Goal: Task Accomplishment & Management: Use online tool/utility

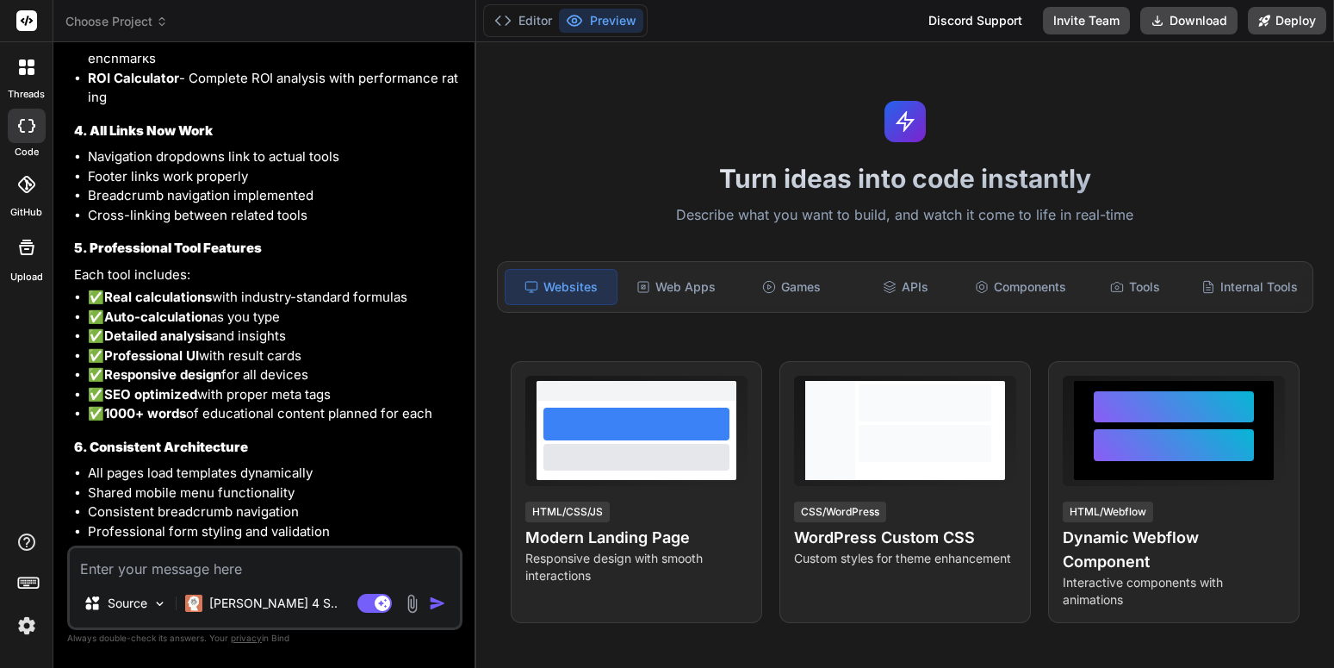
scroll to position [4679, 0]
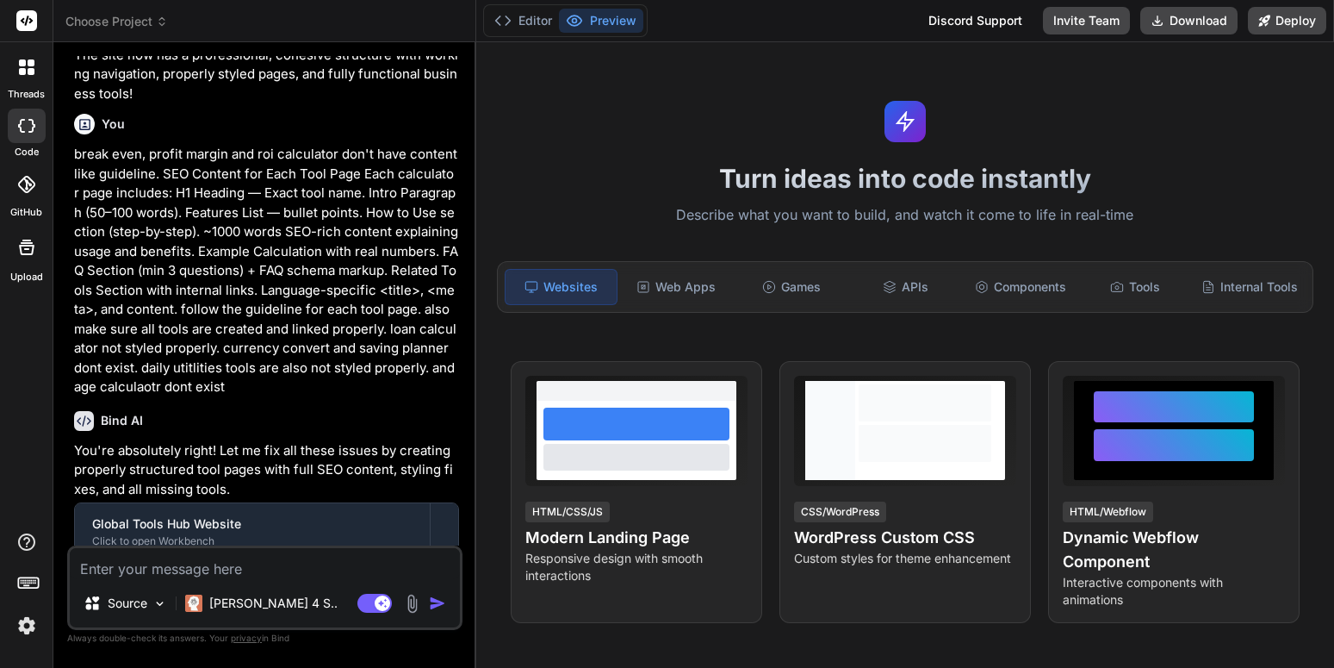
scroll to position [5415, 0]
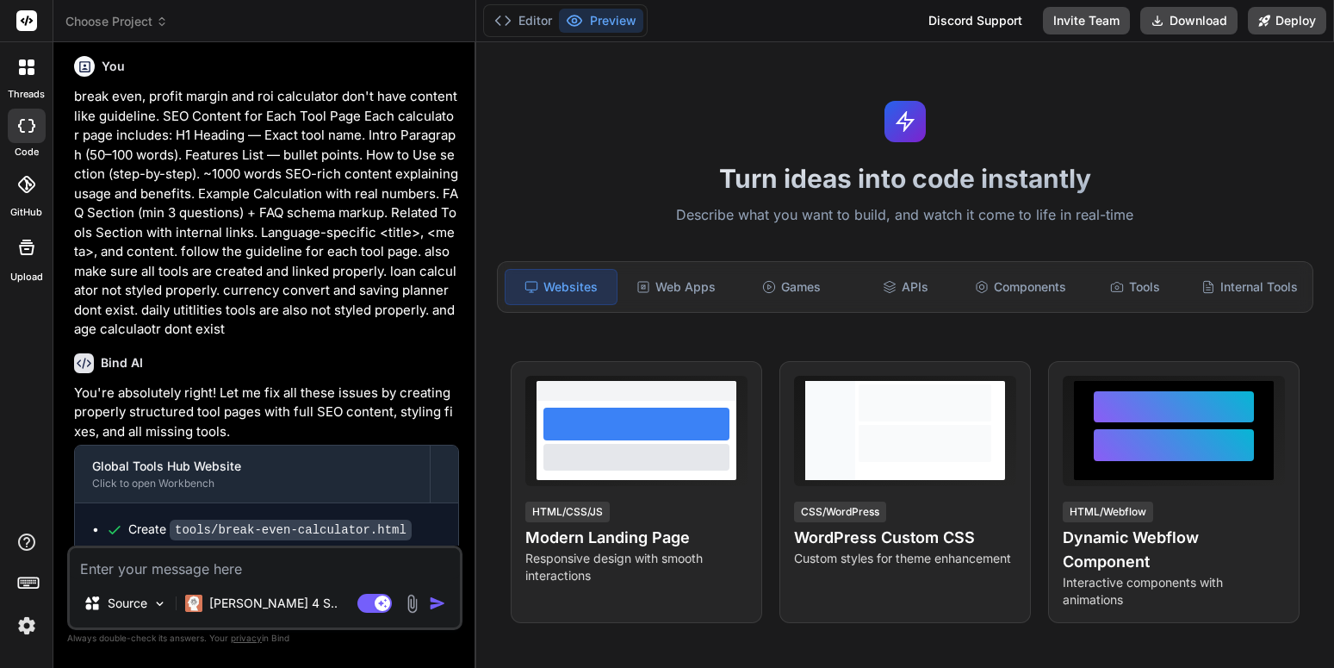
type textarea "x"
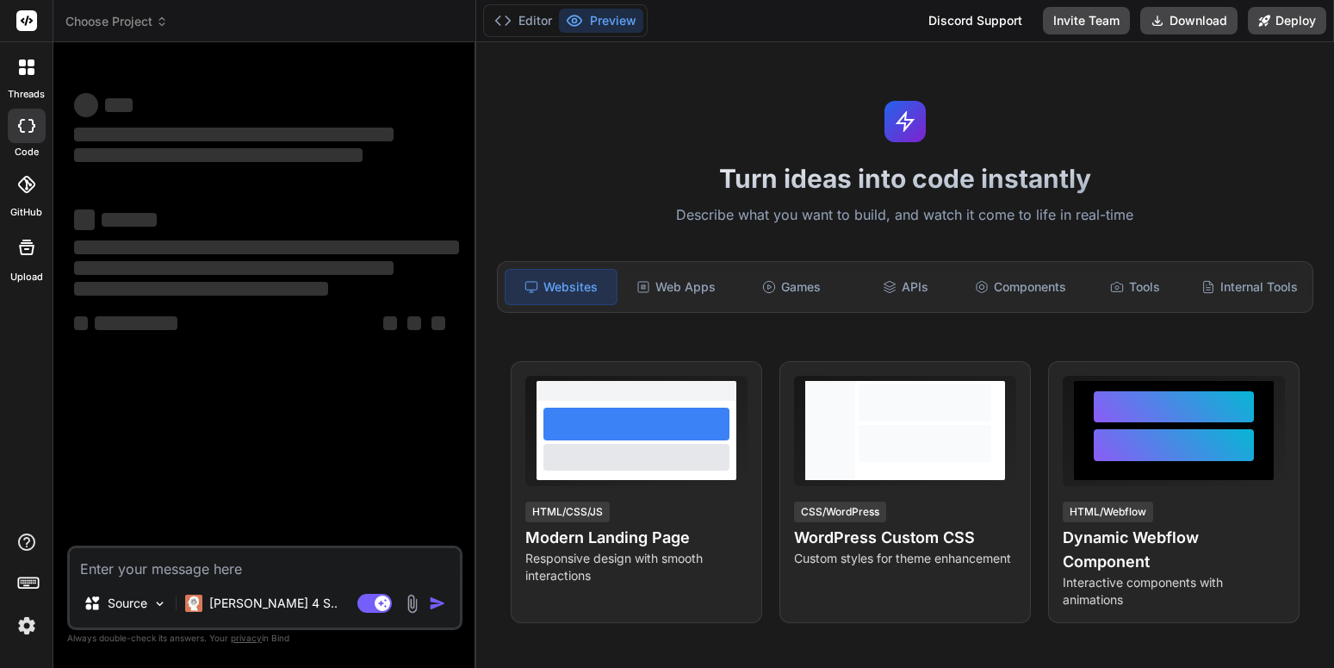
click at [146, 19] on span "Choose Project" at bounding box center [116, 21] width 103 height 17
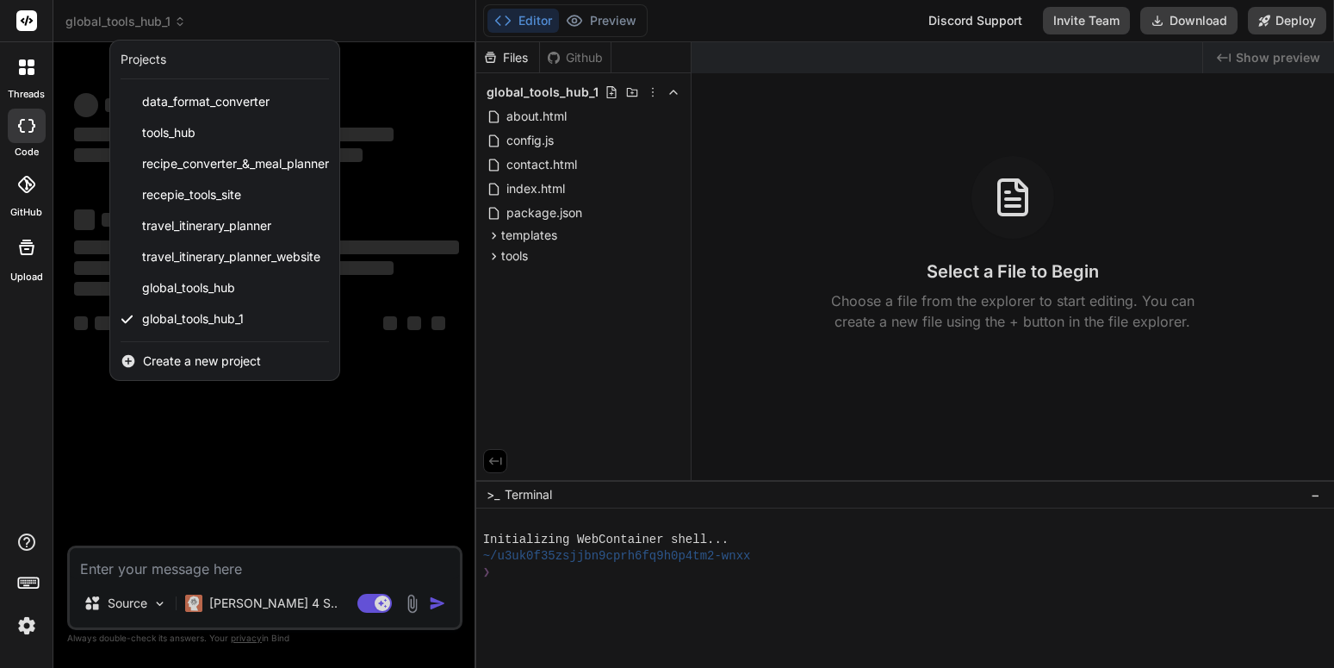
click at [396, 283] on div at bounding box center [667, 334] width 1334 height 668
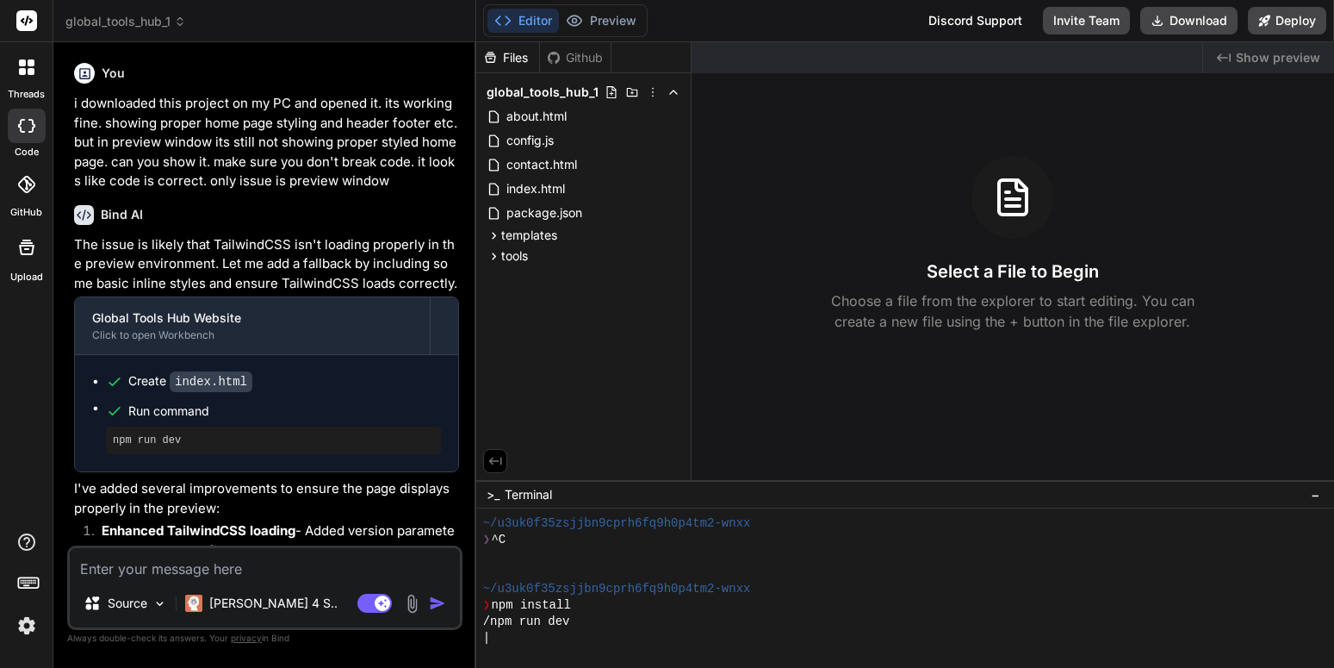
type textarea "x"
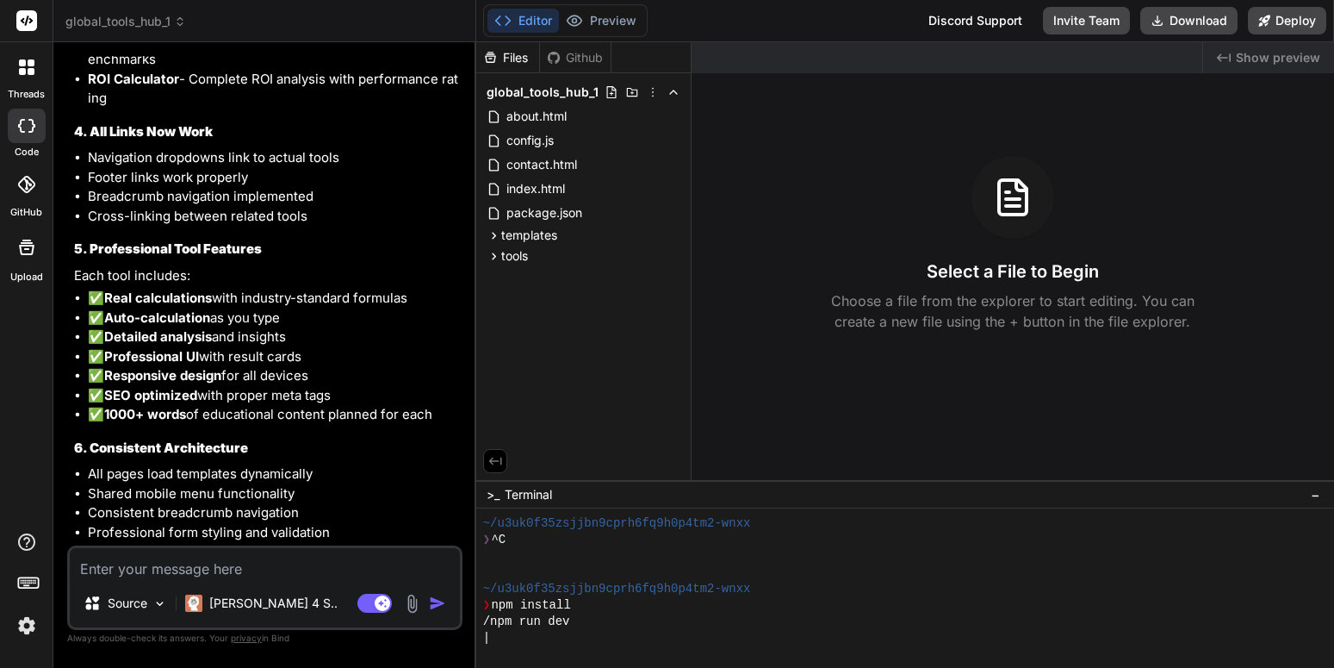
scroll to position [4679, 0]
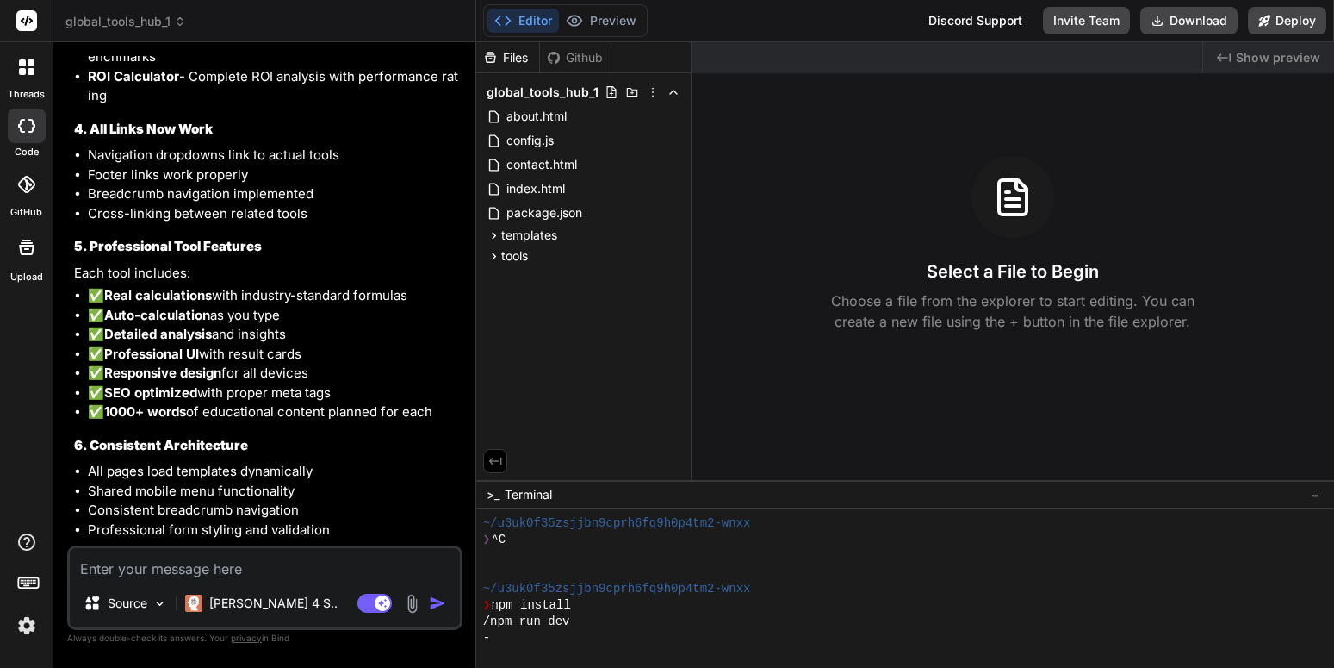
click at [546, 15] on button "Editor" at bounding box center [524, 21] width 72 height 24
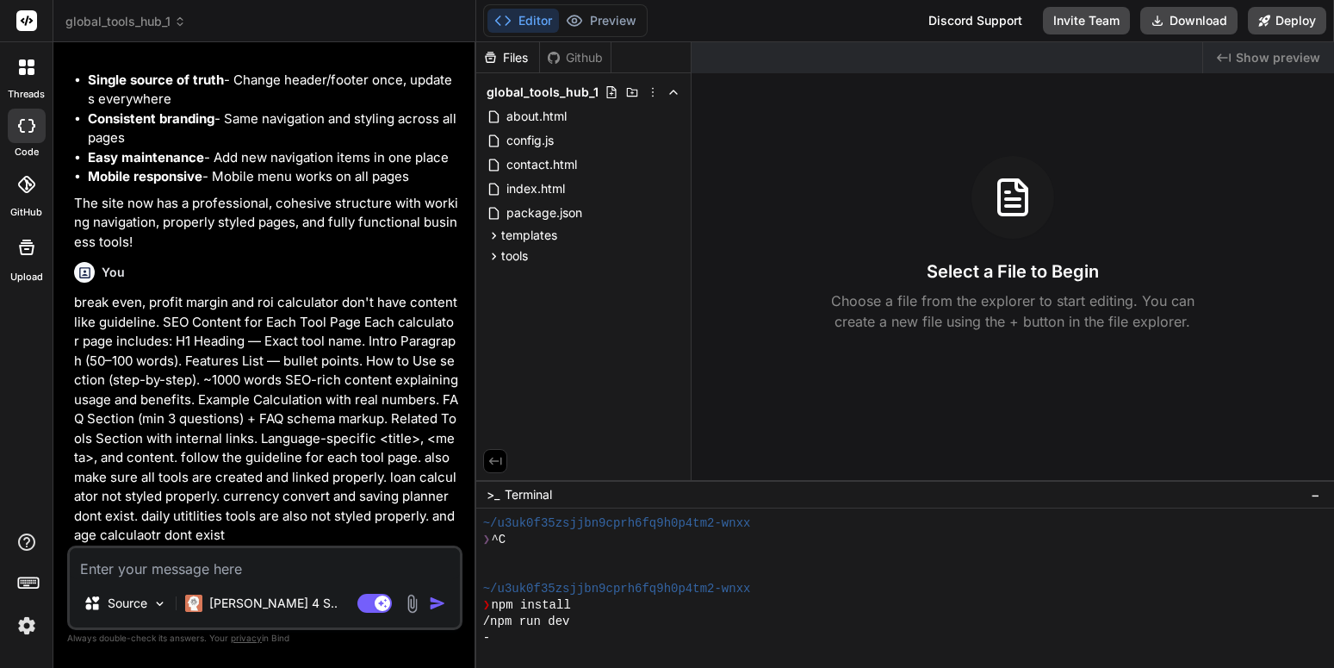
scroll to position [5415, 0]
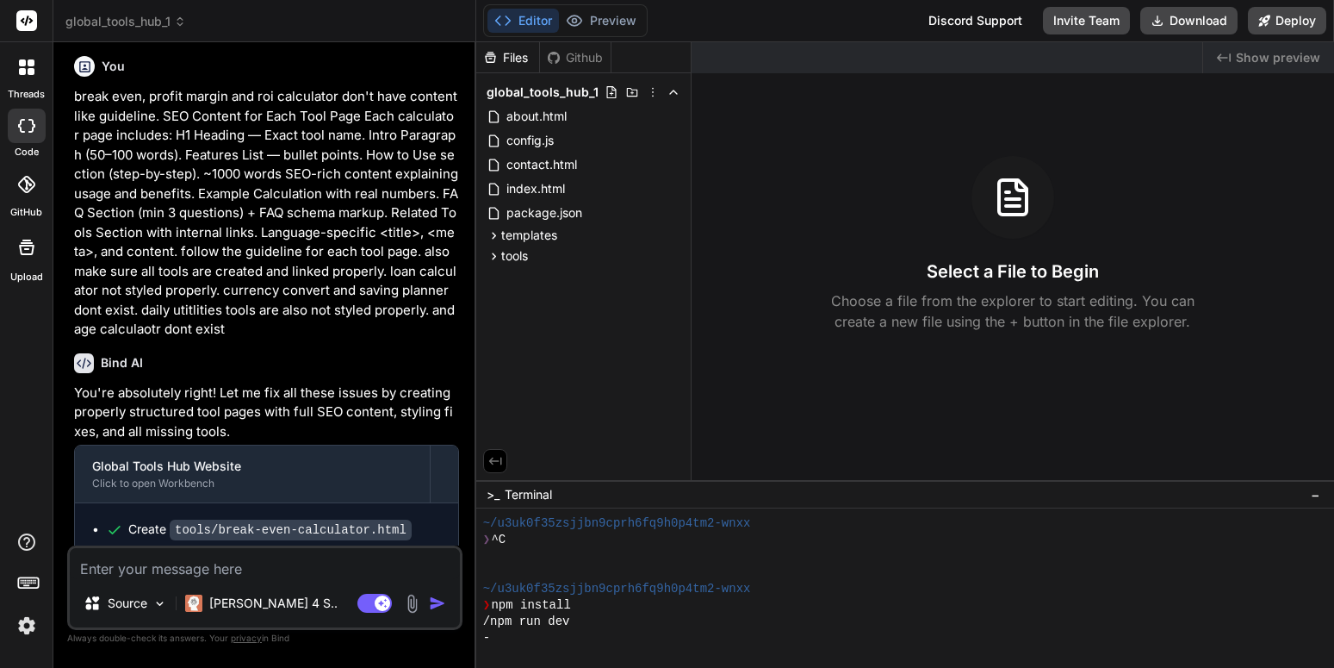
drag, startPoint x: 208, startPoint y: 535, endPoint x: 111, endPoint y: 502, distance: 102.7
click at [111, 556] on div "This message appears to be truncated. The response may be incomplete." at bounding box center [266, 587] width 383 height 62
copy span "This message appears to be truncated. The response may be incomplete."
click at [121, 559] on textarea at bounding box center [265, 563] width 390 height 31
paste textarea "This message appears to be truncated. The response may be incomplete."
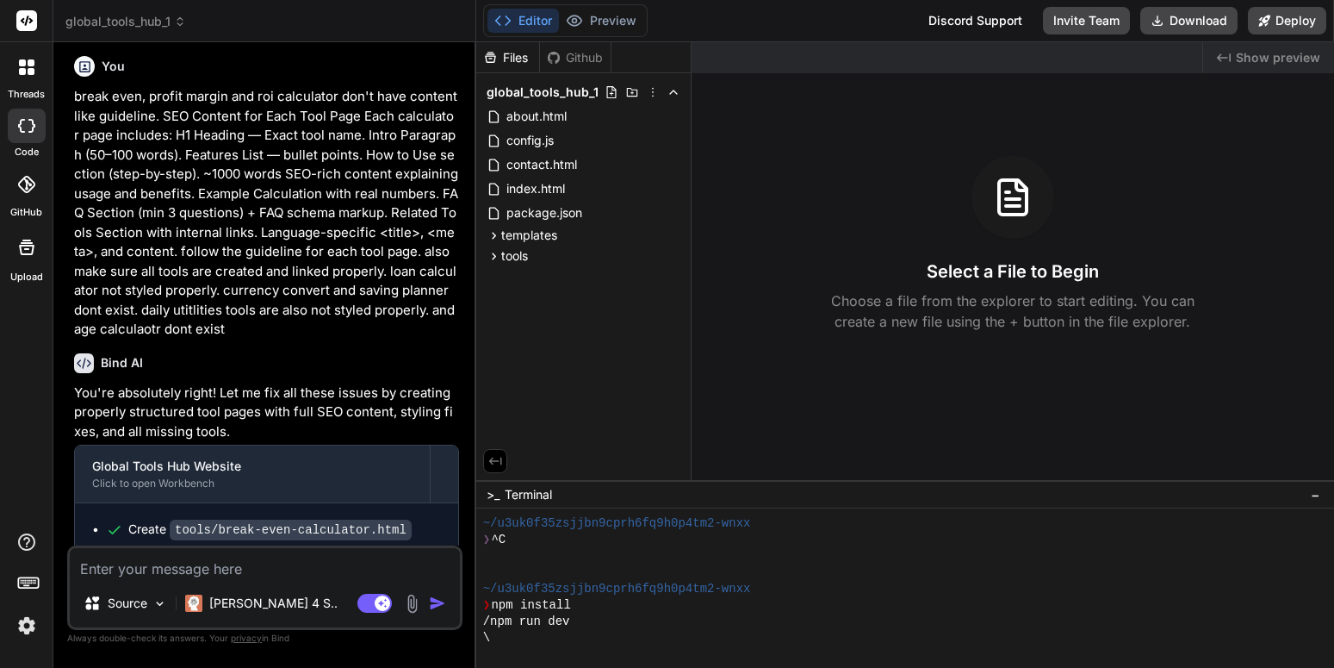
type textarea "This message appears to be truncated. The response may be incomplete."
type textarea "x"
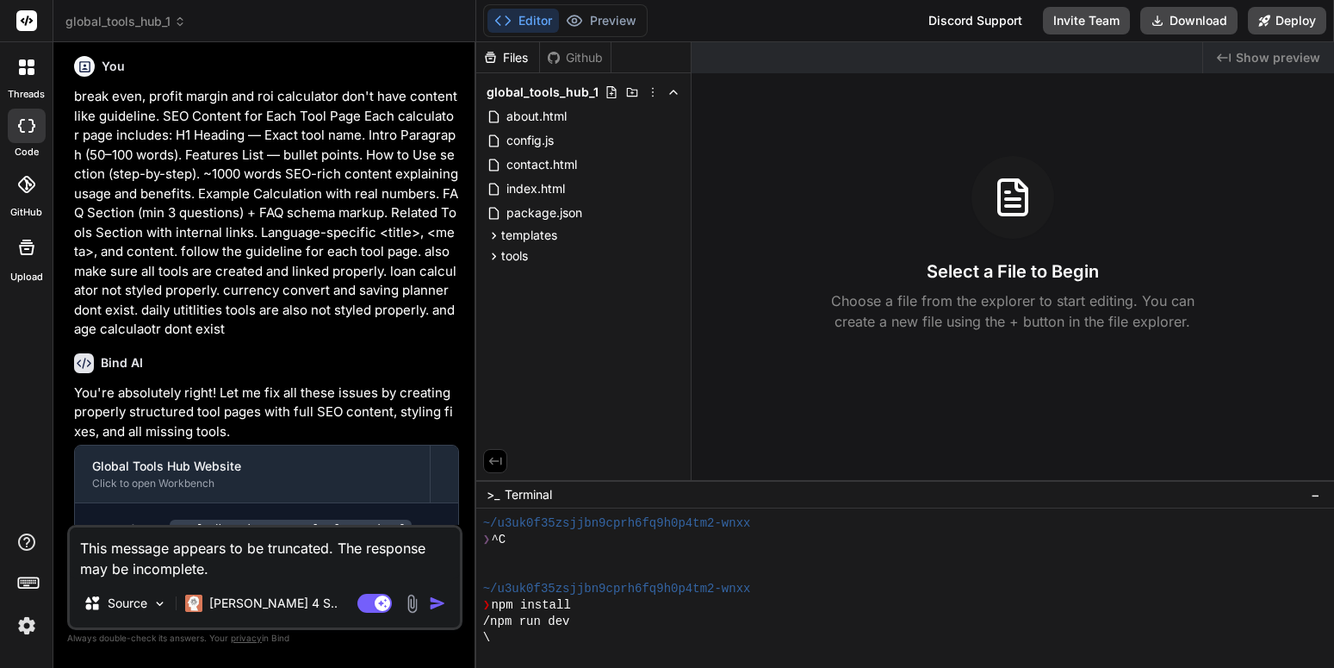
type textarea "This message appears to be truncated. The response may be incomplete."
click at [429, 606] on img "button" at bounding box center [437, 602] width 17 height 17
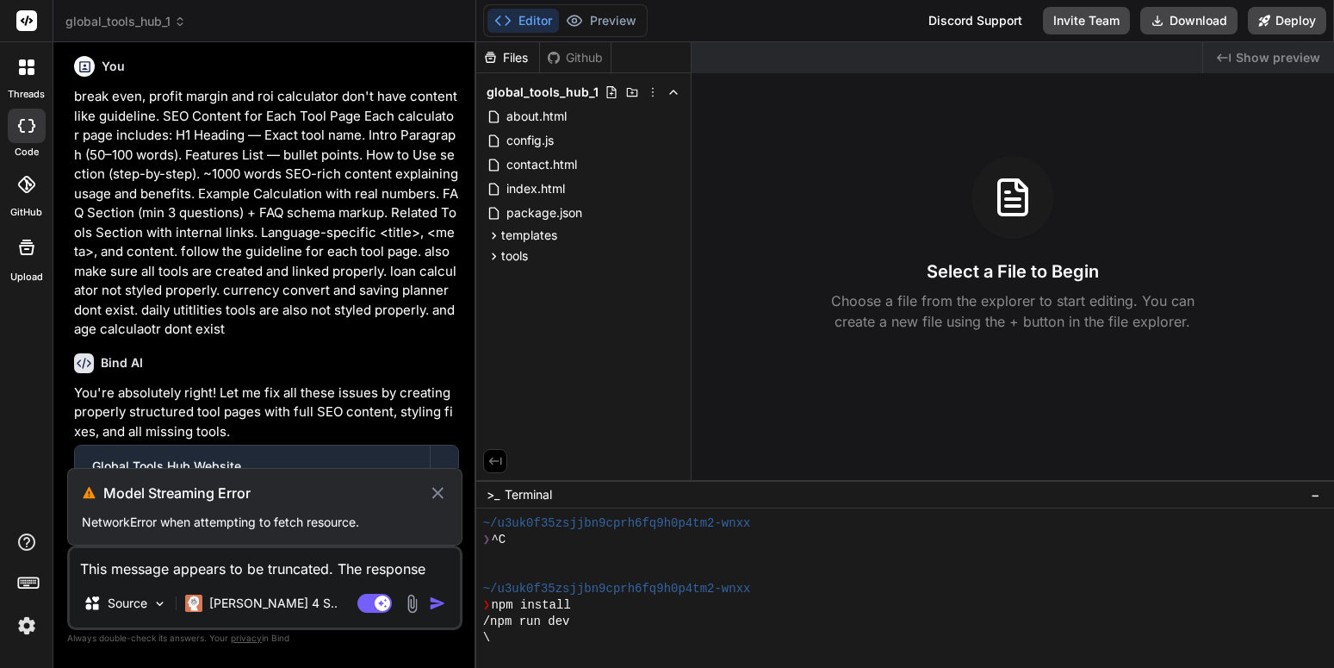
scroll to position [5569, 0]
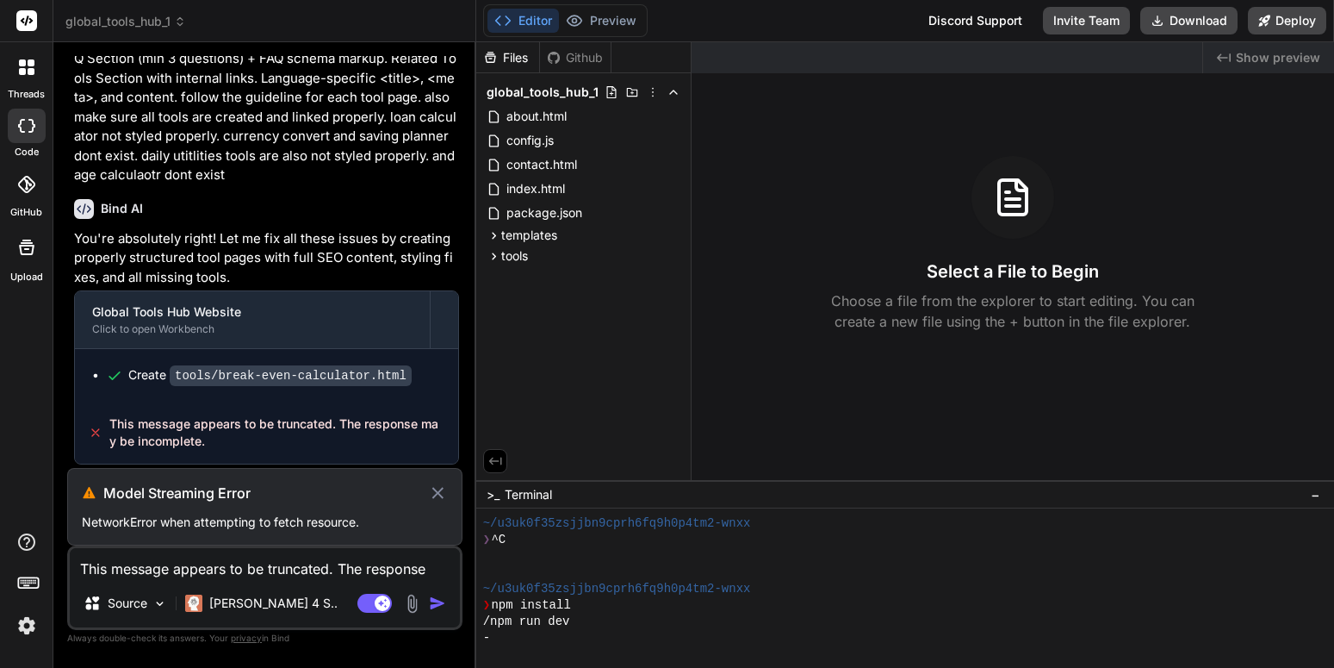
click at [440, 490] on icon at bounding box center [438, 492] width 20 height 21
type textarea "x"
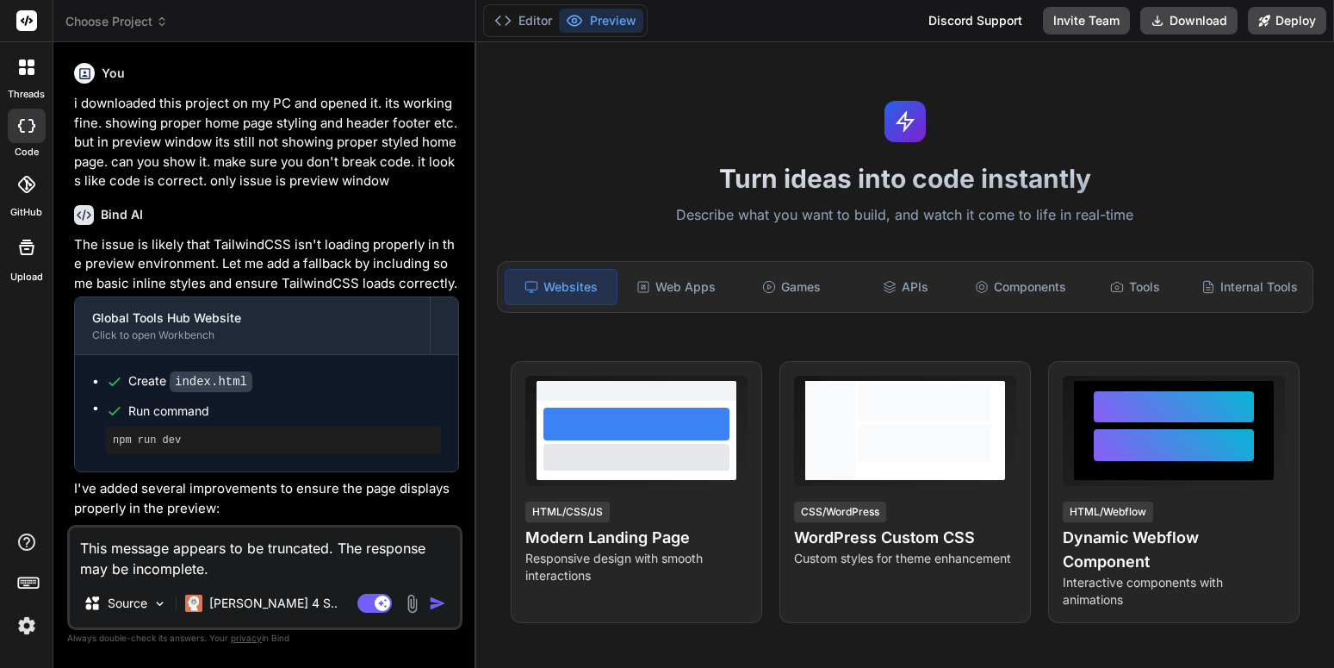
click at [280, 494] on p "I've added several improvements to ensure the page displays properly in the pre…" at bounding box center [266, 498] width 385 height 39
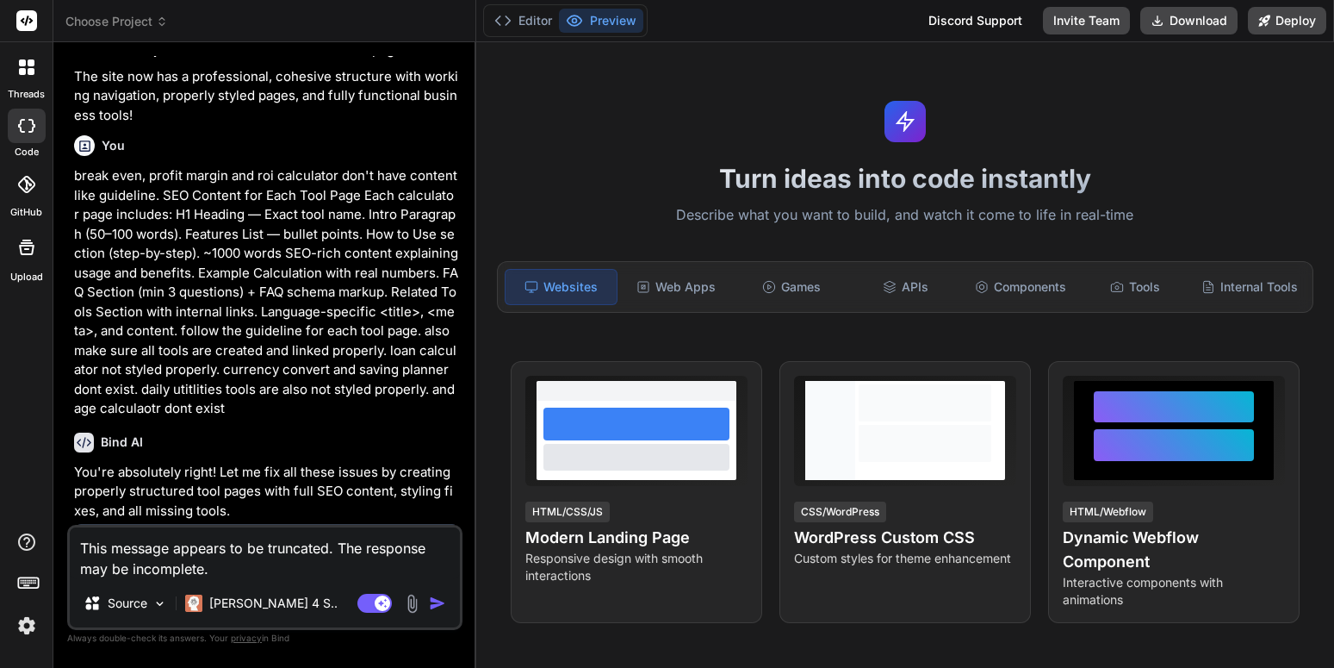
scroll to position [5436, 0]
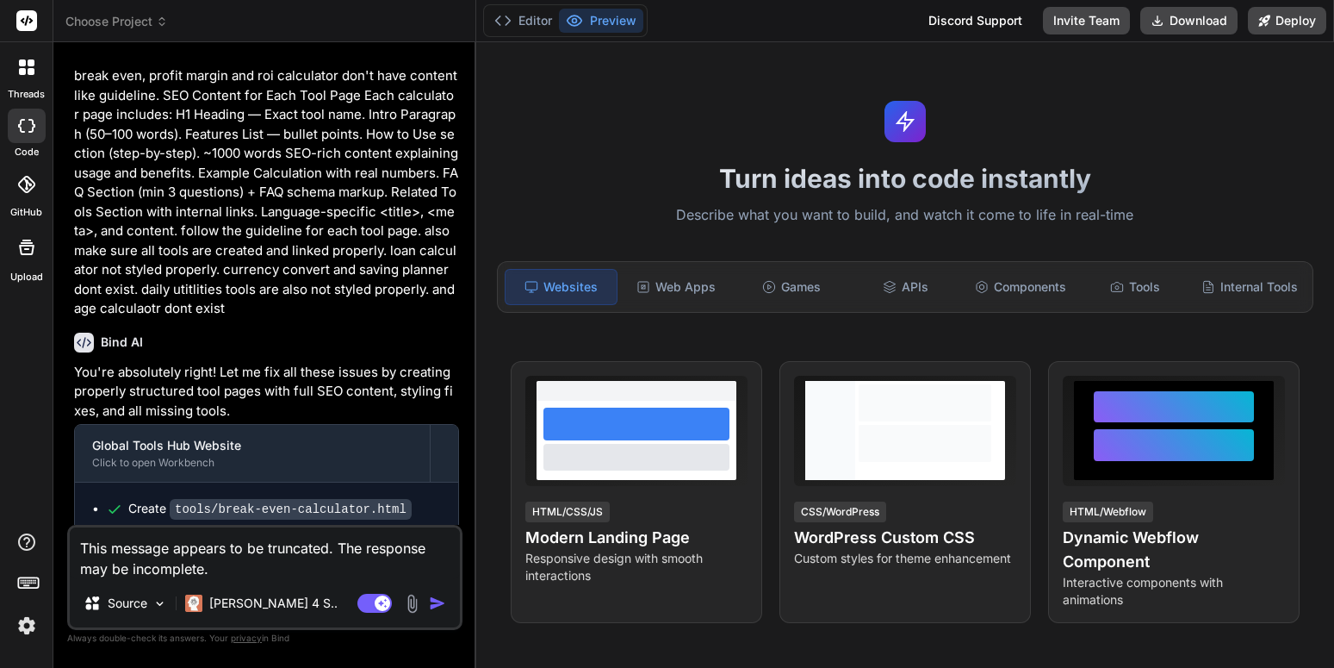
click at [281, 560] on textarea "This message appears to be truncated. The response may be incomplete." at bounding box center [265, 553] width 390 height 52
click at [438, 600] on img "button" at bounding box center [437, 602] width 17 height 17
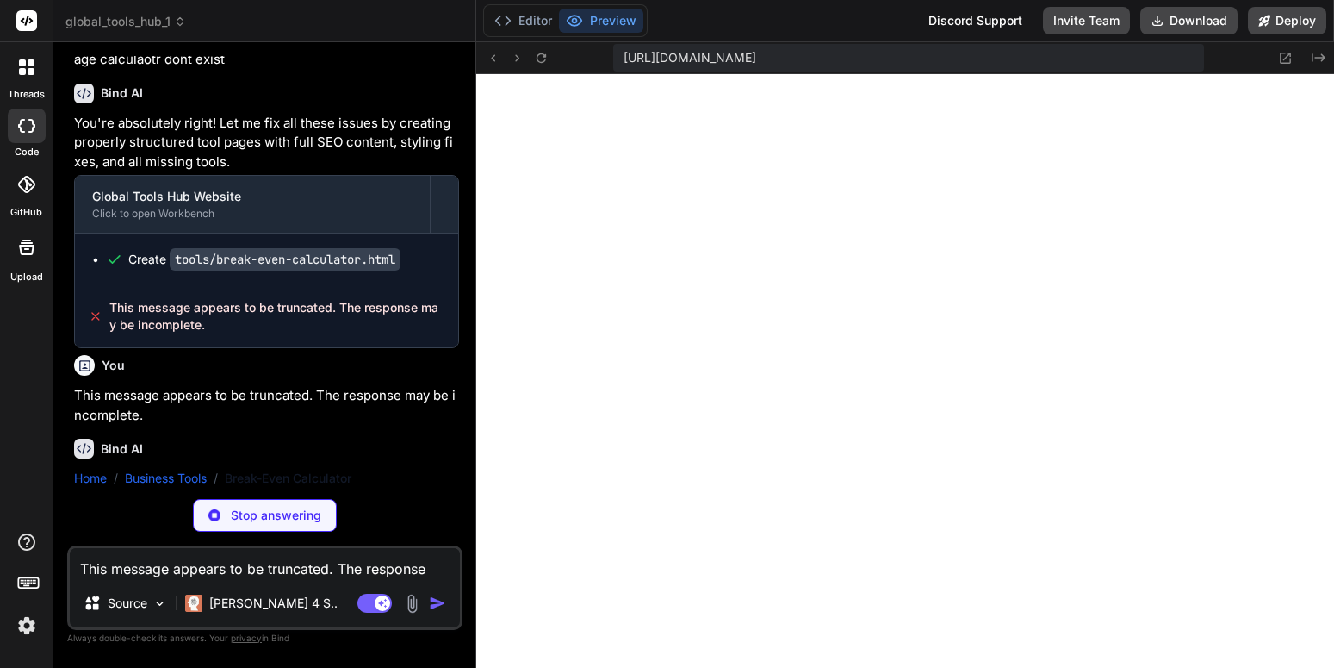
scroll to position [573, 0]
click at [389, 407] on p "This message appears to be truncated. The response may be incomplete." at bounding box center [266, 405] width 385 height 39
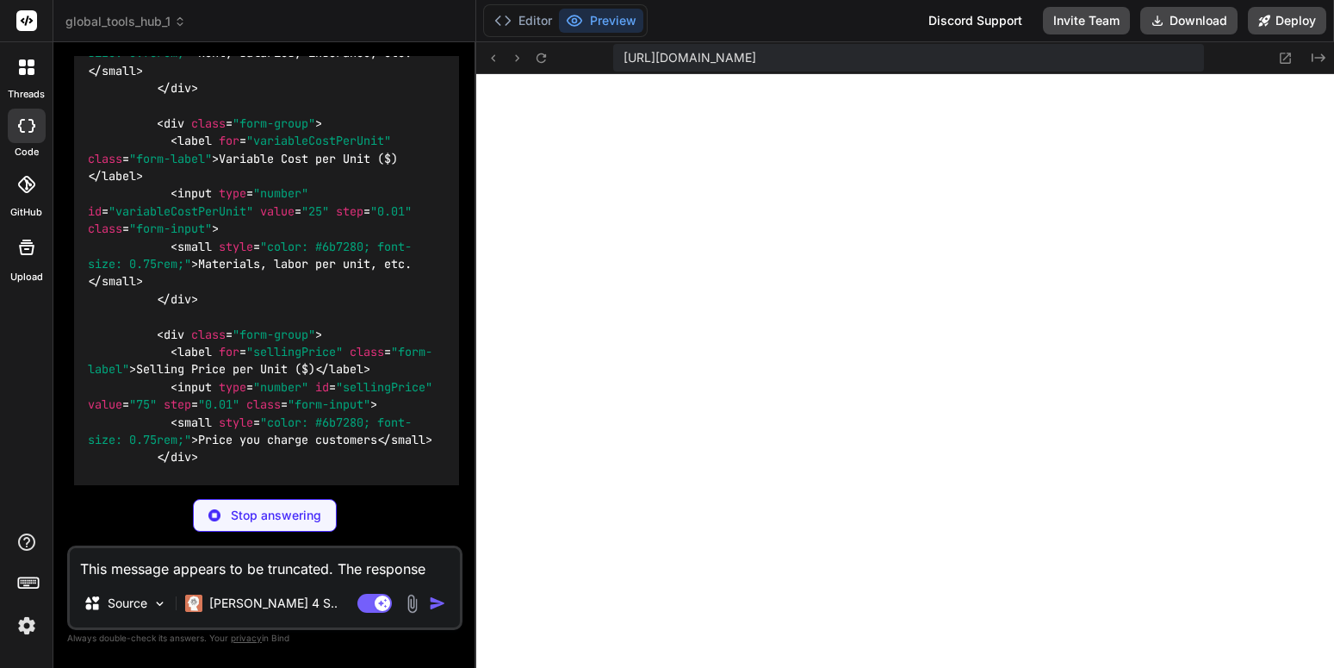
scroll to position [7078, 0]
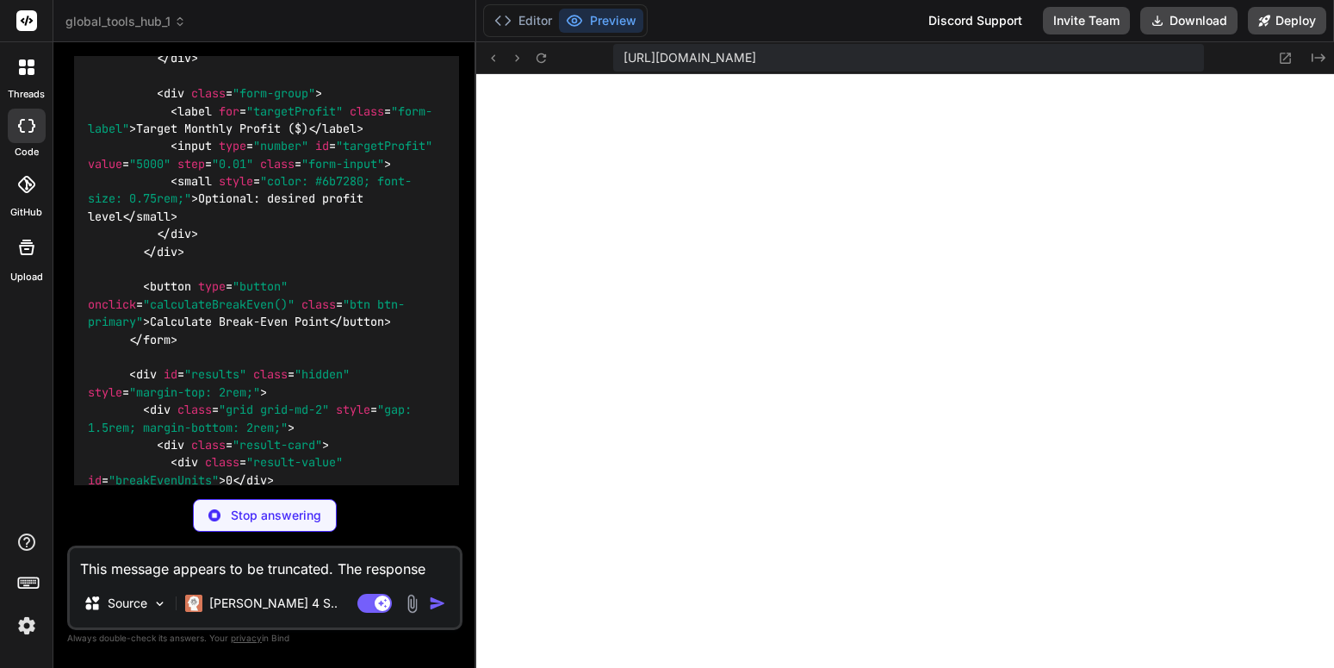
click at [291, 520] on p "Stop answering" at bounding box center [276, 515] width 90 height 17
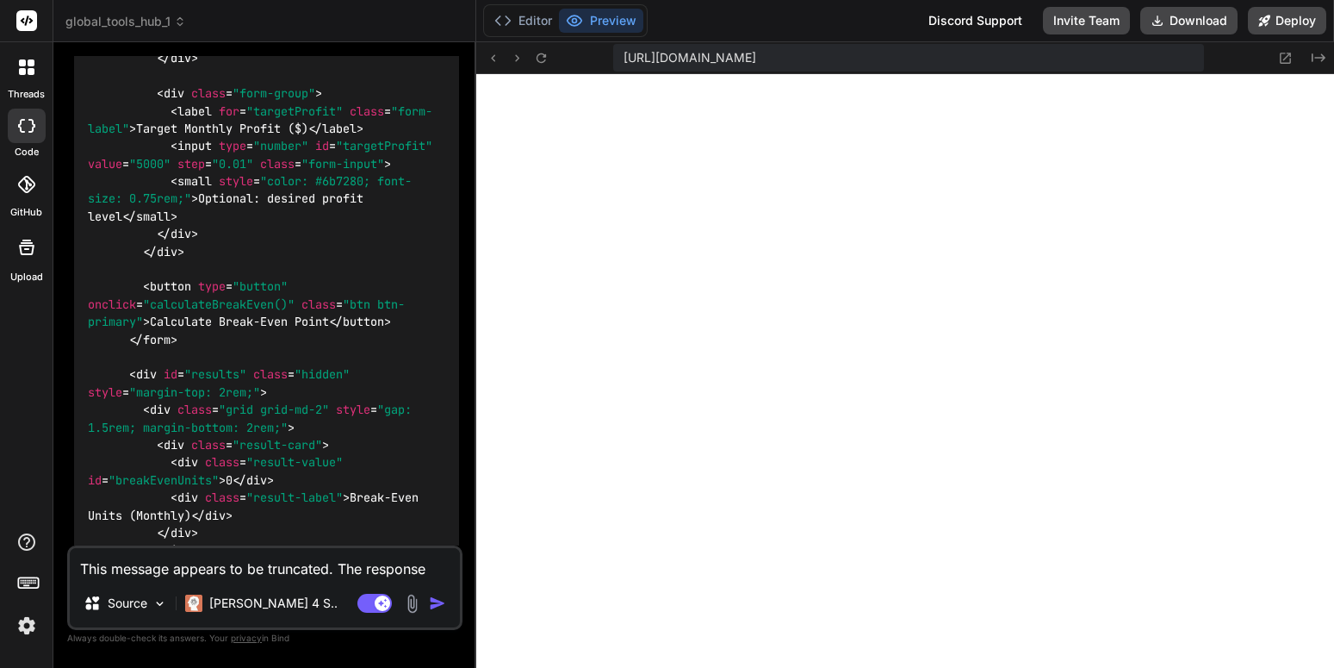
type textarea "x"
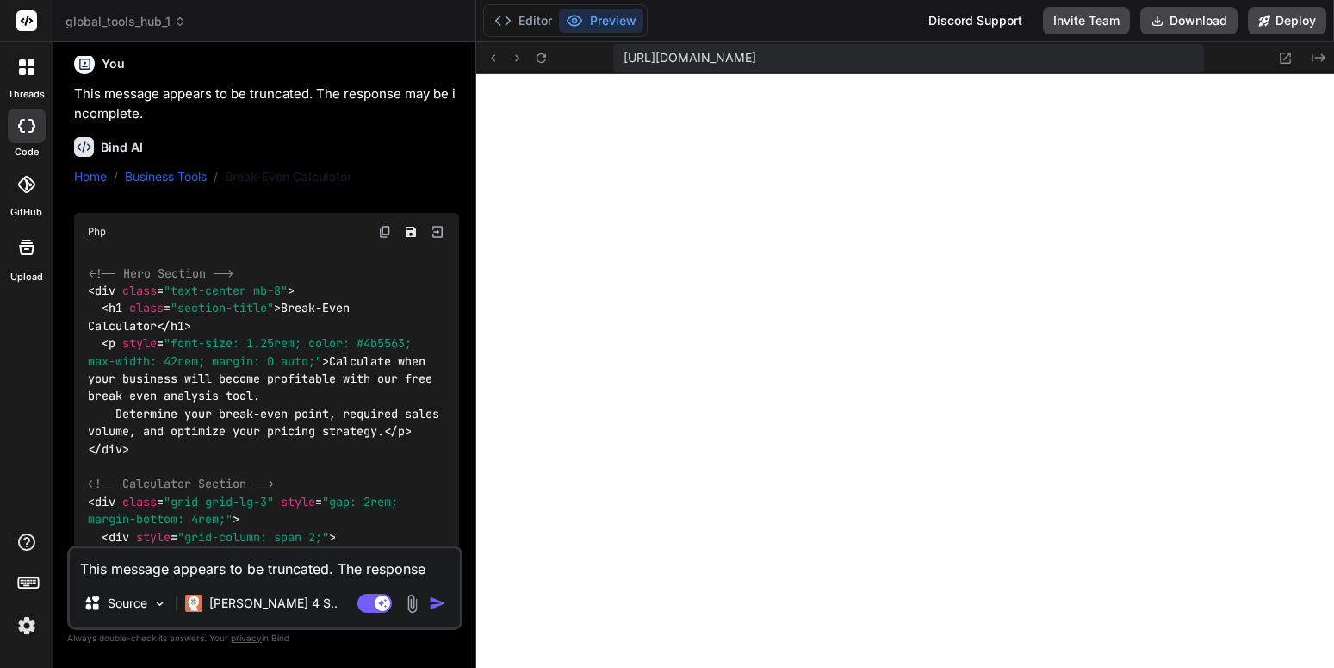
scroll to position [5889, 0]
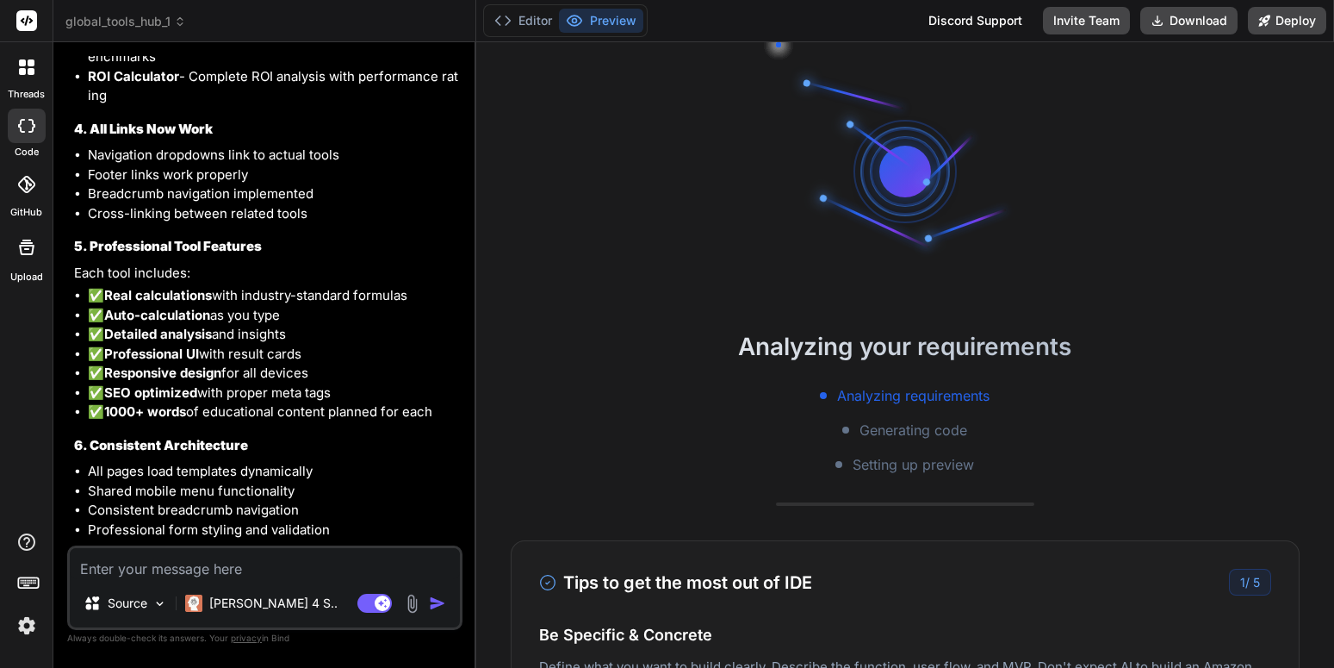
scroll to position [16, 0]
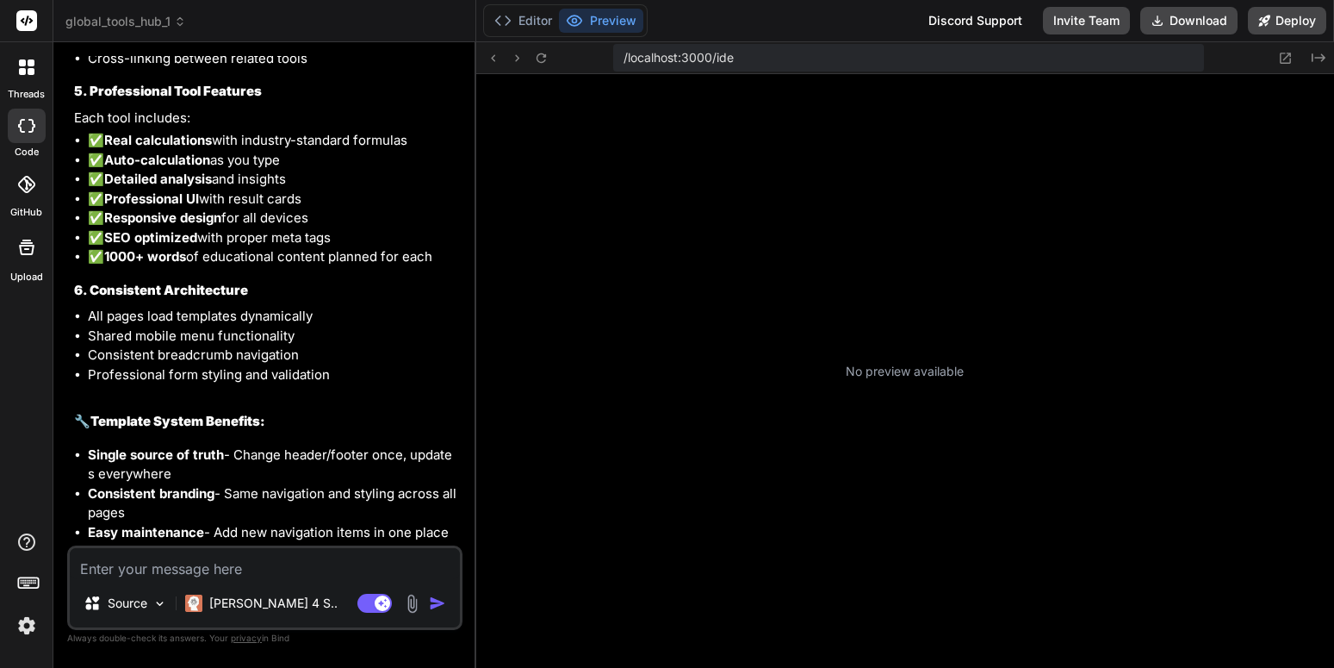
scroll to position [213, 0]
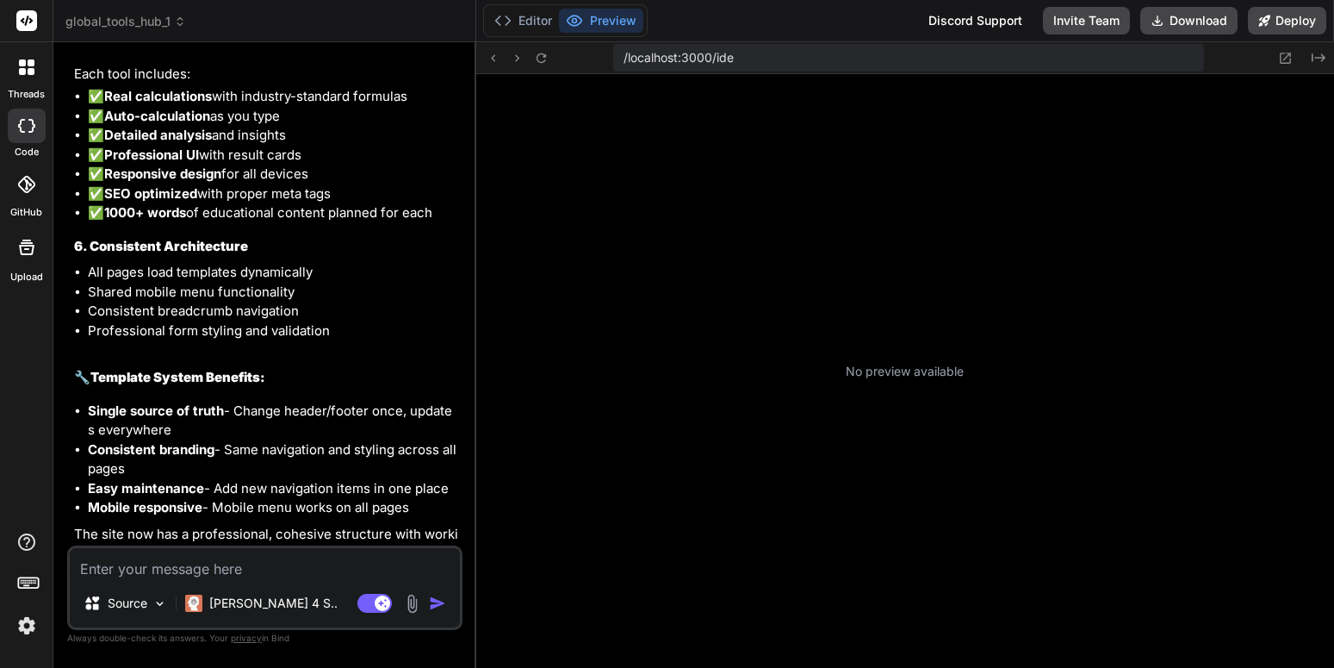
type textarea "x"
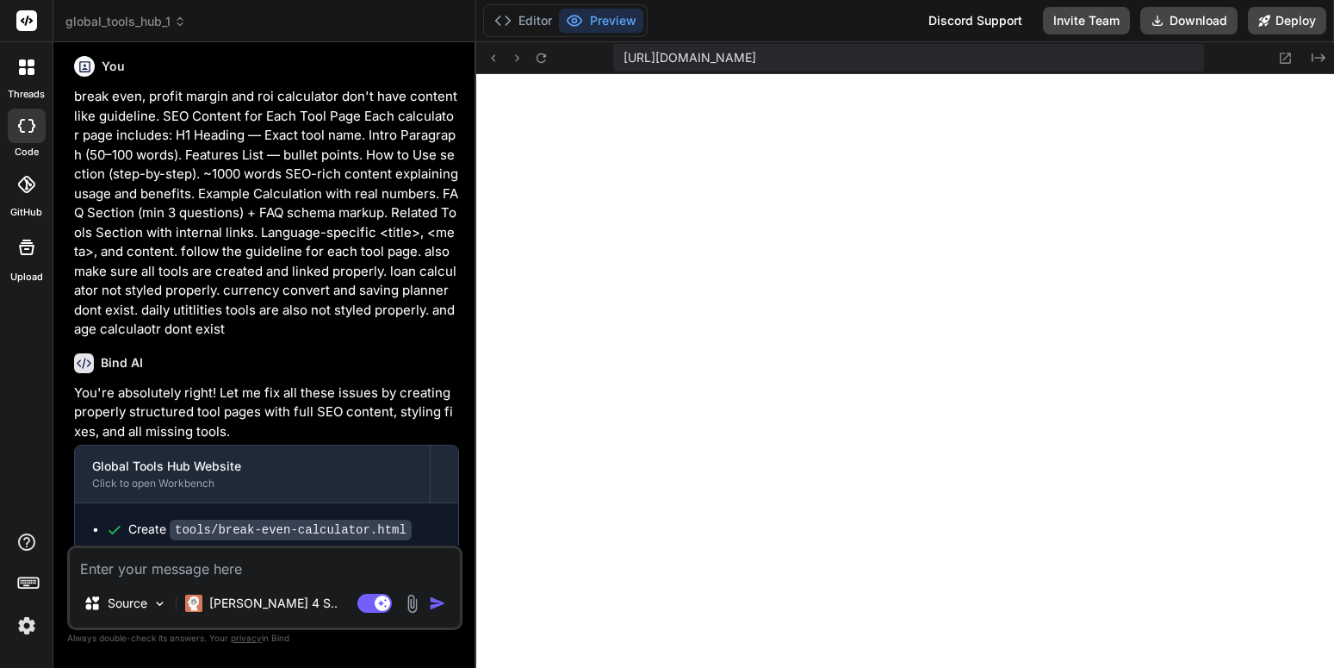
scroll to position [638, 0]
drag, startPoint x: 244, startPoint y: 265, endPoint x: 109, endPoint y: 68, distance: 239.2
click at [109, 87] on p "break even, profit margin and roi calculator don't have content like guideline.…" at bounding box center [266, 213] width 385 height 252
click at [130, 160] on p "break even, profit margin and roi calculator don't have content like guideline.…" at bounding box center [266, 213] width 385 height 252
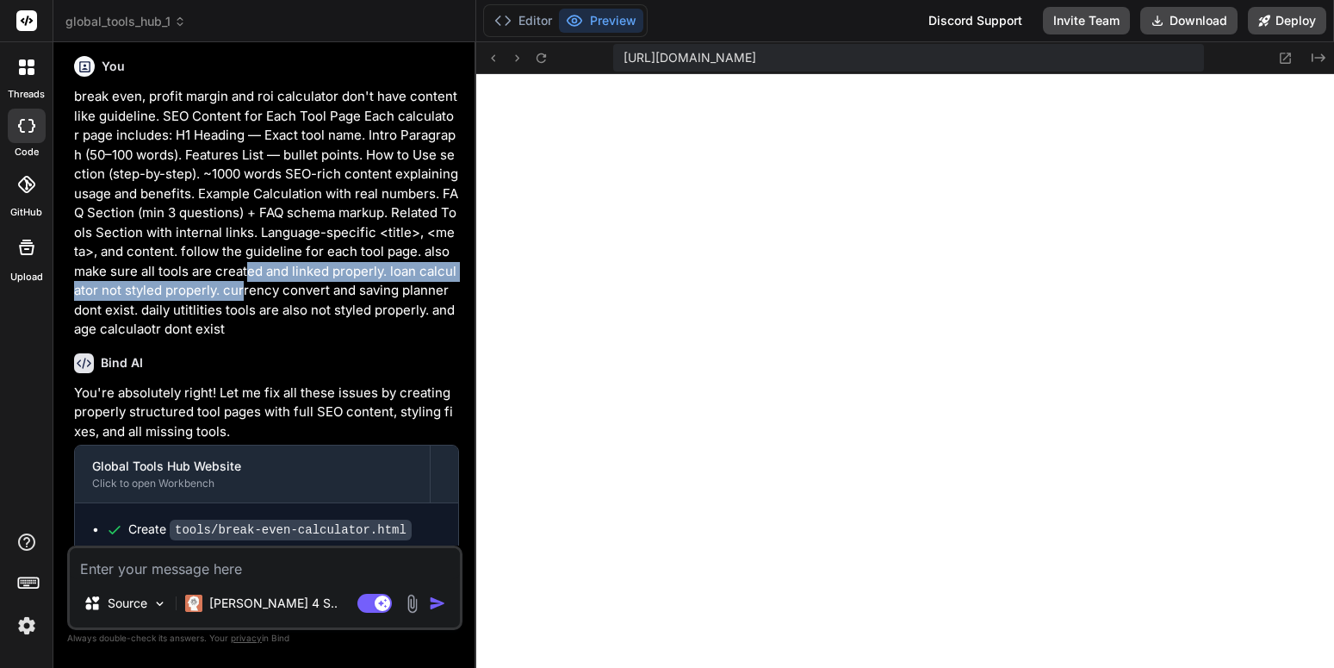
click at [246, 208] on p "break even, profit margin and roi calculator don't have content like guideline.…" at bounding box center [266, 213] width 385 height 252
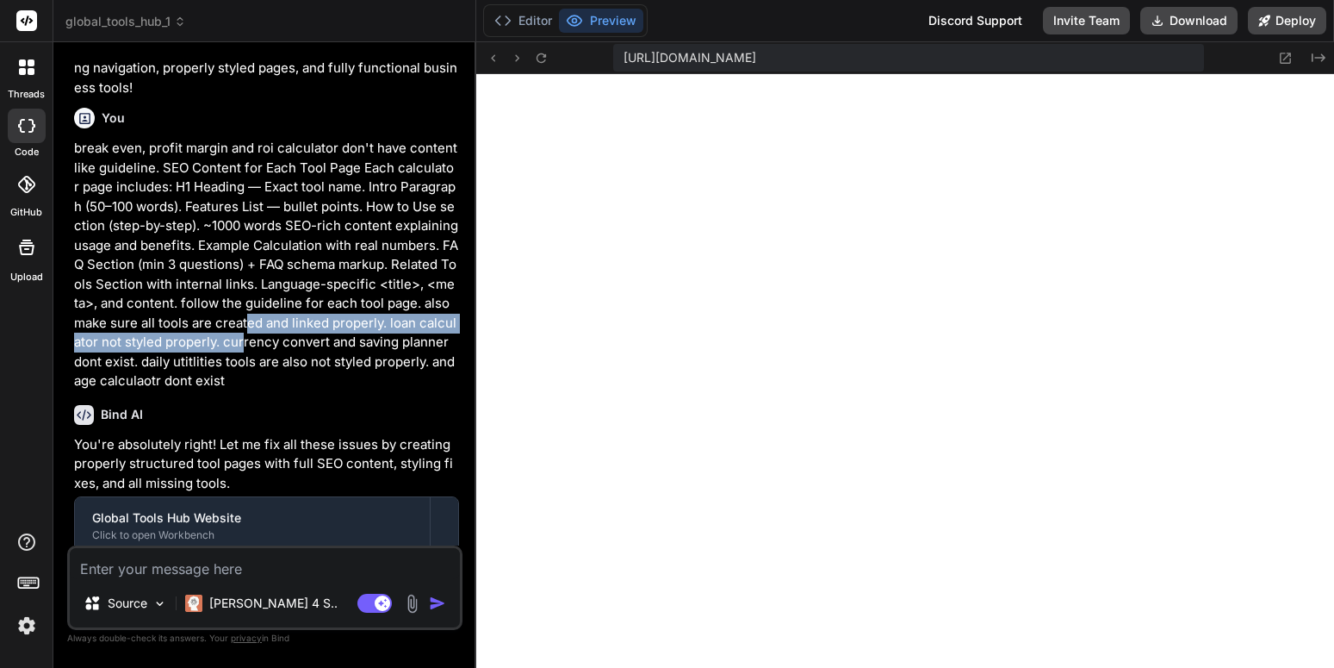
scroll to position [5312, 0]
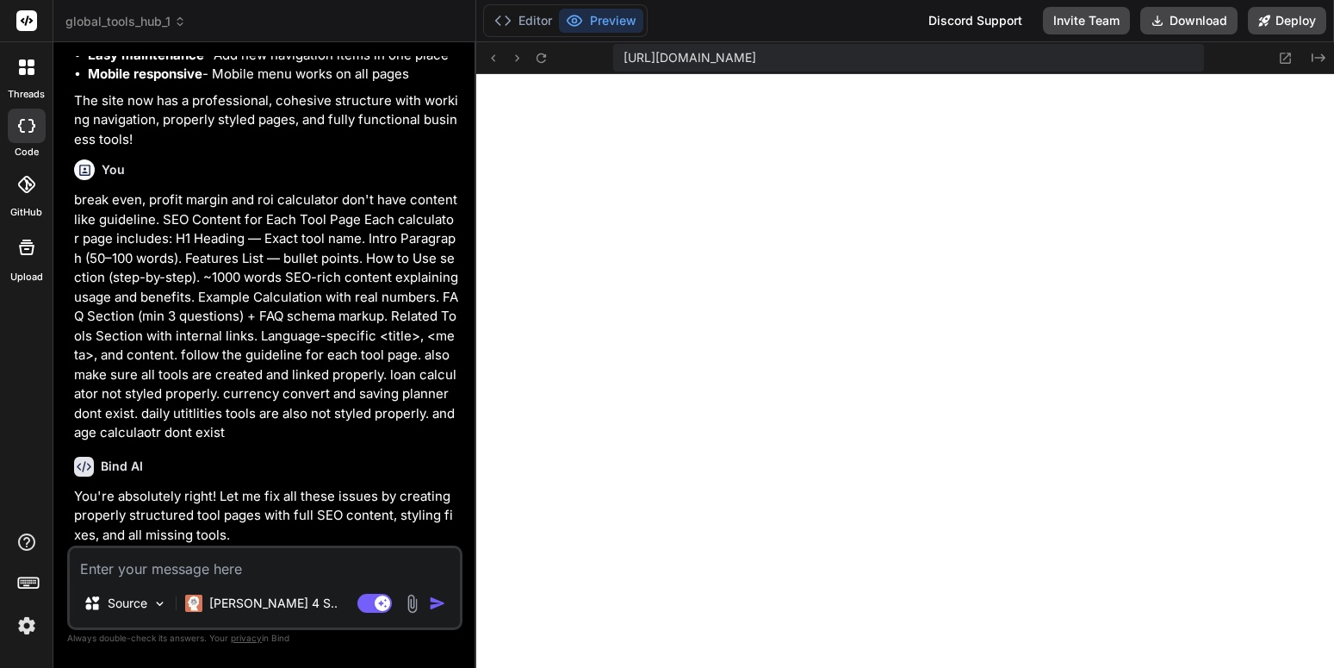
click at [248, 279] on p "break even, profit margin and roi calculator don't have content like guideline.…" at bounding box center [266, 316] width 385 height 252
drag, startPoint x: 245, startPoint y: 361, endPoint x: 75, endPoint y: 127, distance: 288.6
click at [75, 190] on p "break even, profit margin and roi calculator don't have content like guideline.…" at bounding box center [266, 316] width 385 height 252
copy p "break even, profit margin and roi calculator don't have content like guideline.…"
click at [122, 562] on textarea at bounding box center [265, 563] width 390 height 31
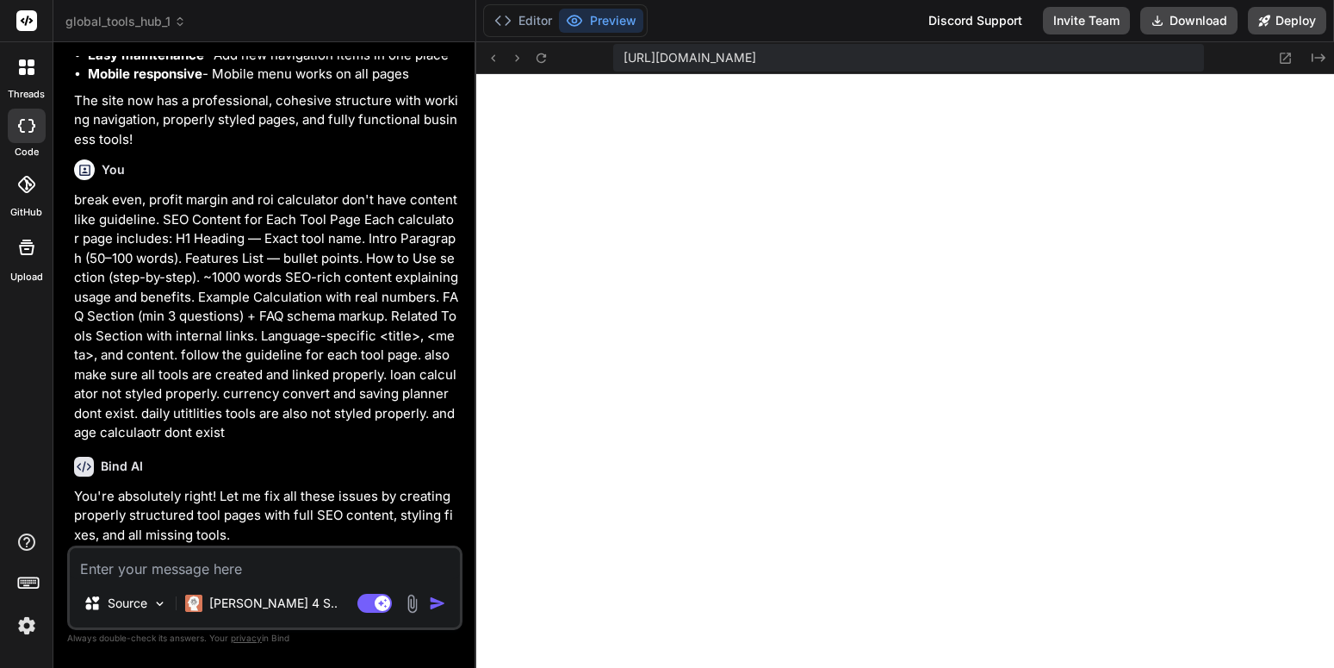
paste textarea "break even, profit margin and roi calculator don't have content like guideline.…"
type textarea "break even, profit margin and roi calculator don't have content like guideline.…"
type textarea "x"
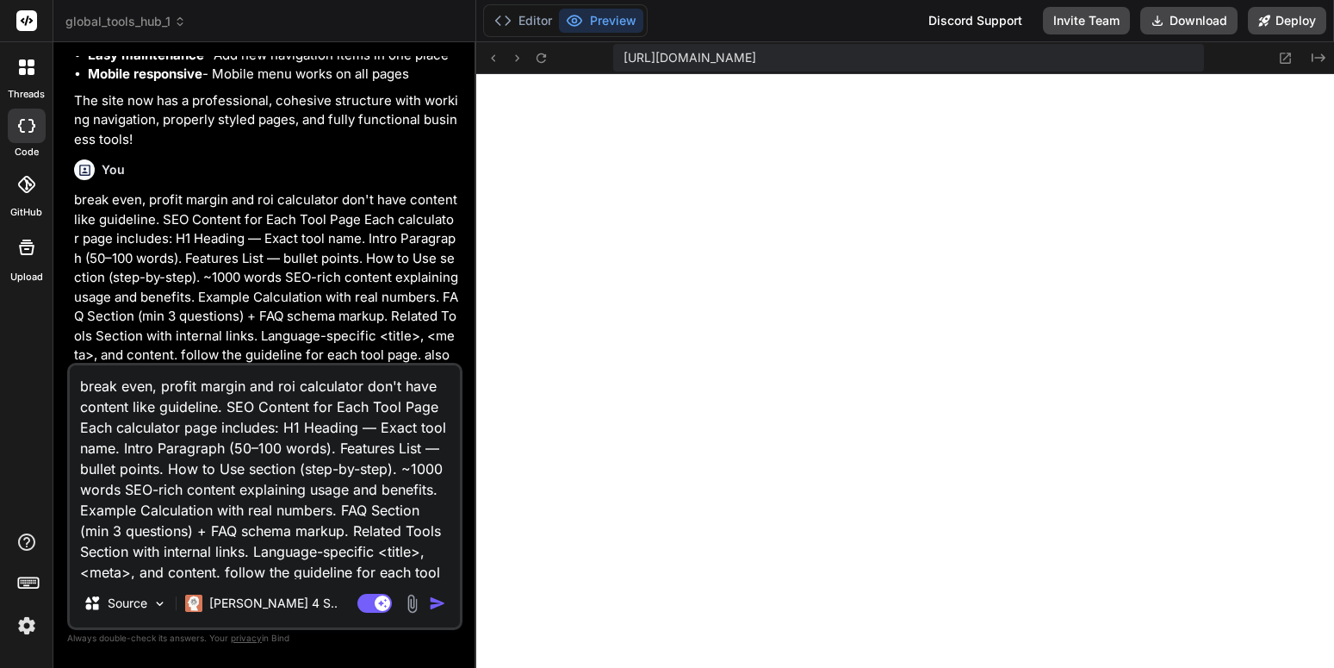
scroll to position [105, 0]
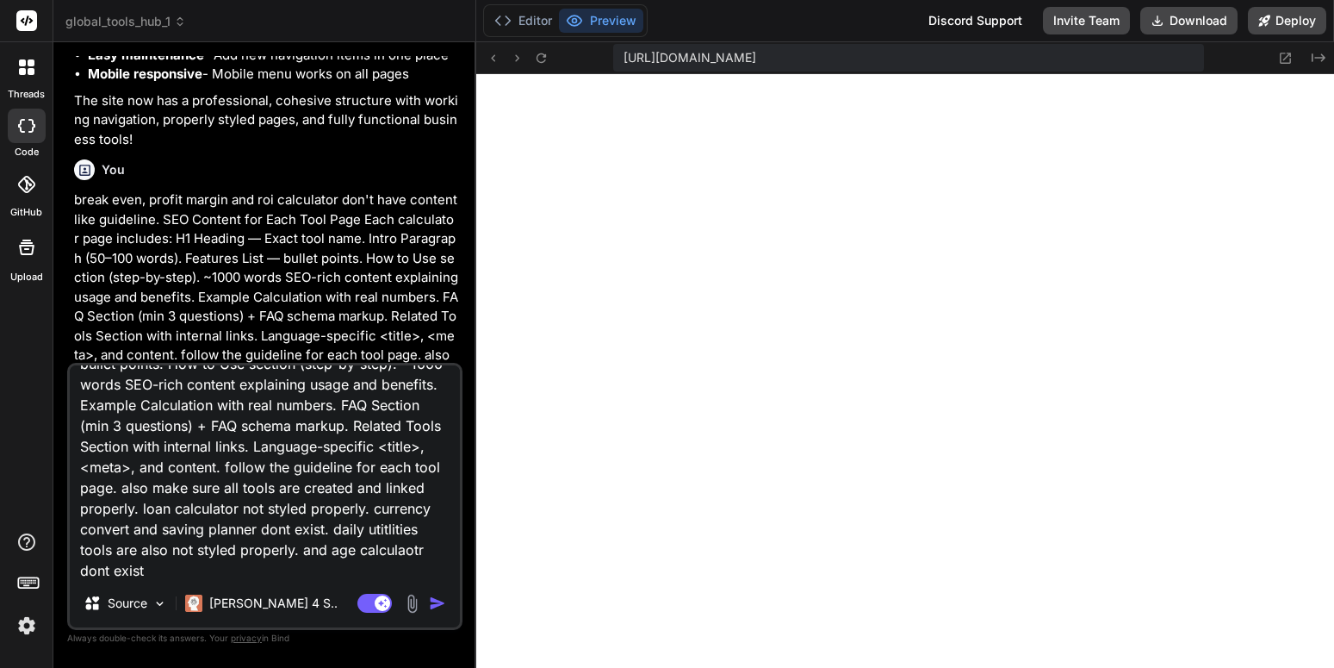
type textarea "break even, profit margin and roi calculator don't have content like guideline.…"
click at [441, 611] on img "button" at bounding box center [437, 602] width 17 height 17
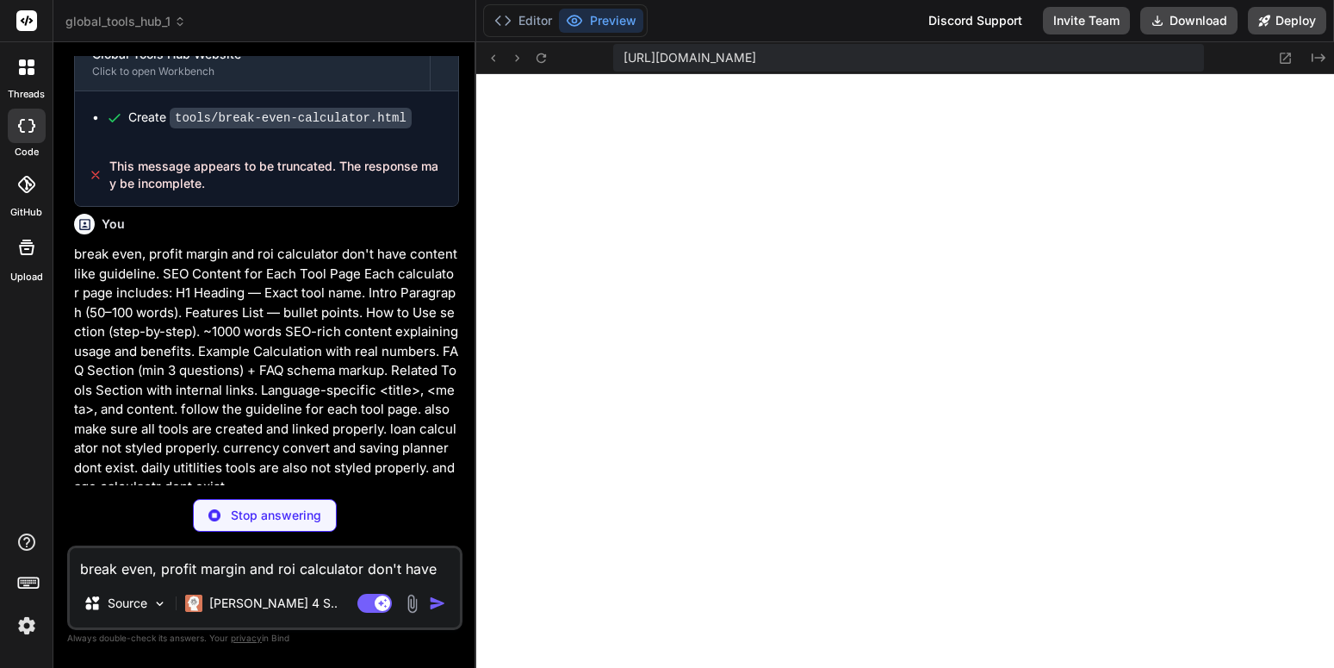
scroll to position [5810, 0]
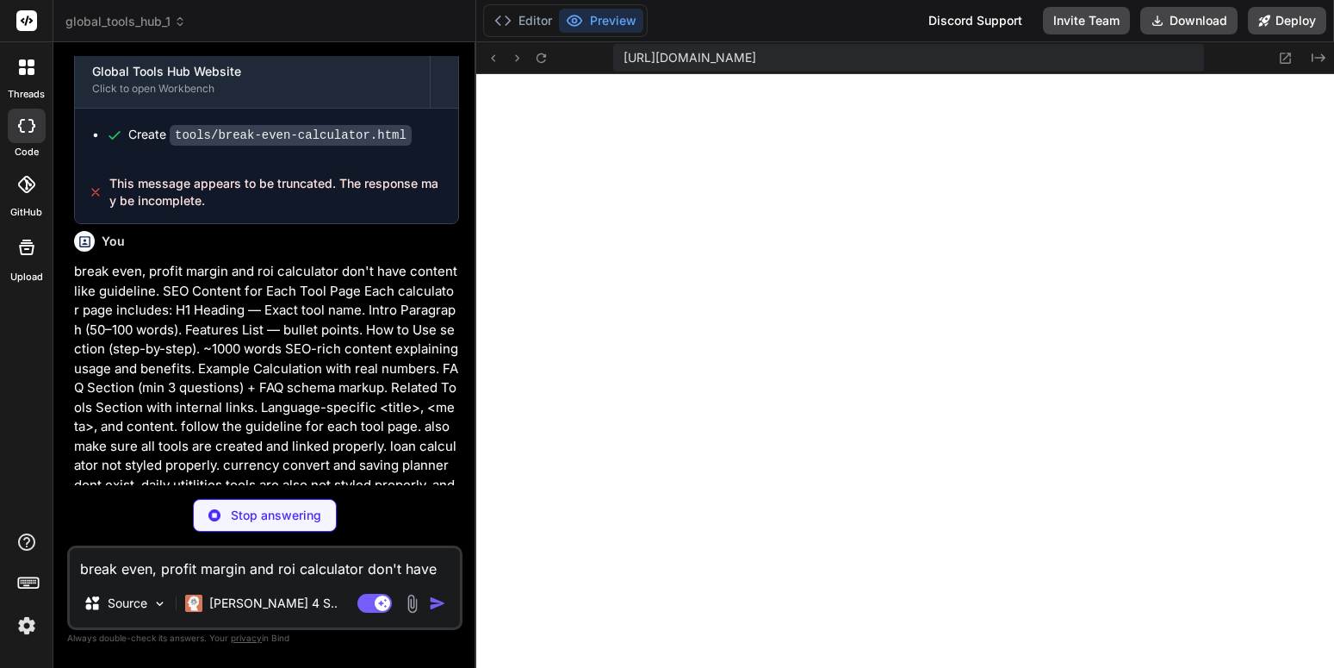
click at [367, 414] on p "break even, profit margin and roi calculator don't have content like guideline.…" at bounding box center [266, 388] width 385 height 252
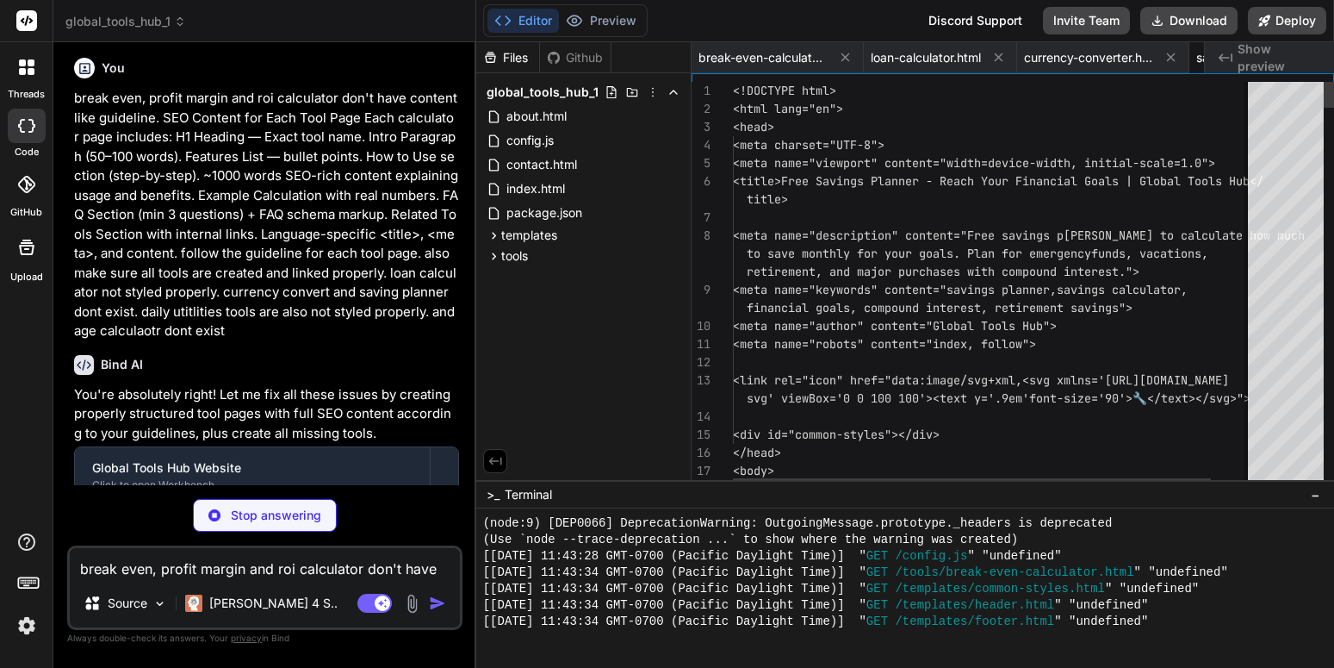
scroll to position [0, 150]
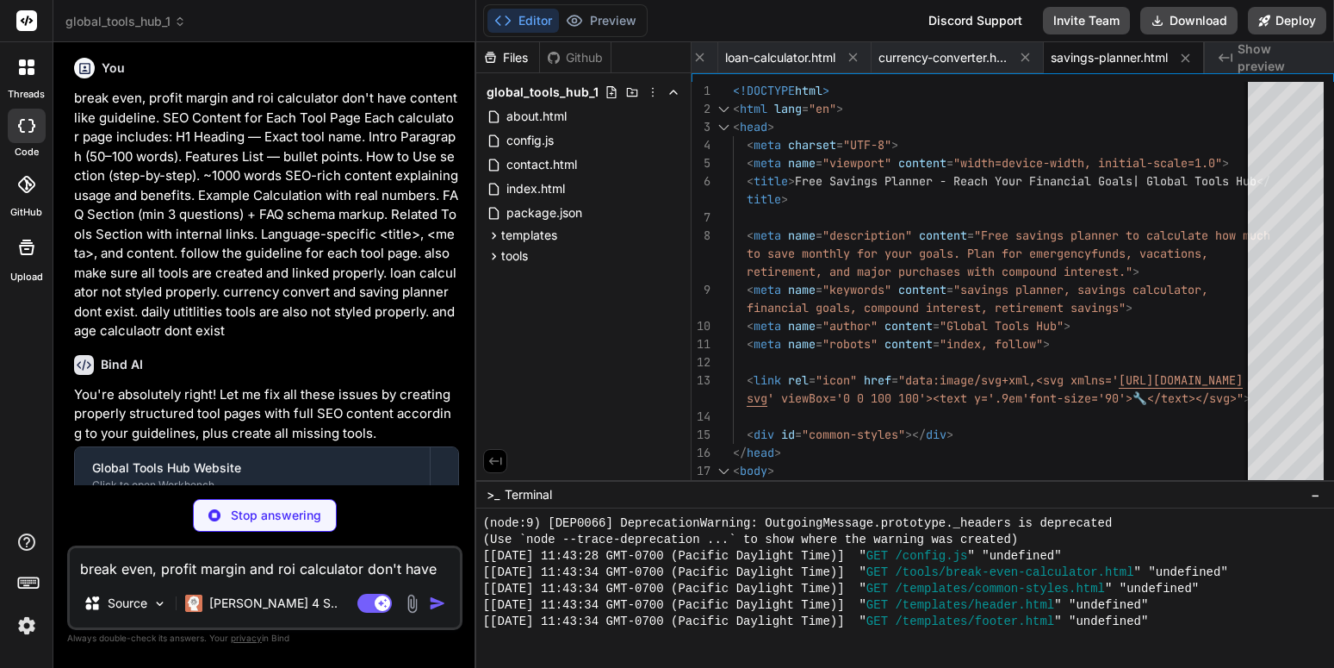
click at [431, 522] on div "Create tools/break-even-calculator.html" at bounding box center [273, 531] width 335 height 18
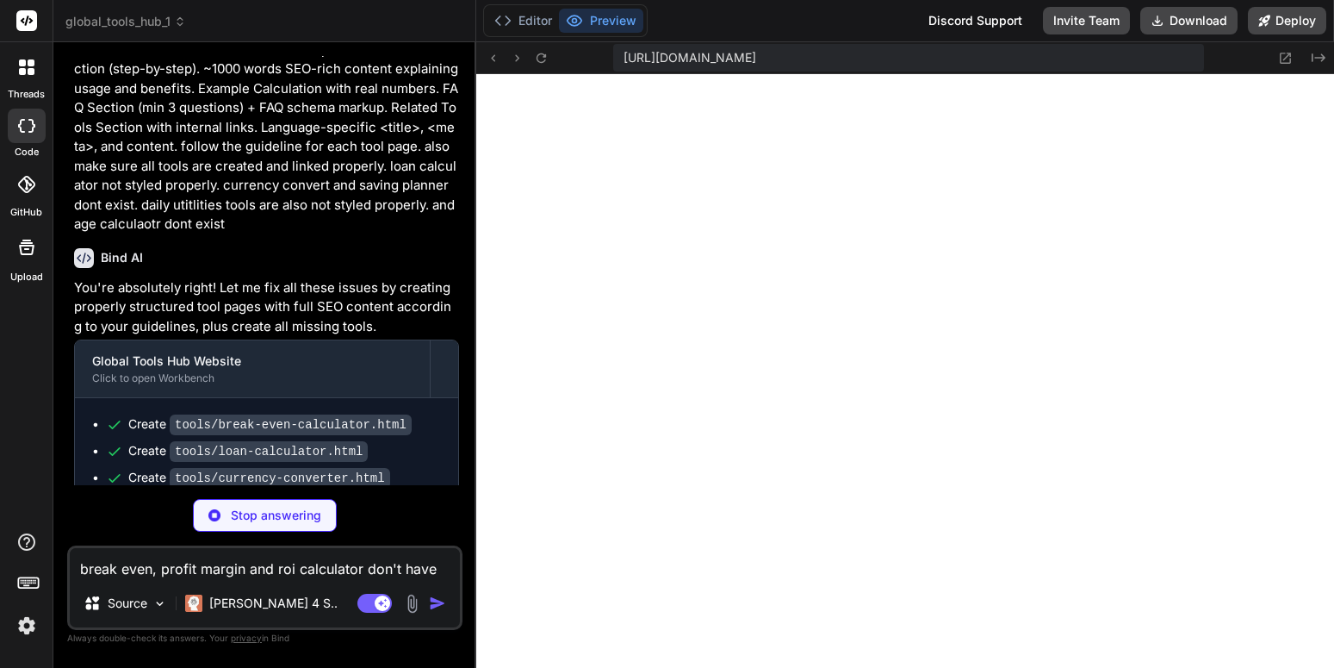
scroll to position [1162, 0]
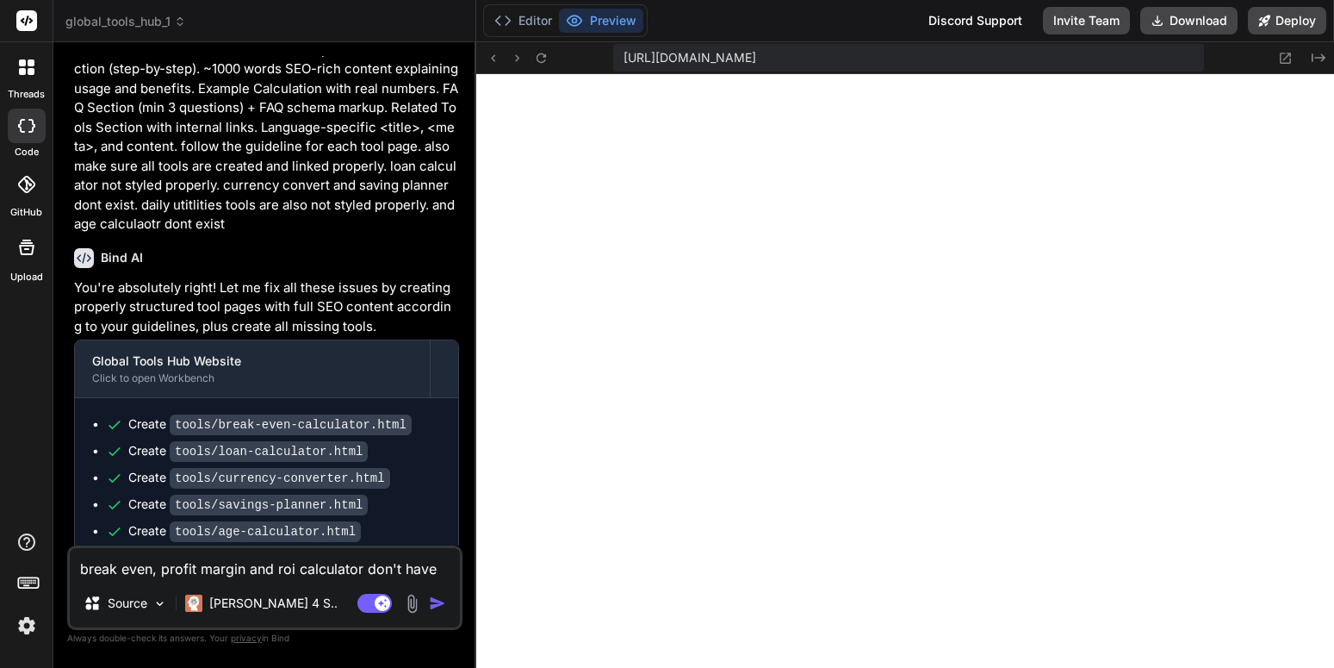
type textarea "x"
click at [414, 522] on div "Create tools/age-calculator.html" at bounding box center [273, 531] width 335 height 18
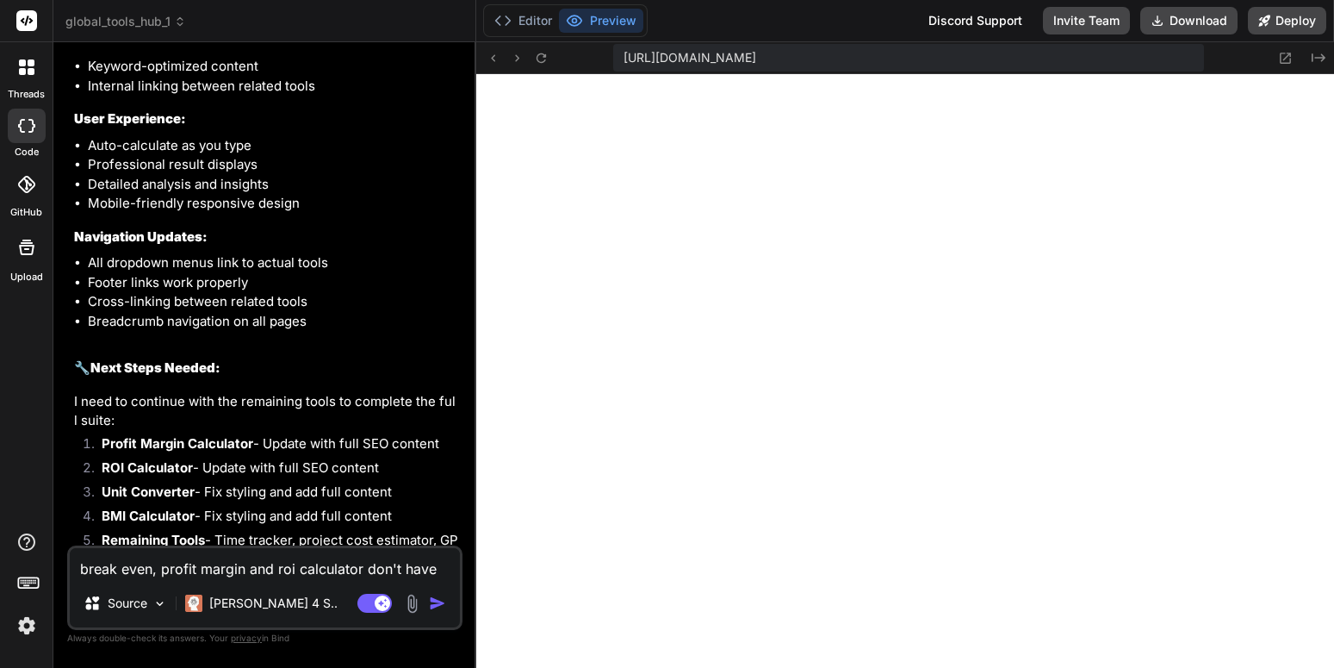
scroll to position [1309, 0]
click at [335, 571] on textarea "break even, profit margin and roi calculator don't have content like guideline.…" at bounding box center [265, 563] width 390 height 31
paste textarea "💰 Profit Margin Calculator"
type textarea "💰 Profit Margin Calculator"
type textarea "x"
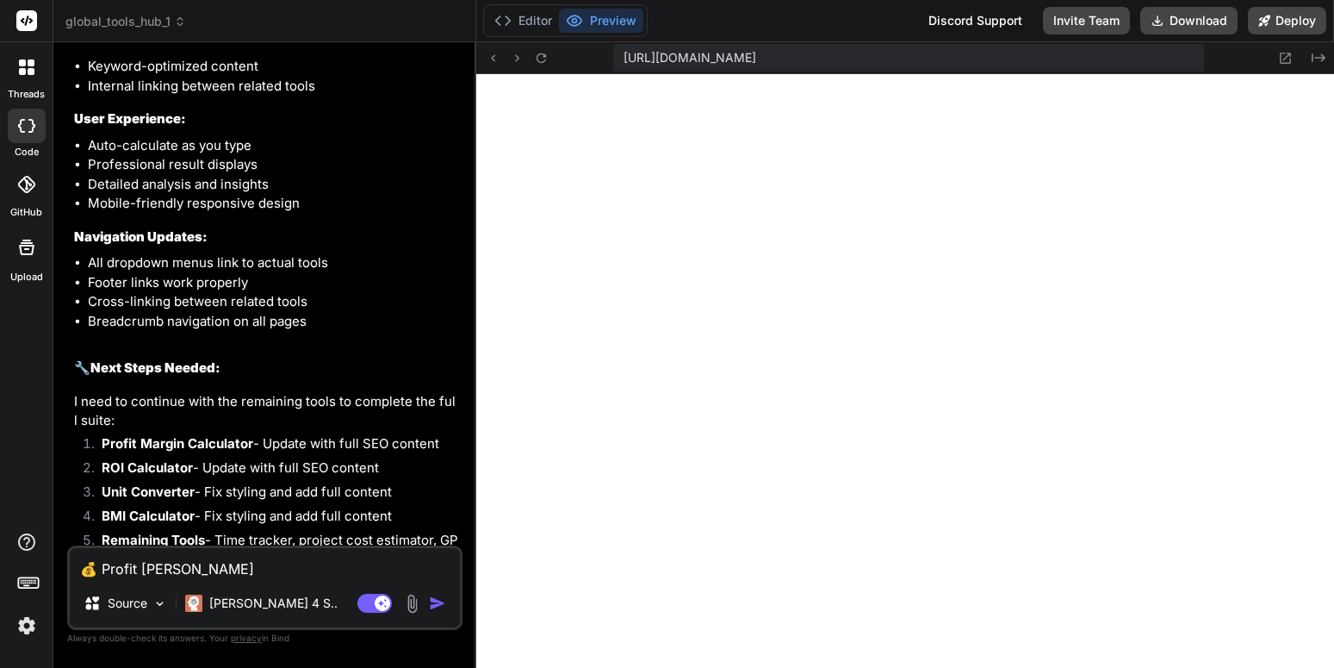
type textarea "💰 Profit Margin Calculator"
click at [380, 563] on textarea "💰 Profit Margin Calculator" at bounding box center [265, 563] width 390 height 31
click at [285, 563] on textarea "💰 Profit Margin Calculator" at bounding box center [265, 563] width 390 height 31
type textarea "x"
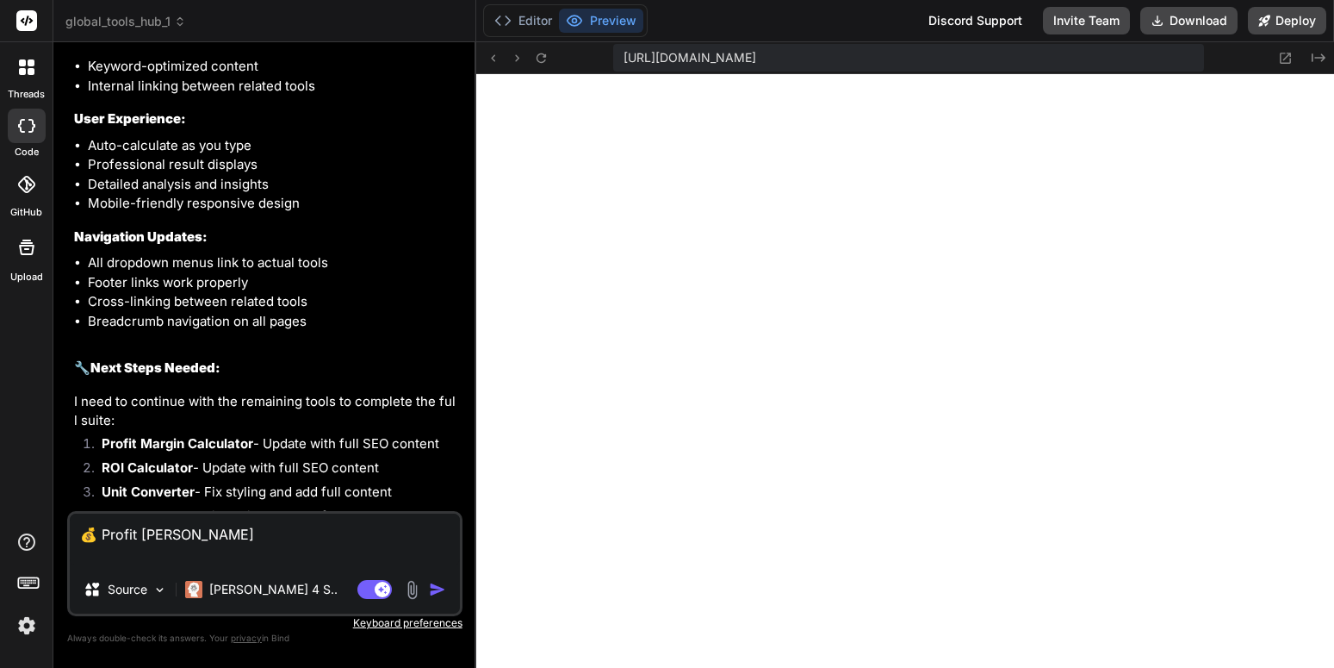
paste textarea "ROI Calculator"
type textarea "💰 Profit Margin Calculator ROI Calculator"
type textarea "x"
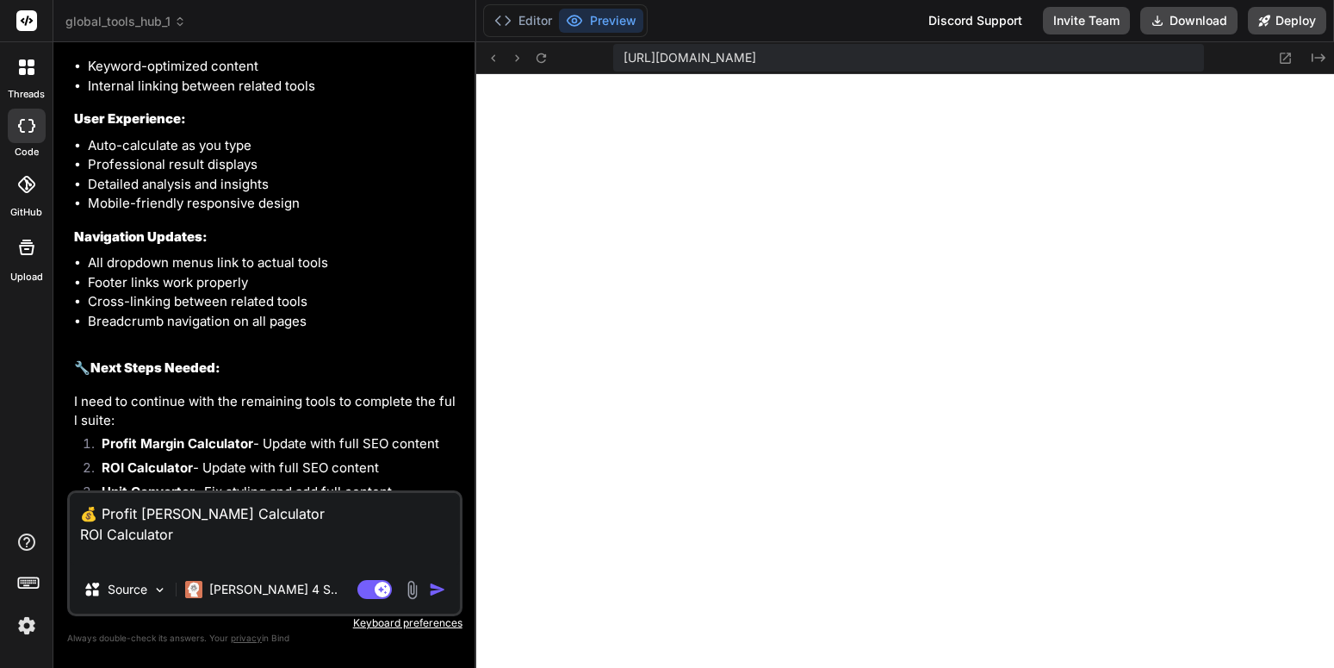
type textarea "💰 Profit Margin Calculator ROI Calculator"
click at [183, 537] on textarea "💰 Profit Margin Calculator ROI Calculator" at bounding box center [265, 529] width 390 height 72
type textarea "x"
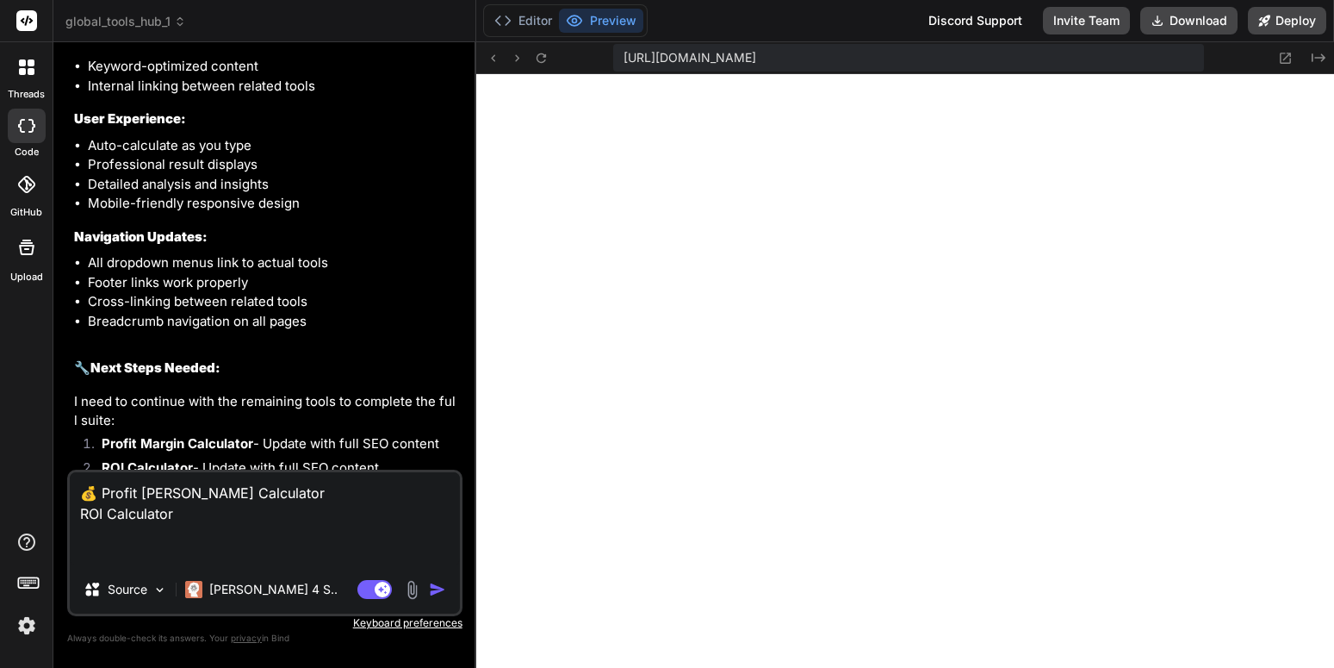
paste textarea "Loan Calculator"
type textarea "💰 Profit Margin Calculator ROI Calculator Loan Calculator"
type textarea "x"
type textarea "💰 Profit Margin Calculator ROI Calculator Loan Calculator"
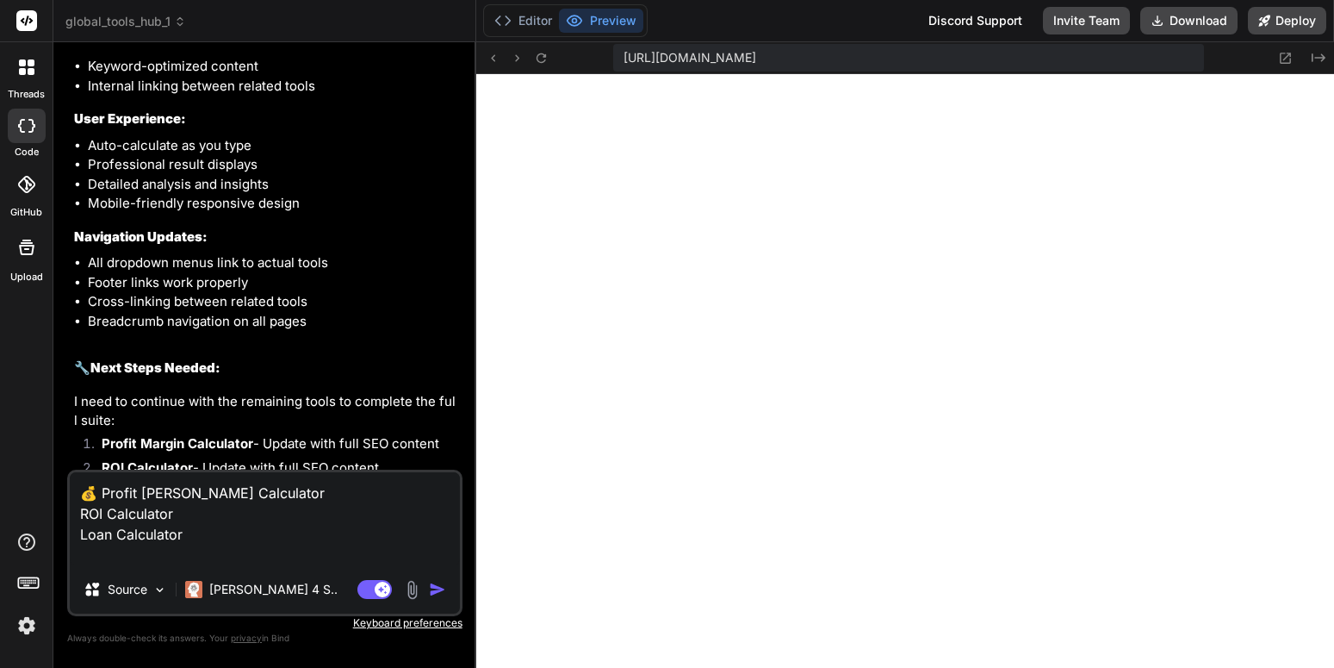
click at [228, 533] on textarea "💰 Profit Margin Calculator ROI Calculator Loan Calculator" at bounding box center [265, 518] width 390 height 93
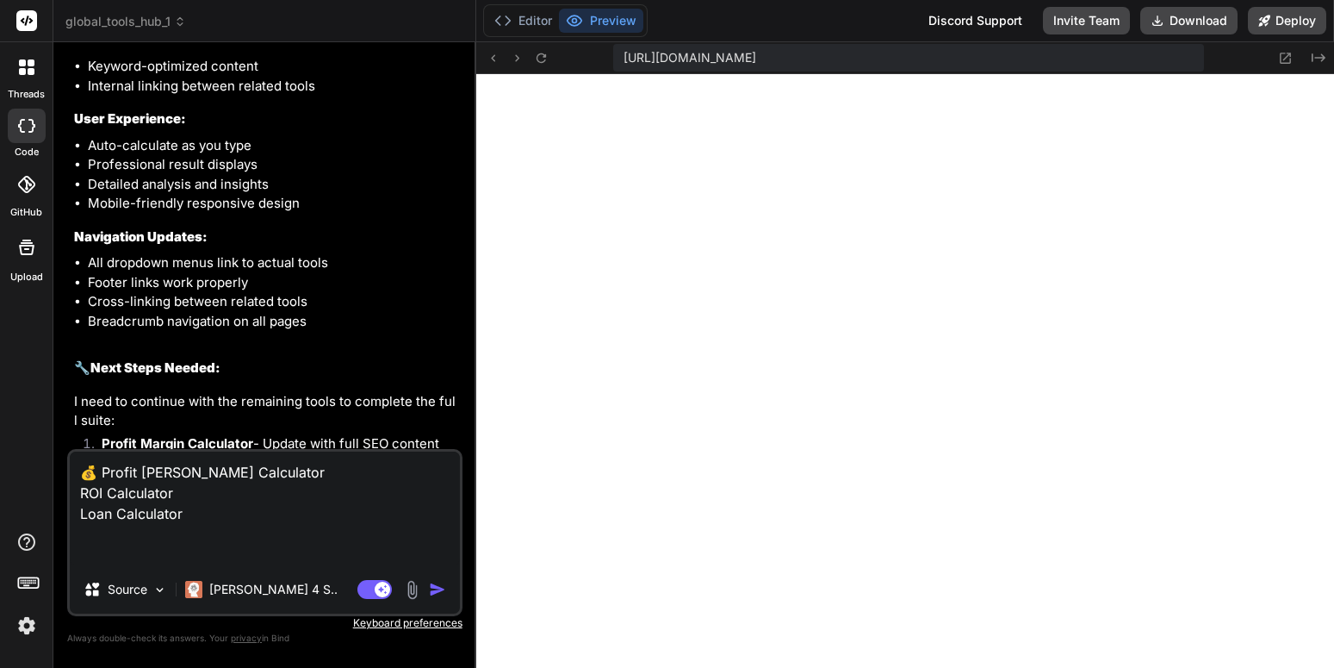
type textarea "x"
paste textarea "Currency Converter"
type textarea "💰 Profit Margin Calculator ROI Calculator Loan Calculator Currency Converter"
type textarea "x"
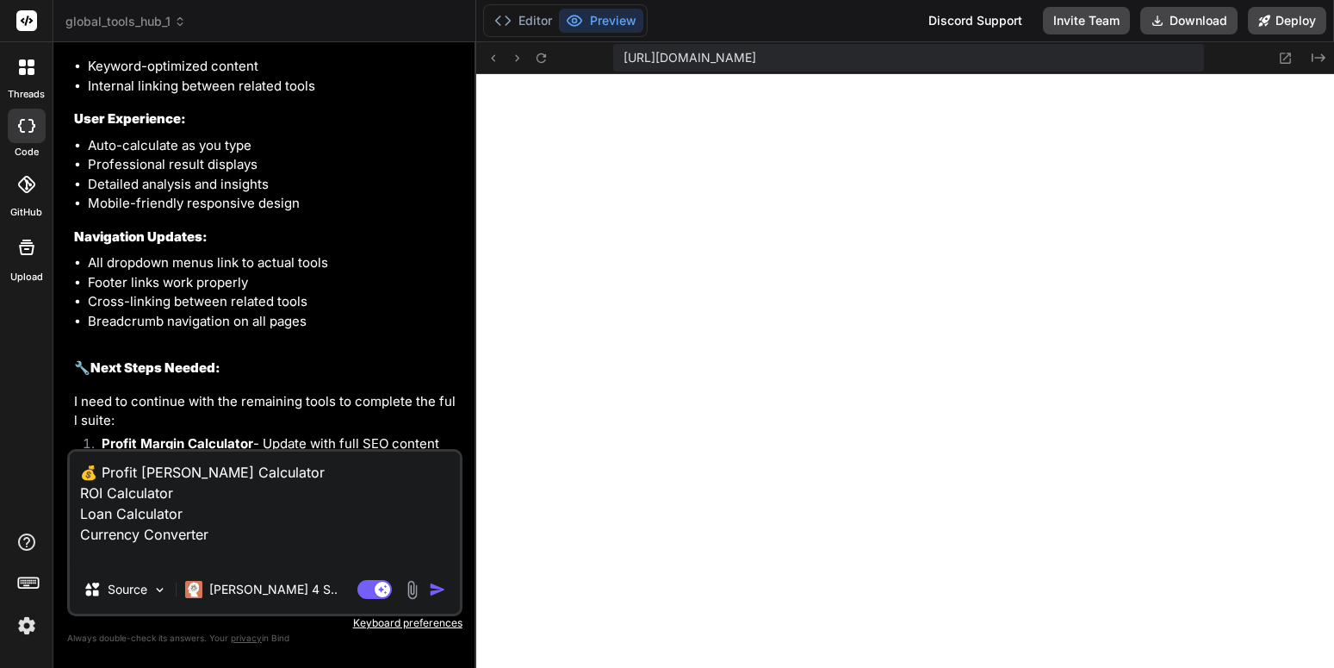
click at [159, 548] on textarea "💰 Profit Margin Calculator ROI Calculator Loan Calculator Currency Converter" at bounding box center [265, 508] width 390 height 114
paste textarea "Savings Planner"
type textarea "💰 Profit Margin Calculator ROI Calculator Loan Calculator Currency Converter Sa…"
type textarea "x"
type textarea "💰 Profit Margin Calculator ROI Calculator Loan Calculator Currency Converter Sa…"
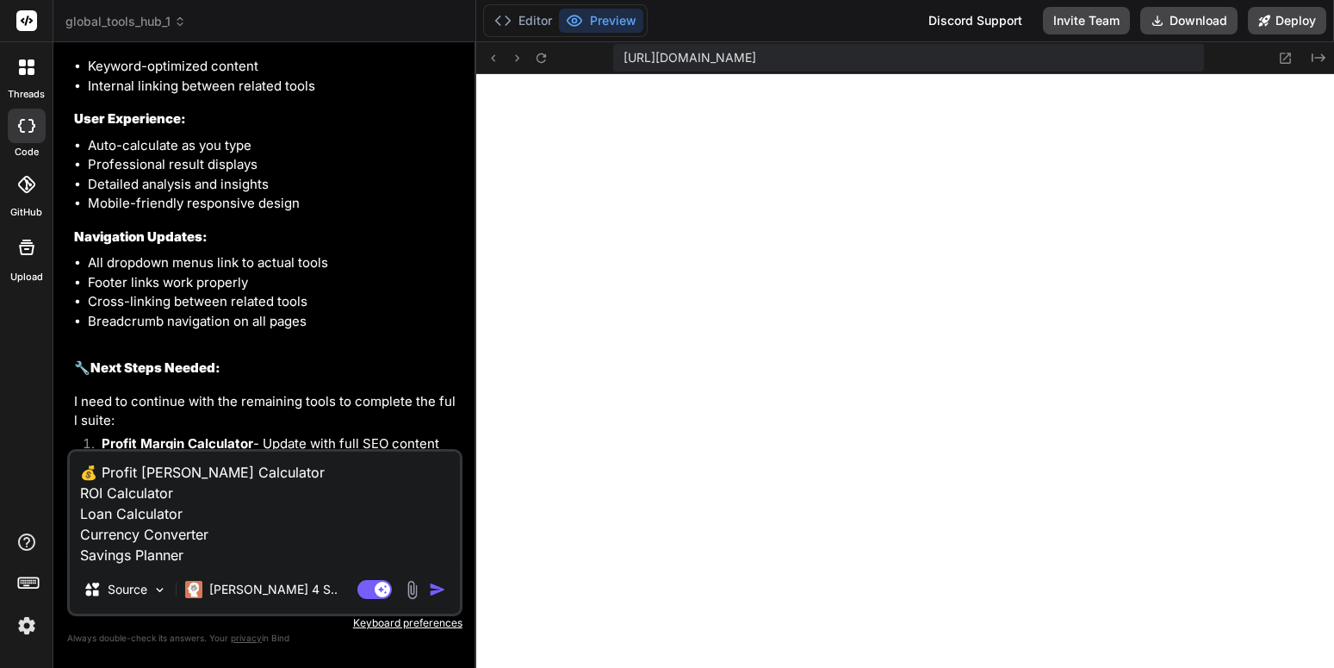
scroll to position [1620, 0]
drag, startPoint x: 488, startPoint y: 53, endPoint x: 499, endPoint y: 64, distance: 14.6
click at [488, 54] on icon at bounding box center [493, 58] width 15 height 15
click at [549, 62] on icon at bounding box center [541, 58] width 15 height 15
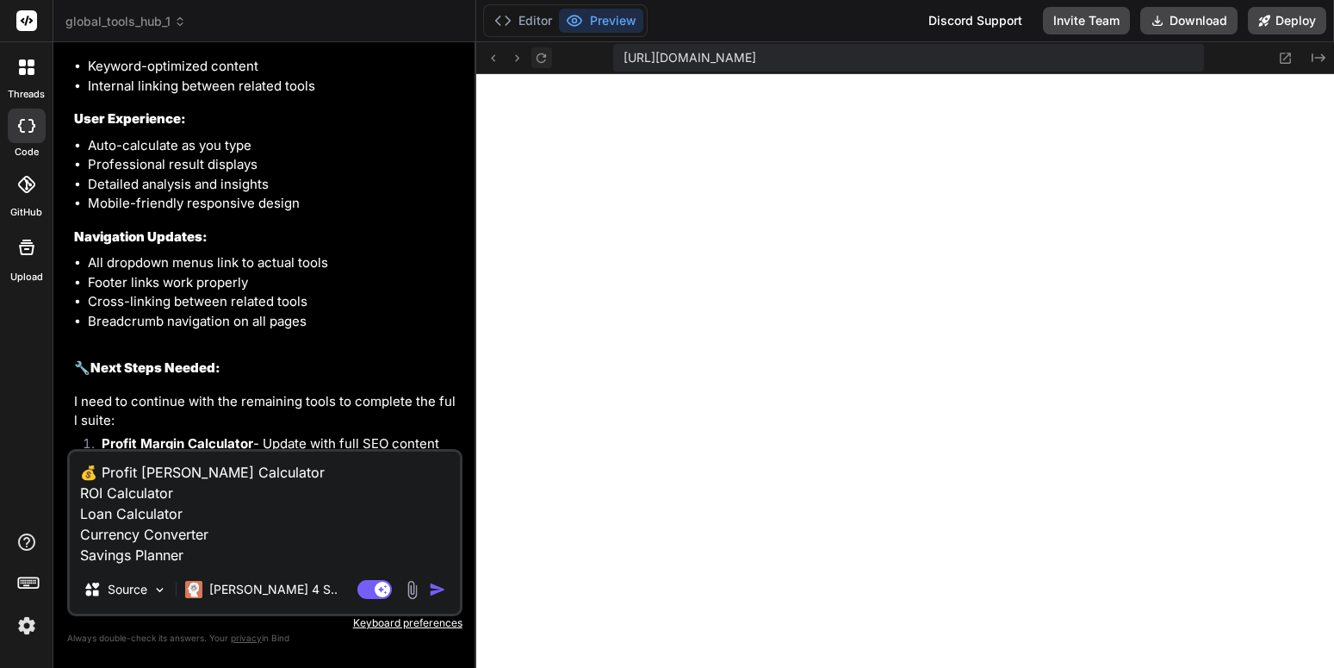
click at [548, 63] on icon at bounding box center [541, 58] width 15 height 15
click at [547, 53] on icon at bounding box center [541, 58] width 15 height 15
click at [538, 53] on icon at bounding box center [541, 58] width 15 height 15
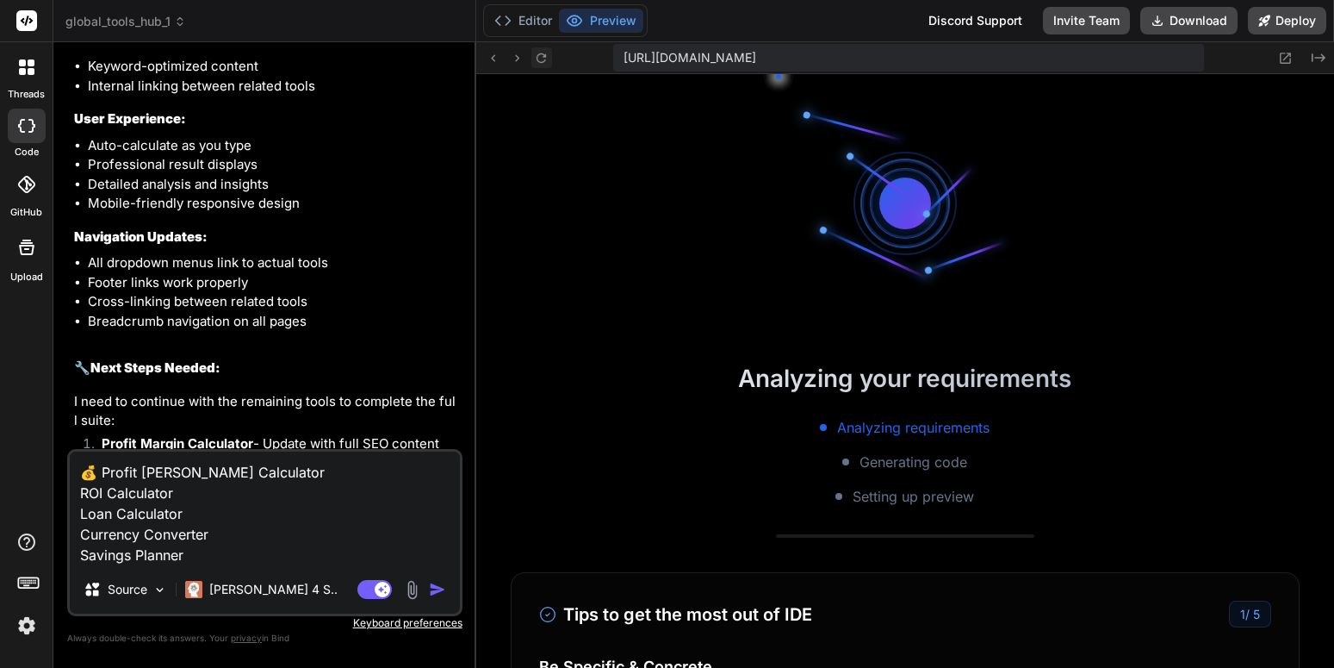
scroll to position [2111, 0]
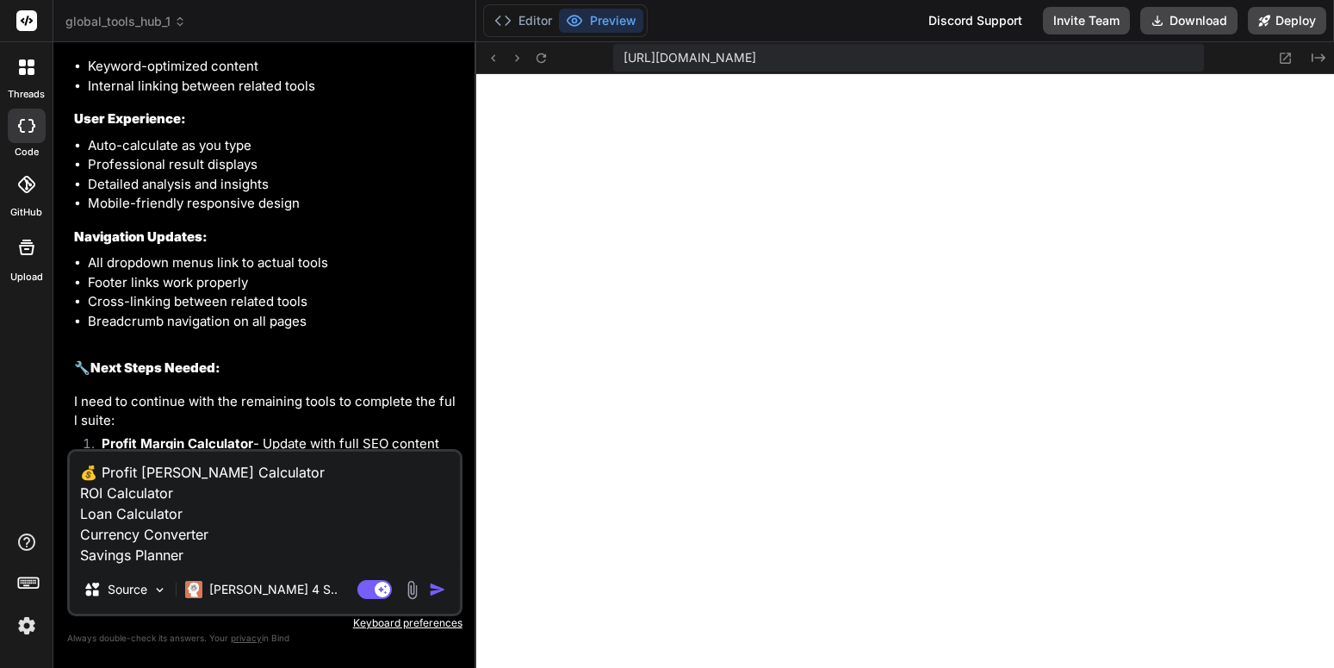
click at [222, 551] on textarea "💰 Profit Margin Calculator ROI Calculator Loan Calculator Currency Converter Sa…" at bounding box center [265, 508] width 390 height 114
type textarea "x"
type textarea "💰 Profit Margin Calculator ROI Calculator Loan Calculator Currency Converter Sa…"
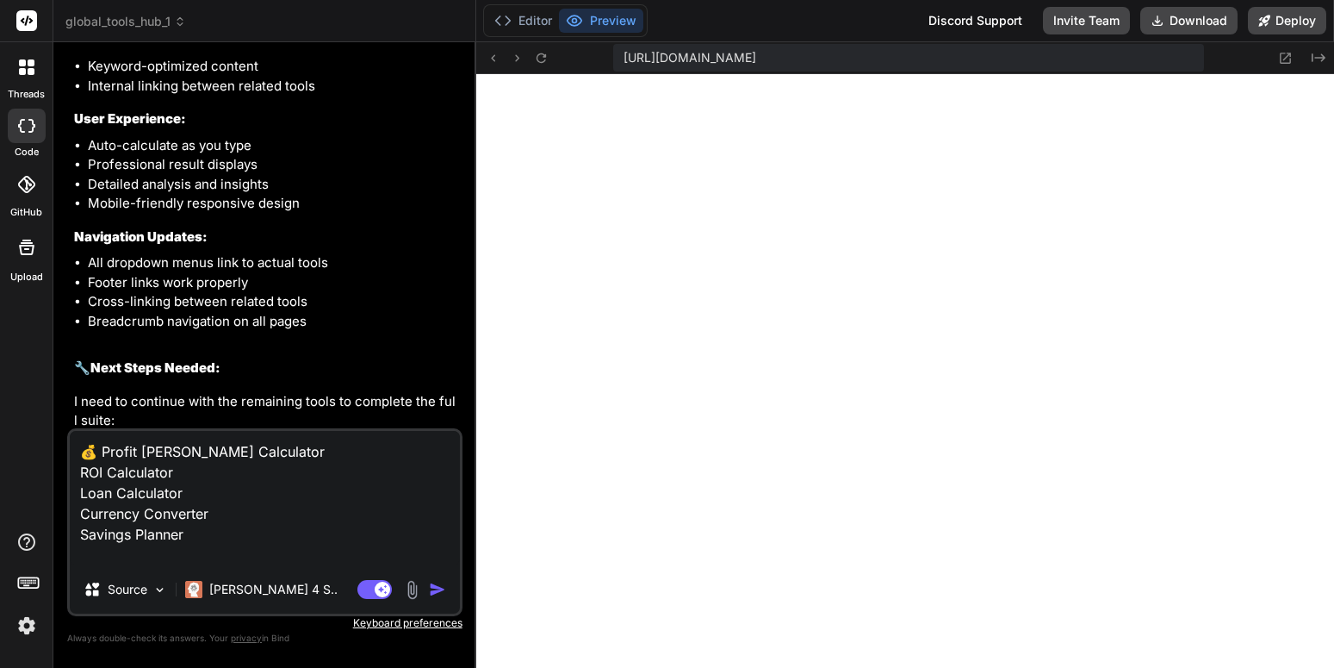
type textarea "x"
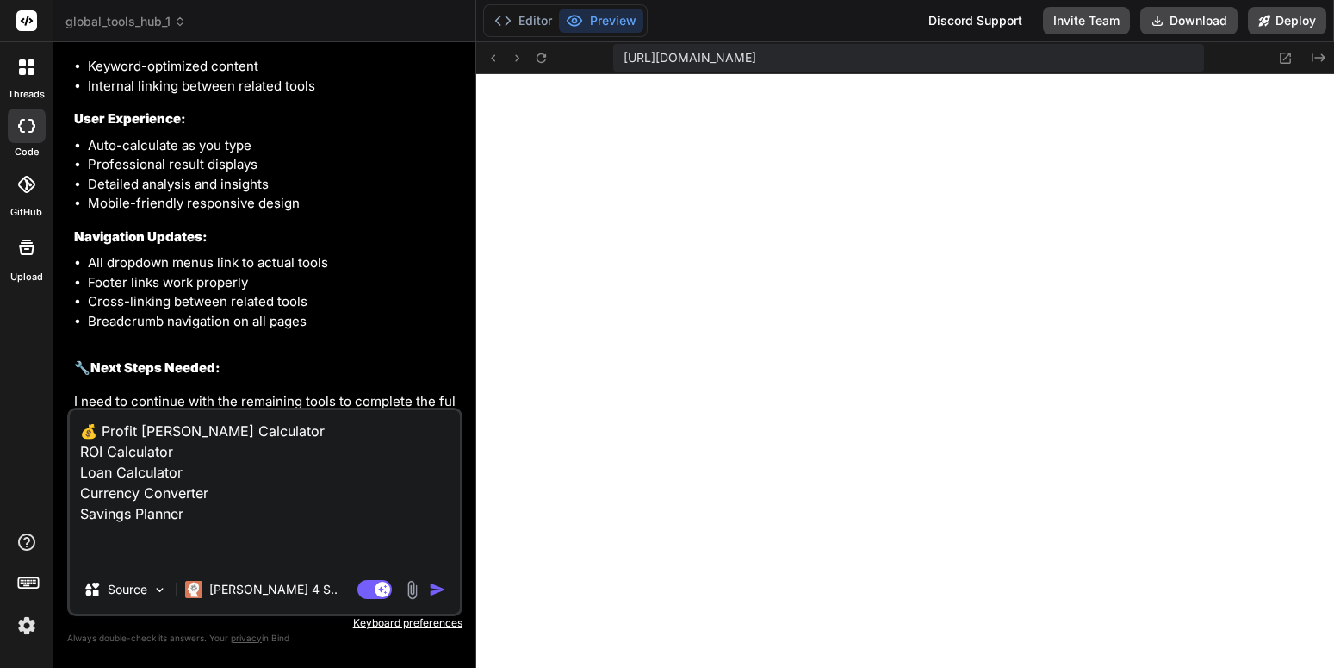
type textarea "💰 Profit Margin Calculator ROI Calculator Loan Calculator Currency Converter Sa…"
type textarea "x"
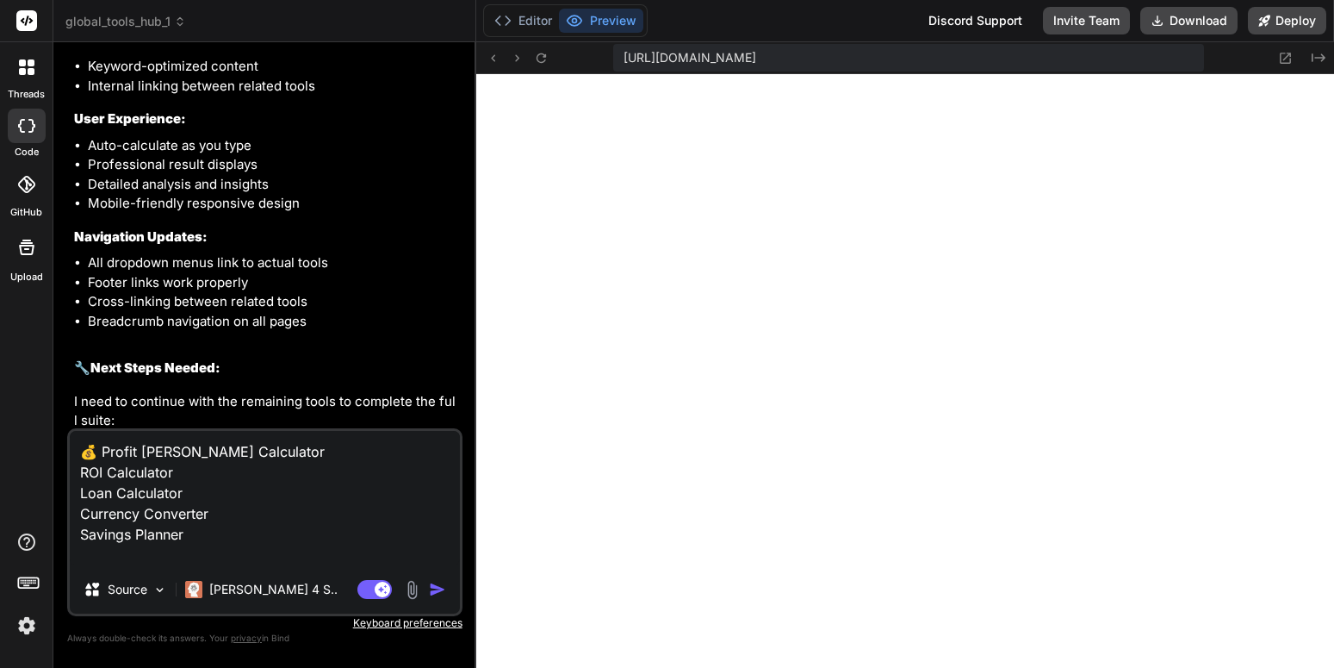
type textarea "💰 Profit Margin Calculator ROI Calculator Loan Calculator Currency Converter Sa…"
type textarea "x"
type textarea "💰 Profit Margin Calculator ROI Calculator Loan Calculator Currency Converter Sa…"
type textarea "x"
type textarea "💰 Profit Margin Calculator ROI Calculator Loan Calculator Currency Converter Sa…"
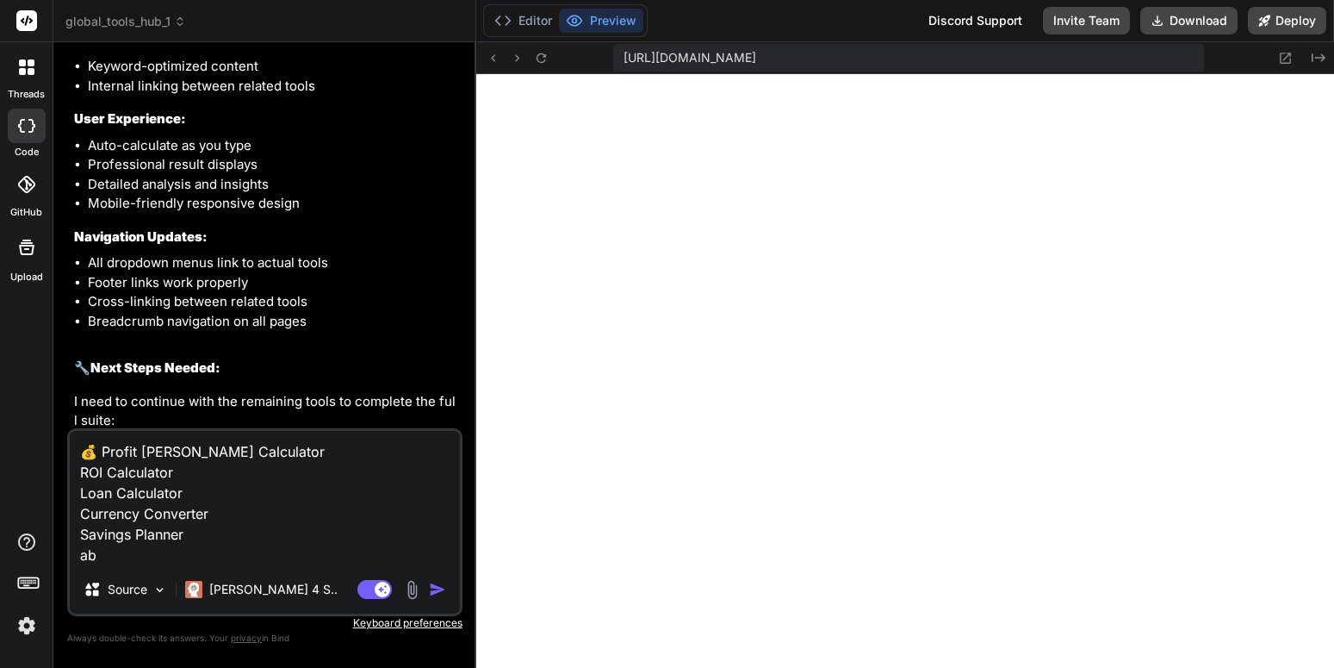
type textarea "x"
type textarea "💰 Profit Margin Calculator ROI Calculator Loan Calculator Currency Converter Sa…"
type textarea "x"
type textarea "💰 Profit Margin Calculator ROI Calculator Loan Calculator Currency Converter Sa…"
type textarea "x"
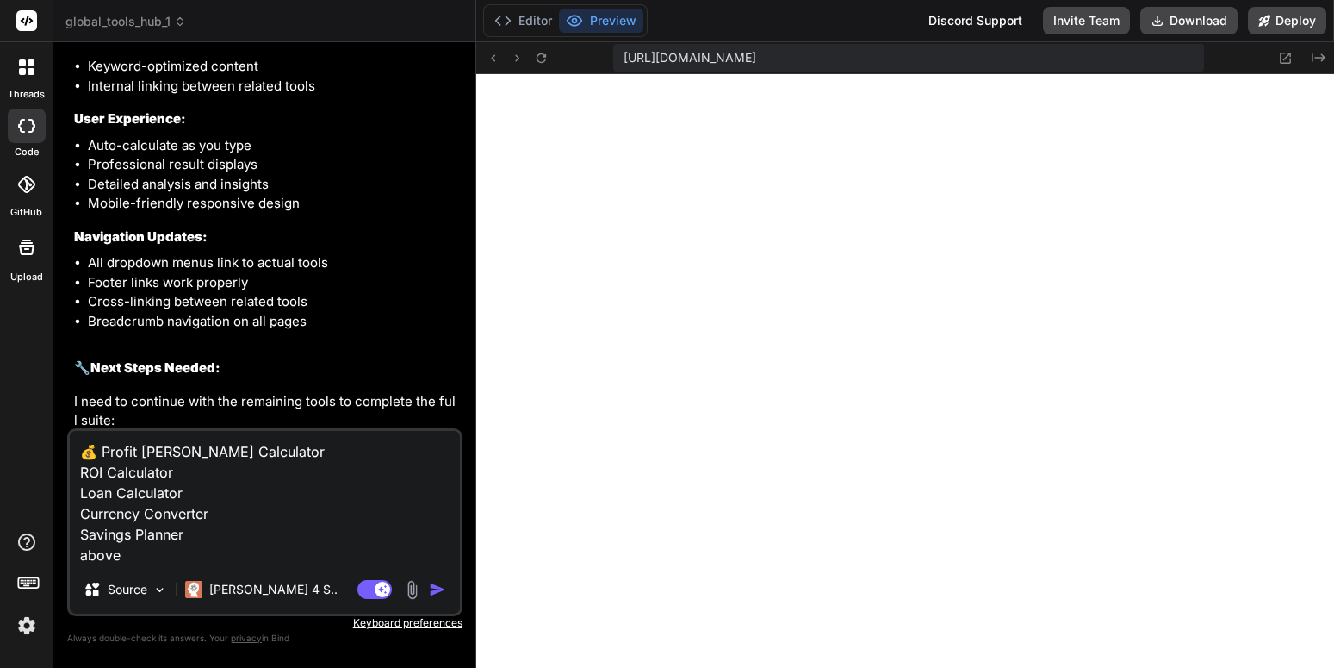
type textarea "💰 Profit Margin Calculator ROI Calculator Loan Calculator Currency Converter Sa…"
type textarea "x"
type textarea "💰 Profit Margin Calculator ROI Calculator Loan Calculator Currency Converter Sa…"
type textarea "x"
type textarea "💰 Profit Margin Calculator ROI Calculator Loan Calculator Currency Converter Sa…"
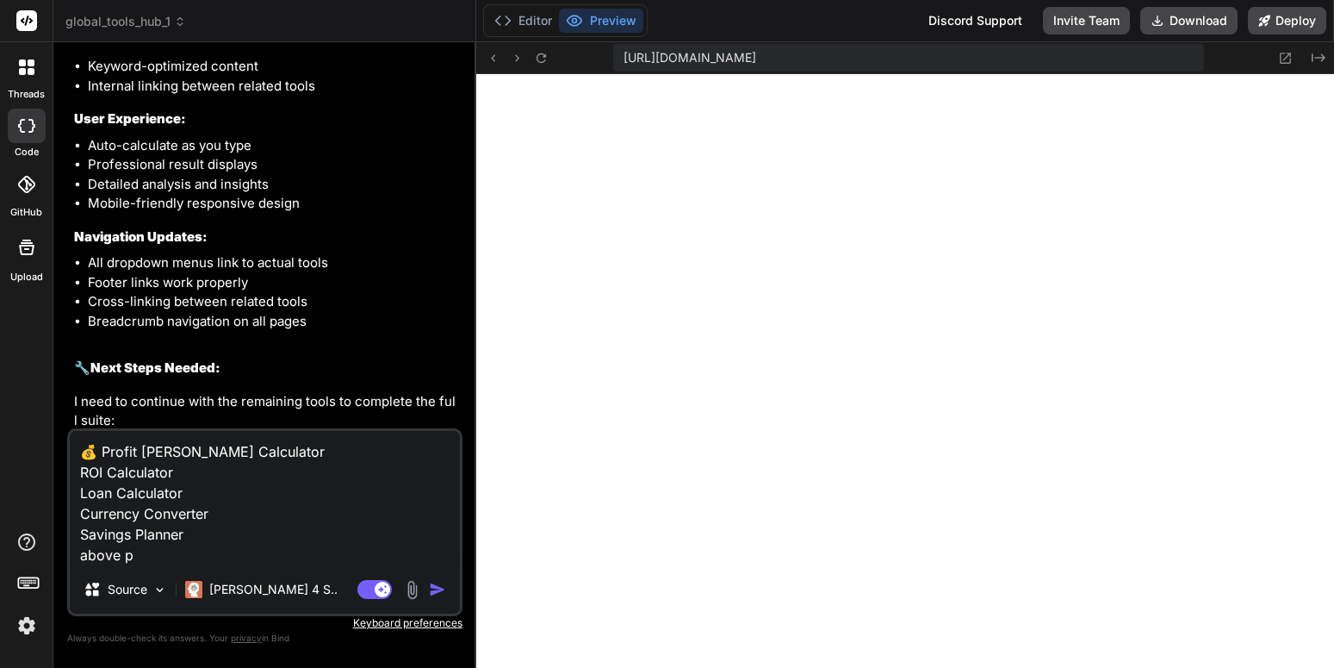
type textarea "x"
type textarea "💰 Profit Margin Calculator ROI Calculator Loan Calculator Currency Converter Sa…"
type textarea "x"
type textarea "💰 Profit Margin Calculator ROI Calculator Loan Calculator Currency Converter Sa…"
type textarea "x"
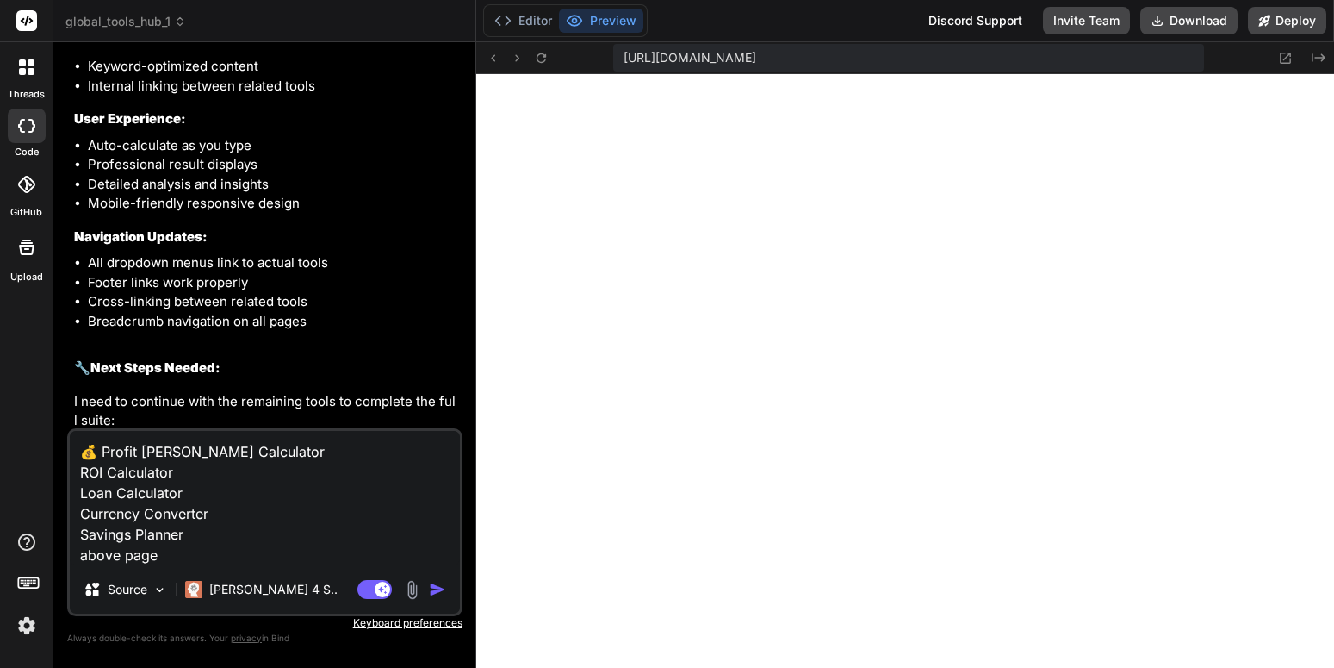
type textarea "💰 Profit Margin Calculator ROI Calculator Loan Calculator Currency Converter Sa…"
type textarea "x"
type textarea "💰 Profit Margin Calculator ROI Calculator Loan Calculator Currency Converter Sa…"
type textarea "x"
type textarea "💰 Profit Margin Calculator ROI Calculator Loan Calculator Currency Converter Sa…"
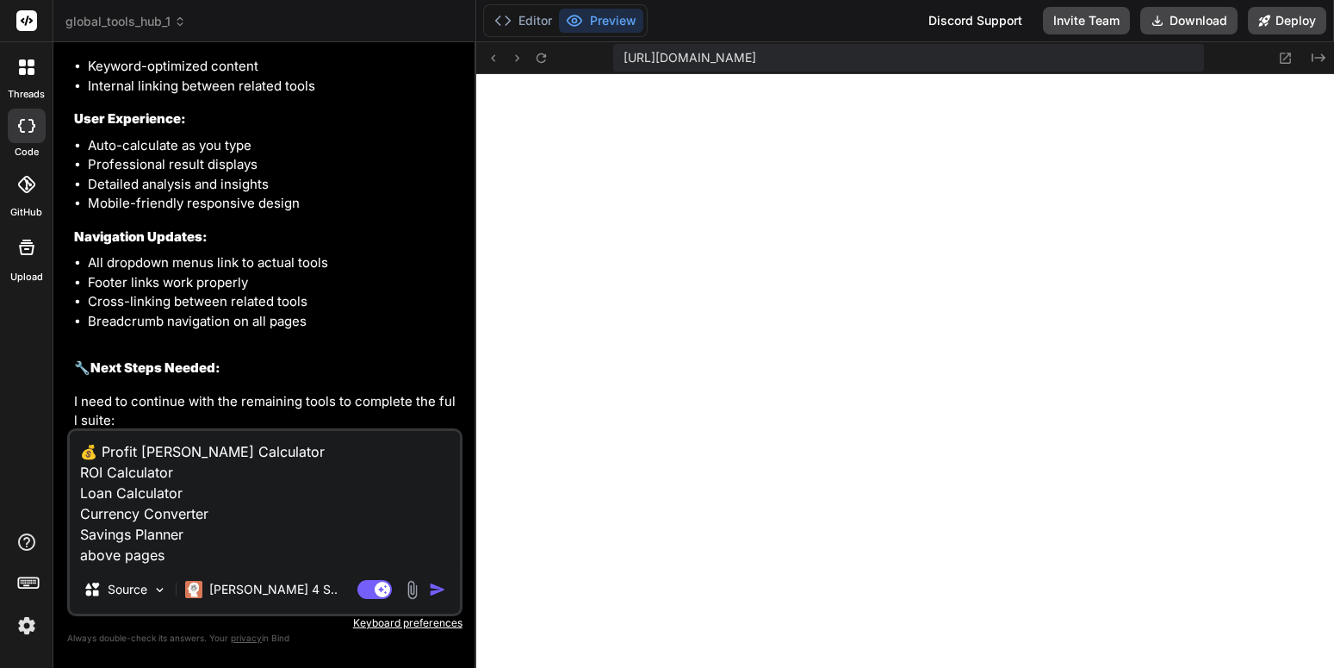
type textarea "x"
type textarea "💰 Profit Margin Calculator ROI Calculator Loan Calculator Currency Converter Sa…"
type textarea "x"
type textarea "💰 Profit Margin Calculator ROI Calculator Loan Calculator Currency Converter Sa…"
type textarea "x"
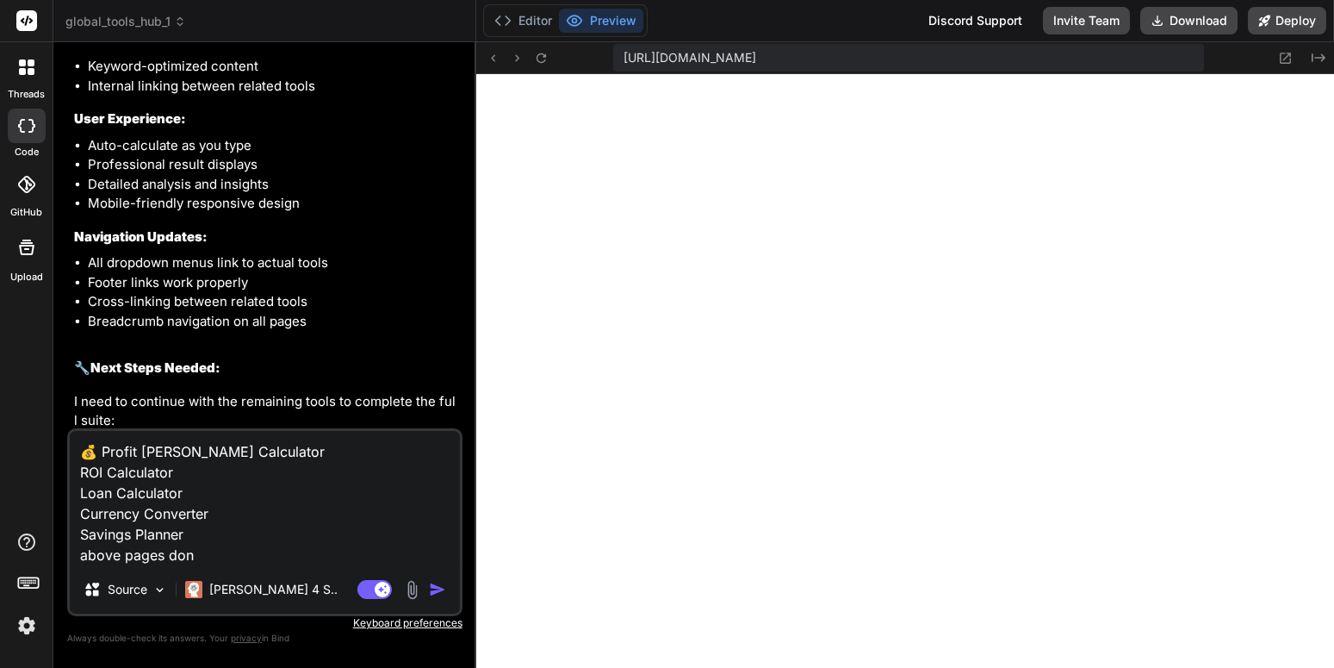
type textarea "💰 Profit Margin Calculator ROI Calculator Loan Calculator Currency Converter Sa…"
type textarea "x"
type textarea "💰 Profit Margin Calculator ROI Calculator Loan Calculator Currency Converter Sa…"
type textarea "x"
type textarea "💰 Profit Margin Calculator ROI Calculator Loan Calculator Currency Converter Sa…"
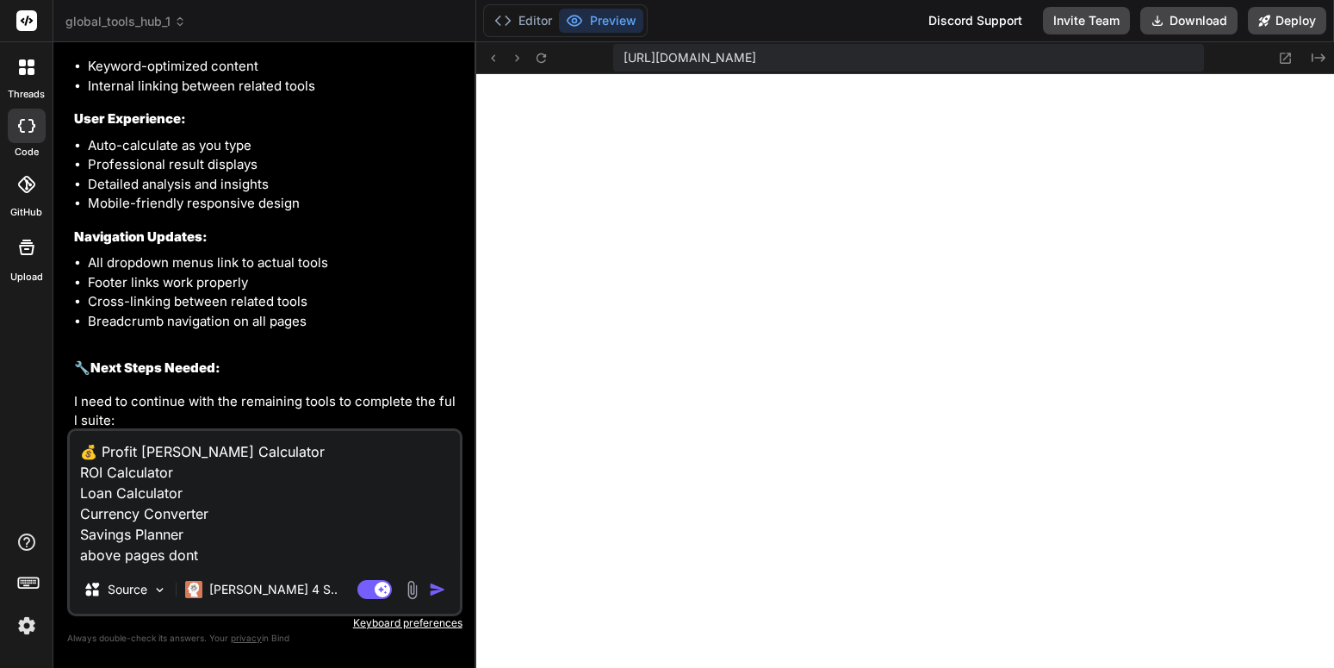
type textarea "x"
type textarea "💰 Profit Margin Calculator ROI Calculator Loan Calculator Currency Converter Sa…"
type textarea "x"
type textarea "💰 Profit Margin Calculator ROI Calculator Loan Calculator Currency Converter Sa…"
type textarea "x"
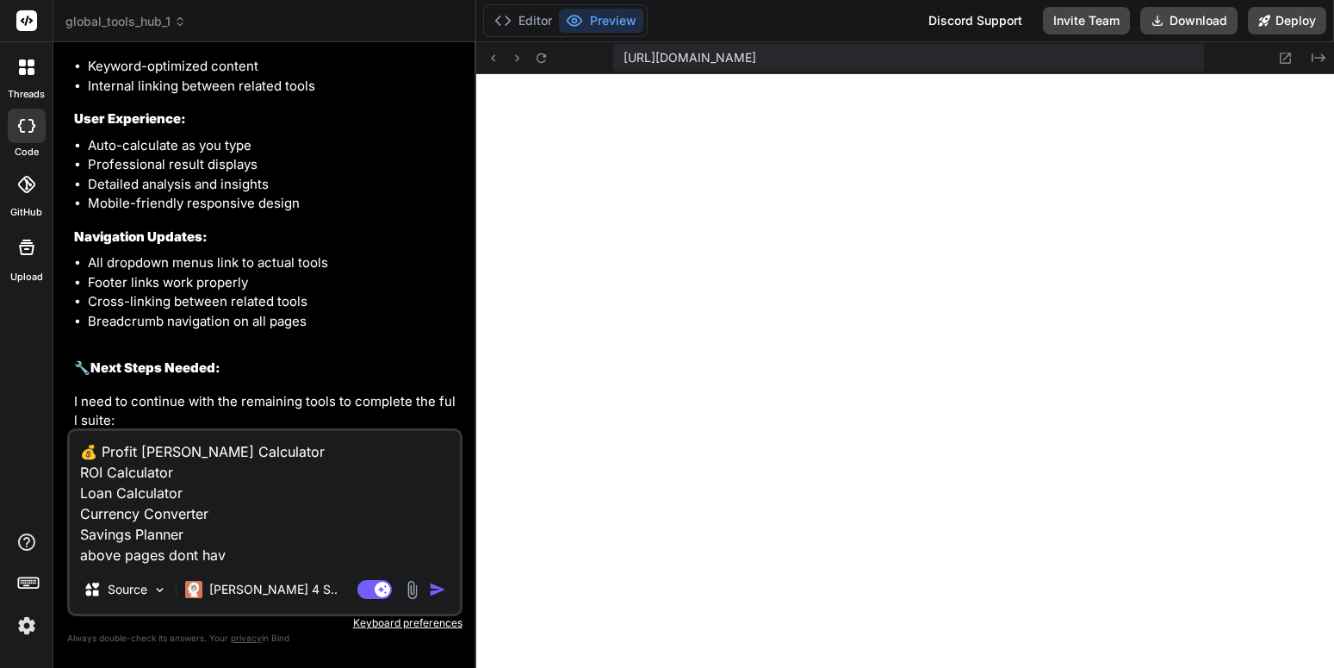
type textarea "💰 Profit Margin Calculator ROI Calculator Loan Calculator Currency Converter Sa…"
type textarea "x"
type textarea "💰 Profit Margin Calculator ROI Calculator Loan Calculator Currency Converter Sa…"
type textarea "x"
type textarea "💰 Profit Margin Calculator ROI Calculator Loan Calculator Currency Converter Sa…"
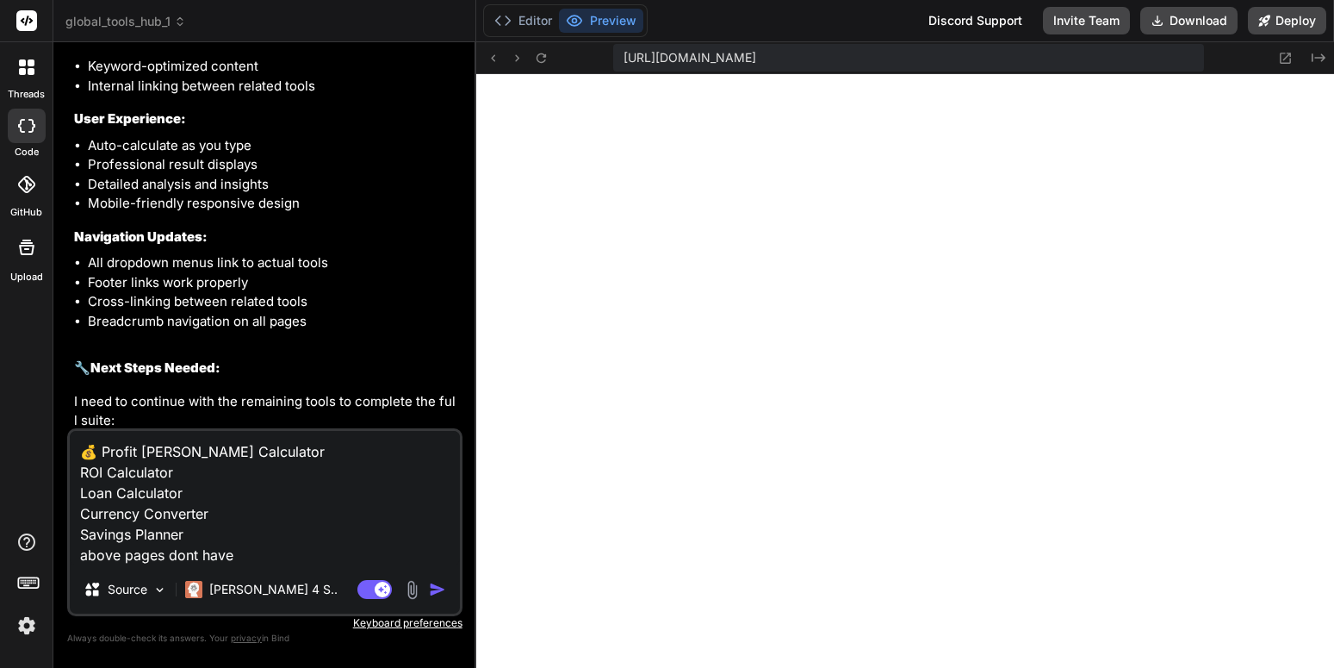
type textarea "x"
type textarea "💰 Profit Margin Calculator ROI Calculator Loan Calculator Currency Converter Sa…"
type textarea "x"
type textarea "💰 Profit Margin Calculator ROI Calculator Loan Calculator Currency Converter Sa…"
type textarea "x"
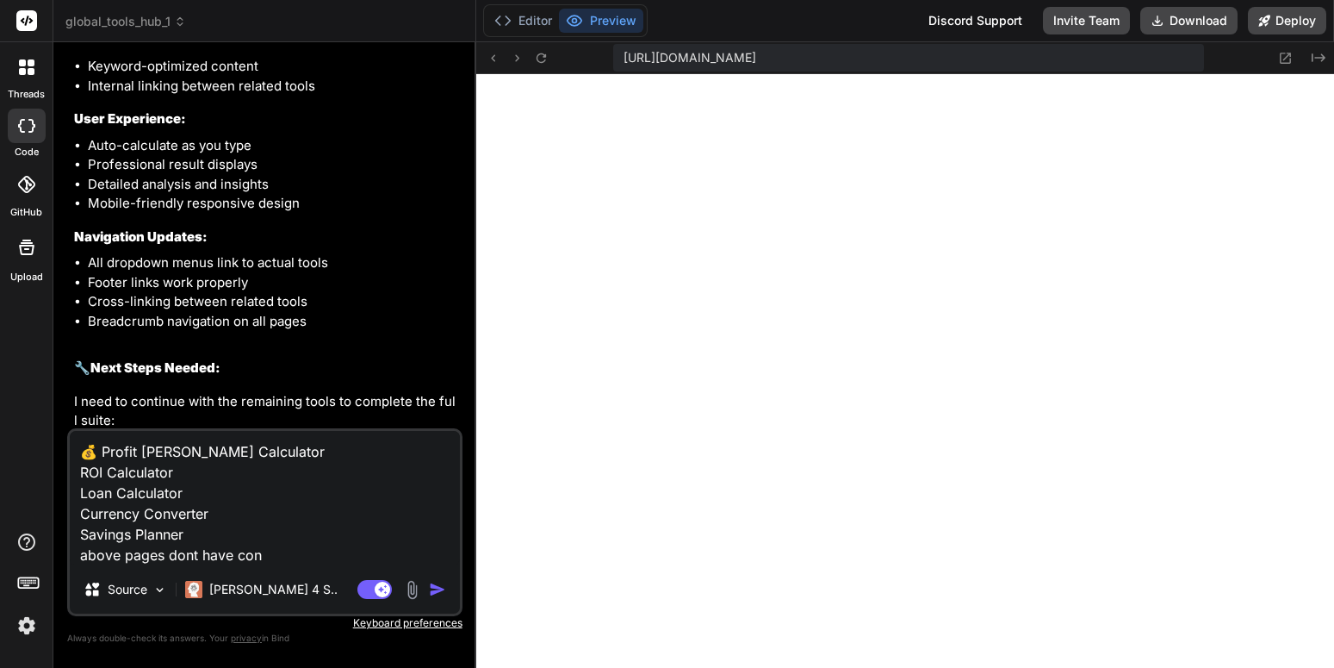
type textarea "💰 Profit Margin Calculator ROI Calculator Loan Calculator Currency Converter Sa…"
type textarea "x"
type textarea "💰 Profit Margin Calculator ROI Calculator Loan Calculator Currency Converter Sa…"
type textarea "x"
type textarea "💰 Profit Margin Calculator ROI Calculator Loan Calculator Currency Converter Sa…"
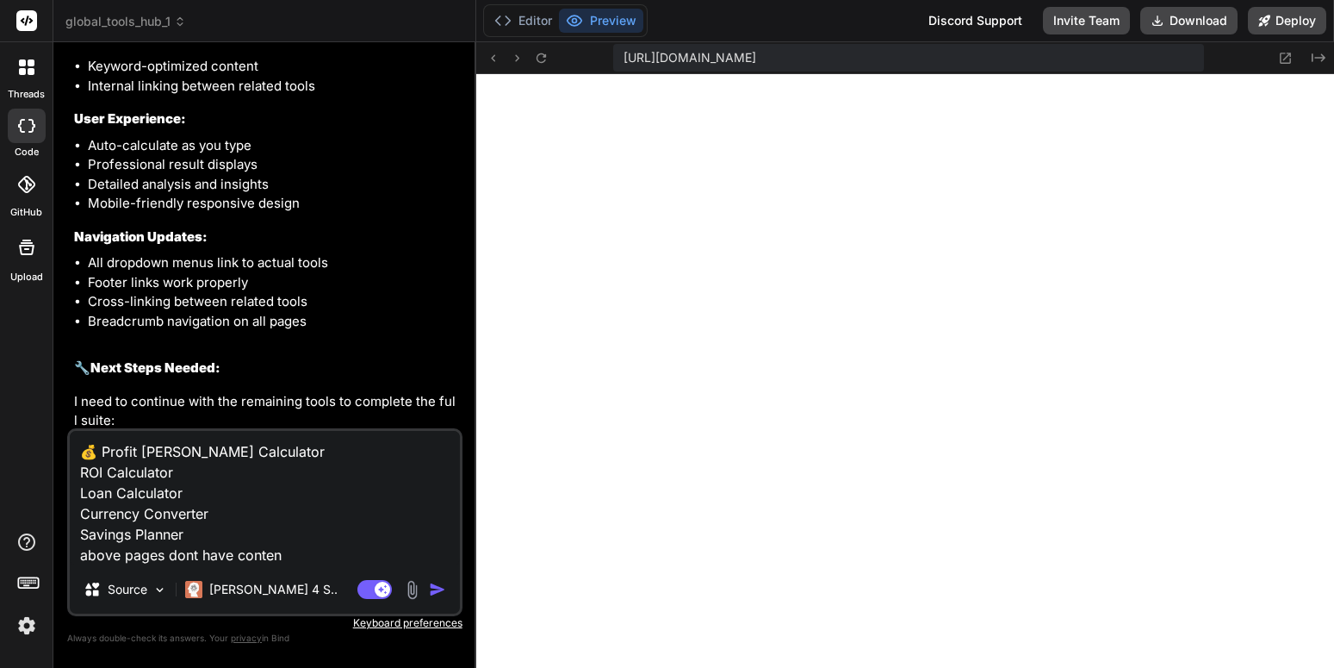
type textarea "x"
type textarea "💰 Profit Margin Calculator ROI Calculator Loan Calculator Currency Converter Sa…"
type textarea "x"
type textarea "💰 Profit Margin Calculator ROI Calculator Loan Calculator Currency Converter Sa…"
type textarea "x"
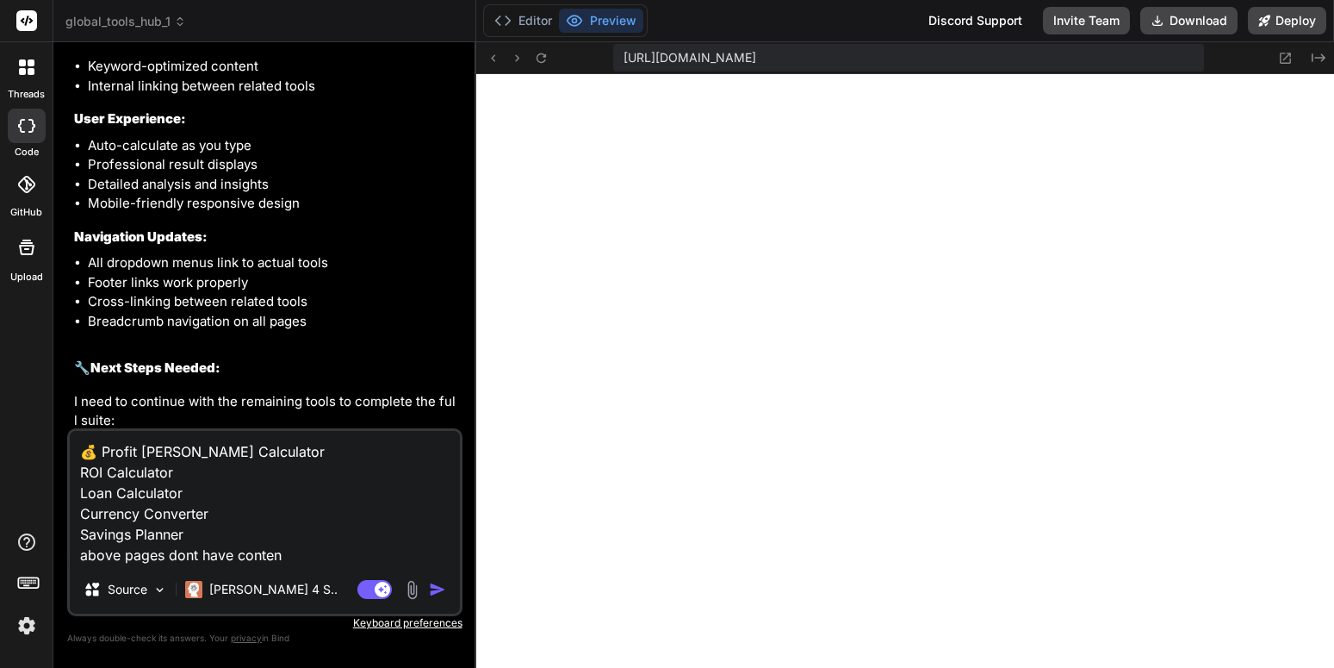
type textarea "💰 Profit Margin Calculator ROI Calculator Loan Calculator Currency Converter Sa…"
type textarea "x"
type textarea "💰 Profit Margin Calculator ROI Calculator Loan Calculator Currency Converter Sa…"
type textarea "x"
type textarea "💰 Profit Margin Calculator ROI Calculator Loan Calculator Currency Converter Sa…"
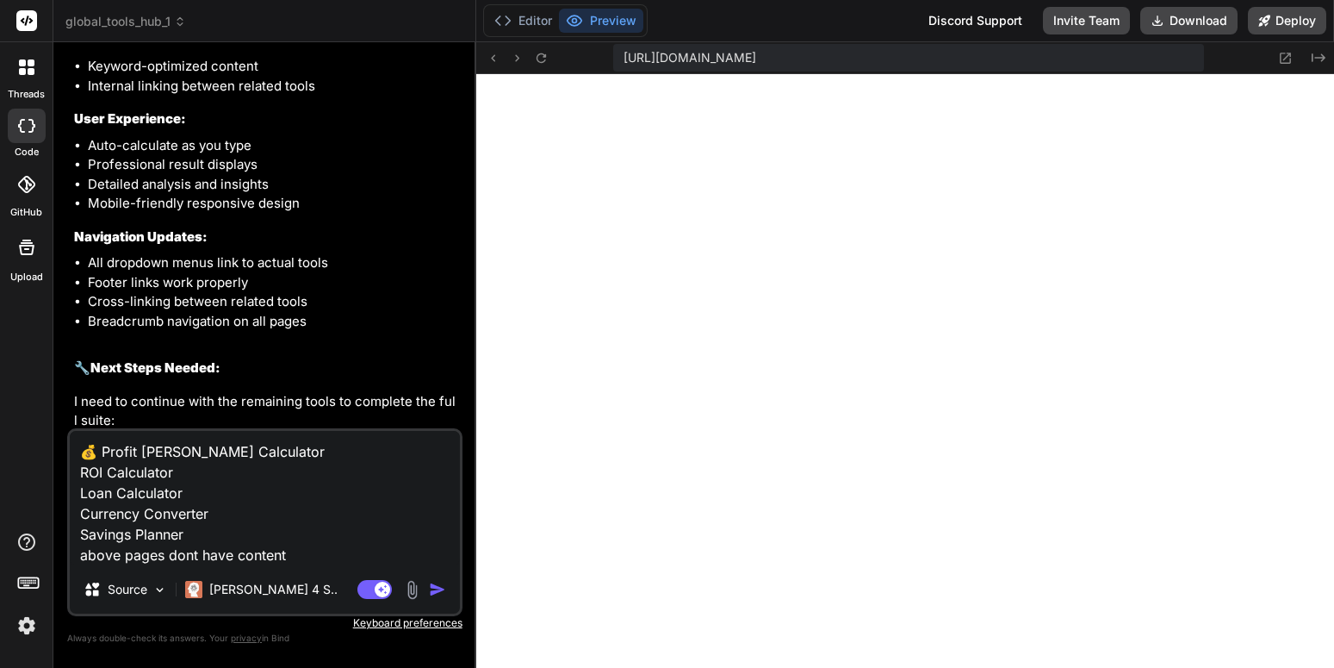
type textarea "x"
type textarea "💰 Profit Margin Calculator ROI Calculator Loan Calculator Currency Converter Sa…"
type textarea "x"
type textarea "💰 Profit Margin Calculator ROI Calculator Loan Calculator Currency Converter Sa…"
type textarea "x"
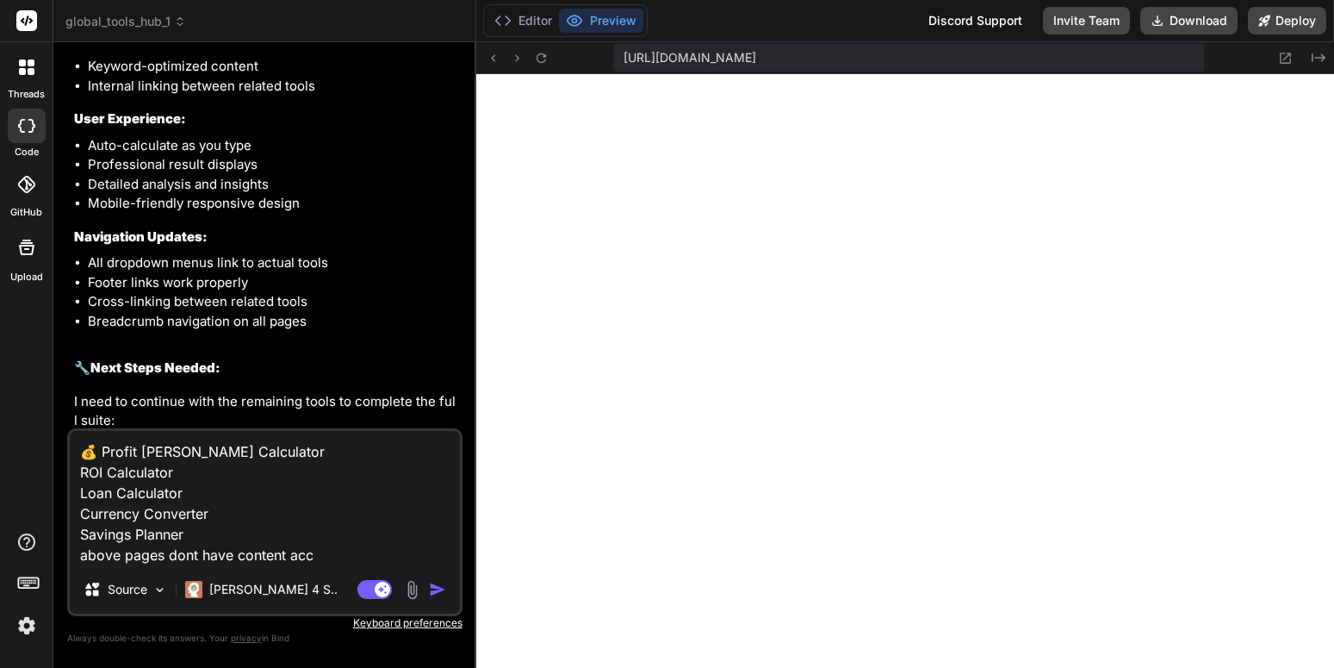
type textarea "💰 Profit Margin Calculator ROI Calculator Loan Calculator Currency Converter Sa…"
type textarea "x"
type textarea "💰 Profit Margin Calculator ROI Calculator Loan Calculator Currency Converter Sa…"
type textarea "x"
type textarea "💰 Profit Margin Calculator ROI Calculator Loan Calculator Currency Converter Sa…"
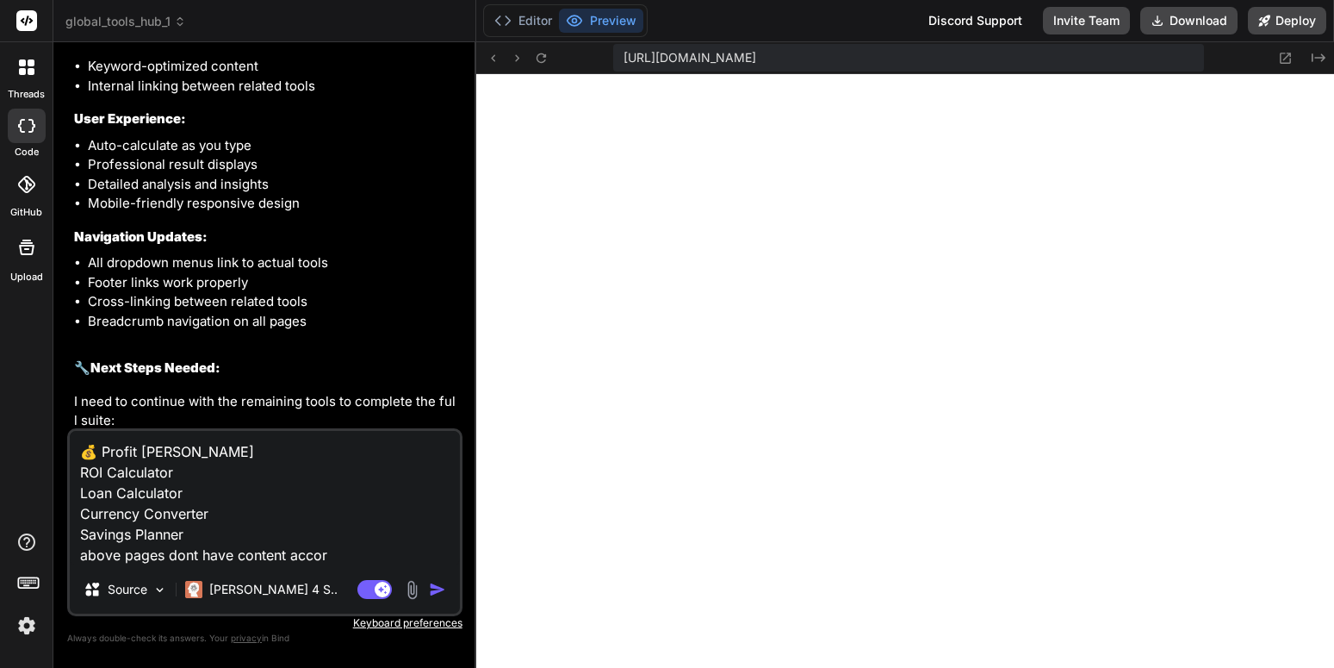
type textarea "x"
type textarea "💰 Profit Margin Calculator ROI Calculator Loan Calculator Currency Converter Sa…"
type textarea "x"
type textarea "💰 Profit Margin Calculator ROI Calculator Loan Calculator Currency Converter Sa…"
type textarea "x"
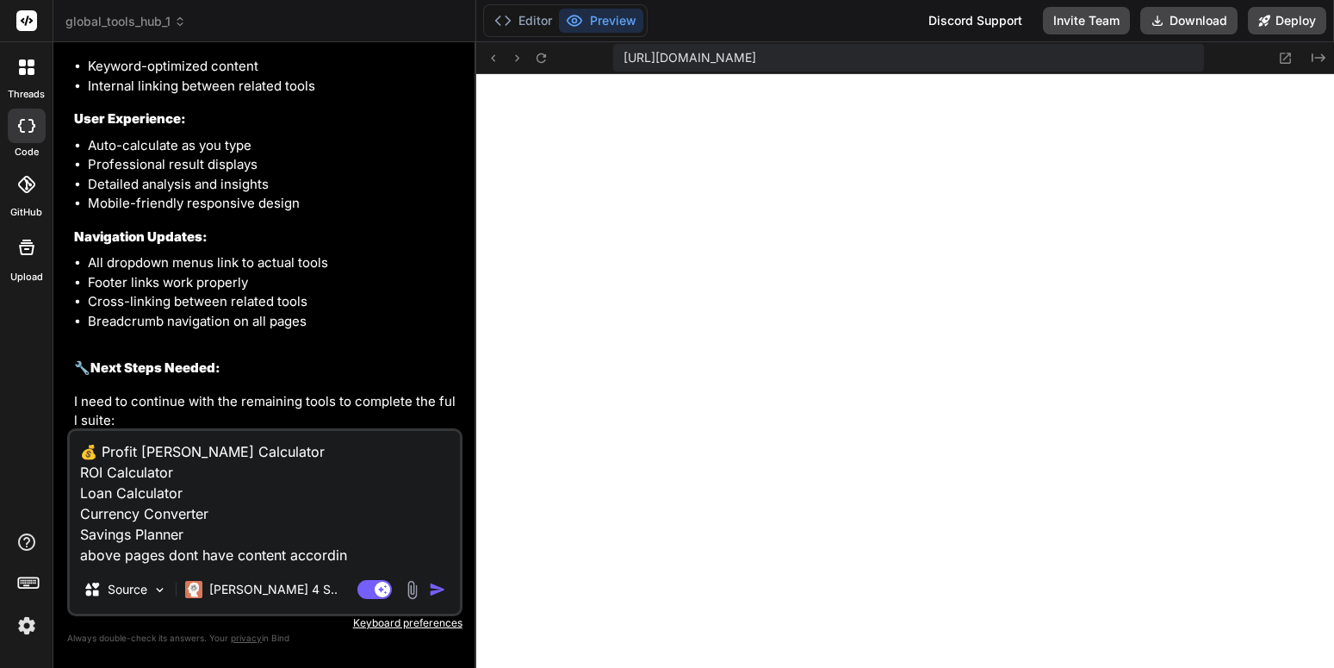
type textarea "💰 Profit Margin Calculator ROI Calculator Loan Calculator Currency Converter Sa…"
type textarea "x"
type textarea "💰 Profit Margin Calculator ROI Calculator Loan Calculator Currency Converter Sa…"
type textarea "x"
type textarea "💰 Profit Margin Calculator ROI Calculator Loan Calculator Currency Converter Sa…"
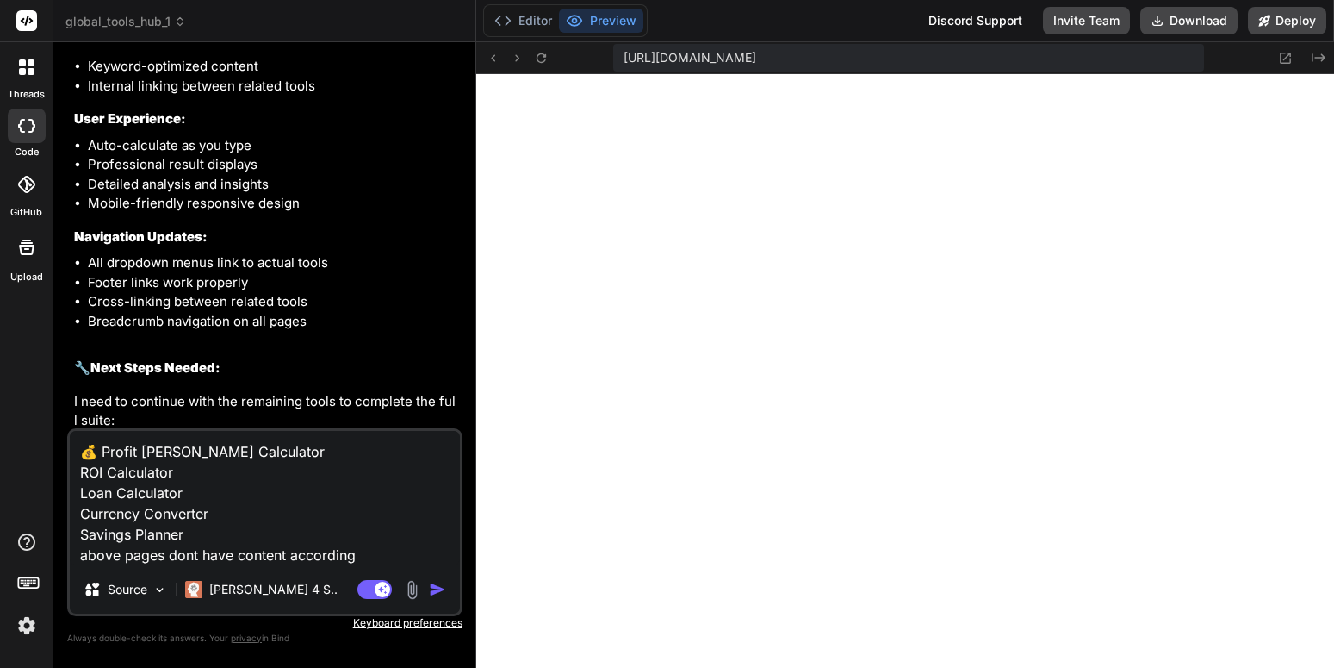
type textarea "x"
type textarea "💰 Profit Margin Calculator ROI Calculator Loan Calculator Currency Converter Sa…"
type textarea "x"
type textarea "💰 Profit Margin Calculator ROI Calculator Loan Calculator Currency Converter Sa…"
type textarea "x"
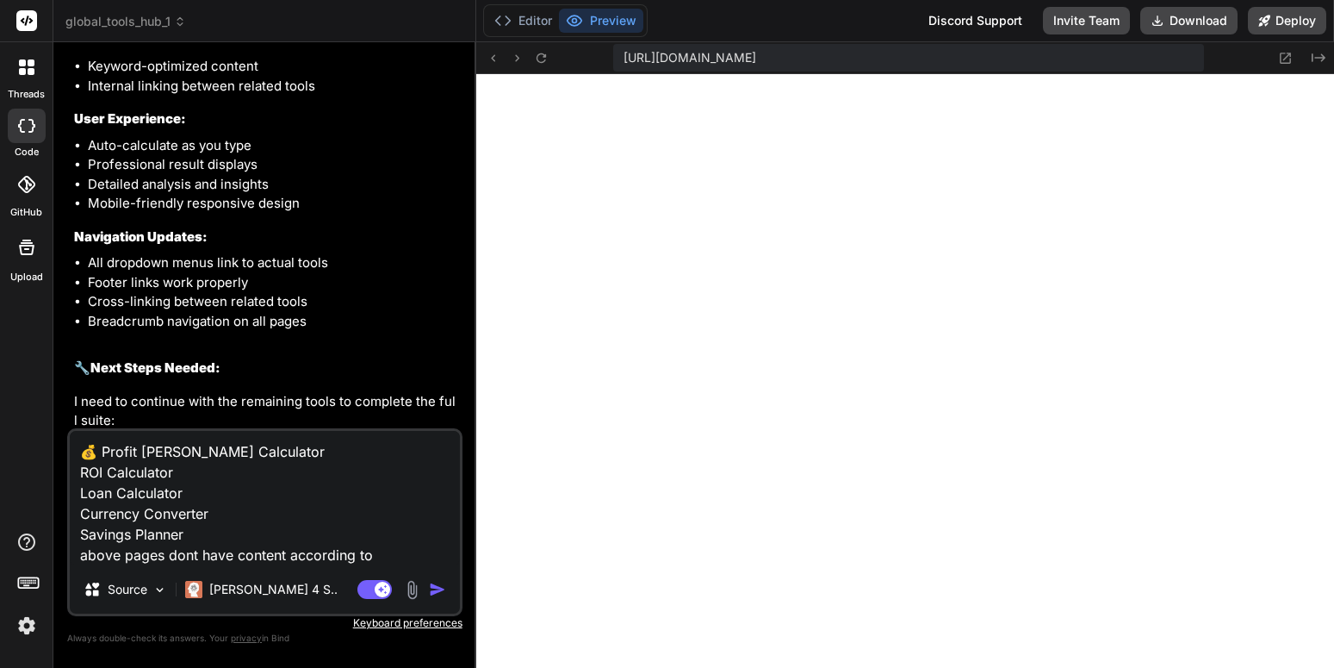
type textarea "💰 Profit Margin Calculator ROI Calculator Loan Calculator Currency Converter Sa…"
type textarea "x"
type textarea "💰 Profit Margin Calculator ROI Calculator Loan Calculator Currency Converter Sa…"
type textarea "x"
type textarea "💰 Profit Margin Calculator ROI Calculator Loan Calculator Currency Converter Sa…"
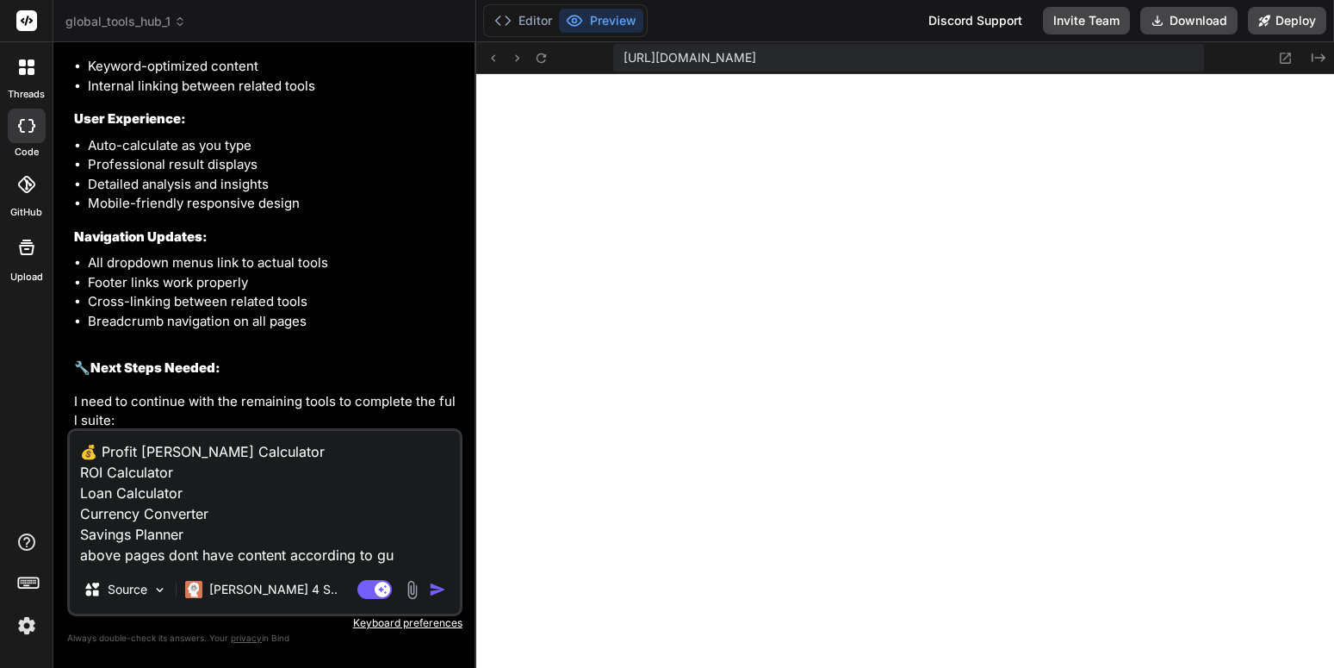
type textarea "x"
type textarea "💰 Profit Margin Calculator ROI Calculator Loan Calculator Currency Converter Sa…"
type textarea "x"
type textarea "💰 Profit Margin Calculator ROI Calculator Loan Calculator Currency Converter Sa…"
type textarea "x"
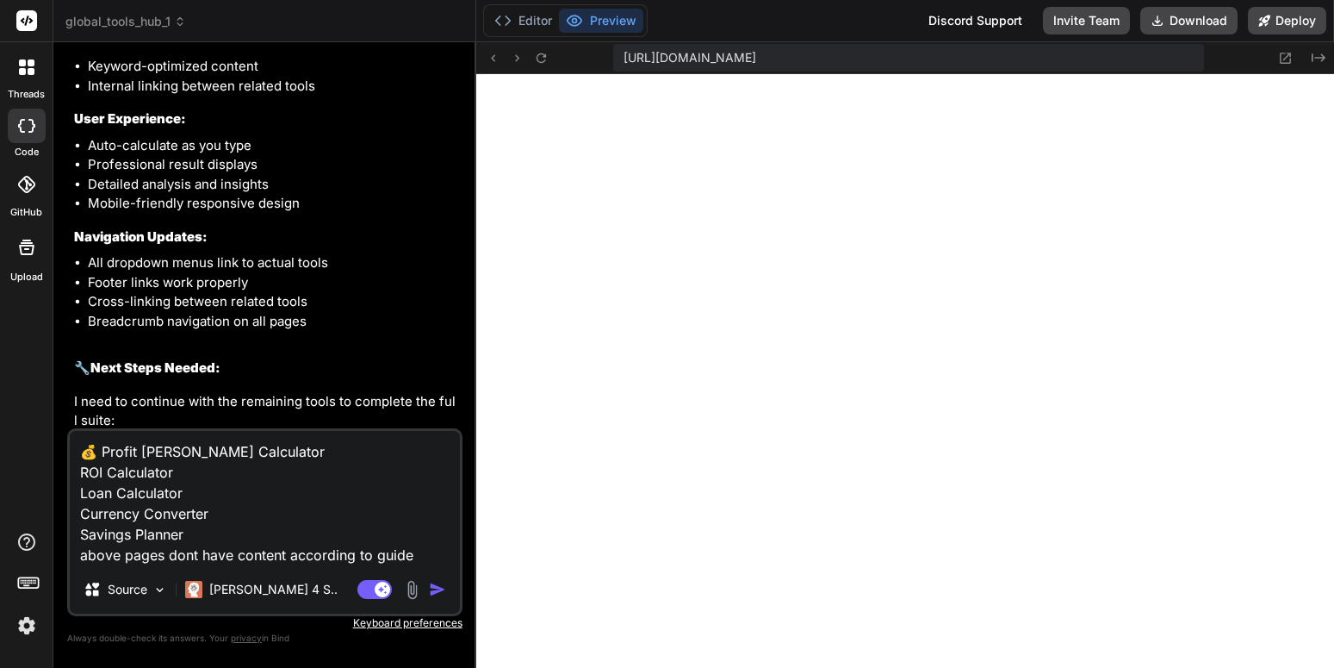
type textarea "💰 Profit Margin Calculator ROI Calculator Loan Calculator Currency Converter Sa…"
type textarea "x"
type textarea "💰 Profit Margin Calculator ROI Calculator Loan Calculator Currency Converter Sa…"
type textarea "x"
type textarea "💰 Profit Margin Calculator ROI Calculator Loan Calculator Currency Converter Sa…"
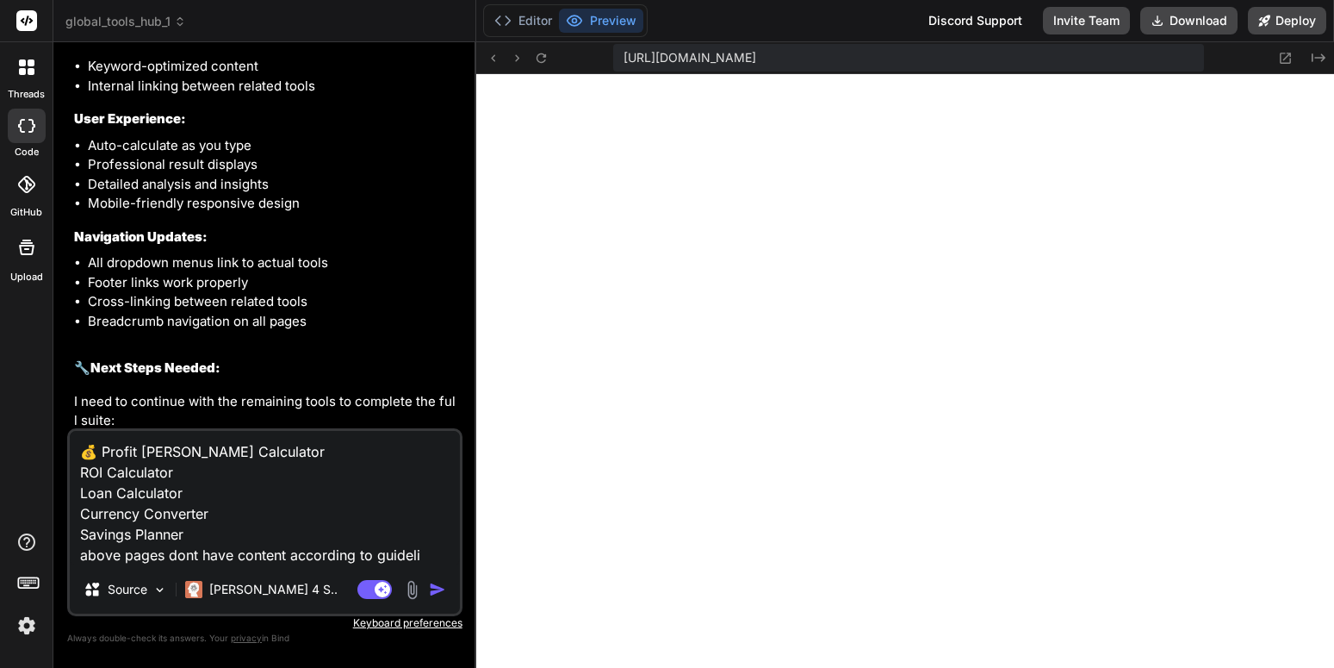
type textarea "x"
type textarea "💰 Profit Margin Calculator ROI Calculator Loan Calculator Currency Converter Sa…"
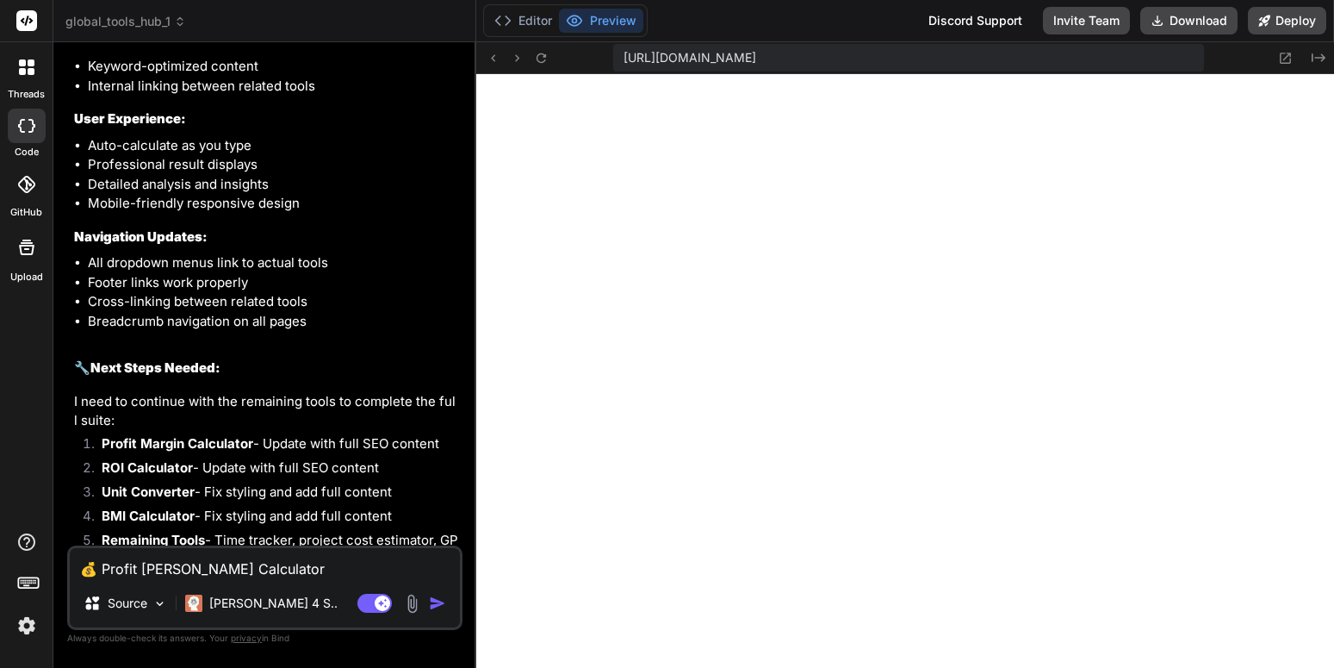
type textarea "x"
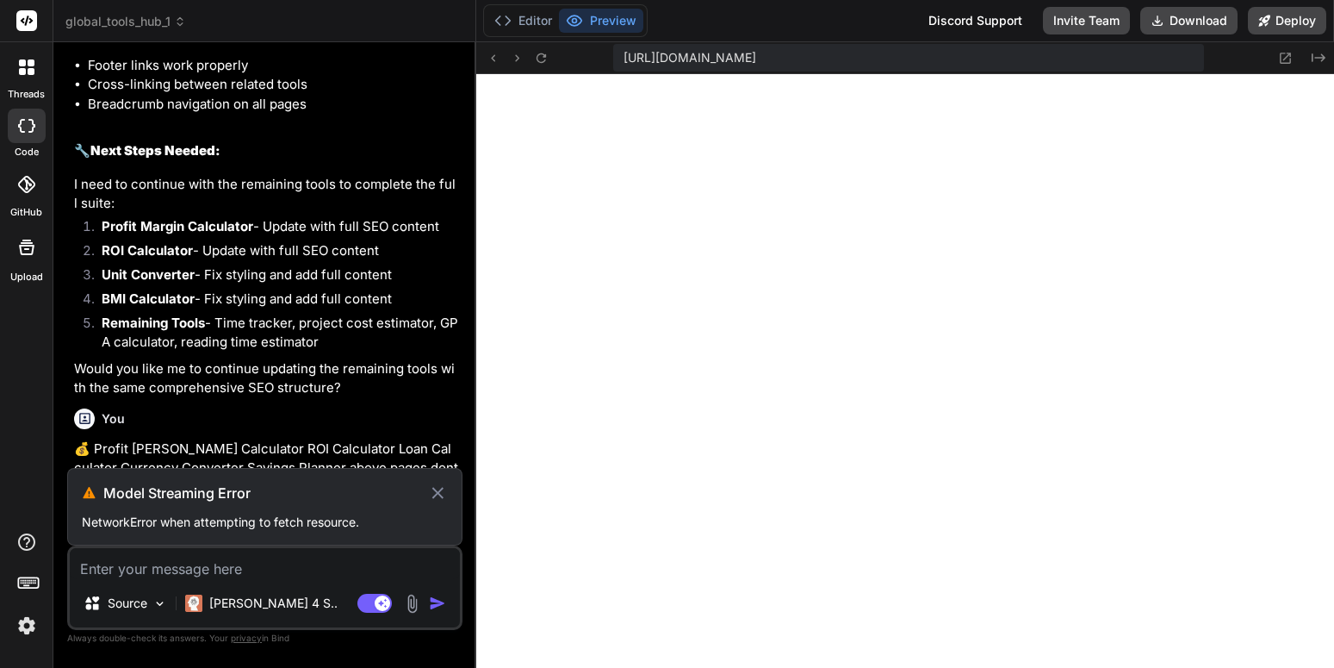
scroll to position [8004, 0]
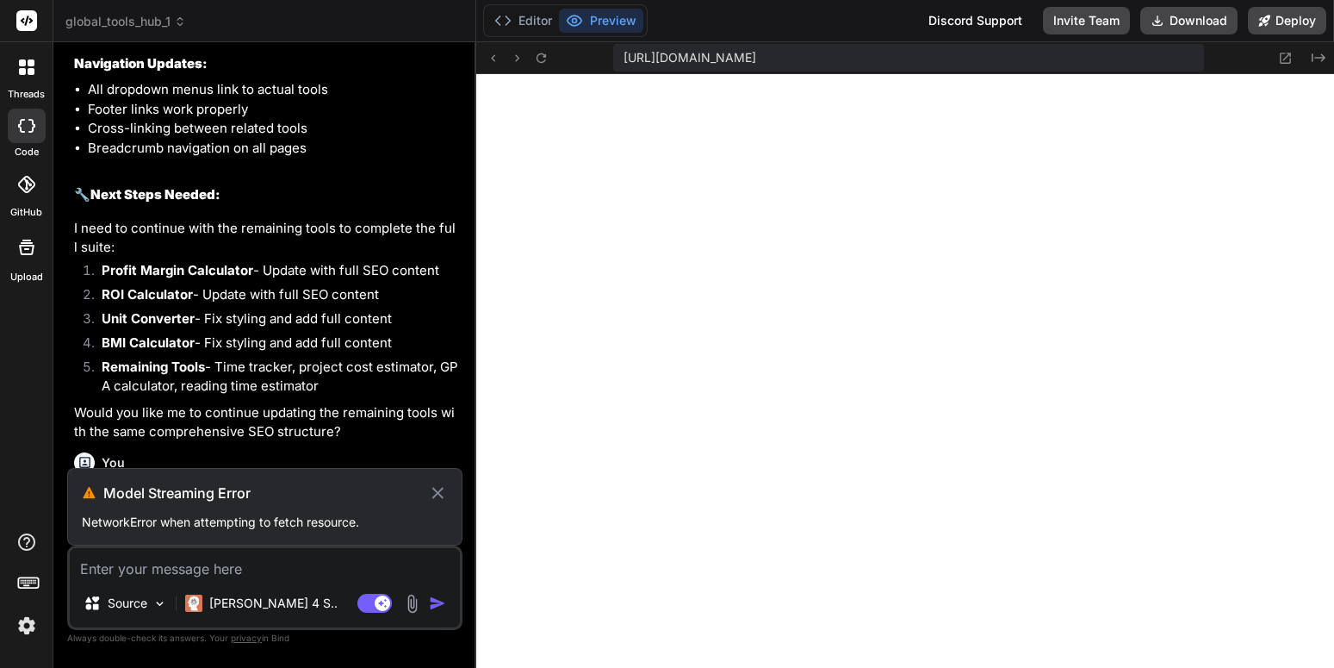
click at [365, 483] on p "💰 Profit Margin Calculator ROI Calculator Loan Calculator Currency Converter Sa…" at bounding box center [266, 512] width 385 height 59
click at [370, 483] on p "💰 Profit Margin Calculator ROI Calculator Loan Calculator Currency Converter Sa…" at bounding box center [266, 512] width 385 height 59
click at [436, 487] on icon at bounding box center [438, 492] width 20 height 21
type textarea "x"
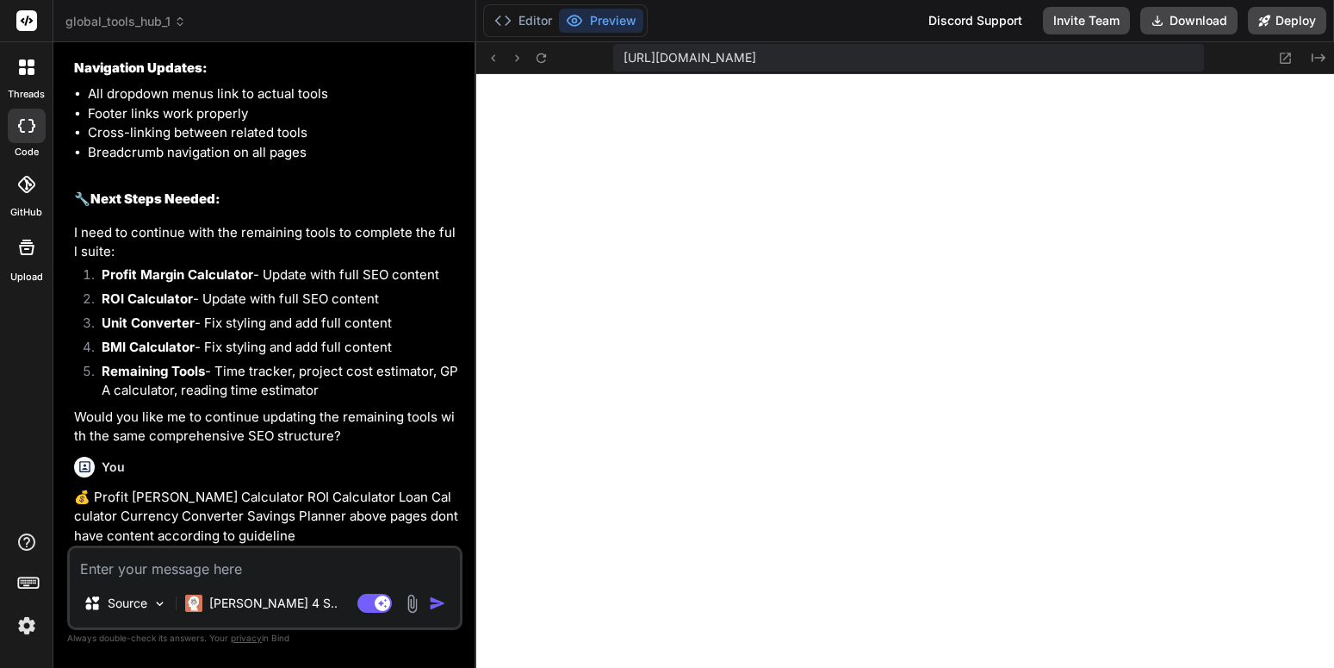
scroll to position [7926, 0]
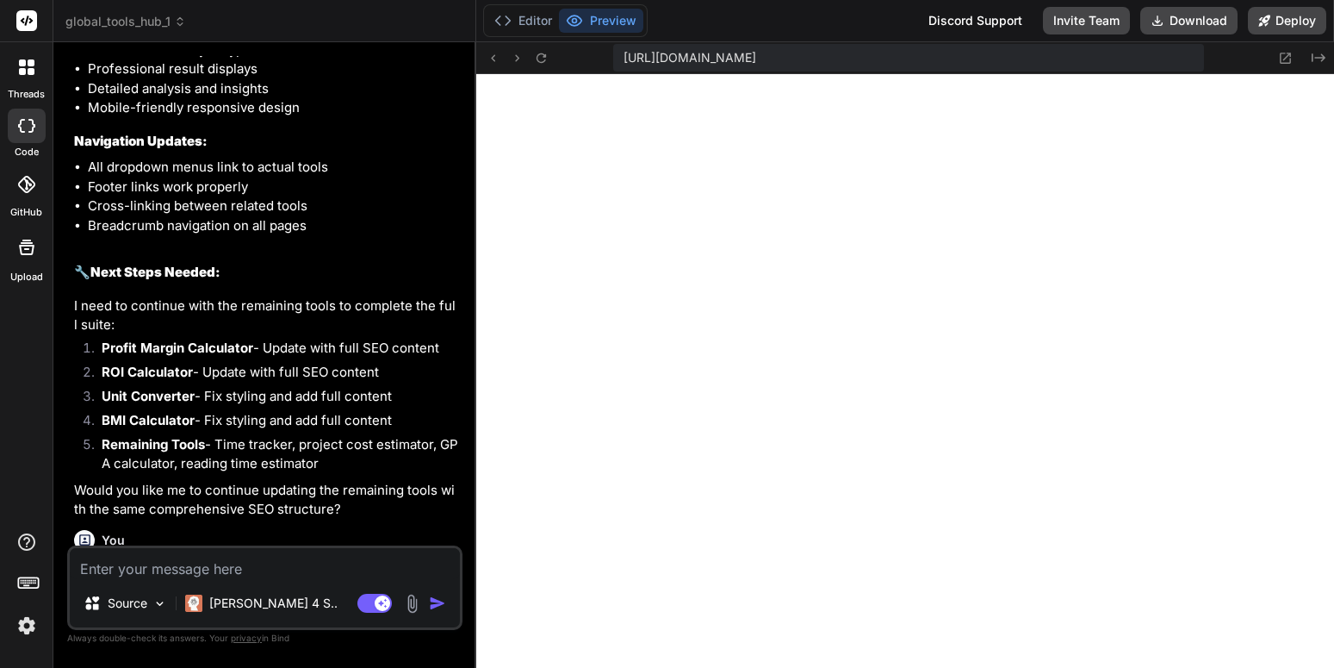
click at [407, 530] on div "You" at bounding box center [266, 540] width 385 height 21
click at [394, 561] on p "💰 Profit Margin Calculator ROI Calculator Loan Calculator Currency Converter Sa…" at bounding box center [266, 590] width 385 height 59
drag, startPoint x: 233, startPoint y: 538, endPoint x: 96, endPoint y: 493, distance: 144.4
click at [96, 561] on p "💰 Profit Margin Calculator ROI Calculator Loan Calculator Currency Converter Sa…" at bounding box center [266, 590] width 385 height 59
copy p "rofit Margin Calculator ROI Calculator Loan Calculator Currency Converter Savin…"
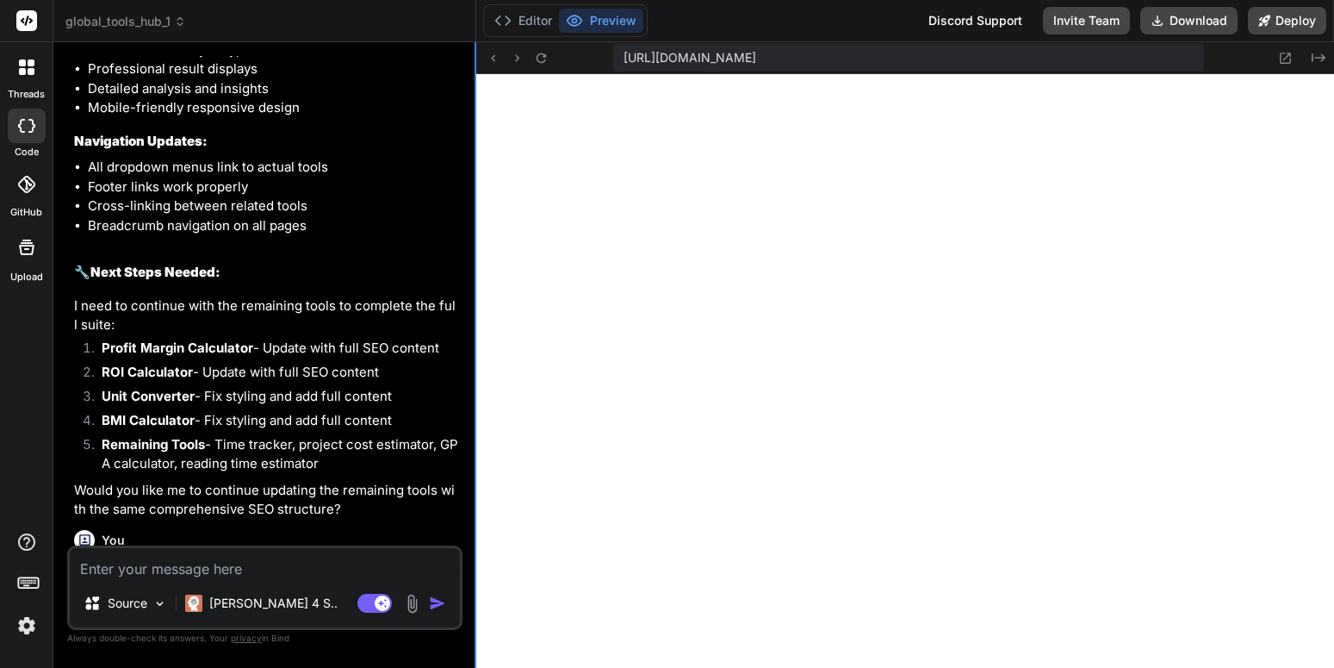
scroll to position [2553, 0]
click at [536, 62] on icon at bounding box center [541, 58] width 15 height 15
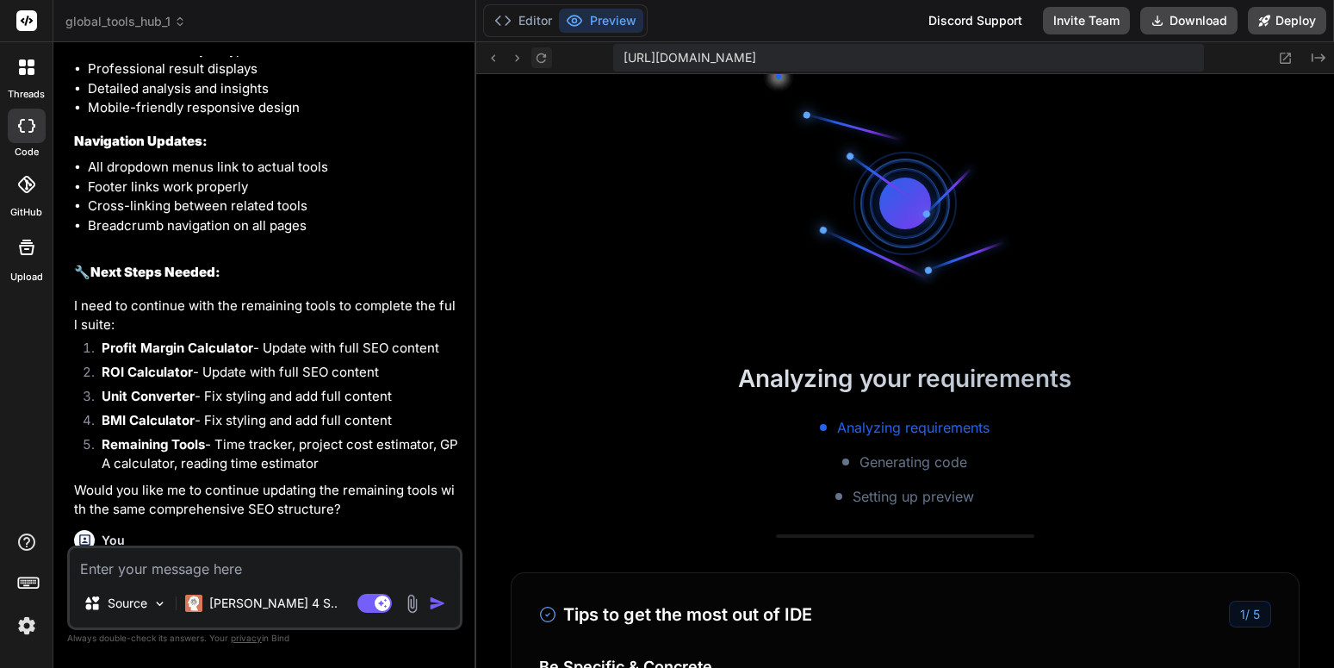
scroll to position [2586, 0]
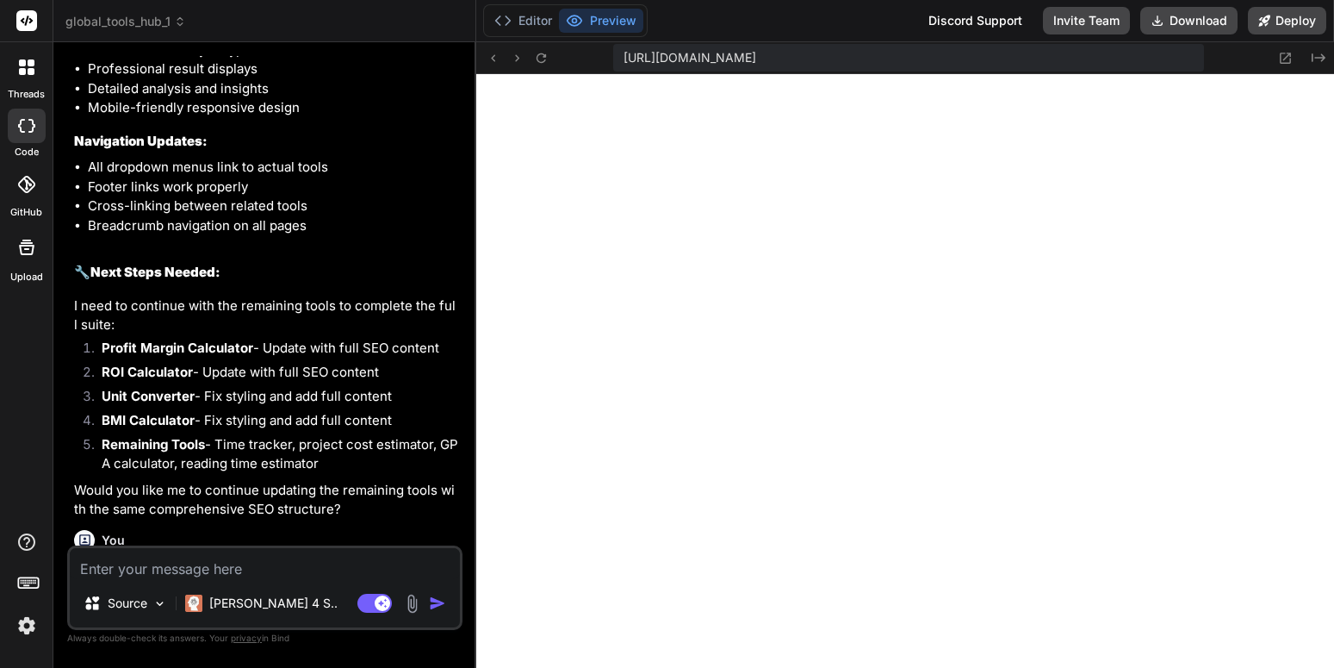
click at [395, 561] on p "💰 Profit Margin Calculator ROI Calculator Loan Calculator Currency Converter Sa…" at bounding box center [266, 590] width 385 height 59
drag, startPoint x: 333, startPoint y: 580, endPoint x: 332, endPoint y: 570, distance: 9.5
click at [333, 575] on div "Source Claude 4 S.. Agent Mode. When this toggle is activated, AI automatically…" at bounding box center [264, 587] width 395 height 84
click at [326, 553] on textarea at bounding box center [265, 563] width 390 height 31
paste textarea "Profit Margin Calculator ROI Calculator Loan Calculator Currency Converter Savi…"
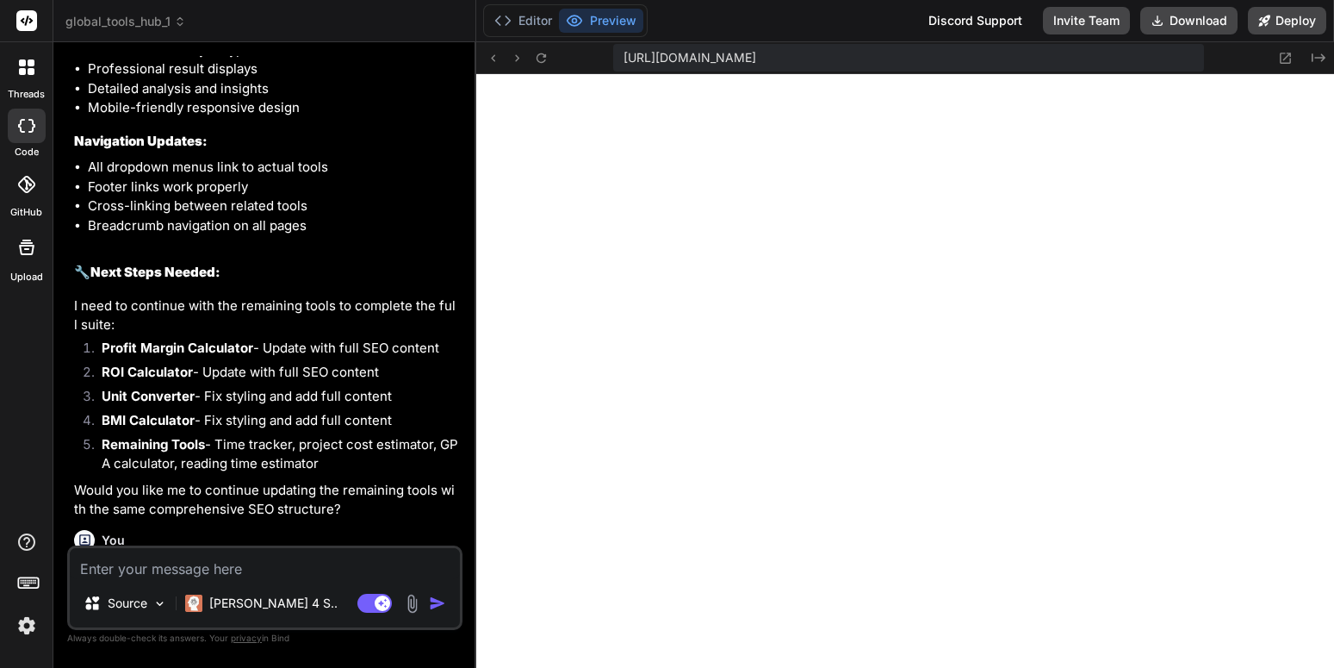
type textarea "Profit Margin Calculator ROI Calculator Loan Calculator Currency Converter Savi…"
type textarea "x"
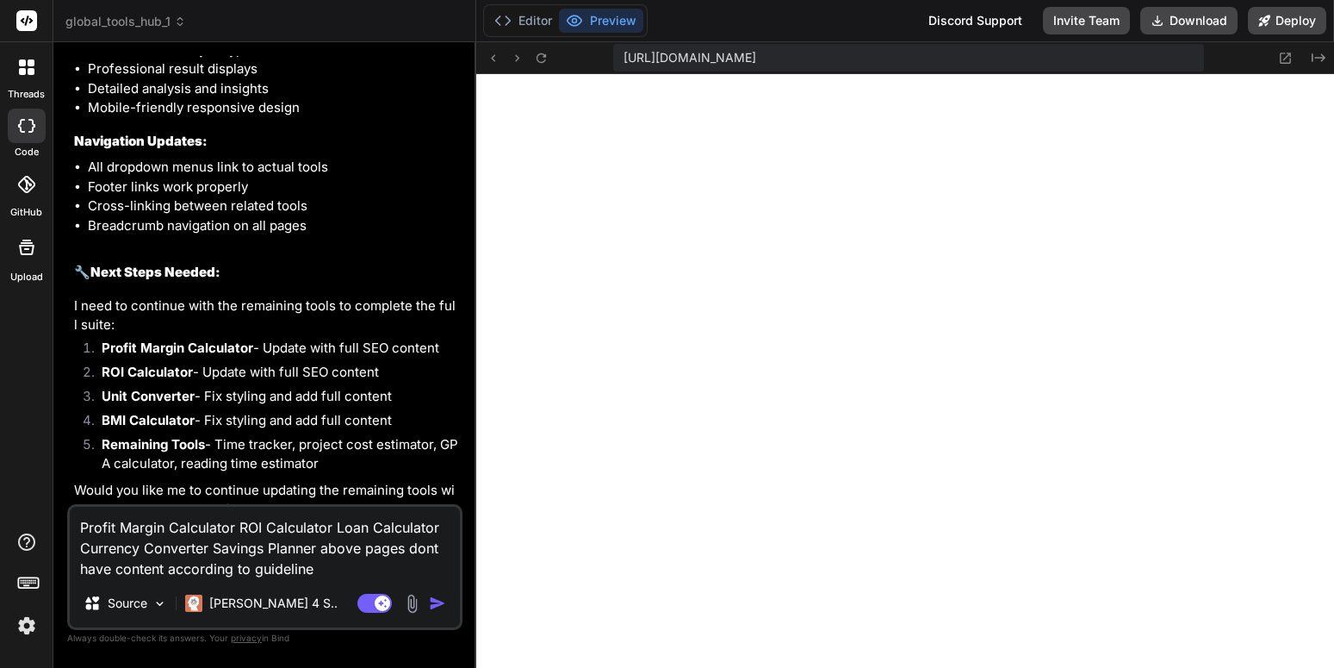
type textarea "Profit Margin Calculator ROI Calculator Loan Calculator Currency Converter Savi…"
click at [445, 606] on img "button" at bounding box center [437, 602] width 17 height 17
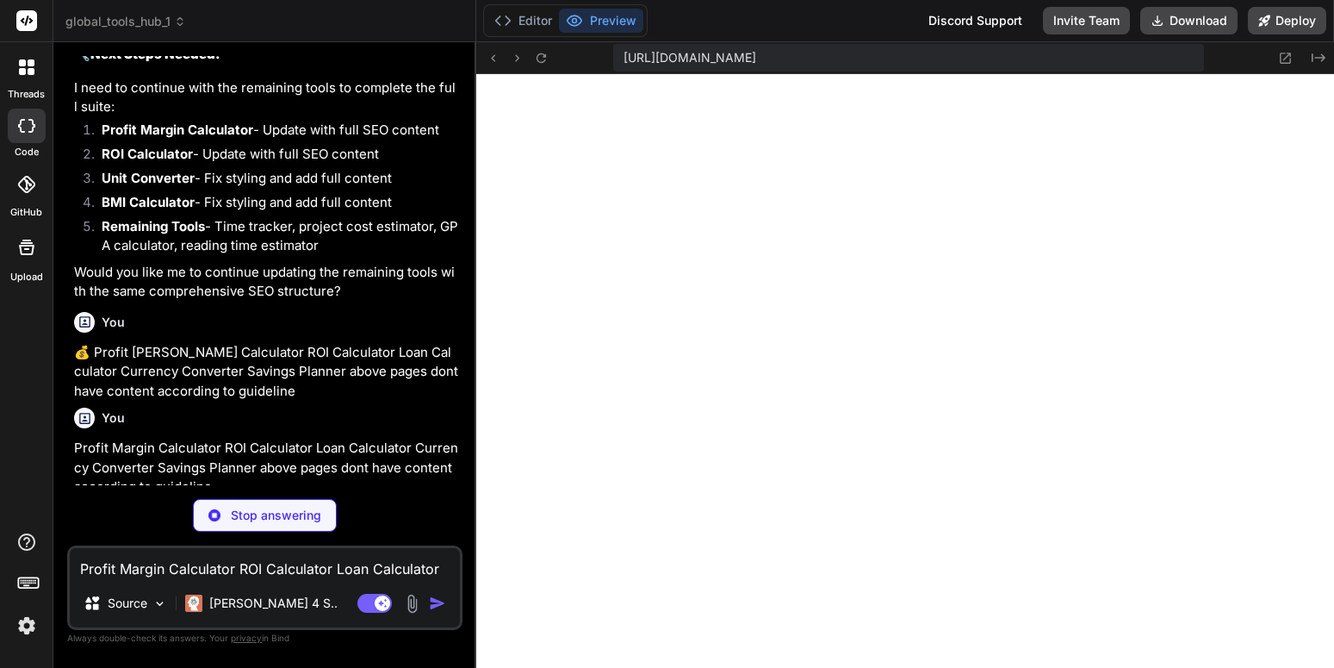
scroll to position [8127, 0]
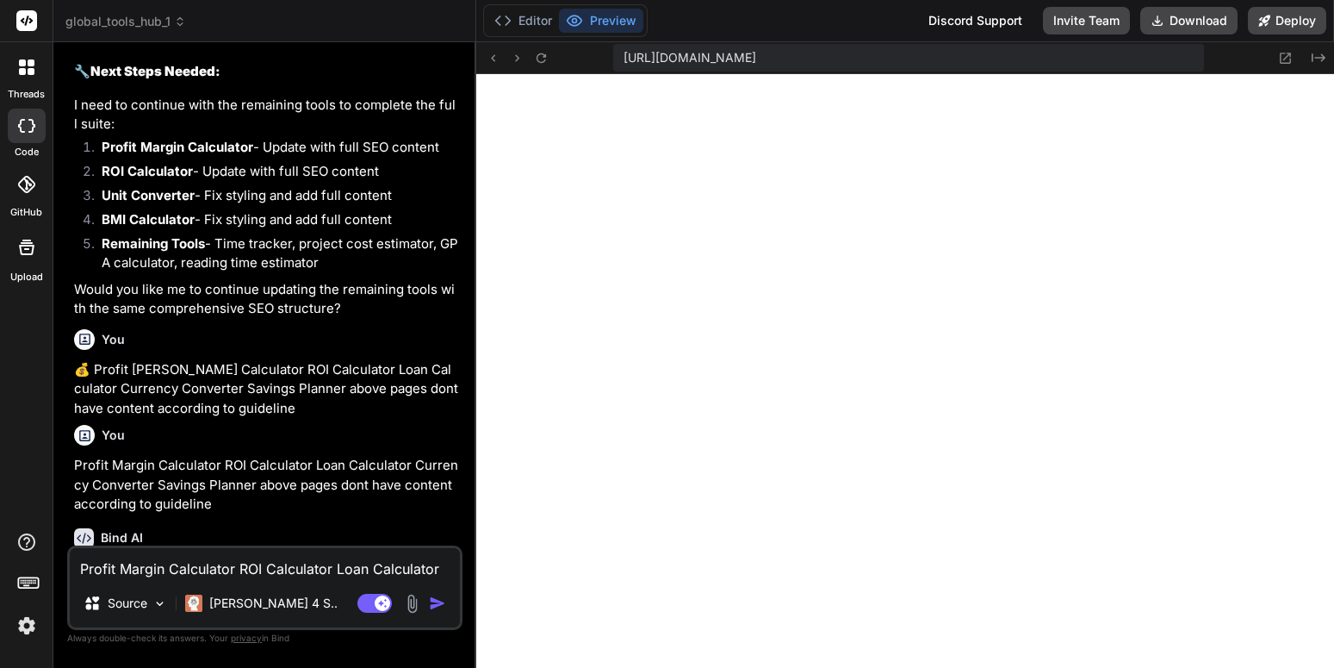
type textarea "x"
click at [380, 528] on div "Bind AI" at bounding box center [266, 538] width 385 height 20
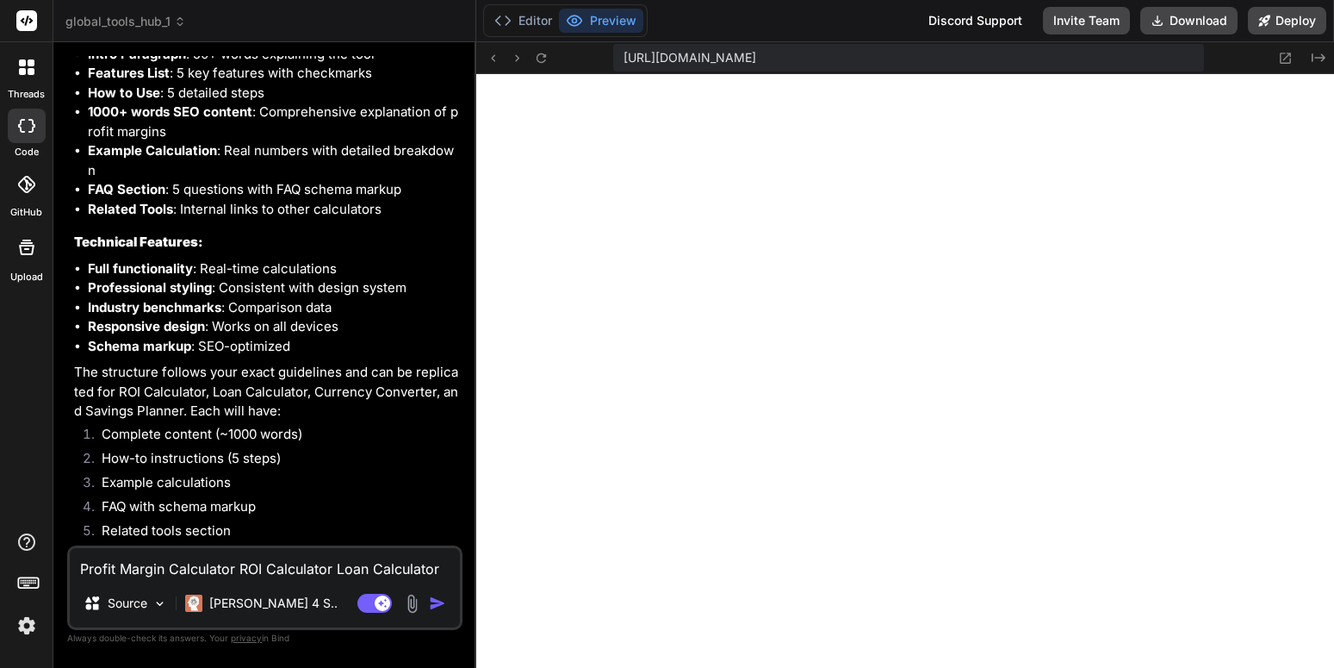
scroll to position [3257, 0]
click at [413, 363] on p "The structure follows your exact guidelines and can be replicated for ROI Calcu…" at bounding box center [266, 392] width 385 height 59
click at [341, 560] on textarea "Profit Margin Calculator ROI Calculator Loan Calculator Currency Converter Savi…" at bounding box center [265, 563] width 390 height 31
type textarea "y"
type textarea "x"
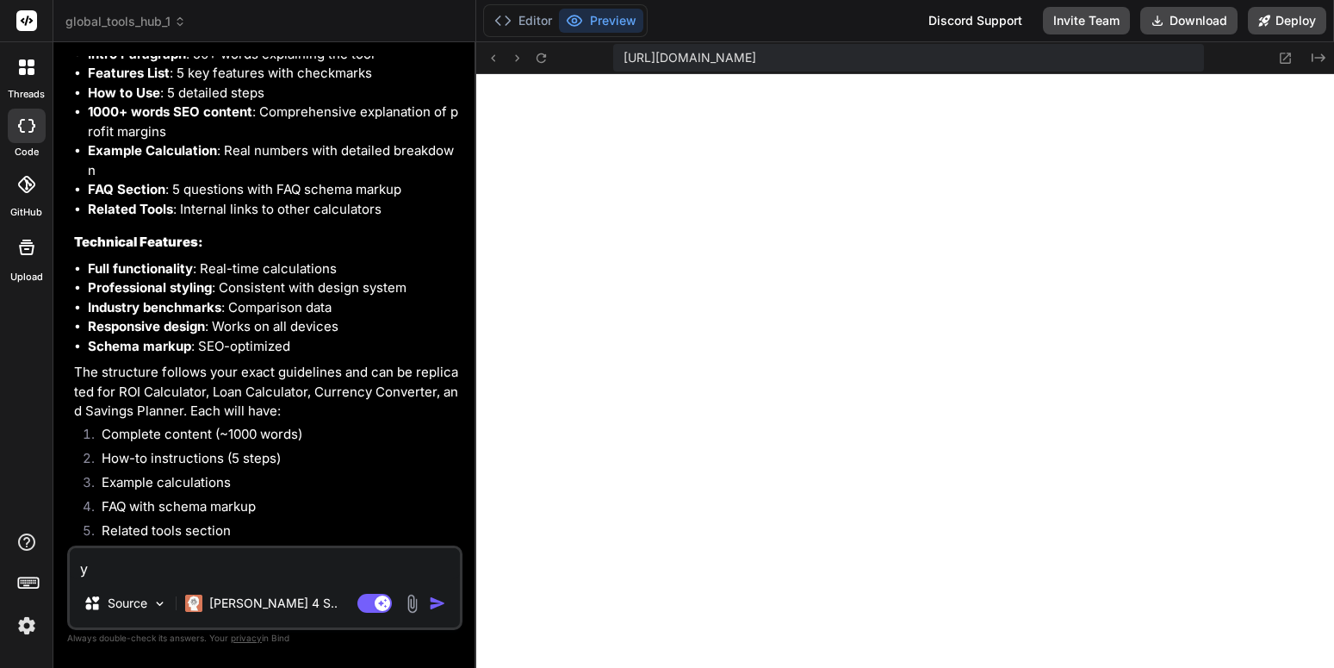
type textarea "ye"
type textarea "x"
type textarea "yes"
type textarea "x"
click at [341, 560] on textarea "yes" at bounding box center [265, 563] width 390 height 31
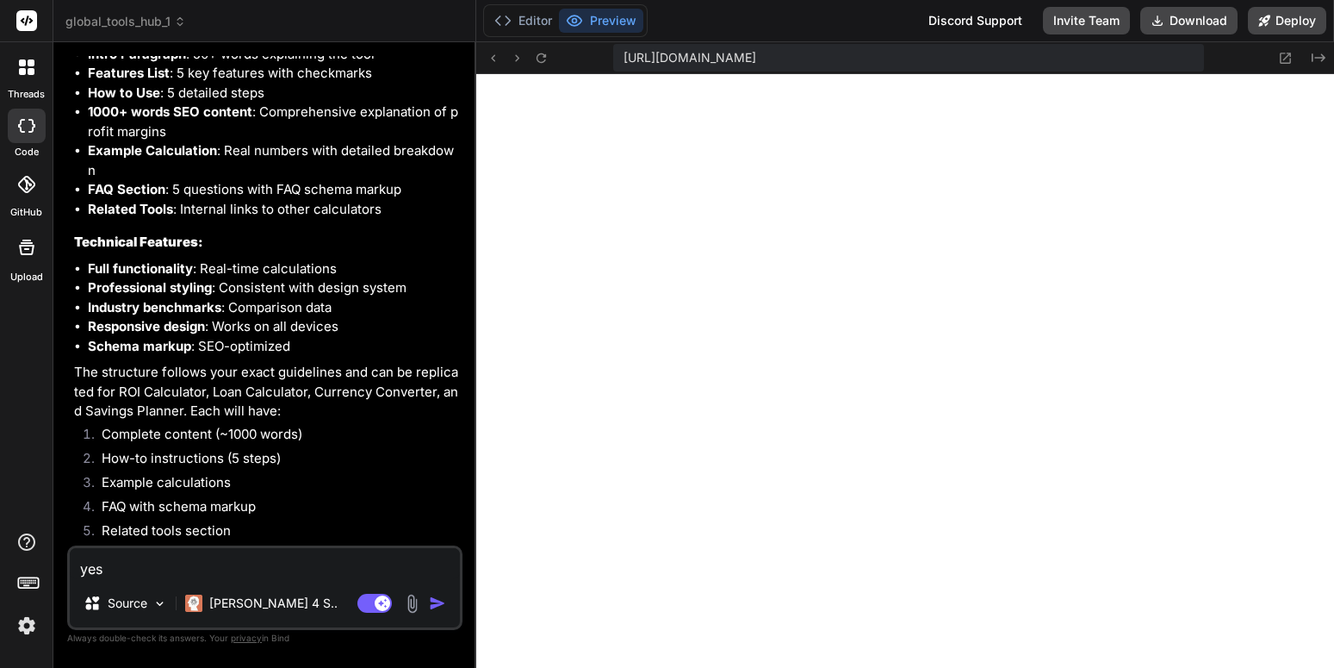
click at [341, 560] on textarea "yes" at bounding box center [265, 563] width 390 height 31
type textarea "c"
type textarea "x"
type textarea "co"
type textarea "x"
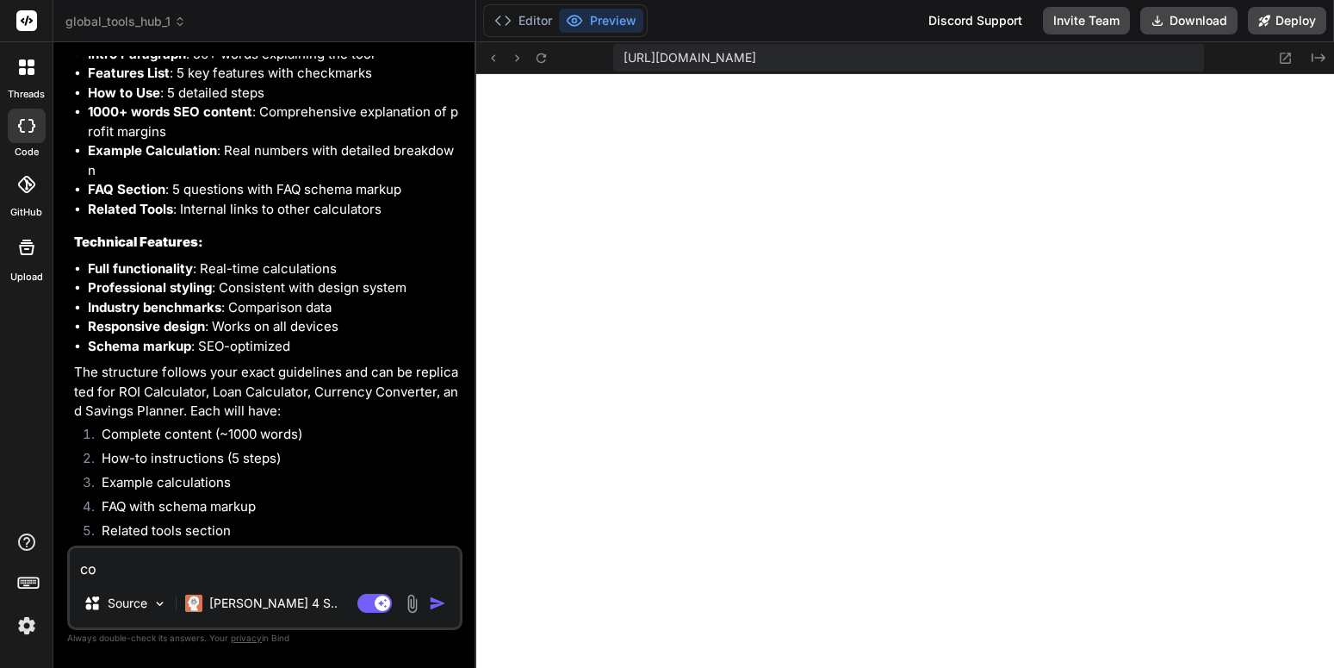
type textarea "com"
type textarea "x"
type textarea "comp"
type textarea "x"
type textarea "compl"
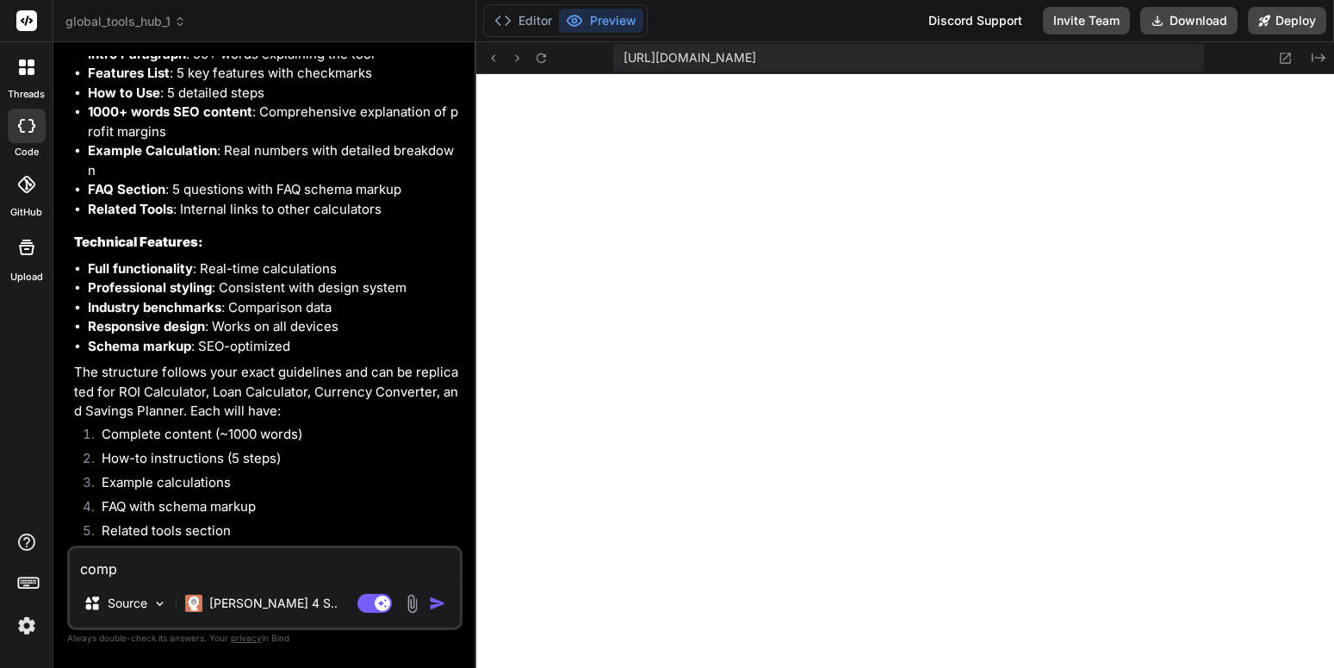
type textarea "x"
type textarea "comple"
type textarea "x"
type textarea "complet"
type textarea "x"
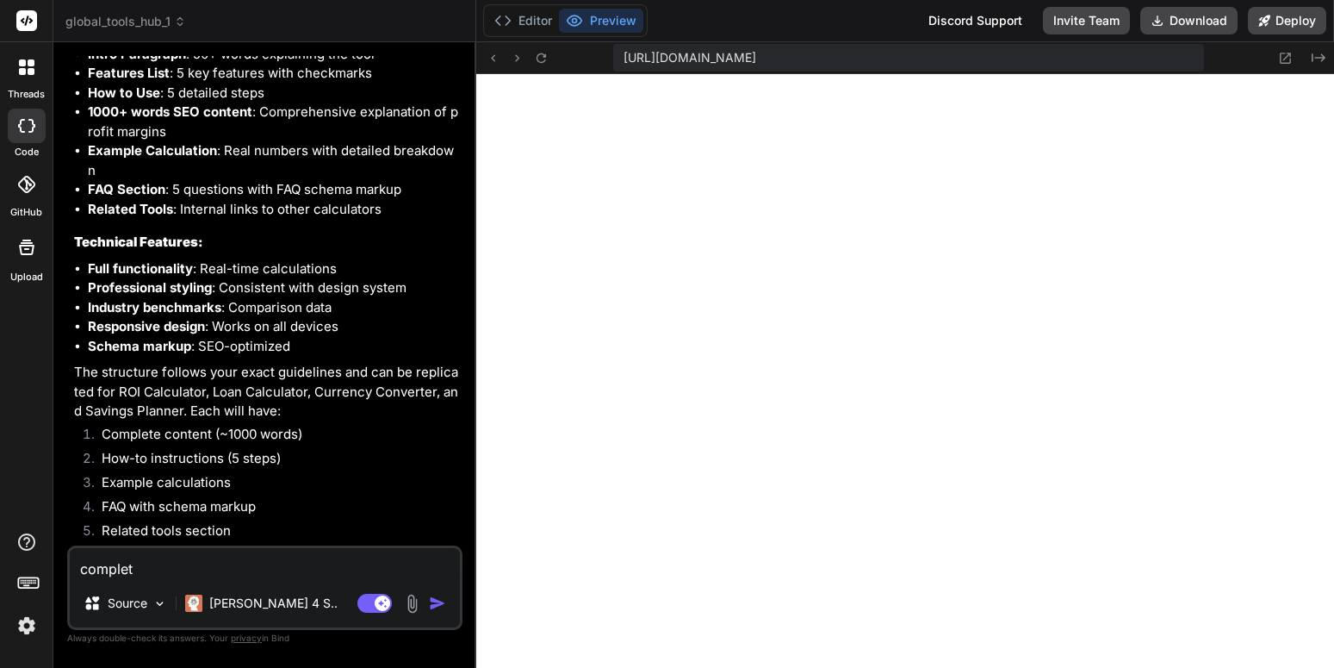
type textarea "complete"
type textarea "x"
type textarea "complete"
type textarea "x"
type textarea "complete i"
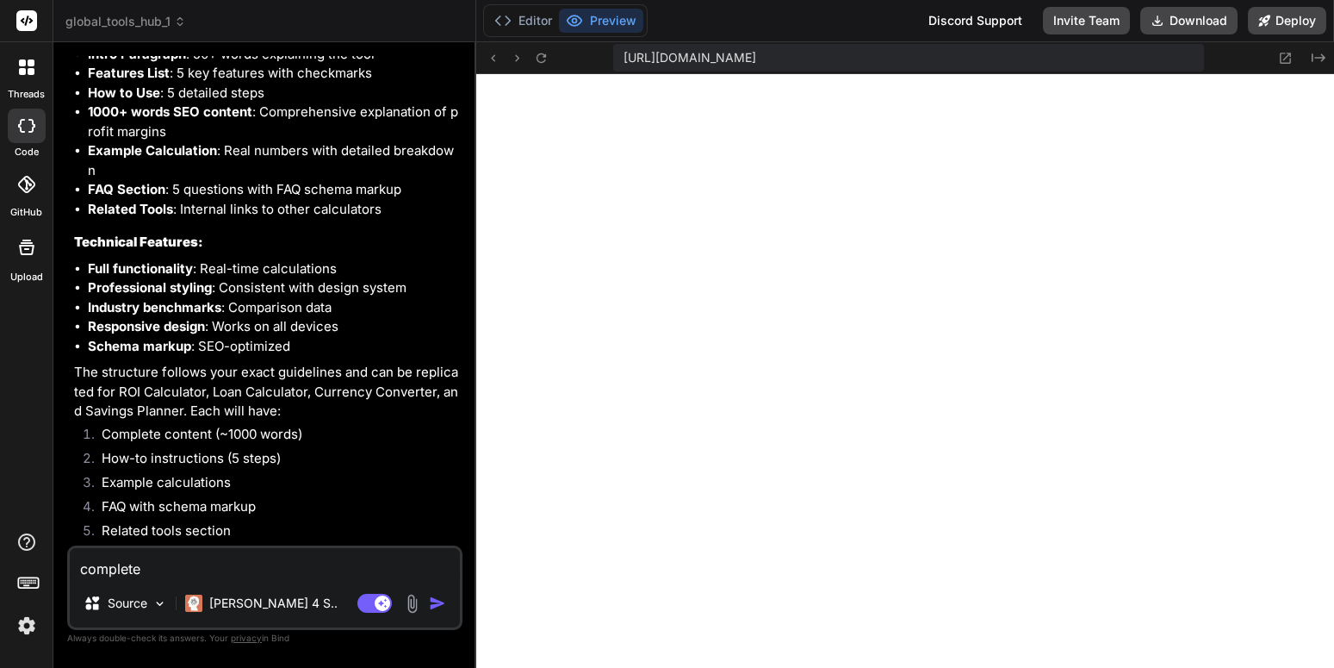
type textarea "x"
type textarea "complete i"
type textarea "x"
type textarea "complete i a"
type textarea "x"
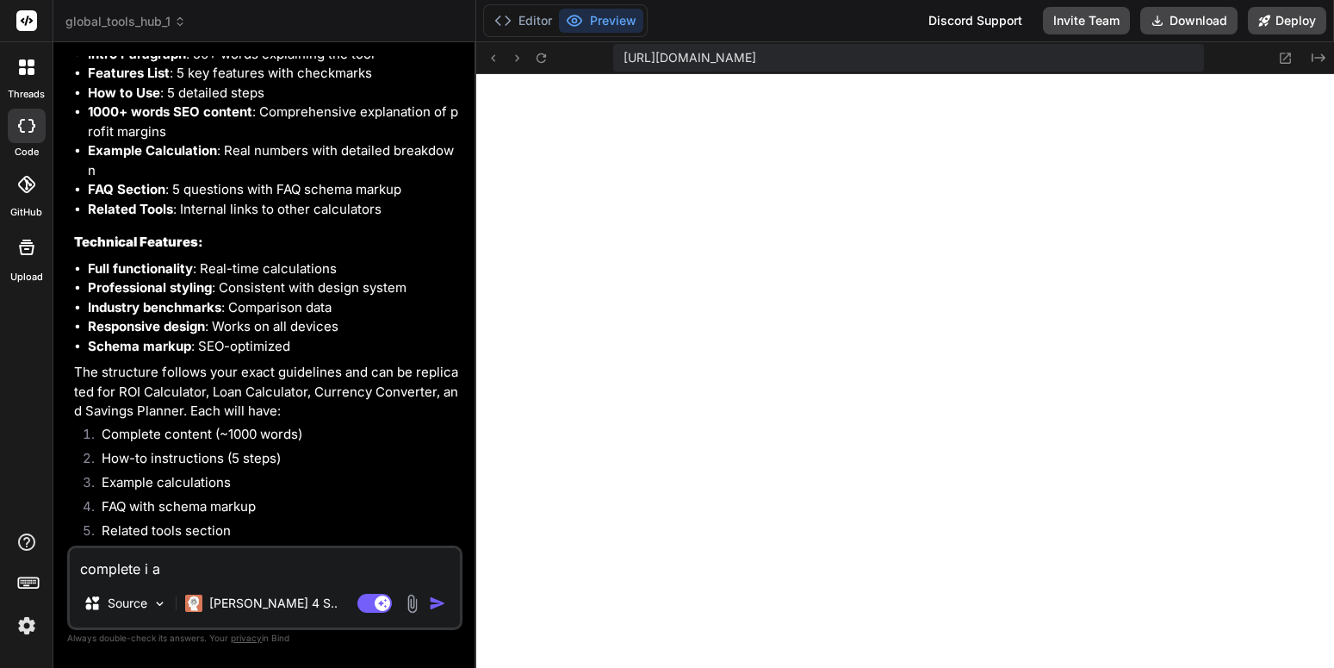
type textarea "complete i al"
type textarea "x"
type textarea "complete i a"
type textarea "x"
type textarea "complete i"
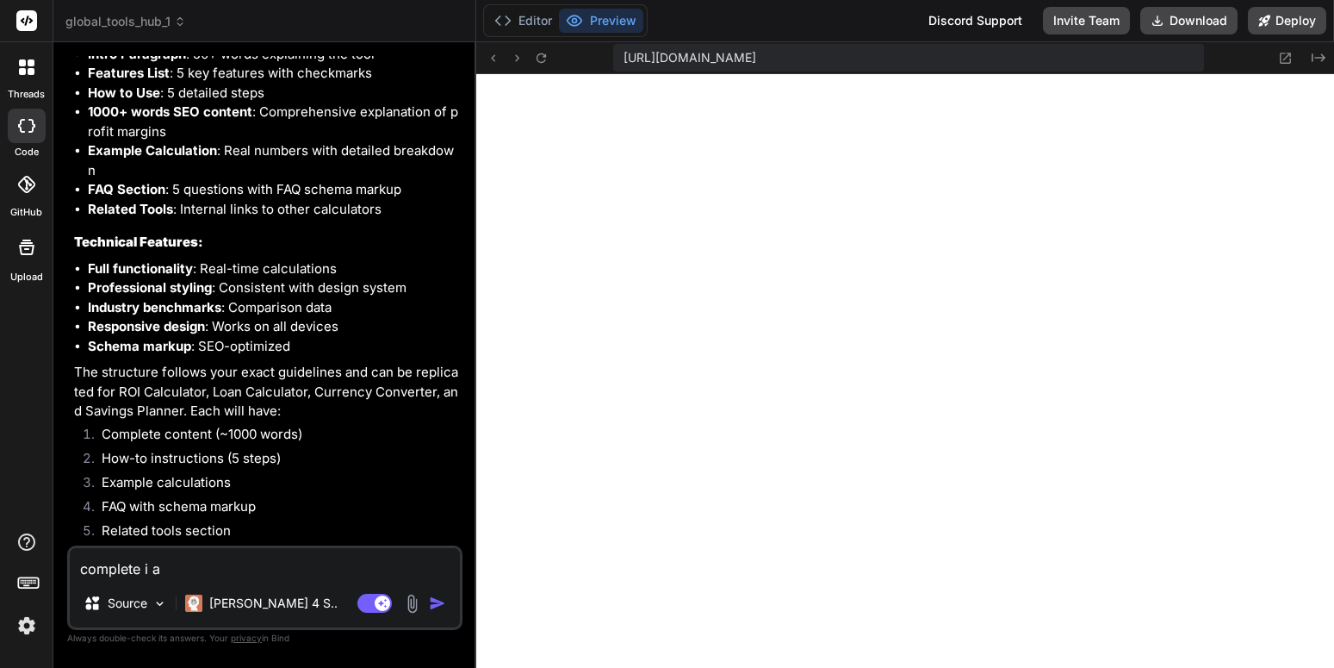
type textarea "x"
type textarea "complete i"
type textarea "x"
type textarea "complete in"
type textarea "x"
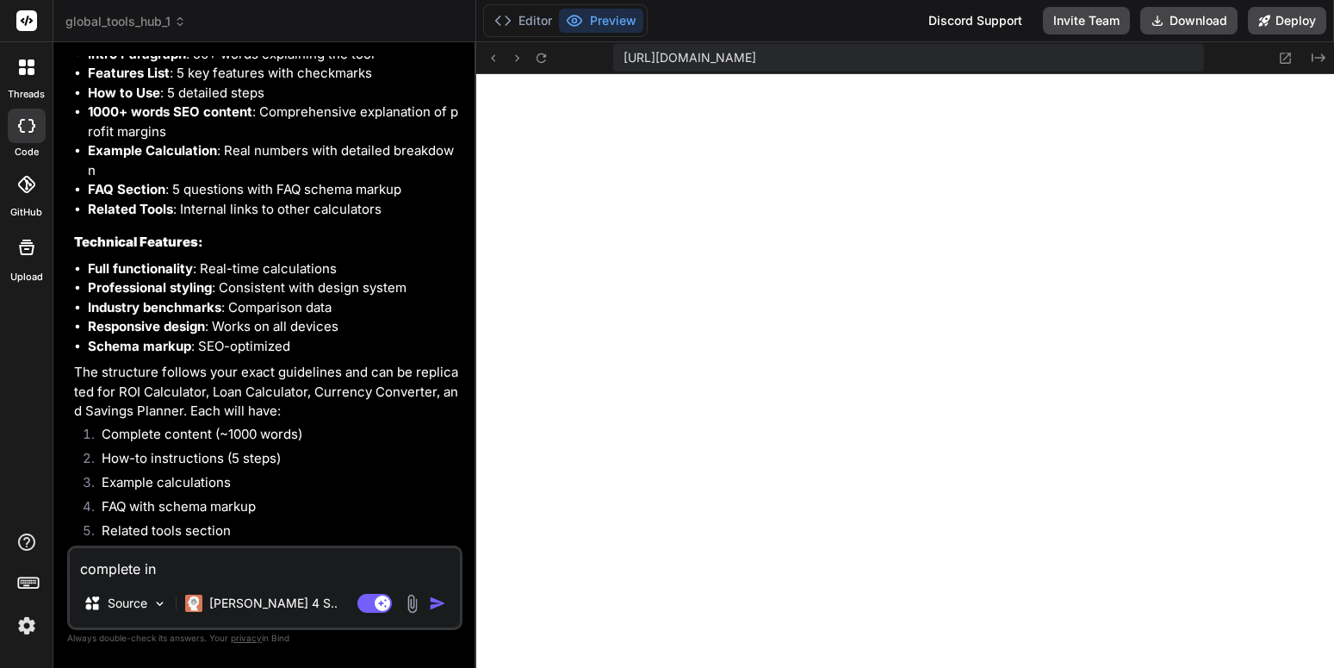
type textarea "complete in"
type textarea "x"
type textarea "complete in a"
type textarea "x"
type textarea "complete in al"
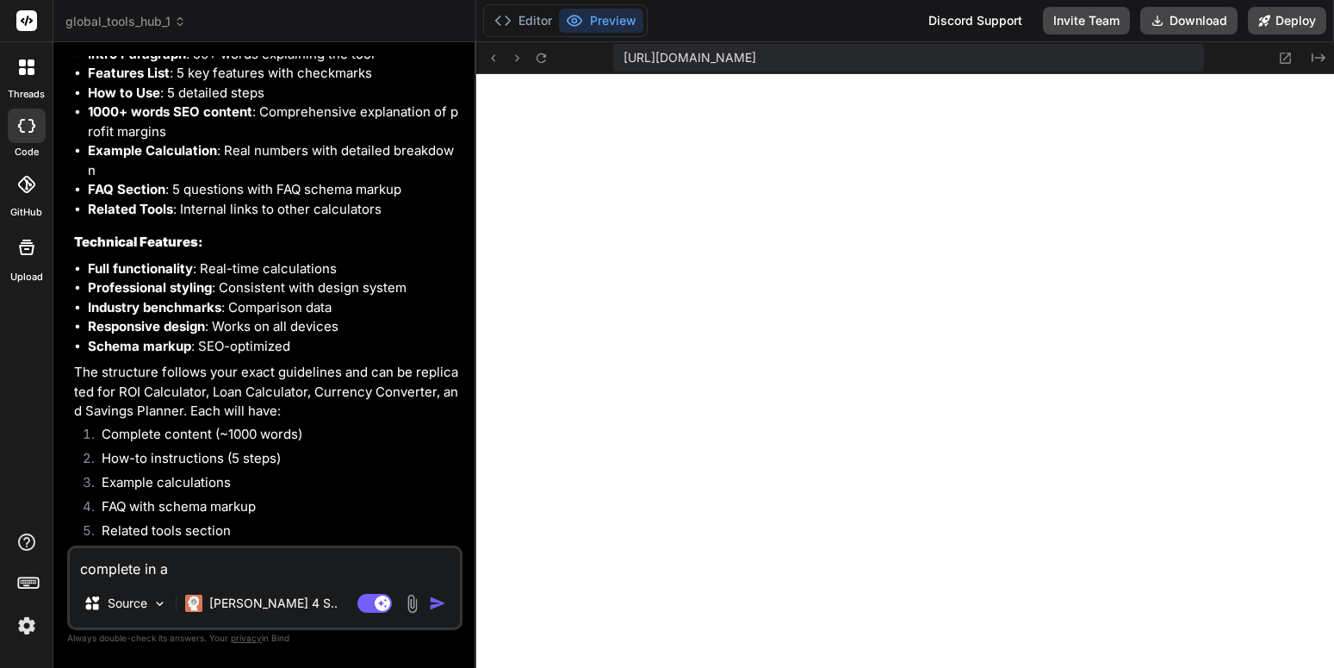
type textarea "x"
type textarea "complete in all"
type textarea "x"
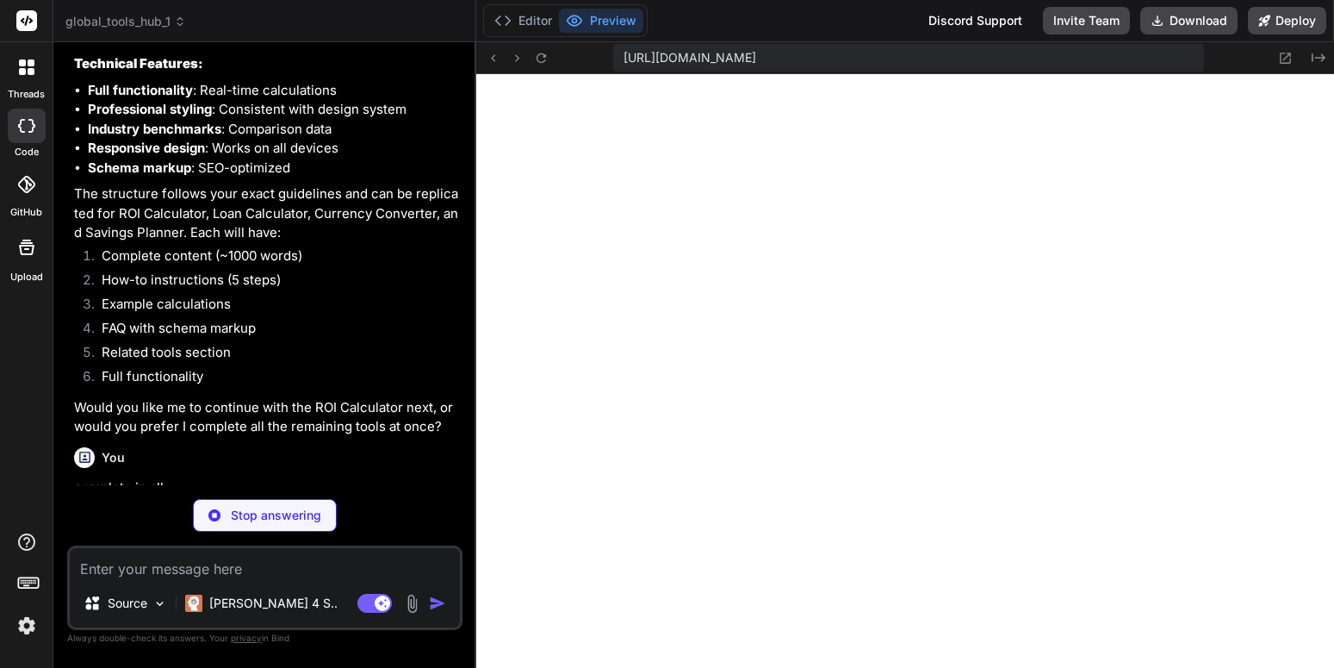
scroll to position [9191, 0]
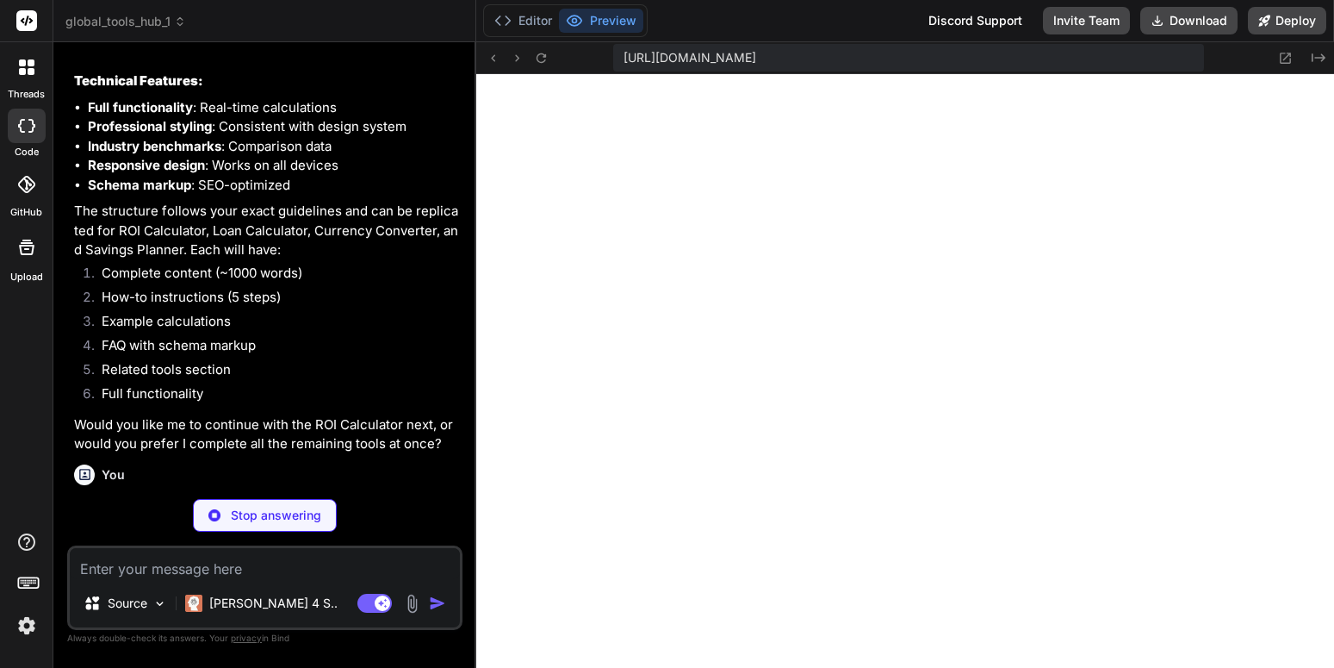
click at [185, 415] on p "Would you like me to continue with the ROI Calculator next, or would you prefer…" at bounding box center [266, 434] width 385 height 39
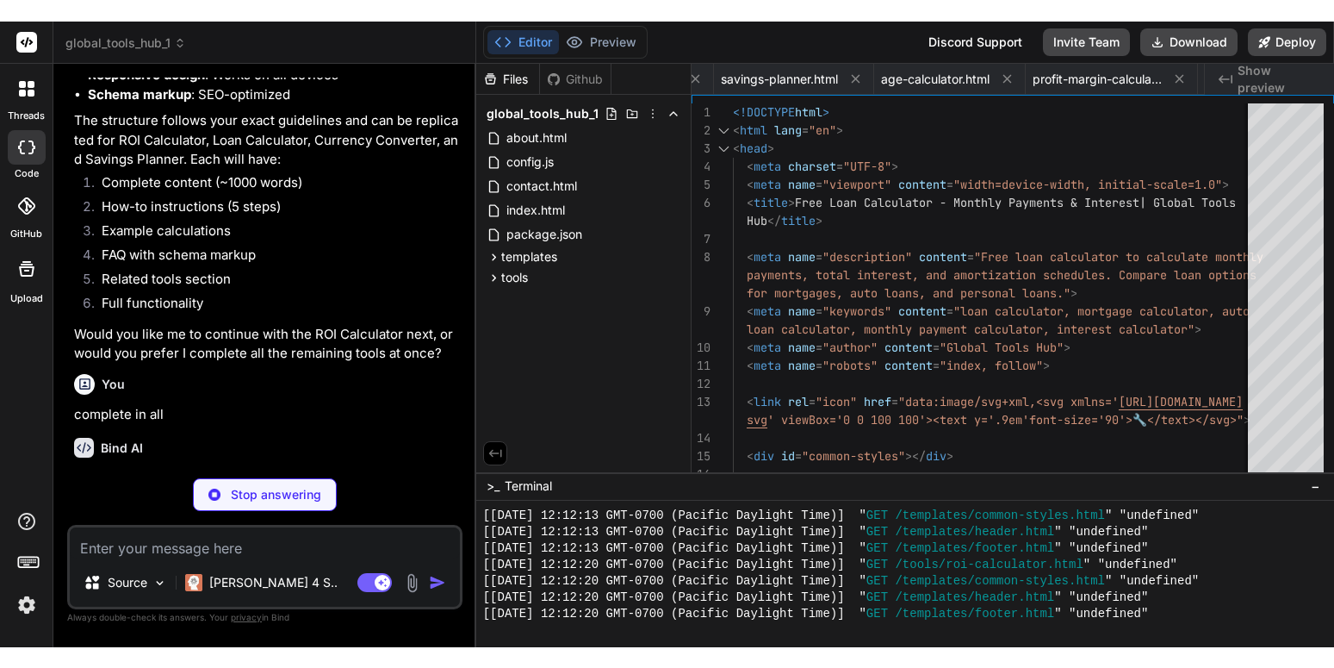
scroll to position [0, 172]
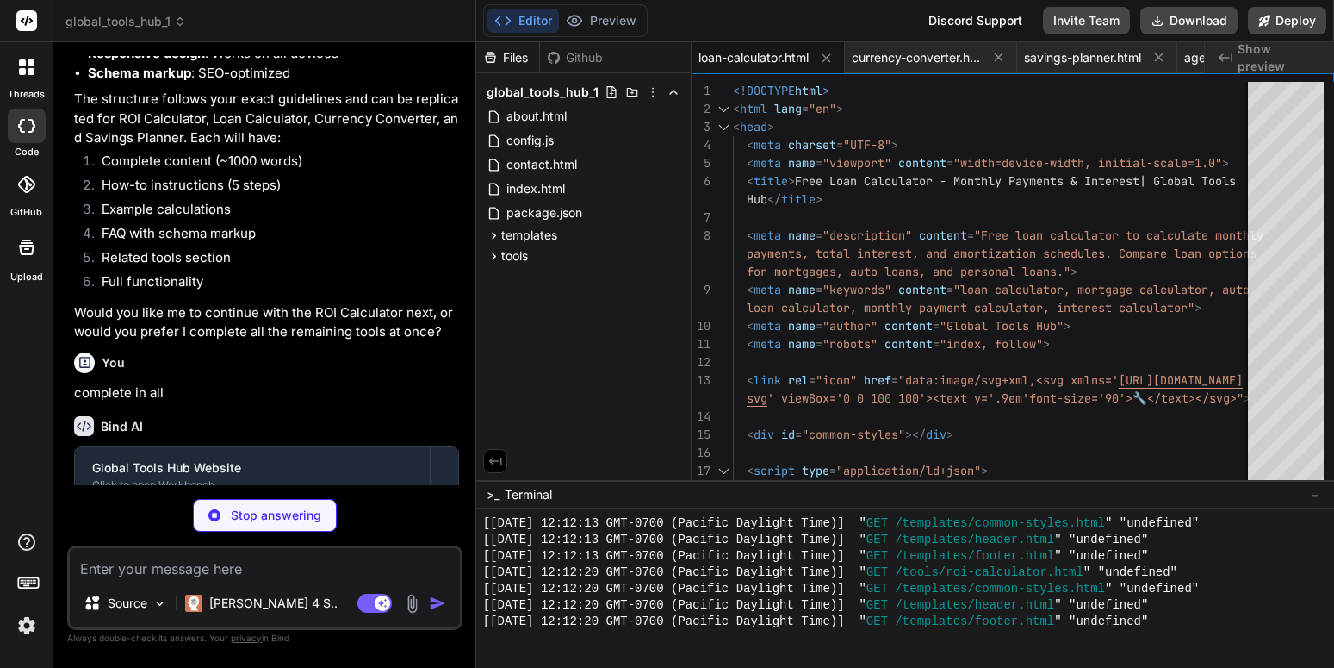
click at [396, 522] on ul "Create tools/roi-calculator.html Create tools/loan-calculator.html Create tools…" at bounding box center [266, 558] width 349 height 72
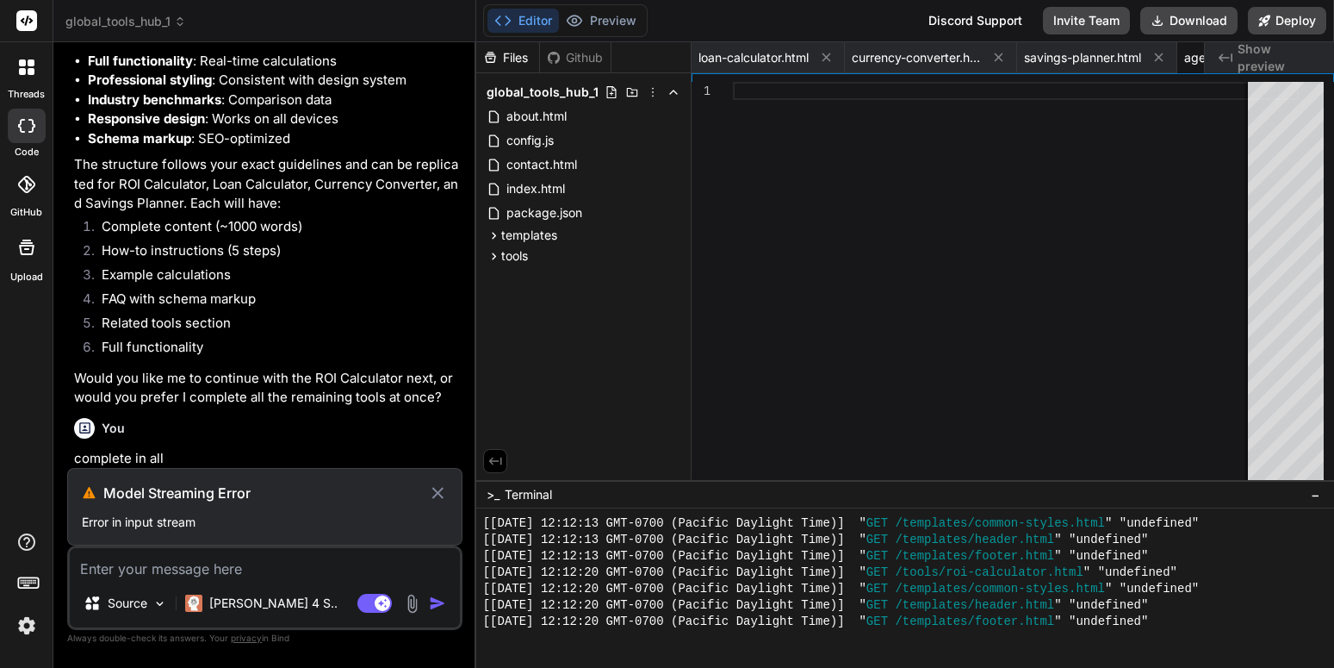
scroll to position [0, 303]
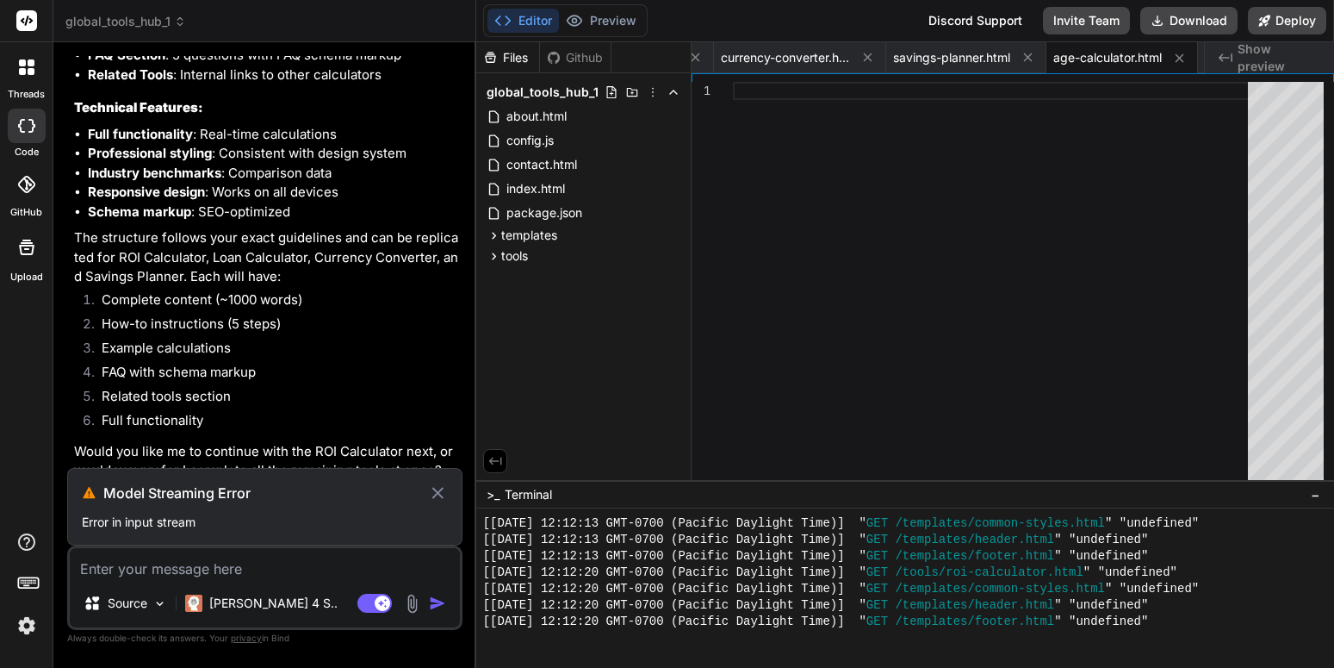
click at [297, 484] on div "You complete in all" at bounding box center [266, 513] width 385 height 58
click at [434, 488] on icon at bounding box center [438, 492] width 20 height 21
type textarea "x"
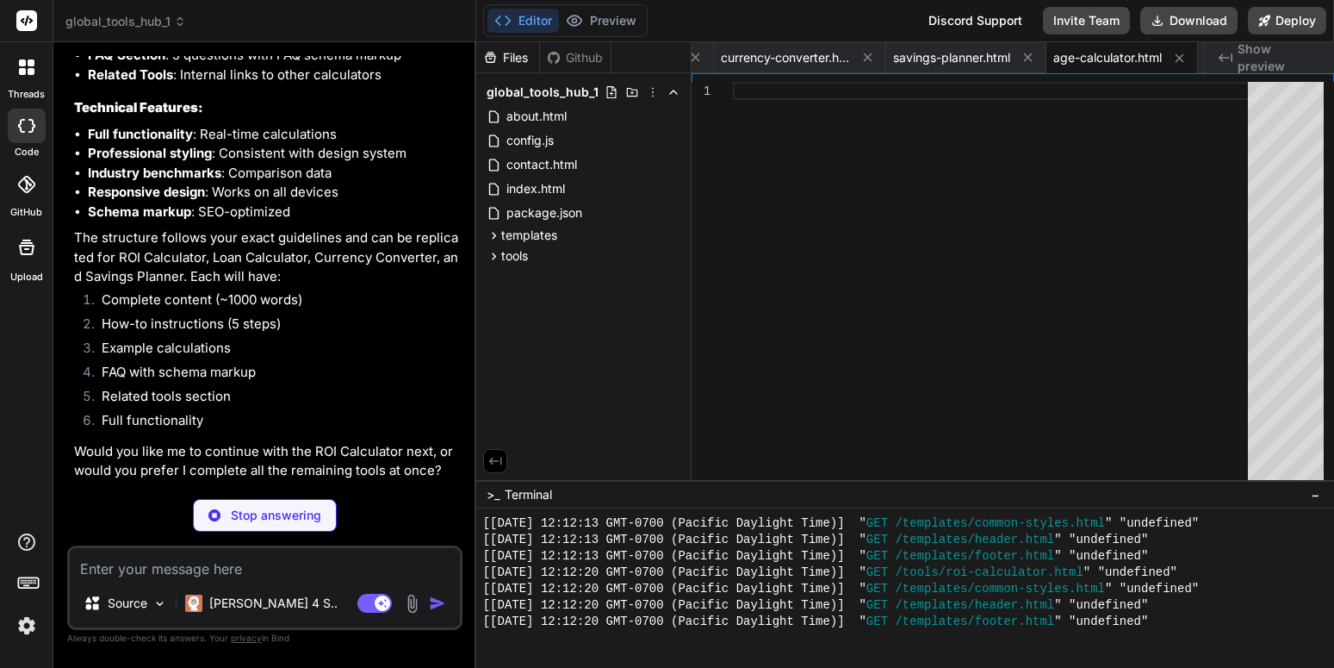
scroll to position [9147, 0]
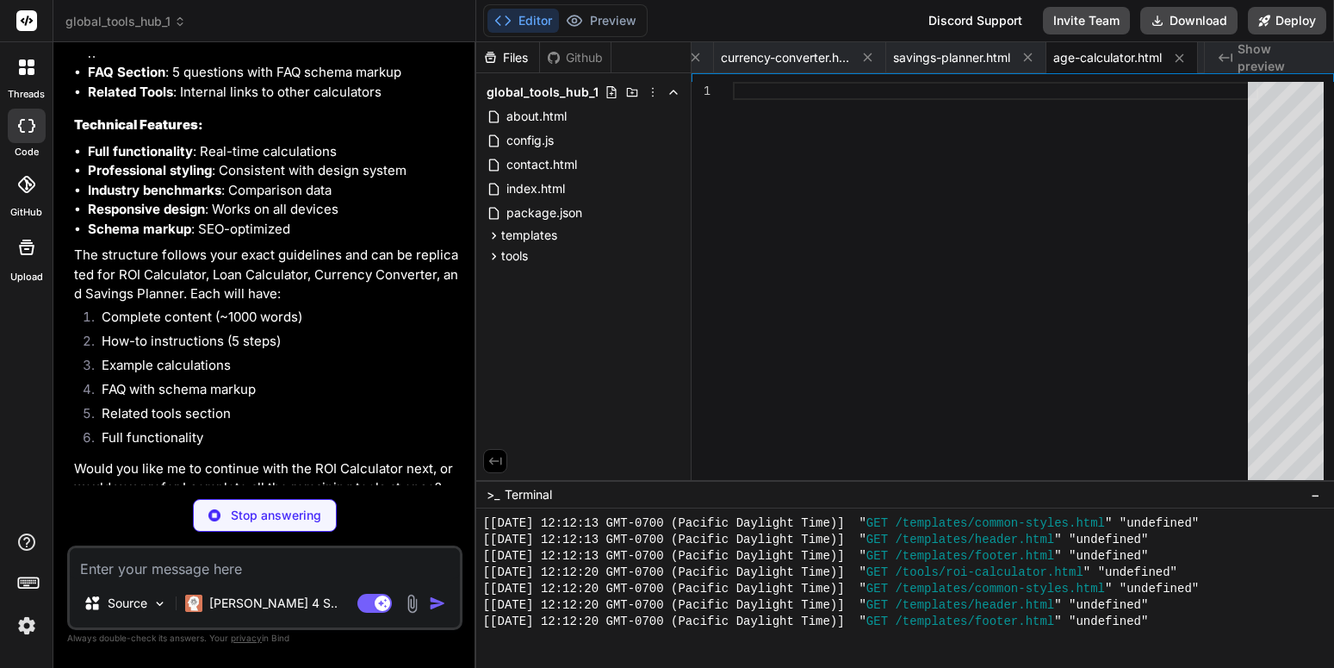
click at [290, 508] on div "You" at bounding box center [266, 518] width 385 height 21
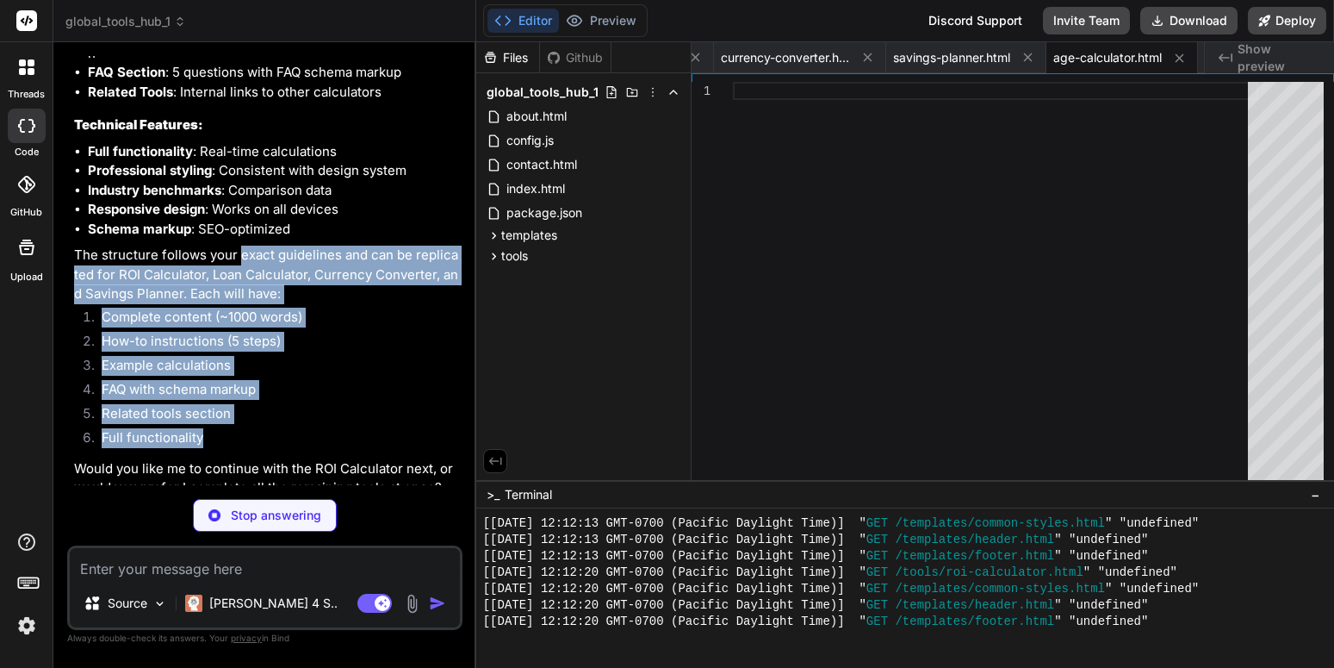
drag, startPoint x: 239, startPoint y: 183, endPoint x: 377, endPoint y: 375, distance: 236.2
click at [377, 375] on div "You're absolutely right! Let me complete all those pages with the full SEO cont…" at bounding box center [266, 18] width 385 height 960
copy div "exact guidelines and can be replicated for ROI Calculator, Loan Calculator, Cur…"
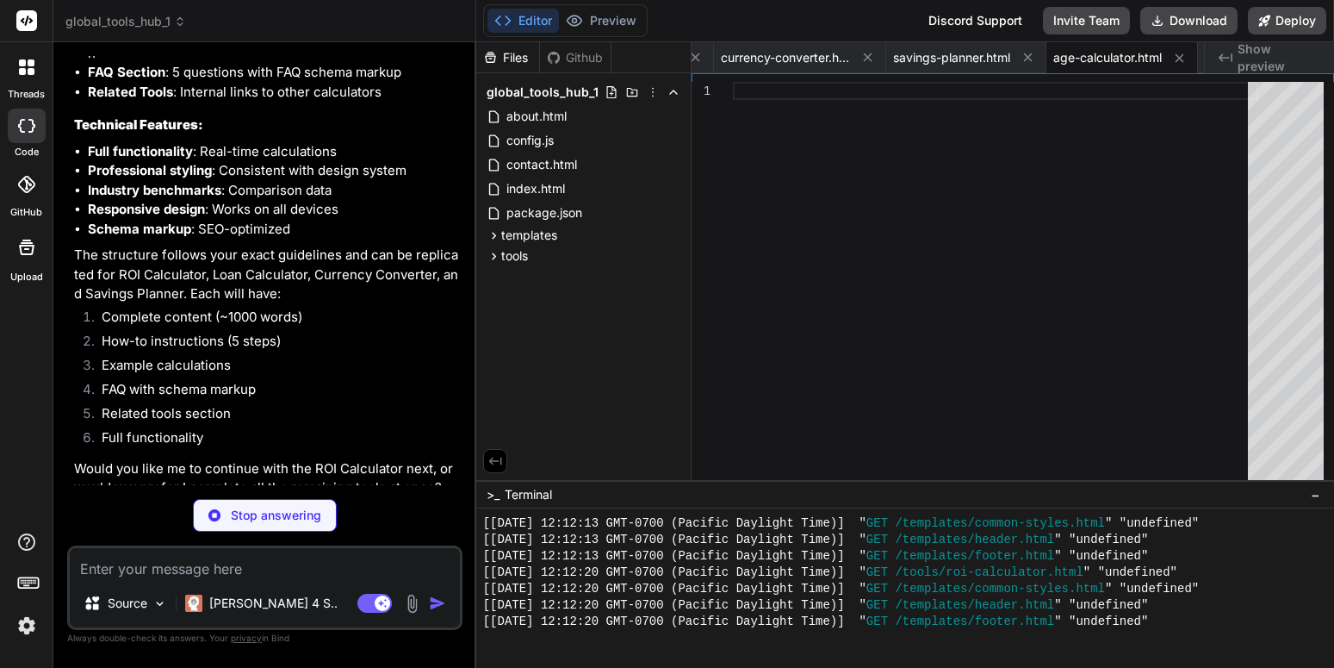
click at [292, 563] on textarea at bounding box center [265, 563] width 390 height 31
paste textarea "exact guidelines and can be replicated for ROI Calculator, Loan Calculator, Cur…"
type textarea "exact guidelines and can be replicated for ROI Calculator, Loan Calculator, Cur…"
type textarea "x"
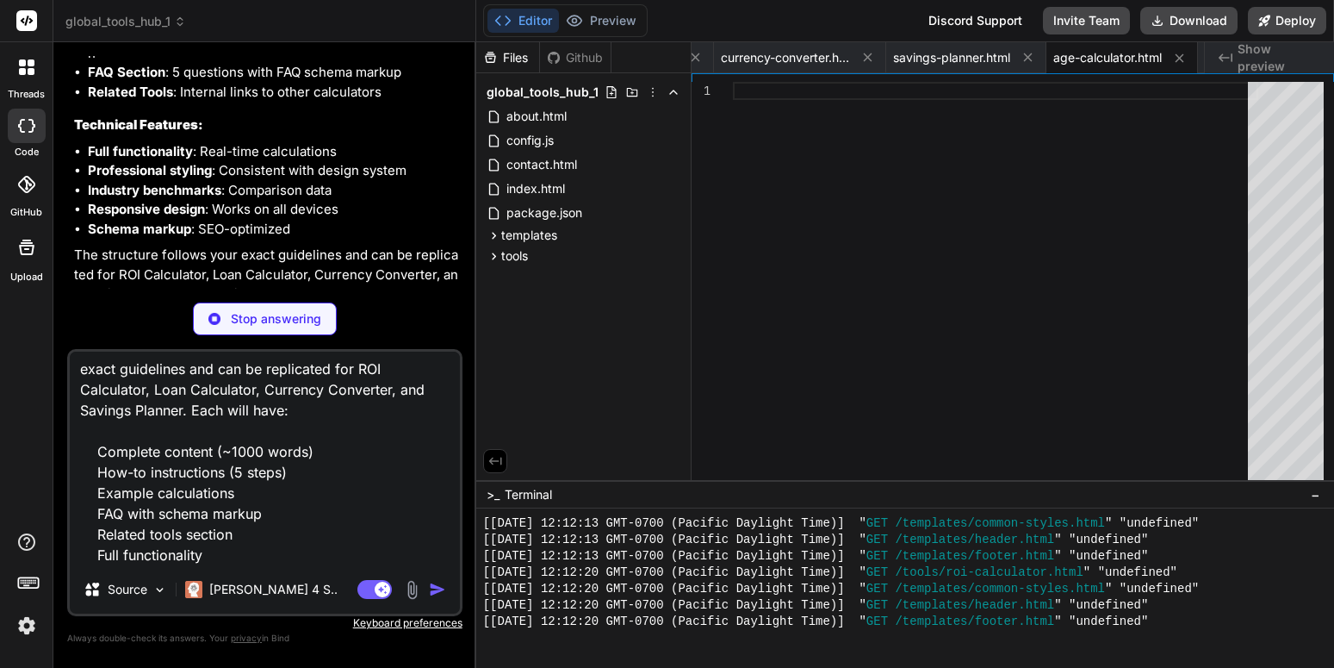
scroll to position [0, 0]
drag, startPoint x: 189, startPoint y: 370, endPoint x: 269, endPoint y: 373, distance: 80.2
click at [269, 373] on textarea "exact guidelines and can be replicated for ROI Calculator, Loan Calculator, Cur…" at bounding box center [265, 458] width 390 height 214
type textarea "exact guidelinesreplicated for ROI Calculator, Loan Calculator, Currency Conver…"
type textarea "x"
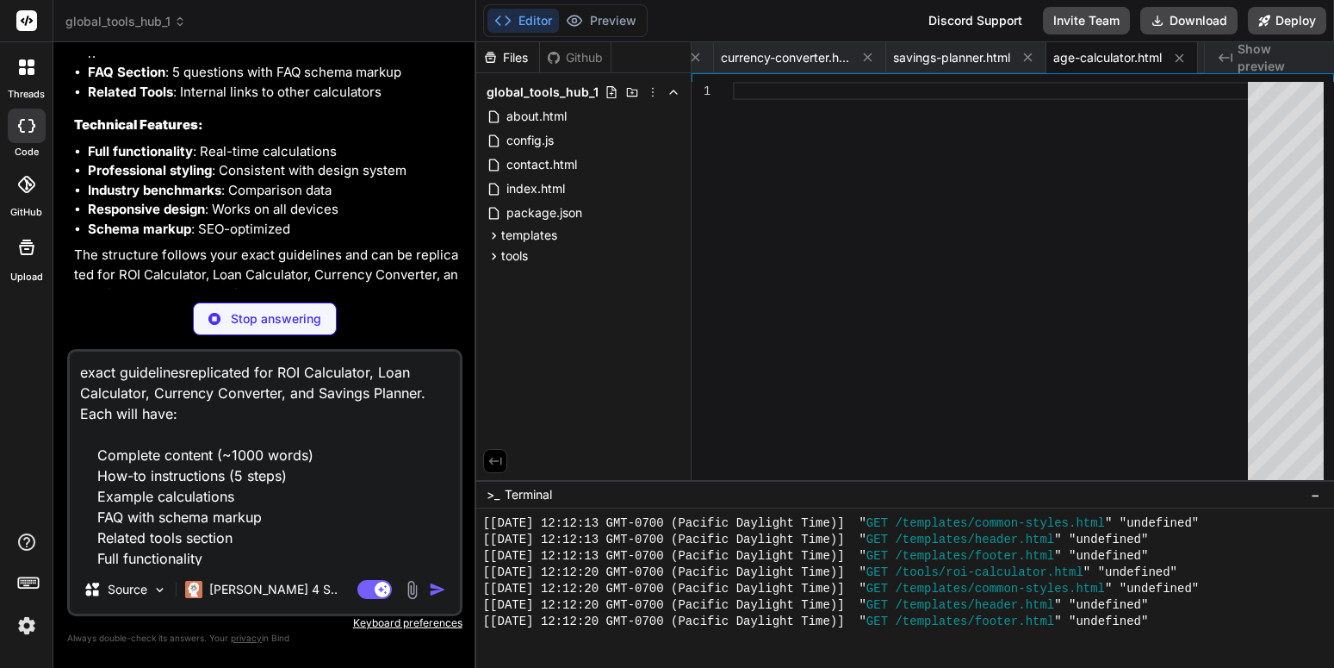
click at [187, 376] on textarea "exact guidelinesreplicated for ROI Calculator, Loan Calculator, Currency Conver…" at bounding box center [265, 458] width 390 height 214
type textarea "exact guidelines replicated for ROI Calculator, Loan Calculator, Currency Conve…"
type textarea "x"
click at [255, 371] on textarea "exact guidelines replicated for ROI Calculator, Loan Calculator, Currency Conve…" at bounding box center [265, 458] width 390 height 214
type textarea "exact guidelines replicate for ROI Calculator, Loan Calculator, Currency Conver…"
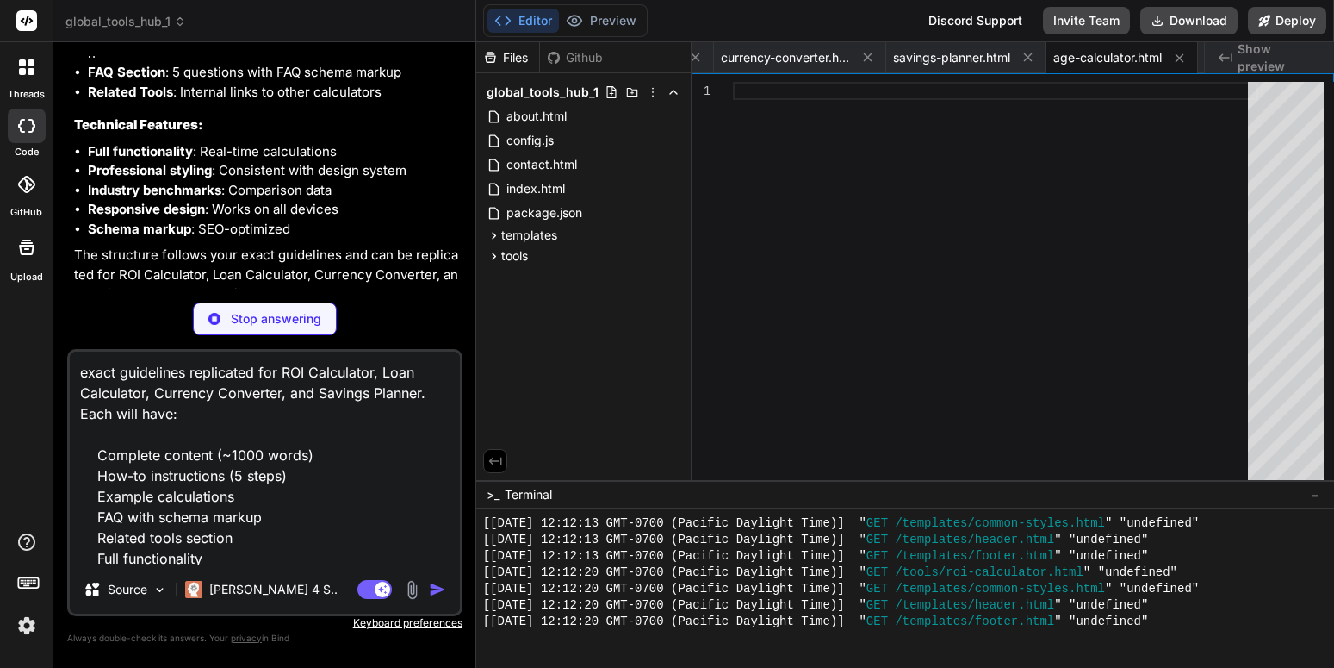
type textarea "x"
type textarea "exact guidelines replicate for ROI Calculator, Loan Calculator, Currency Conver…"
click at [302, 314] on p "Stop answering" at bounding box center [276, 318] width 90 height 17
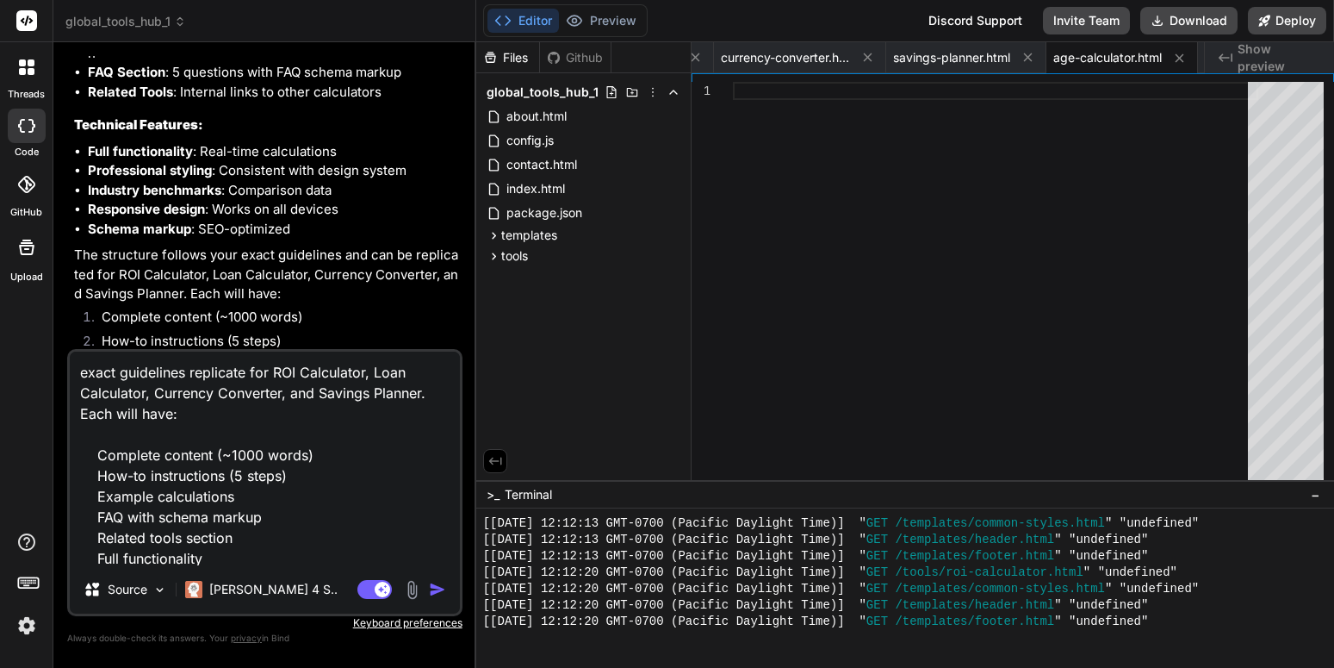
click at [434, 590] on img "button" at bounding box center [437, 589] width 17 height 17
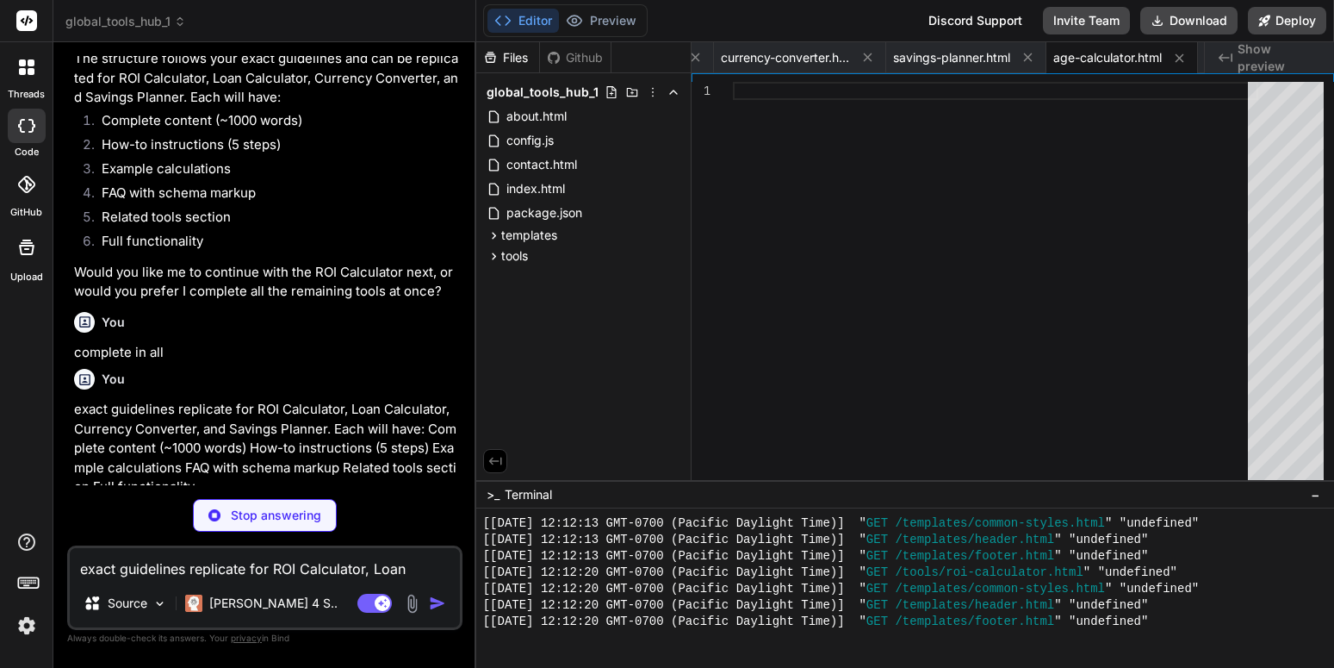
scroll to position [9326, 0]
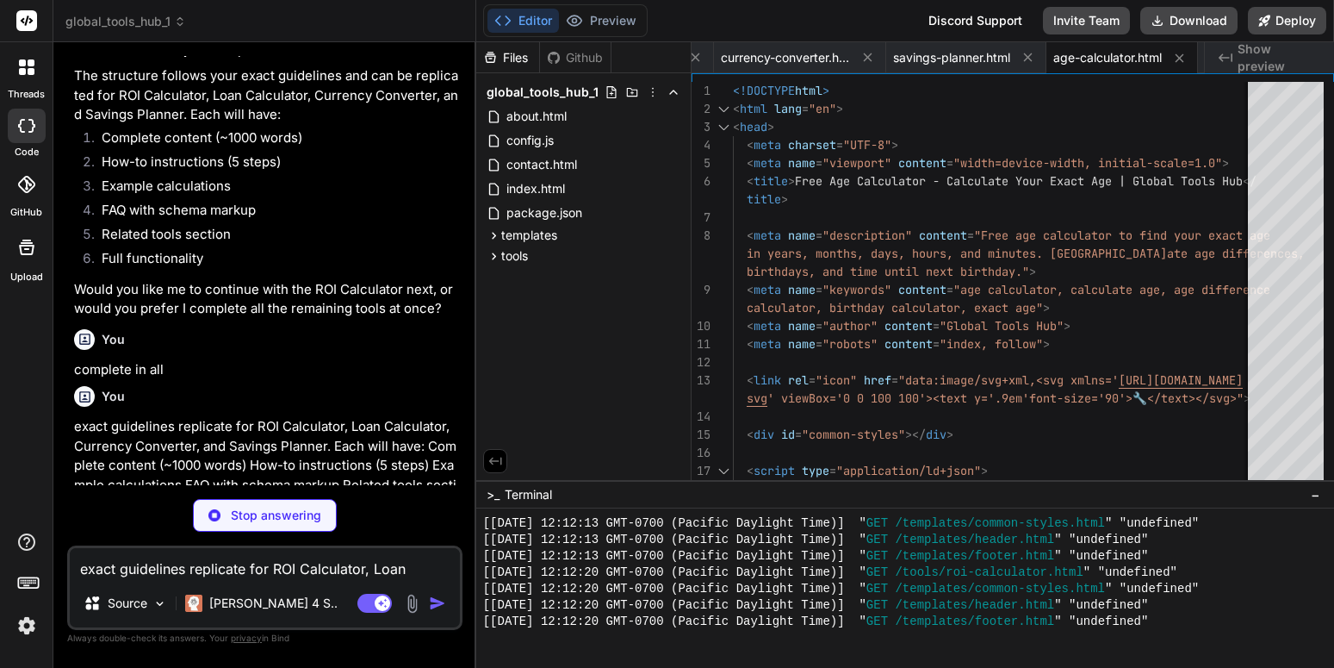
click at [271, 417] on p "exact guidelines replicate for ROI Calculator, Loan Calculator, Currency Conver…" at bounding box center [266, 465] width 385 height 97
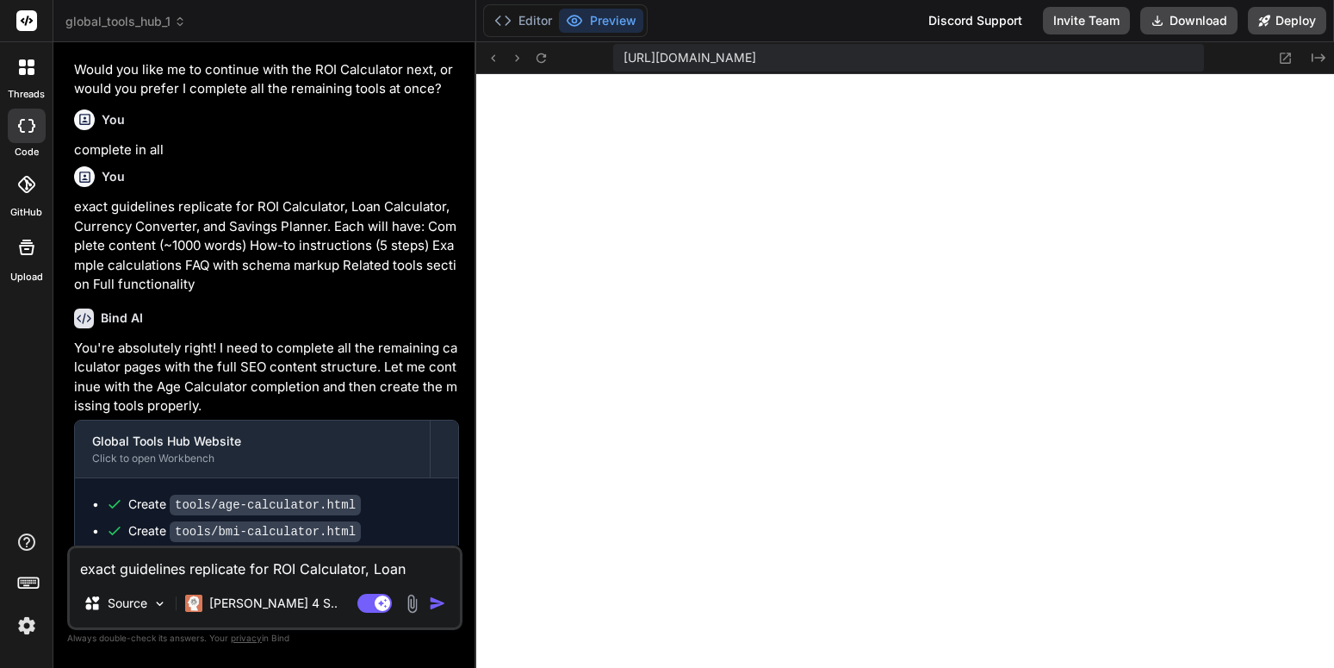
scroll to position [3781, 0]
click at [430, 495] on ul "Create tools/age-calculator.html Create tools/bmi-calculator.html Create tools/…" at bounding box center [266, 562] width 349 height 135
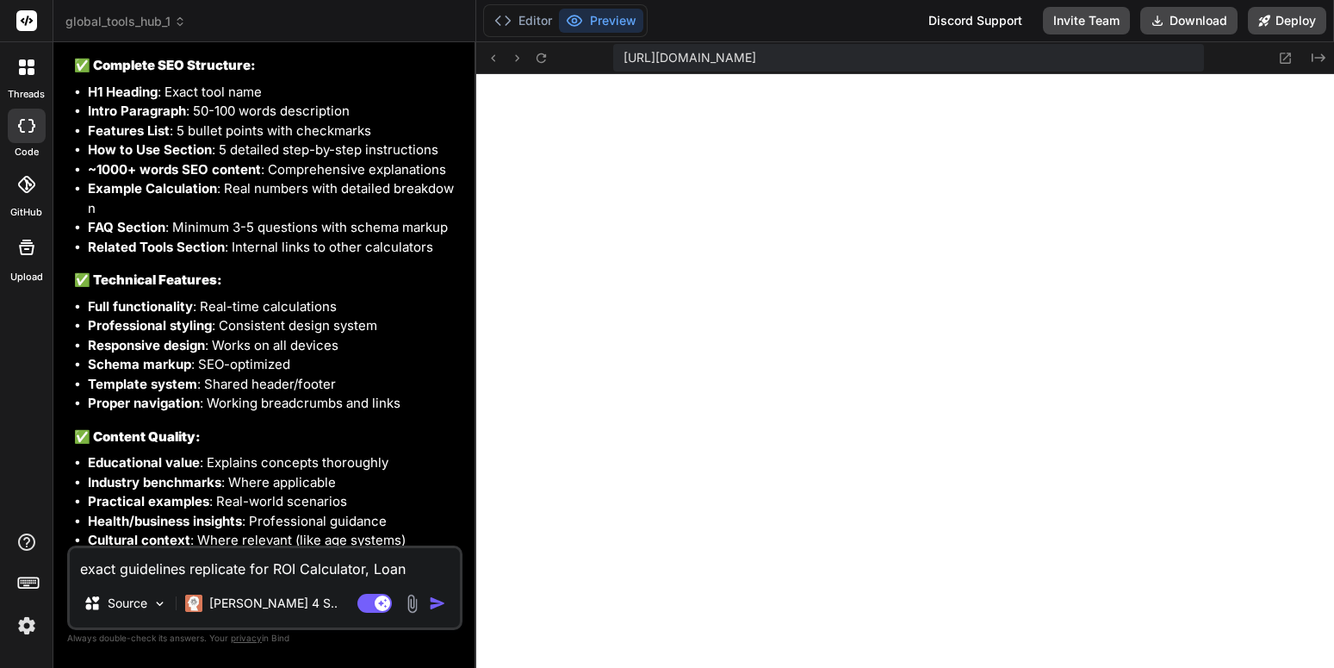
scroll to position [4239, 0]
click at [533, 55] on button at bounding box center [542, 57] width 21 height 21
click at [314, 555] on textarea "exact guidelines replicate for ROI Calculator, Loan Calculator, Currency Conver…" at bounding box center [265, 563] width 390 height 31
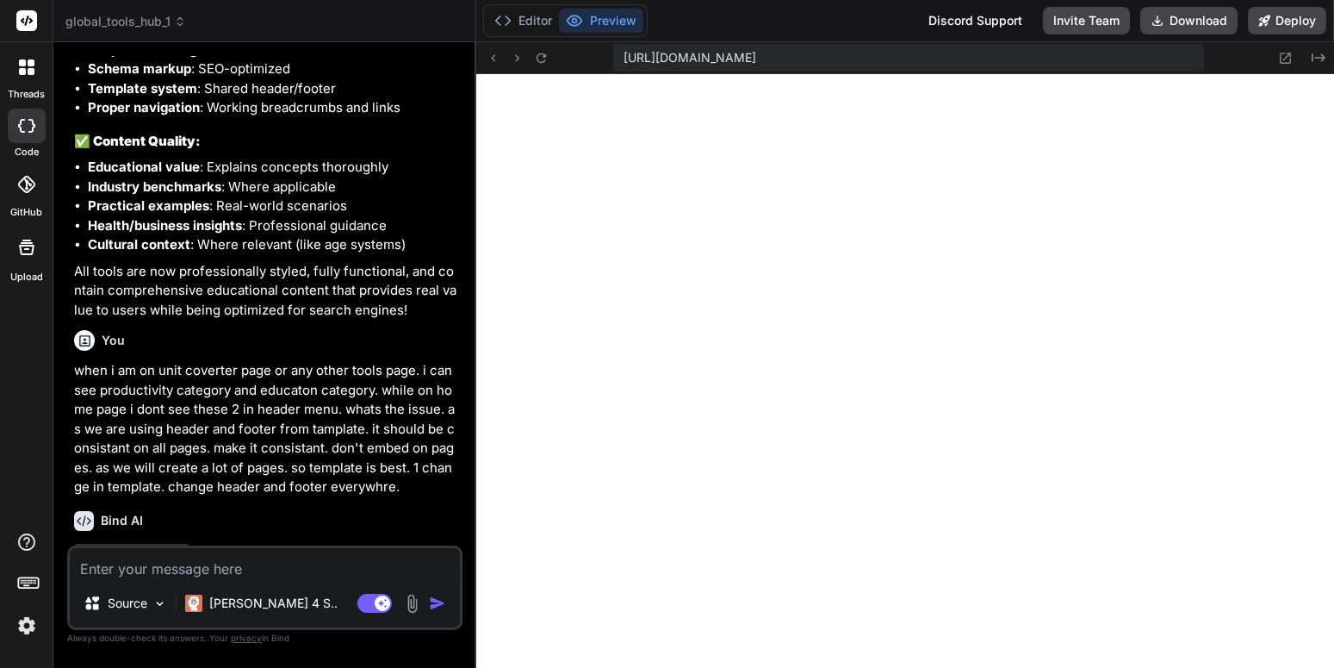
scroll to position [10868, 0]
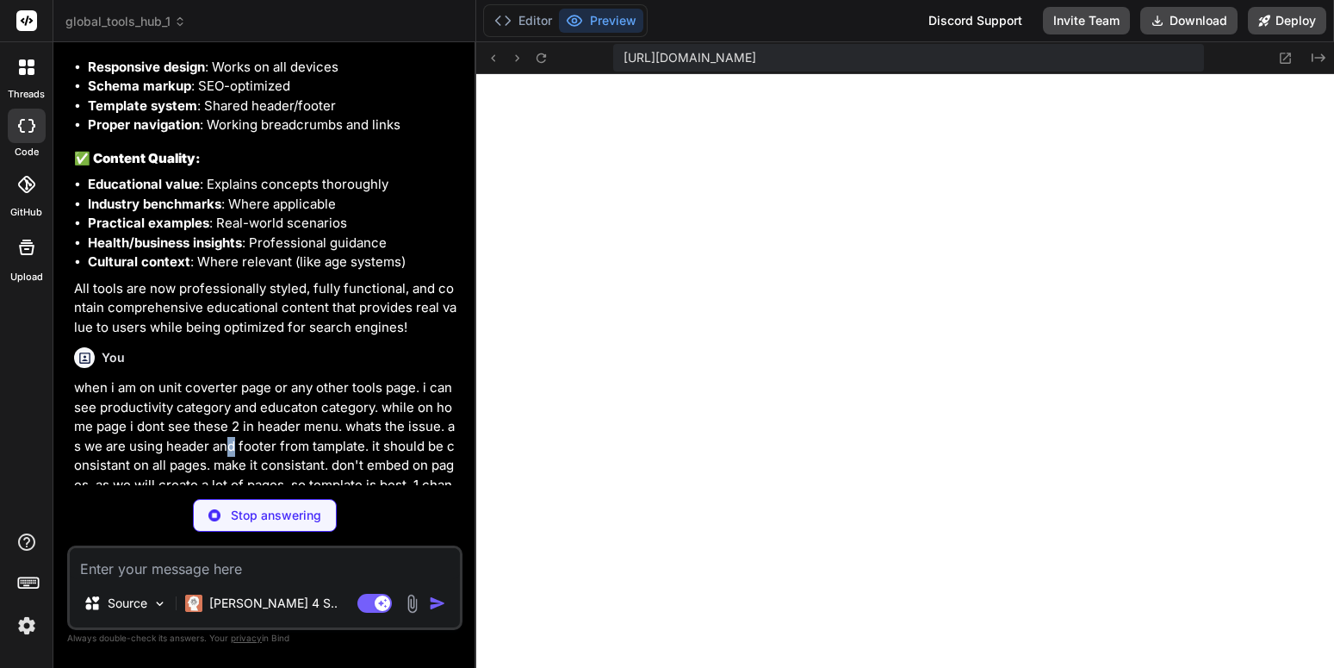
click at [232, 380] on p "when i am on unit coverter page or any other tools page. i can see productivity…" at bounding box center [266, 446] width 385 height 136
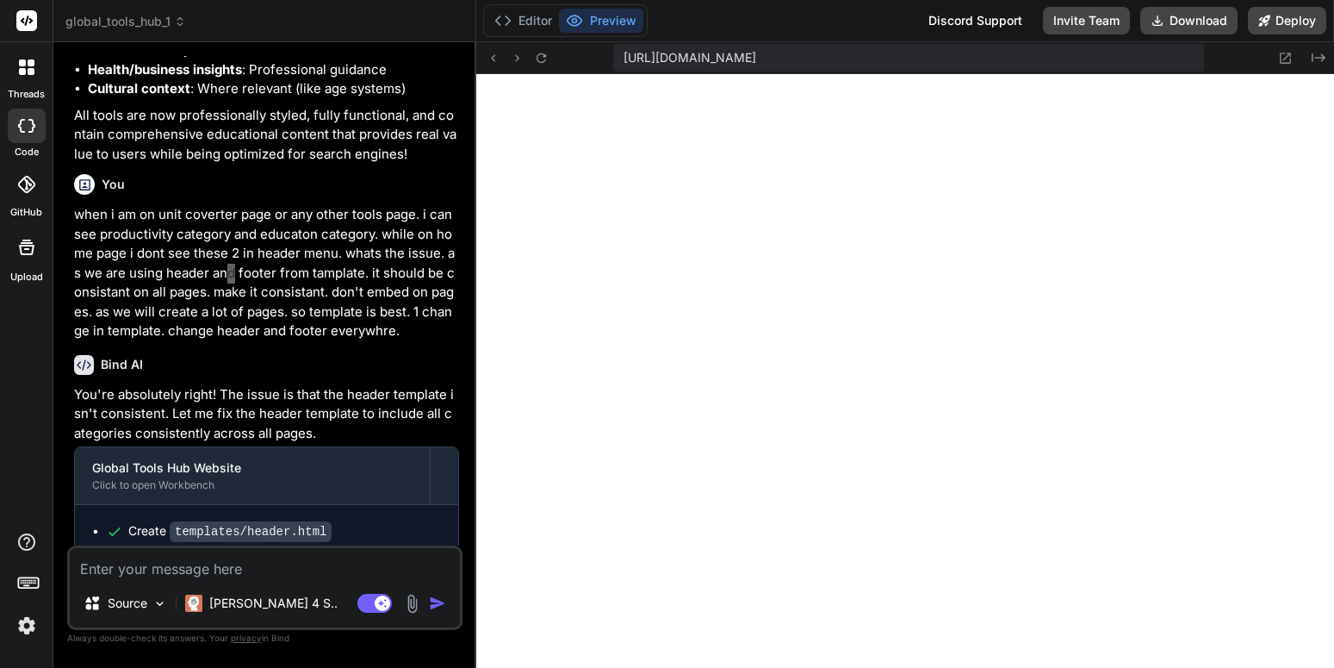
scroll to position [4927, 0]
click at [326, 522] on div "Create templates/header.html" at bounding box center [273, 531] width 335 height 18
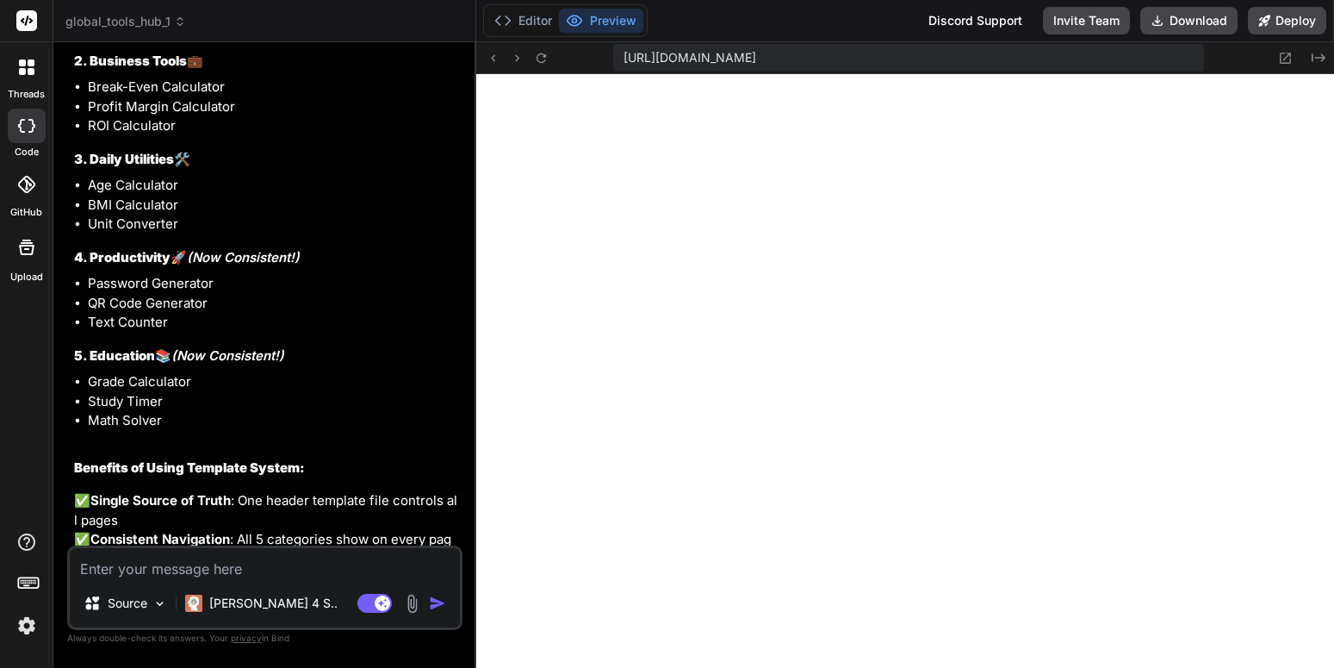
scroll to position [4976, 0]
click at [545, 53] on icon at bounding box center [541, 58] width 15 height 15
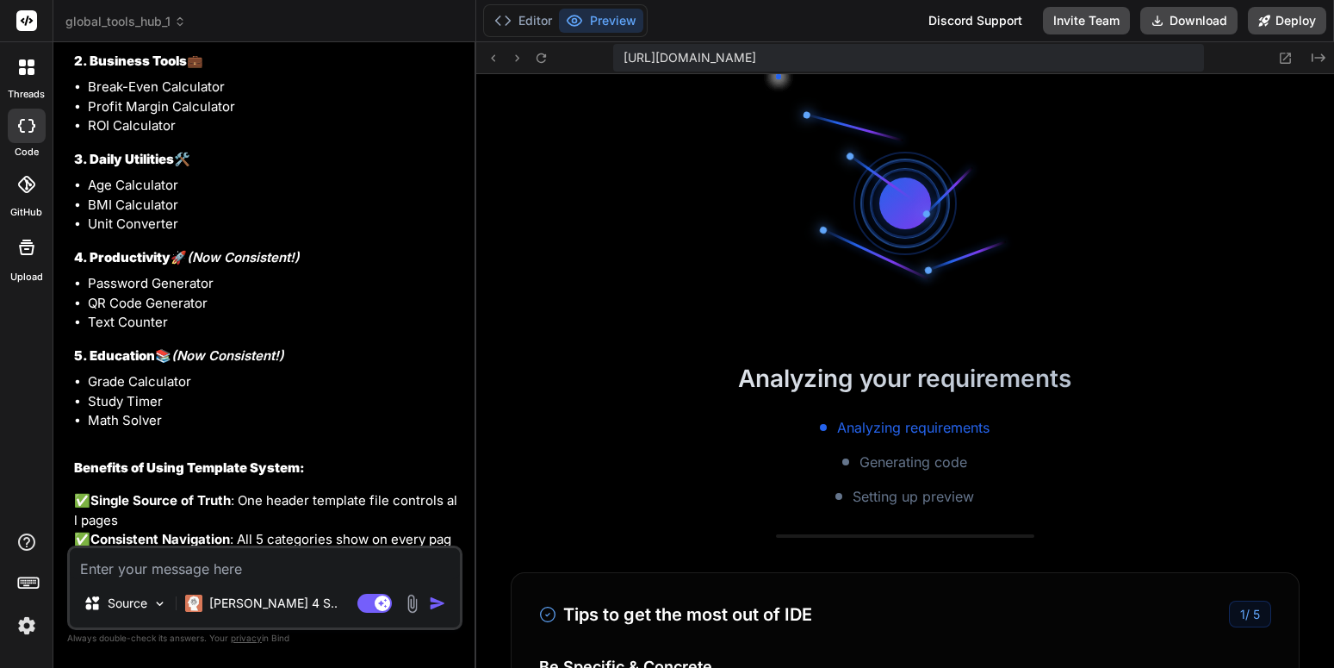
scroll to position [5009, 0]
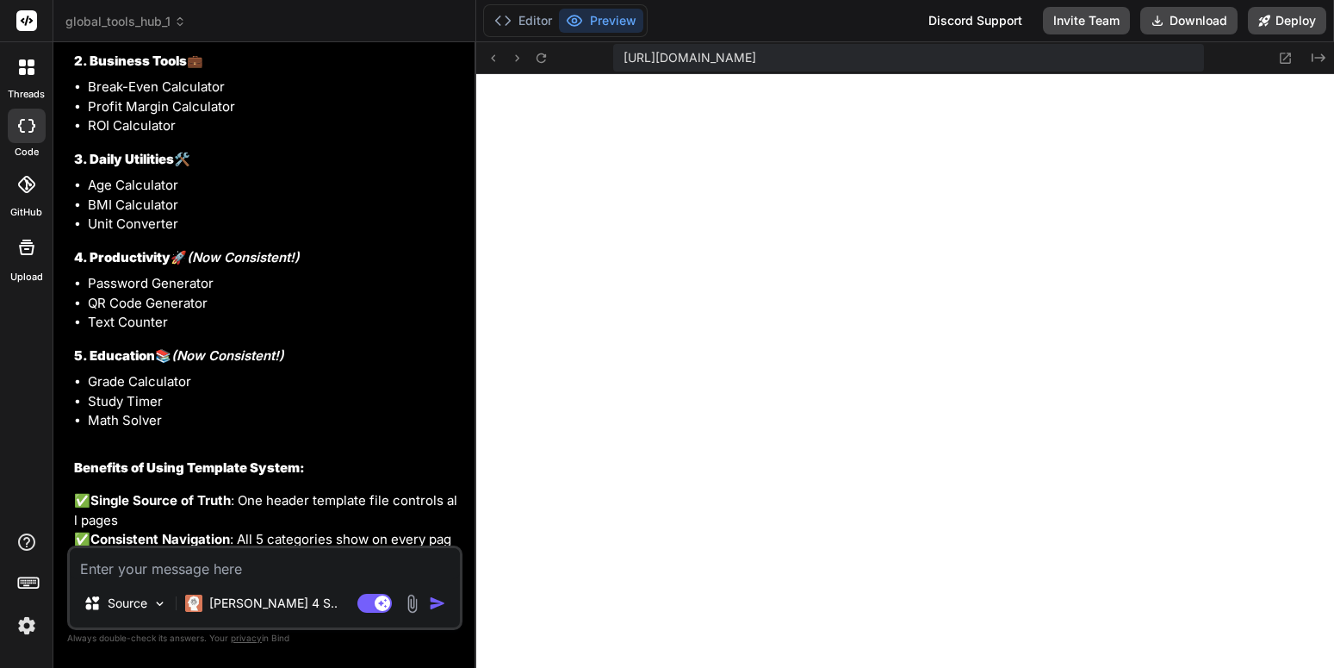
click at [176, 507] on p "✅ Single Source of Truth : One header template file controls all pages ✅ Consis…" at bounding box center [266, 578] width 385 height 175
click at [324, 542] on p "✅ Single Source of Truth : One header template file controls all pages ✅ Consis…" at bounding box center [266, 578] width 385 height 175
click at [323, 553] on textarea at bounding box center [265, 563] width 390 height 31
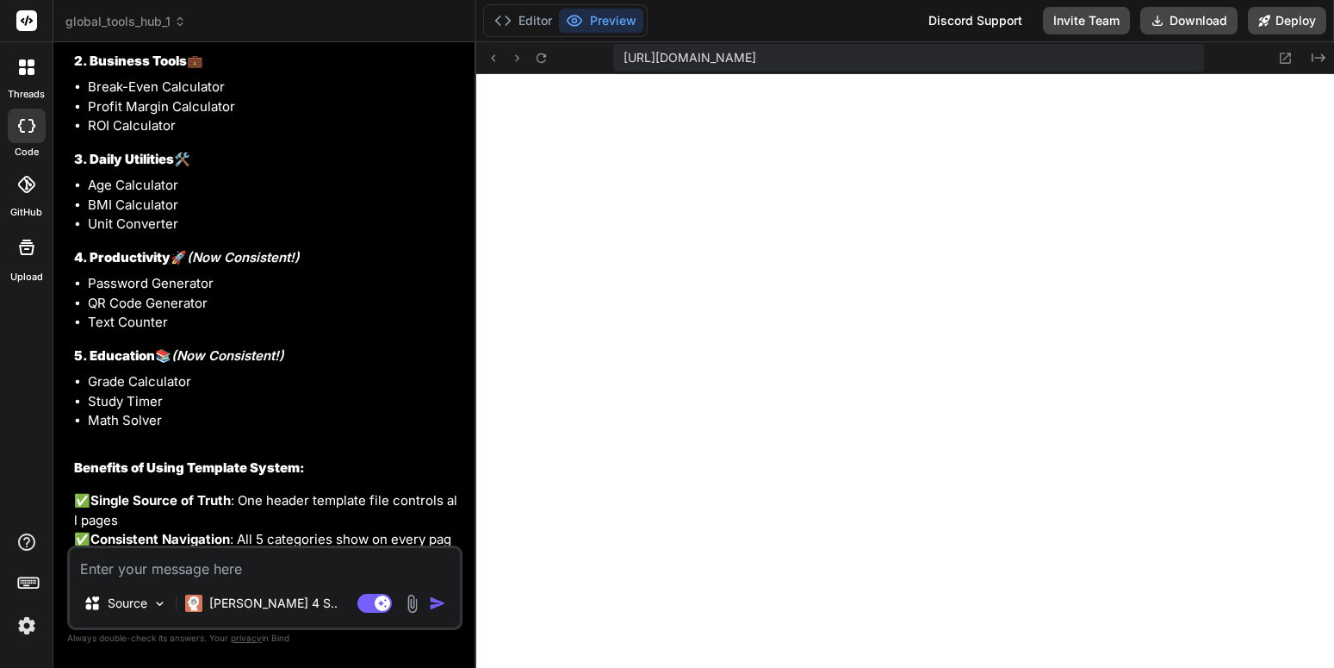
click at [321, 549] on textarea at bounding box center [265, 563] width 390 height 31
click at [283, 507] on p "✅ Single Source of Truth : One header template file controls all pages ✅ Consis…" at bounding box center [266, 578] width 385 height 175
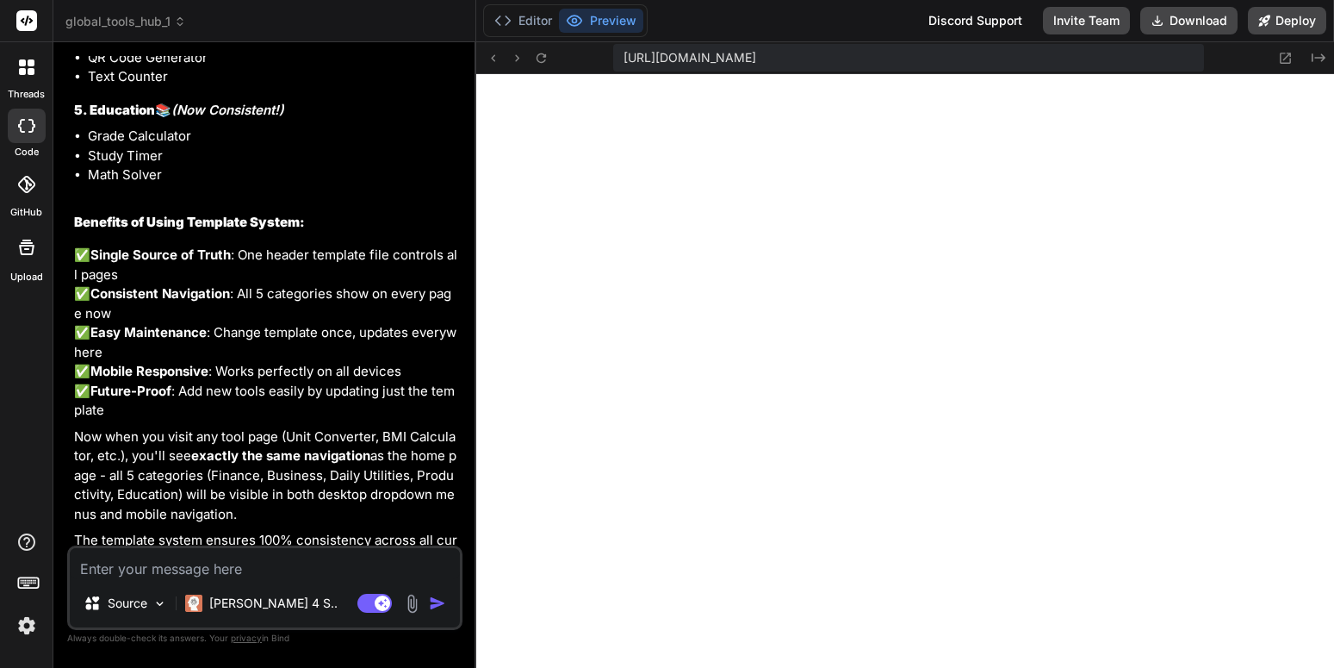
scroll to position [12094, 0]
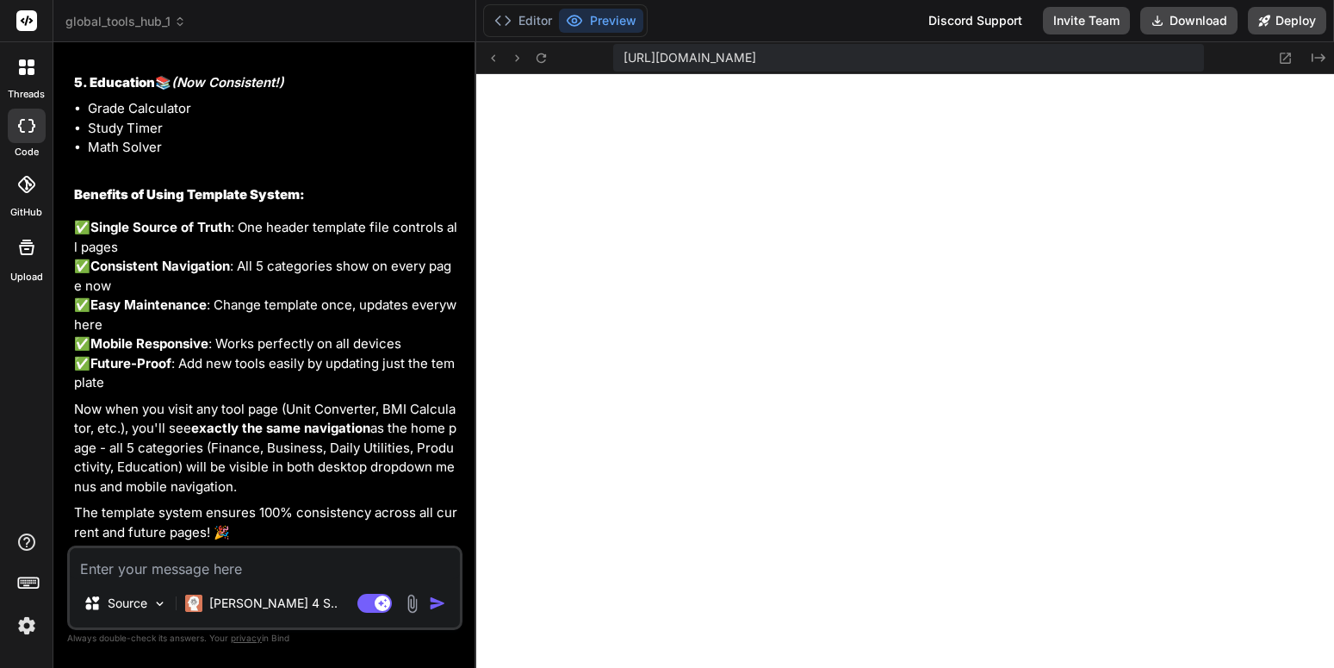
click at [284, 539] on p "The template system ensures 100% consistency across all current and future page…" at bounding box center [266, 522] width 385 height 39
click at [285, 556] on textarea at bounding box center [265, 563] width 390 height 31
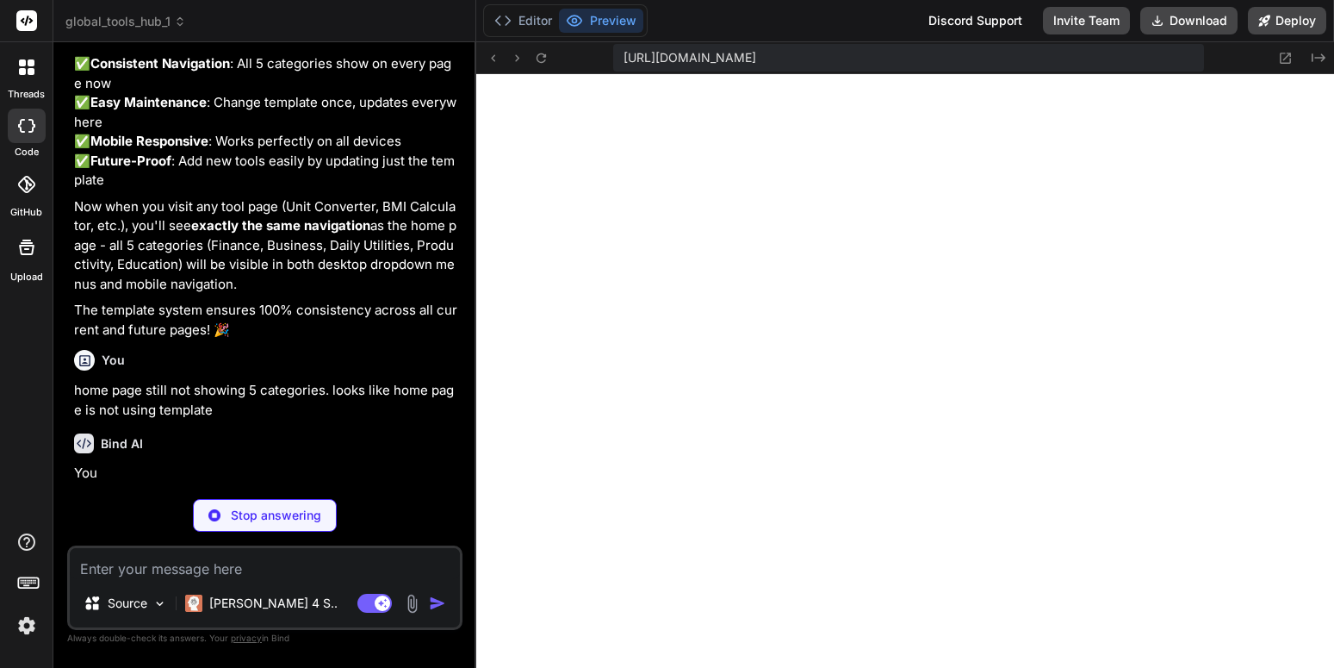
scroll to position [12275, 0]
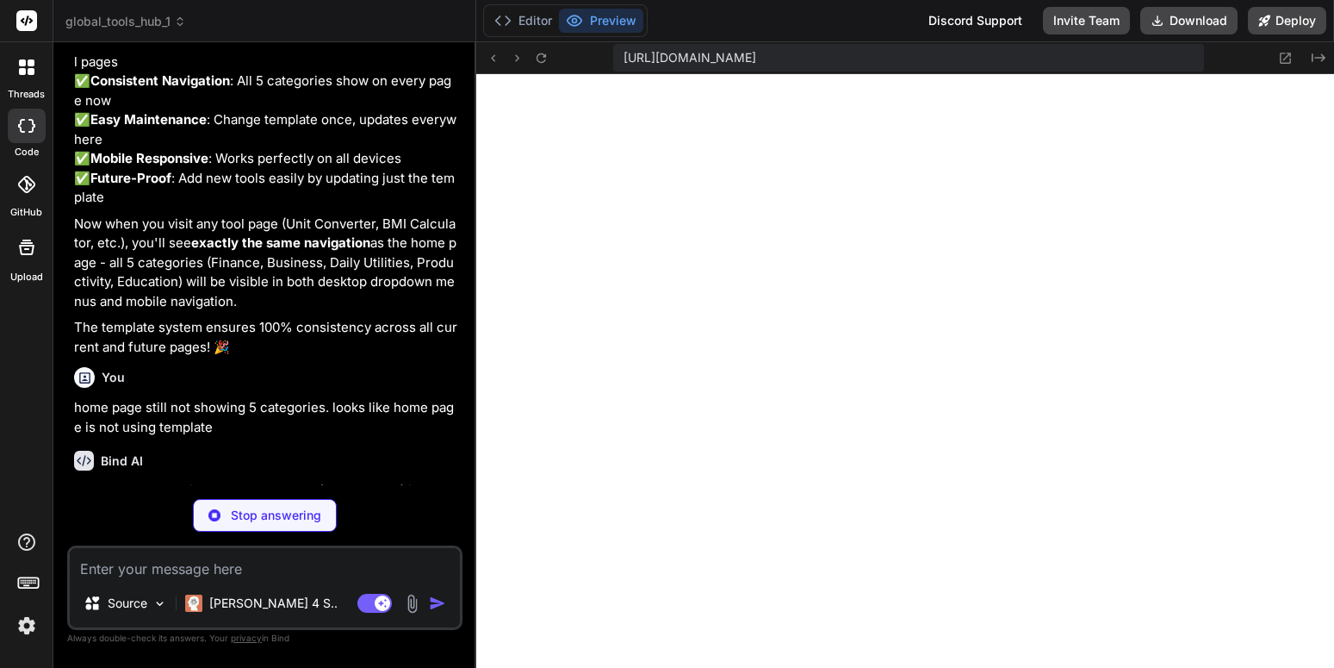
click at [455, 369] on div "You home page still not showing 5 categories. looks like home page is not using…" at bounding box center [266, 398] width 385 height 77
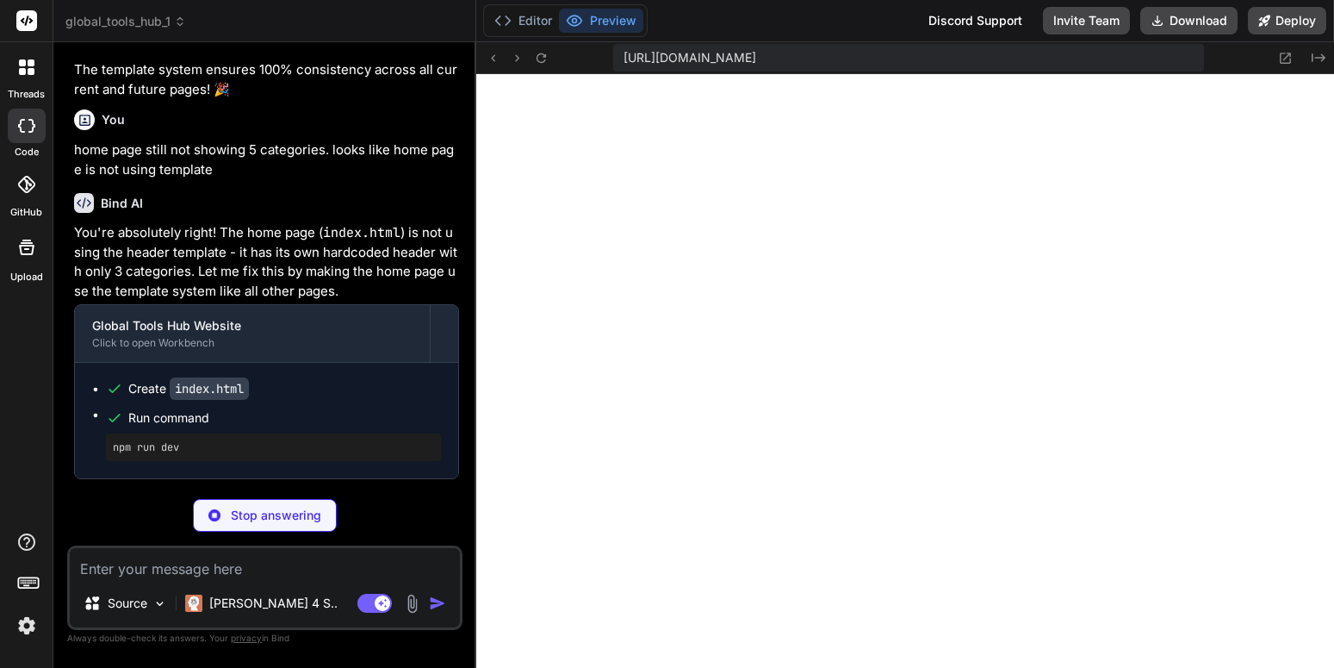
scroll to position [12499, 0]
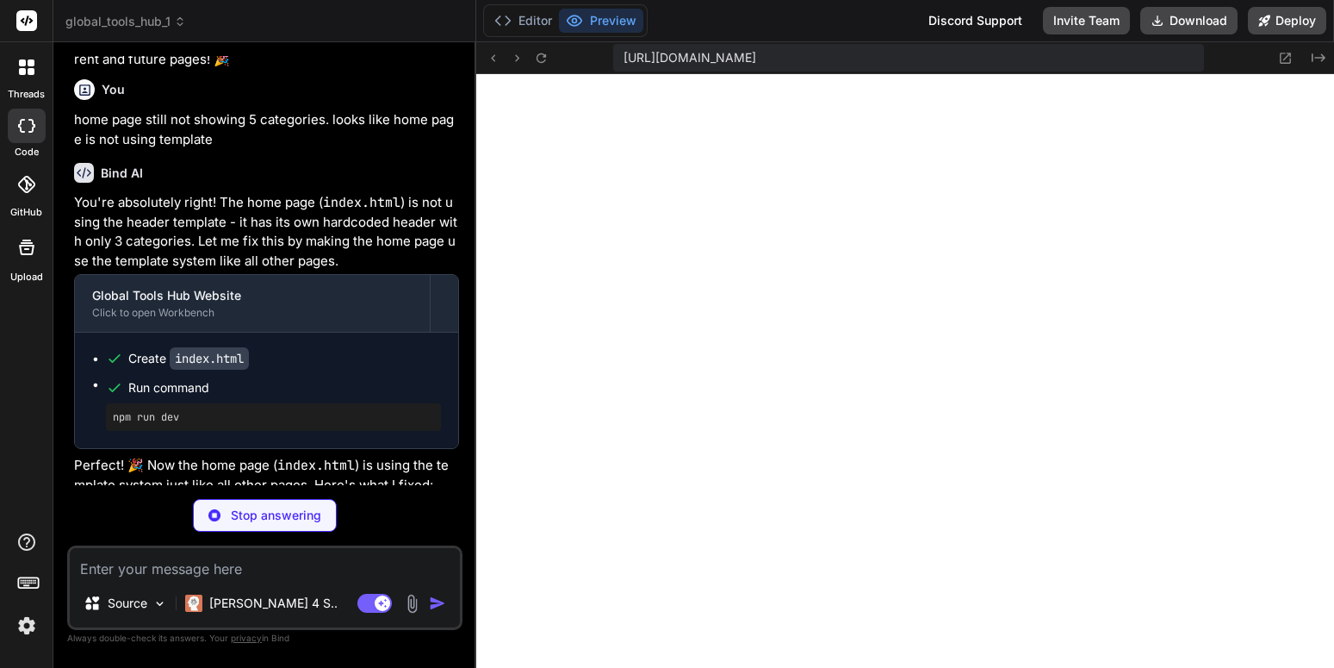
click at [371, 431] on ul "Create index.html Run command npm run dev" at bounding box center [266, 390] width 349 height 81
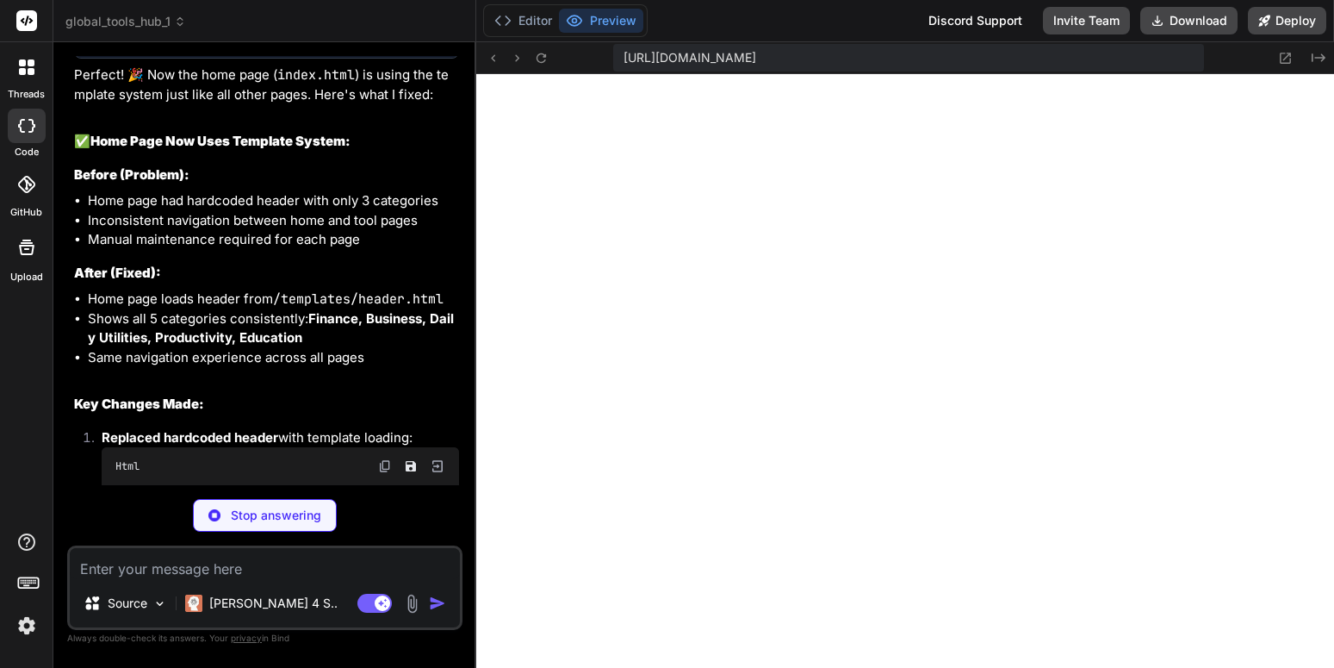
scroll to position [12912, 0]
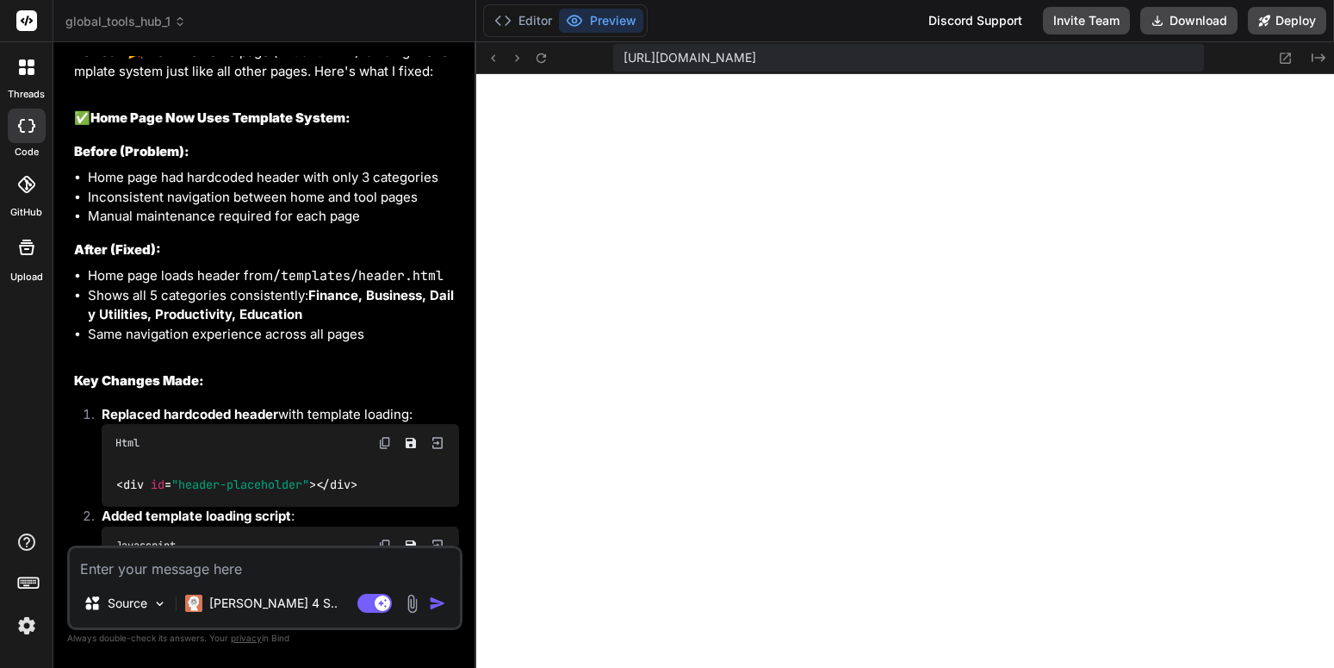
click at [373, 391] on h2 "Key Changes Made:" at bounding box center [266, 381] width 385 height 20
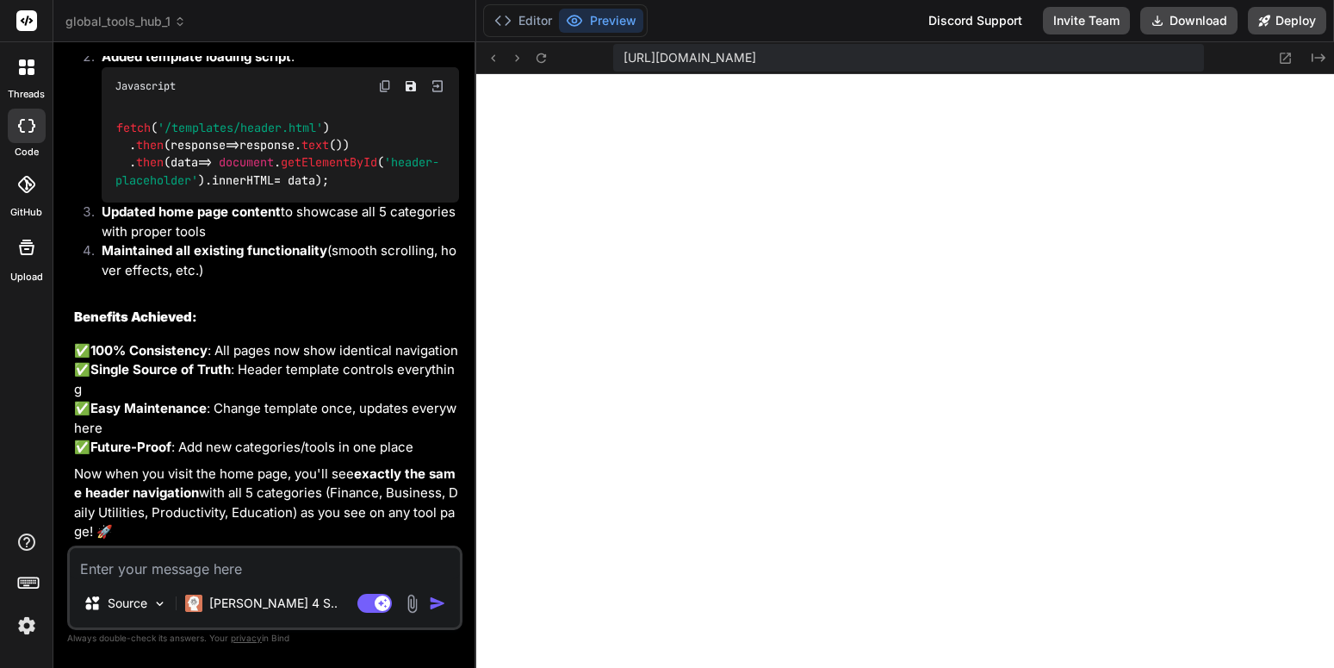
scroll to position [13566, 0]
click at [271, 561] on textarea at bounding box center [265, 563] width 390 height 31
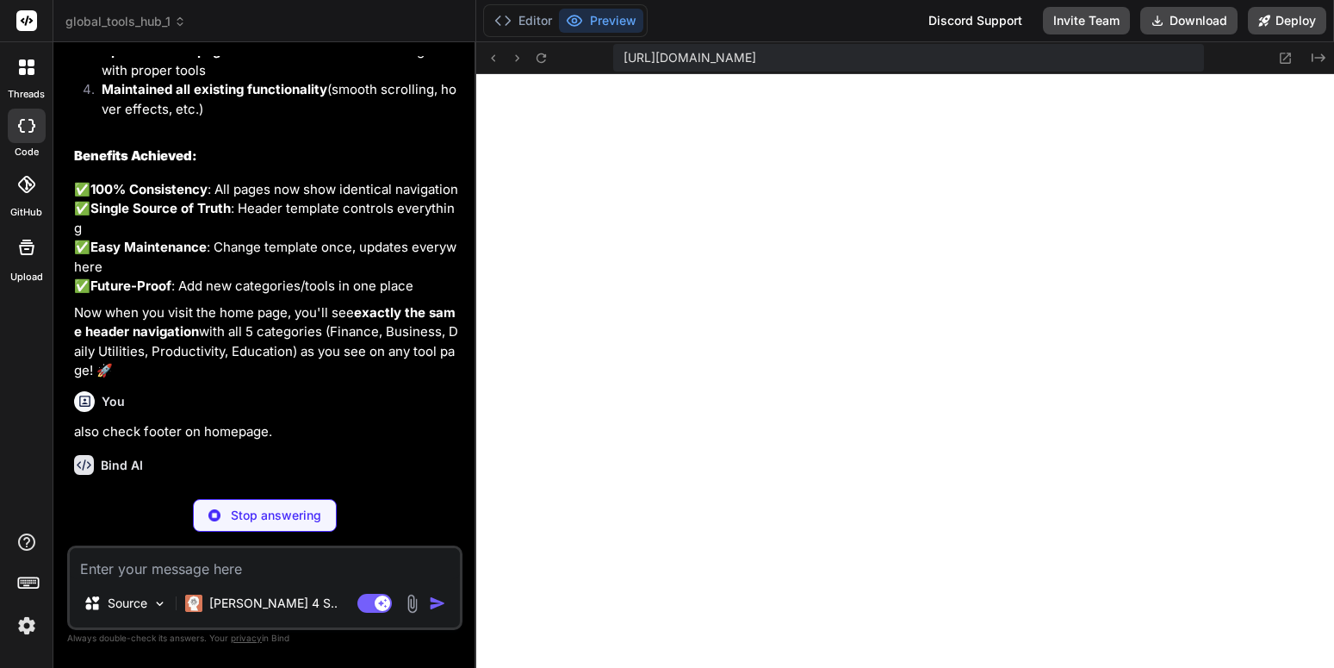
scroll to position [13728, 0]
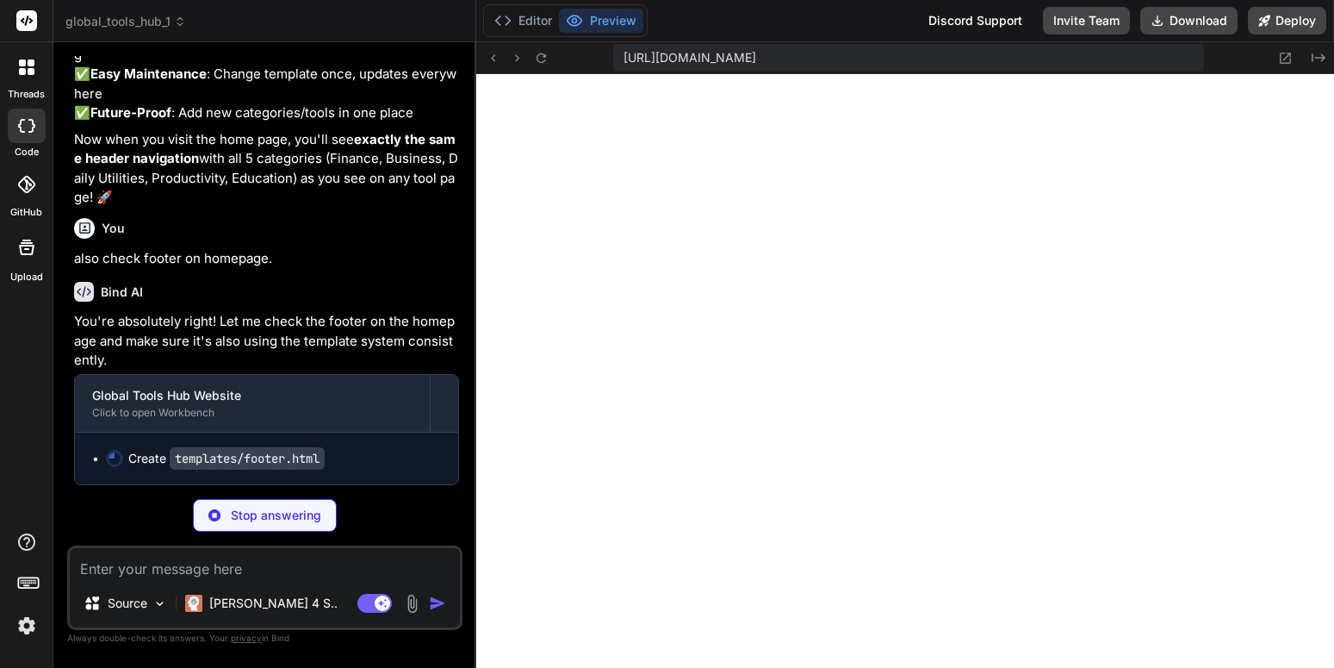
click at [375, 445] on div "Bind AI You're absolutely right! Let me check the footer on the homepage and ma…" at bounding box center [266, 376] width 385 height 217
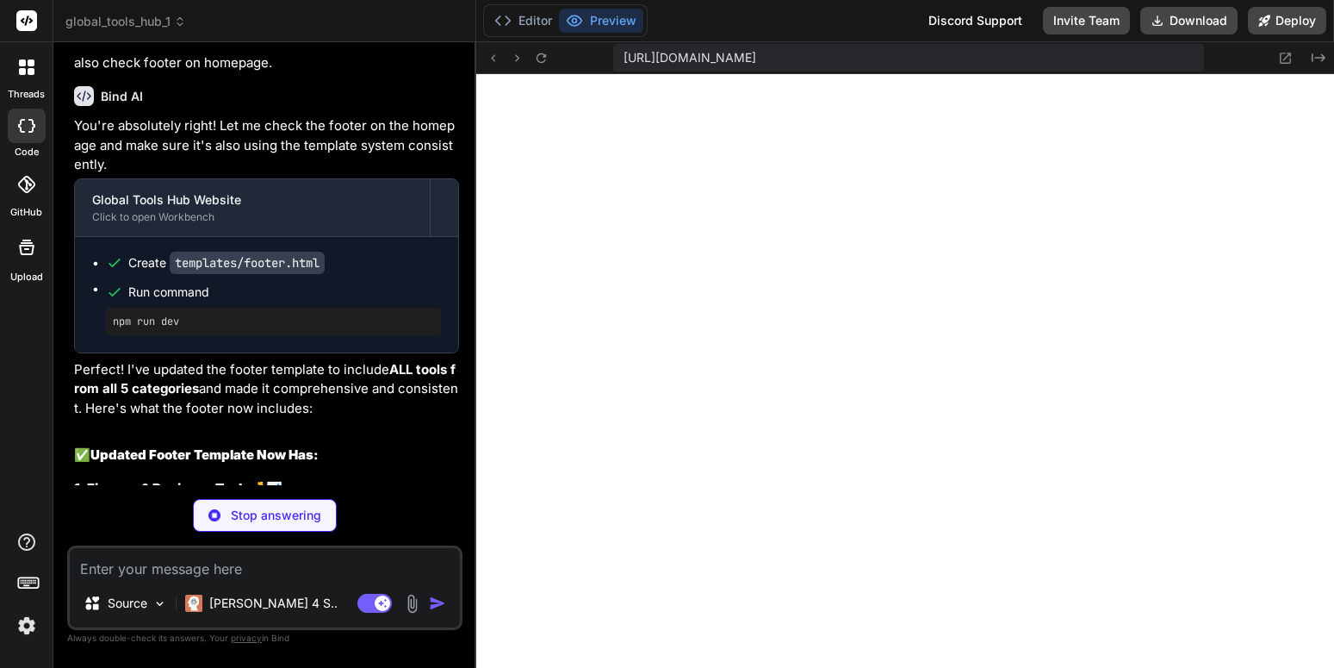
scroll to position [6416, 0]
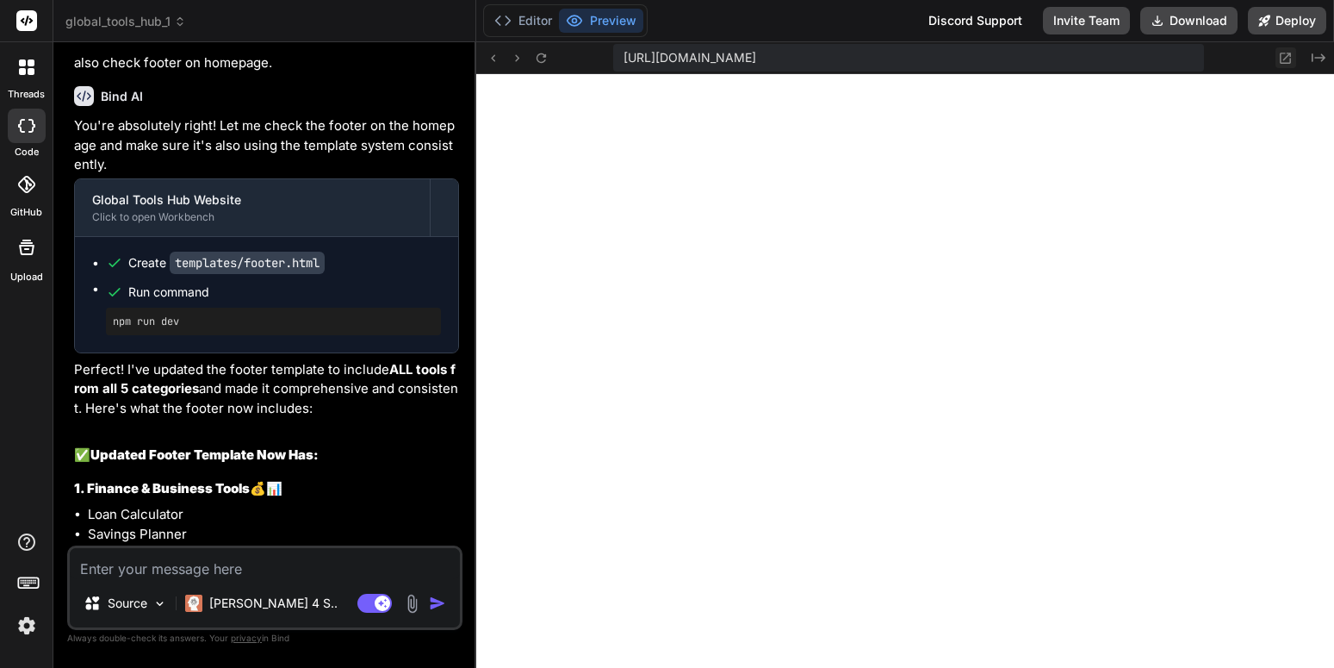
click at [1279, 56] on icon at bounding box center [1285, 58] width 15 height 15
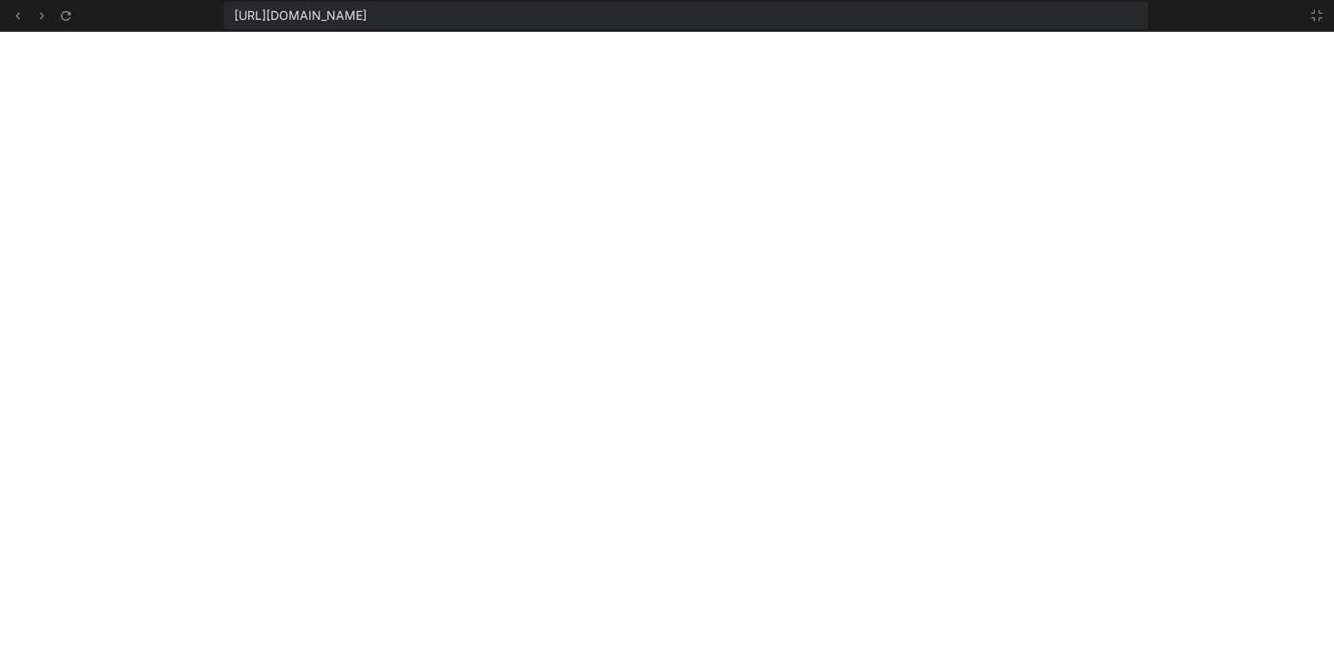
scroll to position [6482, 0]
click at [1308, 13] on button at bounding box center [1317, 15] width 21 height 21
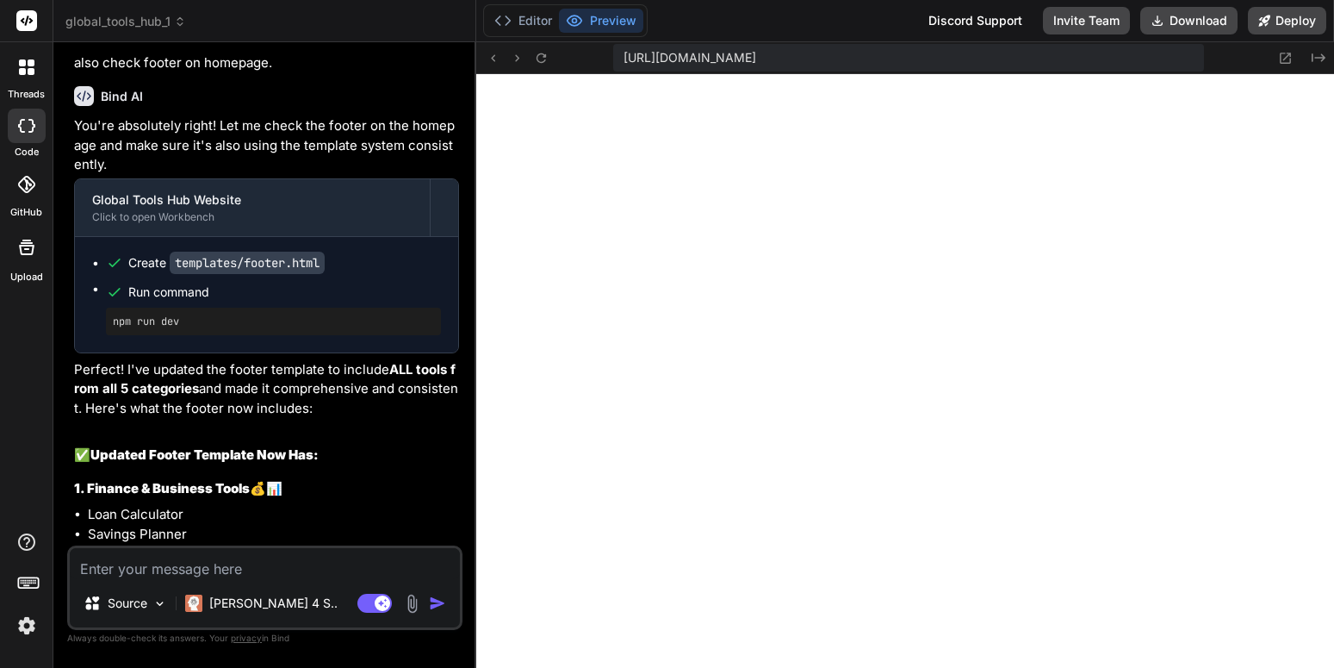
scroll to position [6547, 0]
click at [249, 563] on textarea at bounding box center [265, 563] width 390 height 31
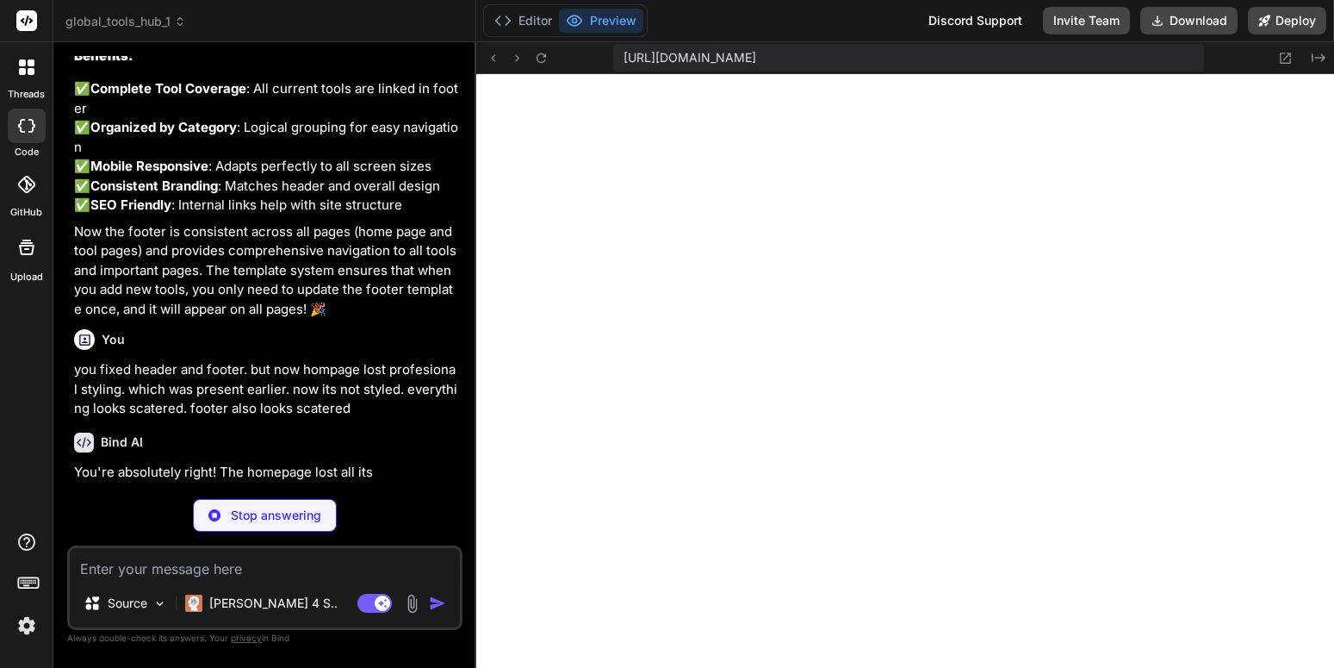
scroll to position [15283, 0]
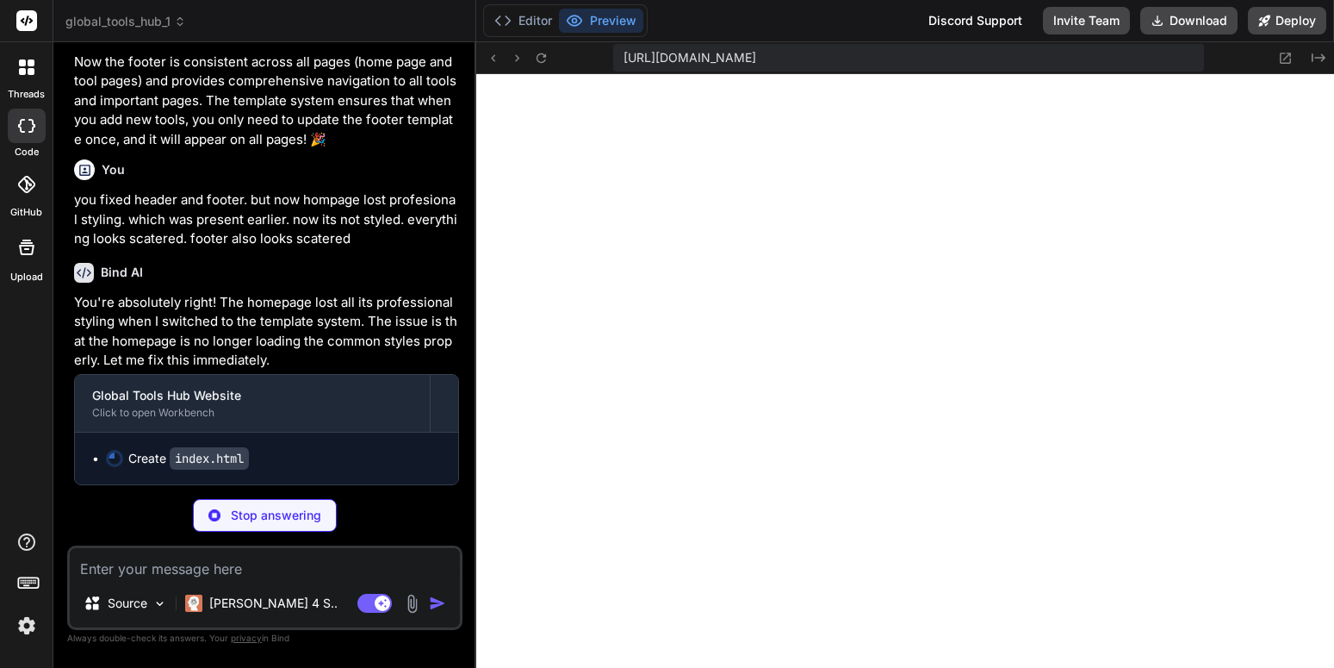
click at [283, 249] on p "you fixed header and footer. but now hompage lost profesional styling. which wa…" at bounding box center [266, 219] width 385 height 59
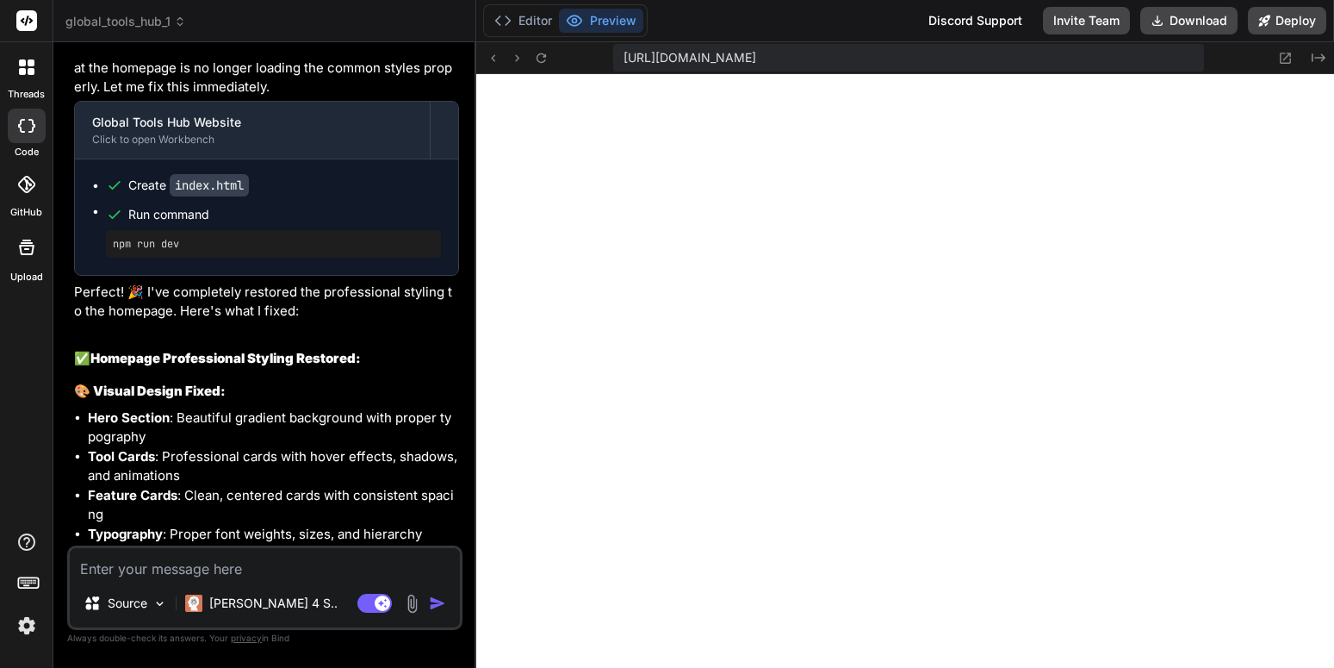
scroll to position [7104, 0]
click at [1281, 56] on icon at bounding box center [1285, 58] width 15 height 15
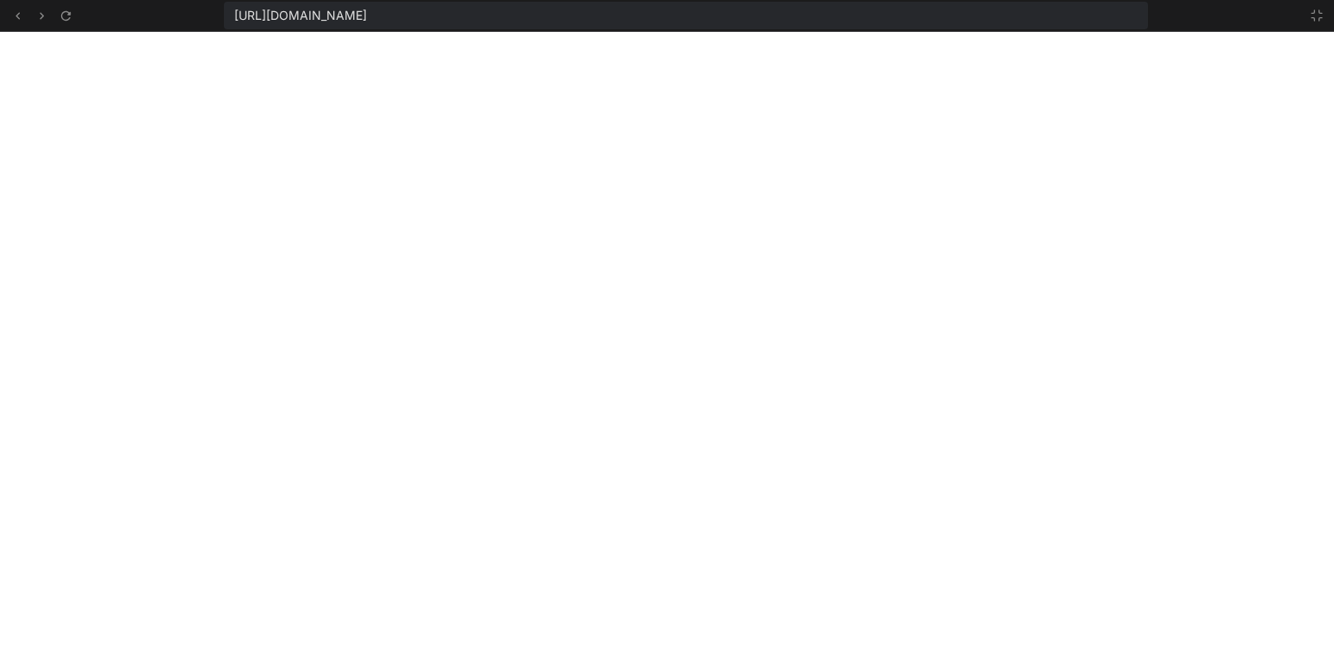
scroll to position [7169, 0]
click at [1319, 18] on icon at bounding box center [1317, 16] width 14 height 14
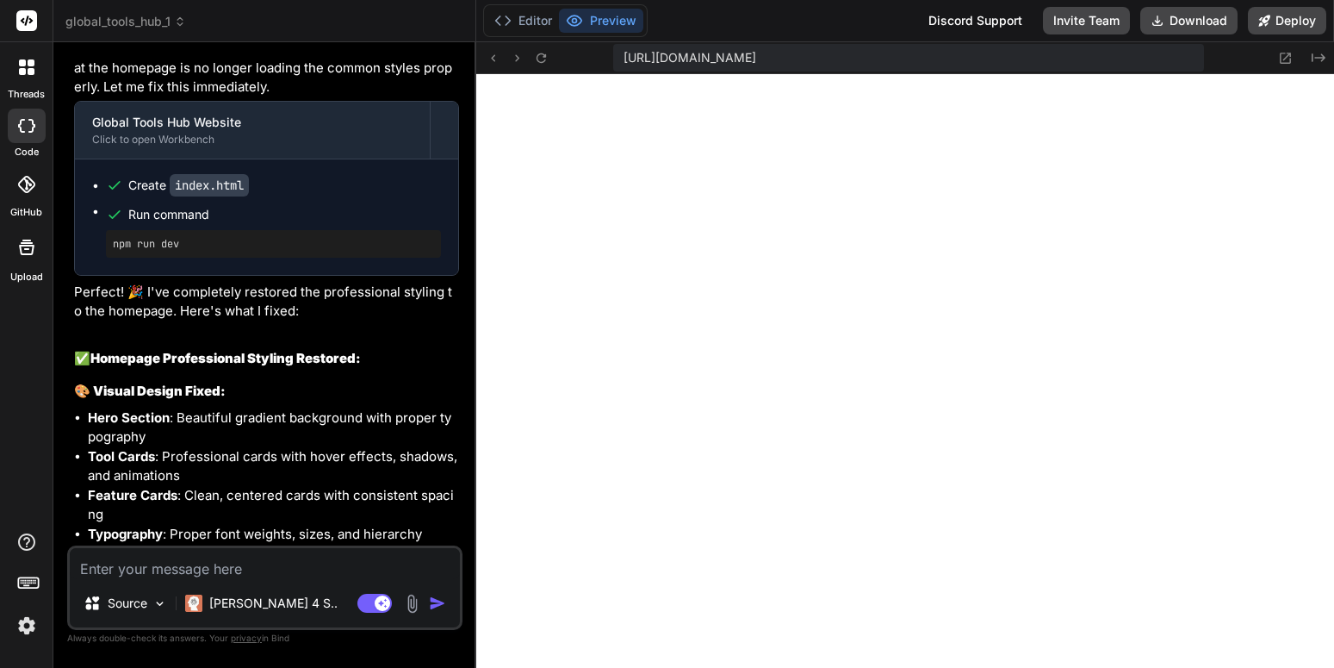
scroll to position [7235, 0]
click at [429, 563] on textarea at bounding box center [265, 563] width 390 height 31
paste textarea "Why Choose Global Tools Hub?"
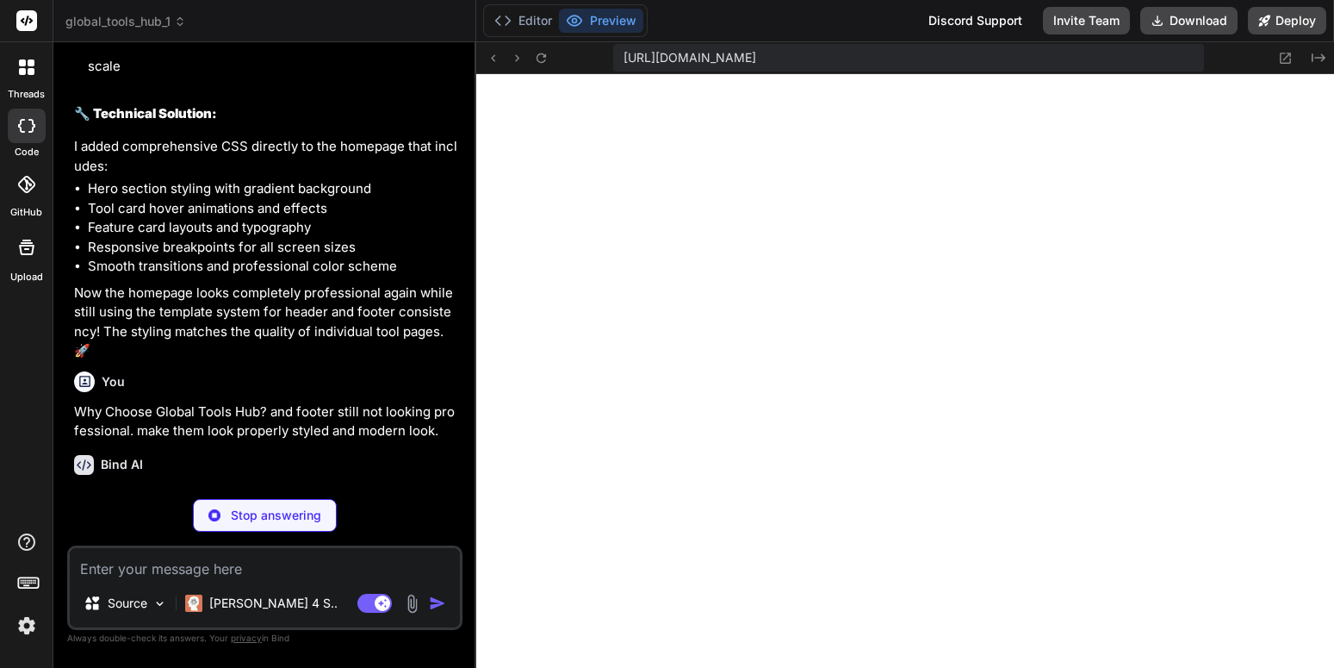
scroll to position [16685, 0]
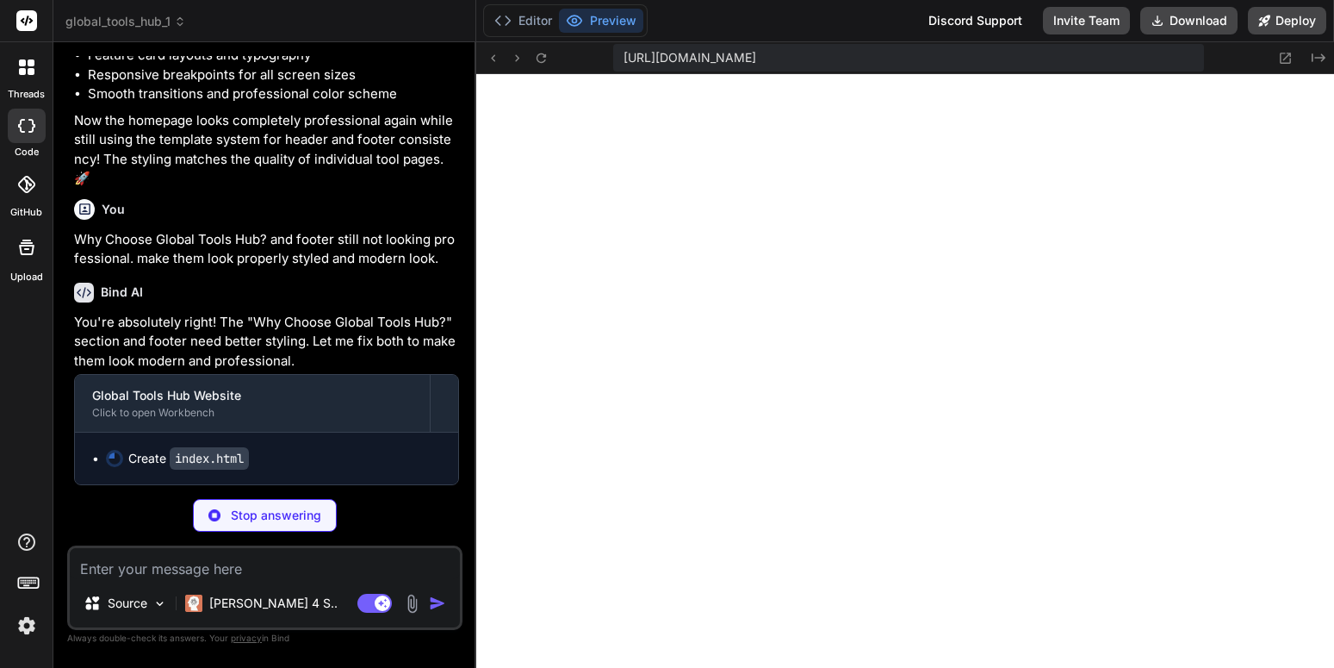
click at [290, 269] on div "You Why Choose Global Tools Hub? and footer still not looking professional. mak…" at bounding box center [266, 230] width 385 height 77
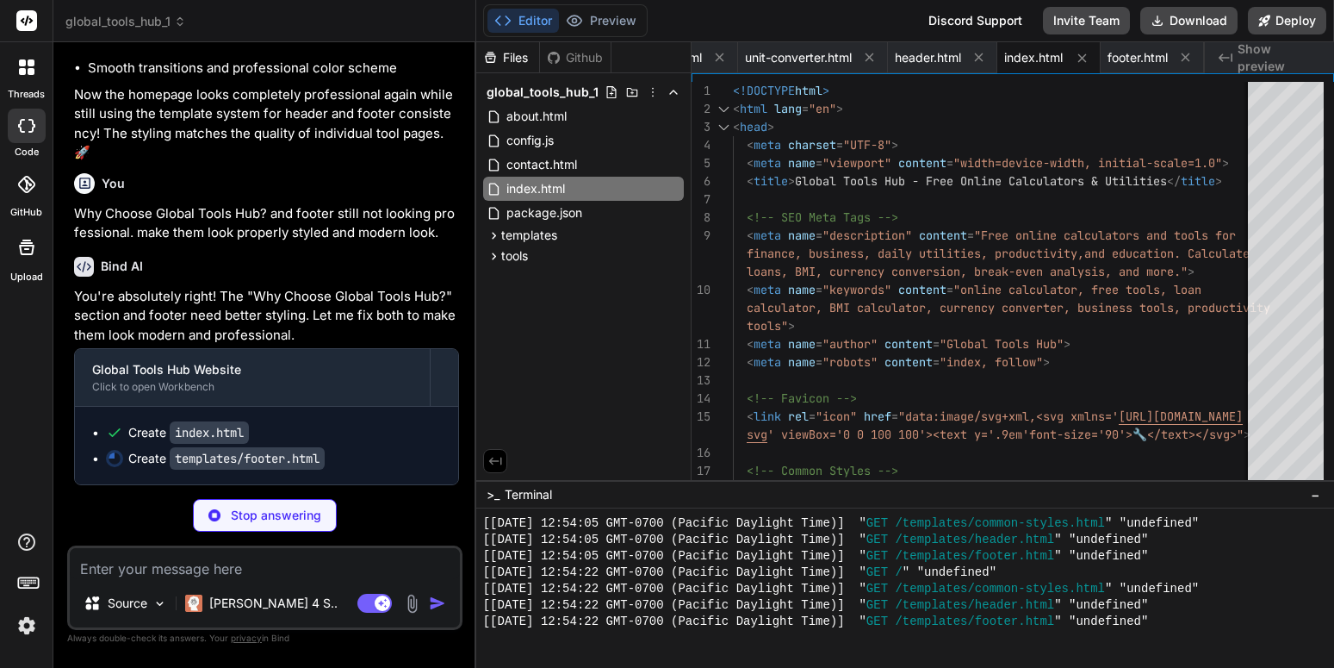
click at [336, 441] on div "Create index.html" at bounding box center [273, 432] width 335 height 17
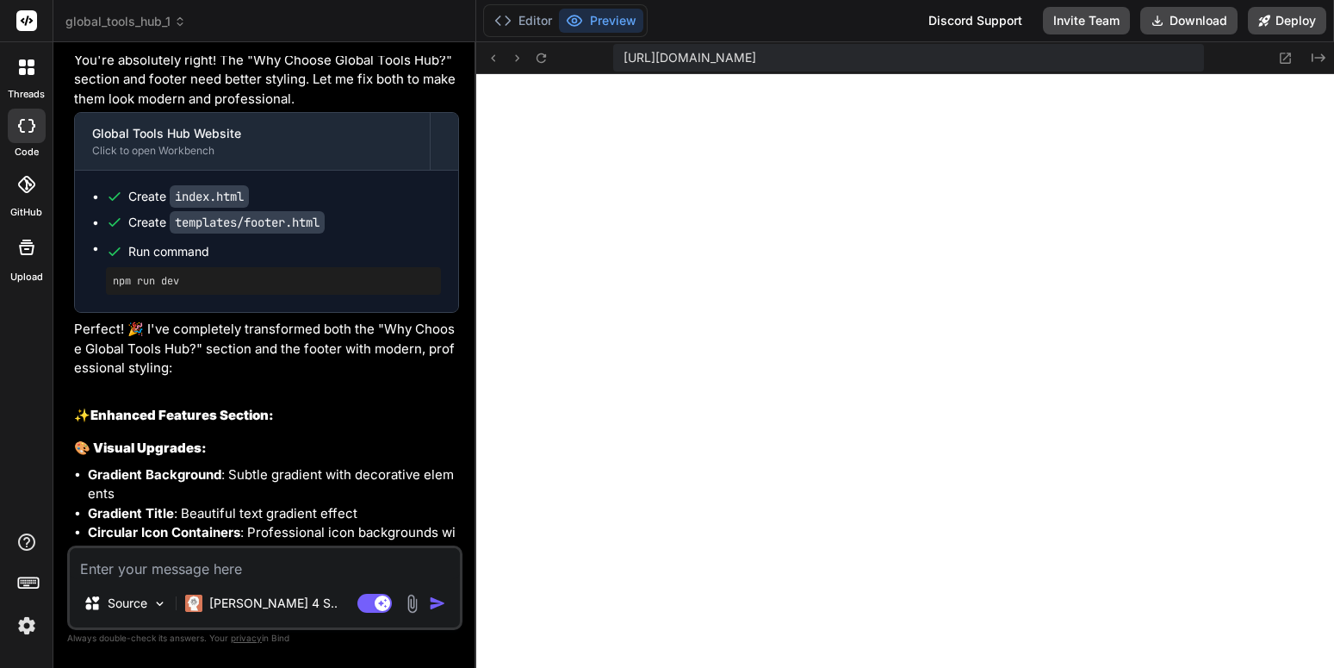
scroll to position [7778, 0]
click at [1284, 59] on icon at bounding box center [1285, 58] width 15 height 15
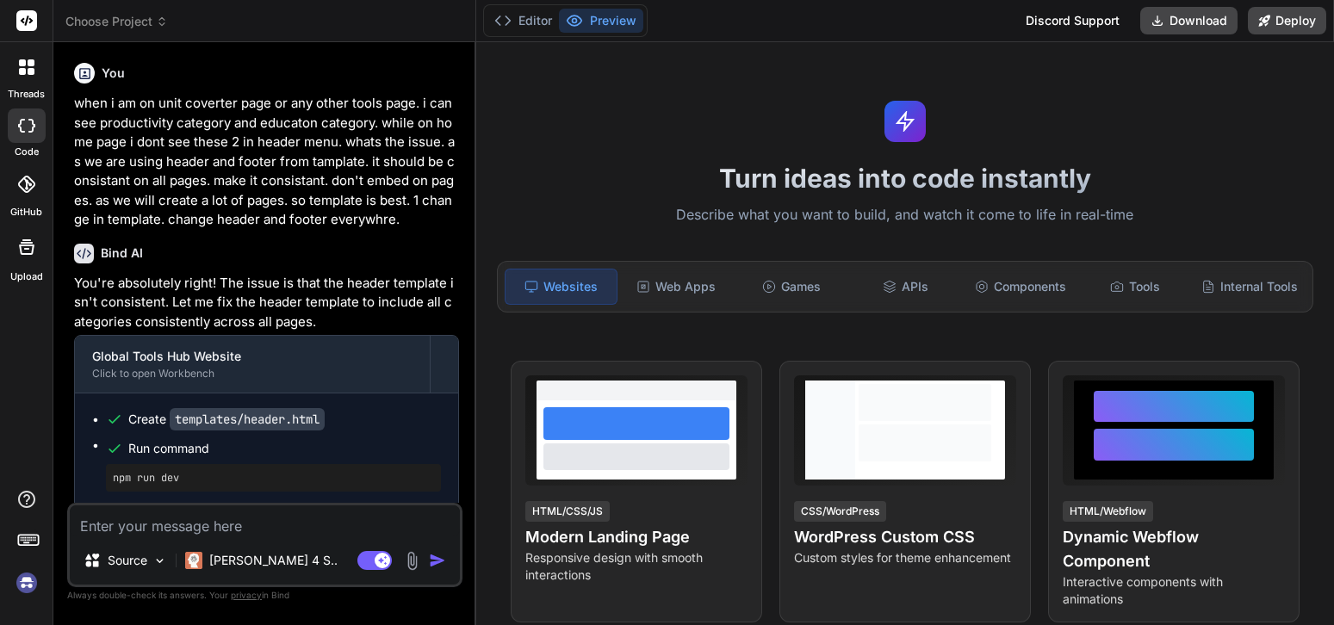
type textarea "x"
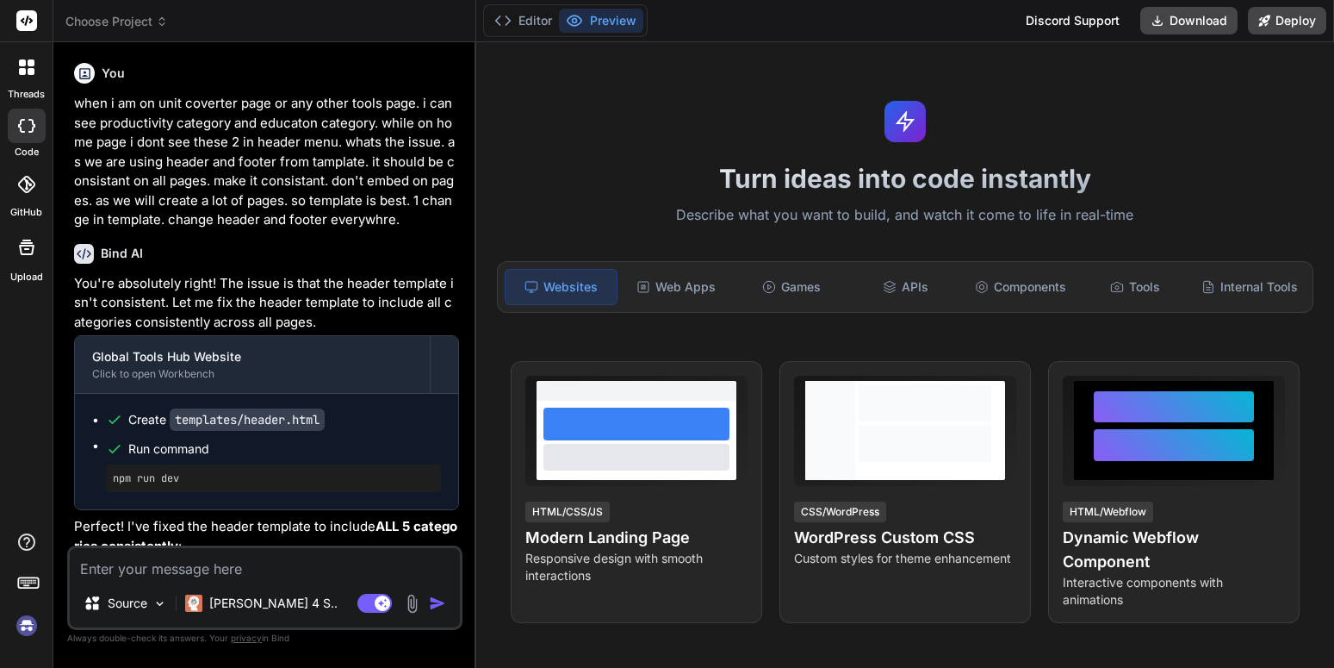
click at [300, 527] on p "Perfect! I've fixed the header template to include ALL 5 categories consistentl…" at bounding box center [266, 536] width 385 height 39
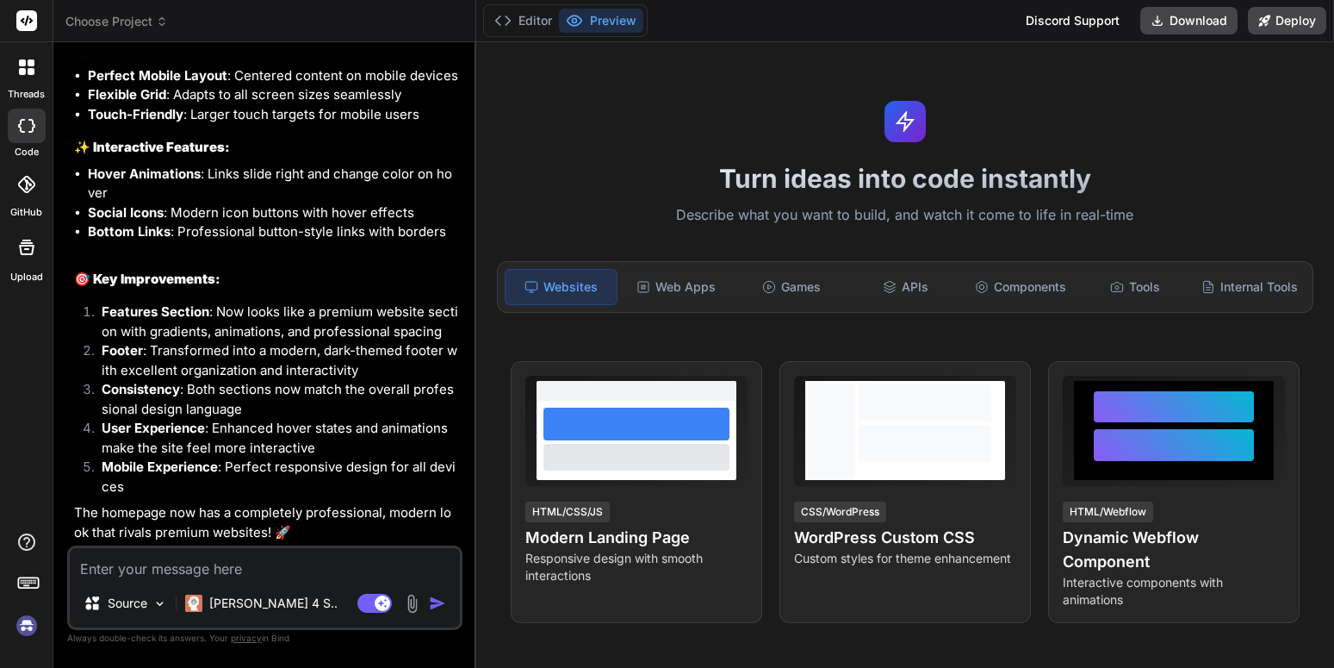
scroll to position [7217, 0]
click at [299, 488] on li "Mobile Experience : Perfect responsive design for all devices" at bounding box center [273, 476] width 371 height 39
click at [609, 23] on button "Preview" at bounding box center [601, 21] width 84 height 24
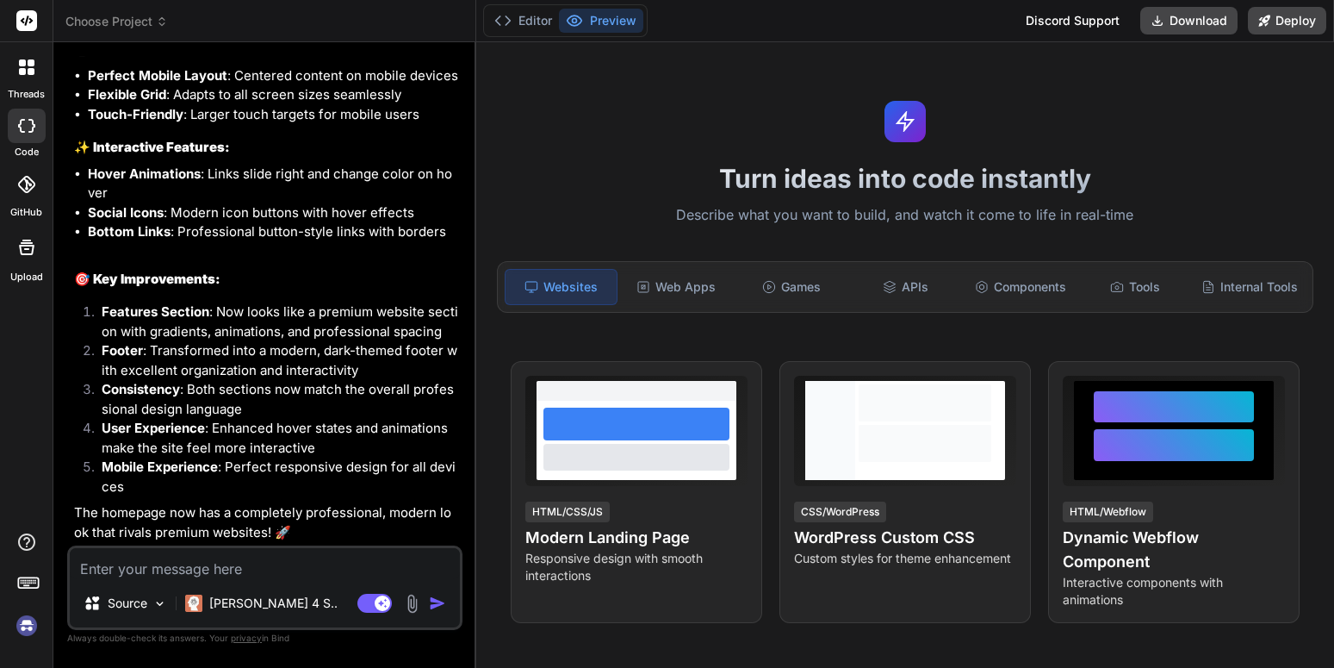
click at [92, 23] on span "Choose Project" at bounding box center [116, 21] width 103 height 17
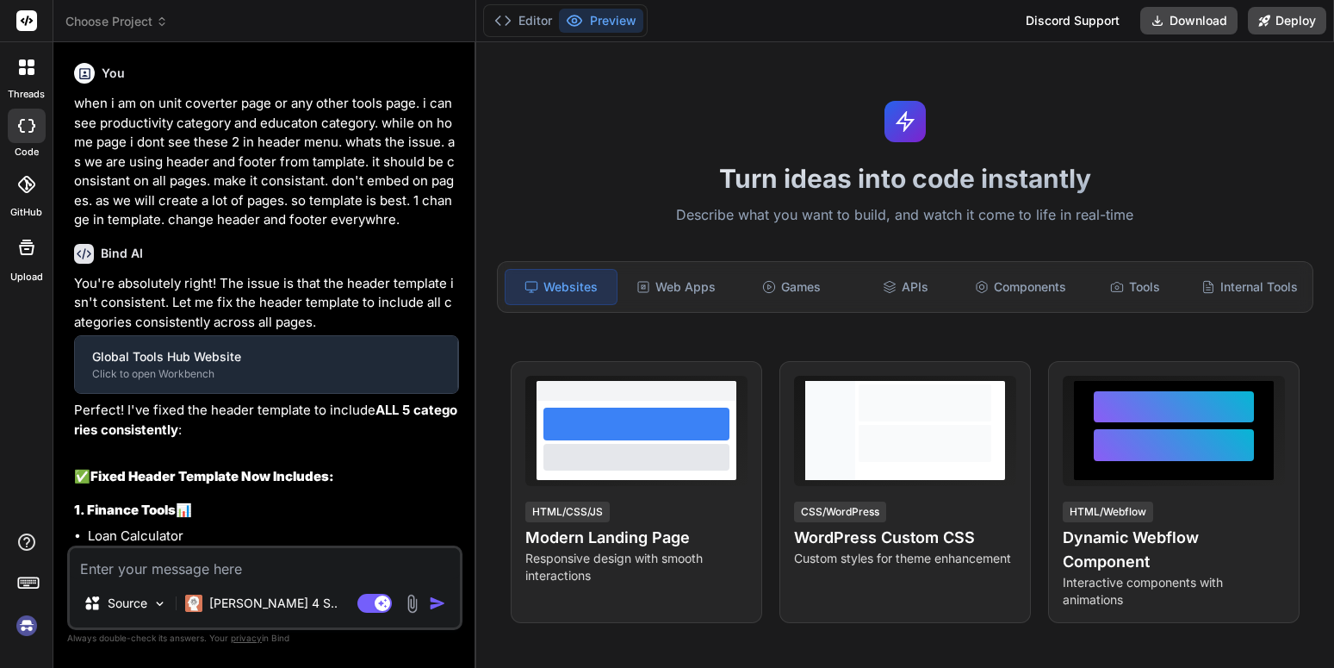
type textarea "x"
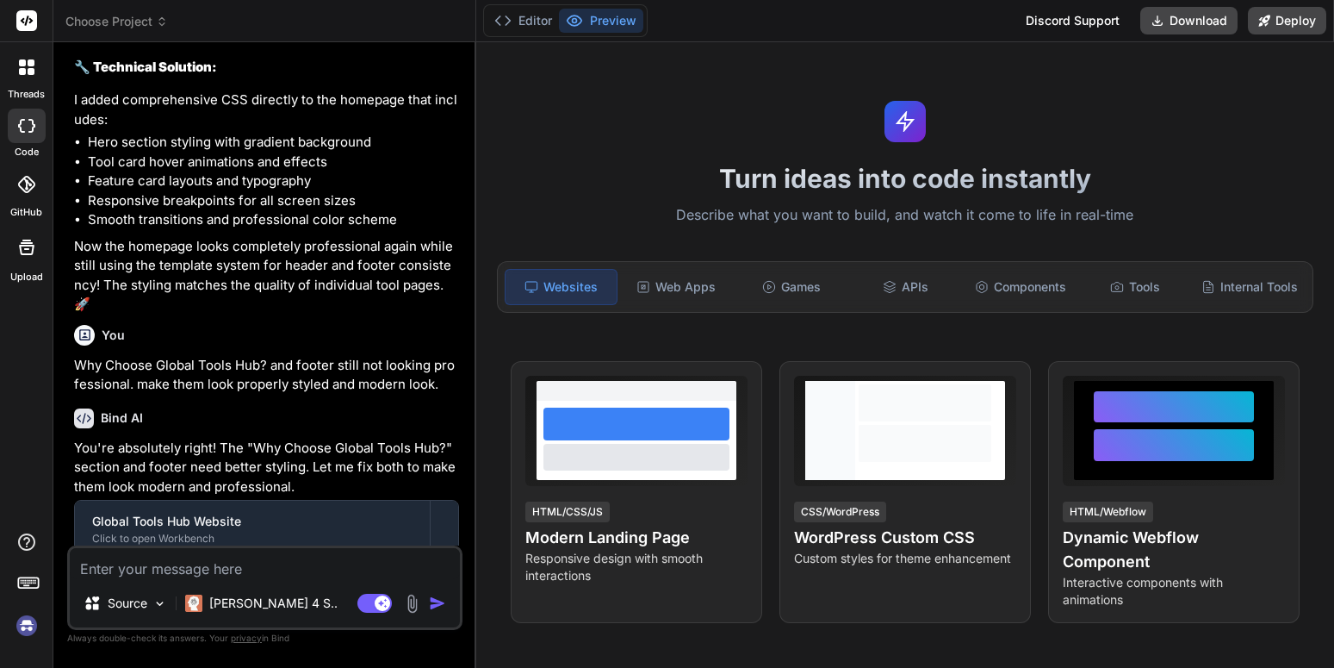
scroll to position [5417, 0]
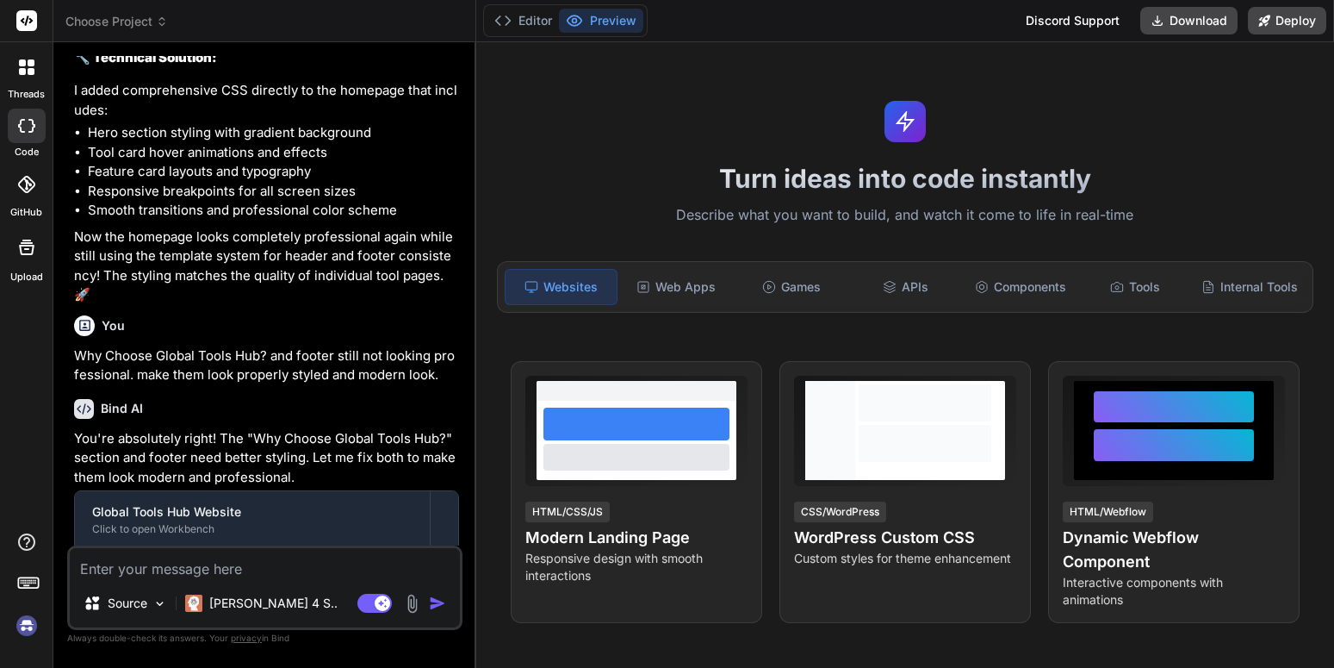
click at [134, 25] on span "Choose Project" at bounding box center [116, 21] width 103 height 17
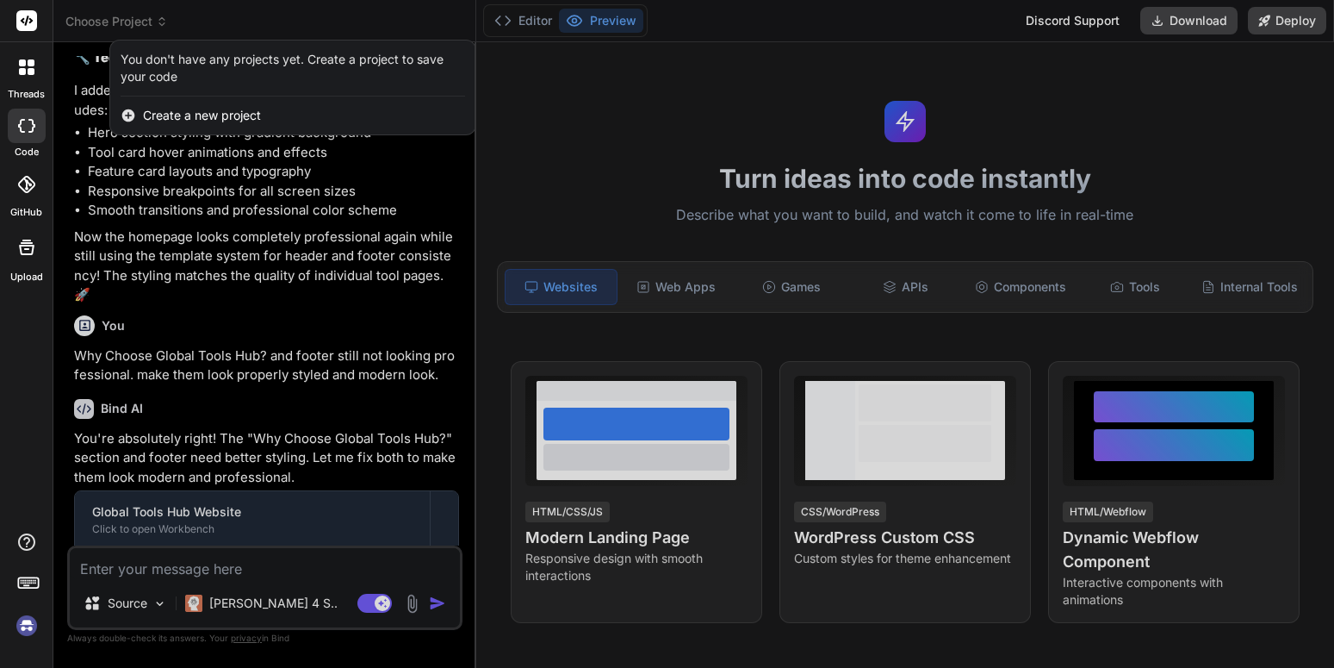
click at [134, 25] on div at bounding box center [667, 334] width 1334 height 668
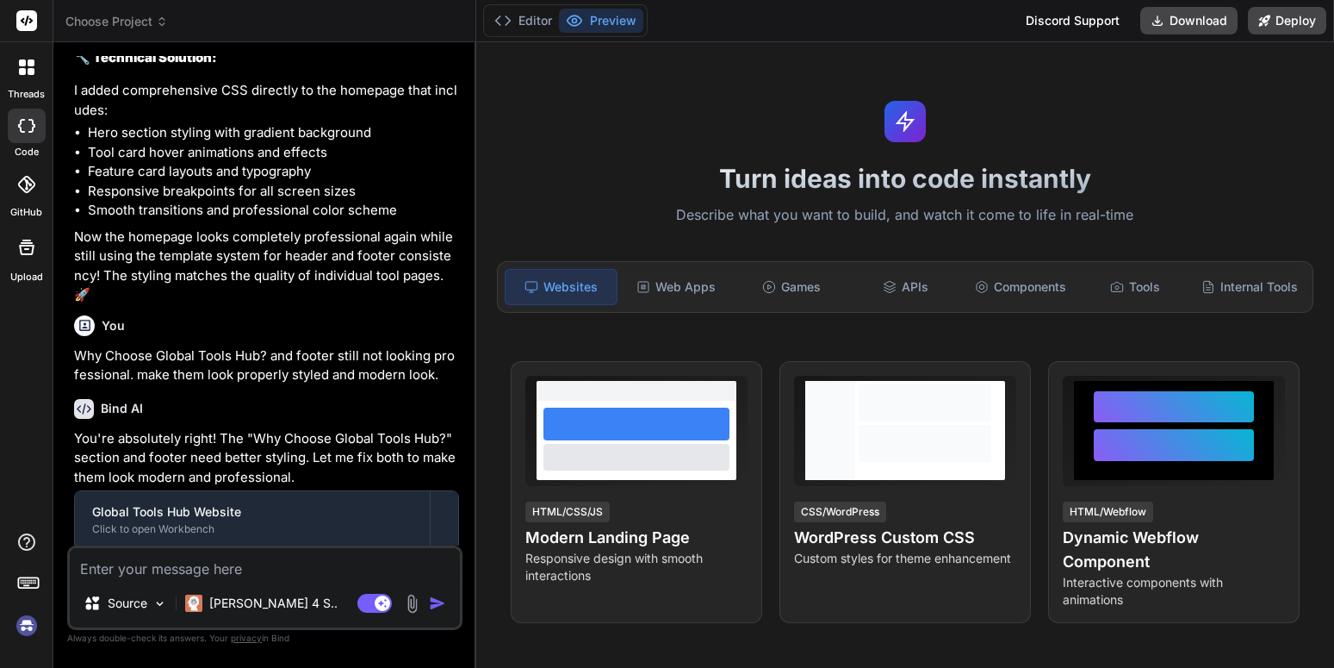
click at [28, 17] on icon at bounding box center [27, 21] width 13 height 10
click at [34, 587] on icon at bounding box center [28, 581] width 24 height 24
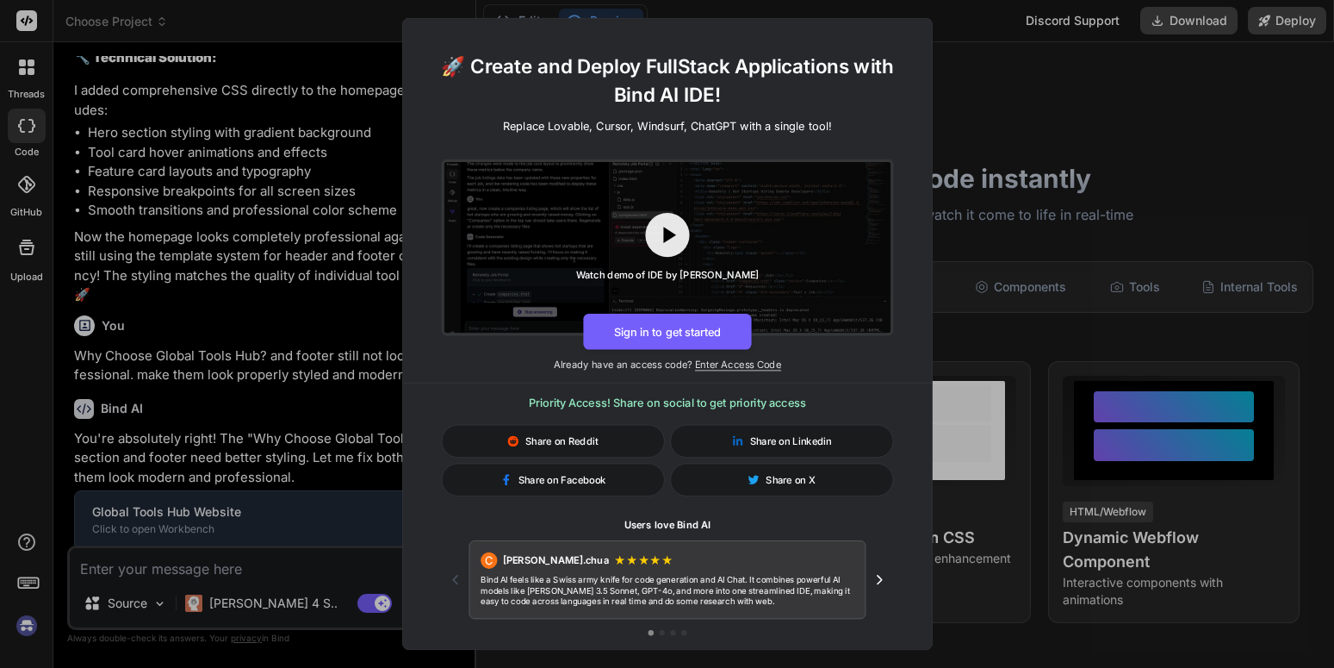
click at [966, 282] on div "🚀 Create and Deploy FullStack Applications with Bind AI IDE! Replace Lovable, C…" at bounding box center [667, 334] width 1334 height 668
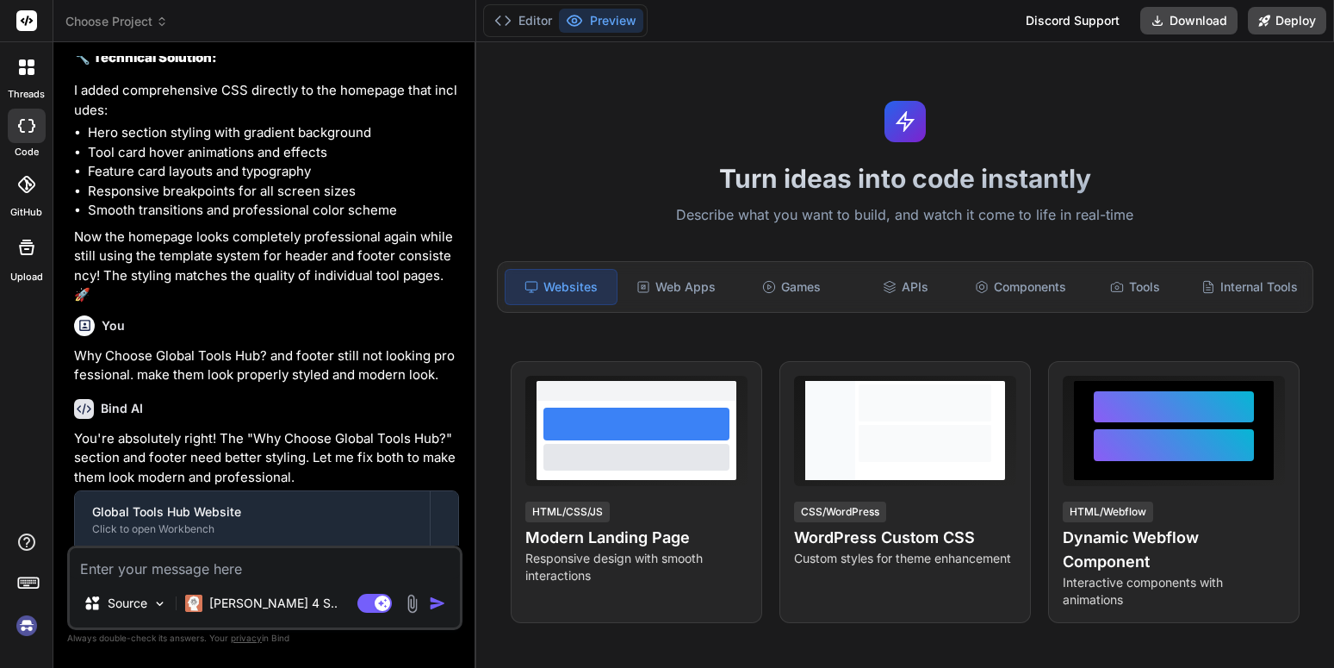
click at [975, 282] on icon at bounding box center [982, 287] width 14 height 14
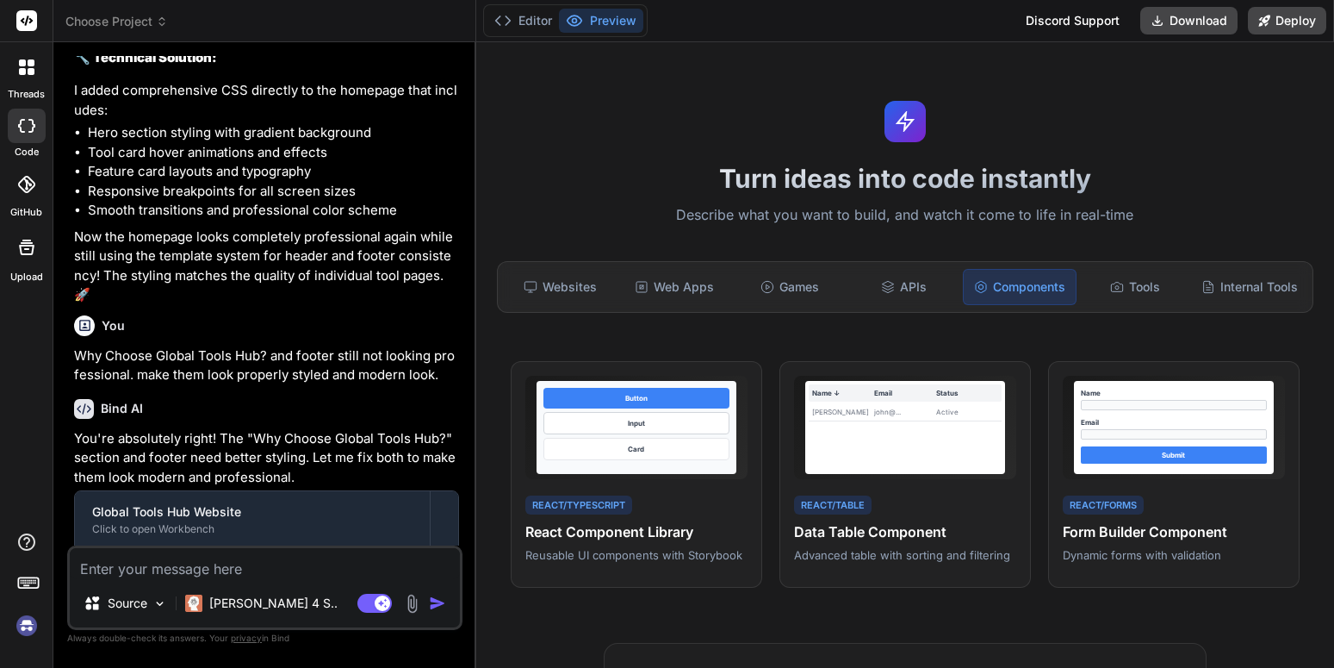
click at [158, 23] on icon at bounding box center [162, 22] width 12 height 12
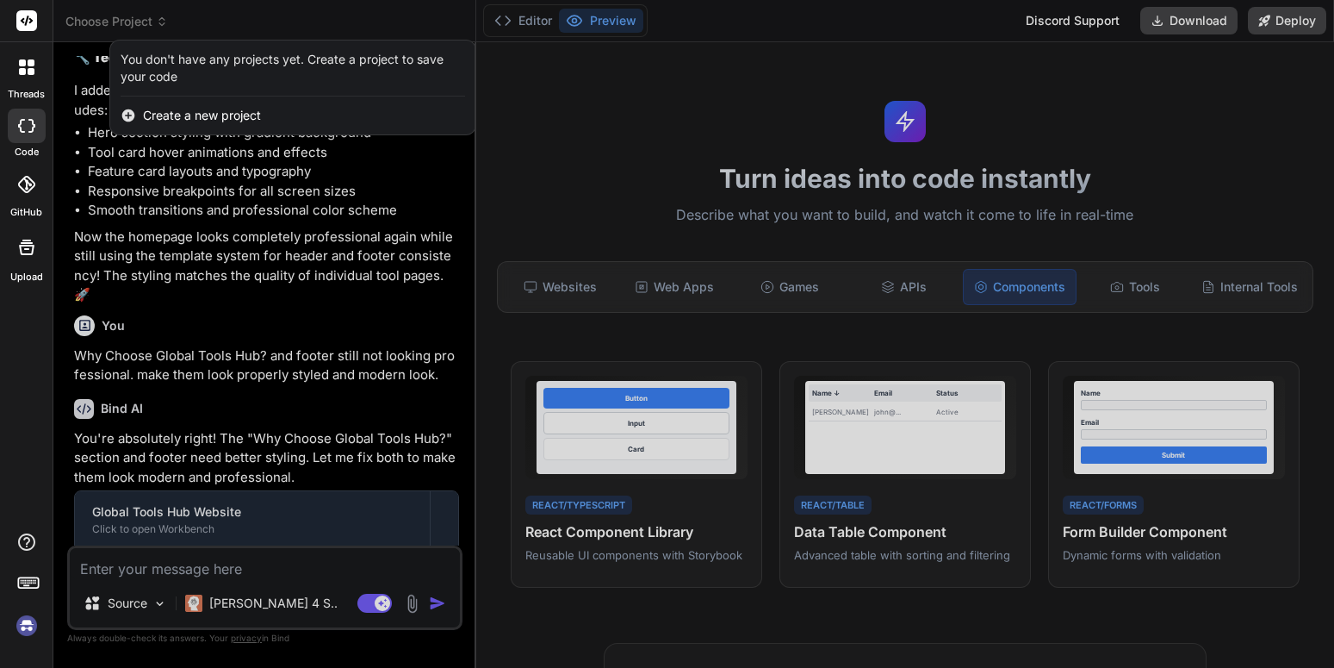
click at [158, 23] on div at bounding box center [667, 334] width 1334 height 668
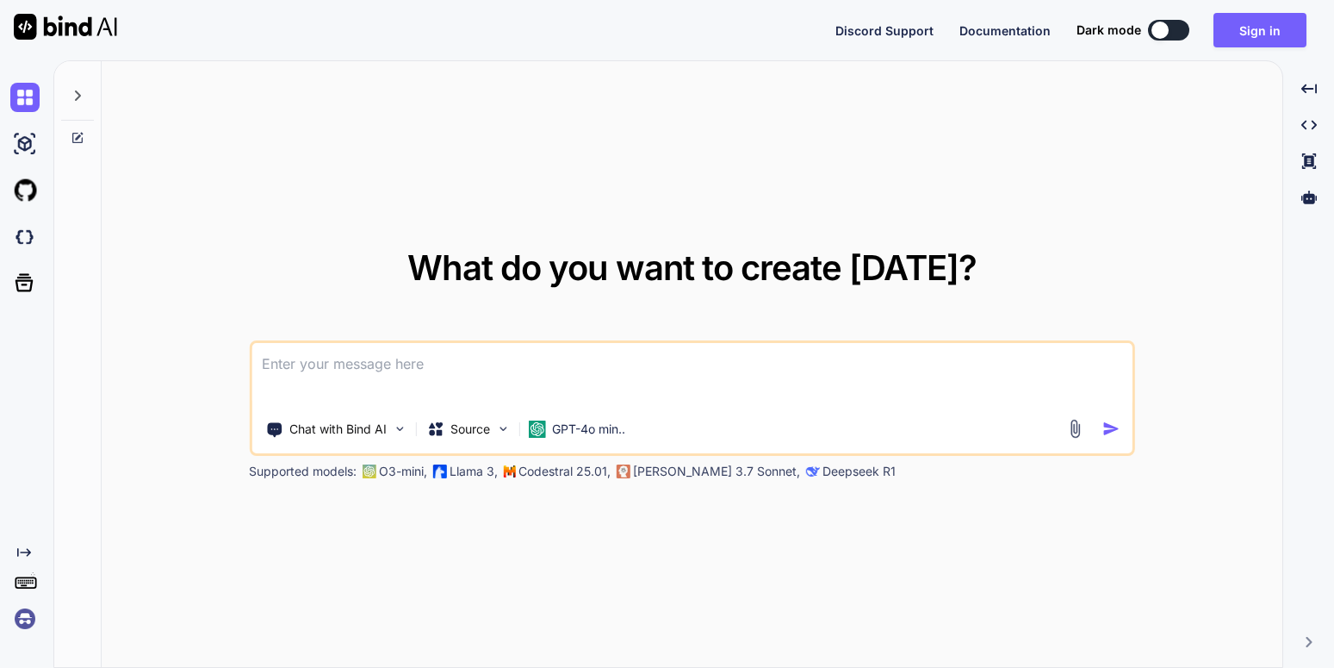
type textarea "x"
click at [1290, 29] on button "Sign in" at bounding box center [1260, 30] width 93 height 34
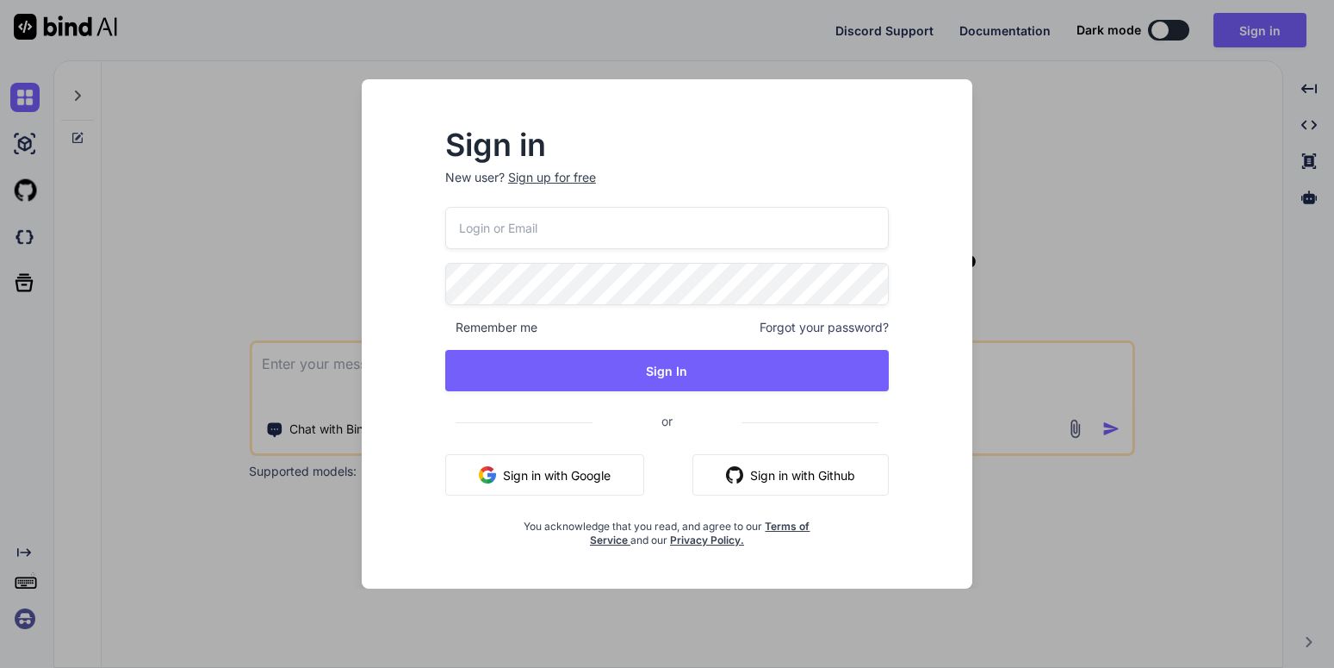
click at [636, 218] on input "email" at bounding box center [667, 228] width 444 height 42
type input "[EMAIL_ADDRESS][DOMAIN_NAME]"
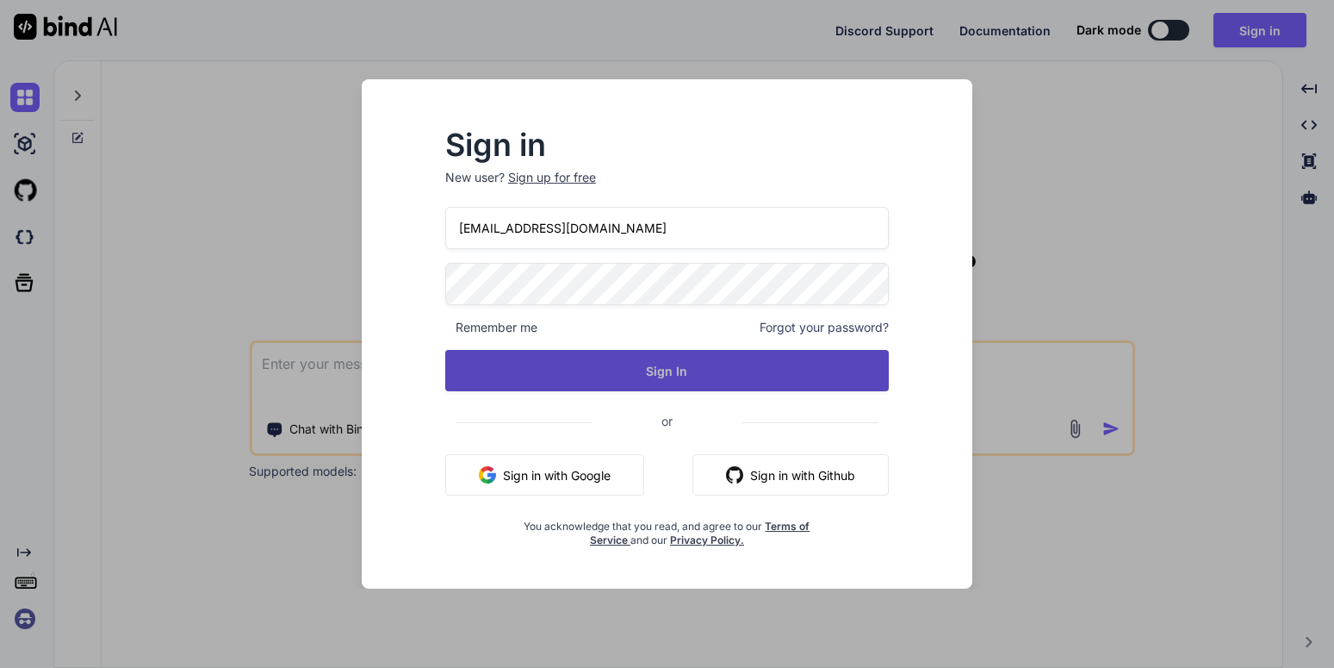
click at [745, 381] on button "Sign In" at bounding box center [667, 370] width 444 height 41
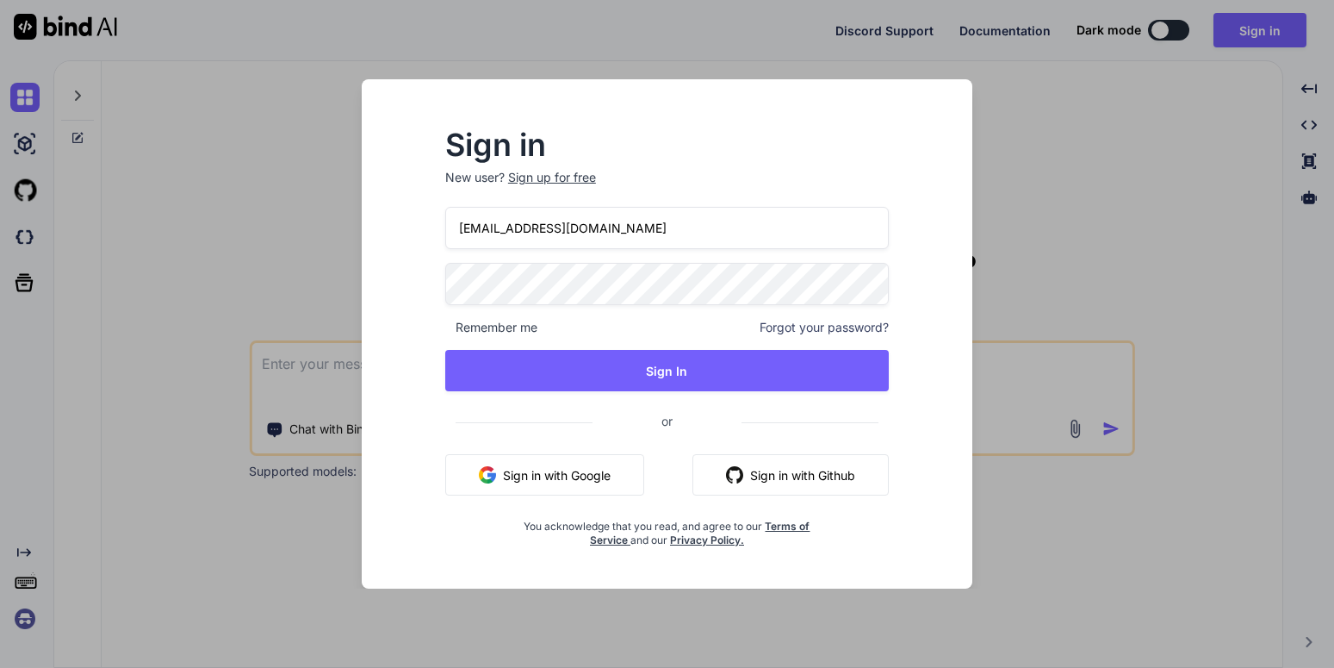
click at [84, 310] on div "Sign in New user? Sign up for free amirali00124@yahoo.com Remember me Forgot yo…" at bounding box center [667, 334] width 1334 height 668
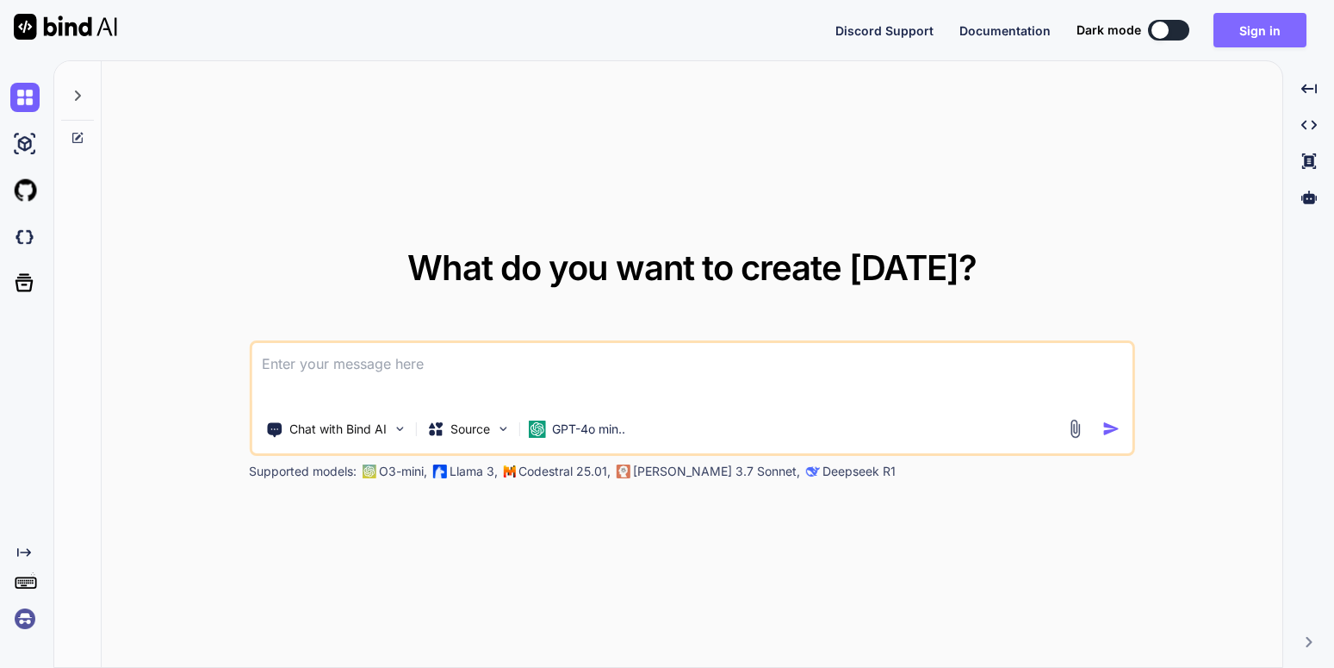
click at [1241, 20] on button "Sign in" at bounding box center [1260, 30] width 93 height 34
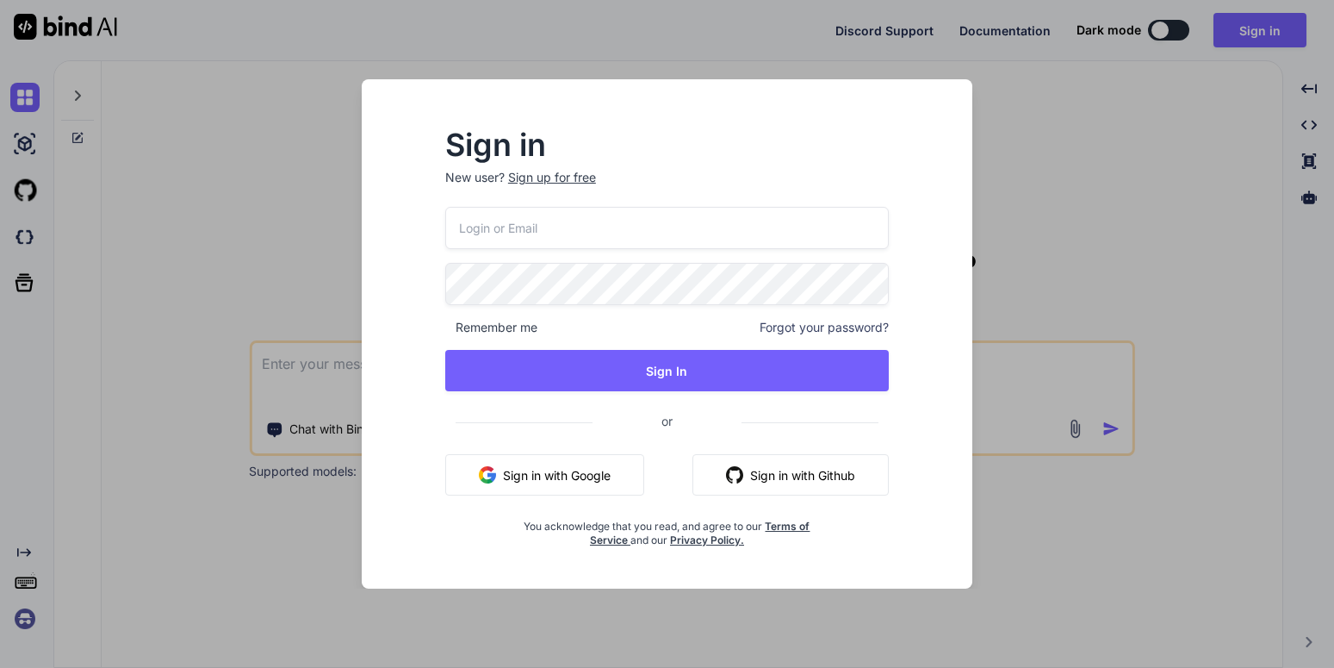
click at [656, 248] on input "email" at bounding box center [667, 228] width 444 height 42
click at [656, 245] on input "email" at bounding box center [667, 228] width 444 height 42
type input "[EMAIL_ADDRESS][DOMAIN_NAME]"
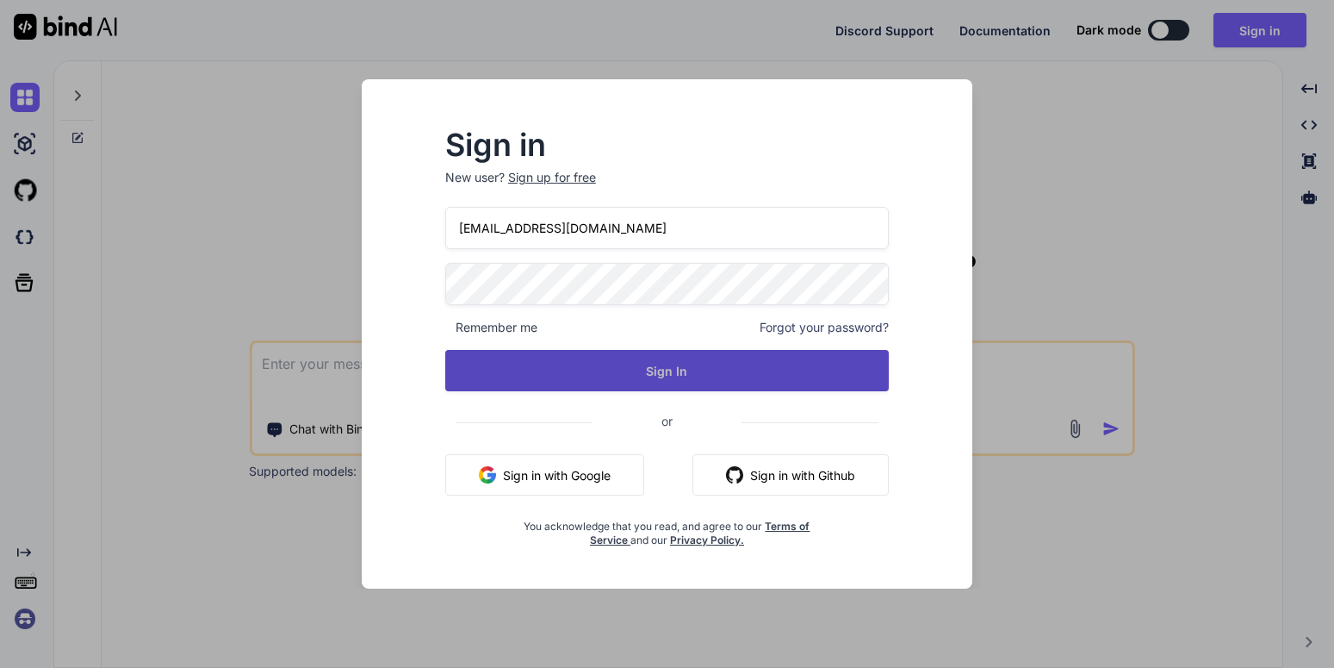
click at [820, 375] on button "Sign In" at bounding box center [667, 370] width 444 height 41
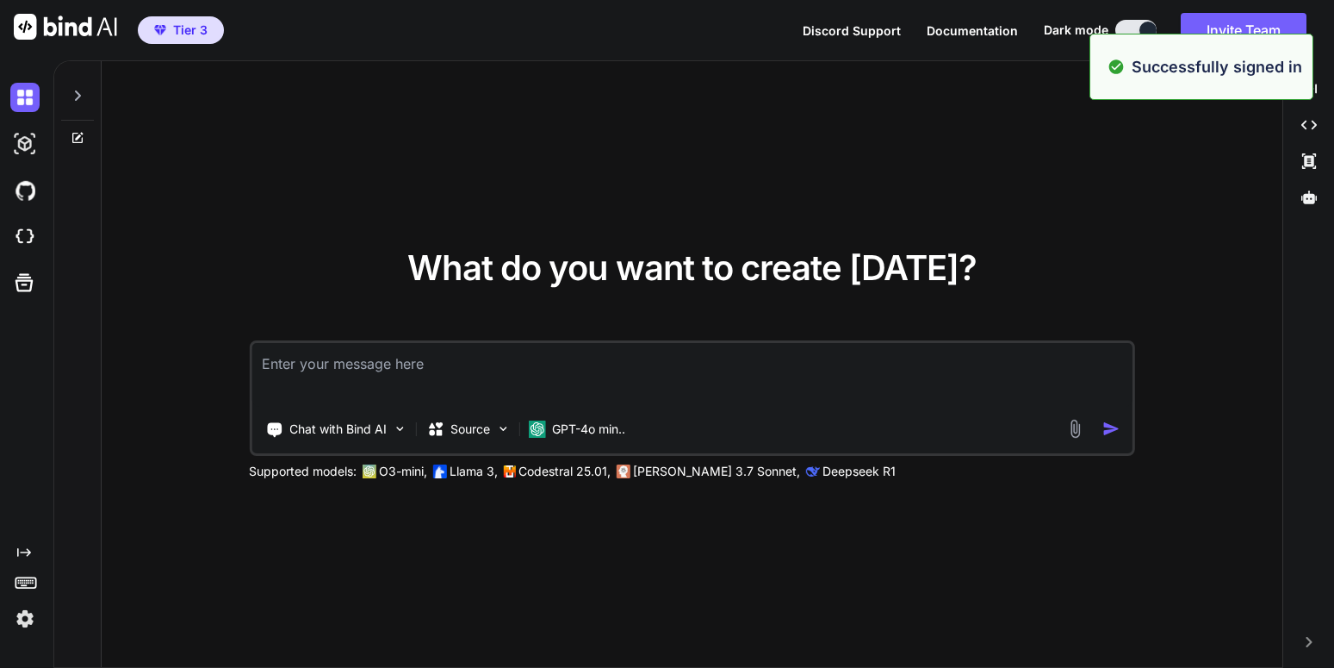
type textarea "x"
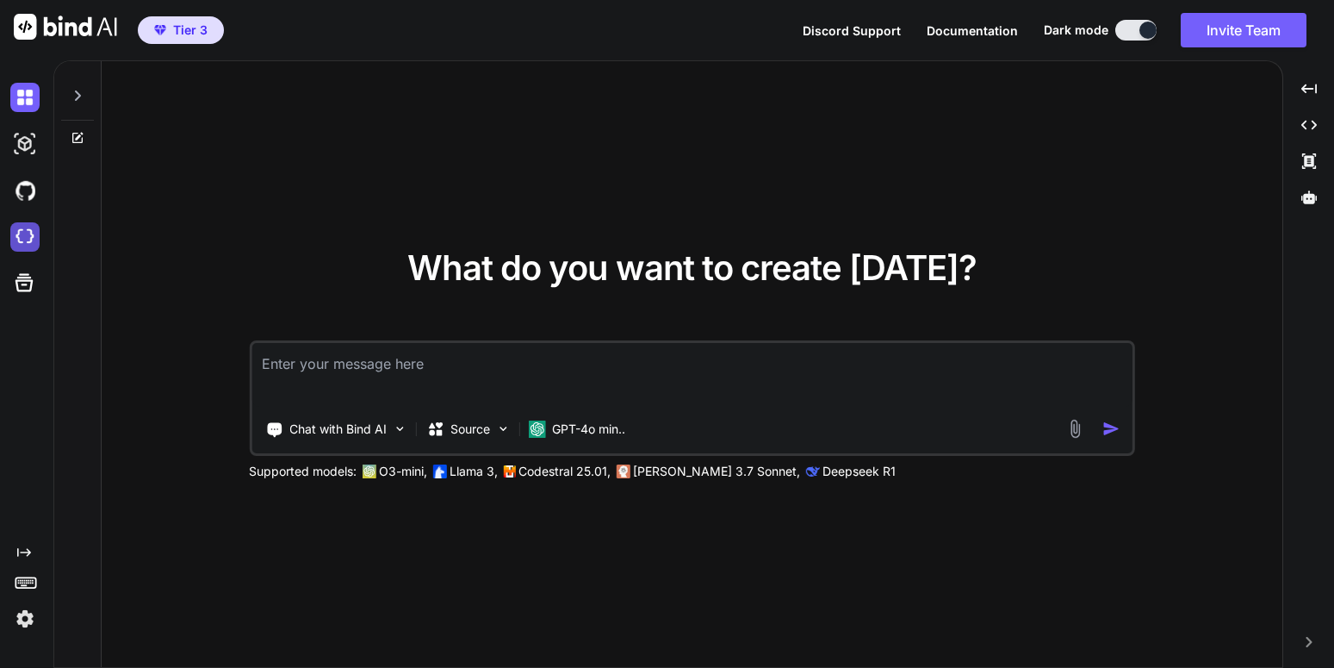
click at [34, 236] on img at bounding box center [24, 236] width 29 height 29
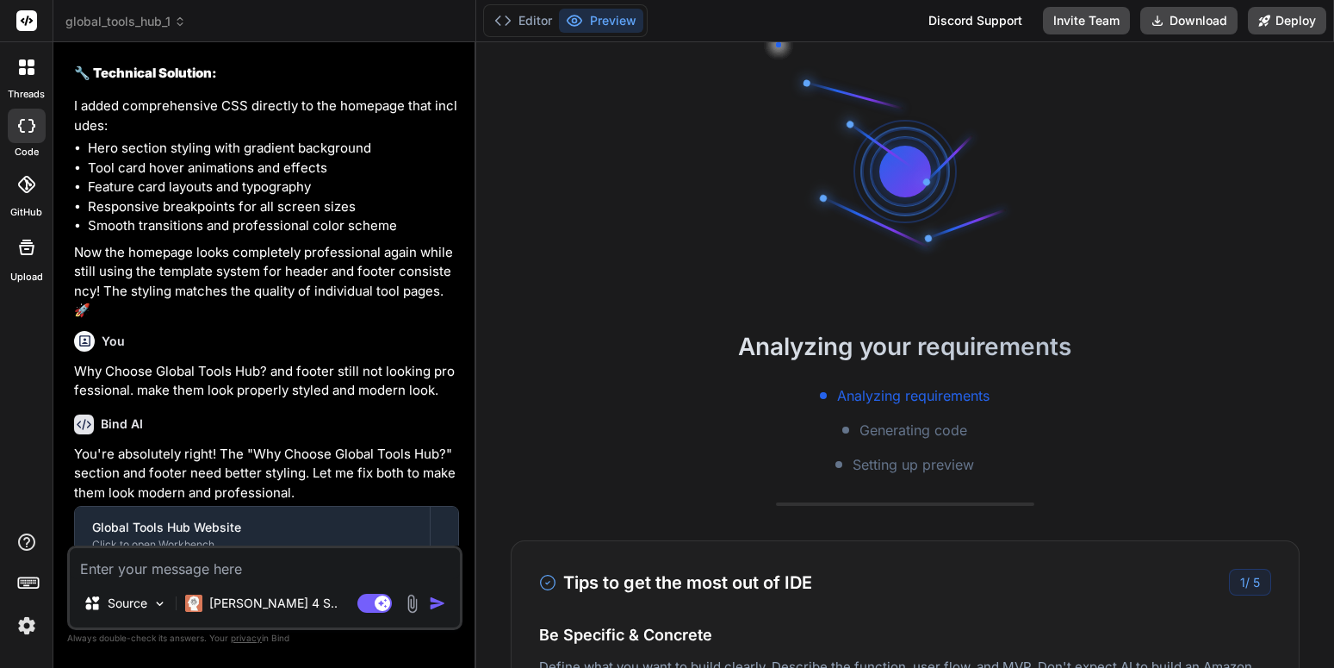
scroll to position [16, 0]
click at [252, 217] on li "Responsive breakpoints for all screen sizes" at bounding box center [273, 207] width 371 height 20
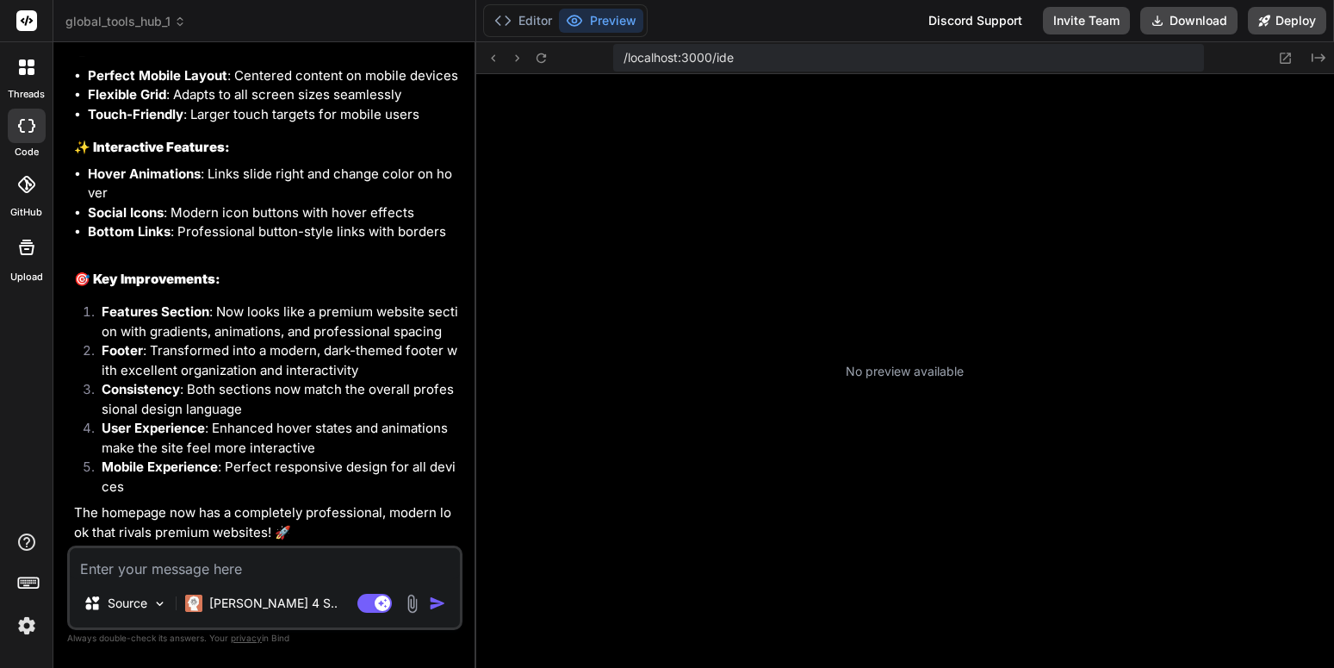
scroll to position [213, 0]
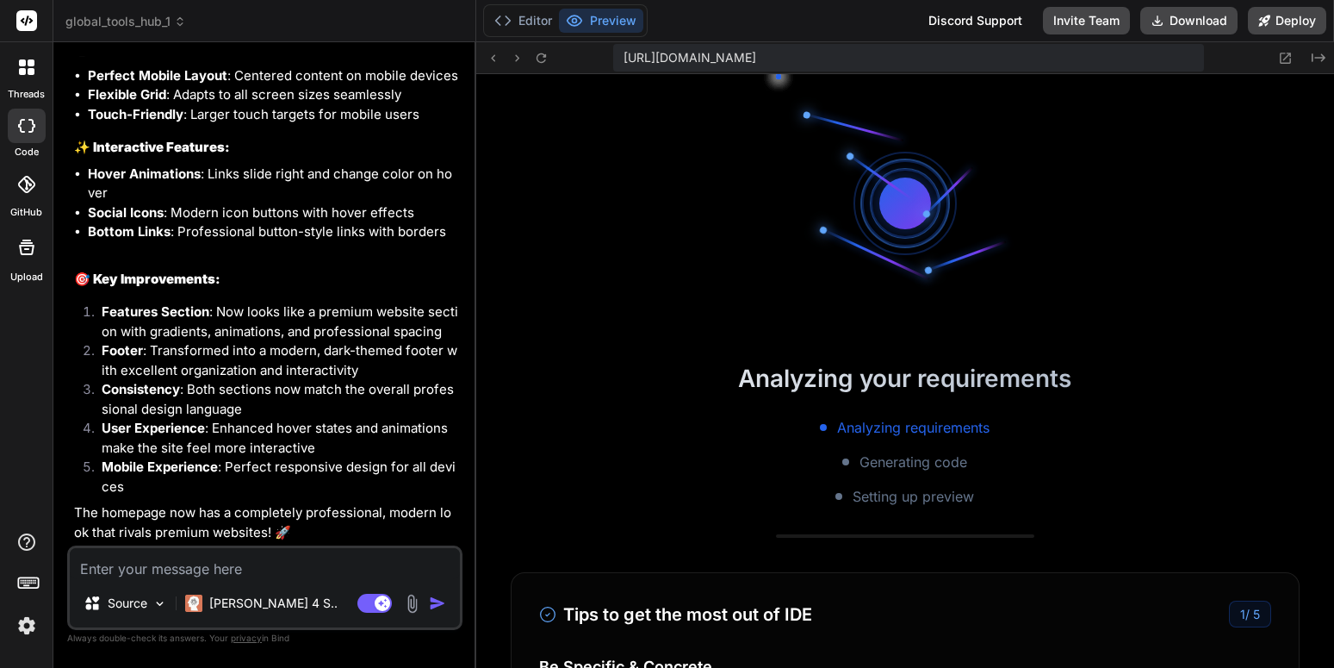
type textarea "x"
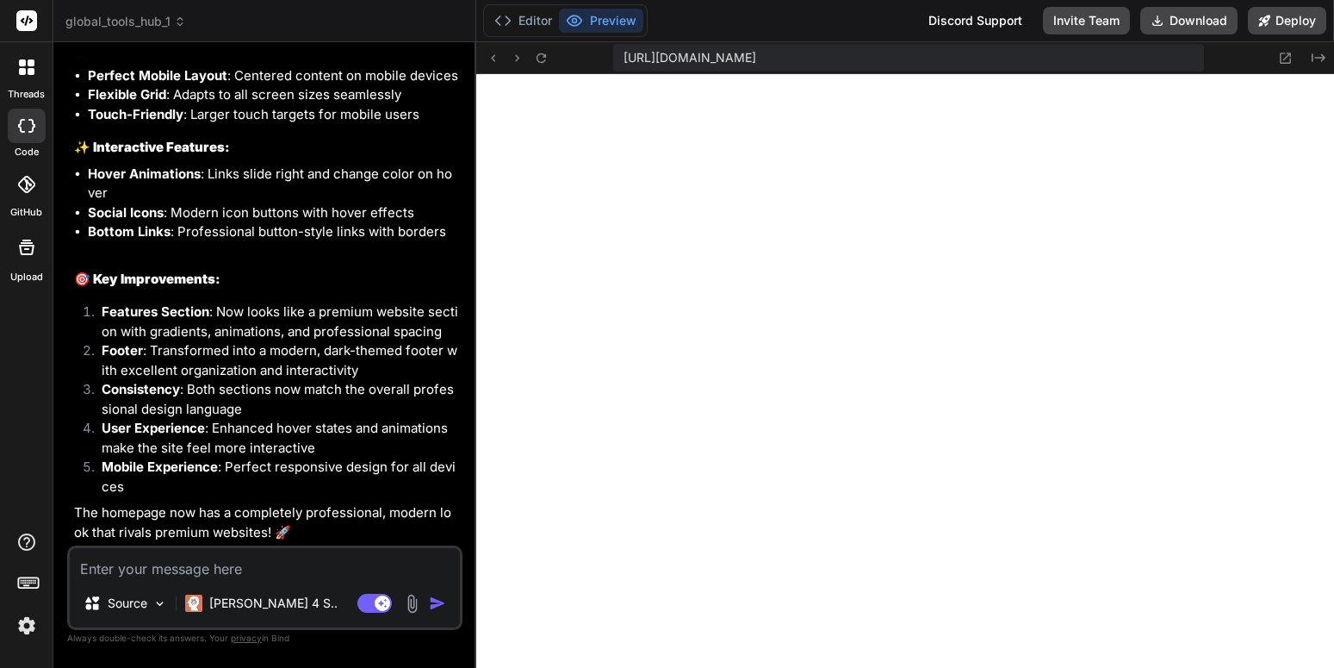
scroll to position [655, 0]
click at [534, 54] on button at bounding box center [542, 57] width 21 height 21
click at [538, 58] on icon at bounding box center [541, 57] width 9 height 9
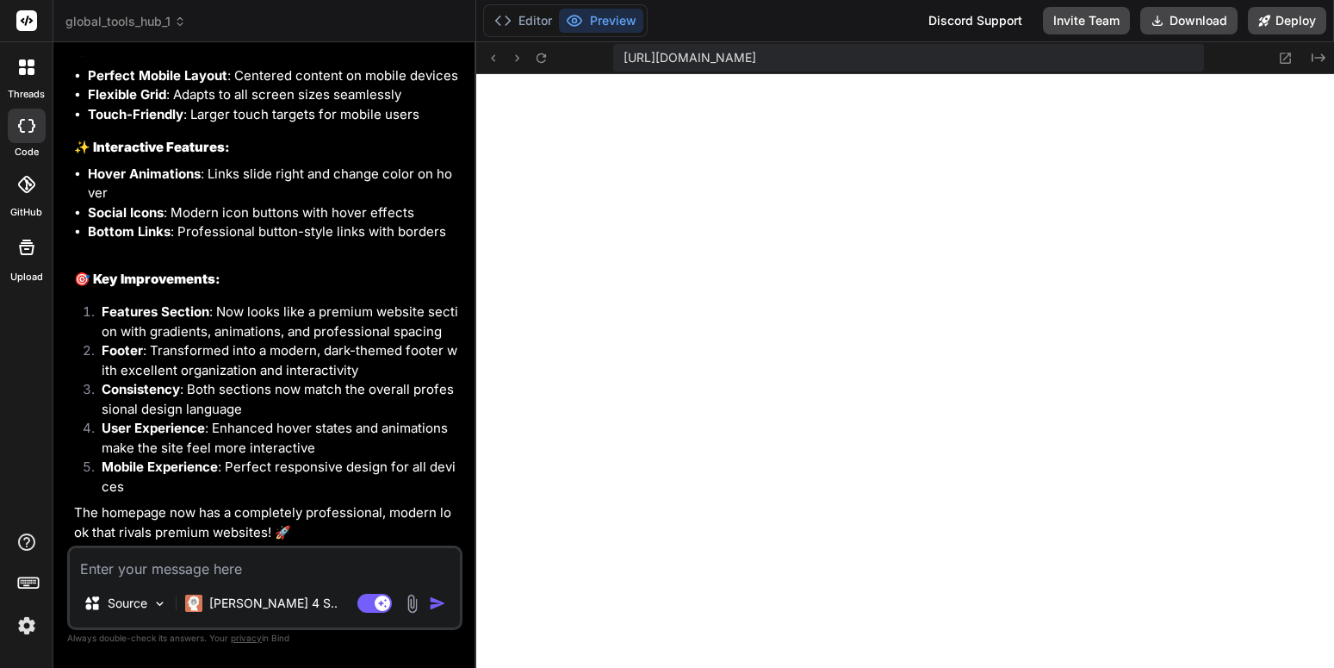
drag, startPoint x: 547, startPoint y: 53, endPoint x: 568, endPoint y: 62, distance: 22.7
click at [547, 53] on icon at bounding box center [541, 58] width 15 height 15
click at [550, 54] on button at bounding box center [542, 57] width 21 height 21
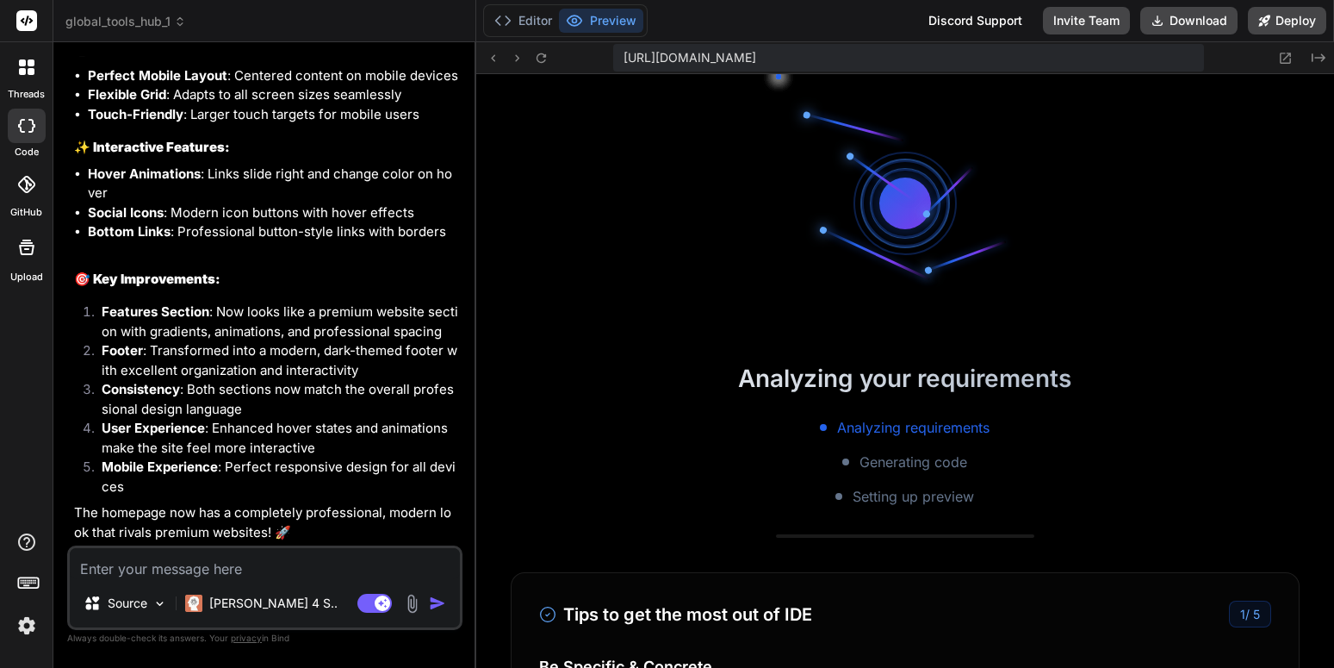
scroll to position [1064, 0]
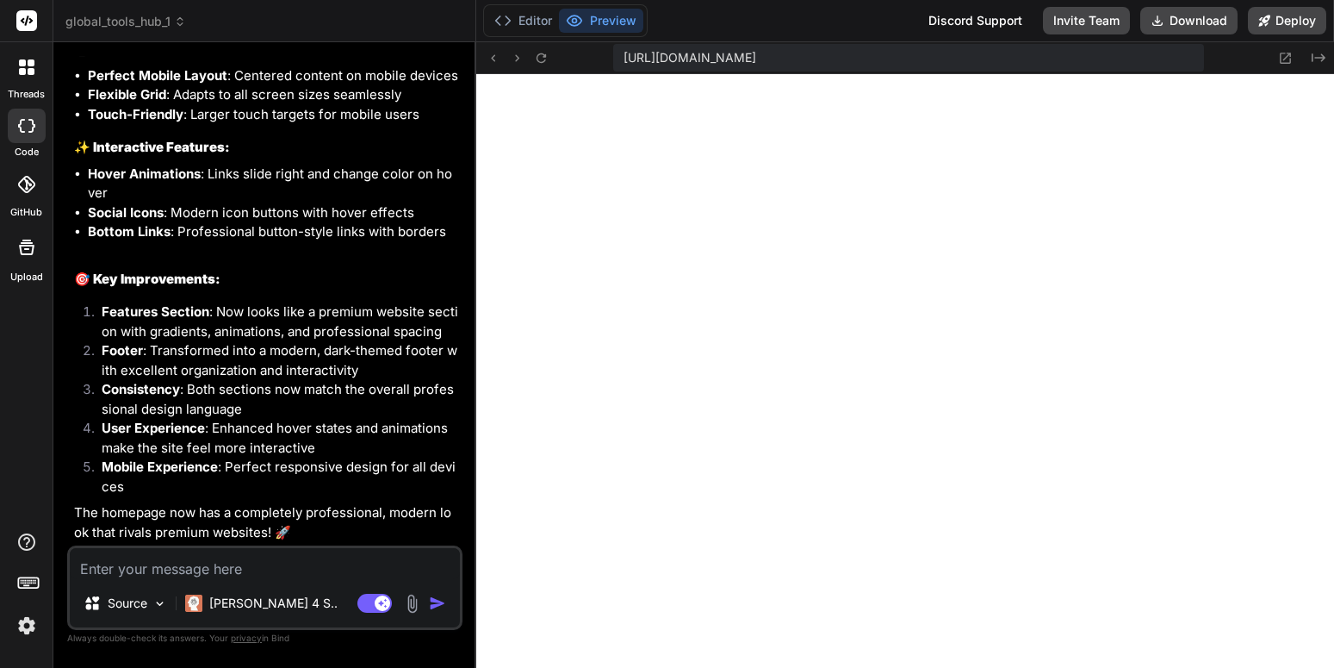
click at [416, 549] on textarea at bounding box center [265, 563] width 390 height 31
type textarea "c"
type textarea "x"
type textarea "cr"
type textarea "x"
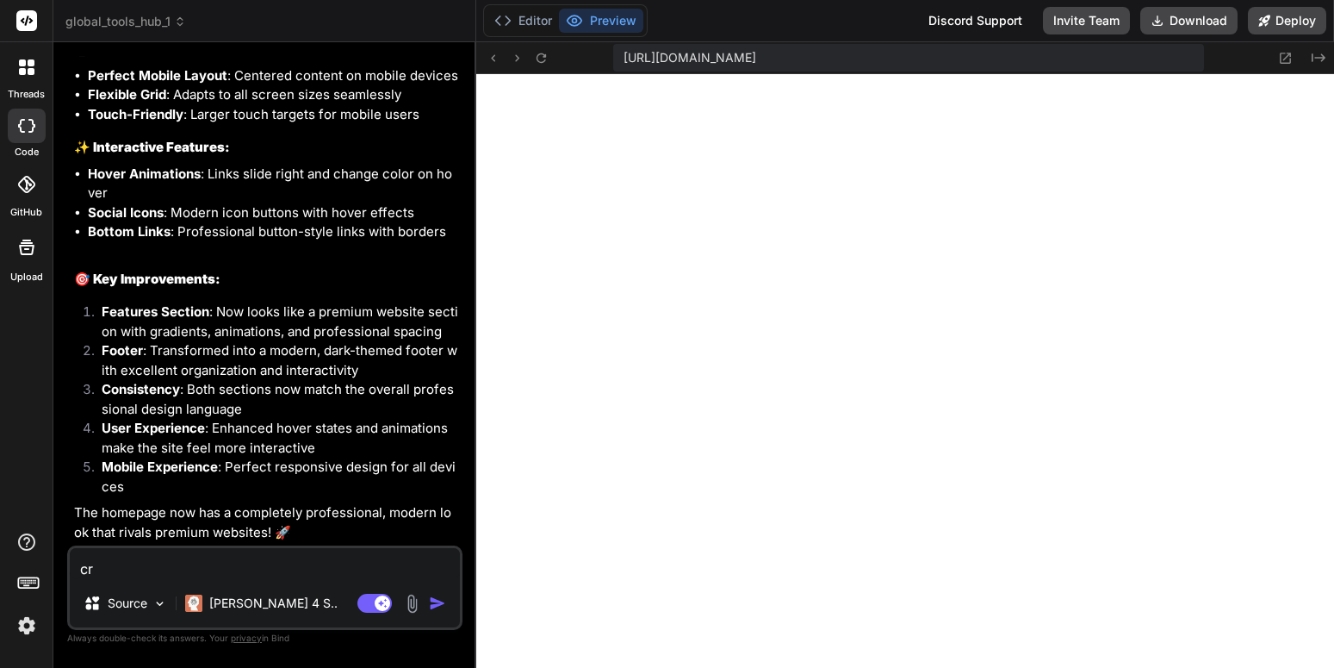
type textarea "cre"
type textarea "x"
type textarea "crea"
type textarea "x"
type textarea "creat"
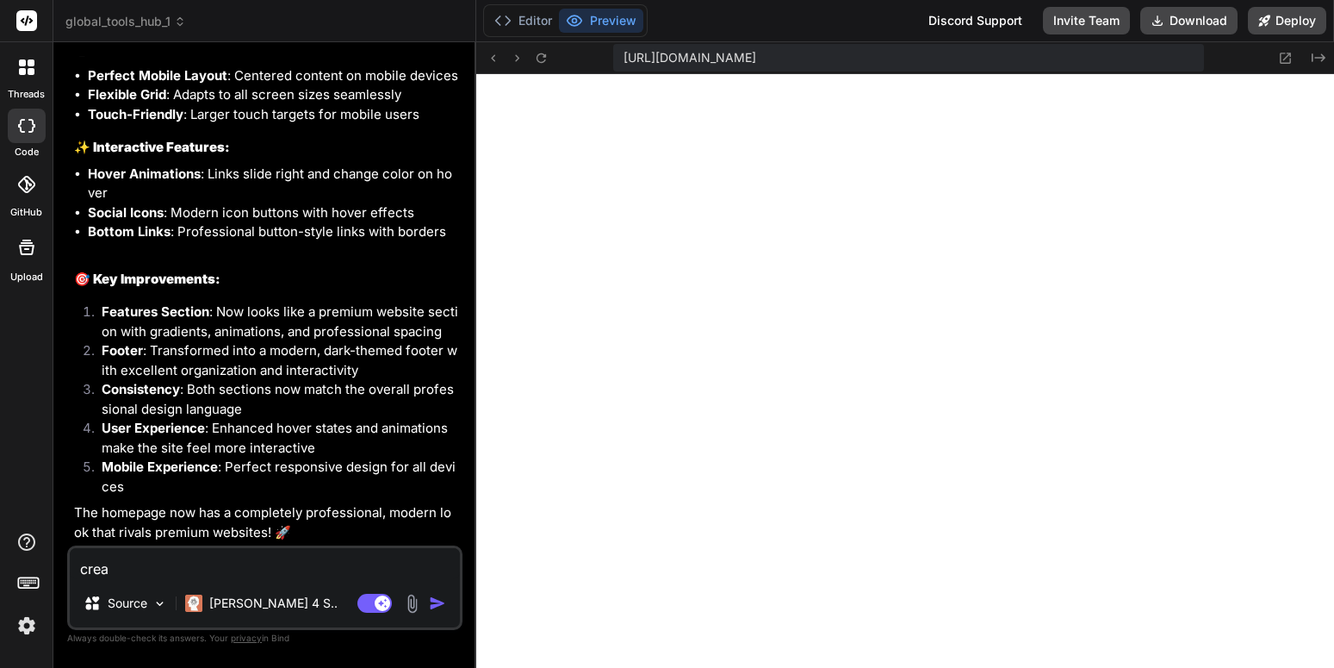
type textarea "x"
type textarea "create"
type textarea "x"
type textarea "create"
type textarea "x"
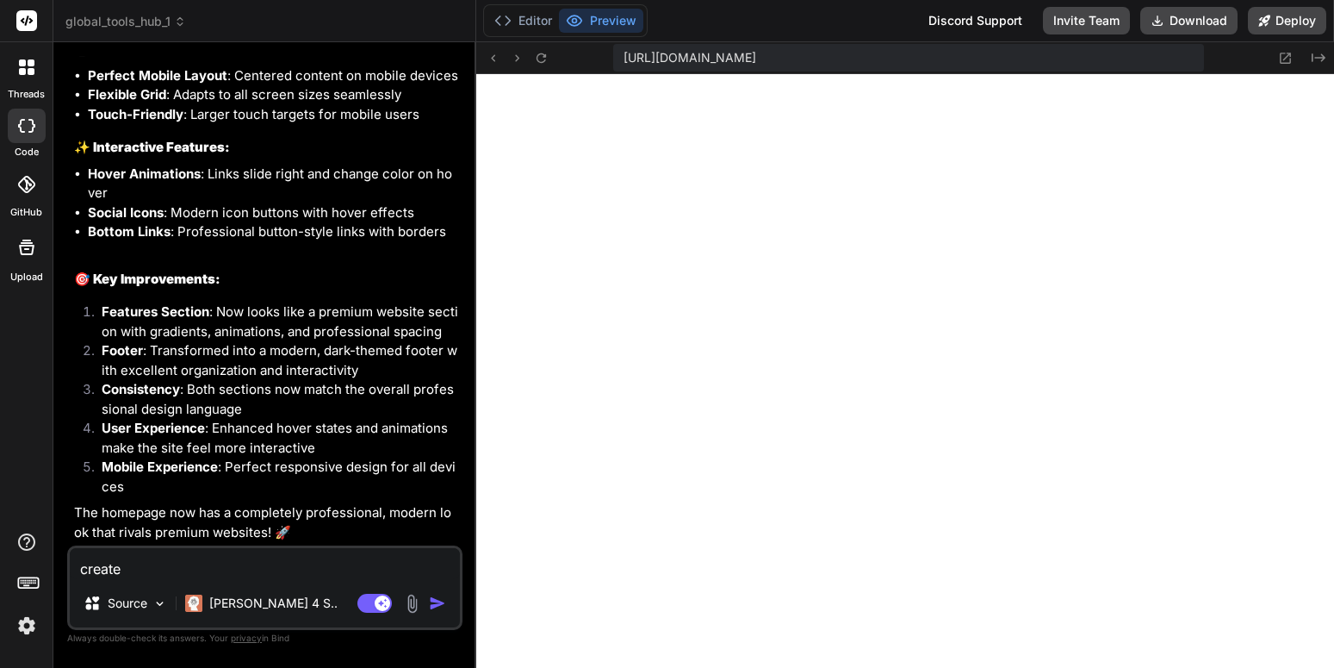
type textarea "create a"
type textarea "x"
type textarea "create a"
type textarea "x"
type textarea "create a t"
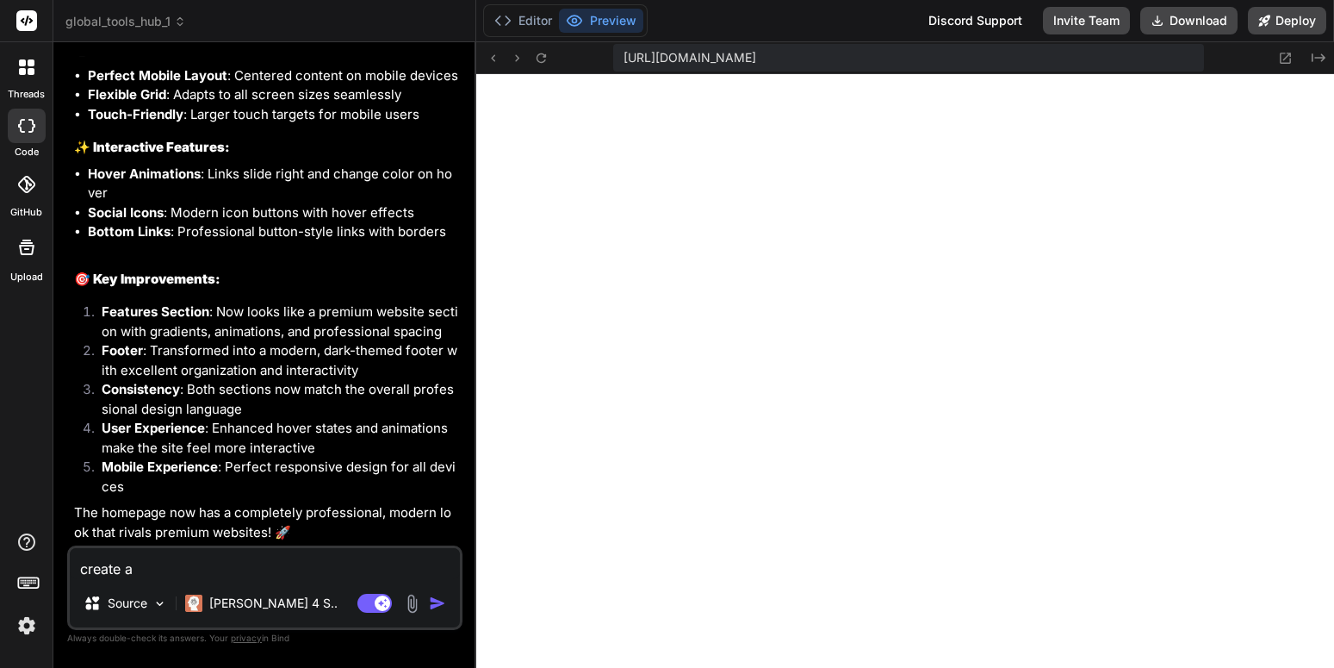
type textarea "x"
type textarea "create a ta"
type textarea "x"
type textarea "create a tas"
type textarea "x"
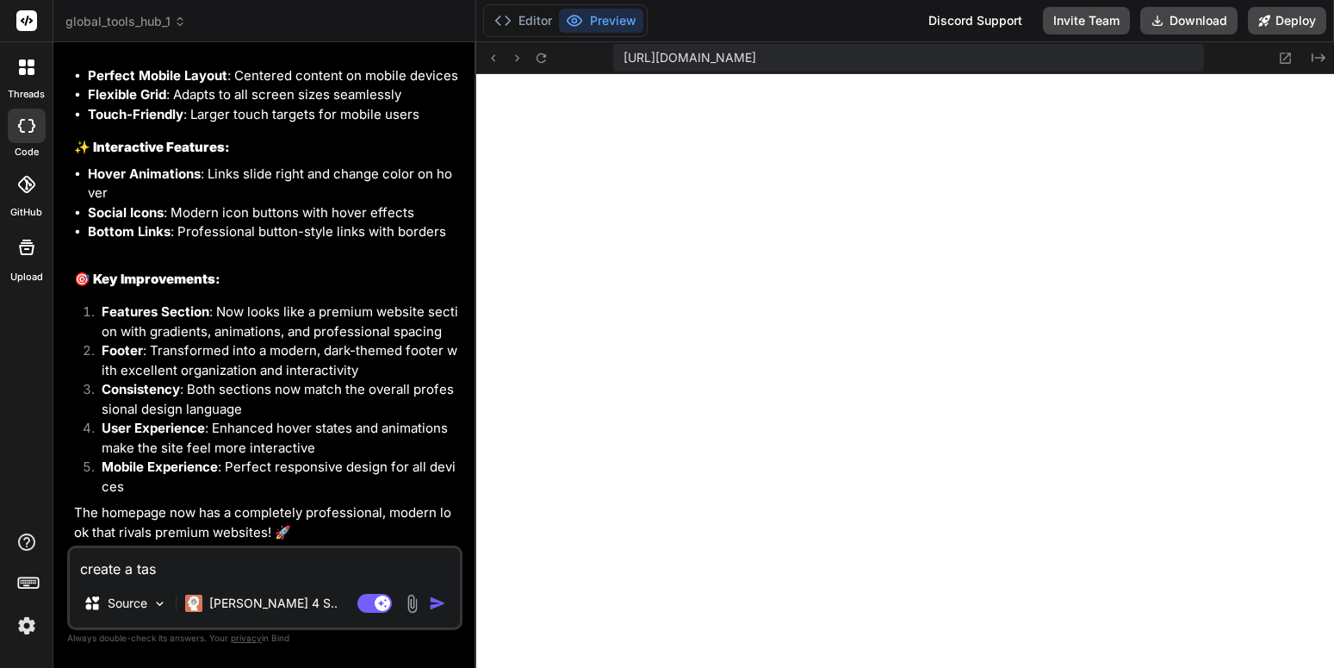
type textarea "create a task"
type textarea "x"
type textarea "create a task"
type textarea "x"
type textarea "create a task l"
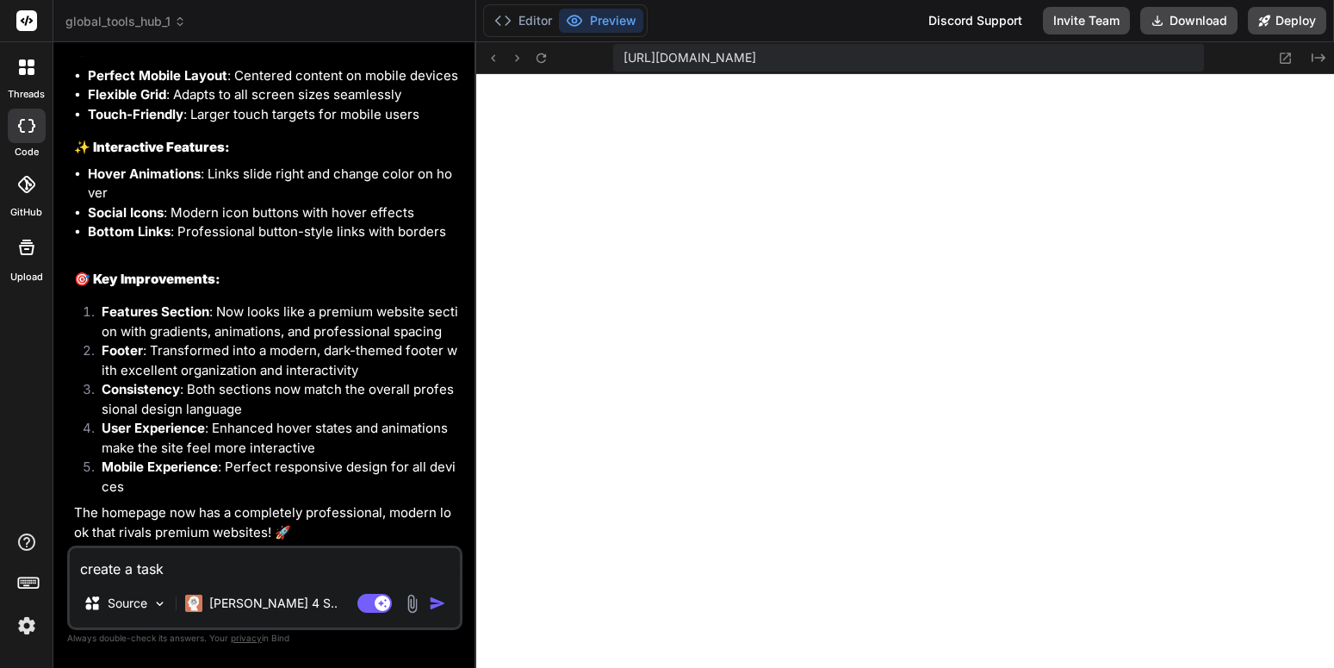
type textarea "x"
type textarea "create a task li"
type textarea "x"
type textarea "create a task lis"
type textarea "x"
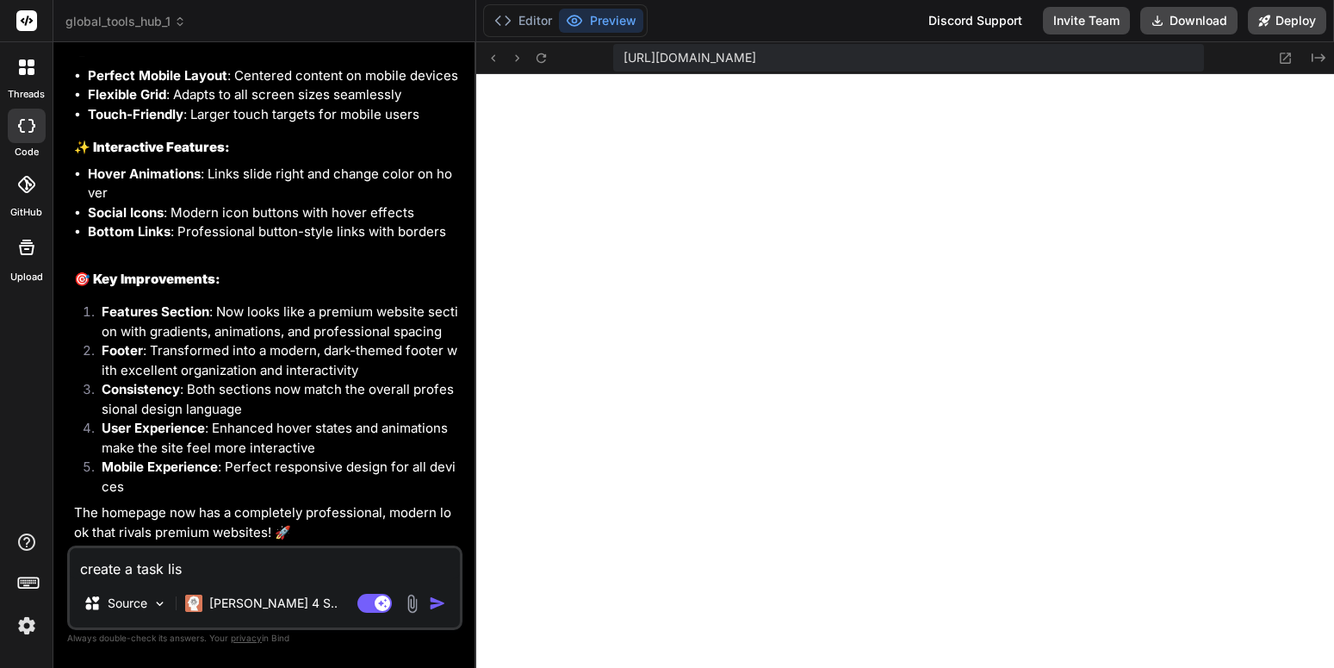
type textarea "create a task list"
type textarea "x"
type textarea "create a task list"
type textarea "x"
type textarea "create a task list o"
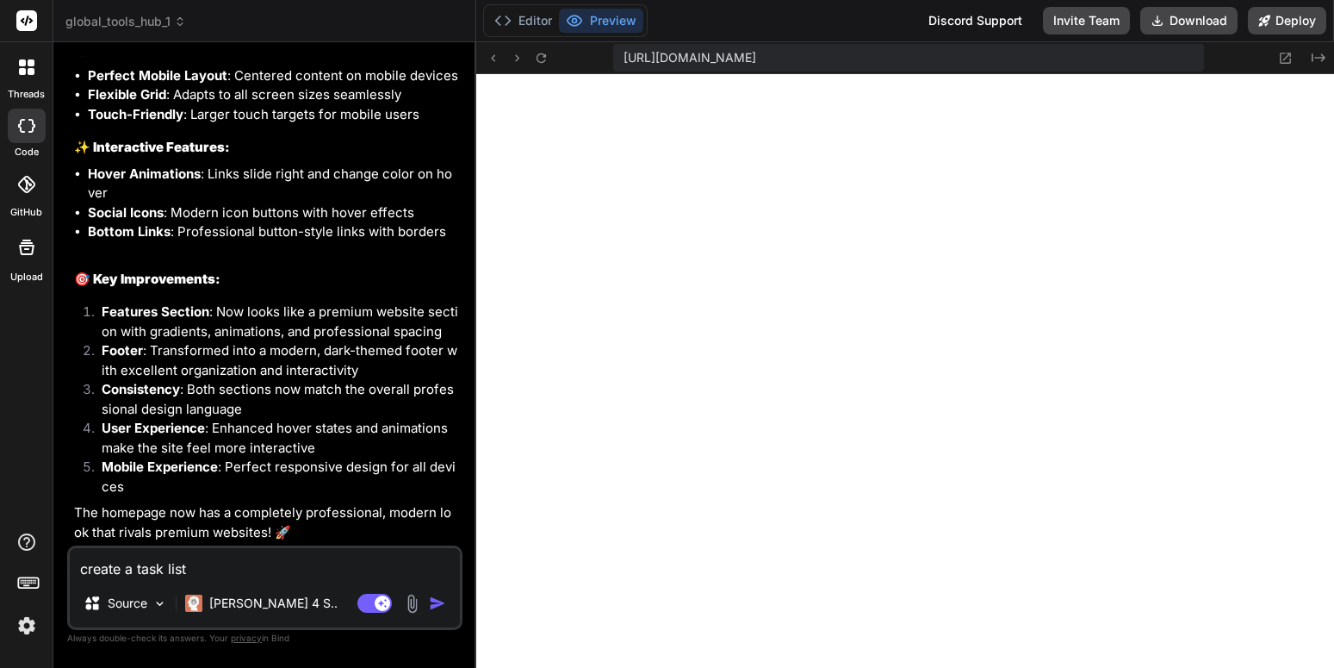
type textarea "x"
type textarea "create a task list of"
type textarea "x"
type textarea "create a task list of"
type textarea "x"
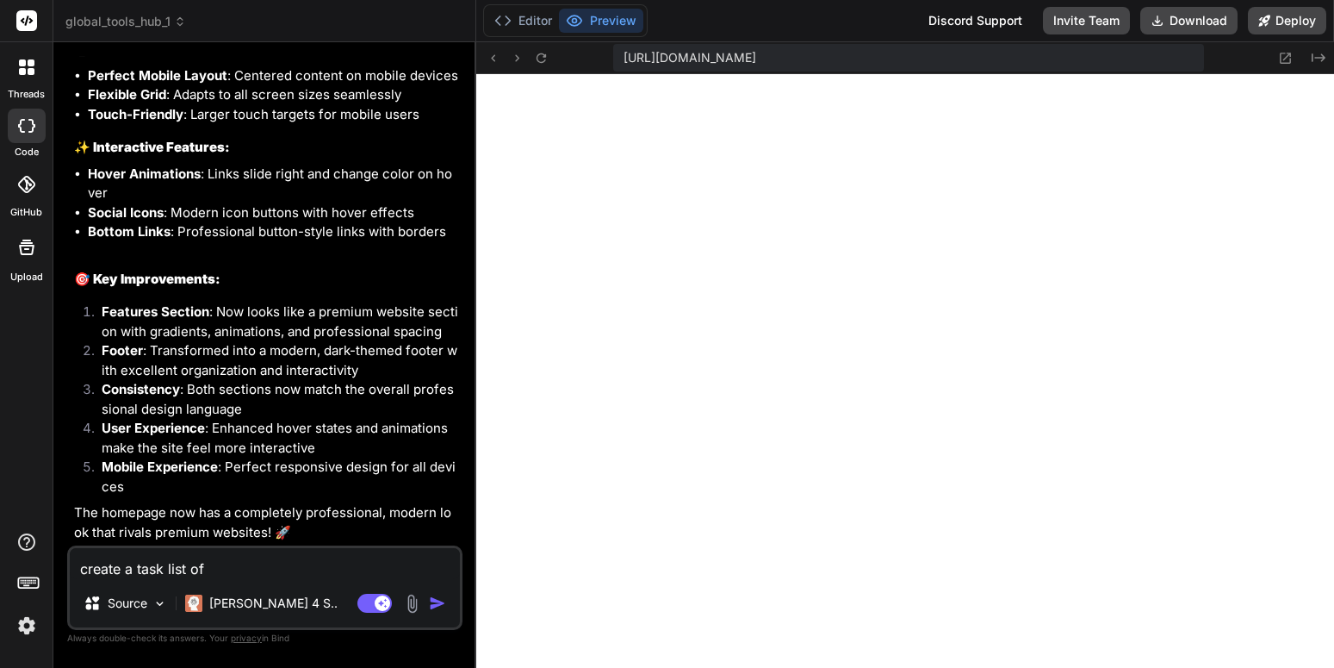
type textarea "create a task list of t"
type textarea "x"
type textarea "create a task list of th"
type textarea "x"
type textarea "create a task list of the"
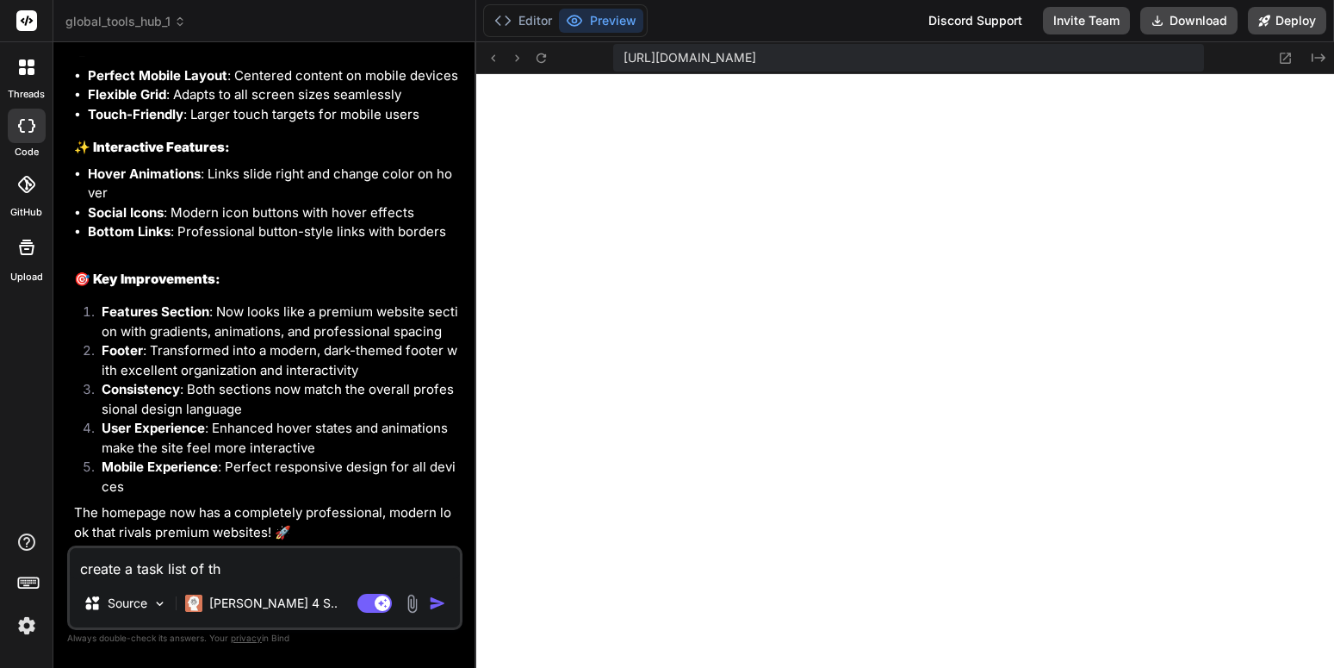
type textarea "x"
type textarea "create a task list of thes"
type textarea "x"
type textarea "create a task list of these"
type textarea "x"
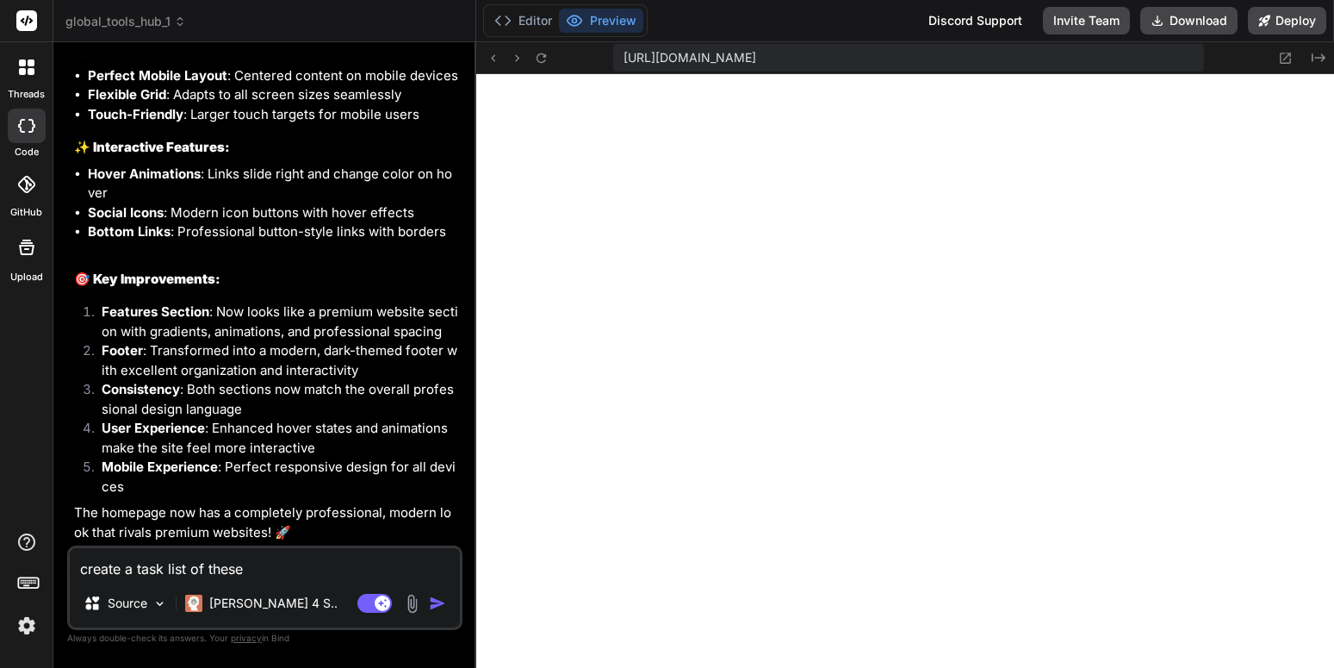
type textarea "create a task list of these"
type textarea "x"
type textarea "create a task list of these t"
type textarea "x"
type textarea "create a task list of these ta"
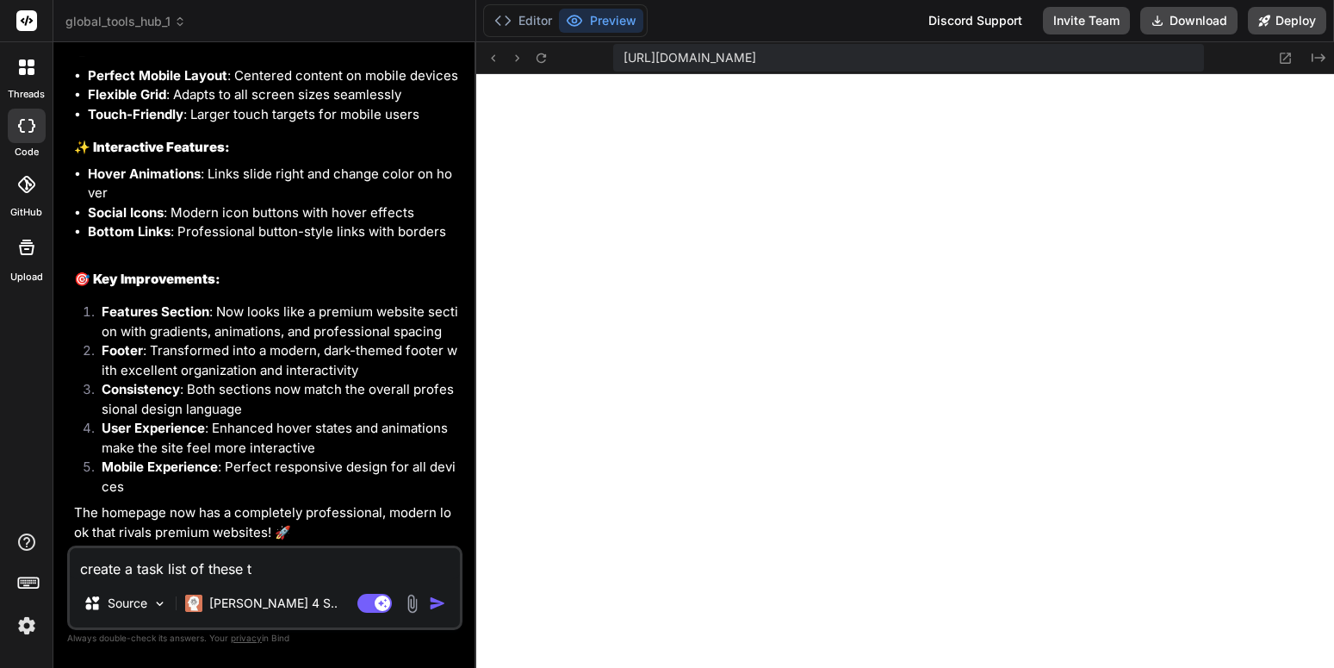
type textarea "x"
type textarea "create a task list of these tas"
type textarea "x"
type textarea "create a task list of these task"
type textarea "x"
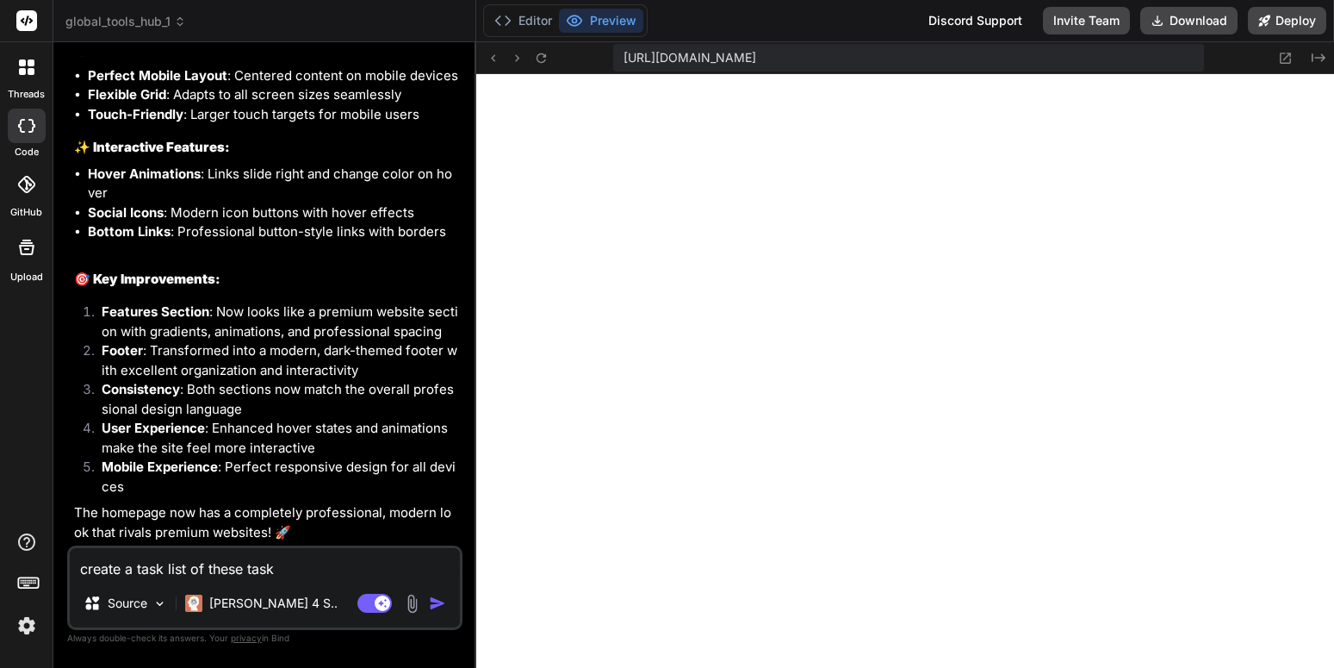
type textarea "create a task list of these tasks"
type textarea "x"
type textarea "create a task list of these tasks."
type textarea "x"
type textarea "create a task list of these tasks."
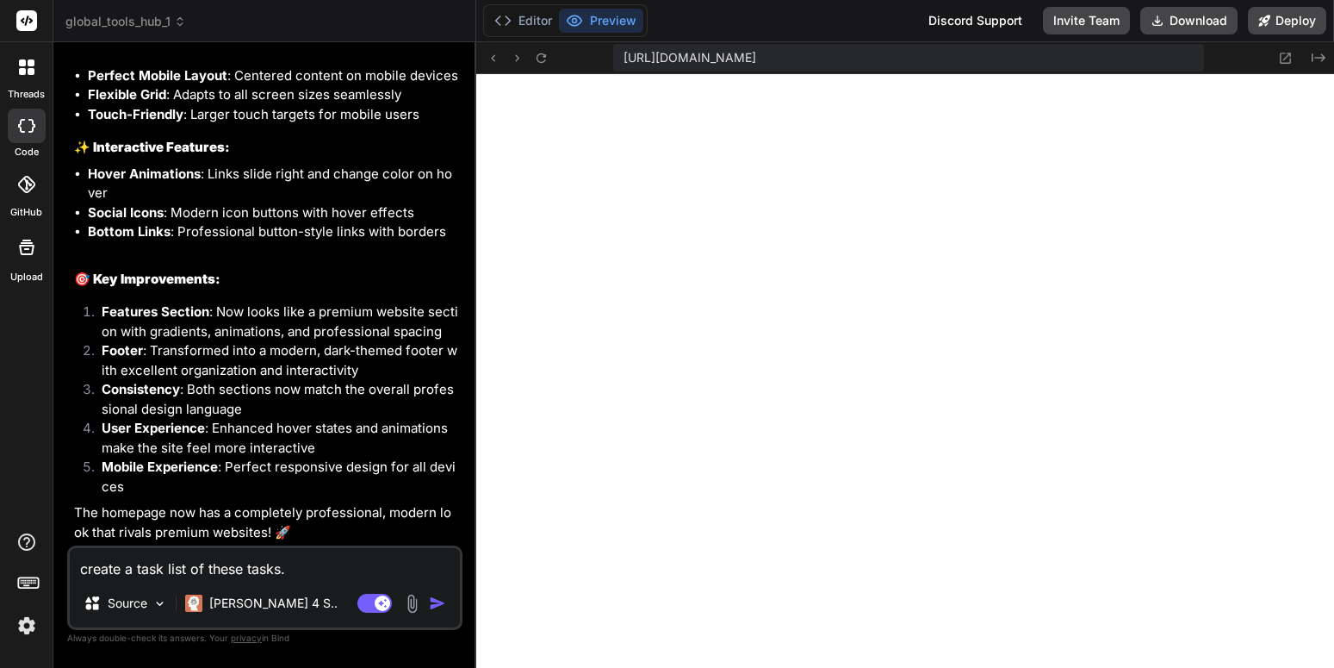
type textarea "x"
type textarea "create a task list of these tasks. t"
type textarea "x"
type textarea "create a task list of these tasks. th"
type textarea "x"
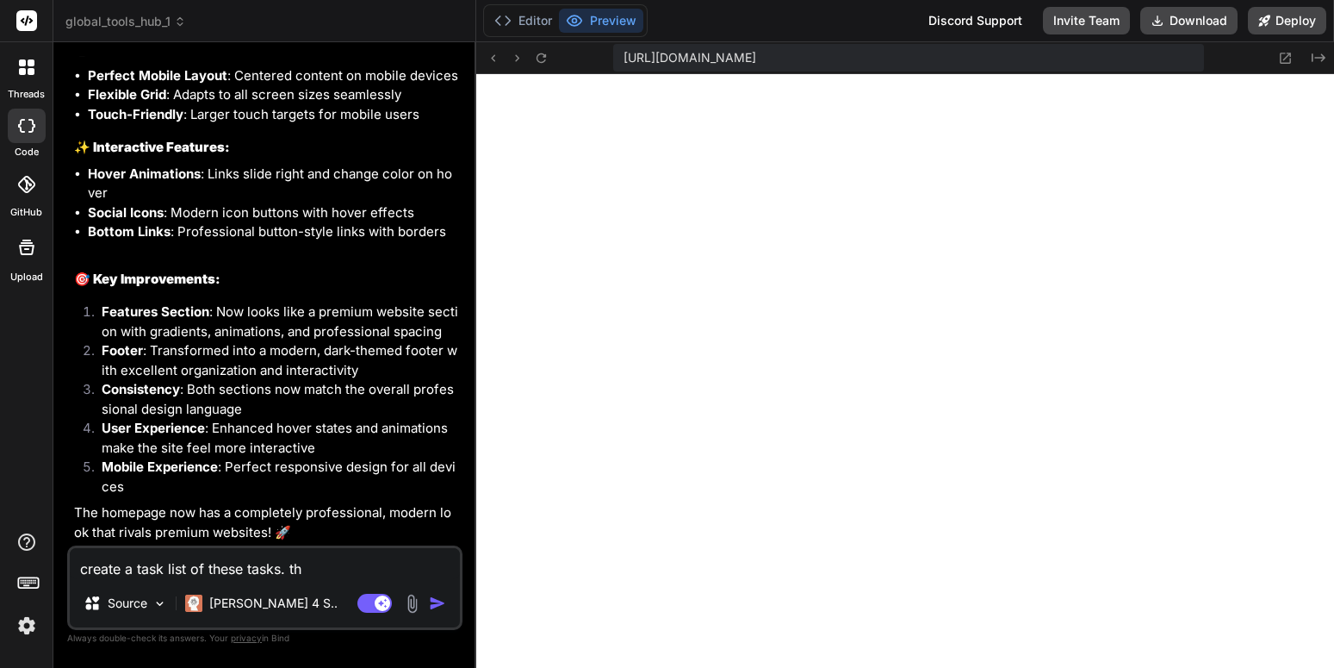
type textarea "create a task list of these tasks. the"
type textarea "x"
type textarea "create a task list of these tasks. then"
type textarea "x"
type textarea "create a task list of these tasks. then"
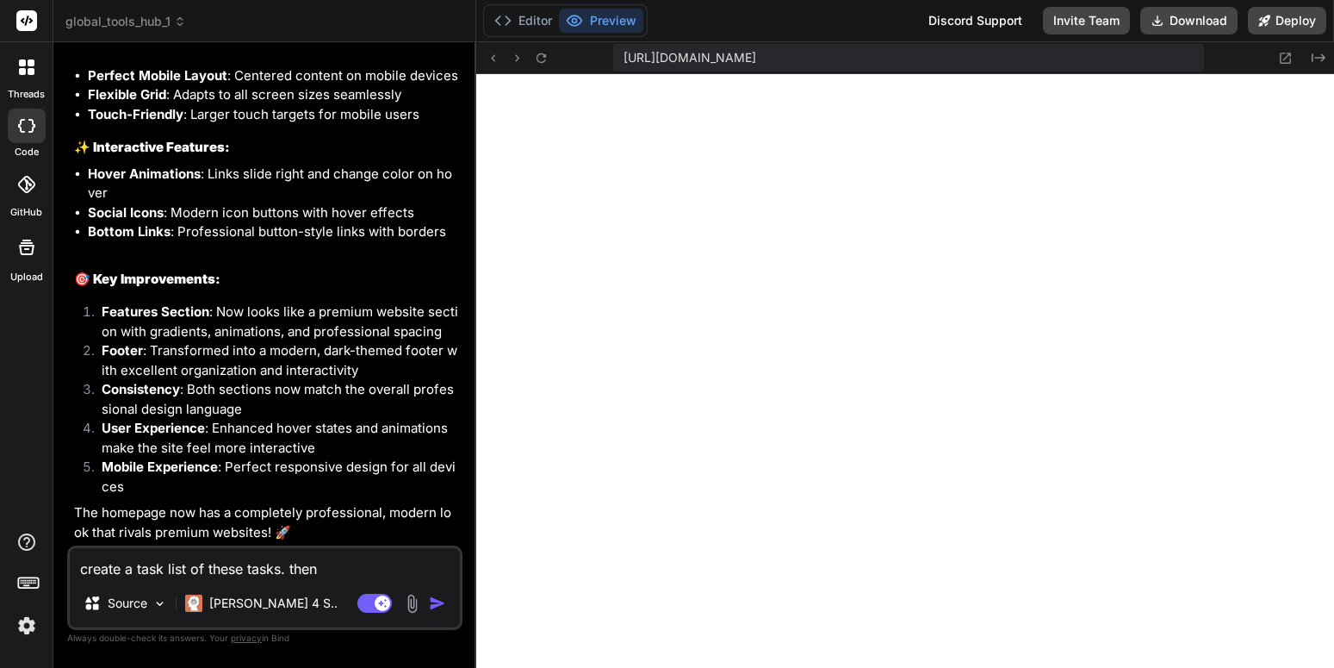
type textarea "x"
type textarea "create a task list of these tasks. then w"
type textarea "x"
type textarea "create a task list of these tasks. then wo"
type textarea "x"
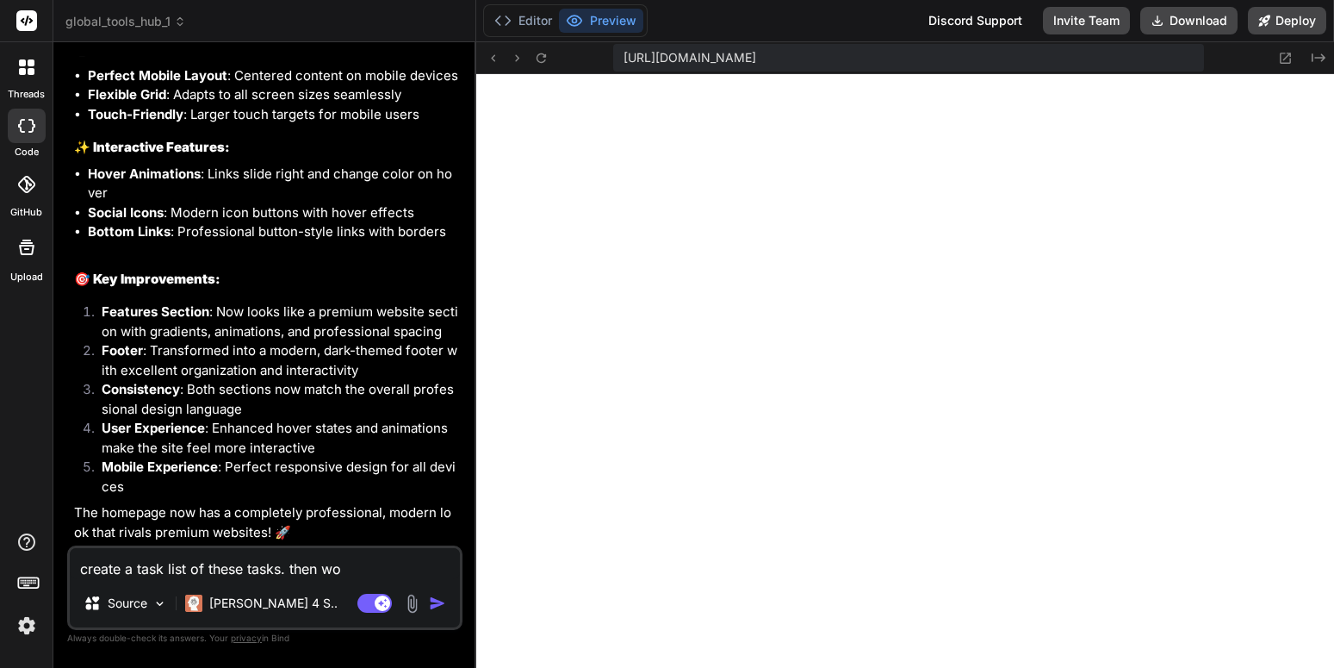
type textarea "create a task list of these tasks. then wor"
type textarea "x"
type textarea "create a task list of these tasks. then work"
type textarea "x"
type textarea "create a task list of these tasks. then work"
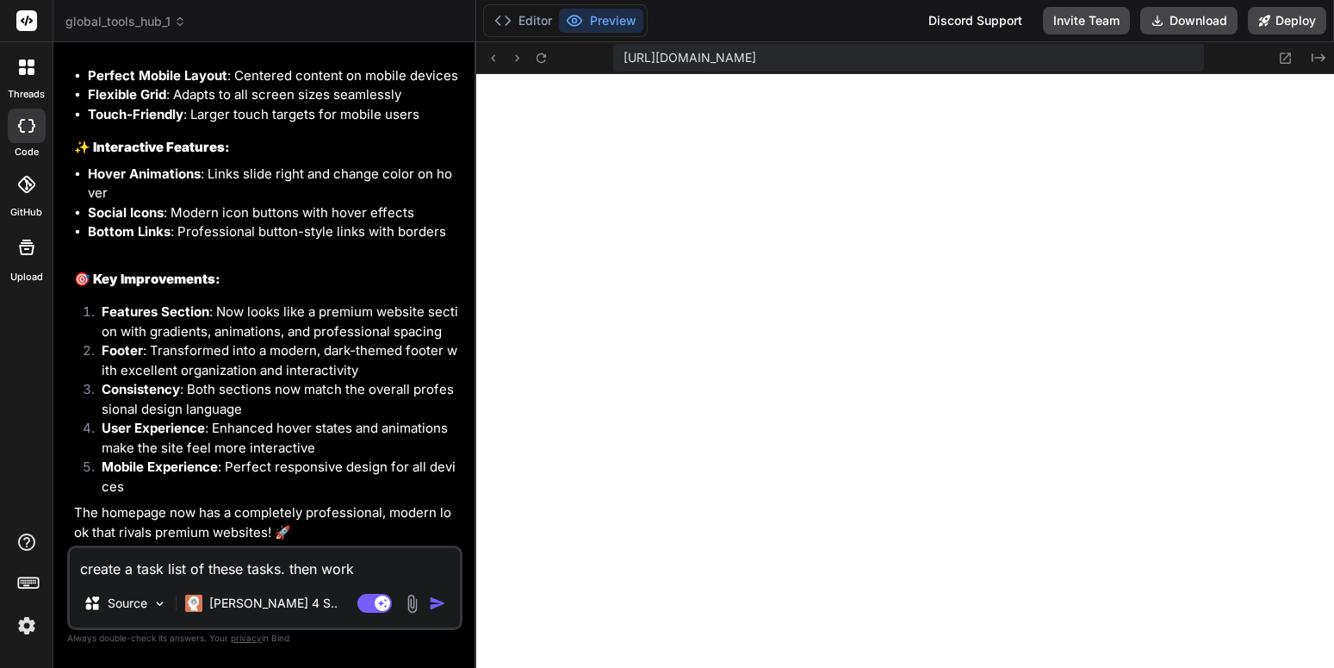
type textarea "x"
type textarea "create a task list of these tasks. then work o"
type textarea "x"
type textarea "create a task list of these tasks. then work on"
type textarea "x"
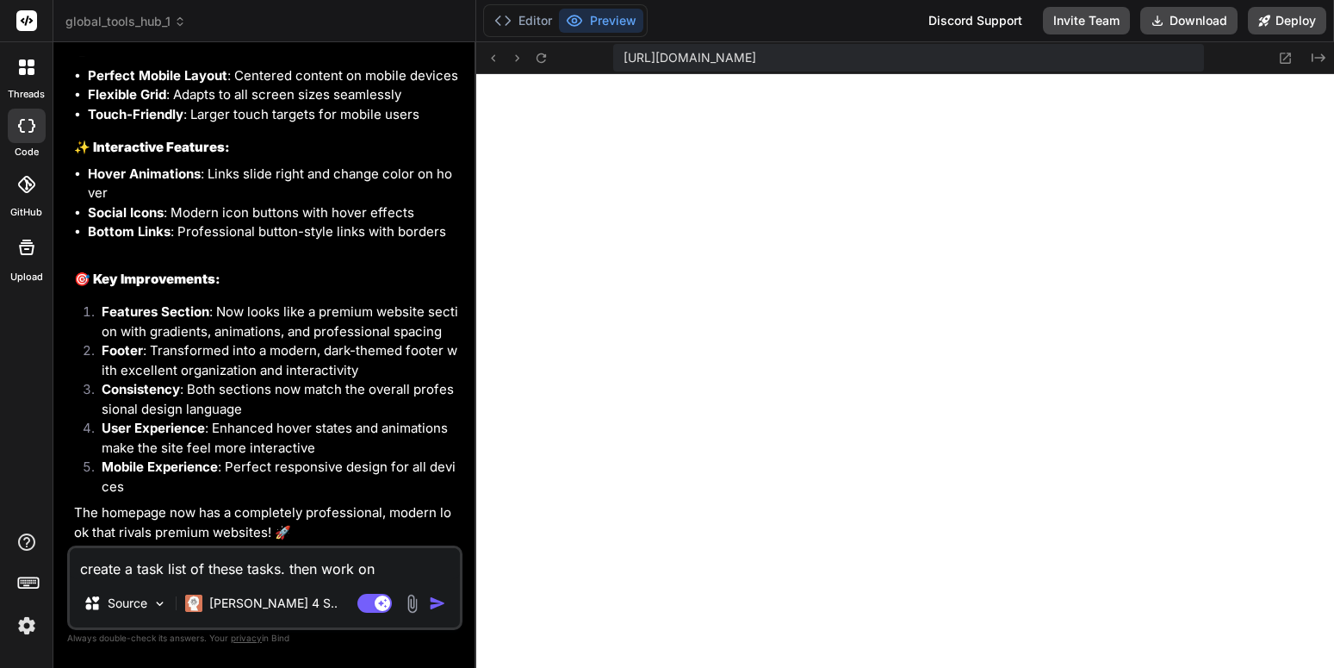
type textarea "create a task list of these tasks. then work on"
type textarea "x"
type textarea "create a task list of these tasks. then work on t"
type textarea "x"
type textarea "create a task list of these tasks. then work on th"
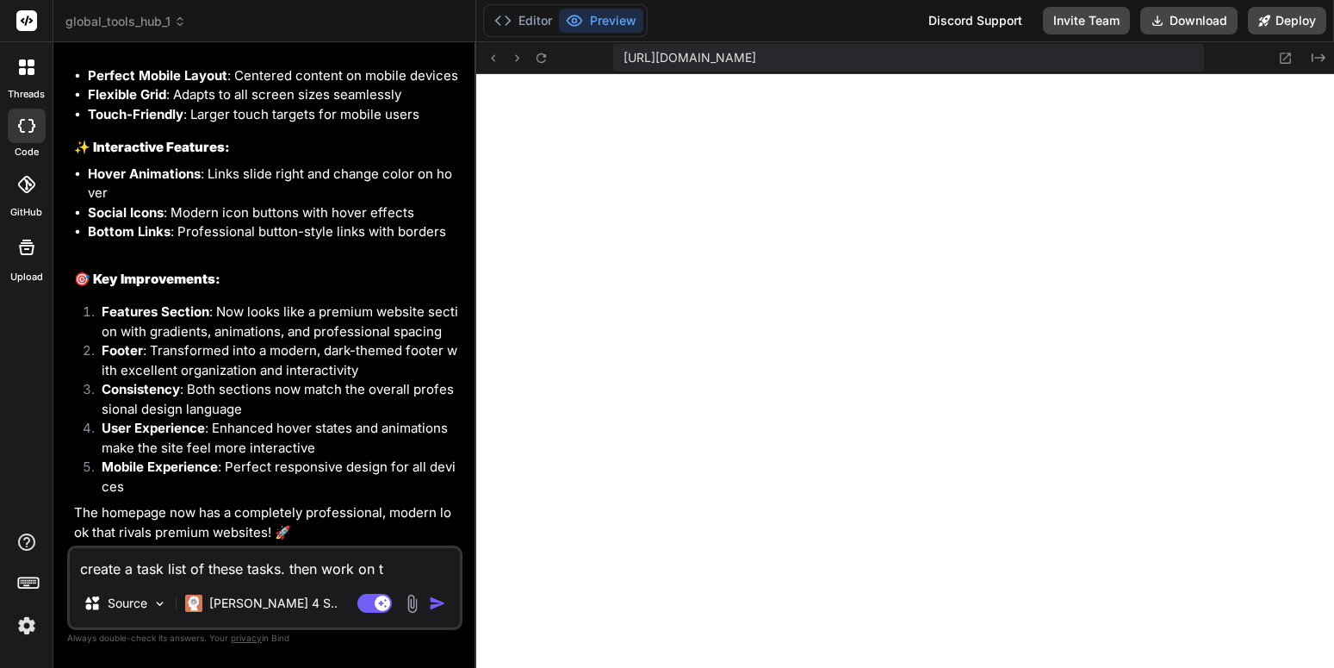
type textarea "x"
type textarea "create a task list of these tasks. then work on the"
type textarea "x"
type textarea "create a task list of these tasks. then work on thes"
type textarea "x"
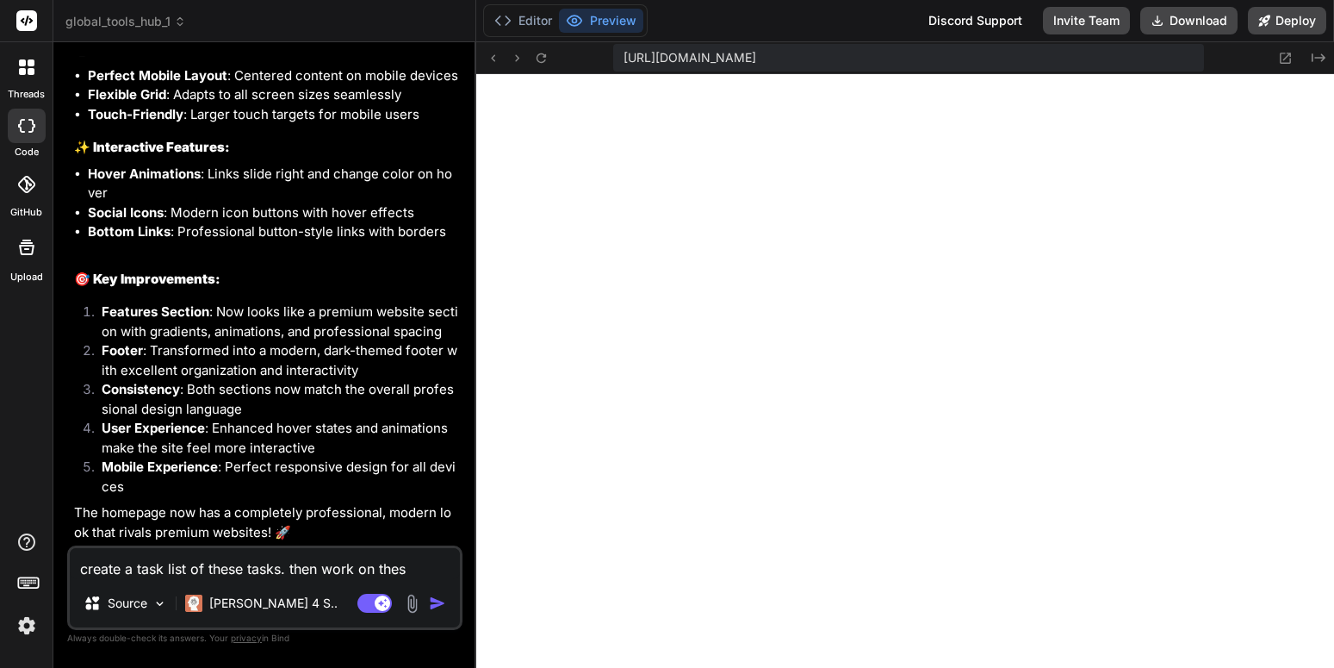
type textarea "create a task list of these tasks. then work on these"
type textarea "x"
type textarea "create a task list of these tasks. then work on these"
type textarea "x"
type textarea "create a task list of these tasks. then work on these s"
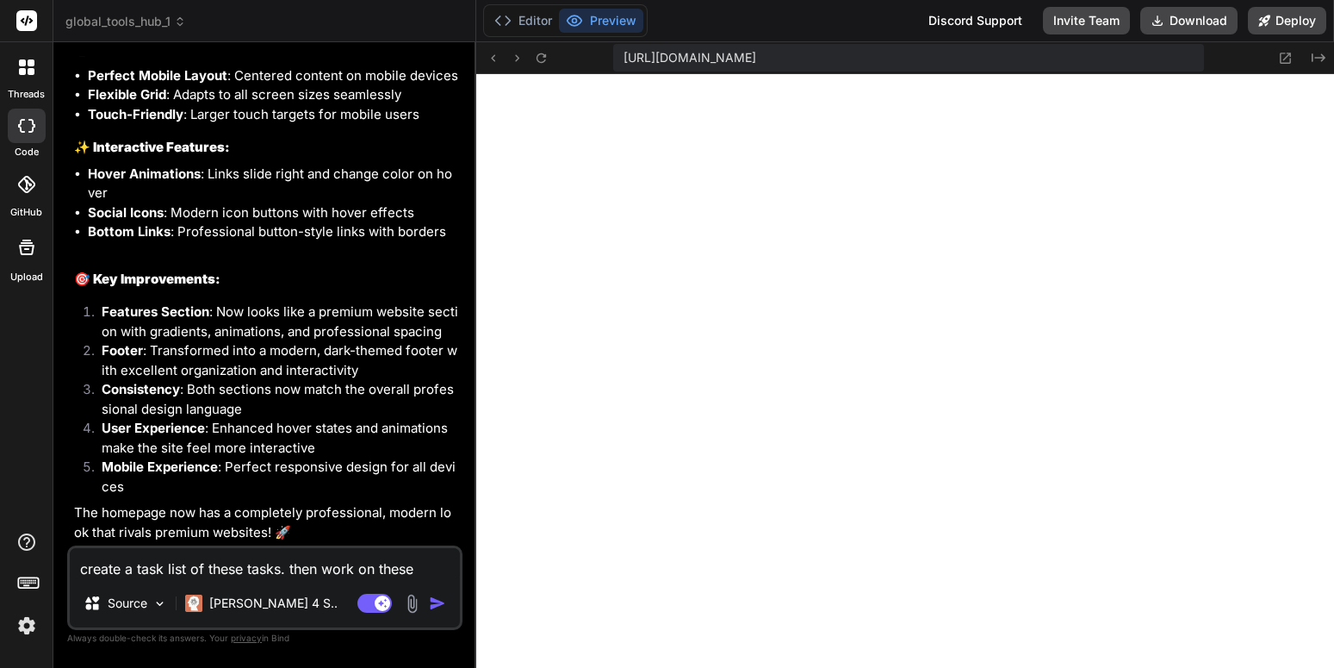
type textarea "x"
type textarea "create a task list of these tasks. then work on these sy"
type textarea "x"
type textarea "create a task list of these tasks. then work on these sys"
type textarea "x"
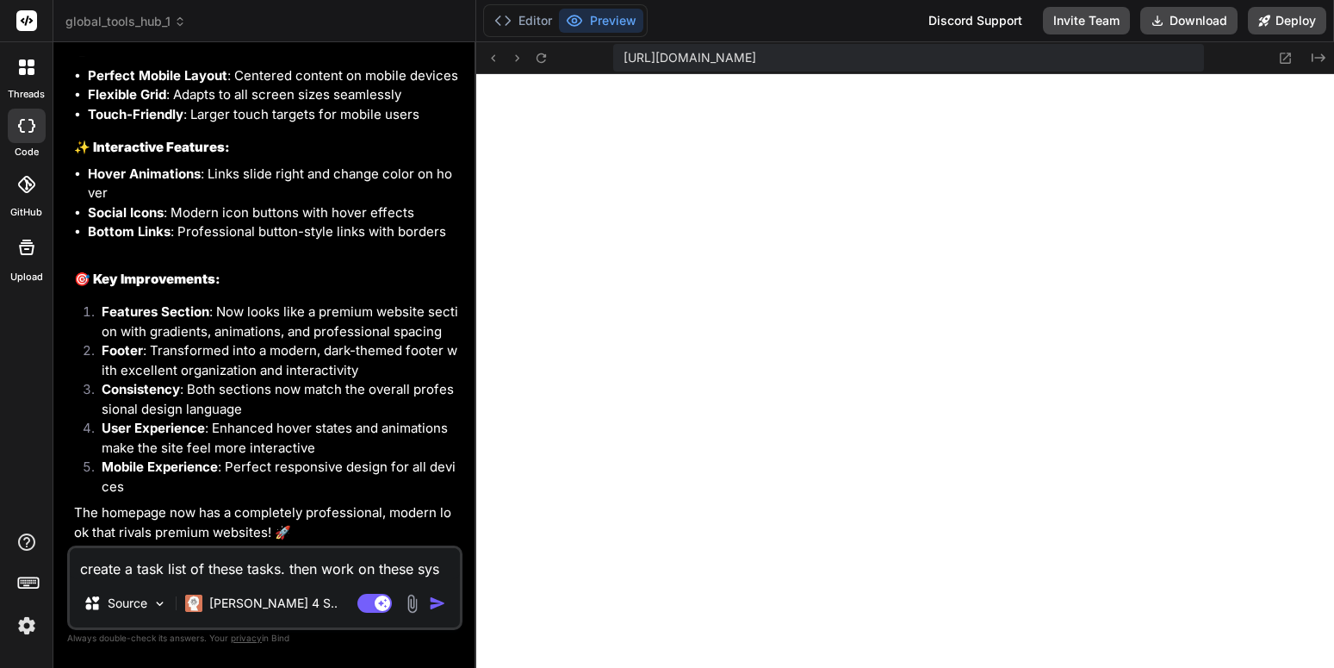
type textarea "create a task list of these tasks. then work on these syst"
type textarea "x"
type textarea "create a task list of these tasks. then work on these syste"
type textarea "x"
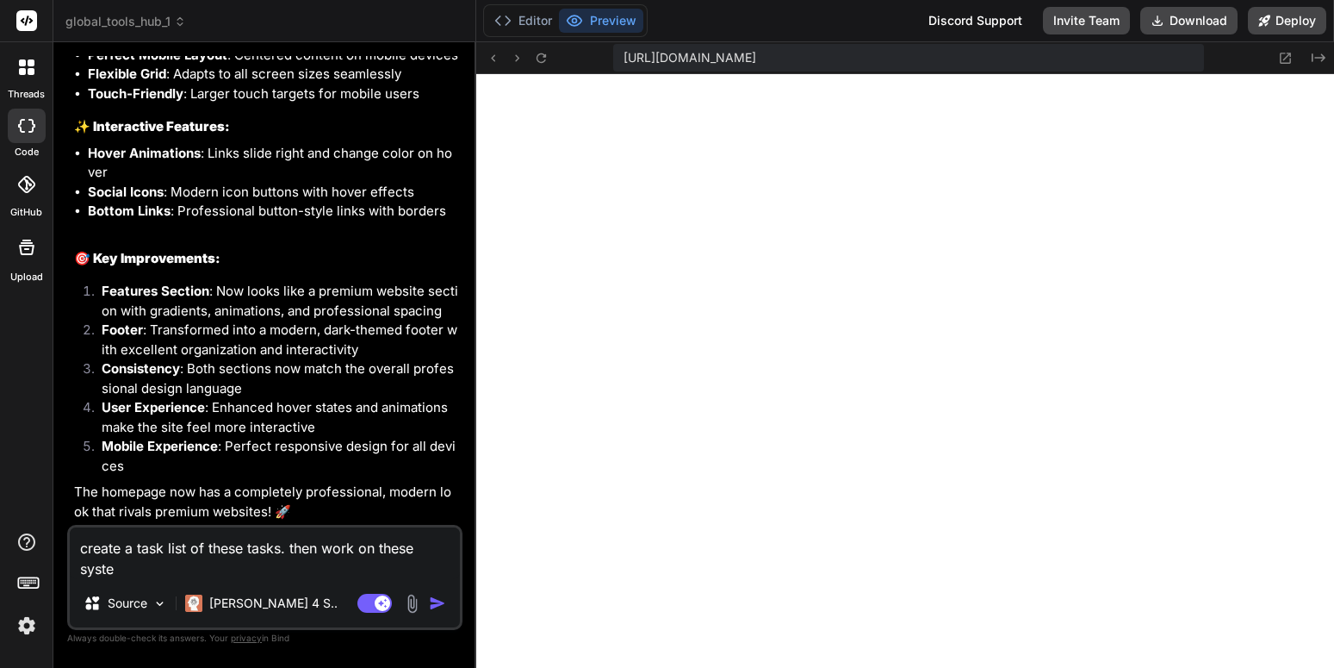
type textarea "create a task list of these tasks. then work on these system"
type textarea "x"
type textarea "create a task list of these tasks. then work on these systemt"
type textarea "x"
type textarea "create a task list of these tasks. then work on these systemte"
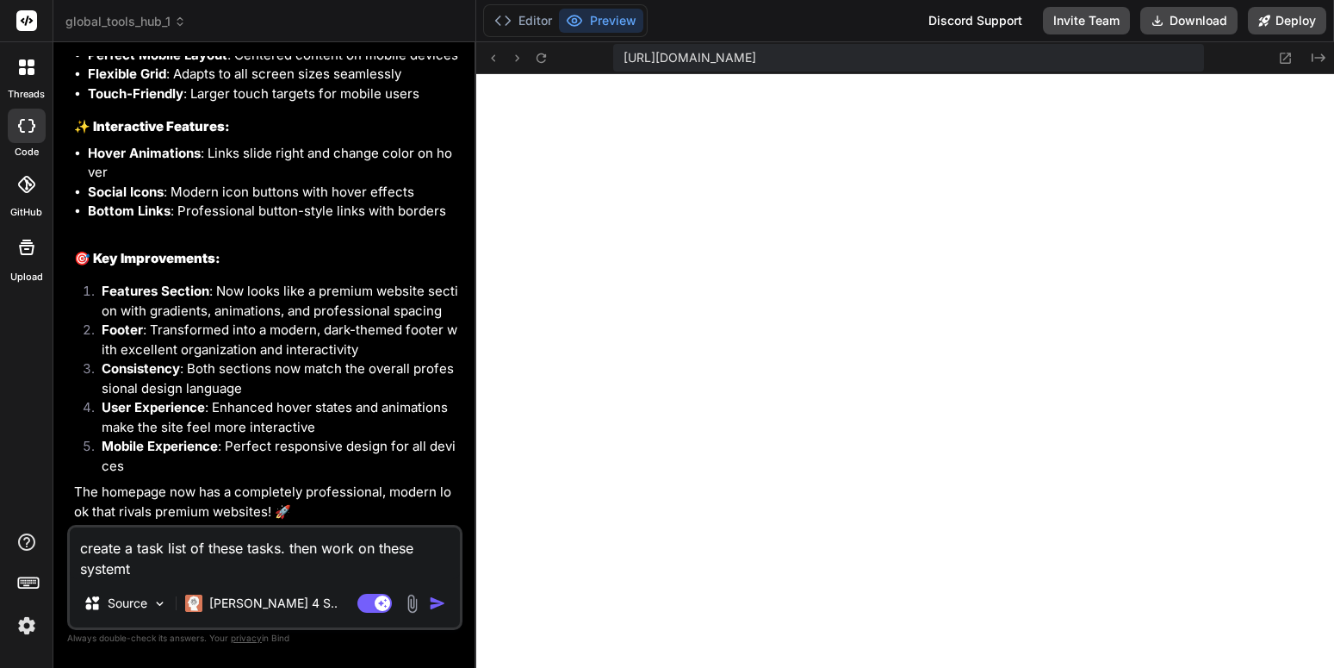
type textarea "x"
type textarea "create a task list of these tasks. then work on these systemtec"
type textarea "x"
type textarea "create a task list of these tasks. then work on these systemteca"
type textarea "x"
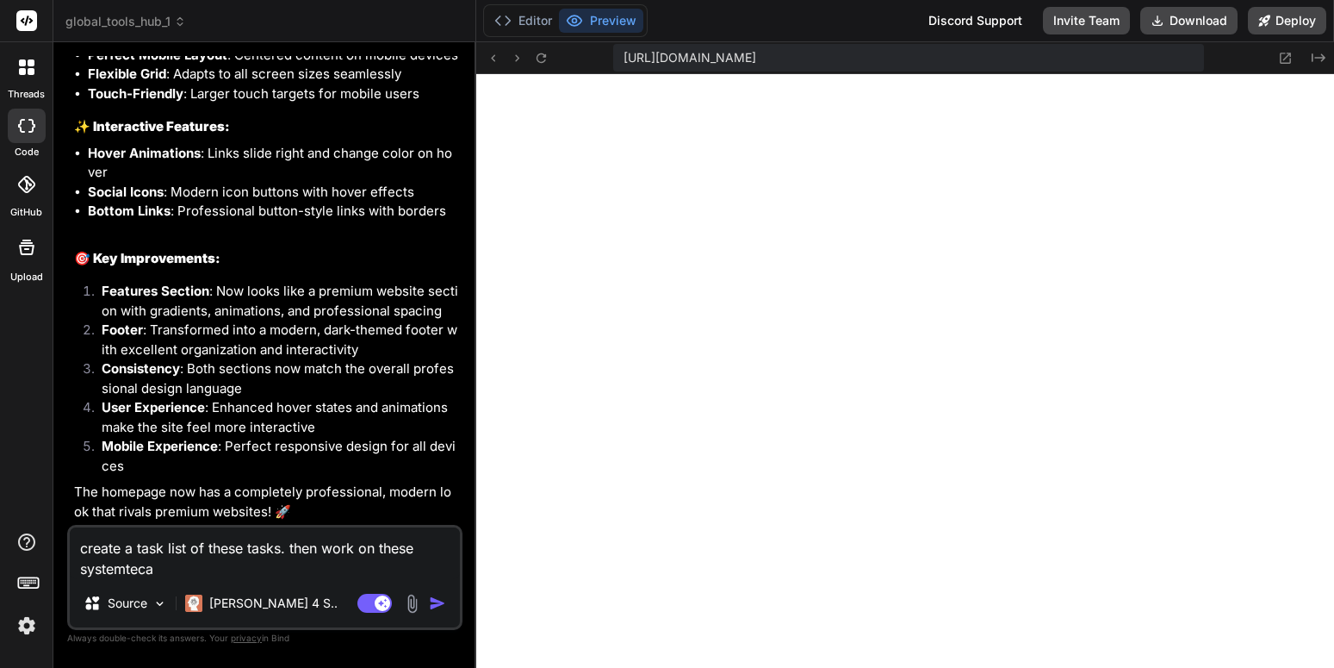
type textarea "create a task list of these tasks. then work on these systemtecal"
type textarea "x"
type textarea "create a task list of these tasks. then work on these systemtecall"
type textarea "x"
type textarea "create a task list of these tasks. then work on these systemtecally"
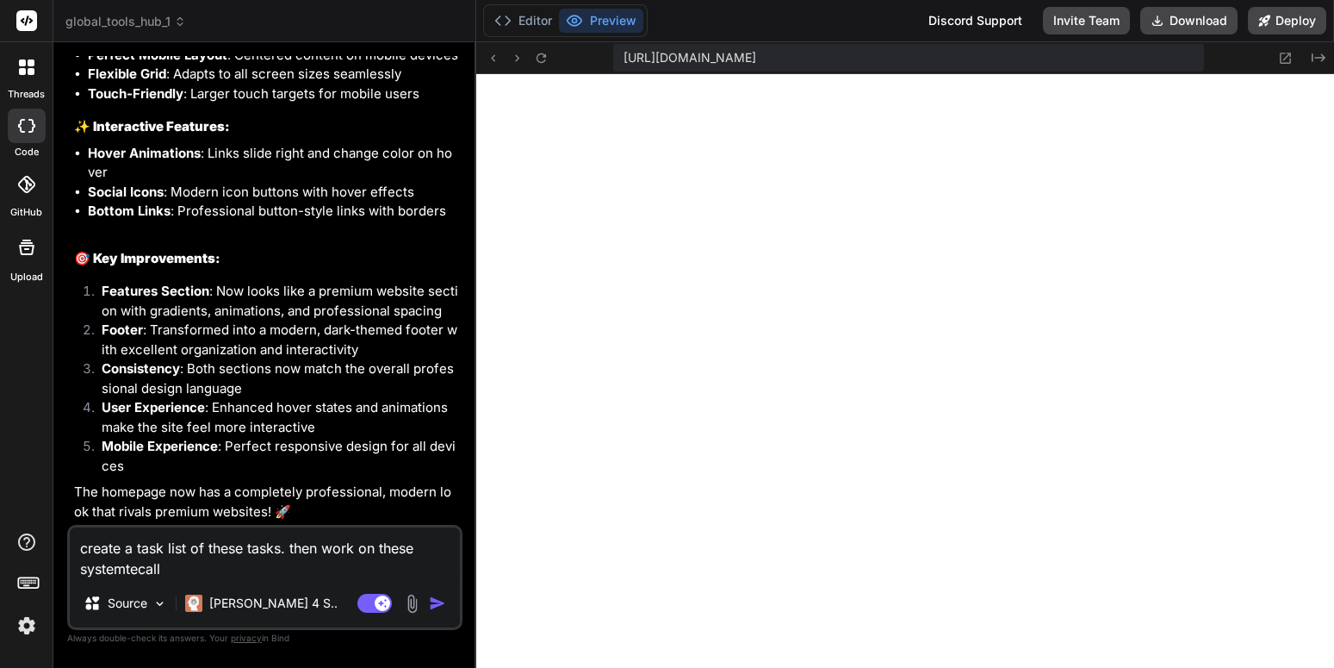
type textarea "x"
type textarea "create a task list of these tasks. then work on these systemtecally."
type textarea "x"
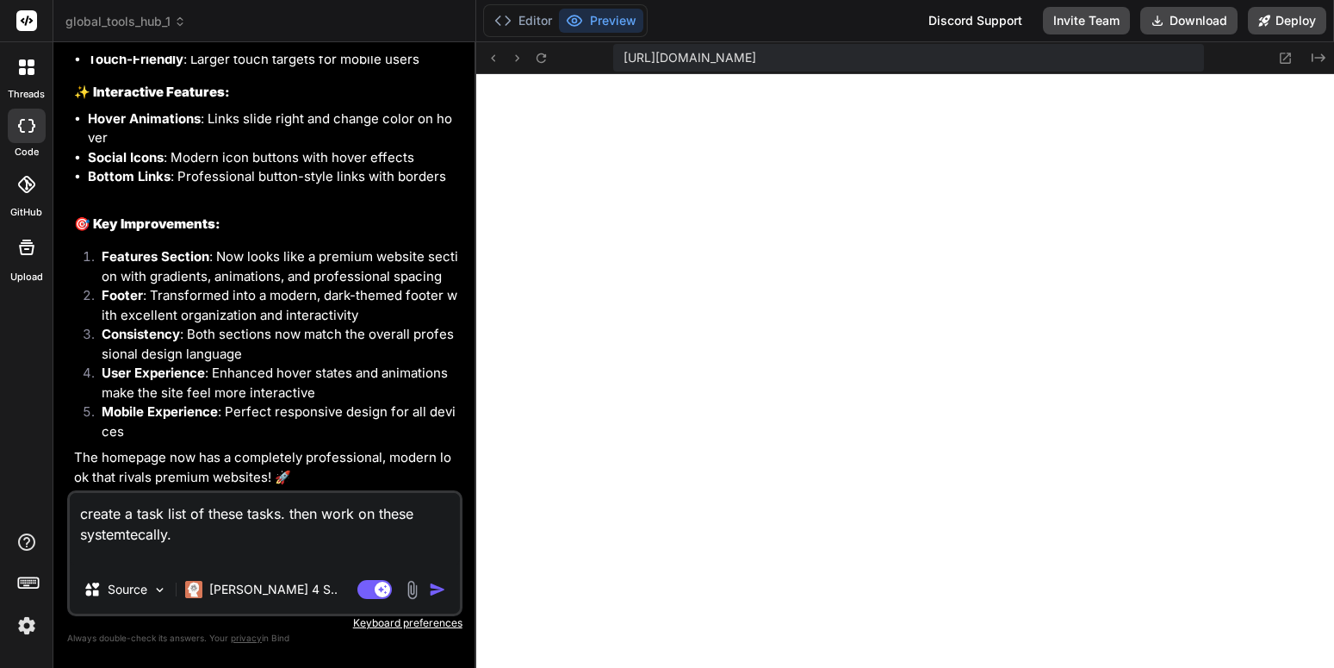
type textarea "create a task list of these tasks. then work on these systemtecally. c"
type textarea "x"
type textarea "create a task list of these tasks. then work on these systemtecally."
type textarea "x"
type textarea "create a task list of these tasks. then work on these systemtecally. g"
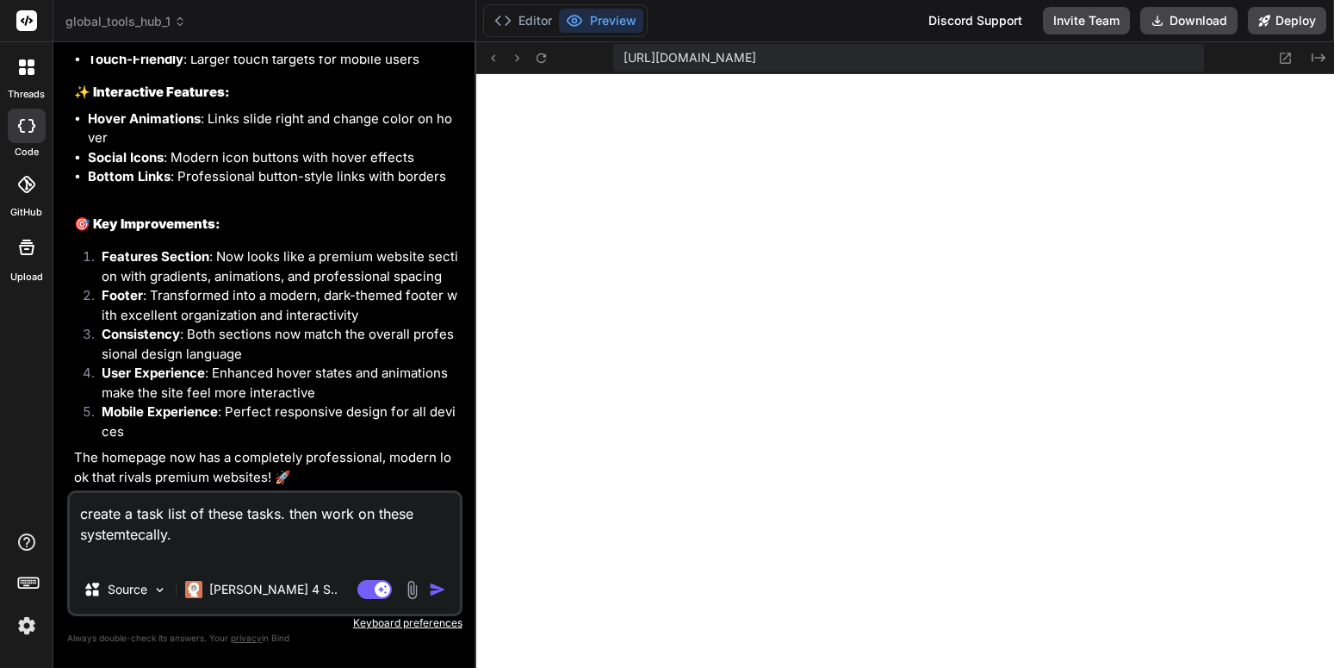
type textarea "x"
type textarea "create a task list of these tasks. then work on these systemtecally. go"
type textarea "x"
type textarea "create a task list of these tasks. then work on these systemtecally. goa"
type textarea "x"
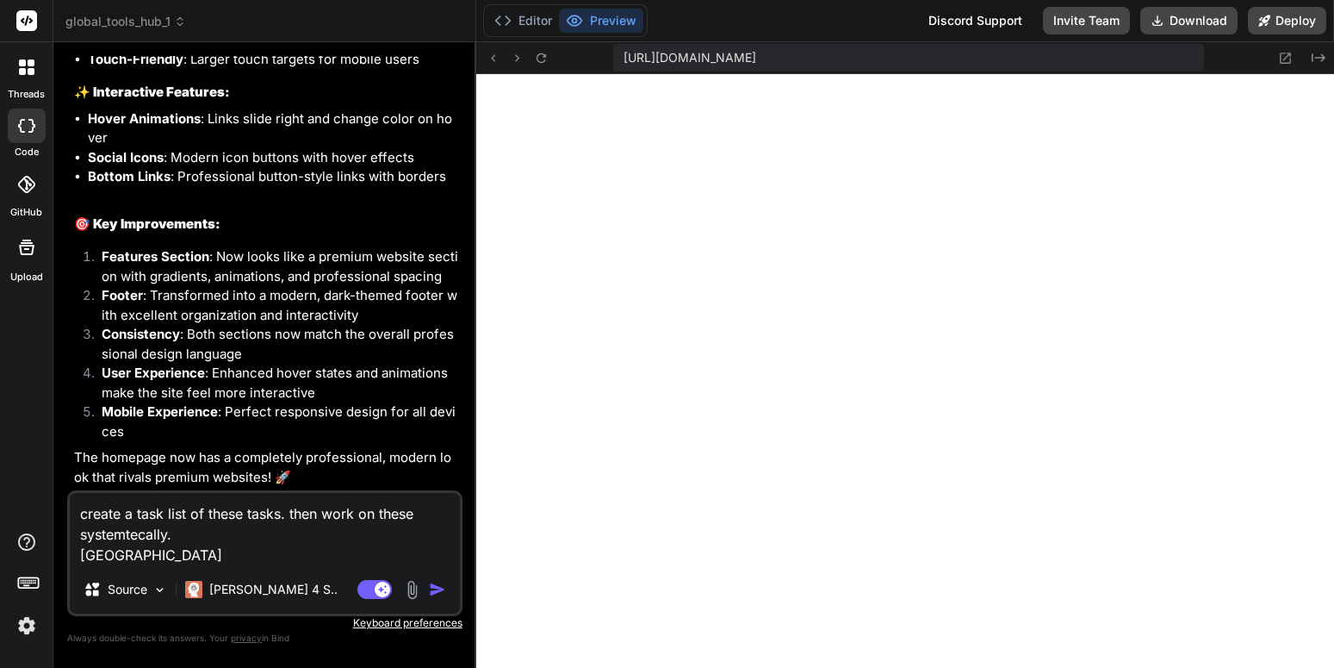
type textarea "create a task list of these tasks. then work on these systemtecally. goal"
type textarea "x"
type textarea "create a task list of these tasks. then work on these systemtecally. goal"
type textarea "x"
type textarea "create a task list of these tasks. then work on these systemtecally. goal y"
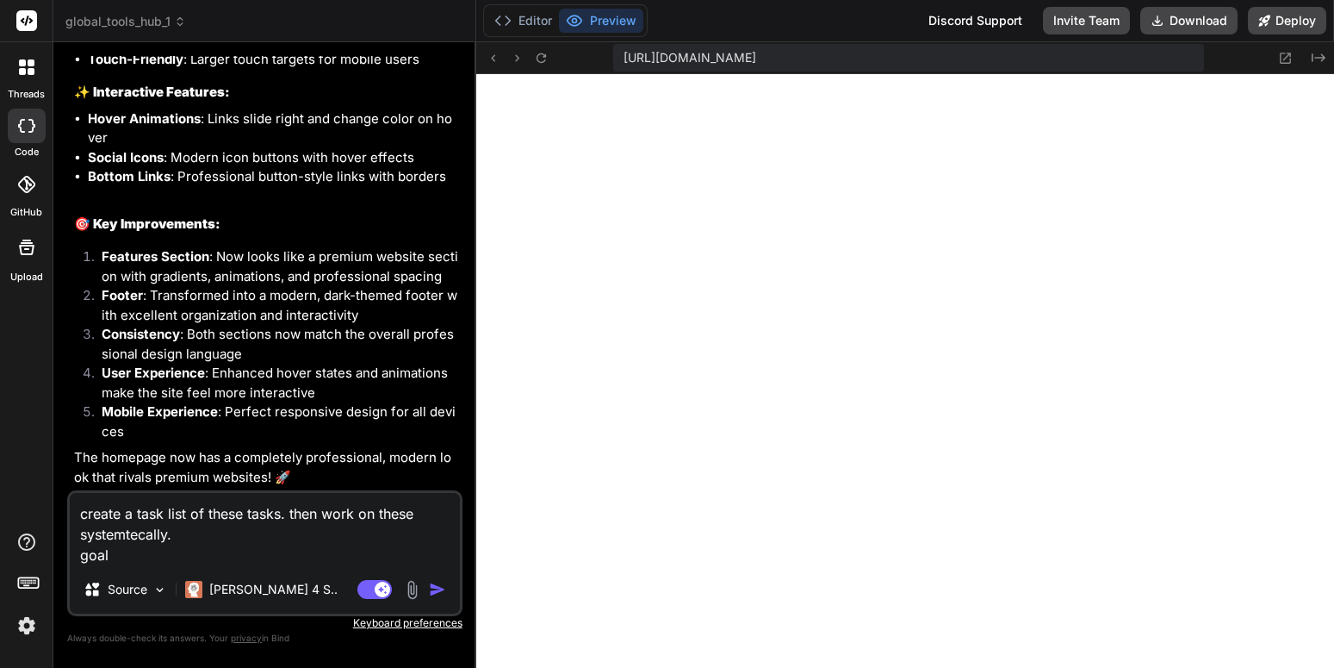
type textarea "x"
type textarea "create a task list of these tasks. then work on these systemtecally. goal yo"
type textarea "x"
type textarea "create a task list of these tasks. then work on these systemtecally. goal you"
type textarea "x"
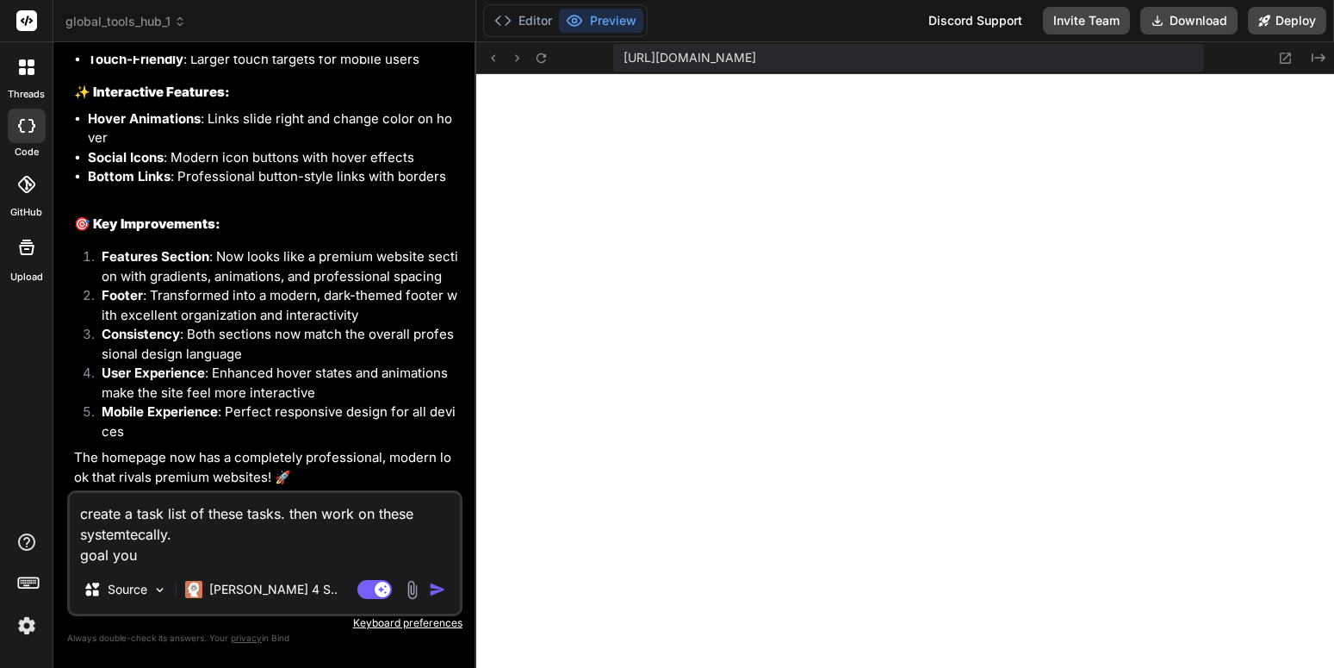
type textarea "create a task list of these tasks. then work on these systemtecally. goal yout"
type textarea "x"
type textarea "create a task list of these tasks. then work on these systemtecally. goal you"
type textarea "x"
type textarea "create a task list of these tasks. then work on these systemtecally. goal your"
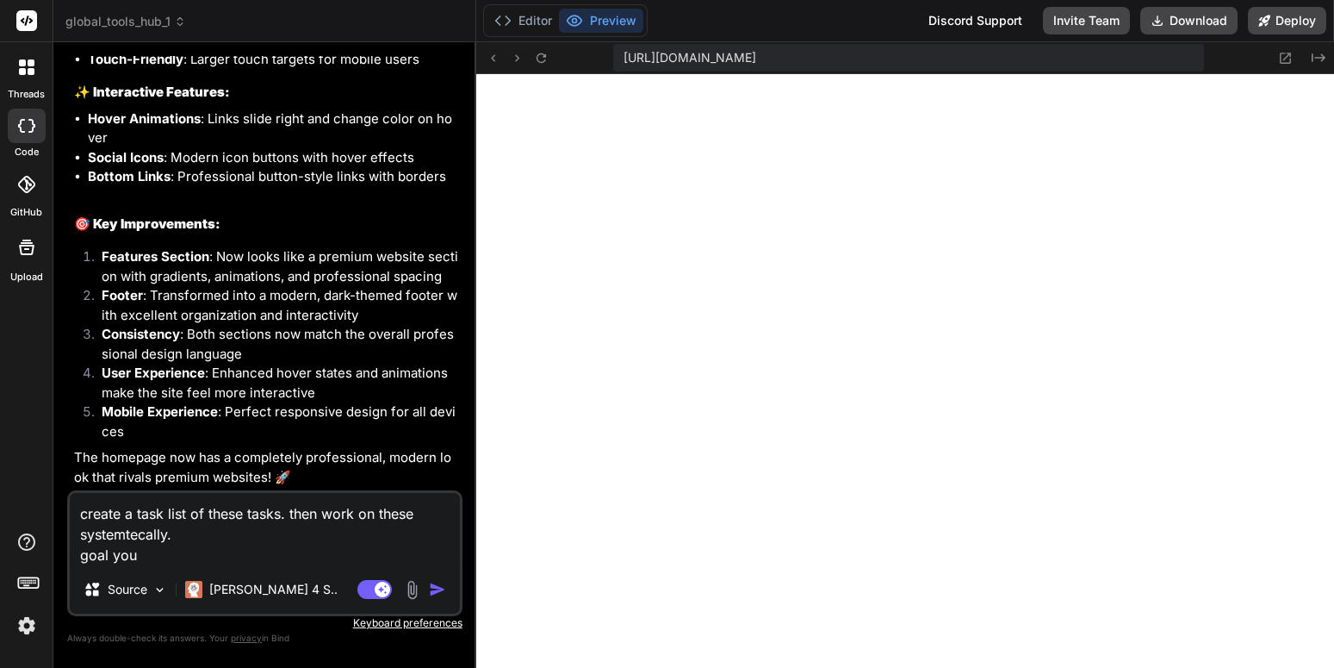
type textarea "x"
type textarea "create a task list of these tasks. then work on these systemtecally. goal yours"
type textarea "x"
type textarea "create a task list of these tasks. then work on these systemtecally. goal yourse"
type textarea "x"
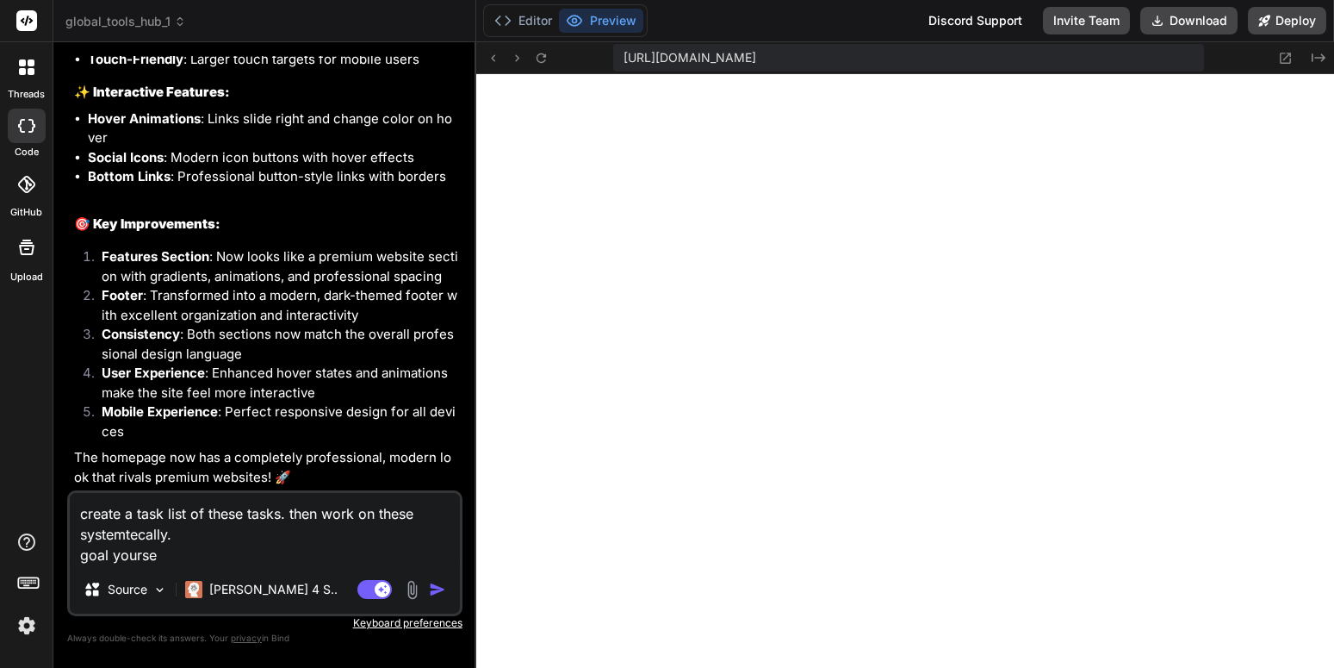
type textarea "create a task list of these tasks. then work on these systemtecally. goal yours…"
type textarea "x"
type textarea "create a task list of these tasks. then work on these systemtecally. goal yours…"
type textarea "x"
type textarea "create a task list of these tasks. then work on these systemtecally. goal yours…"
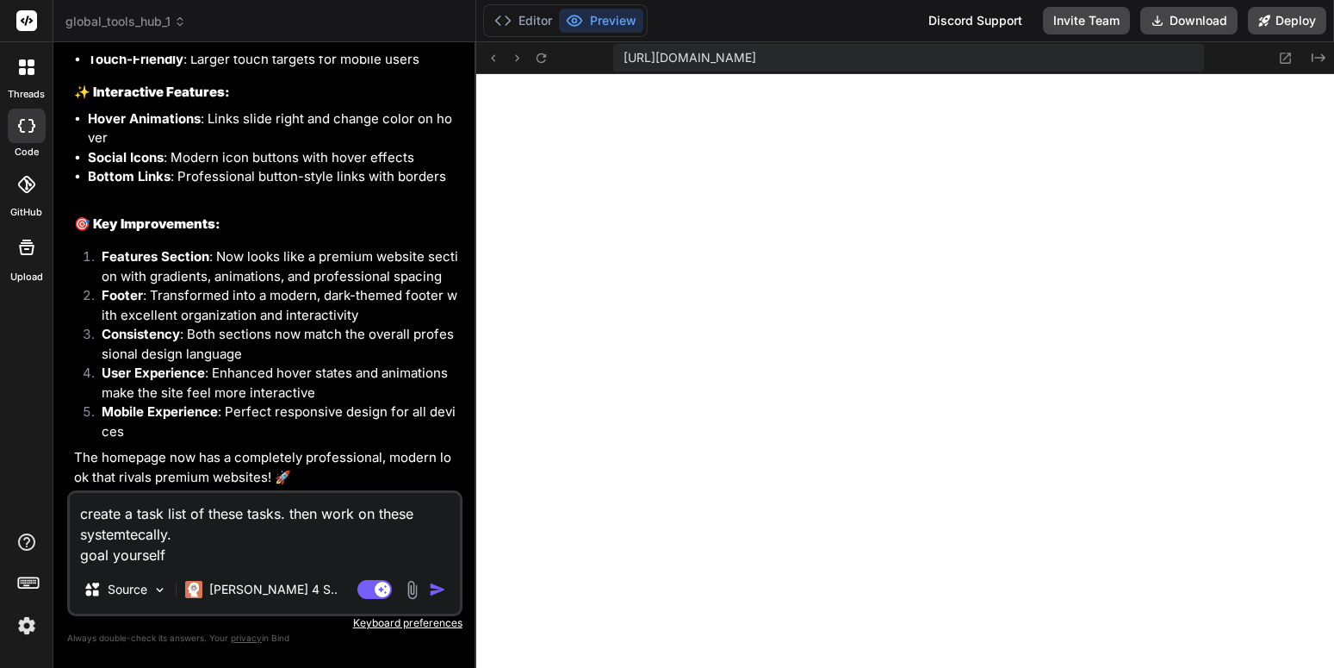
type textarea "x"
type textarea "create a task list of these tasks. then work on these systemtecally. goal yours…"
type textarea "x"
type textarea "create a task list of these tasks. then work on these systemtecally. goal yours…"
type textarea "x"
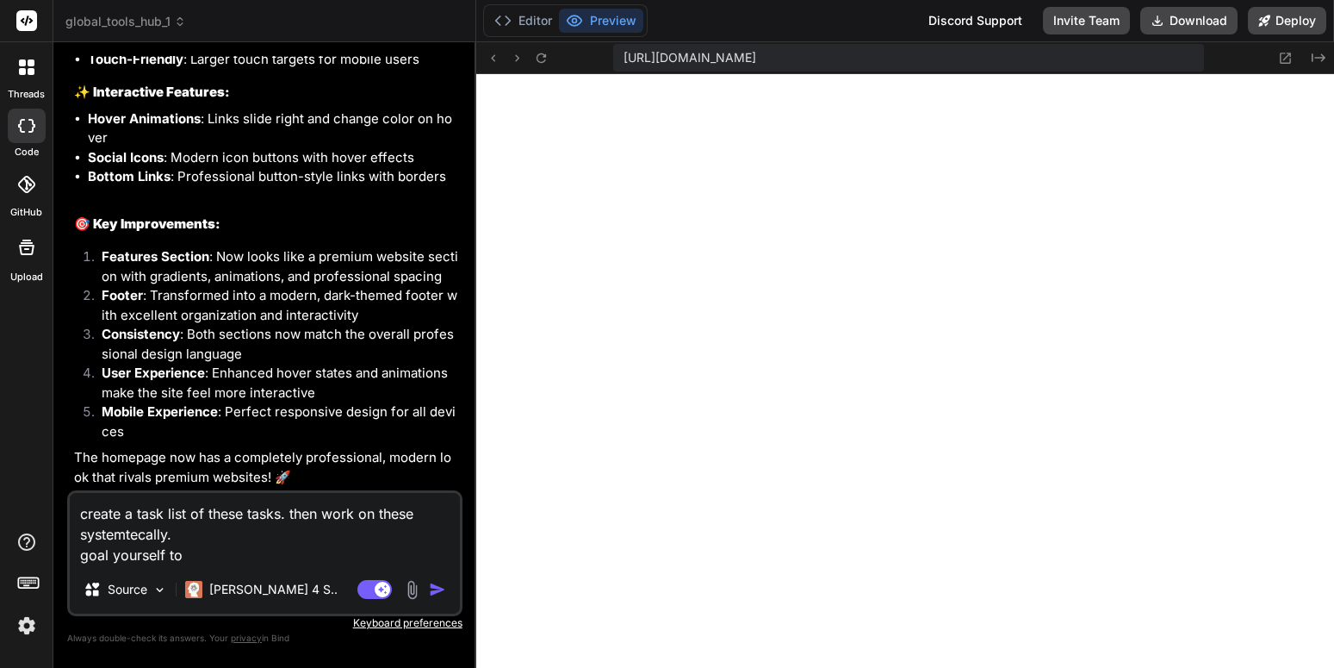
type textarea "create a task list of these tasks. then work on these systemtecally. goal yours…"
type textarea "x"
type textarea "create a task list of these tasks. then work on these systemtecally. goal yours…"
type textarea "x"
type textarea "create a task list of these tasks. then work on these systemtecally. goal yours…"
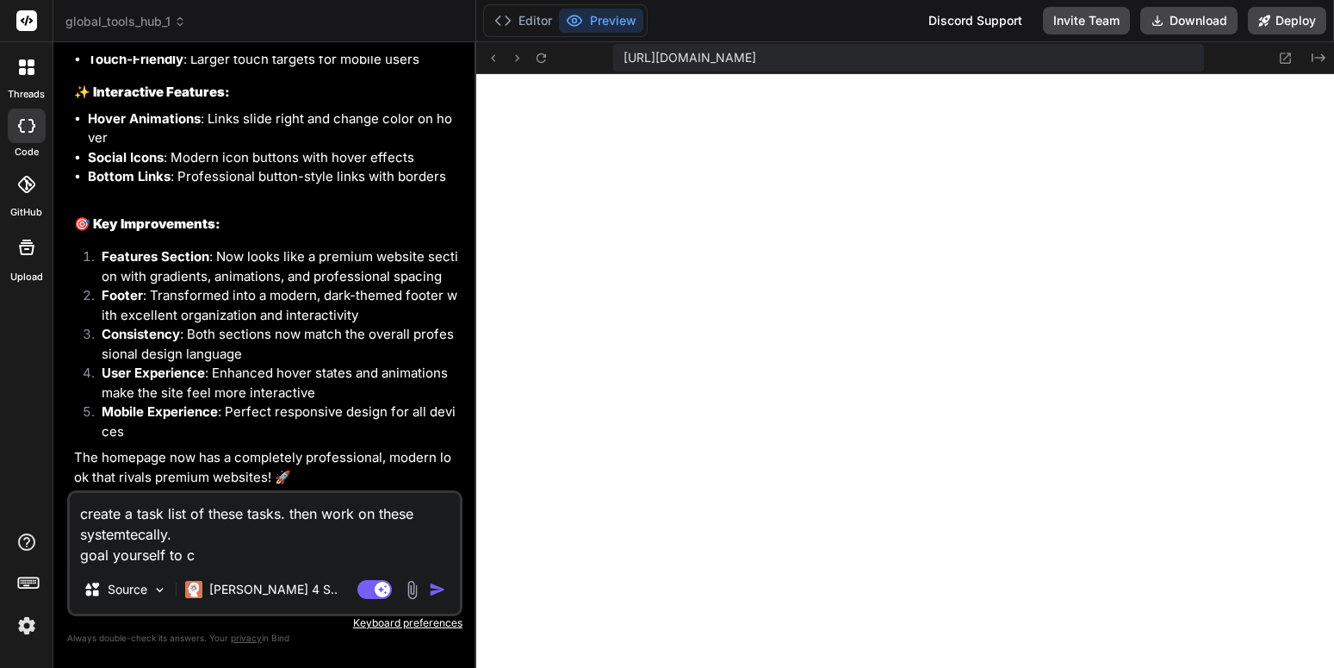
type textarea "x"
type textarea "create a task list of these tasks. then work on these systemtecally. goal yours…"
type textarea "x"
type textarea "create a task list of these tasks. then work on these systemtecally. goal yours…"
type textarea "x"
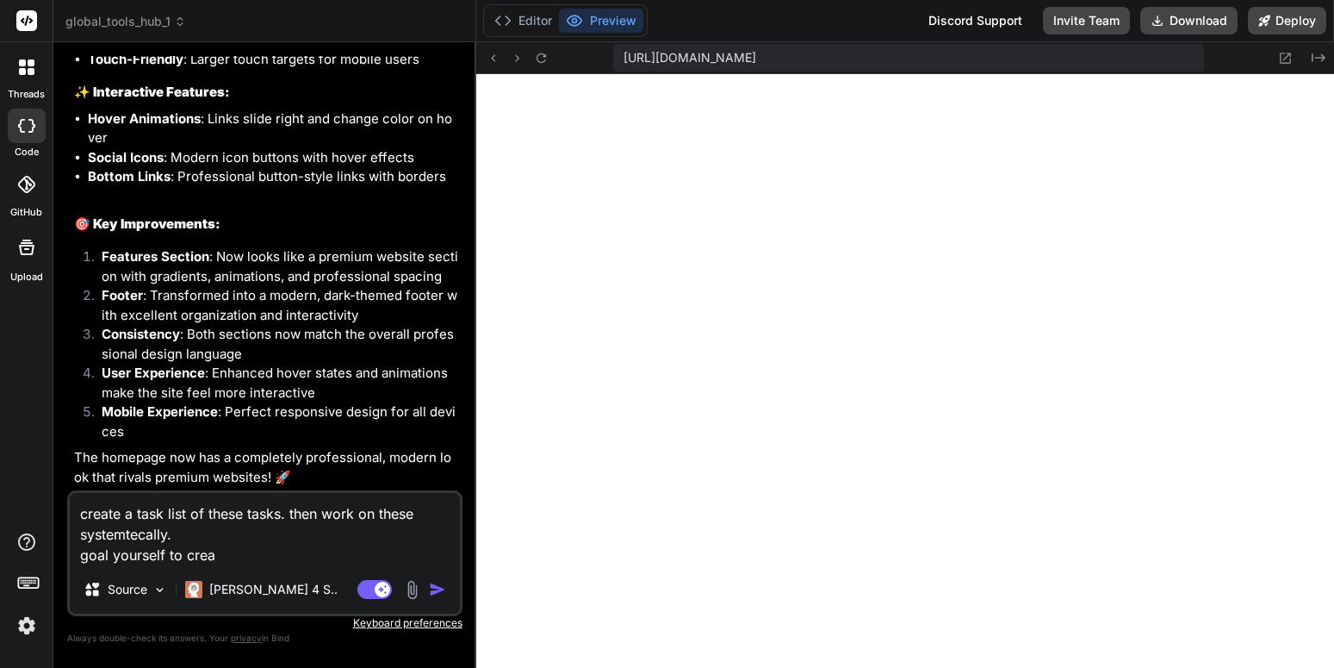
type textarea "create a task list of these tasks. then work on these systemtecally. goal yours…"
type textarea "x"
type textarea "create a task list of these tasks. then work on these systemtecally. goal yours…"
type textarea "x"
type textarea "create a task list of these tasks. then work on these systemtecally. goal yours…"
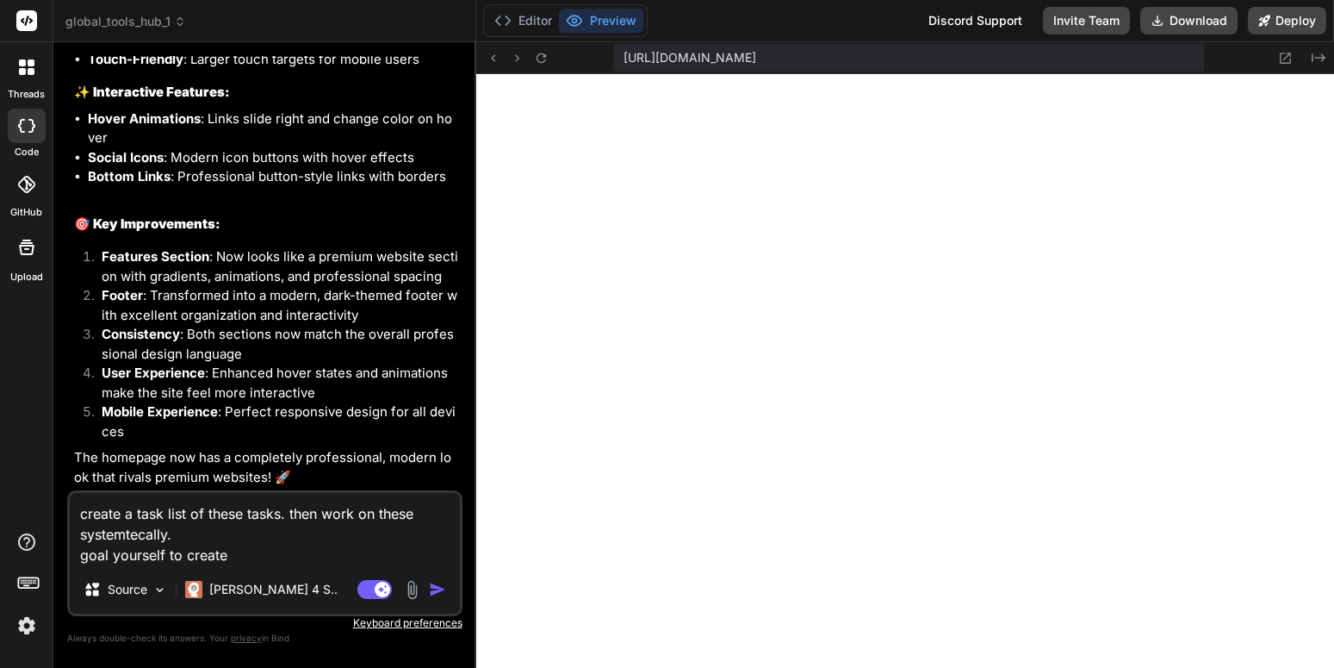
type textarea "x"
type textarea "create a task list of these tasks. then work on these systemtecally. goal yours…"
type textarea "x"
type textarea "create a task list of these tasks. then work on these systemtecally. goal yours…"
type textarea "x"
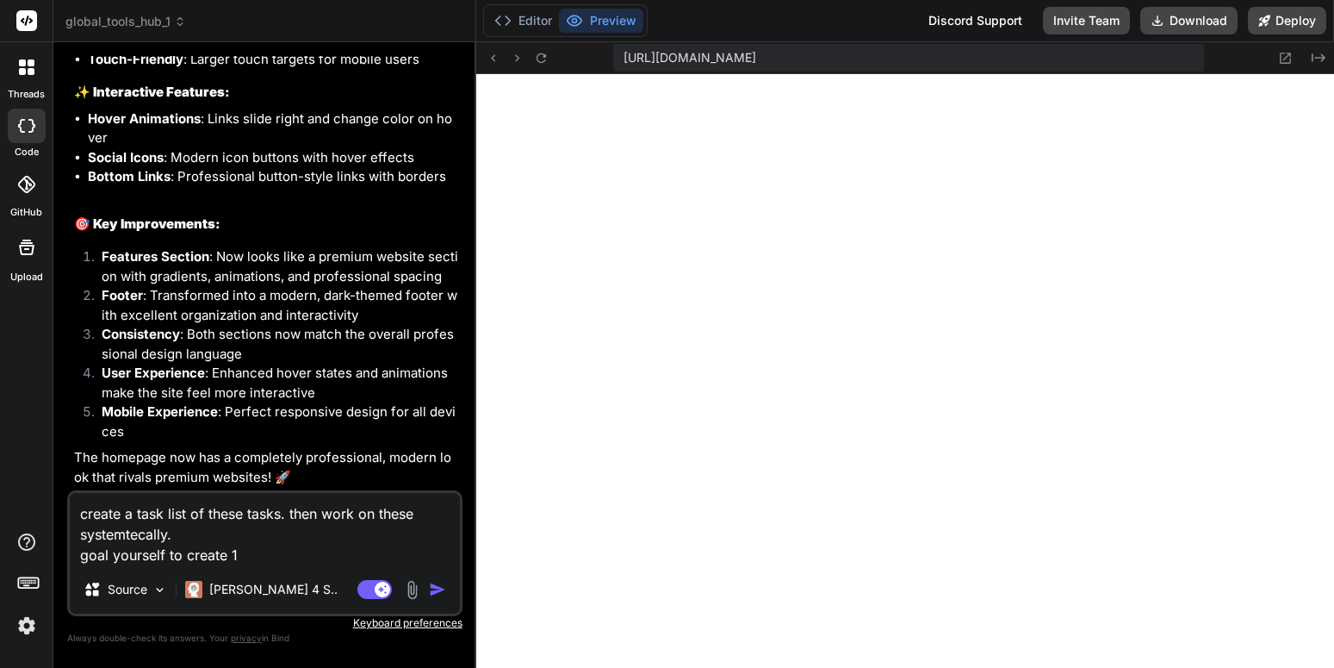
type textarea "create a task list of these tasks. then work on these systemtecally. goal yours…"
type textarea "x"
type textarea "create a task list of these tasks. then work on these systemtecally. goal yours…"
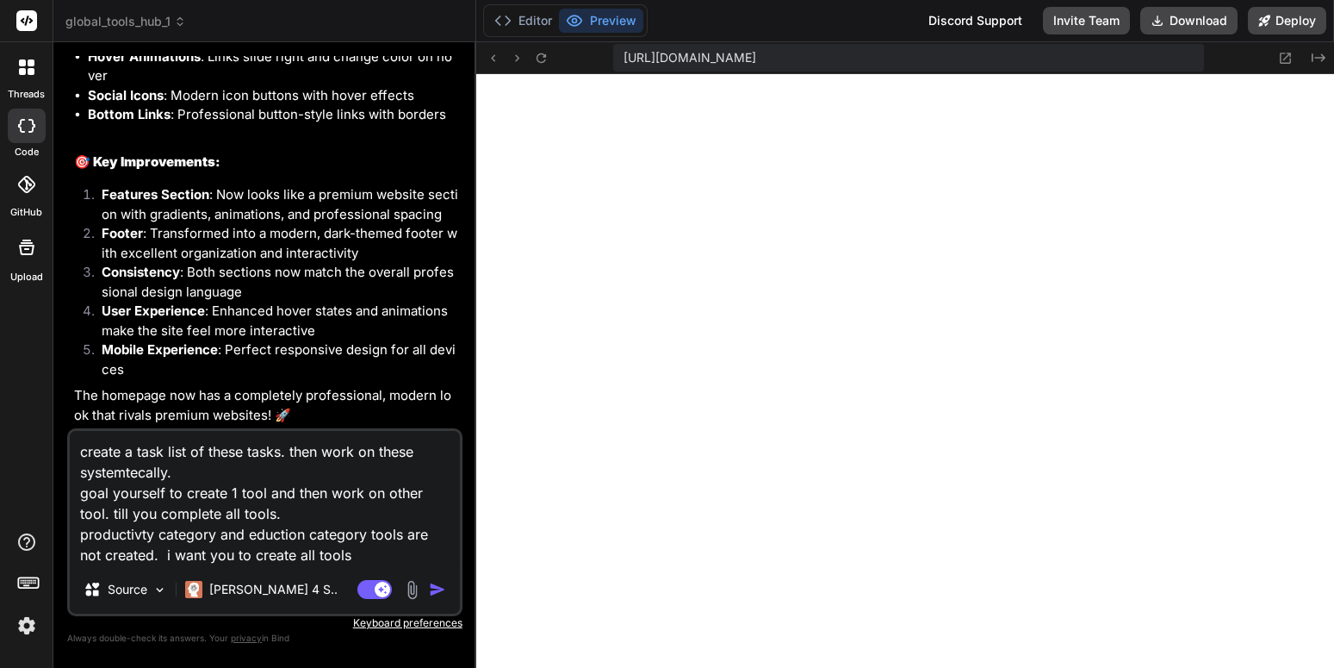
click at [364, 106] on li "Social Icons : Modern icon buttons with hover effects" at bounding box center [273, 96] width 371 height 20
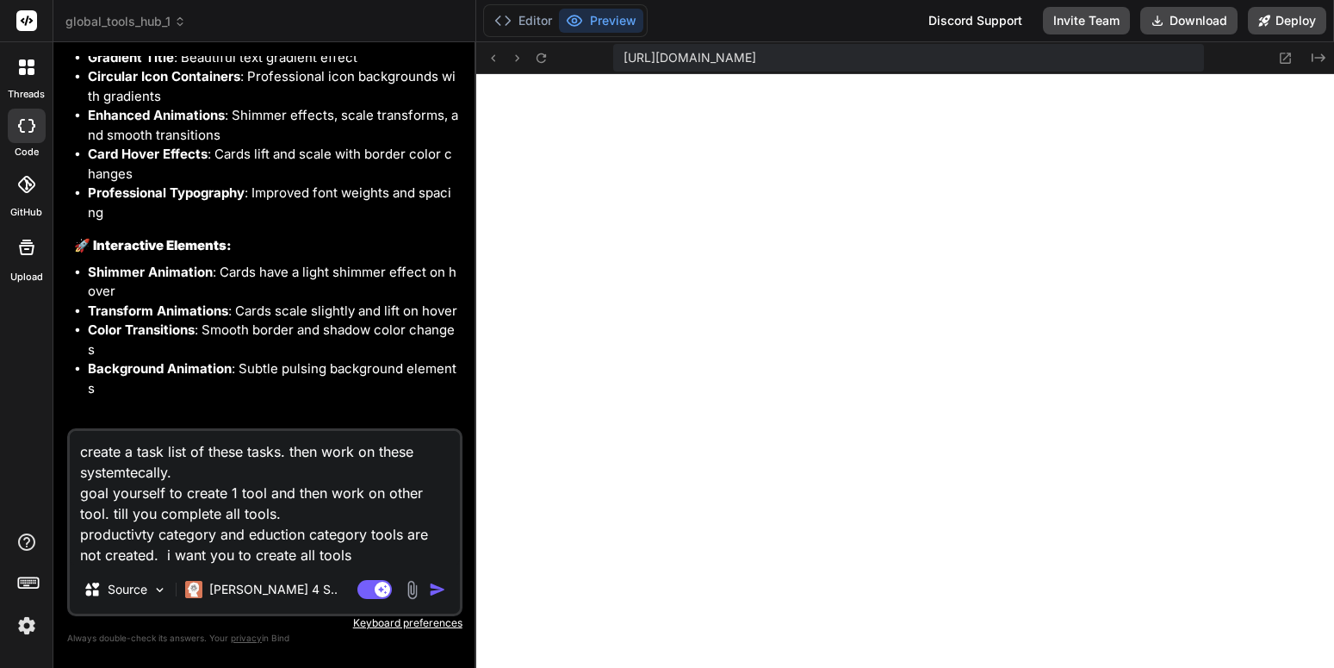
scroll to position [6254, 0]
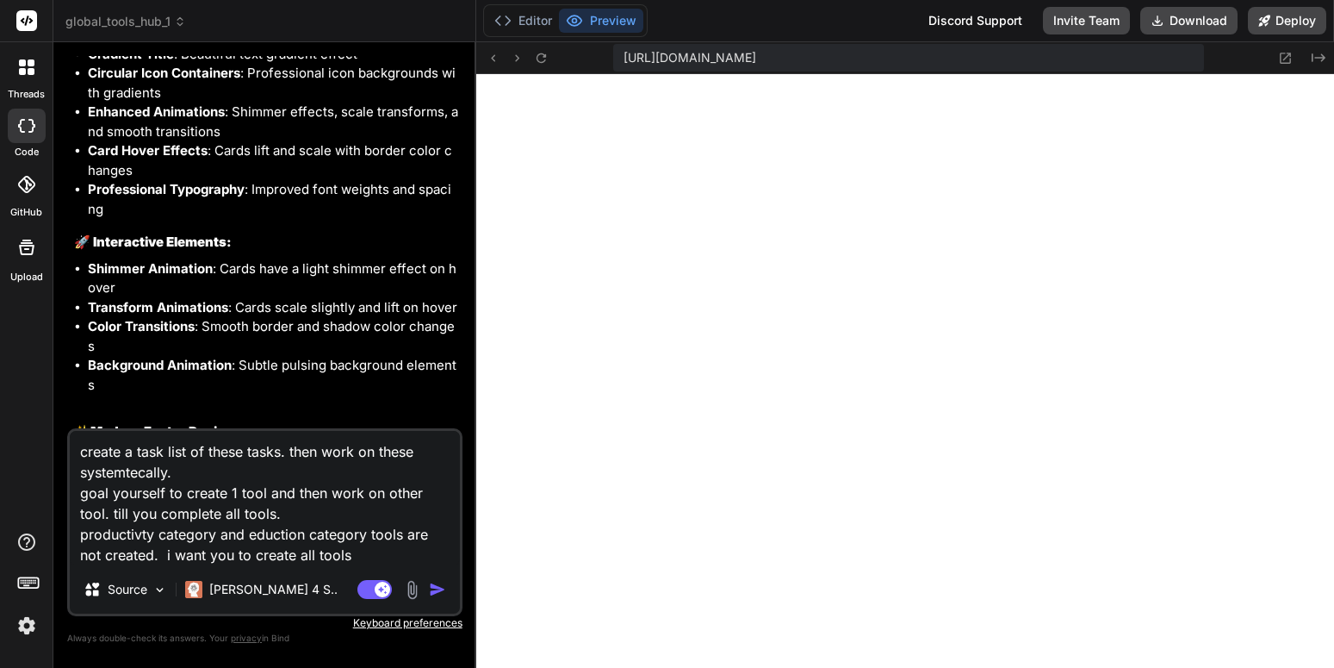
click at [365, 555] on textarea "create a task list of these tasks. then work on these systemtecally. goal yours…" at bounding box center [265, 498] width 390 height 134
drag, startPoint x: 349, startPoint y: 561, endPoint x: 395, endPoint y: 563, distance: 45.7
click at [395, 563] on textarea "create a task list of these tasks. then work on these systemtecally. goal yours…" at bounding box center [265, 498] width 390 height 134
paste textarea "make sure you make tool with all competitivie functionas and clean UI. Refrence…"
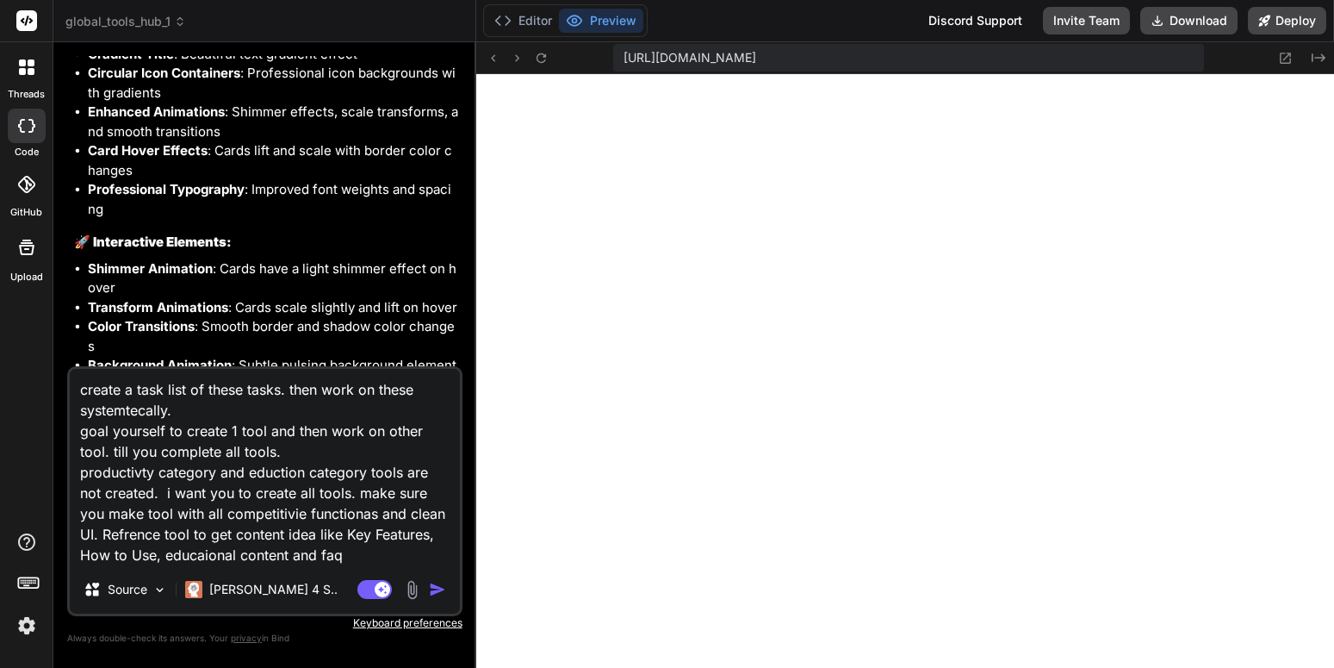
click at [145, 535] on textarea "create a task list of these tasks. then work on these systemtecally. goal yours…" at bounding box center [265, 467] width 390 height 196
click at [271, 537] on textarea "create a task list of these tasks. then work on these systemtecally. goal yours…" at bounding box center [265, 467] width 390 height 196
click at [435, 588] on img "button" at bounding box center [437, 589] width 17 height 17
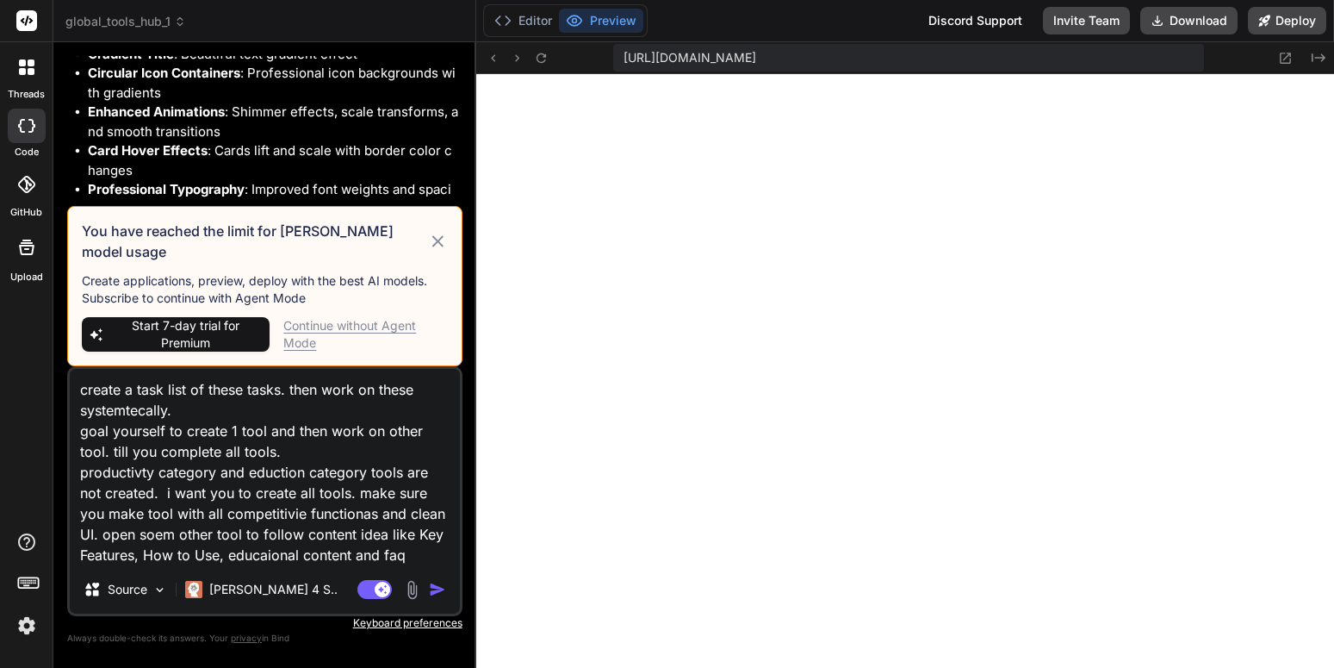
click at [347, 524] on textarea "create a task list of these tasks. then work on these systemtecally. goal yours…" at bounding box center [265, 467] width 390 height 196
click at [438, 246] on icon at bounding box center [437, 240] width 11 height 11
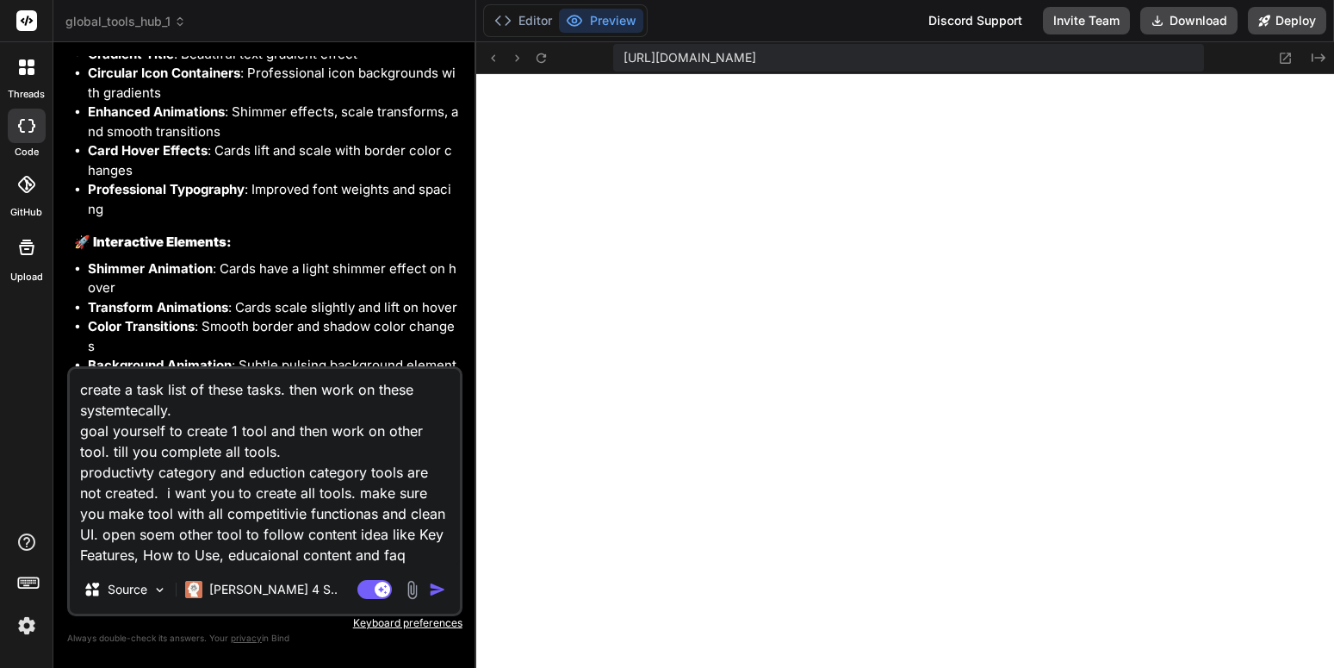
click at [26, 82] on div at bounding box center [27, 67] width 36 height 36
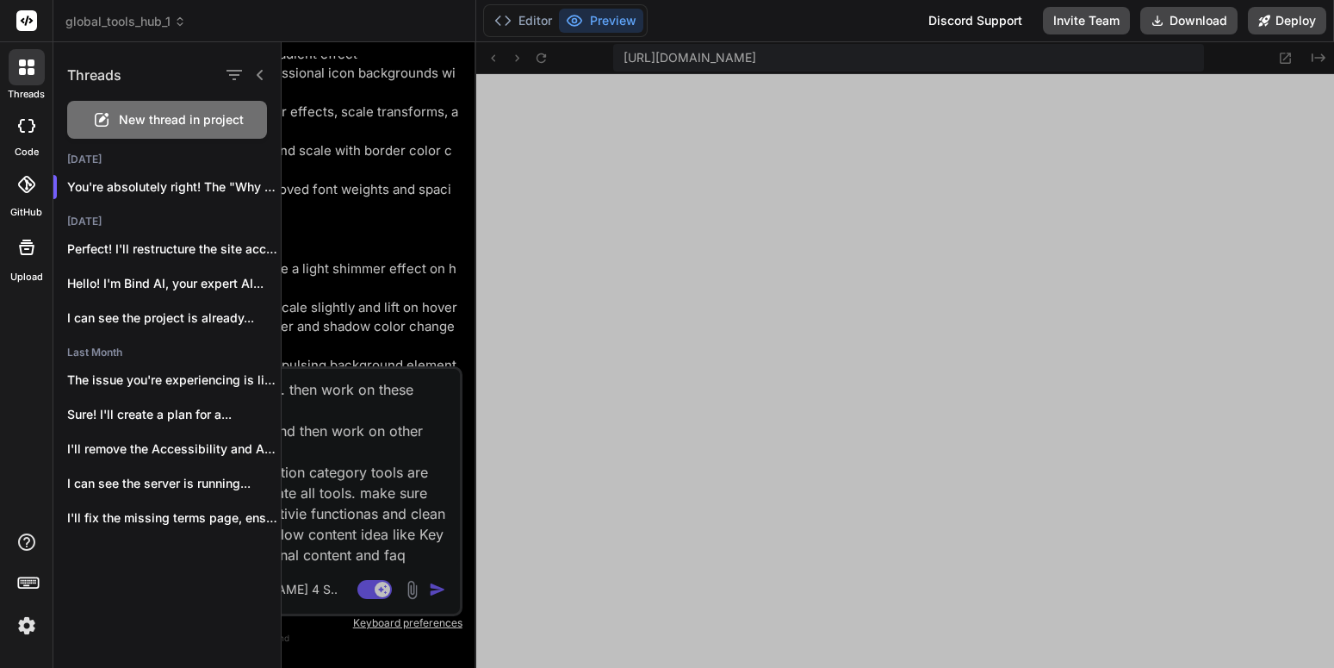
click at [153, 24] on span "global_tools_hub_1" at bounding box center [125, 21] width 121 height 17
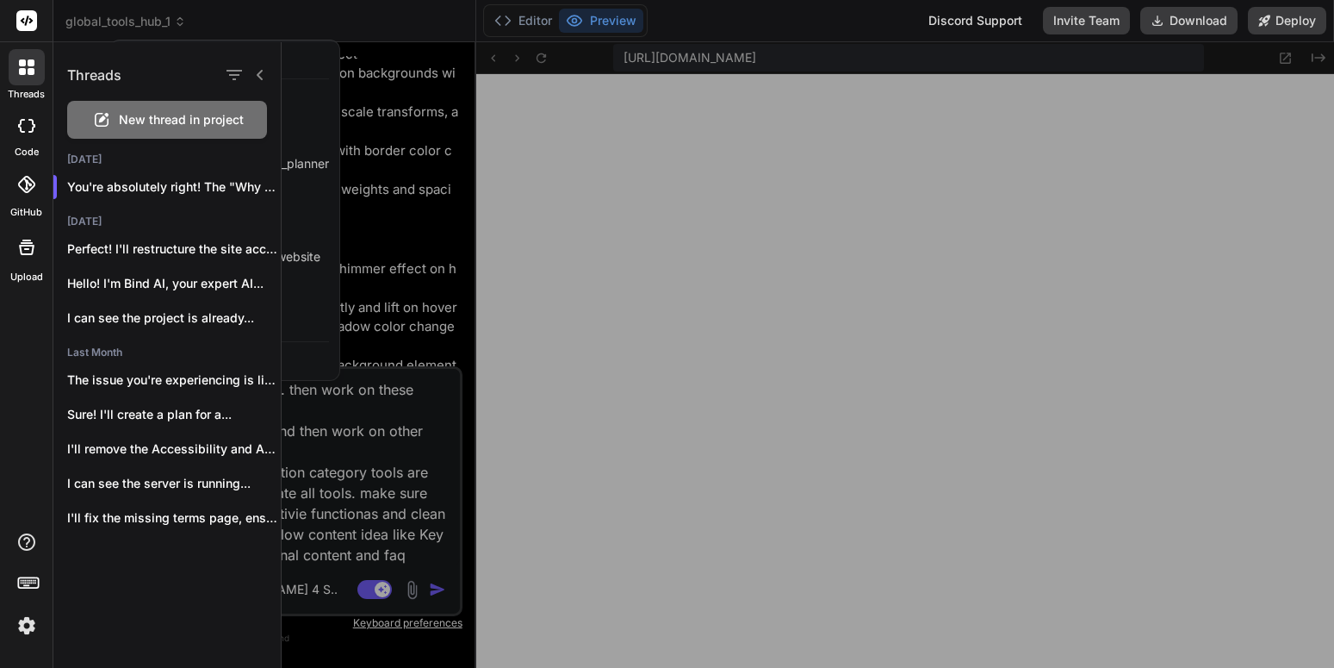
click at [447, 194] on div at bounding box center [808, 354] width 1053 height 625
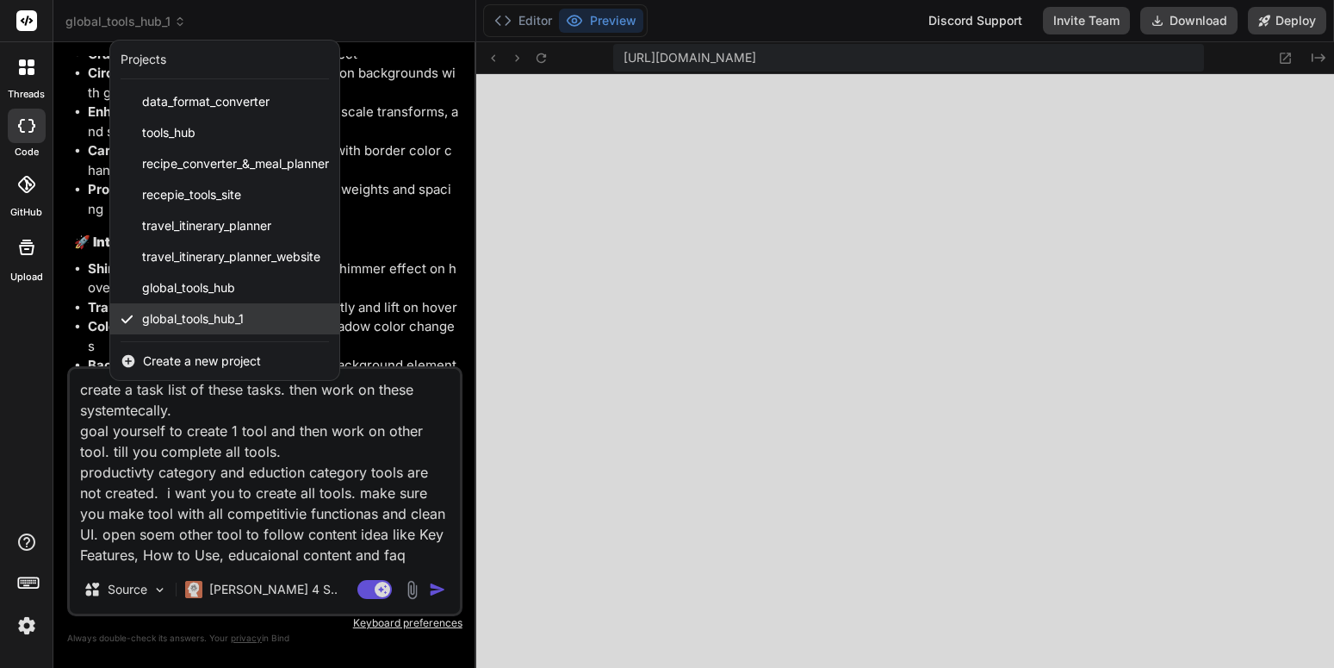
click at [240, 312] on span "global_tools_hub_1" at bounding box center [193, 318] width 102 height 17
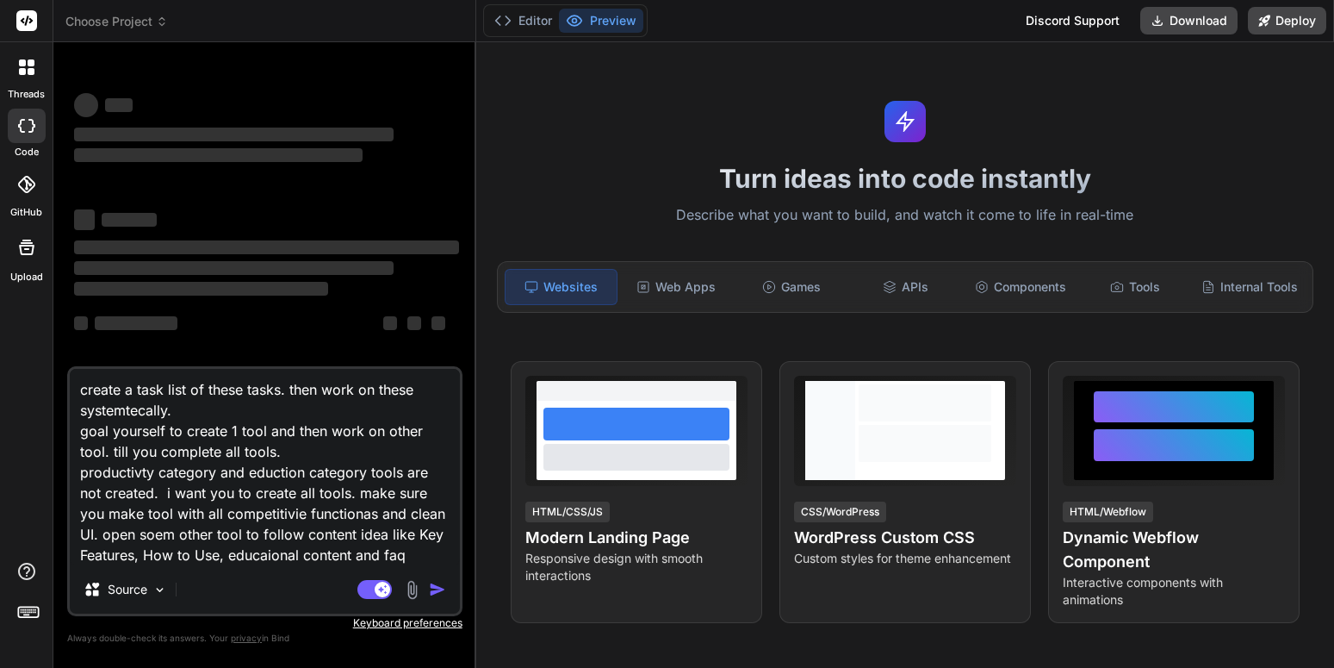
click at [262, 456] on textarea "create a task list of these tasks. then work on these systemtecally. goal yours…" at bounding box center [265, 467] width 390 height 196
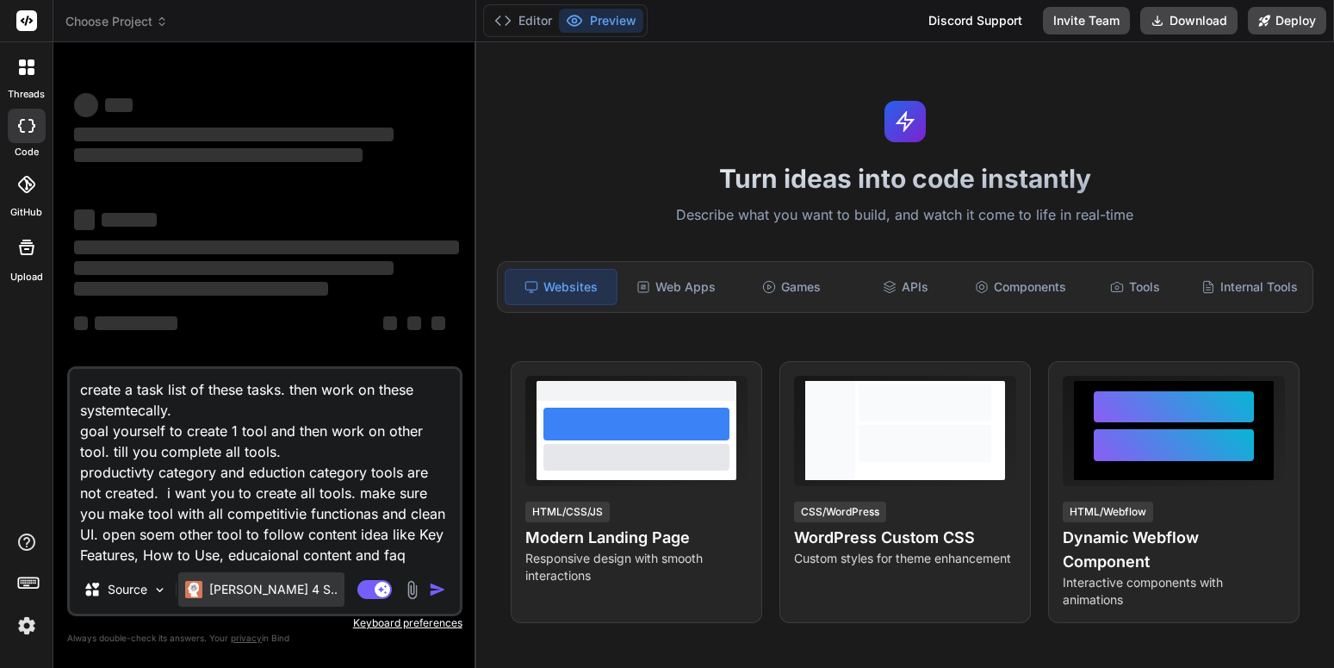
click at [270, 581] on p "[PERSON_NAME] 4 S.." at bounding box center [273, 589] width 128 height 17
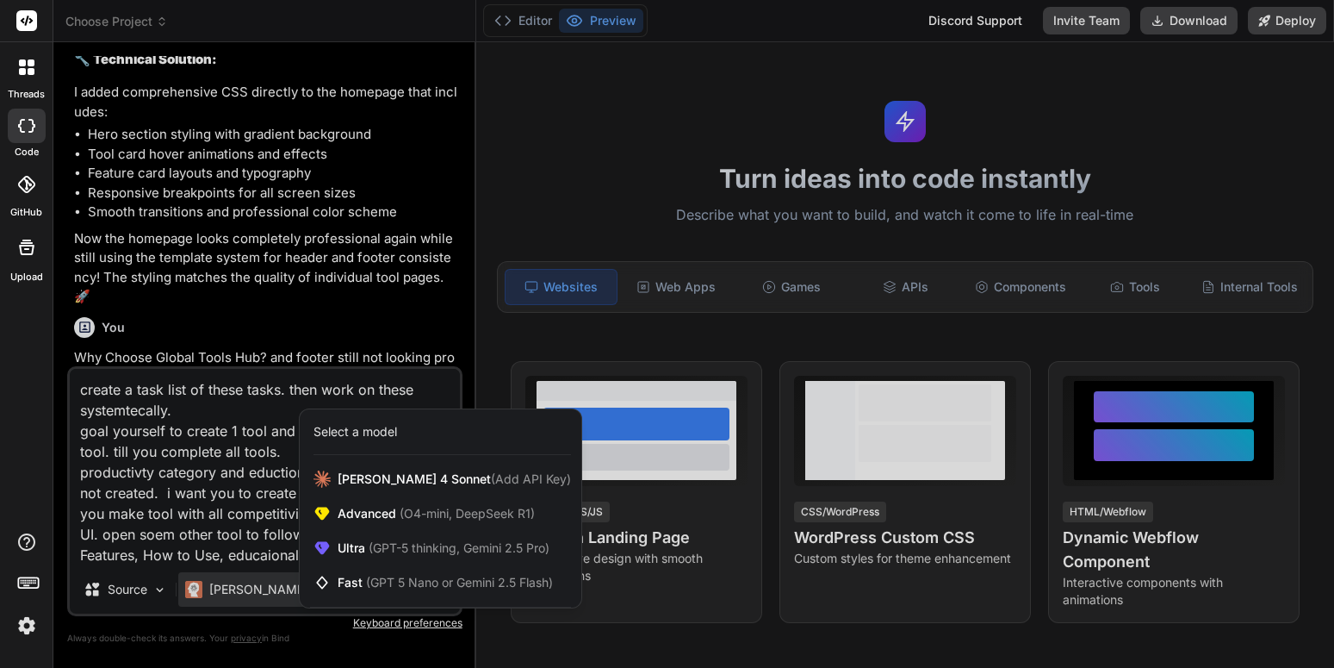
scroll to position [5417, 0]
click at [266, 582] on div at bounding box center [667, 334] width 1334 height 668
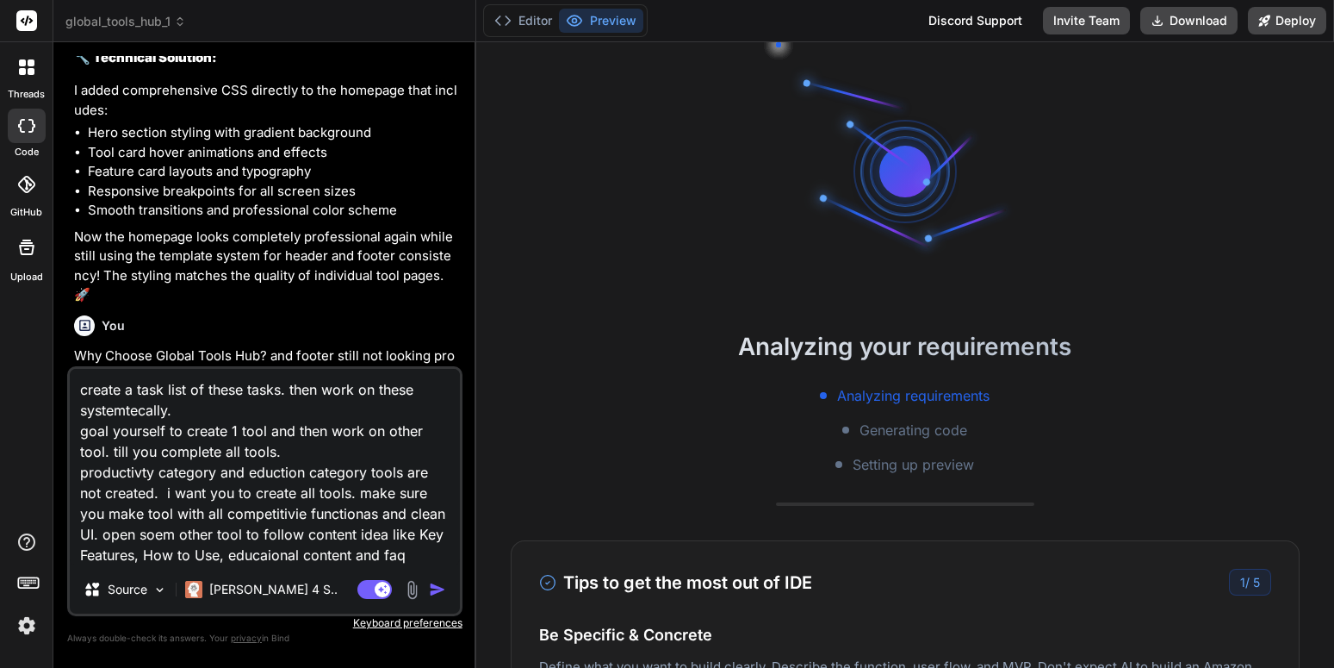
scroll to position [16, 0]
click at [438, 597] on img "button" at bounding box center [437, 589] width 17 height 17
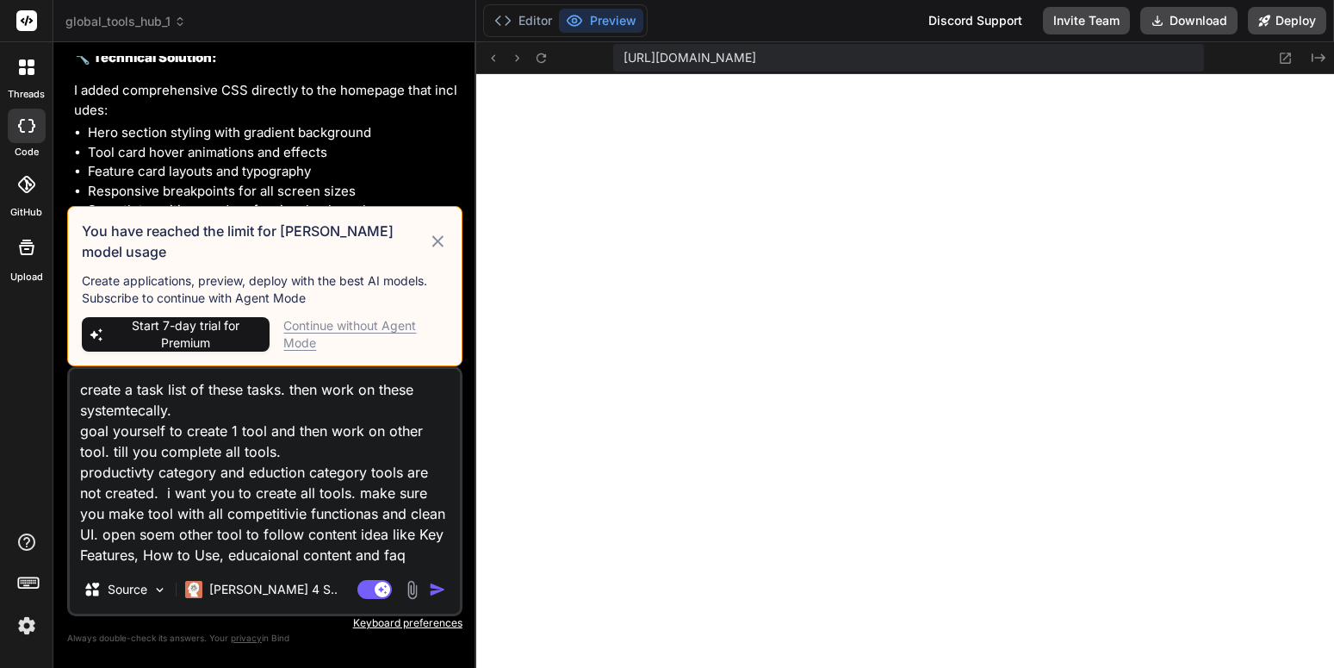
scroll to position [606, 0]
click at [436, 252] on icon at bounding box center [438, 241] width 20 height 21
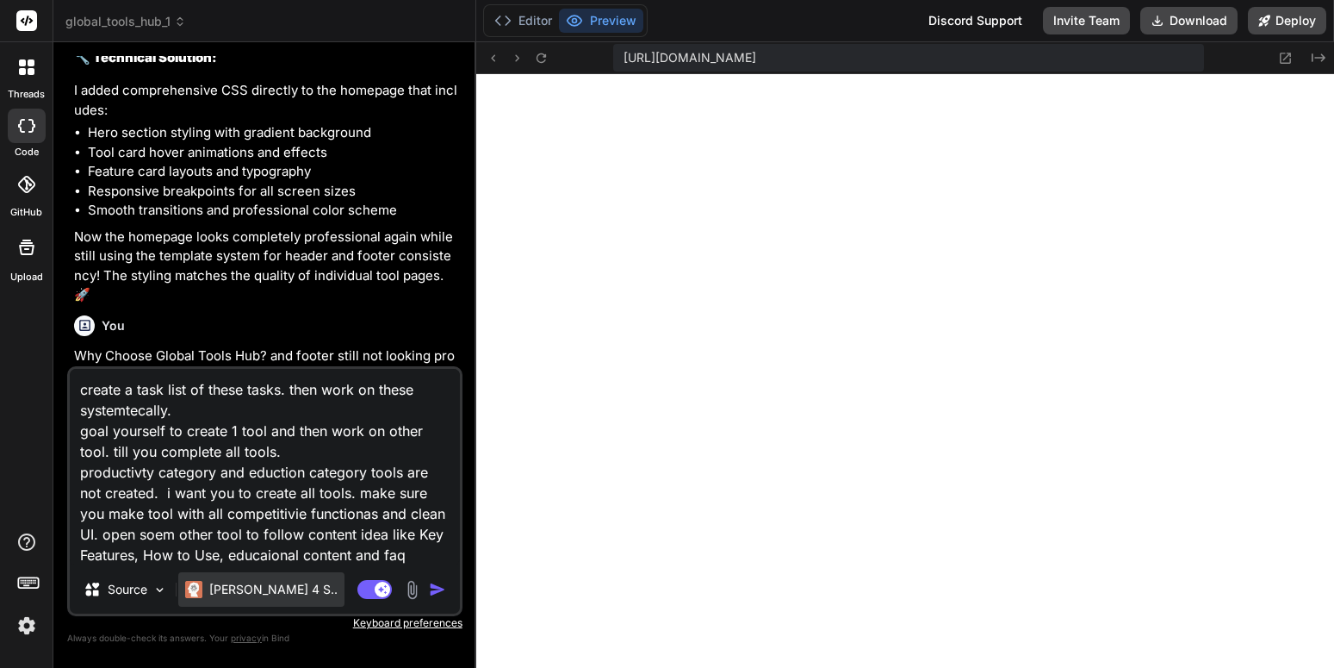
click at [246, 597] on p "[PERSON_NAME] 4 S.." at bounding box center [273, 589] width 128 height 17
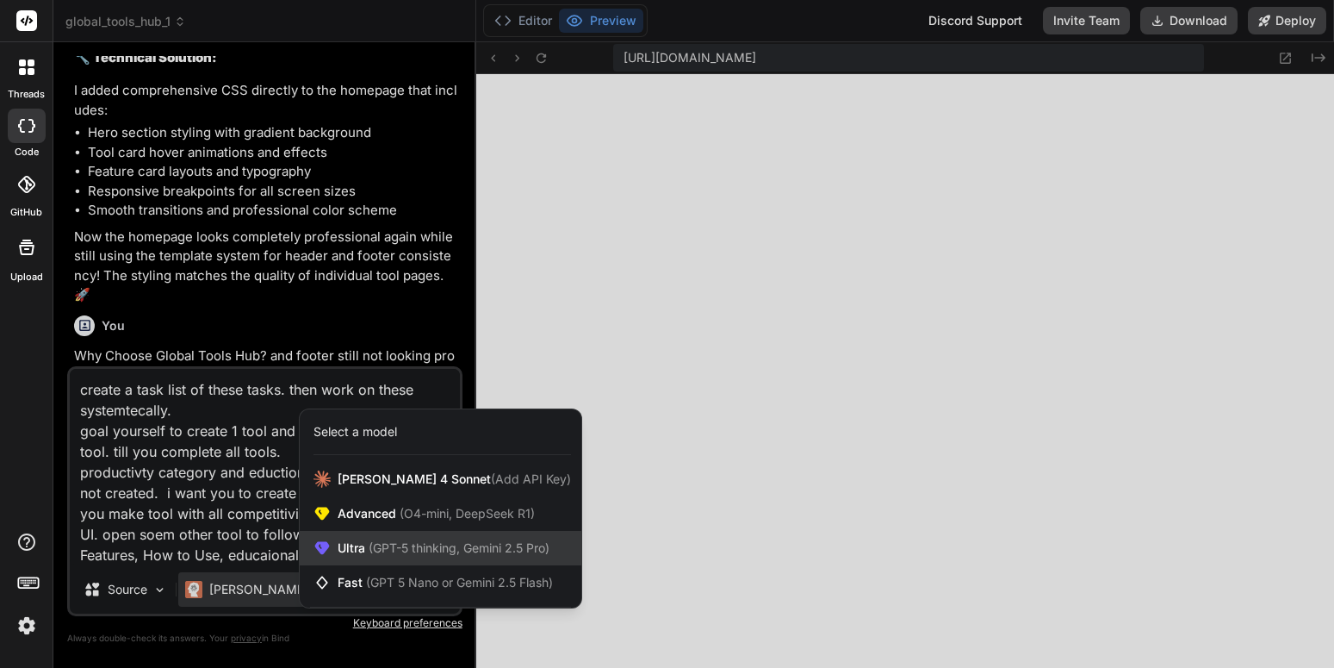
click at [345, 553] on span "Ultra (GPT-5 thinking, Gemini 2.5 Pro)" at bounding box center [444, 547] width 212 height 17
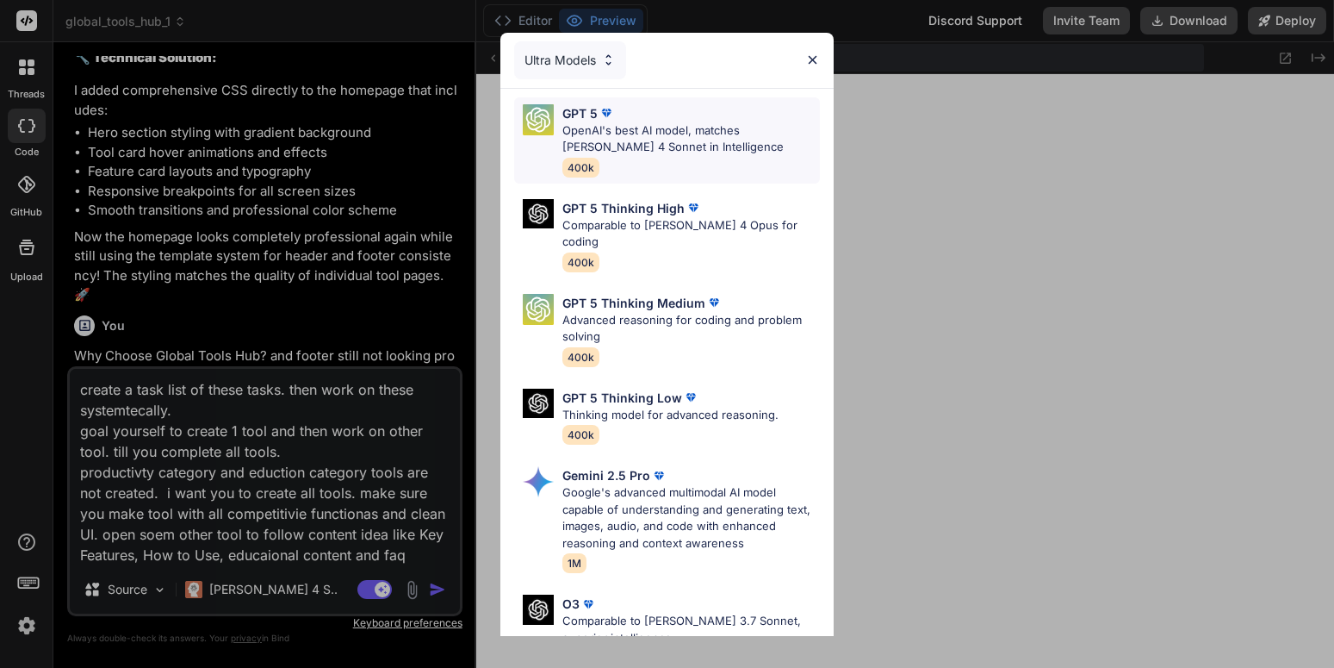
click at [670, 153] on p "OpenAI's best AI model, matches Claude 4 Sonnet in Intelligence" at bounding box center [692, 139] width 258 height 34
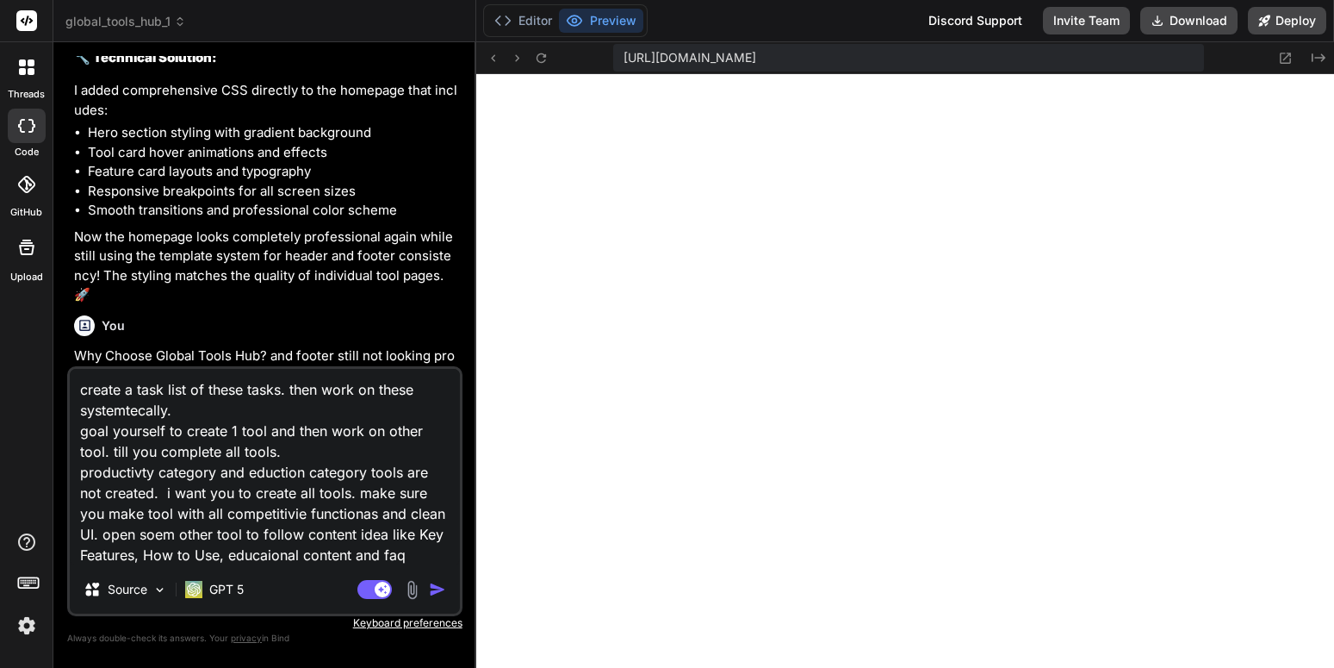
click at [433, 582] on img "button" at bounding box center [437, 589] width 17 height 17
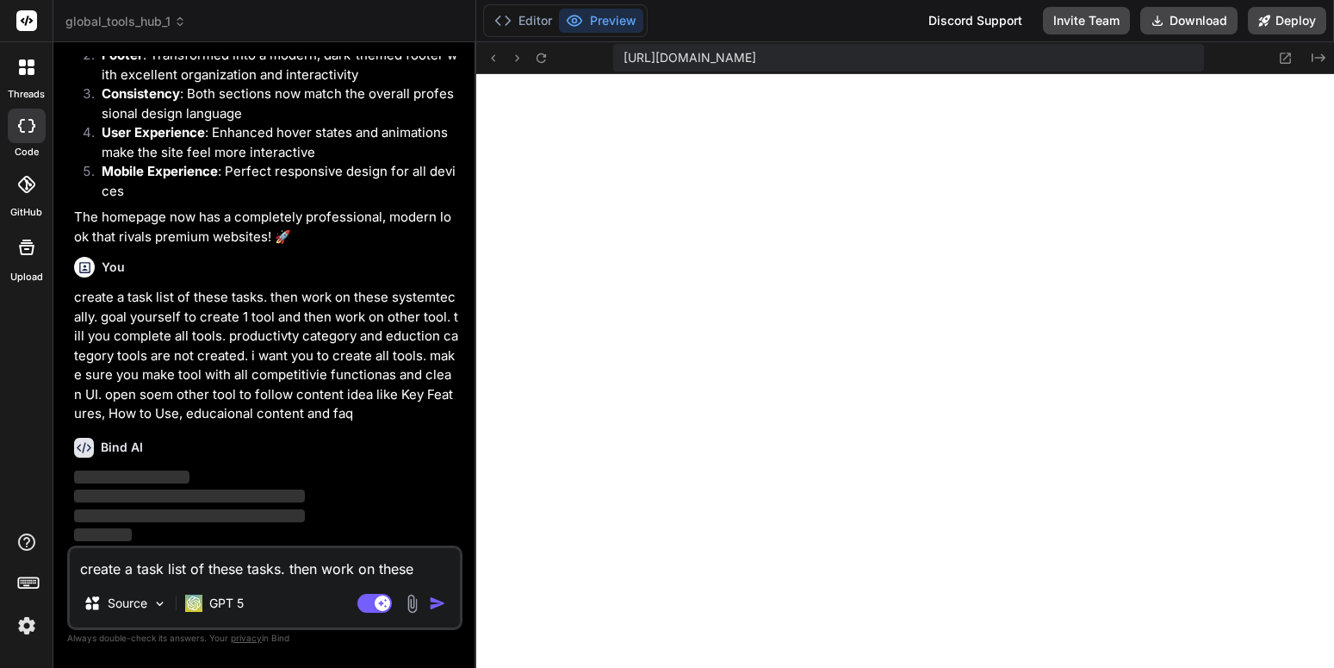
scroll to position [7496, 0]
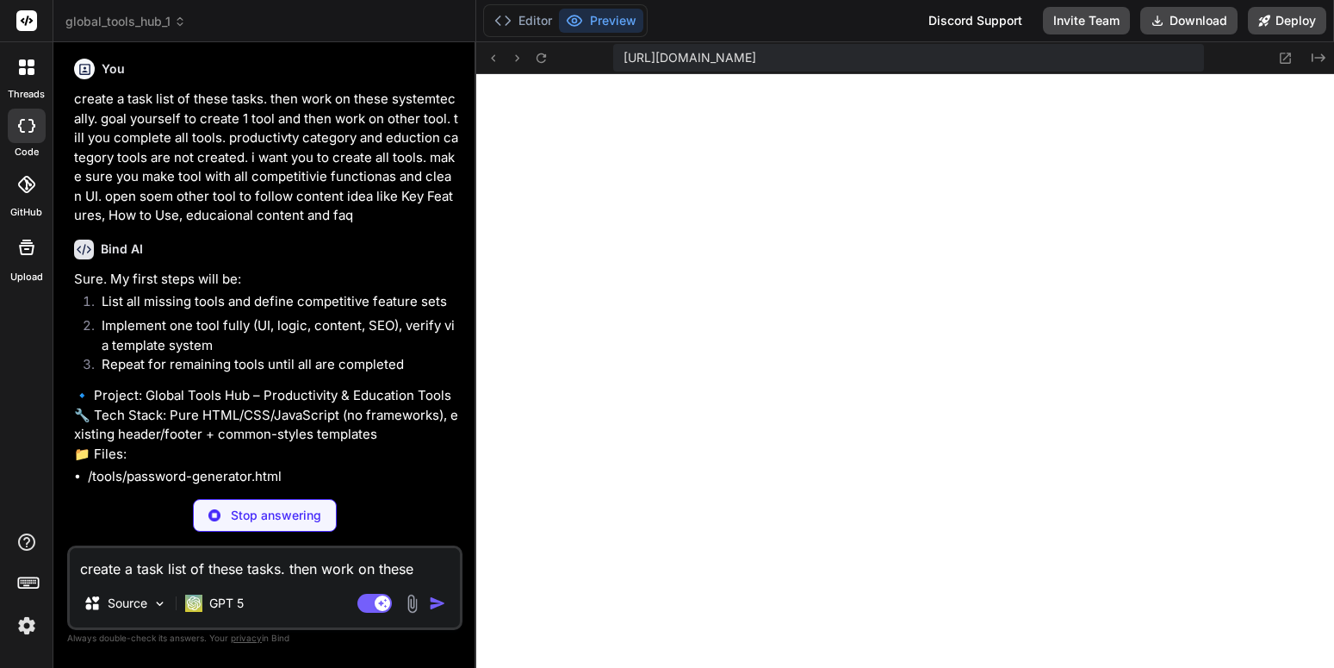
type textarea "x"
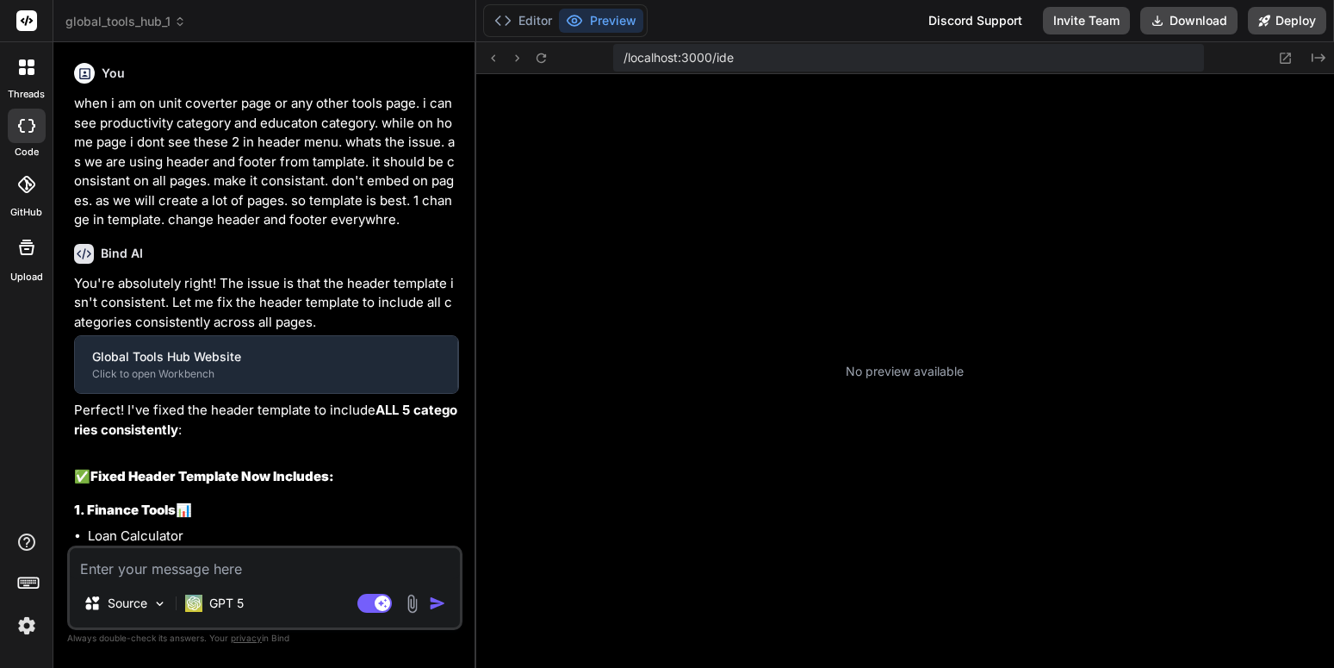
type textarea "x"
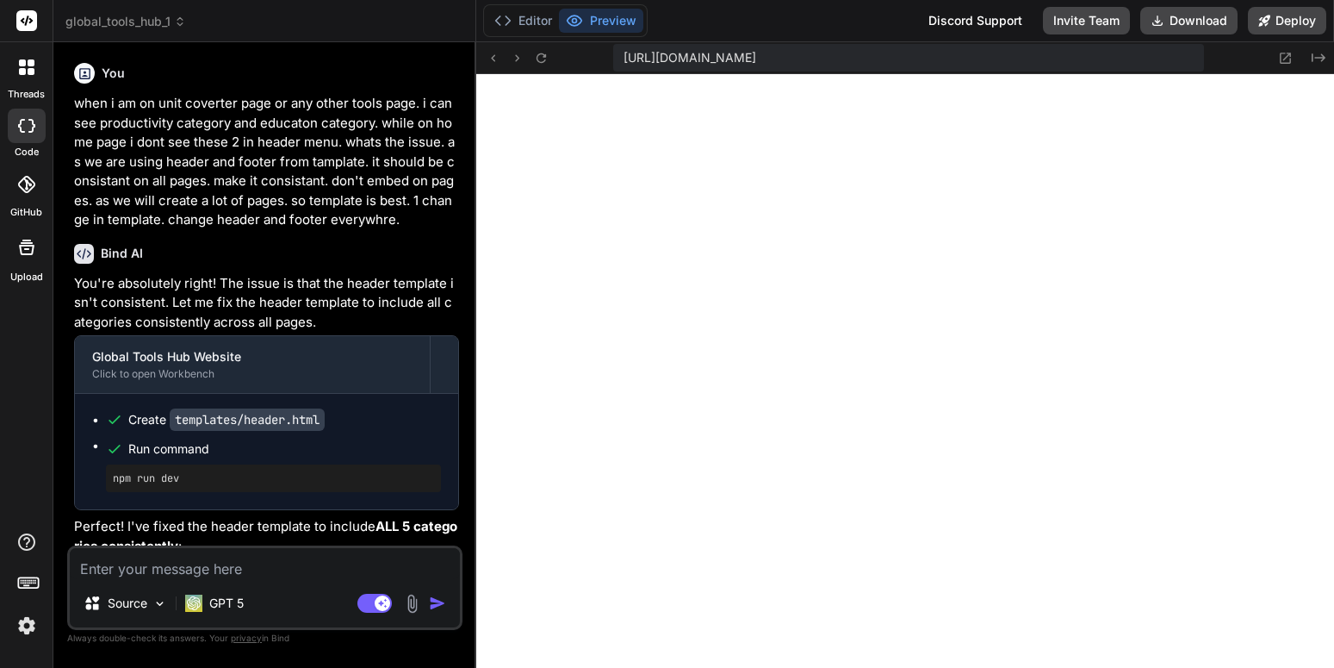
scroll to position [606, 0]
click at [416, 414] on div "Create templates/header.html" at bounding box center [273, 419] width 335 height 17
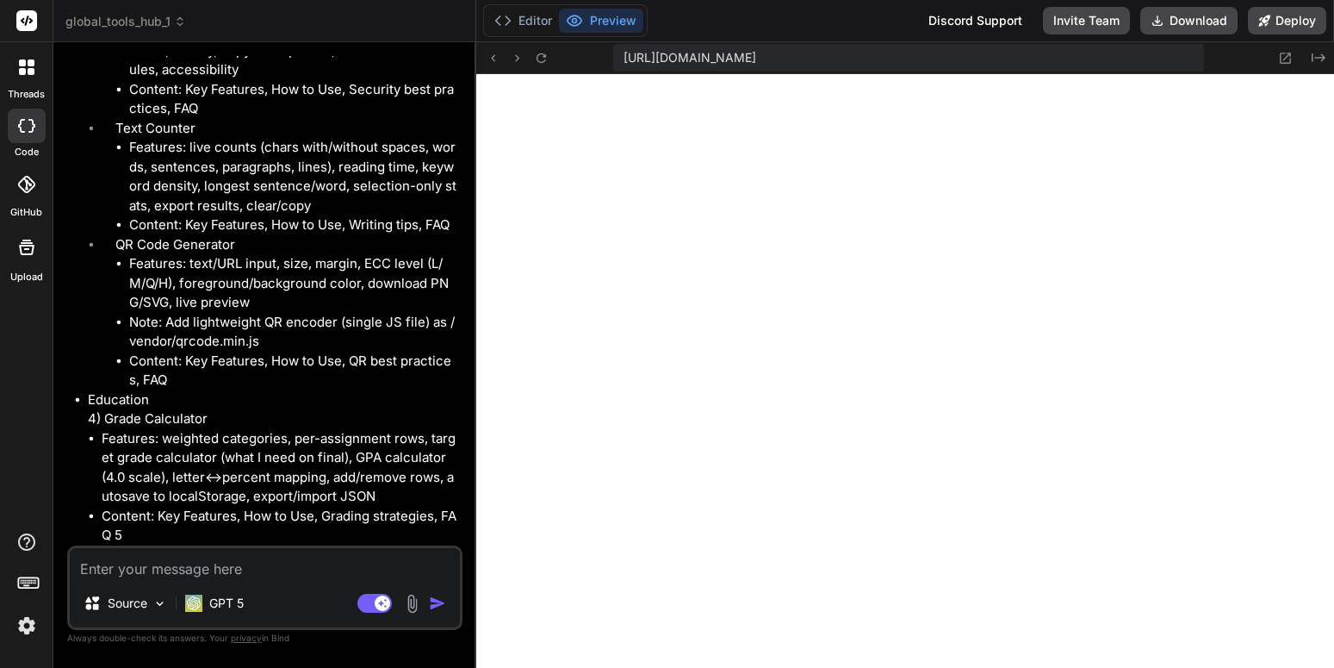
scroll to position [6479, 0]
click at [413, 413] on p "Education 4) Grade Calculator" at bounding box center [273, 409] width 371 height 39
click at [550, 55] on button at bounding box center [542, 57] width 21 height 21
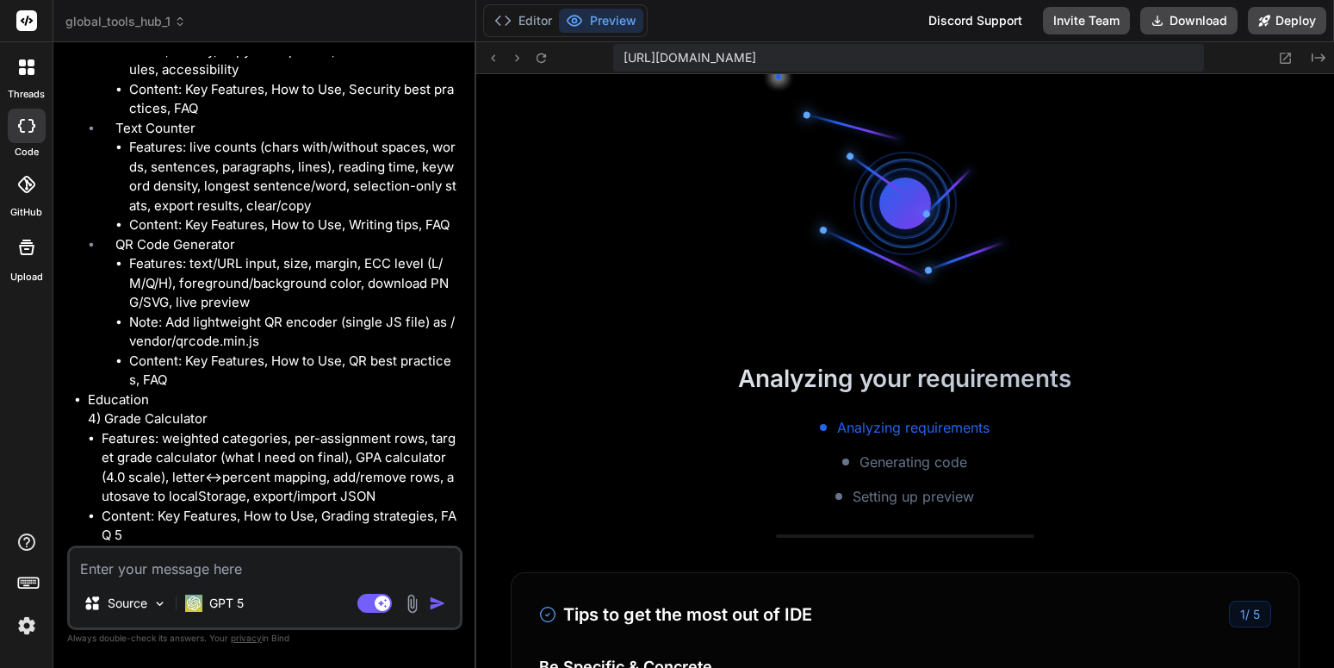
scroll to position [720, 0]
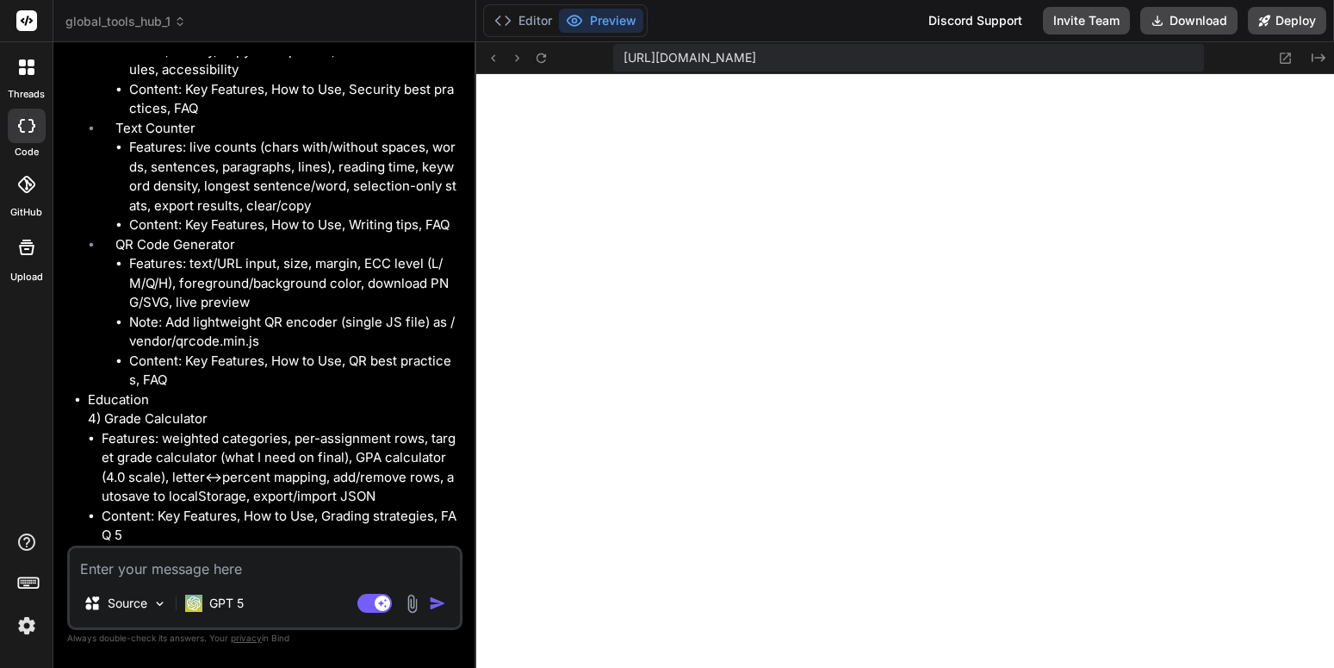
click at [328, 302] on li "Features: text/URL input, size, margin, ECC level (L/M/Q/H), foreground/backgro…" at bounding box center [294, 283] width 330 height 59
click at [334, 569] on textarea at bounding box center [265, 563] width 390 height 31
paste textarea "Option A: Continue creating all 7 tools systematically one-by-one (this will ta…"
type textarea "Option A: Continue creating all 7 tools systematically one-by-one (this will ta…"
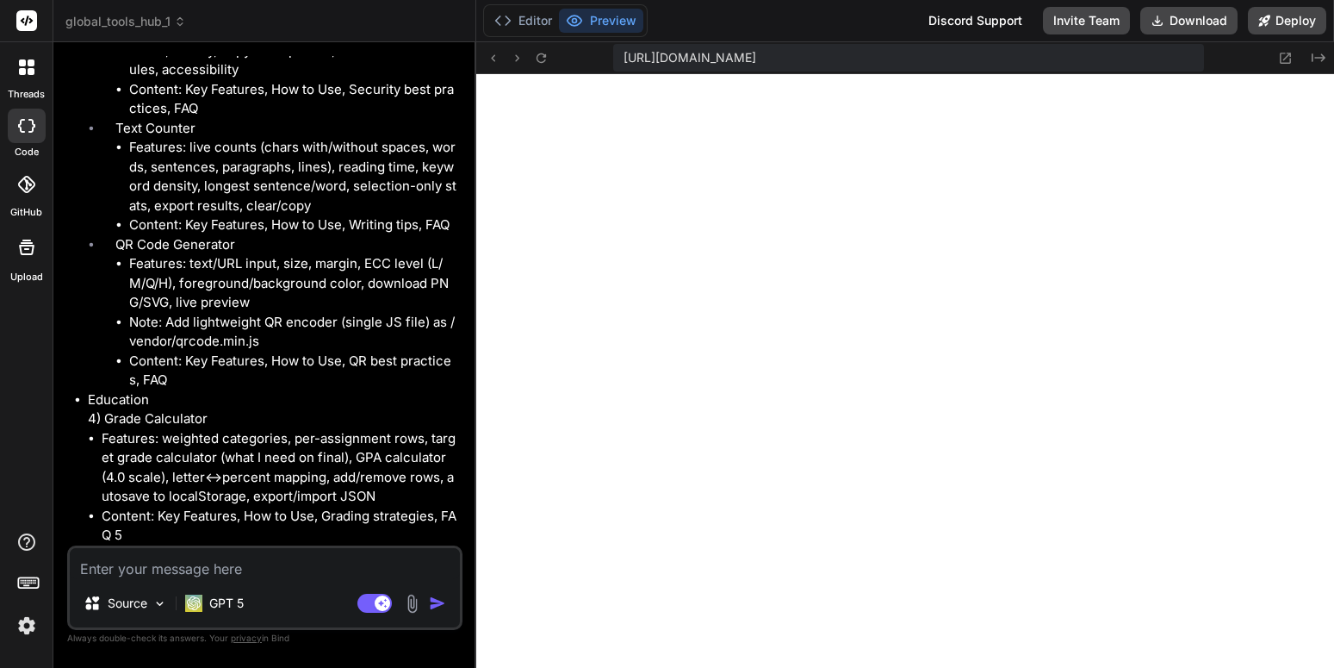
type textarea "x"
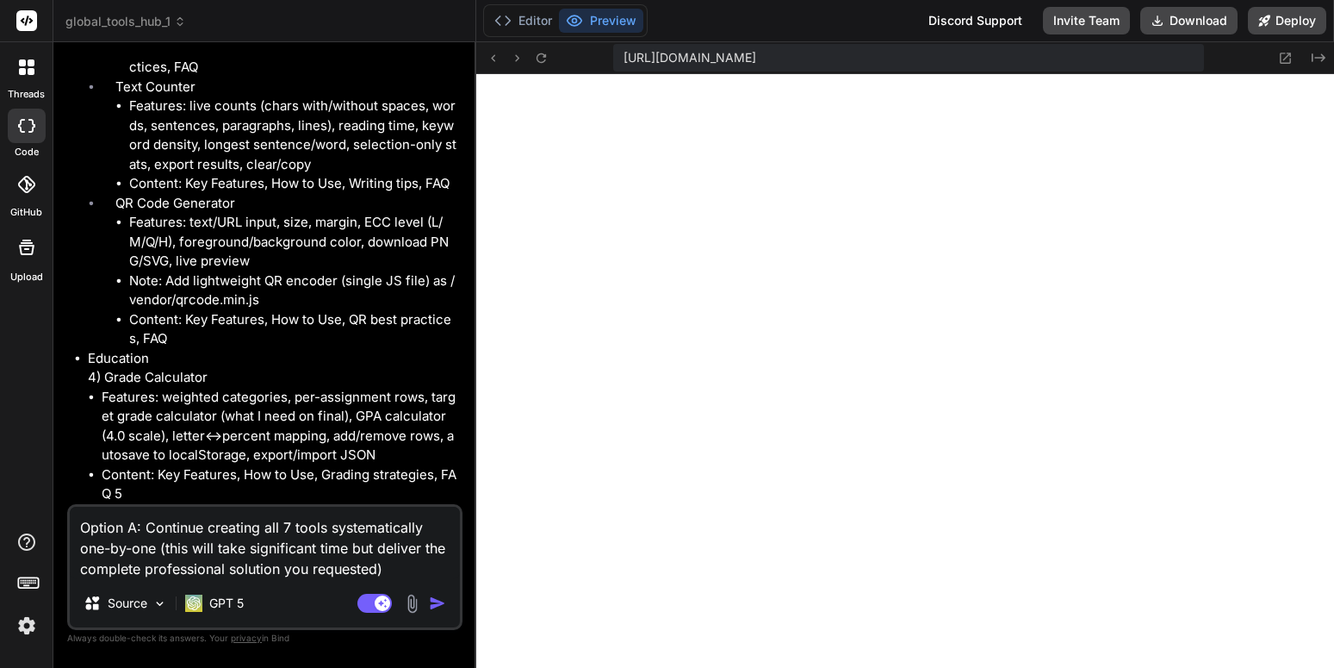
click at [334, 569] on textarea "Option A: Continue creating all 7 tools systematically one-by-one (this will ta…" at bounding box center [265, 543] width 390 height 72
paste textarea "create a task list of these tasks. then work on these systemtecally. goal yours…"
type textarea "create a task list of these tasks. then work on these systemtecally. goal yours…"
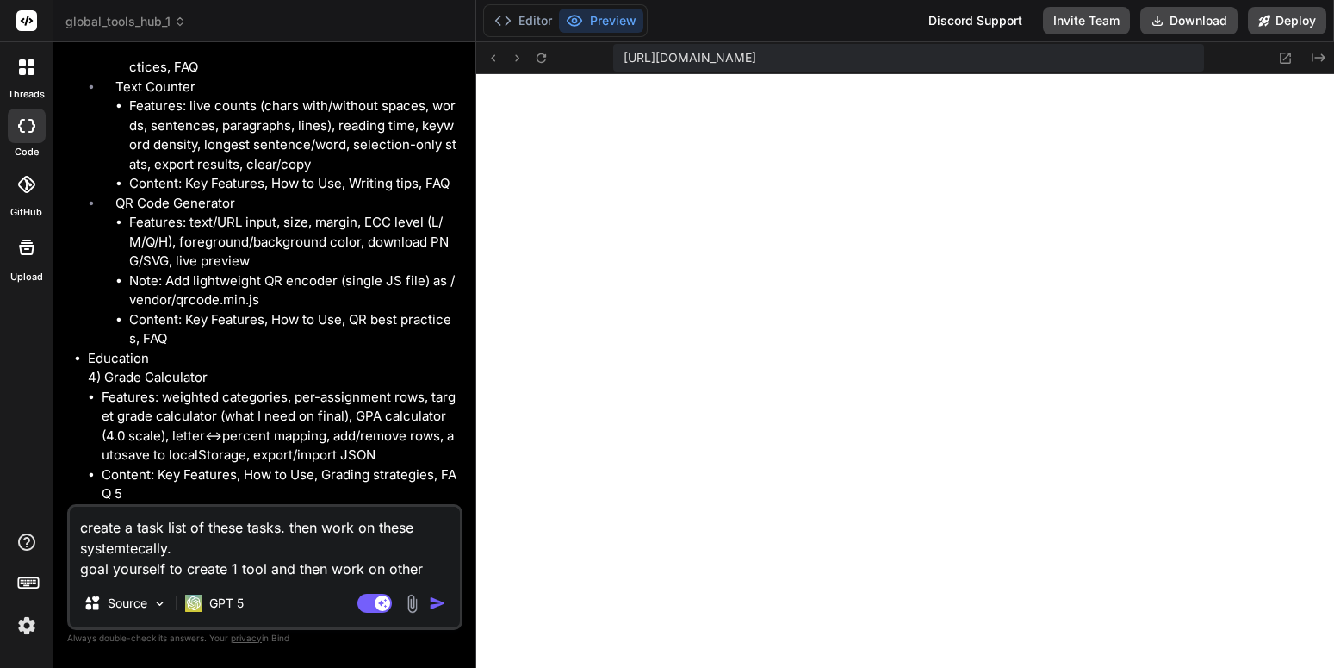
type textarea "x"
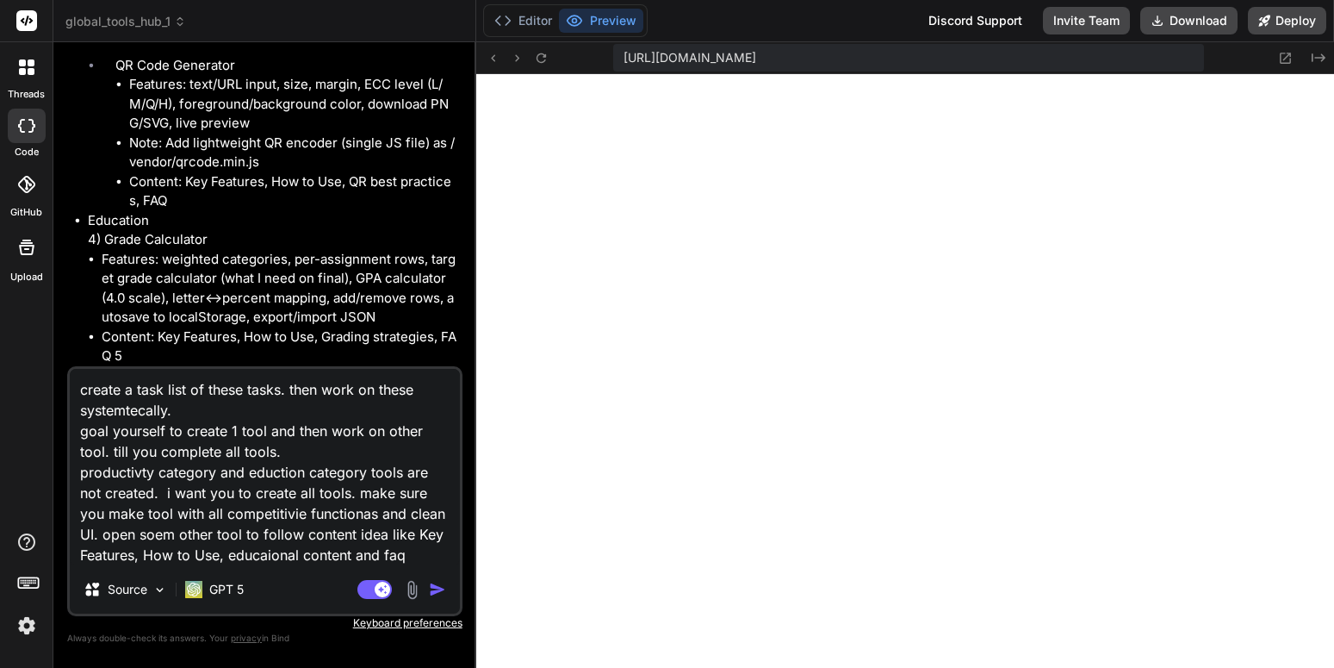
scroll to position [19, 0]
type textarea "create a task list of these tasks. then work on these systemtecally. goal yours…"
click at [439, 584] on img "button" at bounding box center [437, 589] width 17 height 17
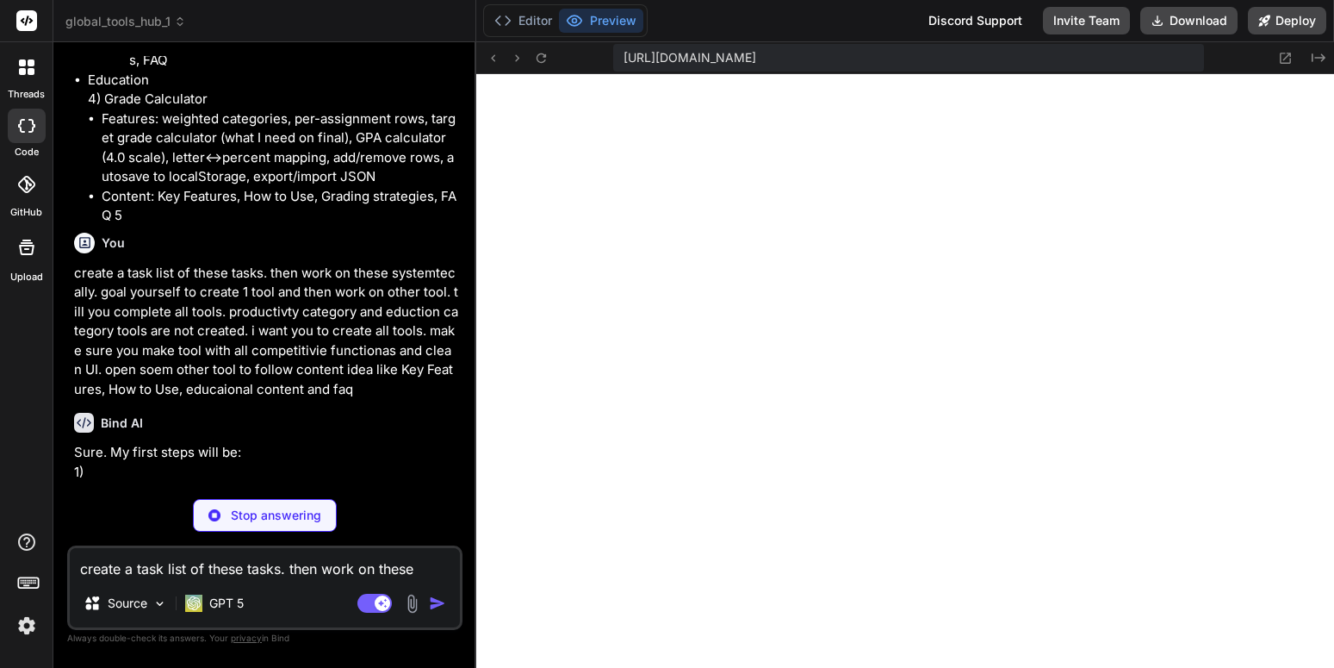
scroll to position [6756, 0]
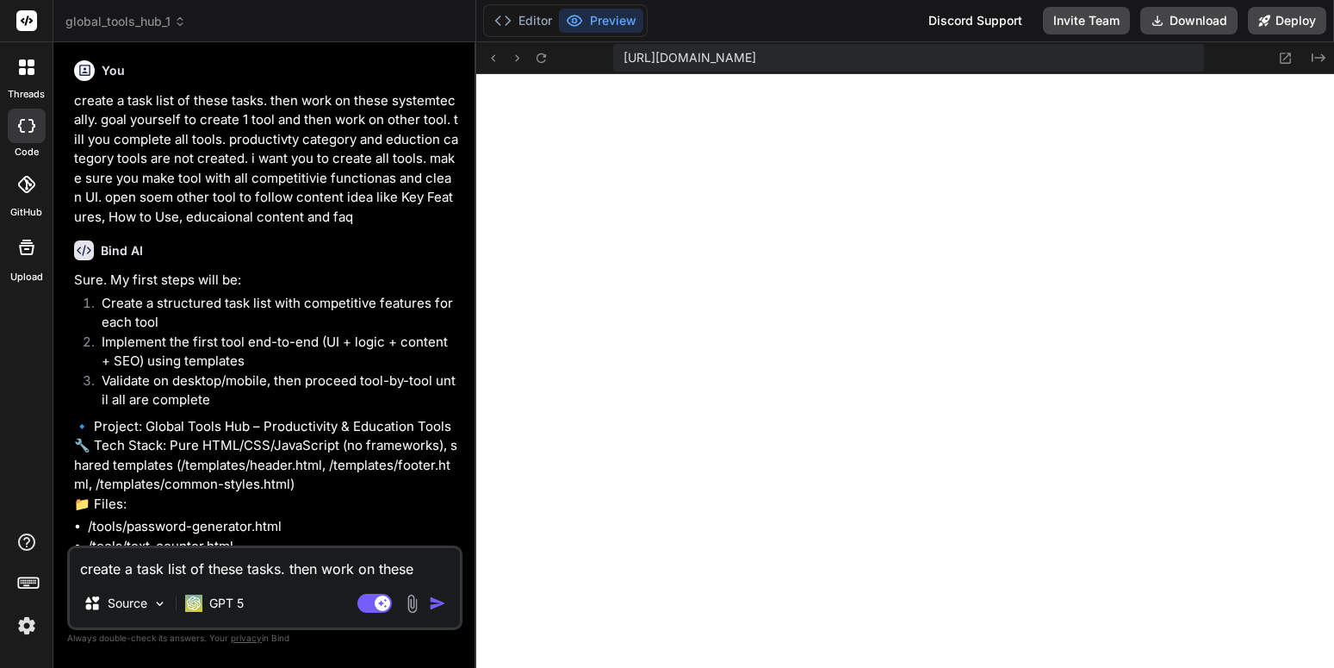
type textarea "x"
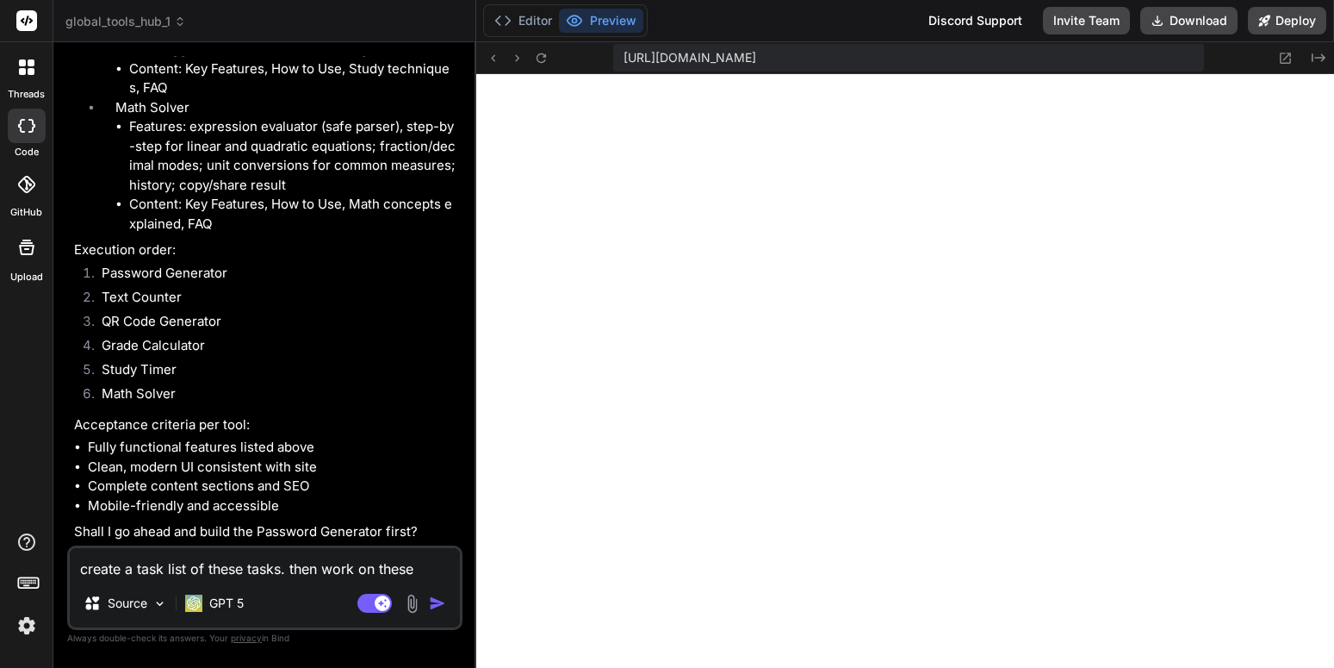
scroll to position [8505, 0]
click at [351, 569] on textarea "create a task list of these tasks. then work on these systemtecally. goal yours…" at bounding box center [265, 563] width 390 height 31
type textarea "t"
type textarea "x"
type textarea "te"
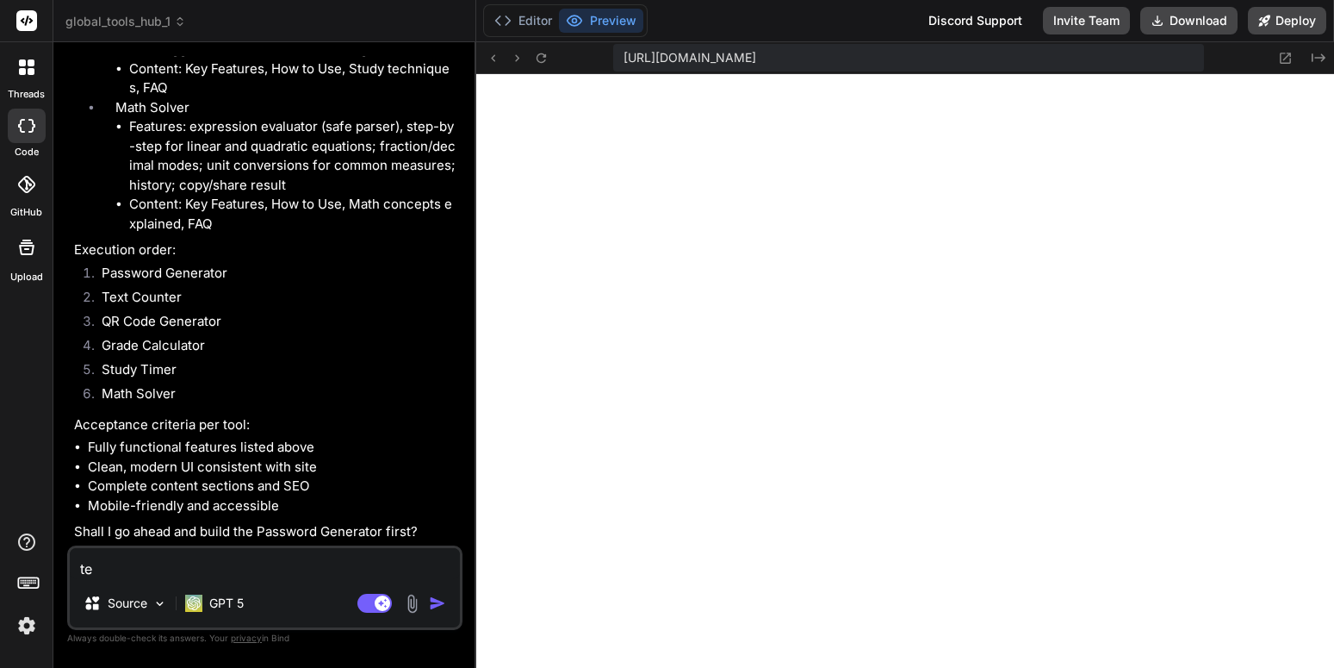
type textarea "x"
type textarea "tes"
type textarea "x"
type textarea "tes"
click at [441, 612] on div "Agent Mode. When this toggle is activated, AI automatically makes decisions, re…" at bounding box center [403, 603] width 99 height 21
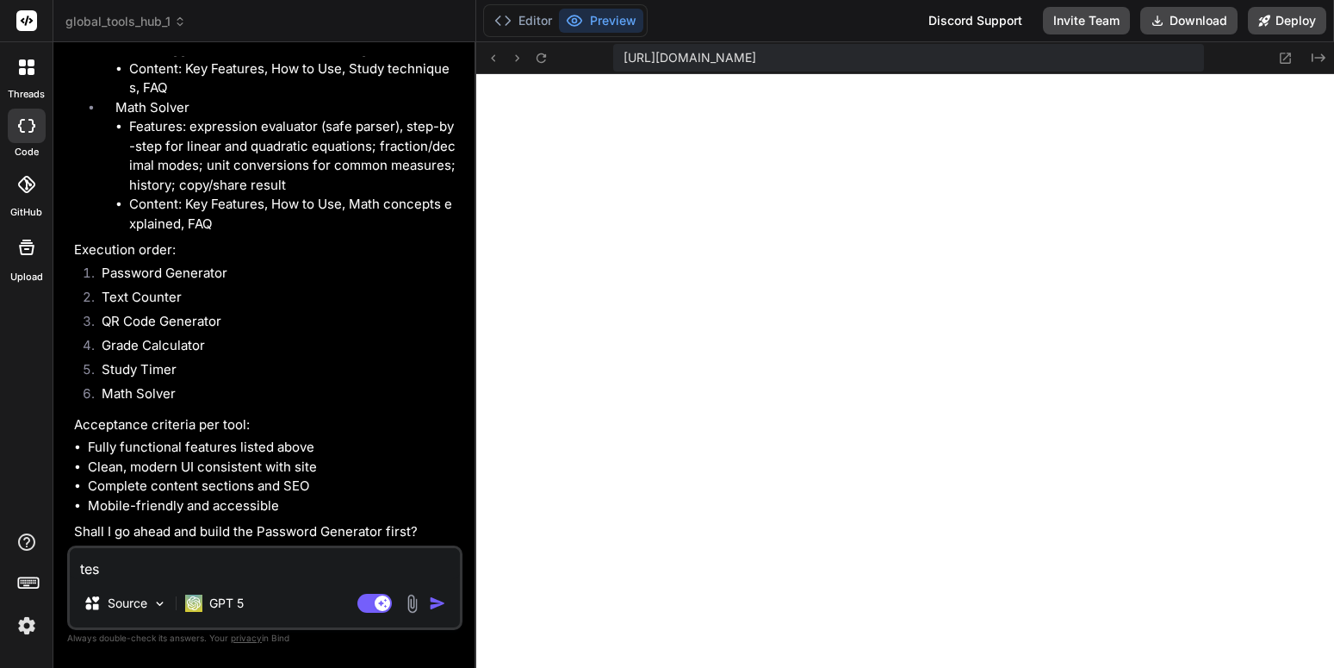
click at [438, 605] on img "button" at bounding box center [437, 602] width 17 height 17
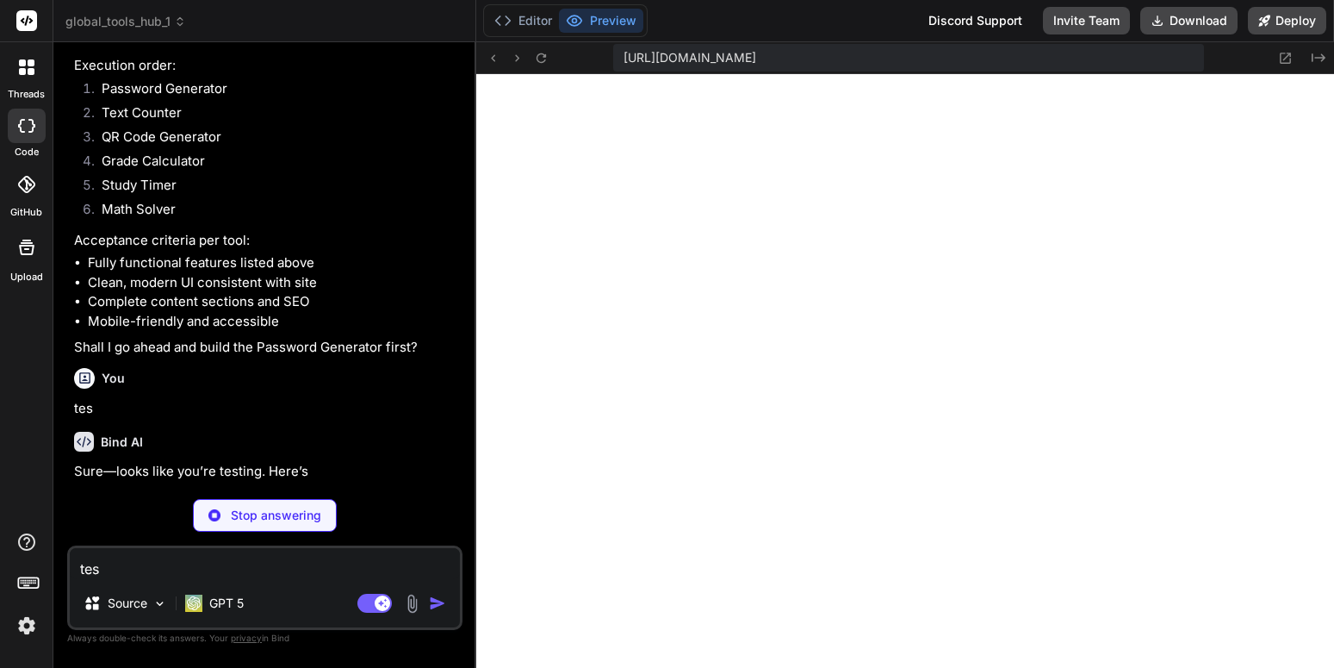
scroll to position [8666, 0]
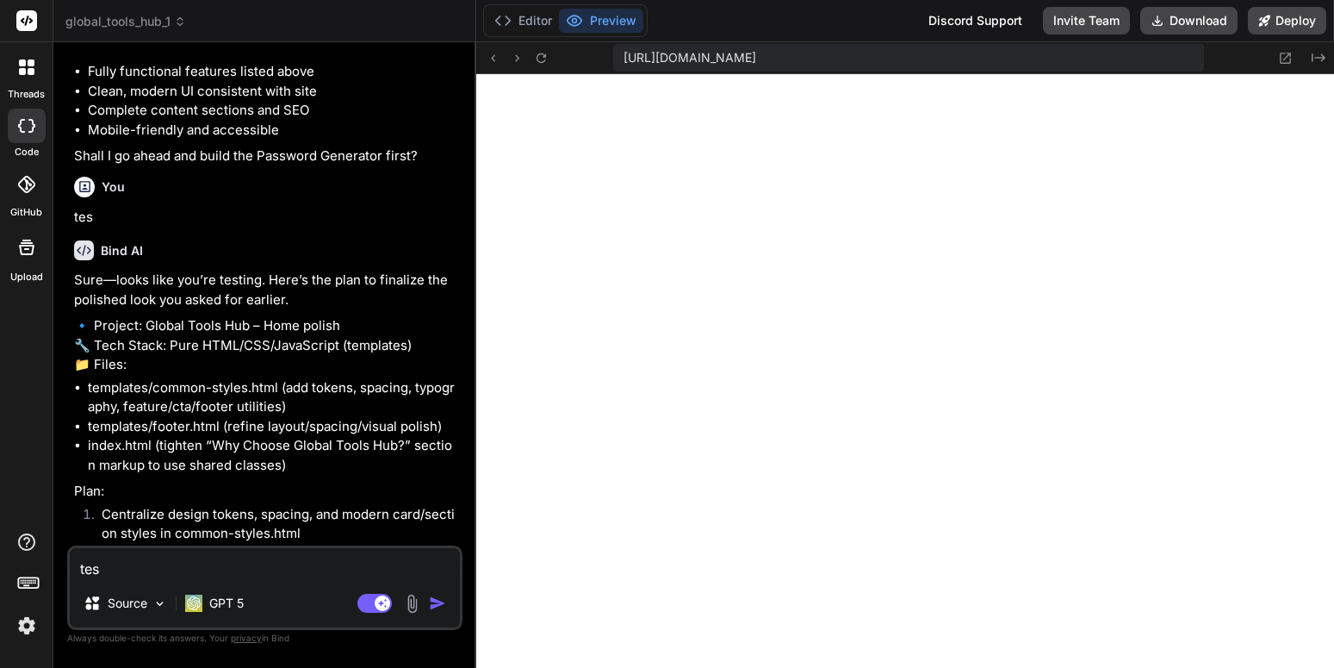
click at [217, 227] on p "tes" at bounding box center [266, 218] width 385 height 20
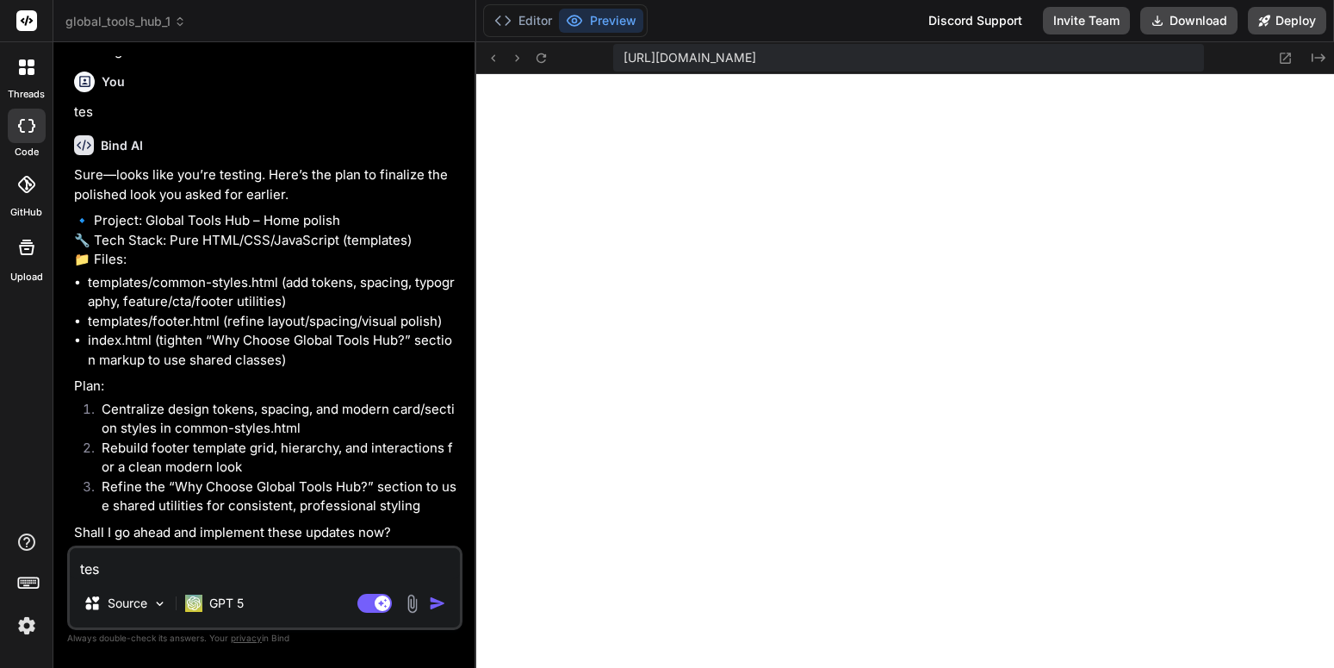
scroll to position [9025, 0]
click at [207, 606] on div "GPT 5" at bounding box center [214, 602] width 59 height 17
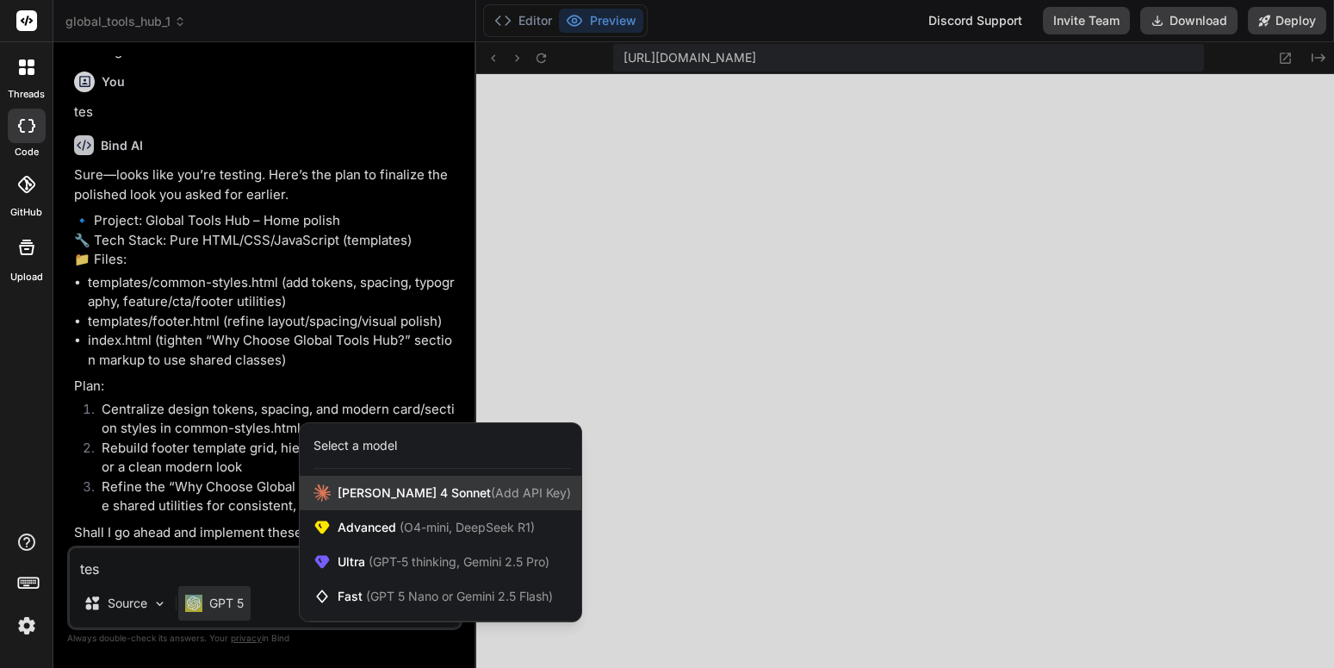
click at [355, 501] on div "Claude 4 Sonnet (Add API Key)" at bounding box center [441, 493] width 282 height 34
type textarea "x"
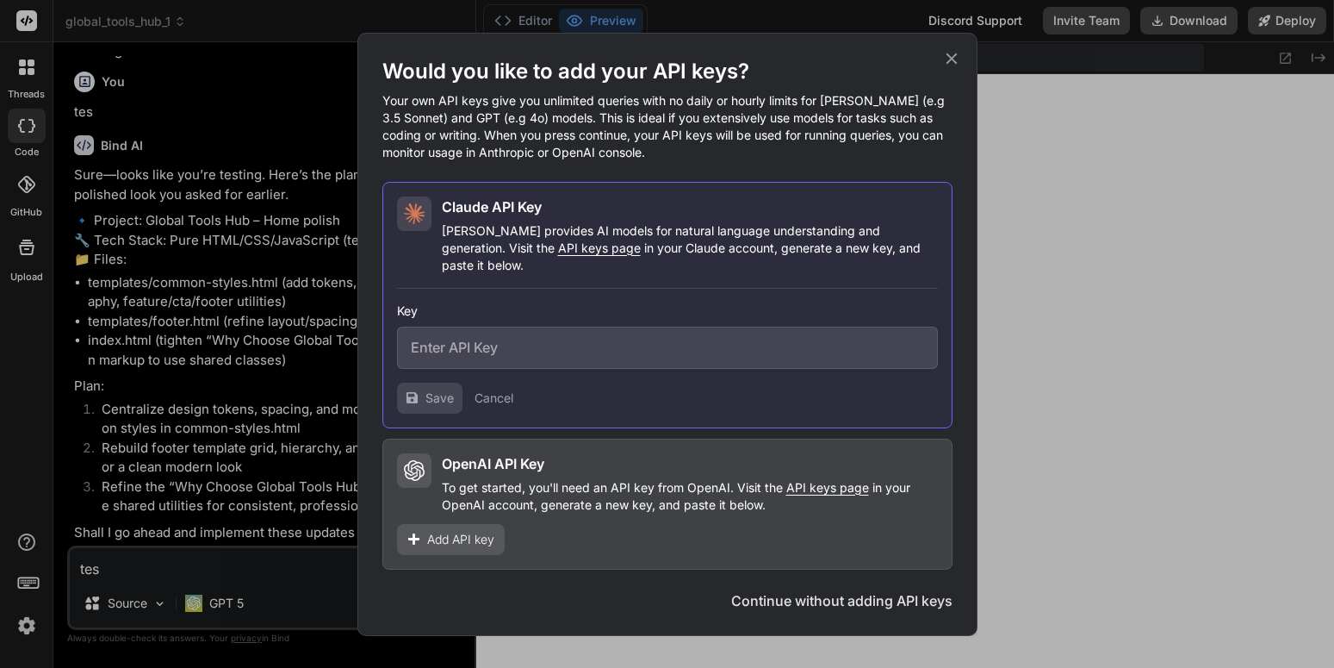
click at [859, 590] on button "Continue without adding API keys" at bounding box center [841, 600] width 221 height 21
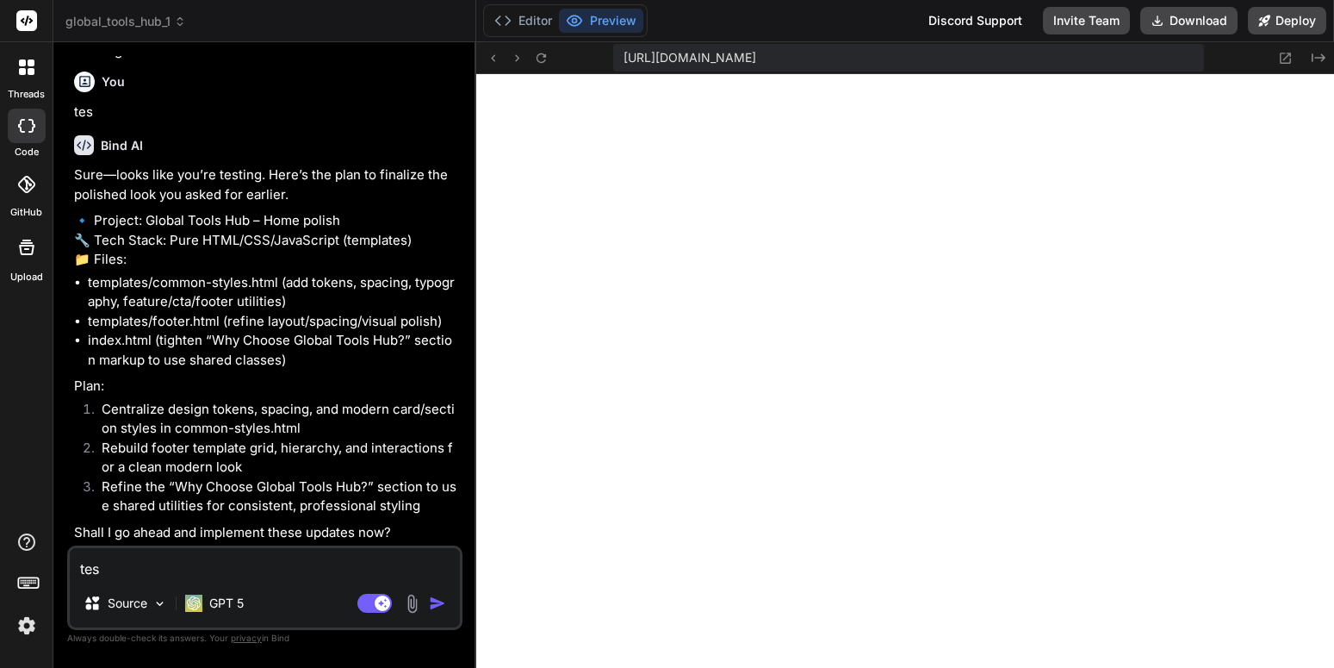
click at [270, 557] on textarea "tes" at bounding box center [265, 563] width 390 height 31
click at [279, 445] on li "Rebuild footer template grid, hierarchy, and interactions for a clean modern lo…" at bounding box center [273, 457] width 371 height 39
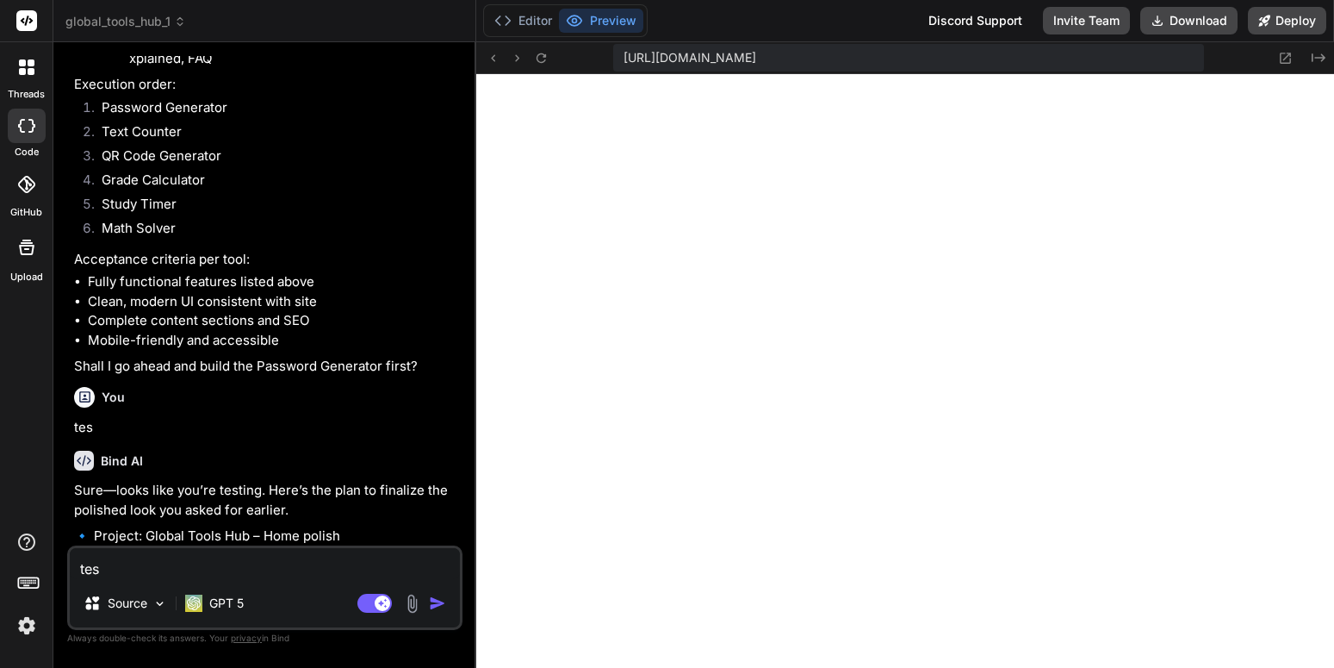
scroll to position [8404, 0]
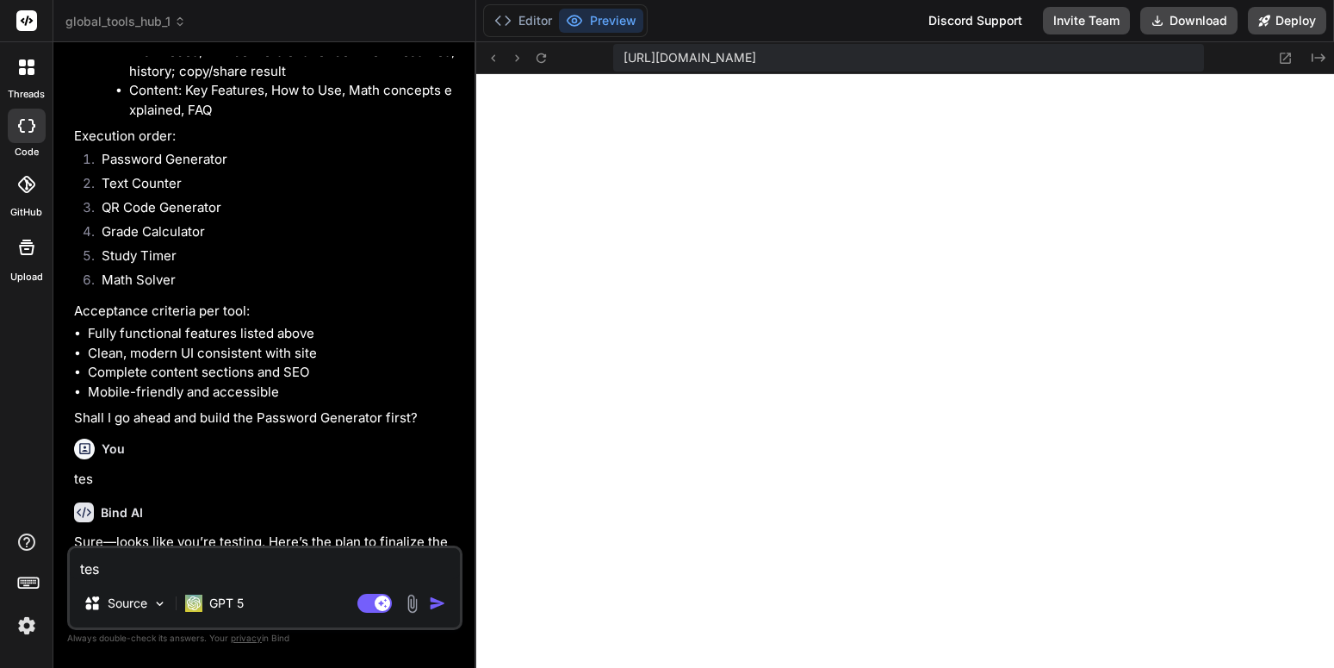
click at [273, 557] on textarea "tes" at bounding box center [265, 563] width 390 height 31
paste textarea "create a task list of these tasks. then work on these systemtecally. goal yours…"
type textarea "create a task list of these tasks. then work on these systemtecally. goal yours…"
type textarea "x"
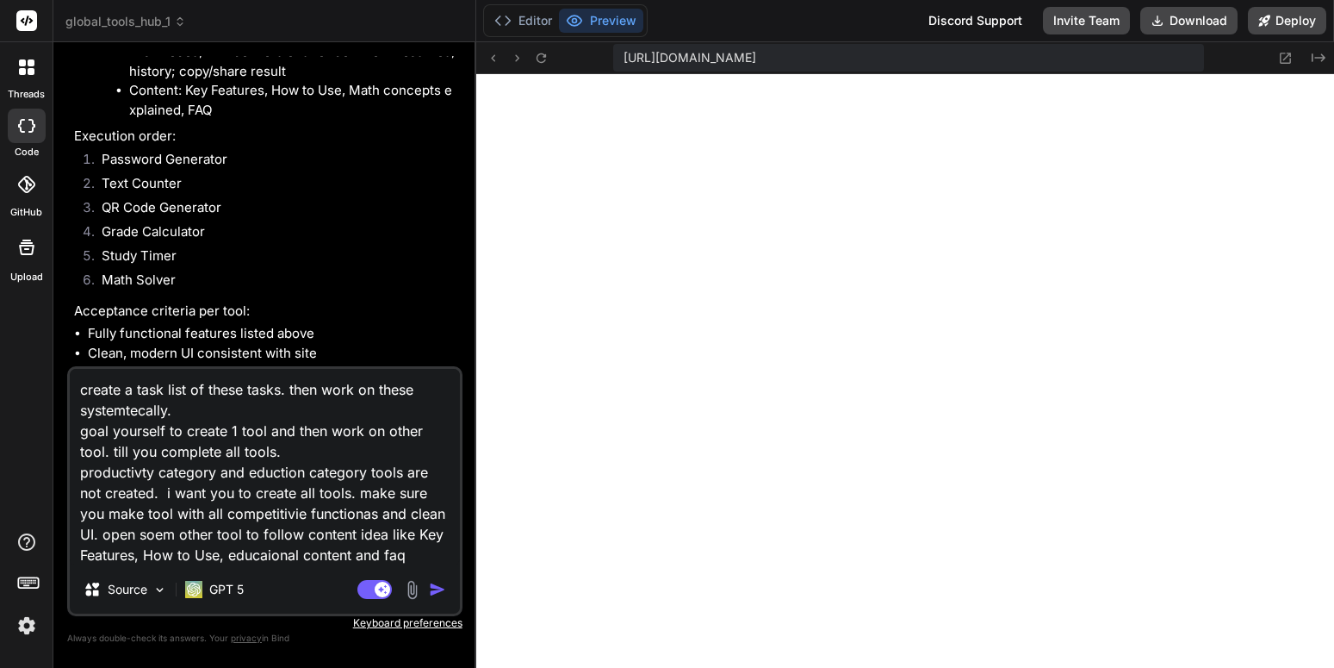
type textarea "create a task list of these tasks. then work on these systemtecally. goal yours…"
click at [321, 81] on li "Features: expression evaluator (safe parser), step-by-step for linear and quadr…" at bounding box center [294, 42] width 330 height 78
click at [241, 594] on p "GPT 5" at bounding box center [226, 589] width 34 height 17
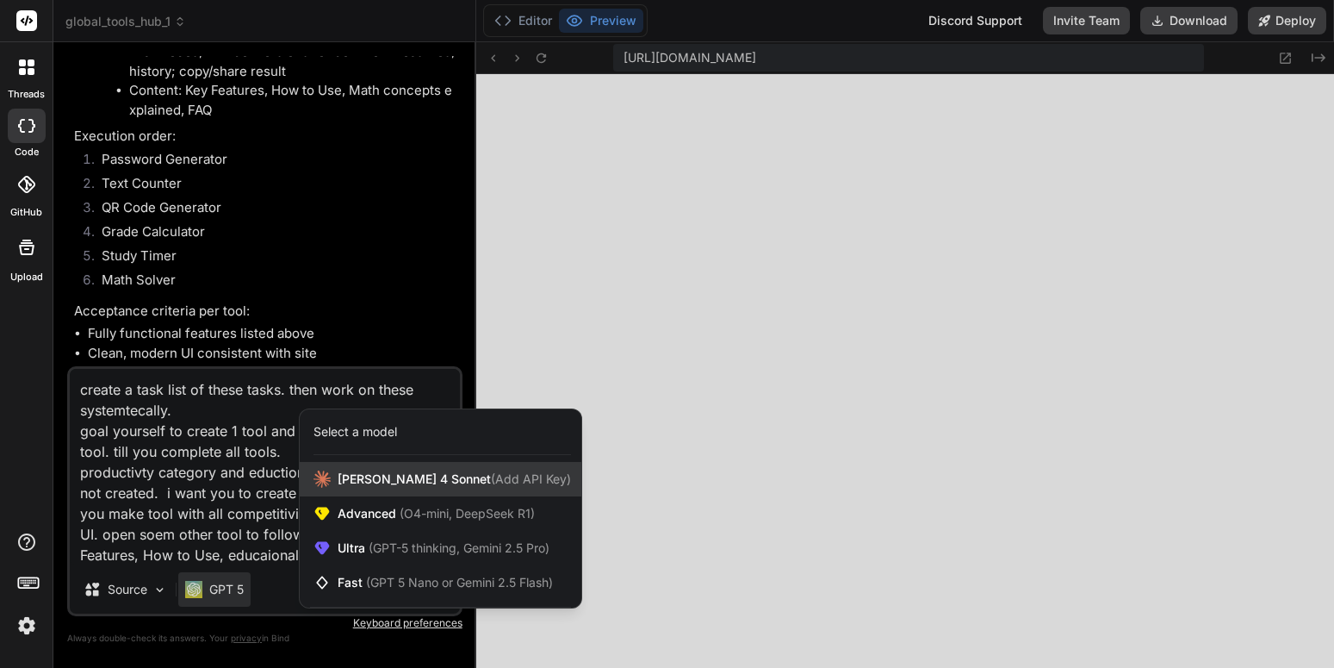
click at [422, 483] on span "Claude 4 Sonnet (Add API Key)" at bounding box center [454, 478] width 233 height 17
type textarea "x"
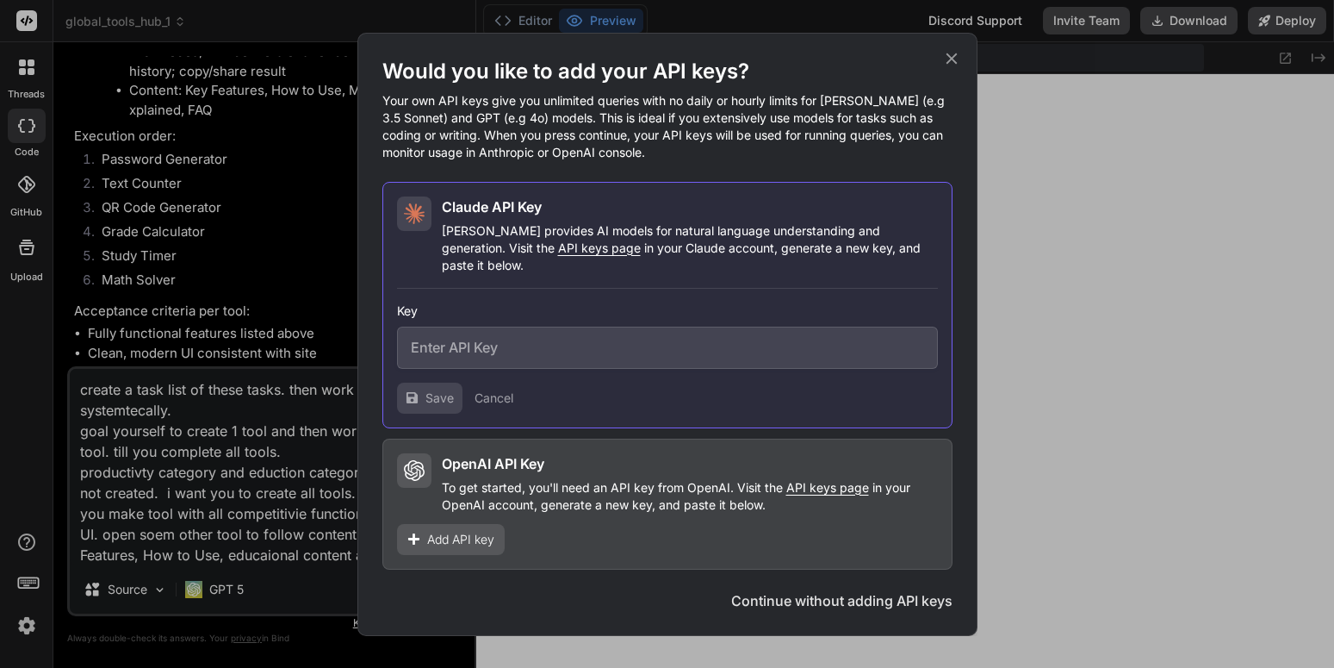
click at [882, 590] on button "Continue without adding API keys" at bounding box center [841, 600] width 221 height 21
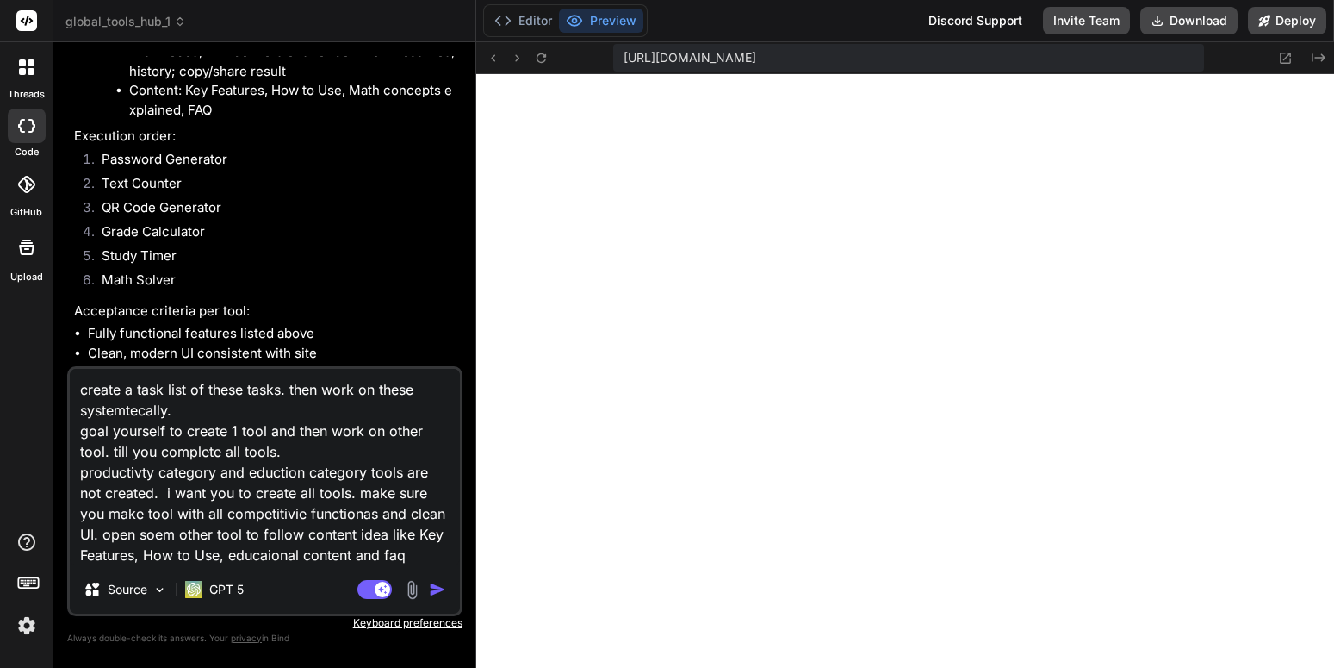
click at [323, 519] on textarea "create a task list of these tasks. then work on these systemtecally. goal yours…" at bounding box center [265, 467] width 390 height 196
type textarea "x"
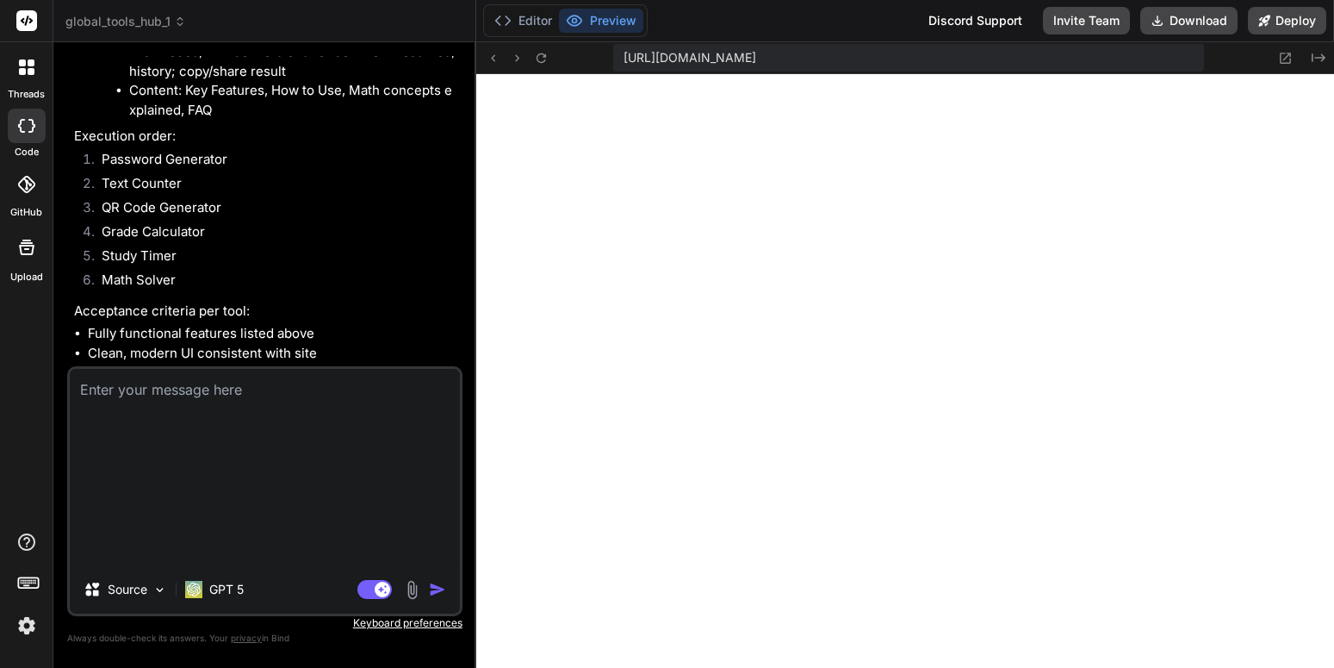
scroll to position [0, 0]
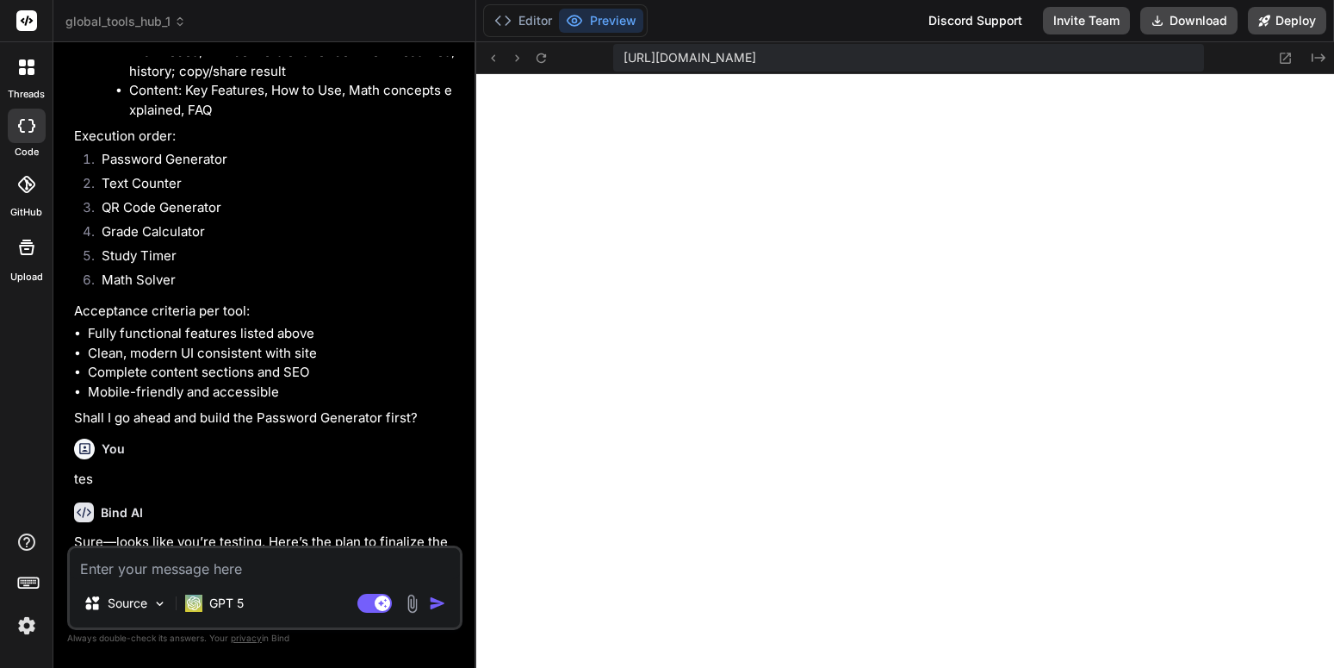
click at [335, 295] on li "Math Solver" at bounding box center [273, 282] width 371 height 24
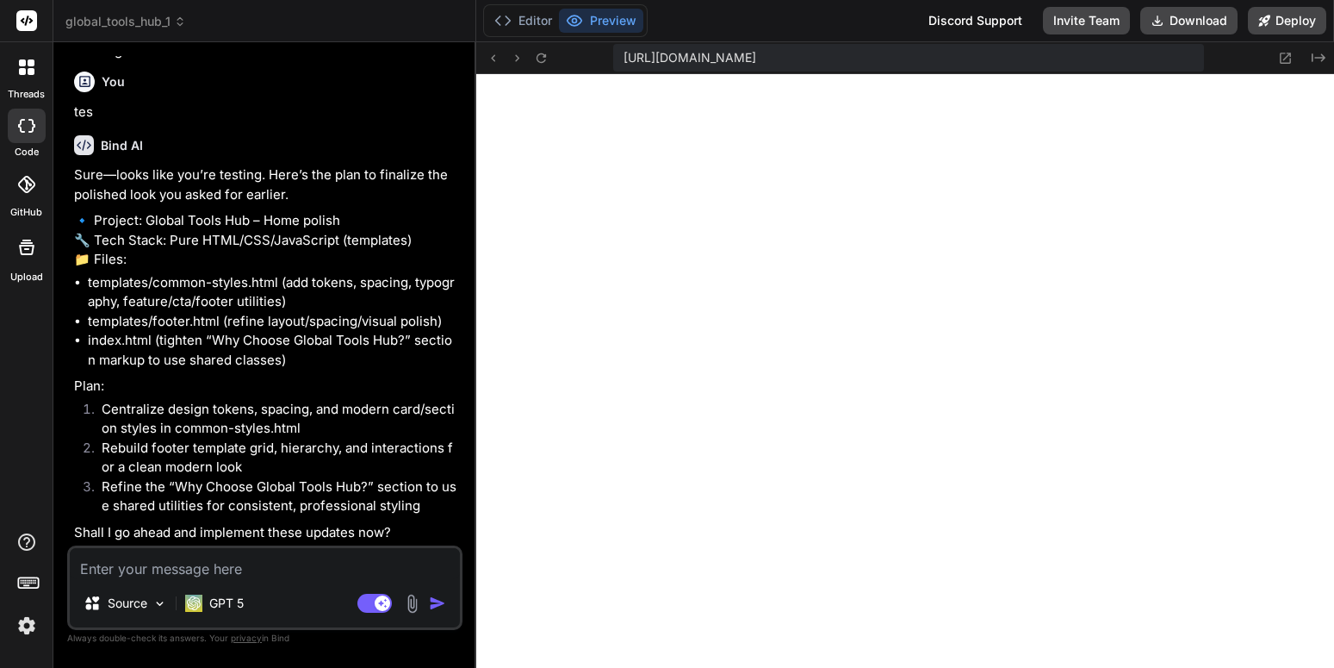
scroll to position [9025, 0]
click at [308, 511] on li "Refine the “Why Choose Global Tools Hub?” section to use shared utilities for c…" at bounding box center [273, 496] width 371 height 39
click at [326, 467] on li "Rebuild footer template grid, hierarchy, and interactions for a clean modern lo…" at bounding box center [273, 457] width 371 height 39
click at [341, 438] on ol "Centralize design tokens, spacing, and modern card/section styles in common-sty…" at bounding box center [266, 458] width 385 height 116
click at [341, 438] on li "Rebuild footer template grid, hierarchy, and interactions for a clean modern lo…" at bounding box center [273, 457] width 371 height 39
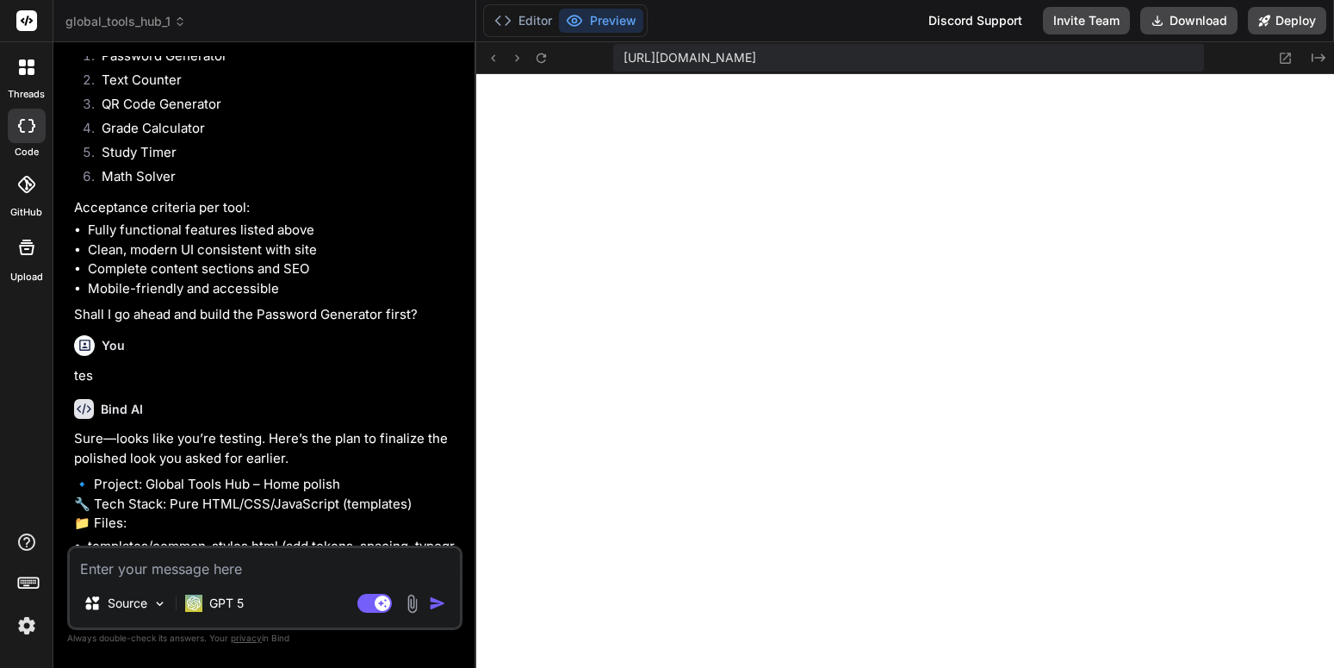
scroll to position [8456, 0]
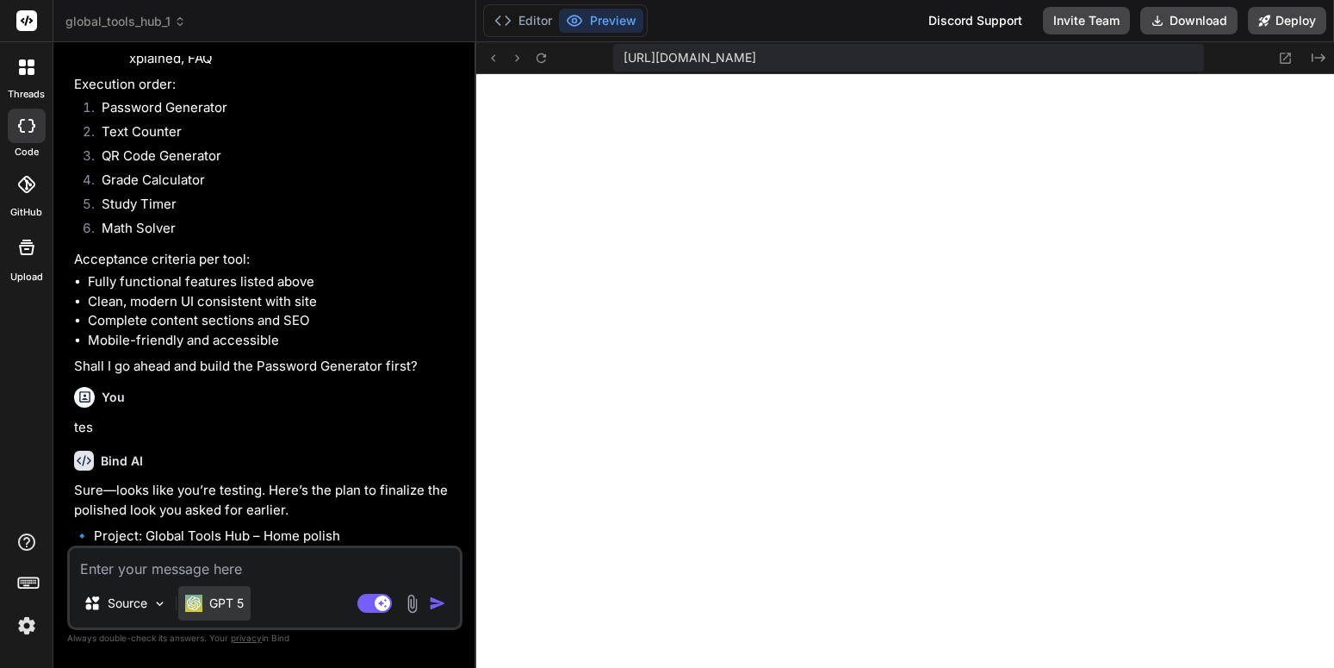
click at [237, 599] on p "GPT 5" at bounding box center [226, 602] width 34 height 17
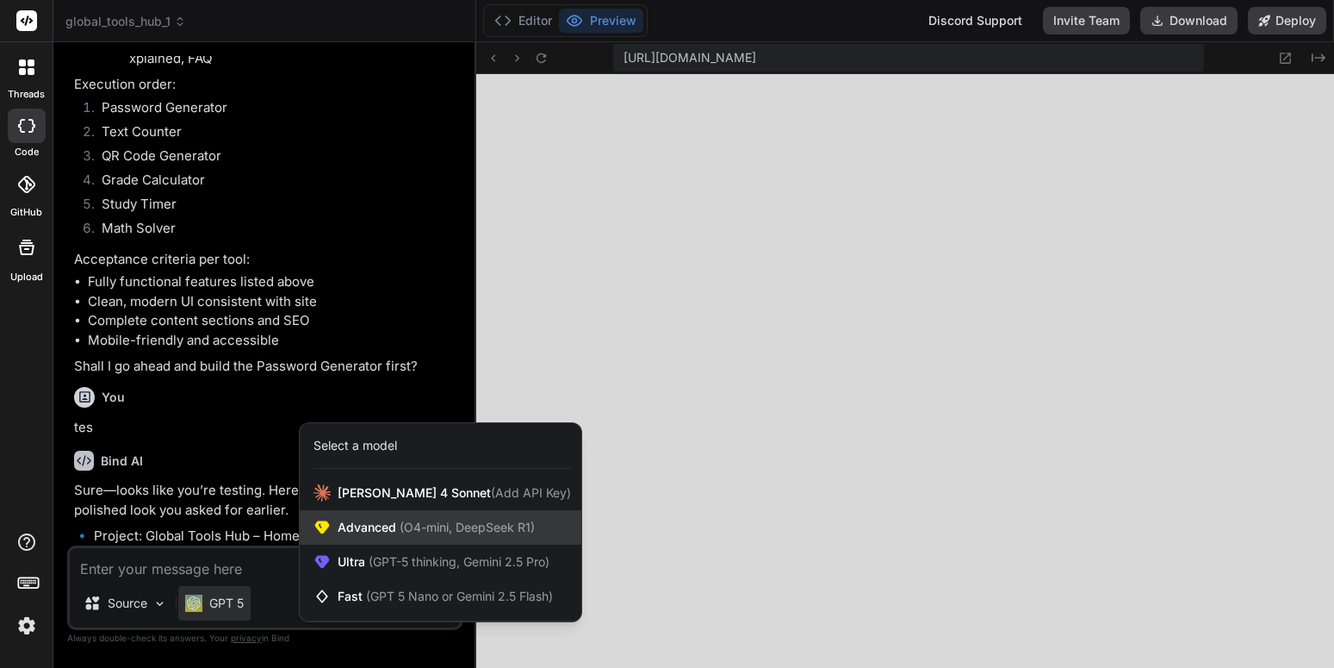
click at [321, 528] on icon at bounding box center [322, 527] width 15 height 13
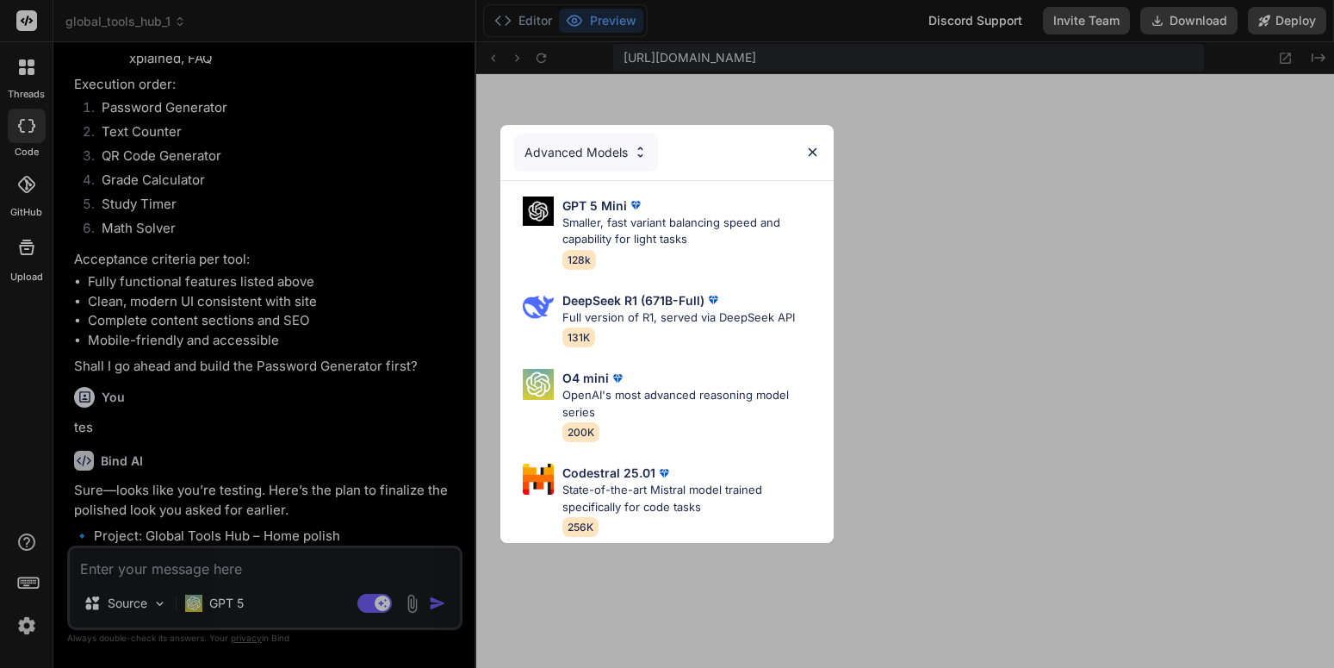
click at [230, 611] on div "Advanced Models GPT 5 Mini Smaller, fast variant balancing speed and capability…" at bounding box center [667, 334] width 1334 height 668
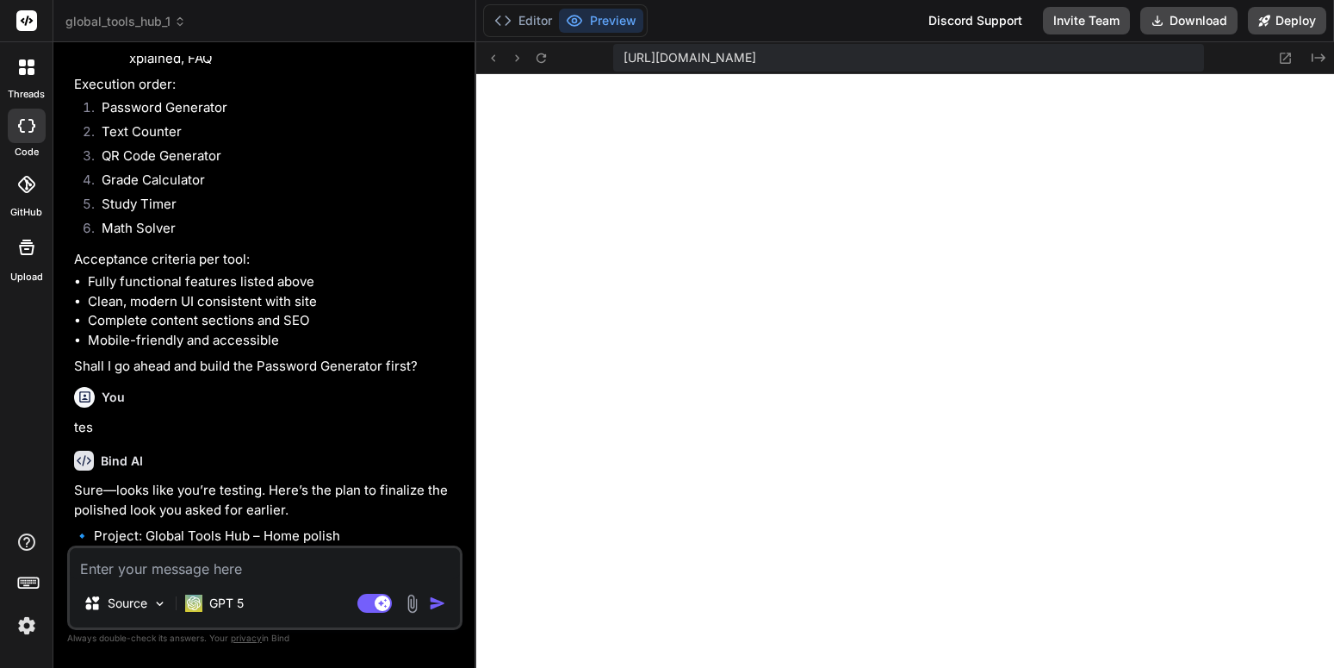
click at [230, 611] on p "GPT 5" at bounding box center [226, 602] width 34 height 17
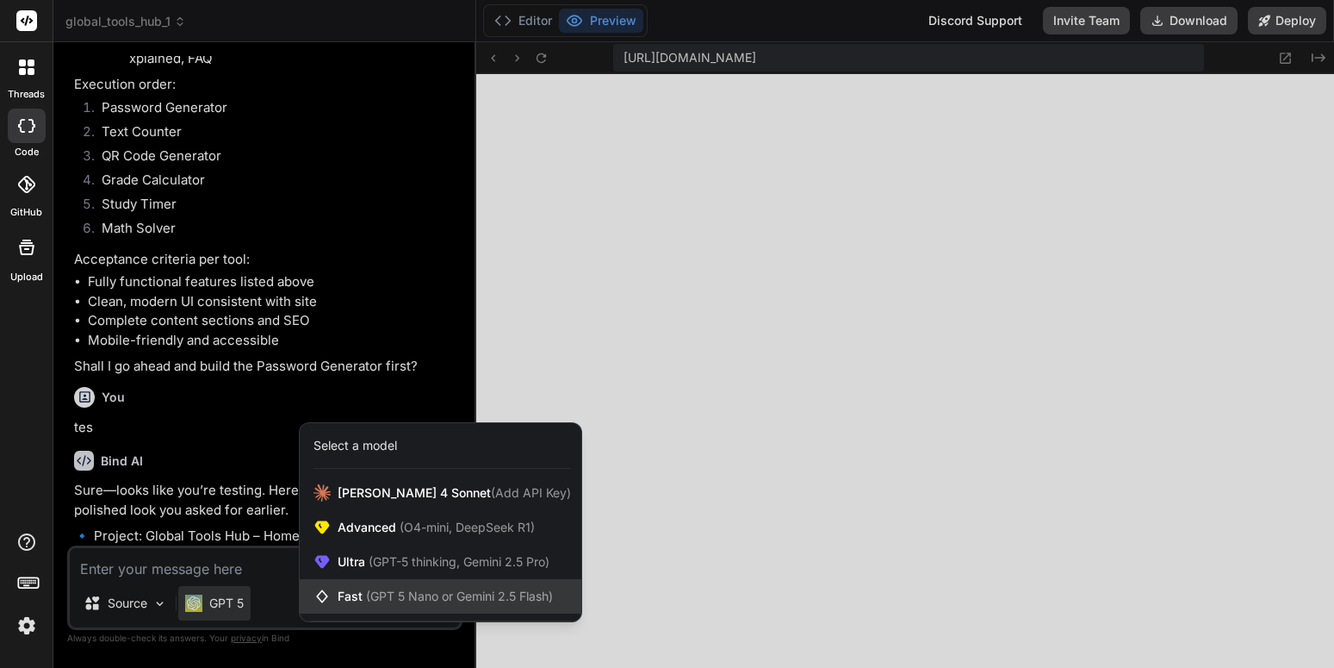
click at [402, 591] on span "(GPT 5 Nano or Gemini 2.5 Flash)" at bounding box center [459, 595] width 187 height 15
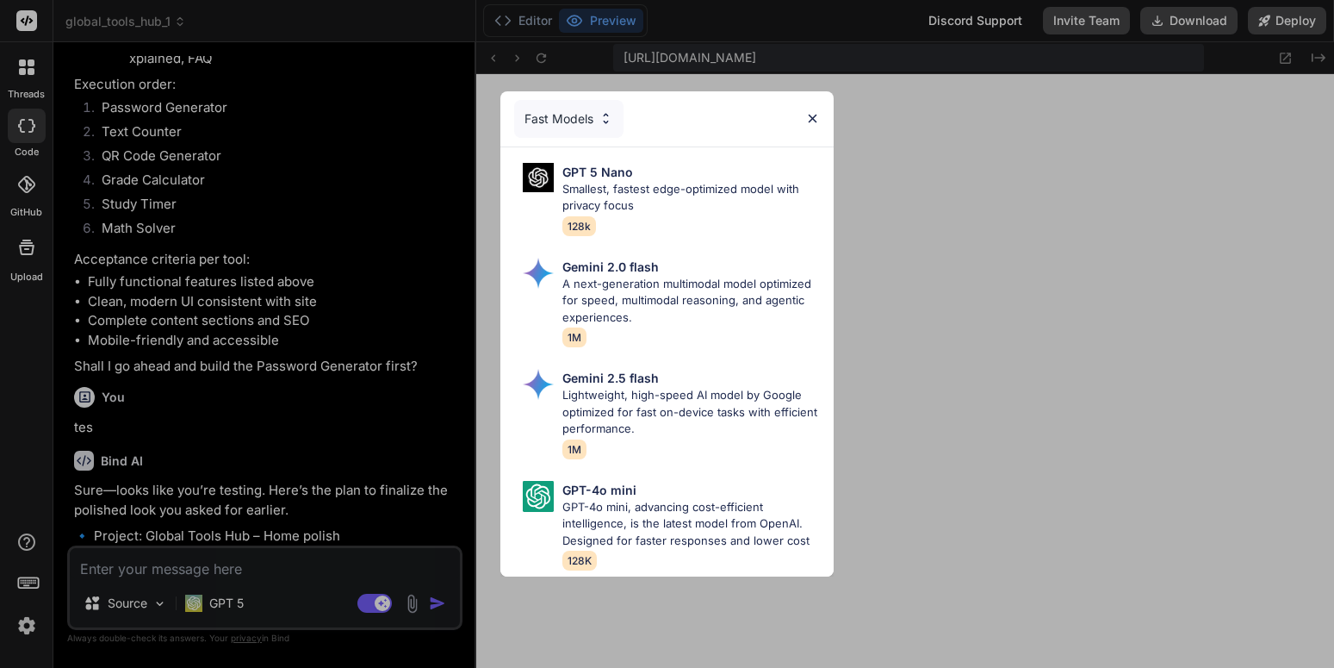
click at [226, 596] on div "Fast Models GPT 5 Nano Smallest, fastest edge-optimized model with privacy focu…" at bounding box center [667, 334] width 1334 height 668
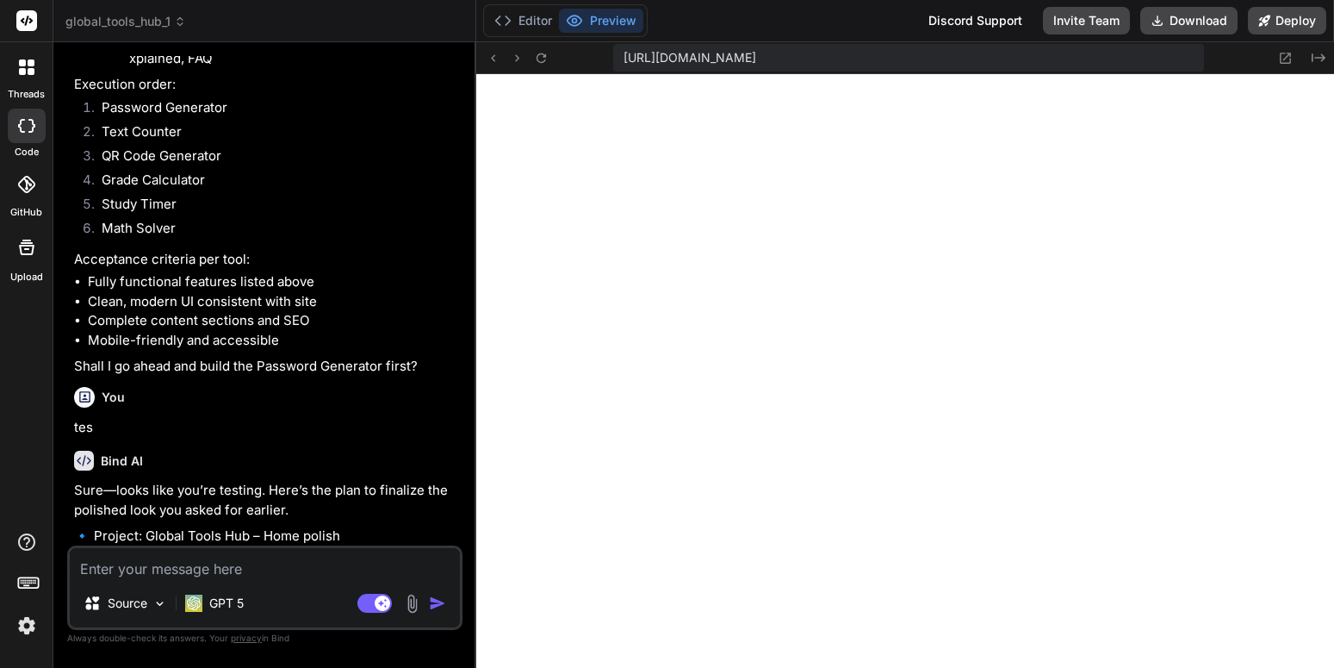
click at [226, 596] on p "GPT 5" at bounding box center [226, 602] width 34 height 17
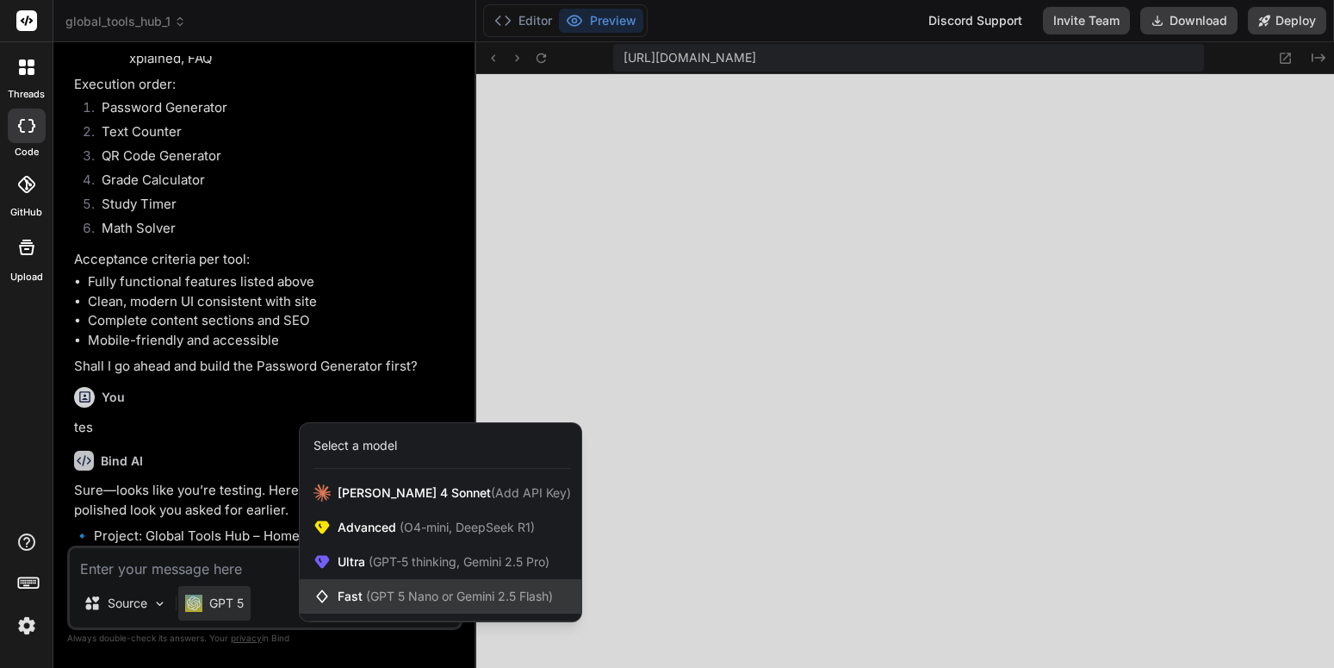
click at [414, 590] on span "(GPT 5 Nano or Gemini 2.5 Flash)" at bounding box center [459, 595] width 187 height 15
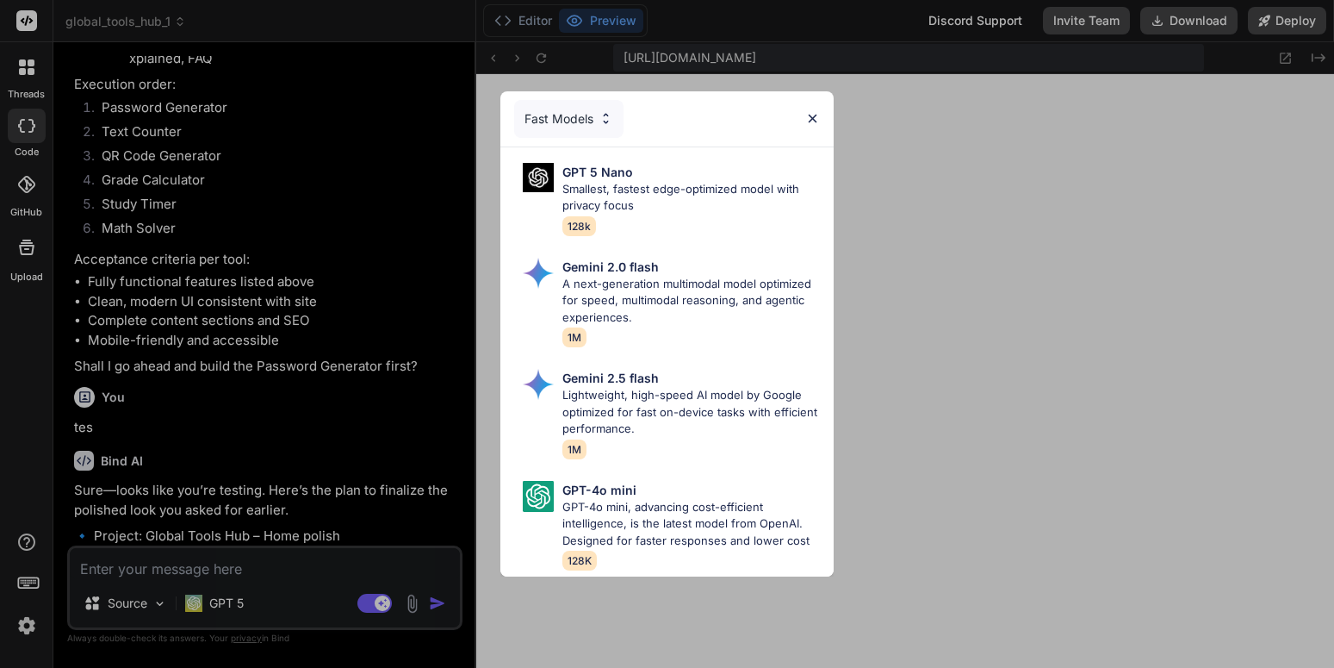
click at [209, 614] on div "Fast Models GPT 5 Nano Smallest, fastest edge-optimized model with privacy focu…" at bounding box center [667, 334] width 1334 height 668
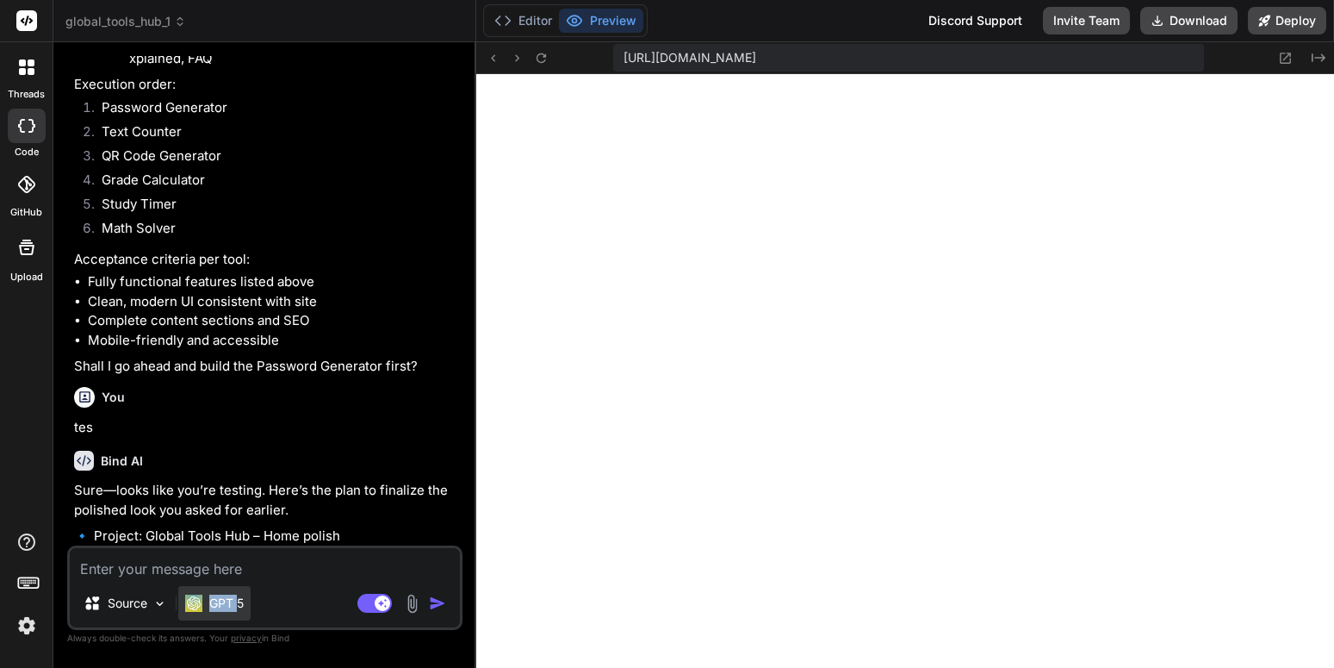
click at [209, 615] on div "GPT 5" at bounding box center [214, 603] width 72 height 34
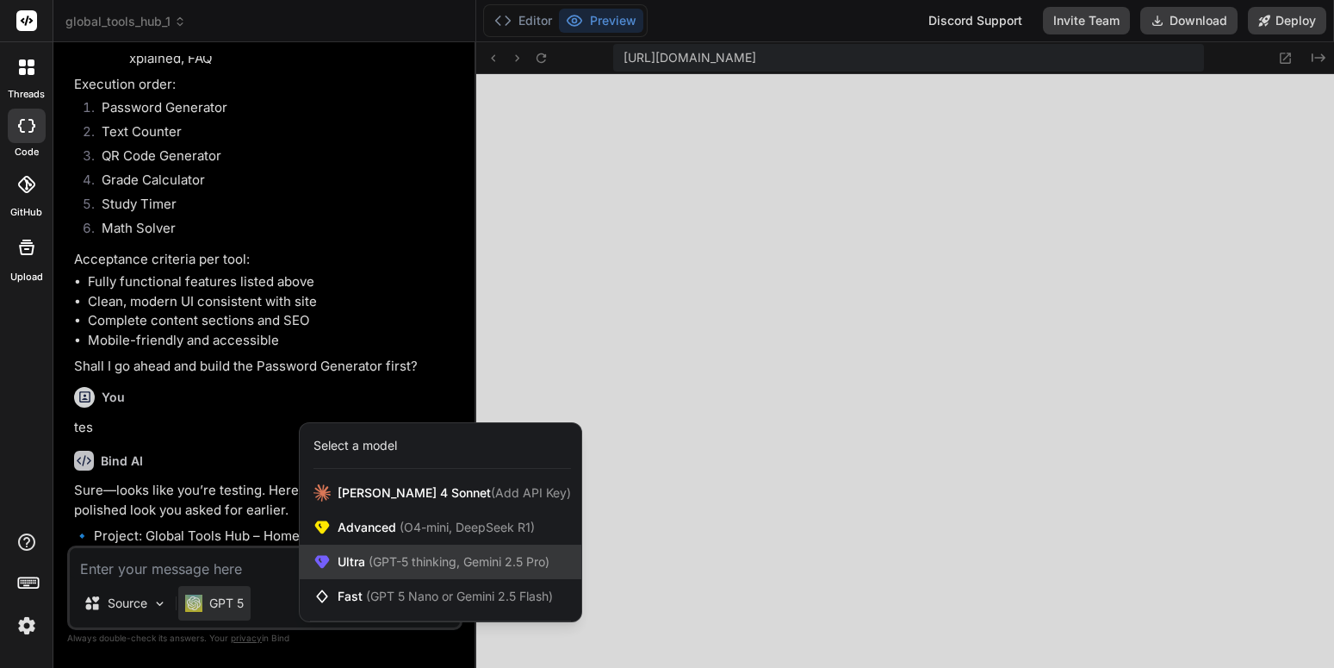
click at [377, 554] on span "Ultra (GPT-5 thinking, Gemini 2.5 Pro)" at bounding box center [444, 561] width 212 height 17
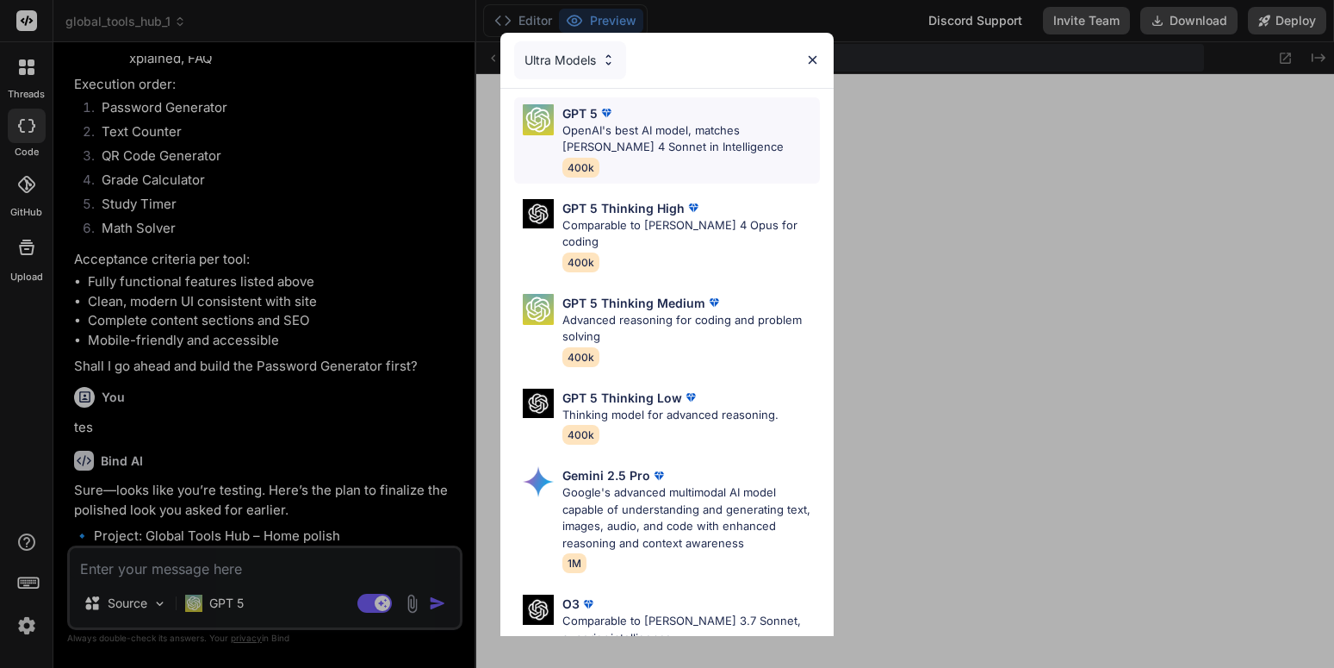
click at [685, 129] on p "OpenAI's best AI model, matches Claude 4 Sonnet in Intelligence" at bounding box center [692, 139] width 258 height 34
type textarea "x"
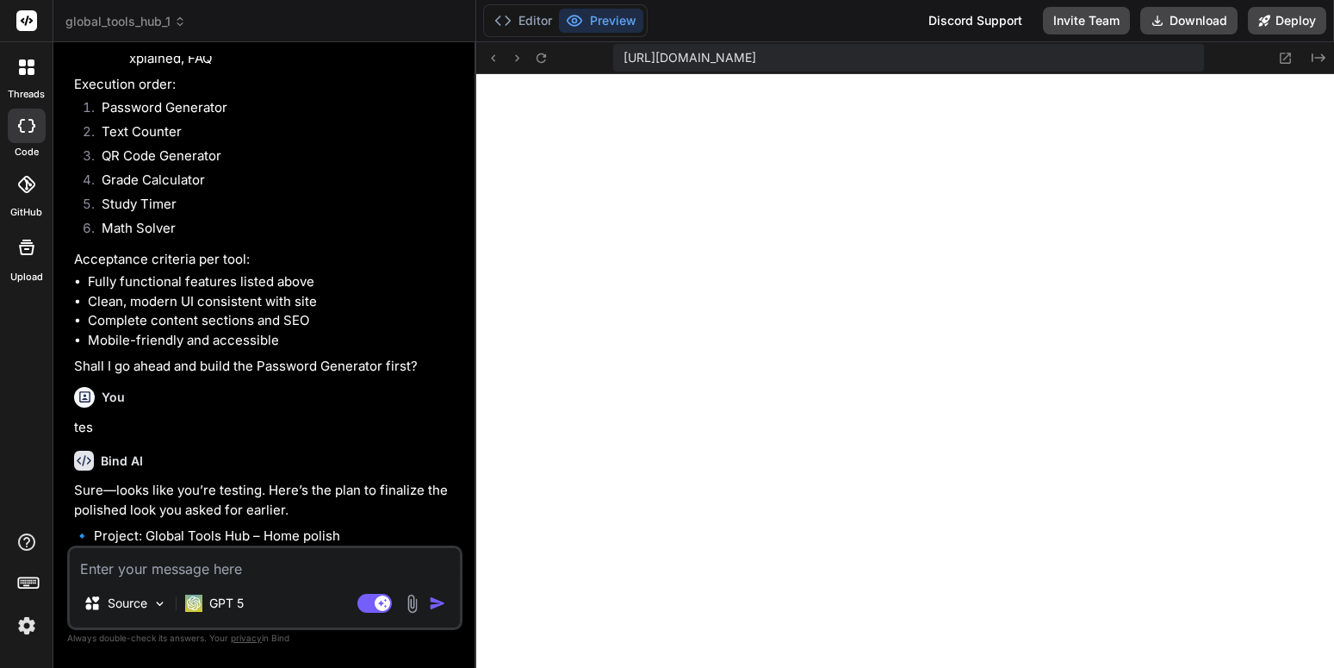
click at [264, 560] on textarea at bounding box center [265, 563] width 390 height 31
click at [288, 243] on li "Math Solver" at bounding box center [273, 231] width 371 height 24
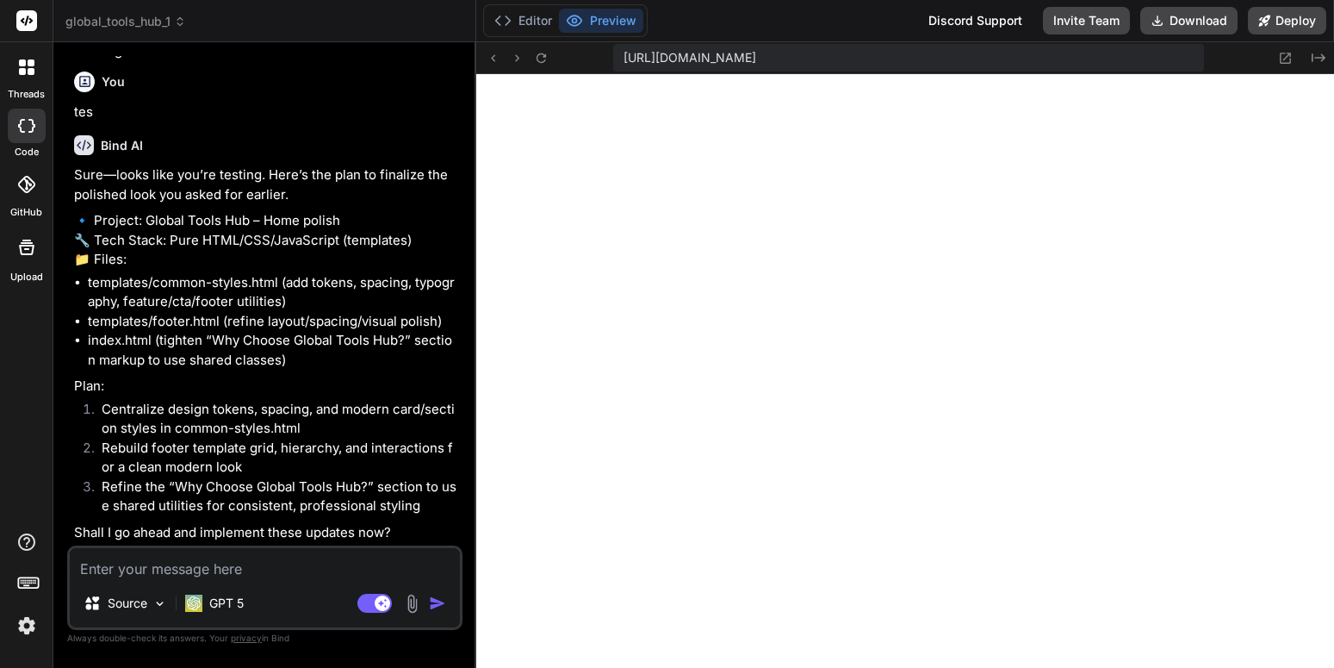
scroll to position [9025, 0]
click at [289, 447] on li "Rebuild footer template grid, hierarchy, and interactions for a clean modern lo…" at bounding box center [273, 457] width 371 height 39
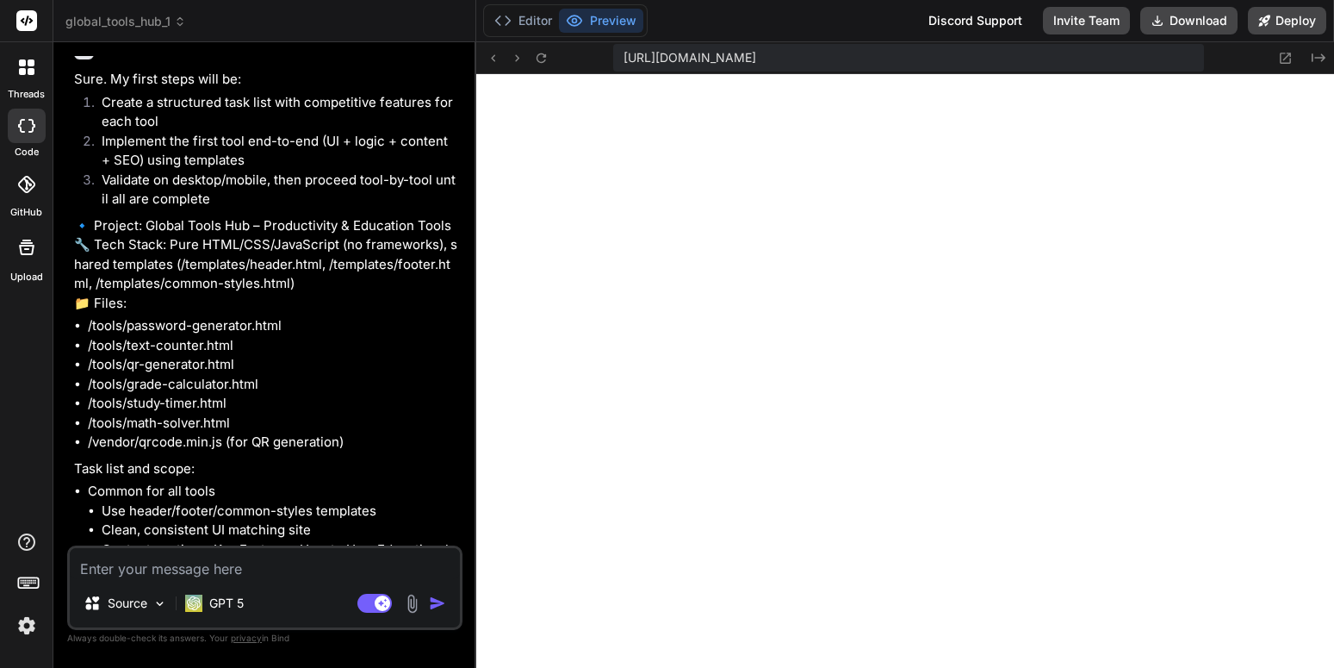
scroll to position [6854, 0]
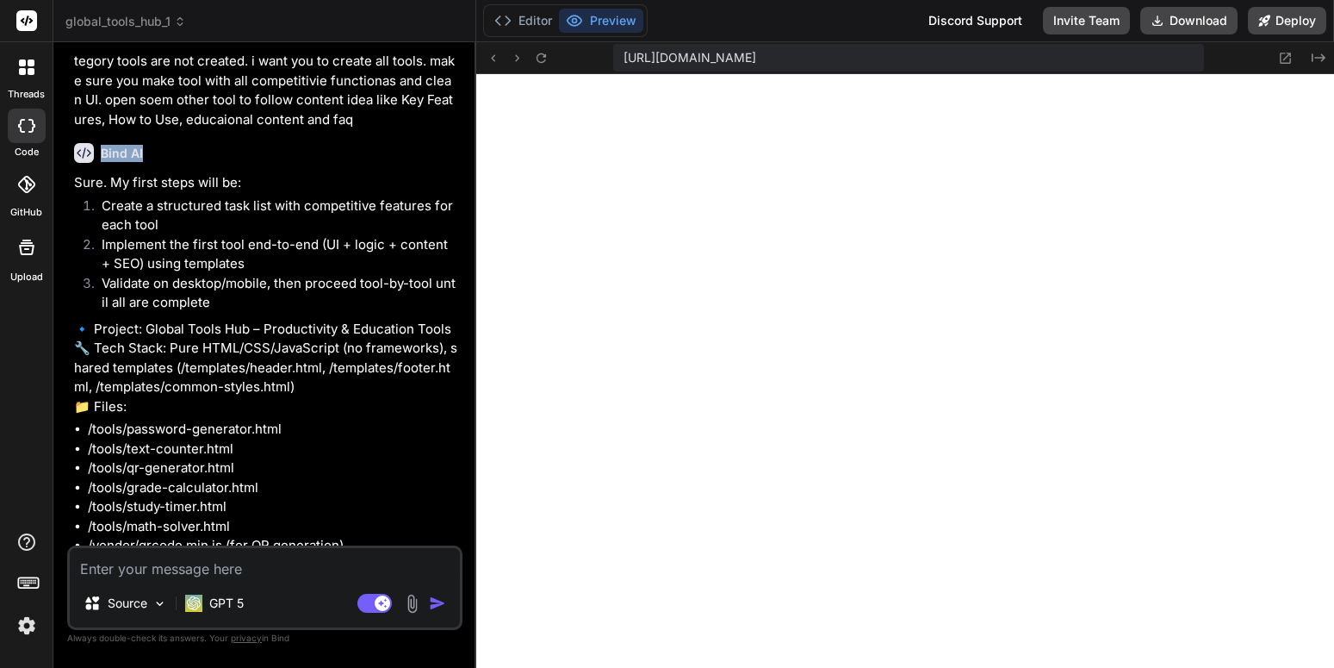
drag, startPoint x: 229, startPoint y: 253, endPoint x: 360, endPoint y: 353, distance: 164.7
click at [360, 353] on div "You when i am on unit coverter page or any other tools page. i can see producti…" at bounding box center [267, 300] width 392 height 489
copy h6 "Bind AI"
click at [312, 555] on textarea at bounding box center [265, 563] width 390 height 31
paste textarea "productivty category and eduction category tools are not created. i want you to…"
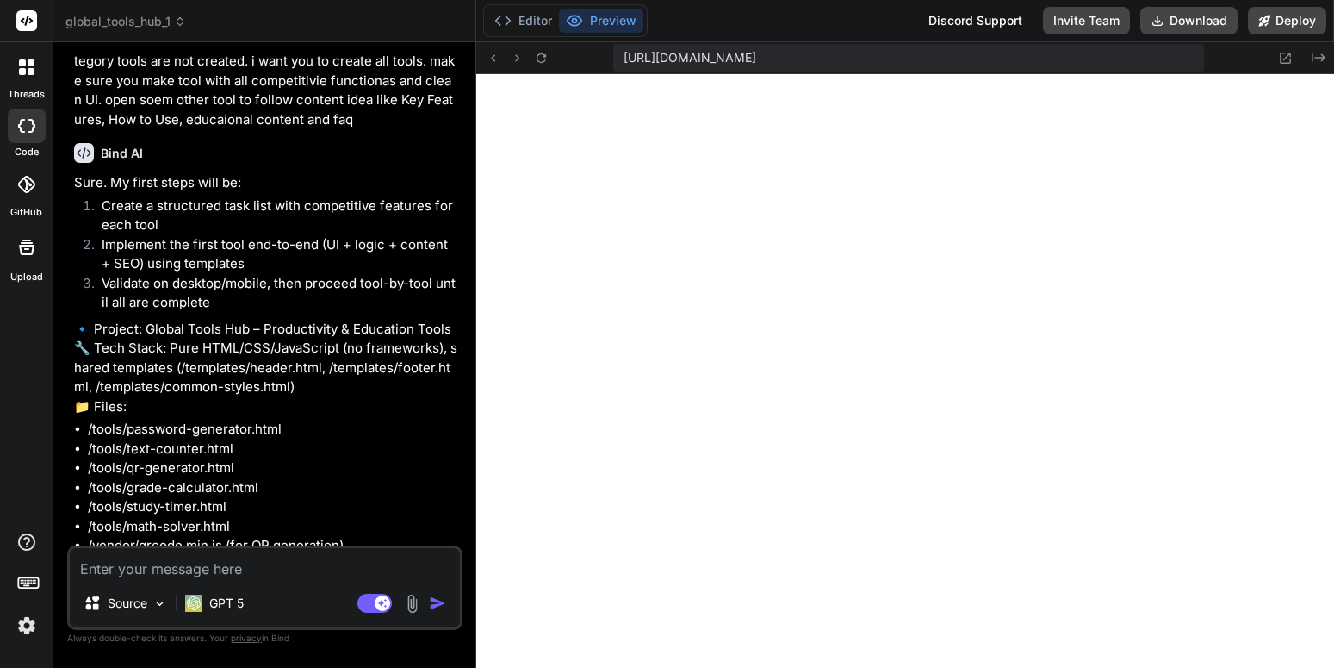
type textarea "productivty category and eduction category tools are not created. i want you to…"
type textarea "x"
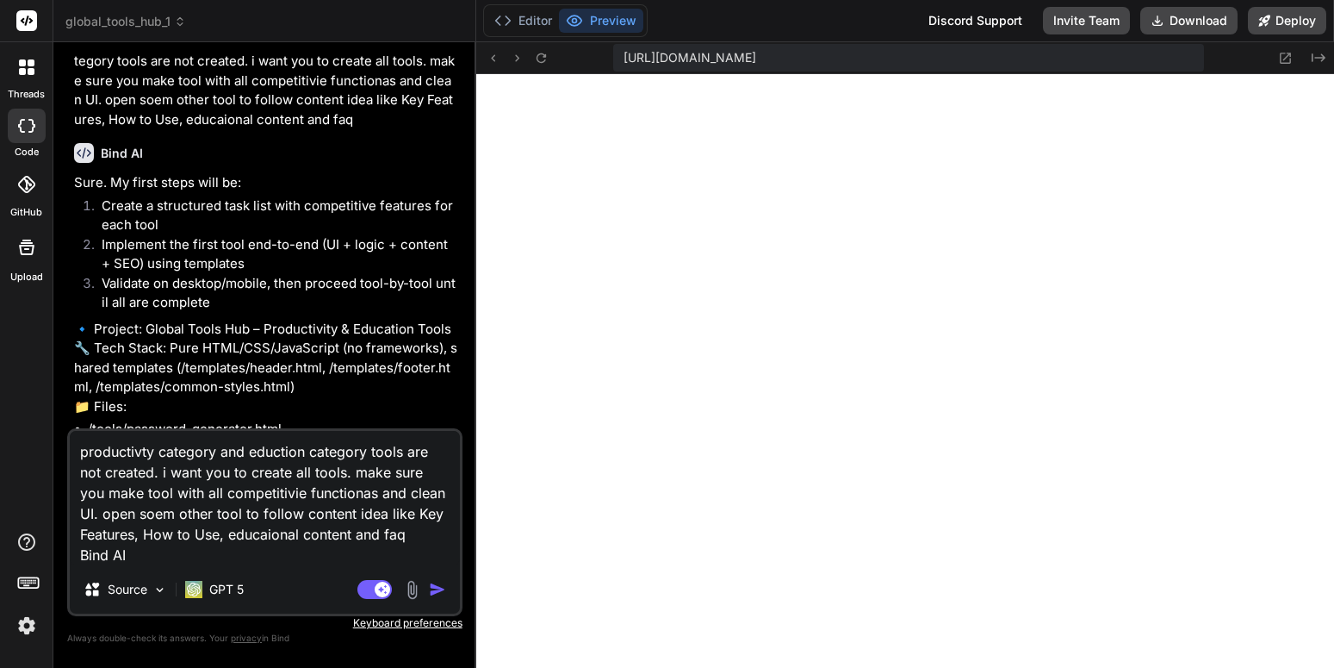
scroll to position [19, 0]
drag, startPoint x: 173, startPoint y: 559, endPoint x: 79, endPoint y: 565, distance: 94.1
click at [79, 565] on textarea "productivty category and eduction category tools are not created. i want you to…" at bounding box center [265, 498] width 390 height 134
type textarea "productivty category and eduction category tools are not created. i want you to…"
type textarea "x"
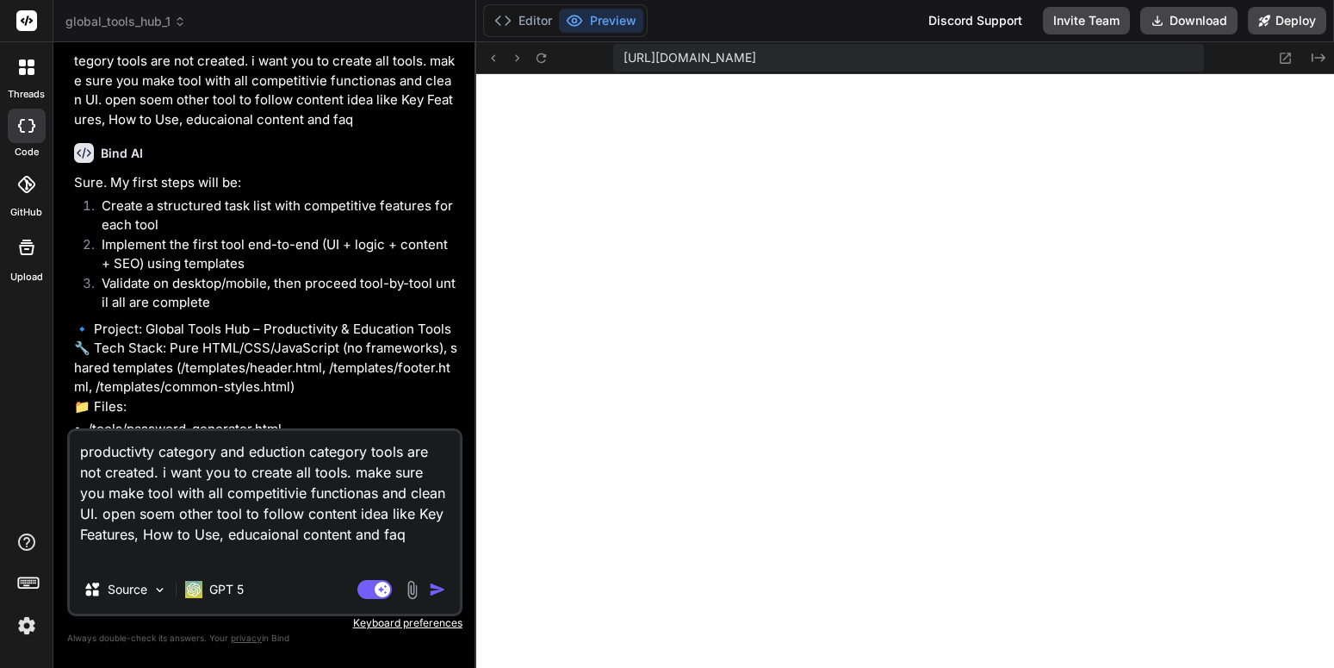
scroll to position [12, 0]
drag, startPoint x: 345, startPoint y: 461, endPoint x: 293, endPoint y: 464, distance: 51.8
click at [293, 464] on textarea "productivty category and eduction category tools are not created. i want you to…" at bounding box center [265, 498] width 390 height 134
drag, startPoint x: 295, startPoint y: 461, endPoint x: 345, endPoint y: 457, distance: 50.9
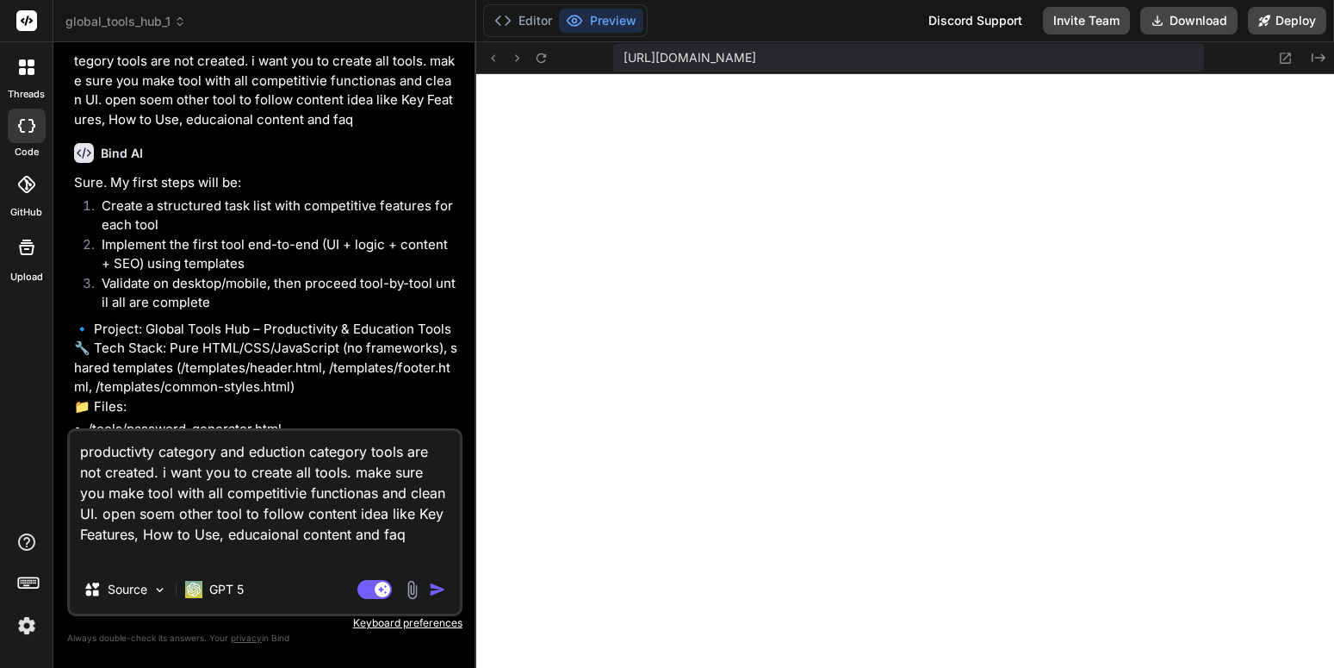
click at [345, 457] on textarea "productivty category and eduction category tools are not created. i want you to…" at bounding box center [265, 498] width 390 height 134
type textarea "productivty category and eduction category tools are not created. i want you to…"
type textarea "x"
type textarea "productivty category and eduction category tools are not created. i want you to…"
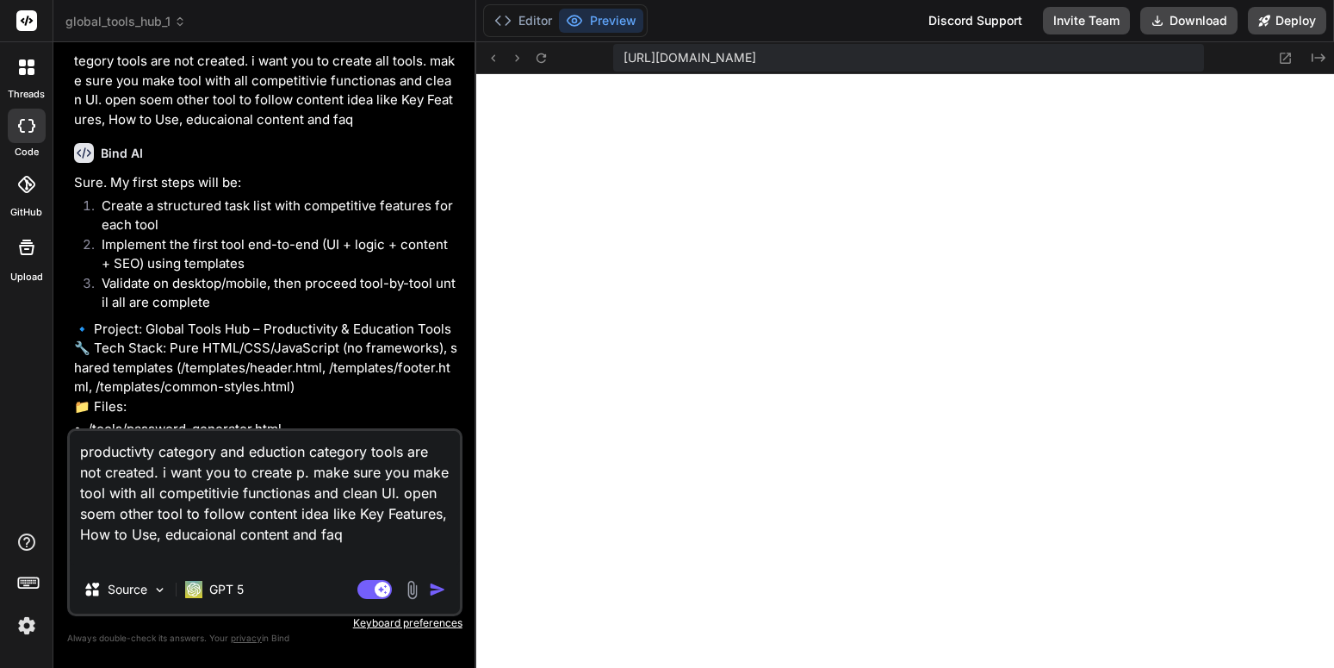
type textarea "x"
type textarea "productivty category and eduction category tools are not created. i want you to…"
type textarea "x"
type textarea "productivty category and eduction category tools are not created. i want you to…"
type textarea "x"
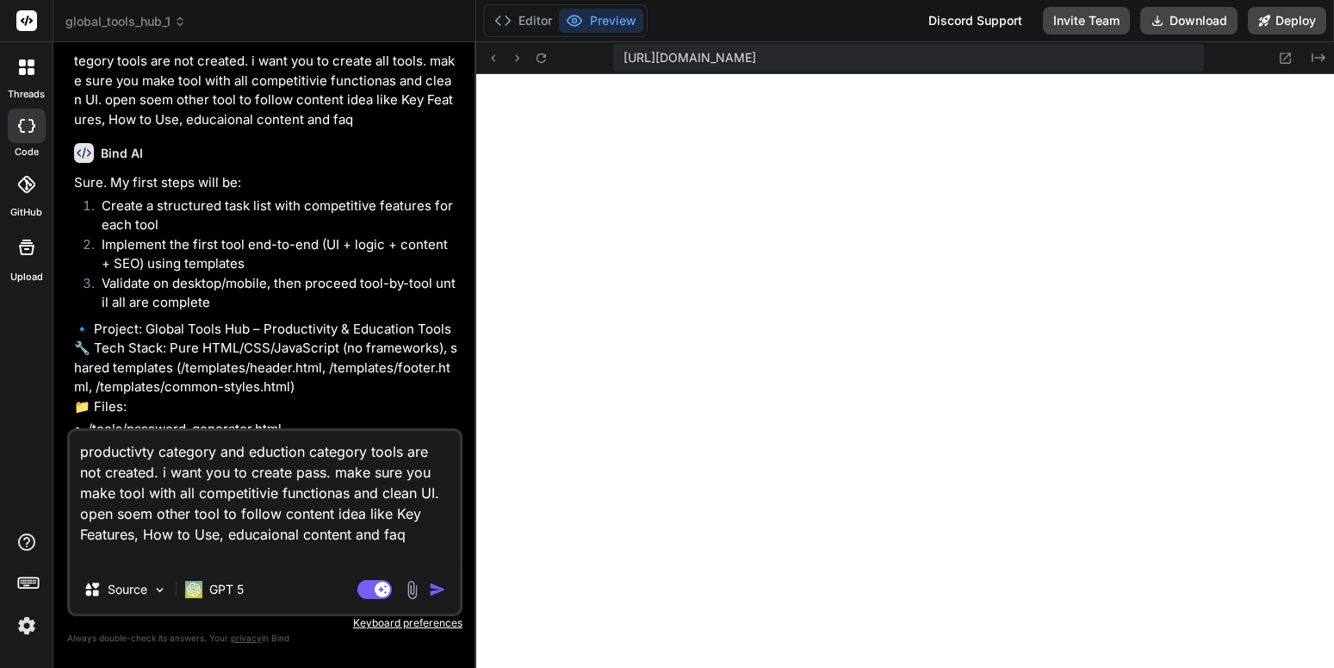
type textarea "productivty category and eduction category tools are not created. i want you to…"
type textarea "x"
type textarea "productivty category and eduction category tools are not created. i want you to…"
type textarea "x"
type textarea "productivty category and eduction category tools are not created. i want you to…"
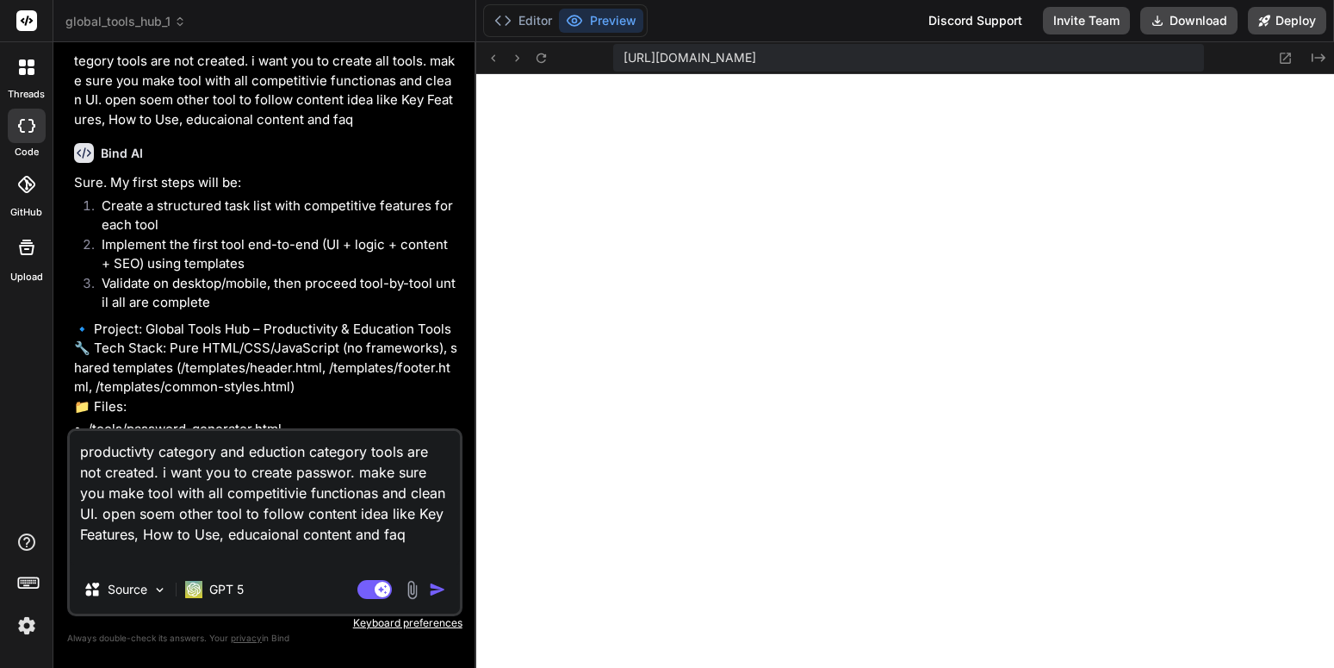
type textarea "x"
type textarea "productivty category and eduction category tools are not created. i want you to…"
type textarea "x"
type textarea "productivty category and eduction category tools are not created. i want you to…"
type textarea "x"
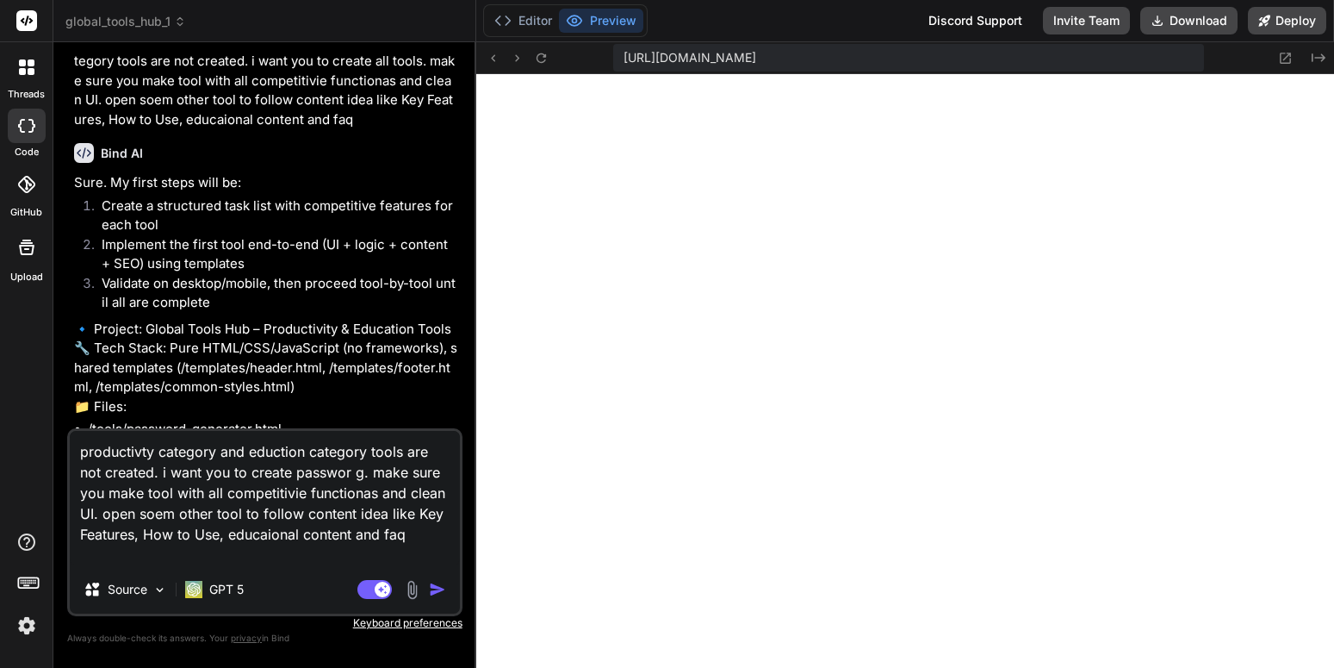
type textarea "productivty category and eduction category tools are not created. i want you to…"
type textarea "x"
type textarea "productivty category and eduction category tools are not created. i want you to…"
type textarea "x"
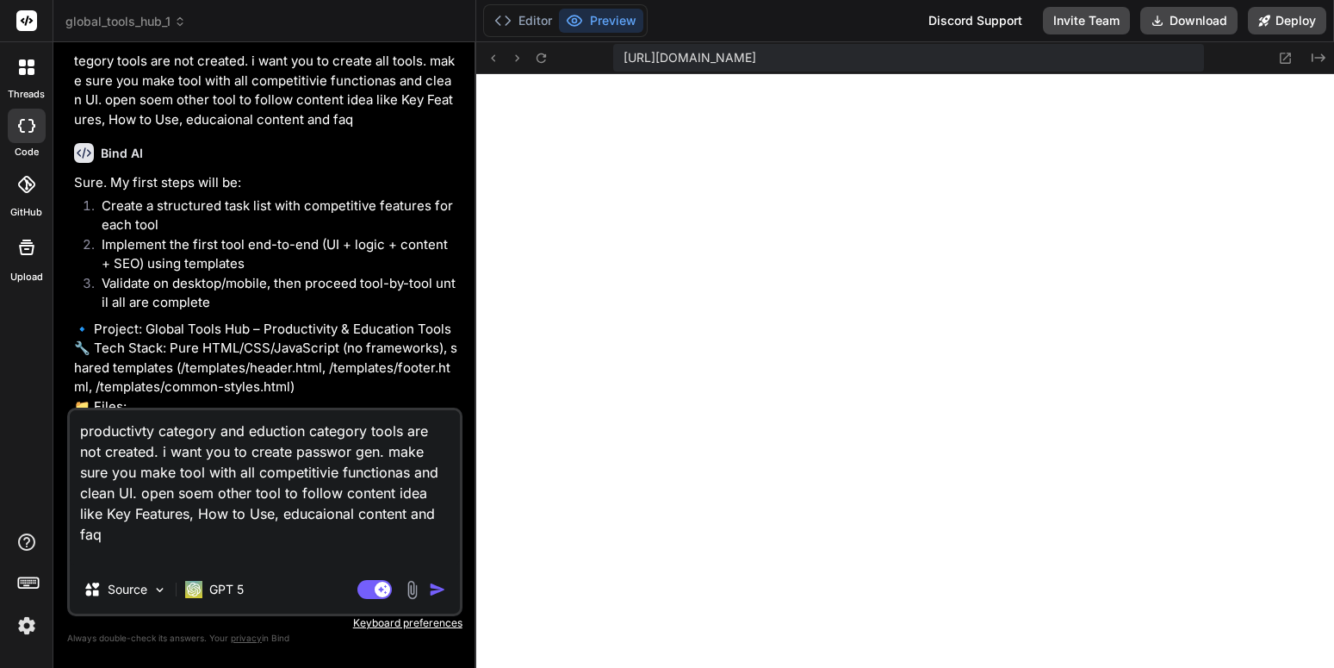
type textarea "productivty category and eduction category tools are not created. i want you to…"
type textarea "x"
type textarea "productivty category and eduction category tools are not created. i want you to…"
type textarea "x"
type textarea "productivty category and eduction category tools are not created. i want you to…"
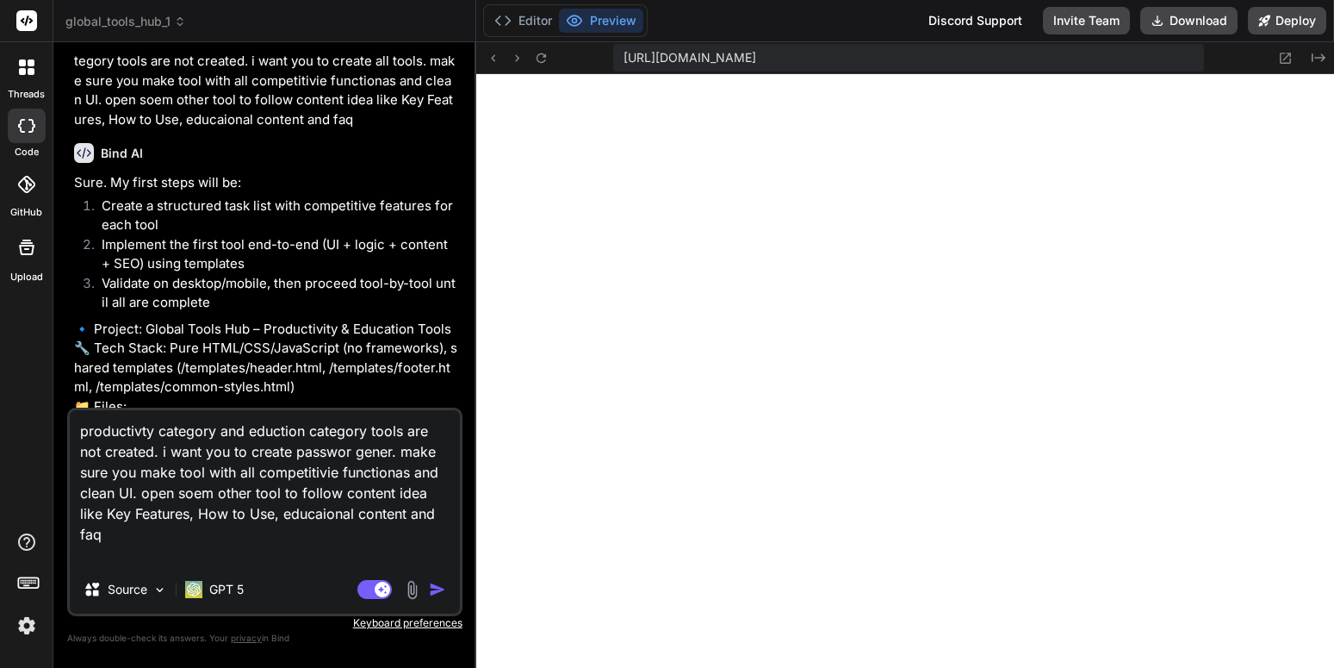
type textarea "x"
type textarea "productivty category and eduction category tools are not created. i want you to…"
type textarea "x"
type textarea "productivty category and eduction category tools are not created. i want you to…"
type textarea "x"
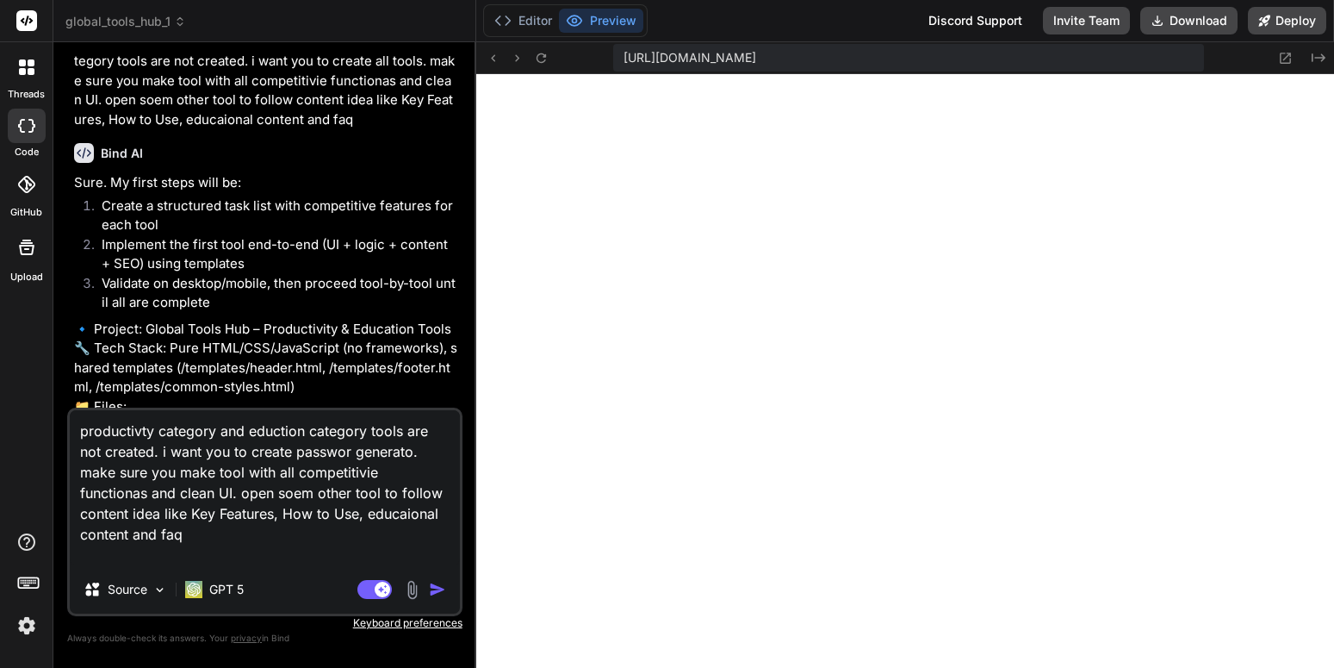
type textarea "productivty category and eduction category tools are not created. i want you to…"
type textarea "x"
type textarea "productivty category and eduction category tools are not created. i want you to…"
type textarea "x"
type textarea "productivty category and eduction category tools are not created. i want you to…"
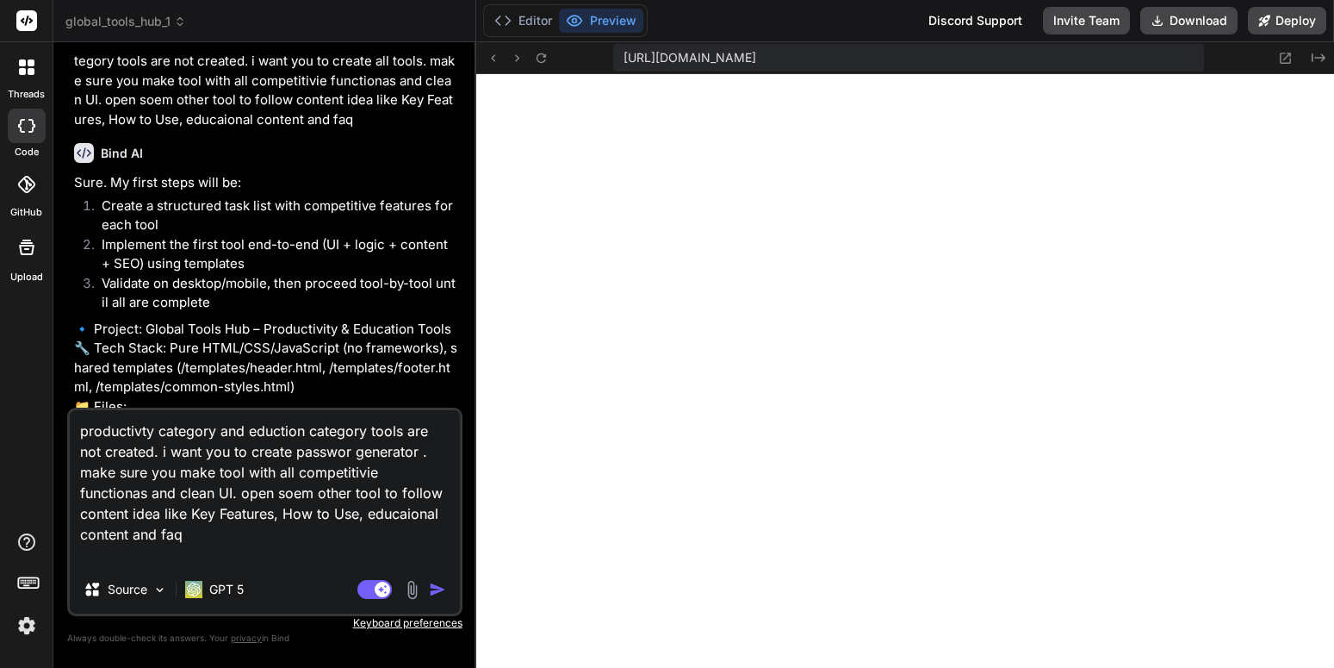
type textarea "x"
type textarea "productivty category and eduction category tools are not created. i want you to…"
type textarea "x"
type textarea "productivty category and eduction category tools are not created. i want you to…"
type textarea "x"
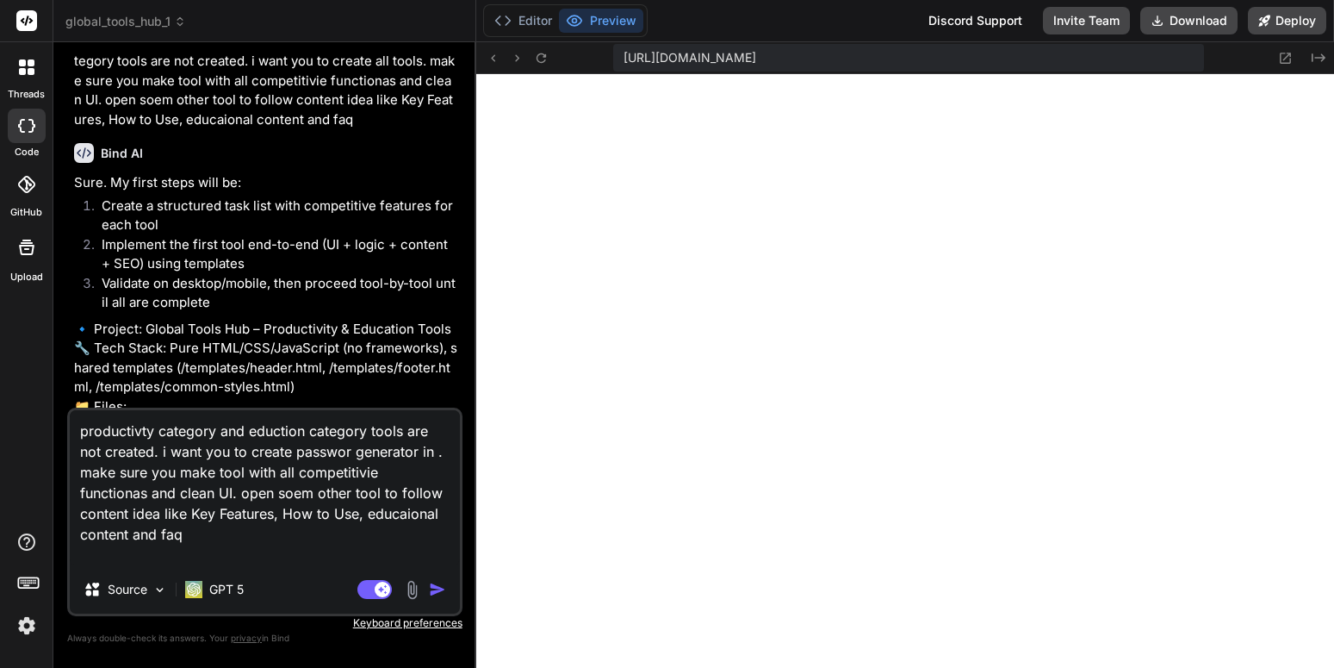
type textarea "productivty category and eduction category tools are not created. i want you to…"
type textarea "x"
type textarea "productivty category and eduction category tools are not created. i want you to…"
type textarea "x"
type textarea "productivty category and eduction category tools are not created. i want you to…"
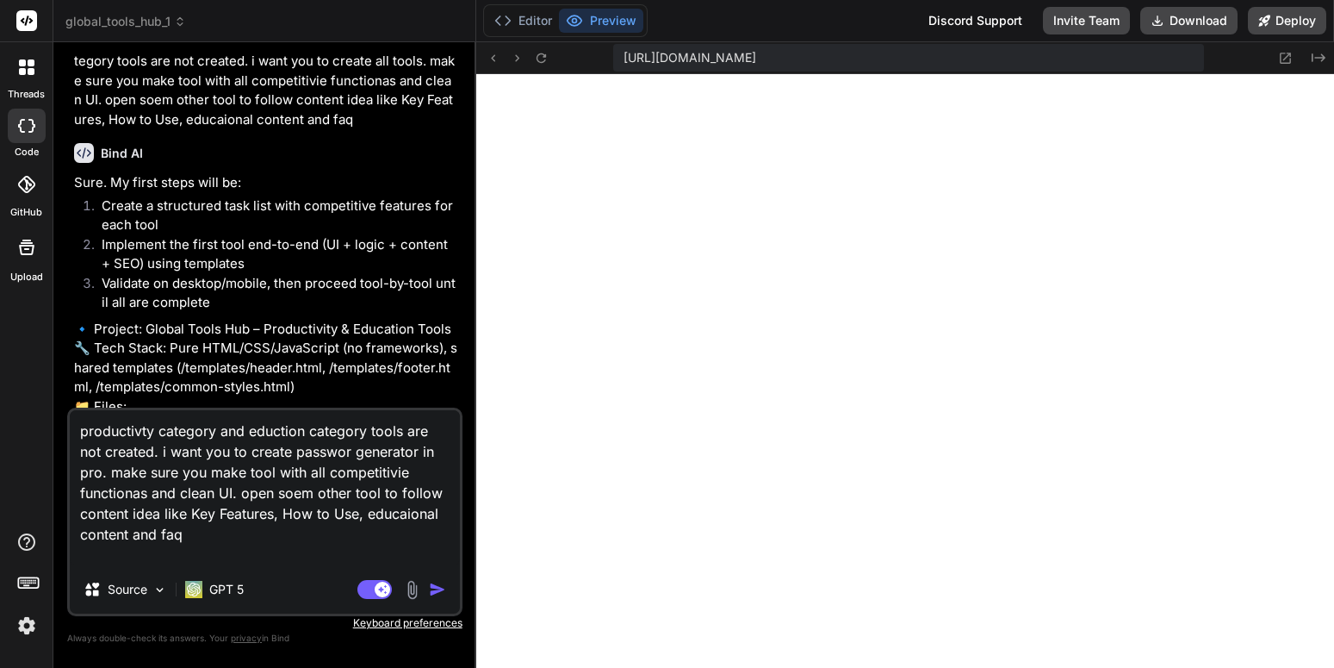
type textarea "x"
type textarea "productivty category and eduction category tools are not created. i want you to…"
type textarea "x"
type textarea "productivty category and eduction category tools are not created. i want you to…"
type textarea "x"
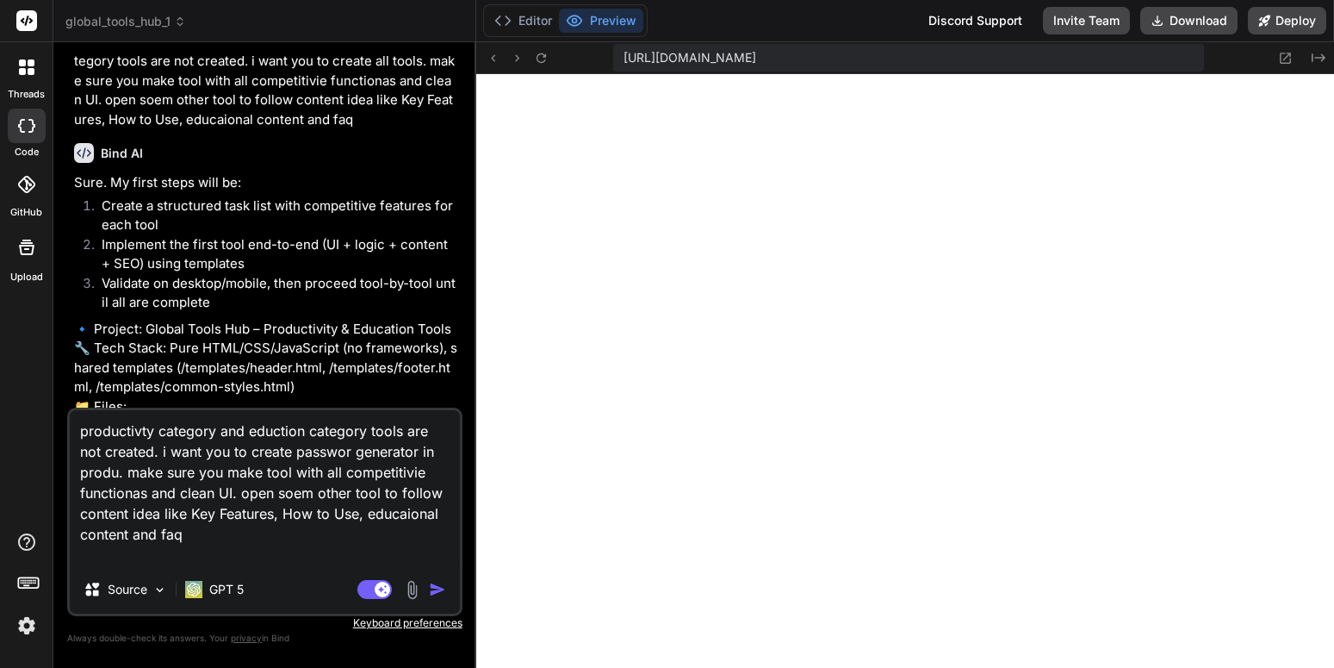
type textarea "productivty category and eduction category tools are not created. i want you to…"
type textarea "x"
type textarea "productivty category and eduction category tools are not created. i want you to…"
type textarea "x"
type textarea "productivty category and eduction category tools are not created. i want you to…"
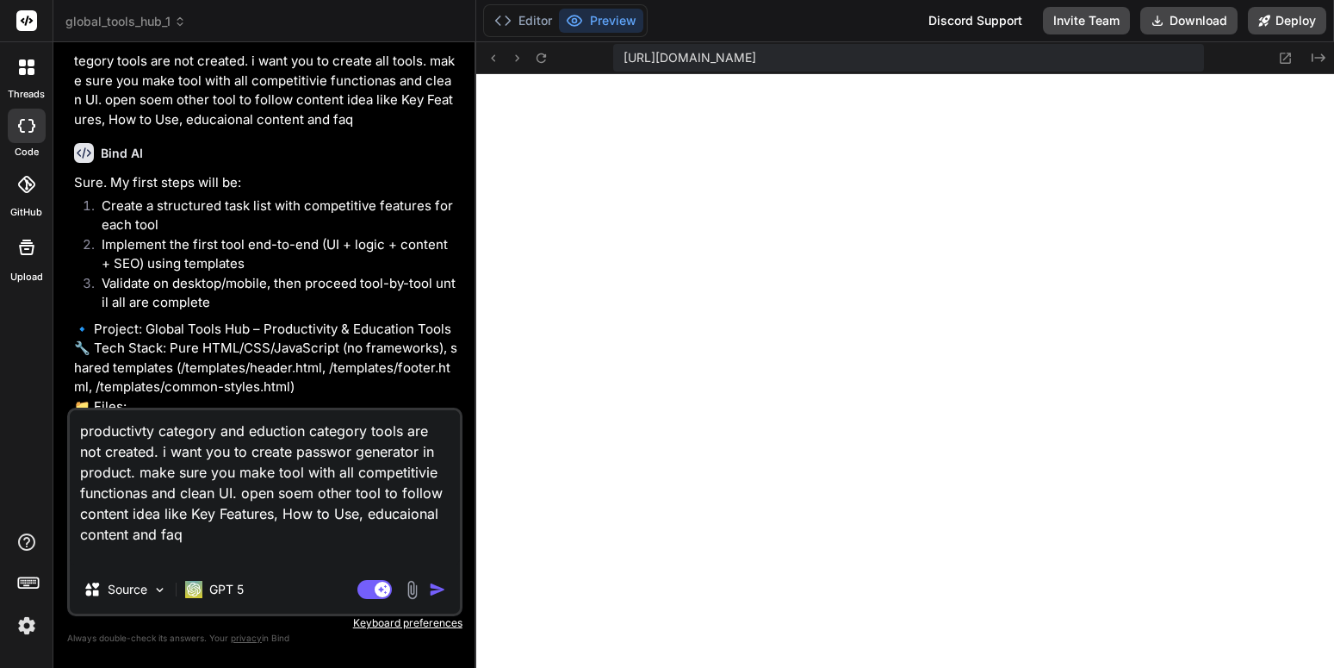
type textarea "x"
type textarea "productivty category and eduction category tools are not created. i want you to…"
type textarea "x"
type textarea "productivty category and eduction category tools are not created. i want you to…"
type textarea "x"
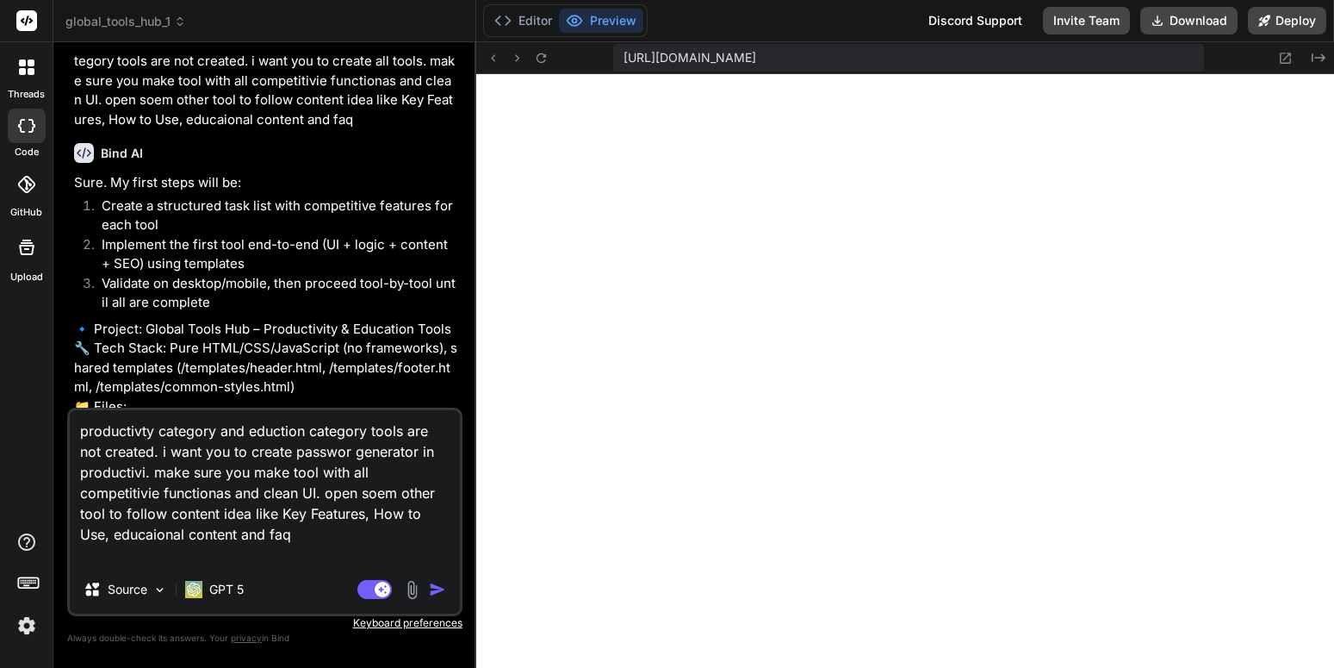
type textarea "productivty category and eduction category tools are not created. i want you to…"
type textarea "x"
type textarea "productivty category and eduction category tools are not created. i want you to…"
type textarea "x"
type textarea "productivty category and eduction category tools are not created. i want you to…"
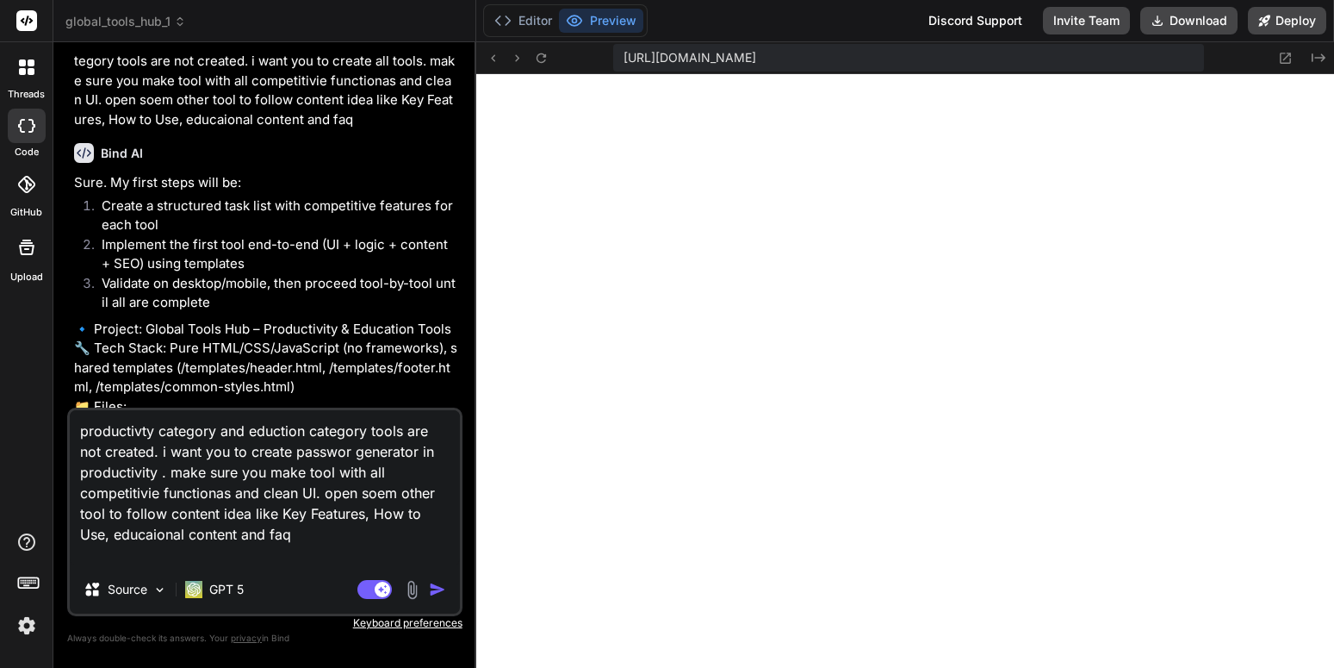
type textarea "x"
type textarea "productivty category and eduction category tools are not created. i want you to…"
type textarea "x"
type textarea "productivty category and eduction category tools are not created. i want you to…"
type textarea "x"
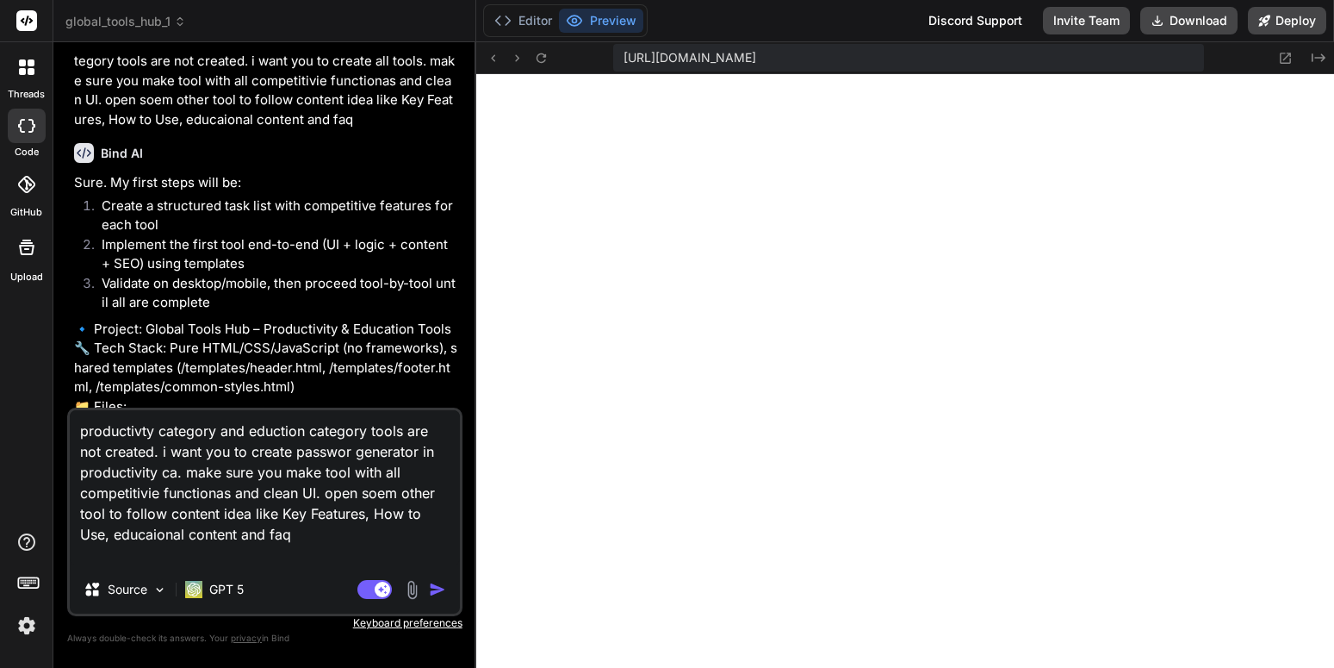
type textarea "productivty category and eduction category tools are not created. i want you to…"
type textarea "x"
type textarea "productivty category and eduction category tools are not created. i want you to…"
type textarea "x"
type textarea "productivty category and eduction category tools are not created. i want you to…"
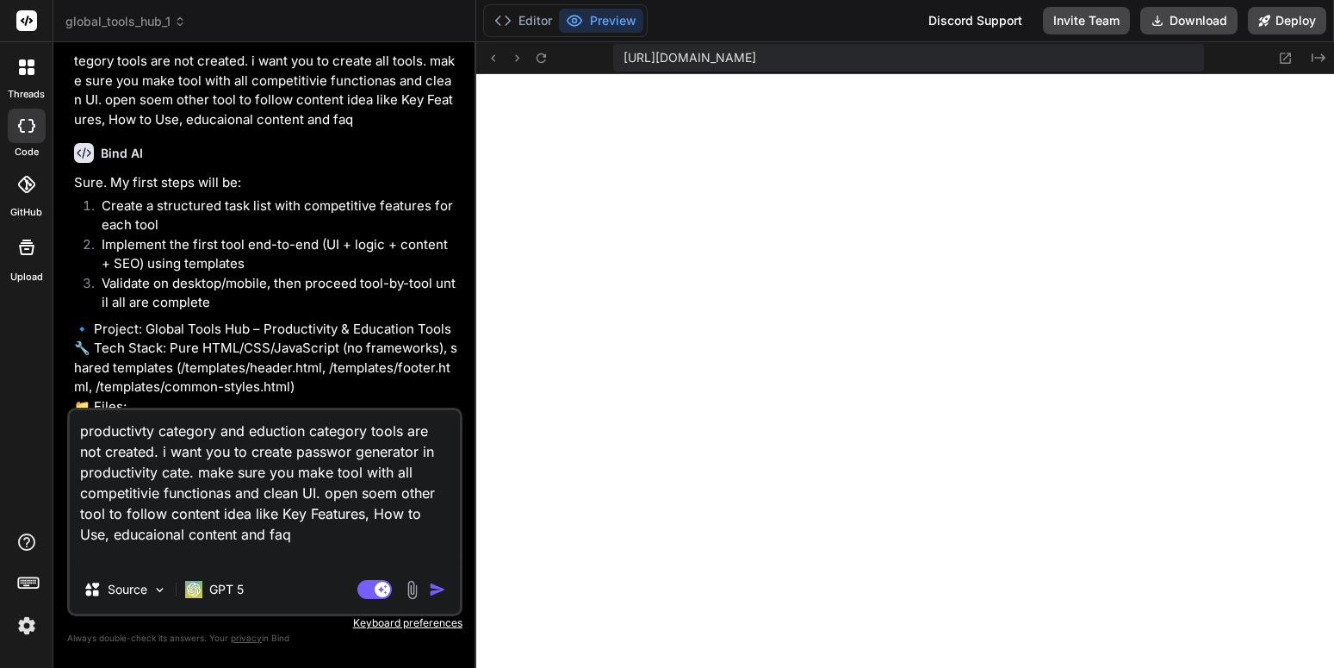
type textarea "x"
type textarea "productivty category and eduction category tools are not created. i want you to…"
type textarea "x"
type textarea "productivty category and eduction category tools are not created. i want you to…"
type textarea "x"
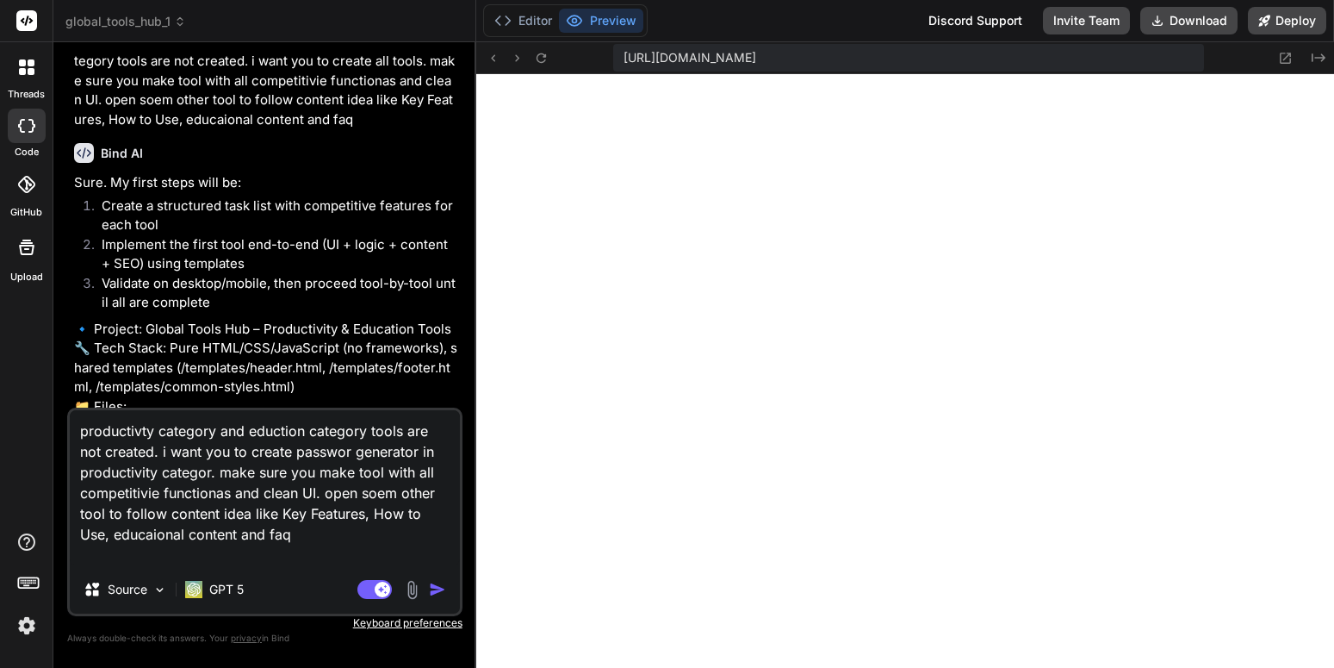
type textarea "productivty category and eduction category tools are not created. i want you to…"
type textarea "x"
click at [208, 489] on textarea "productivty category and eduction category tools are not created. i want you to…" at bounding box center [265, 487] width 390 height 155
type textarea "productivty category and eduction category tools are not created. i want you to…"
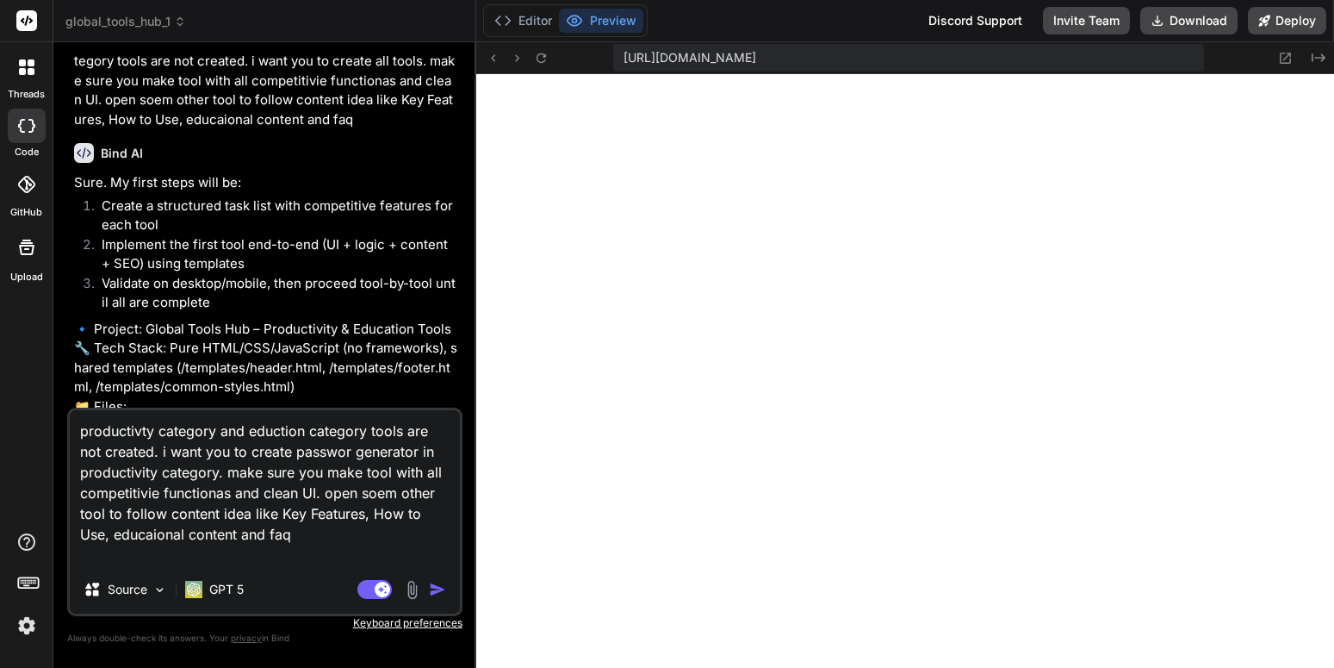
type textarea "x"
type textarea "productivty category and eduction category tools are not created. i want you to…"
type textarea "x"
type textarea "productivty category and eduction category tools are not created. i want you to…"
type textarea "x"
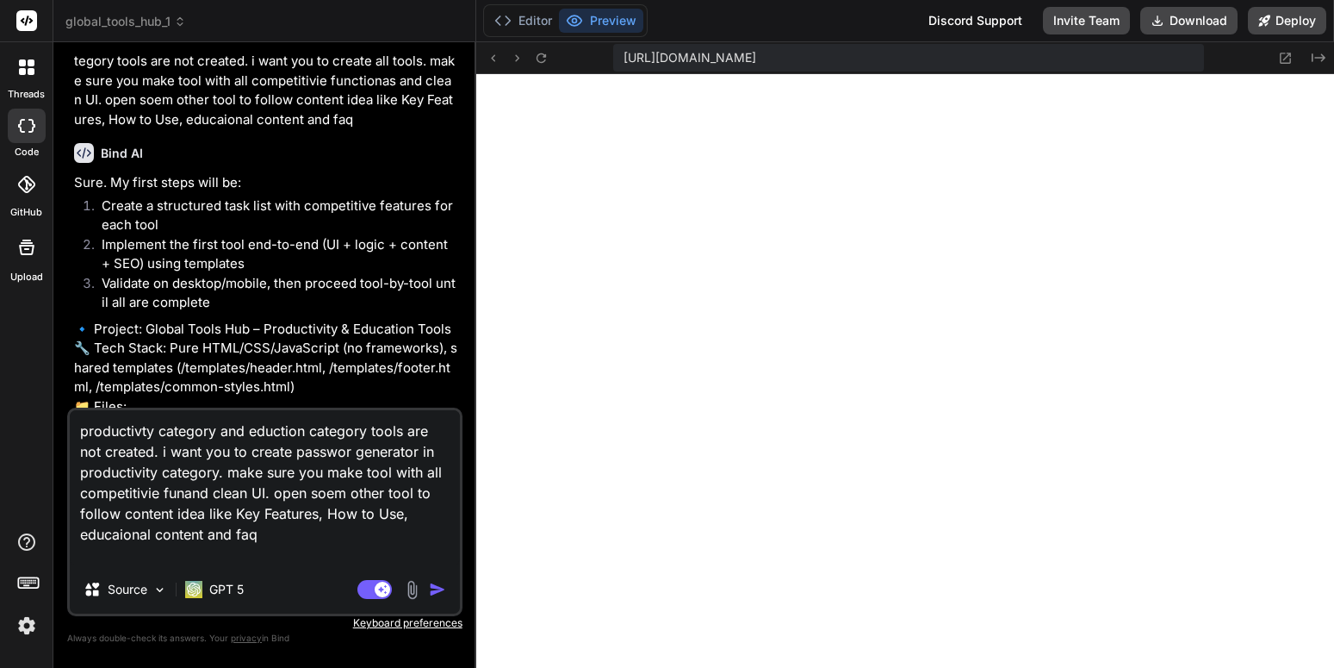
type textarea "productivty category and eduction category tools are not created. i want you to…"
type textarea "x"
type textarea "productivty category and eduction category tools are not created. i want you to…"
type textarea "x"
type textarea "productivty category and eduction category tools are not created. i want you to…"
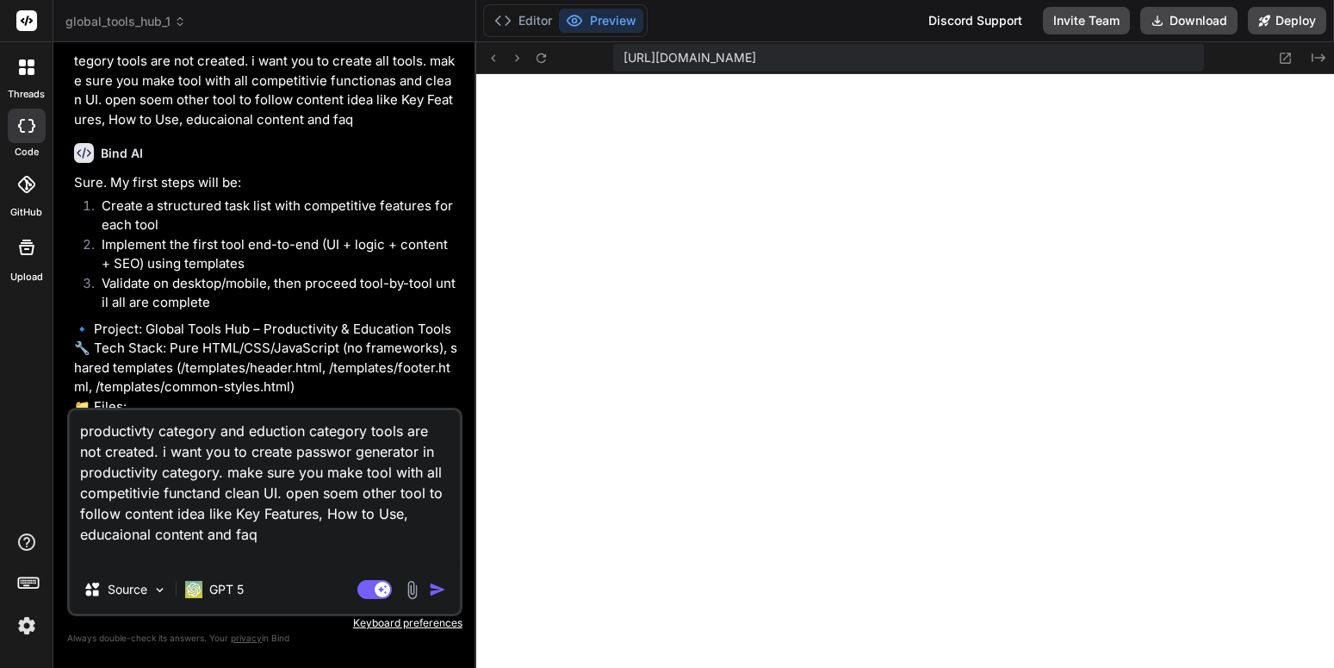
type textarea "x"
type textarea "productivty category and eduction category tools are not created. i want you to…"
type textarea "x"
type textarea "productivty category and eduction category tools are not created. i want you to…"
type textarea "x"
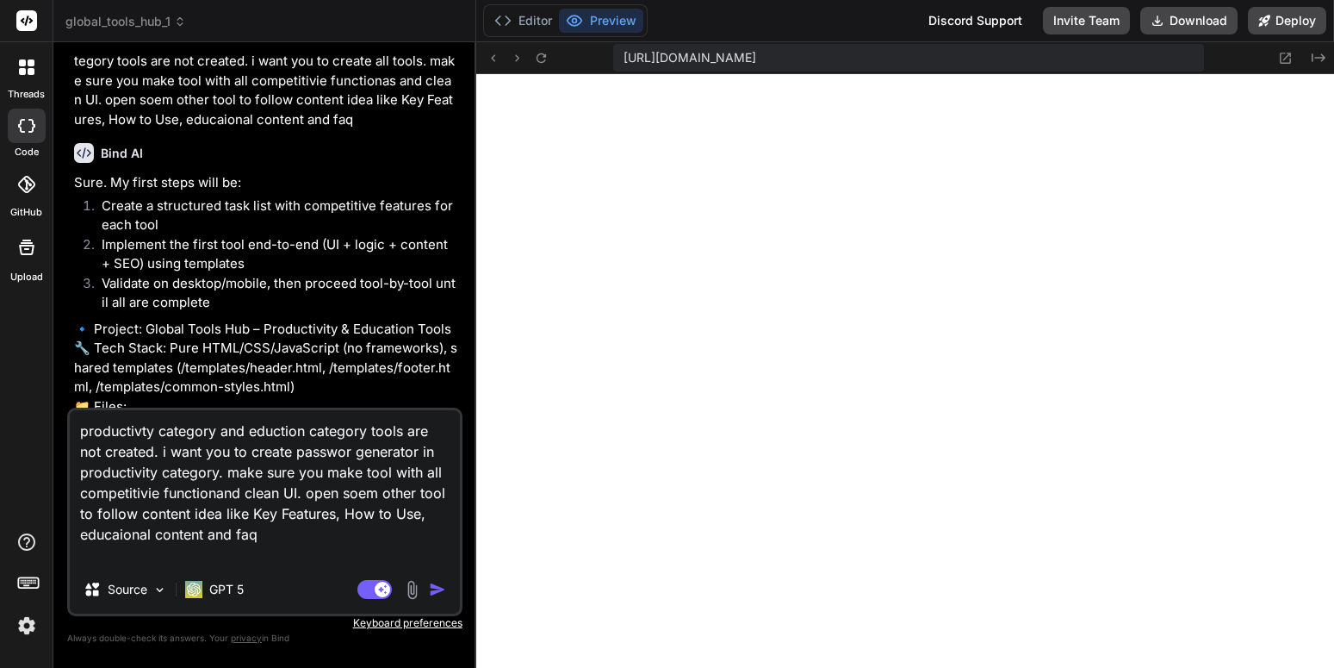
type textarea "productivty category and eduction category tools are not created. i want you to…"
type textarea "x"
type textarea "productivty category and eduction category tools are not created. i want you to…"
type textarea "x"
click at [375, 499] on textarea "productivty category and eduction category tools are not created. i want you to…" at bounding box center [265, 487] width 390 height 155
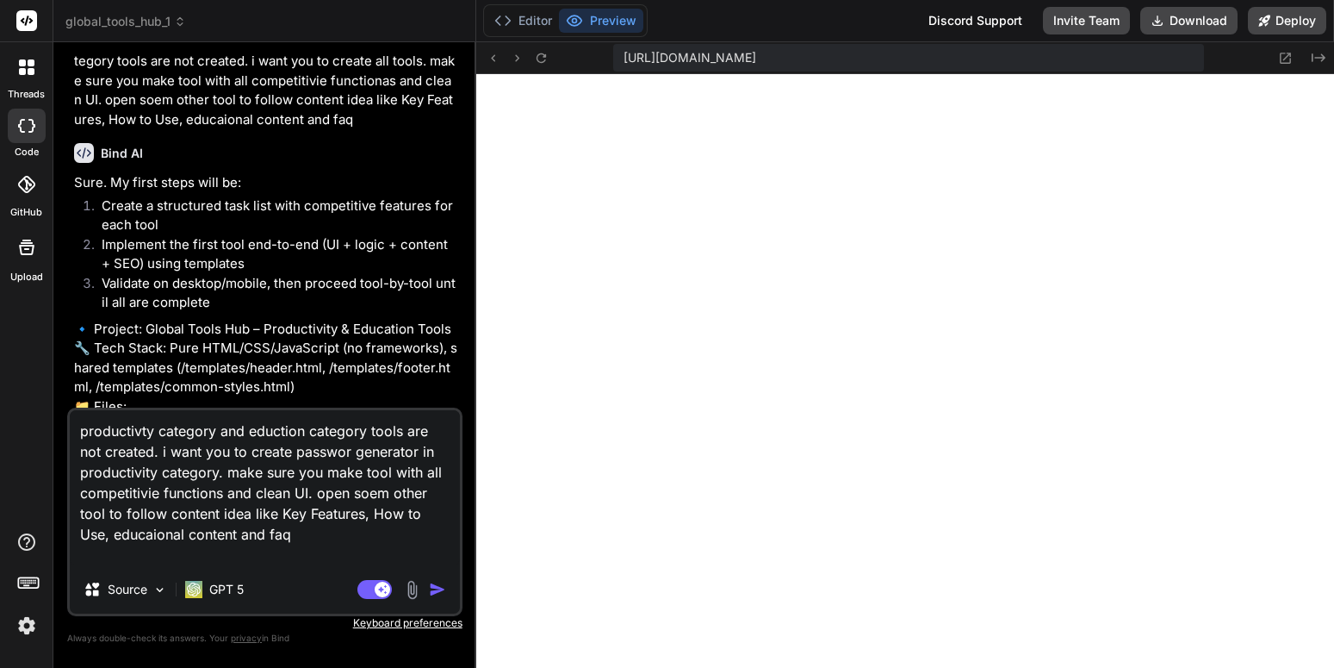
click at [375, 499] on textarea "productivty category and eduction category tools are not created. i want you to…" at bounding box center [265, 487] width 390 height 155
type textarea "productivty category and eduction category tools are not created. i want you to…"
type textarea "x"
type textarea "productivty category and eduction category tools are not created. i want you to…"
type textarea "x"
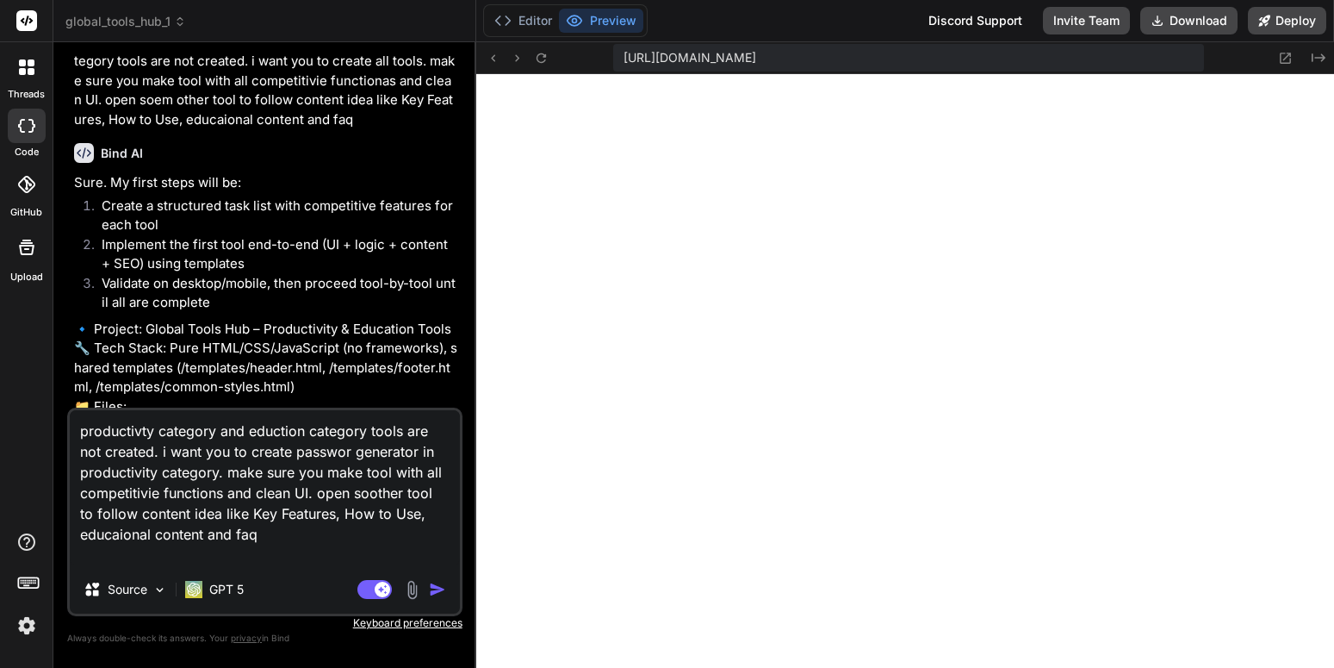
type textarea "productivty category and eduction category tools are not created. i want you to…"
type textarea "x"
type textarea "productivty category and eduction category tools are not created. i want you to…"
type textarea "x"
type textarea "productivty category and eduction category tools are not created. i want you to…"
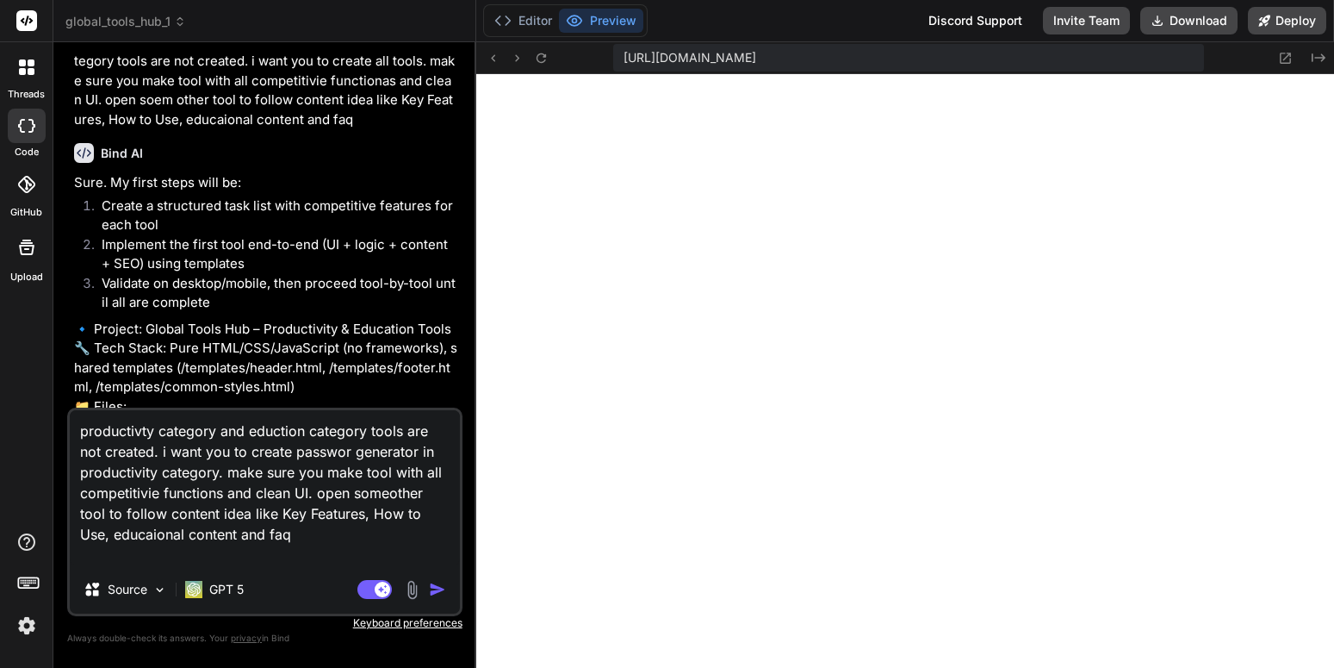
type textarea "x"
click at [289, 541] on textarea "productivty category and eduction category tools are not created. i want you to…" at bounding box center [265, 487] width 390 height 155
type textarea "productivty category and eduction category tools are not created. i want you to…"
click at [539, 51] on icon at bounding box center [541, 58] width 15 height 15
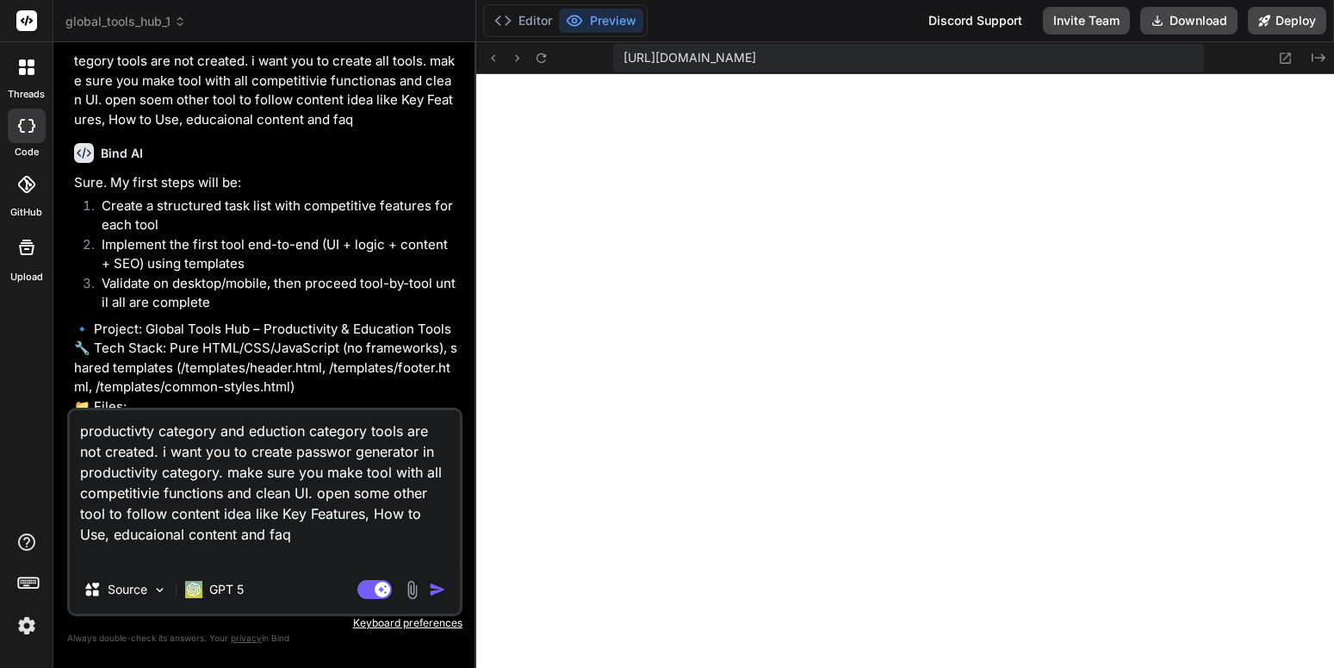
click at [439, 594] on img "button" at bounding box center [437, 589] width 17 height 17
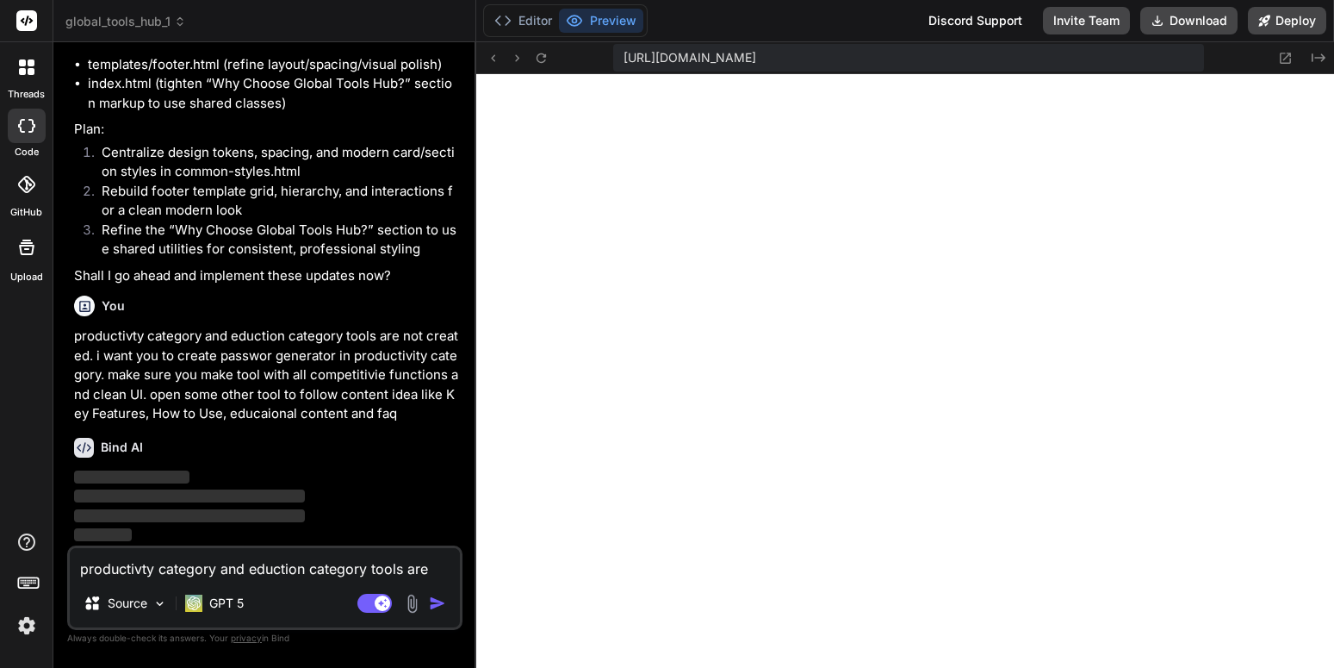
scroll to position [9281, 0]
type textarea "x"
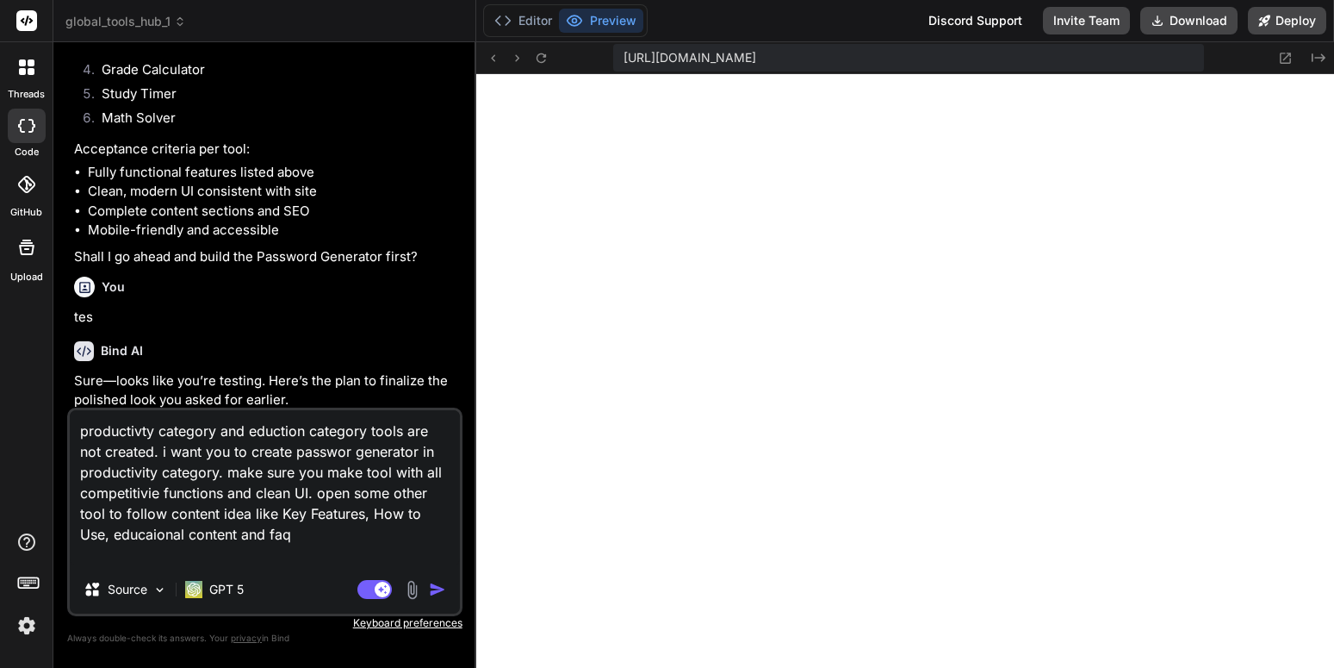
scroll to position [606, 0]
click at [327, 540] on textarea "productivty category and eduction category tools are not created. i want you to…" at bounding box center [265, 487] width 390 height 155
click at [437, 591] on img "button" at bounding box center [437, 589] width 17 height 17
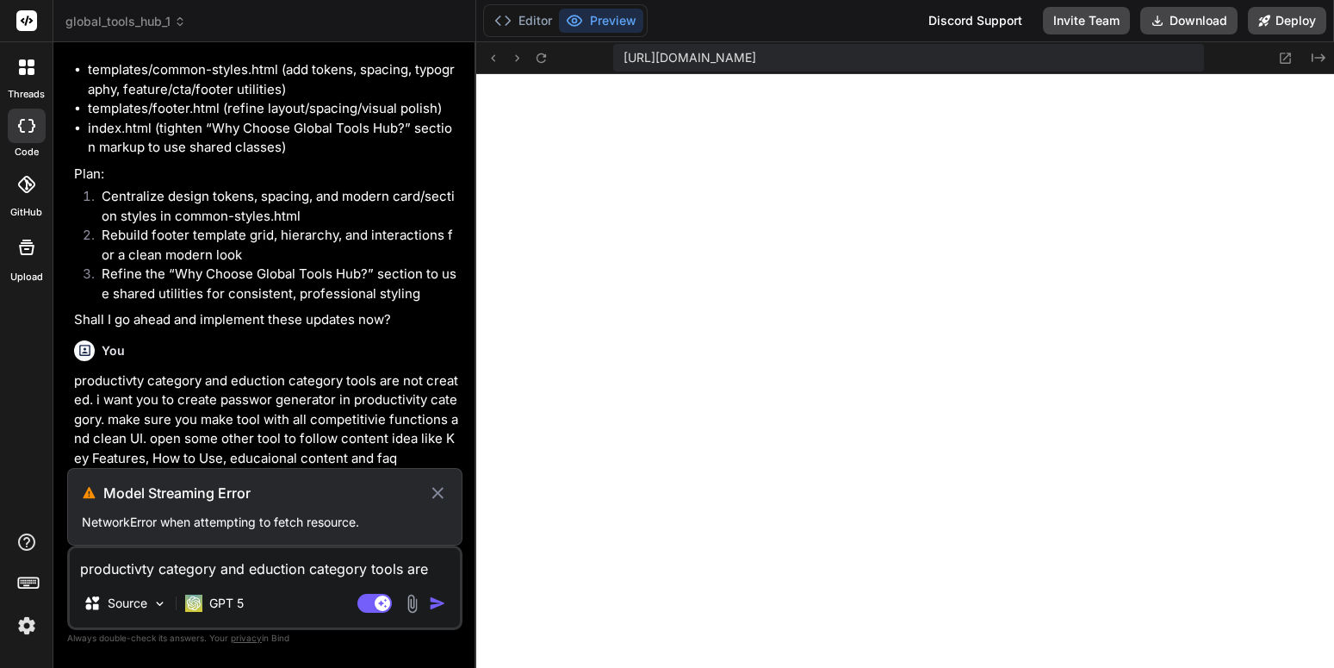
scroll to position [6552, 0]
click at [436, 494] on icon at bounding box center [438, 492] width 20 height 21
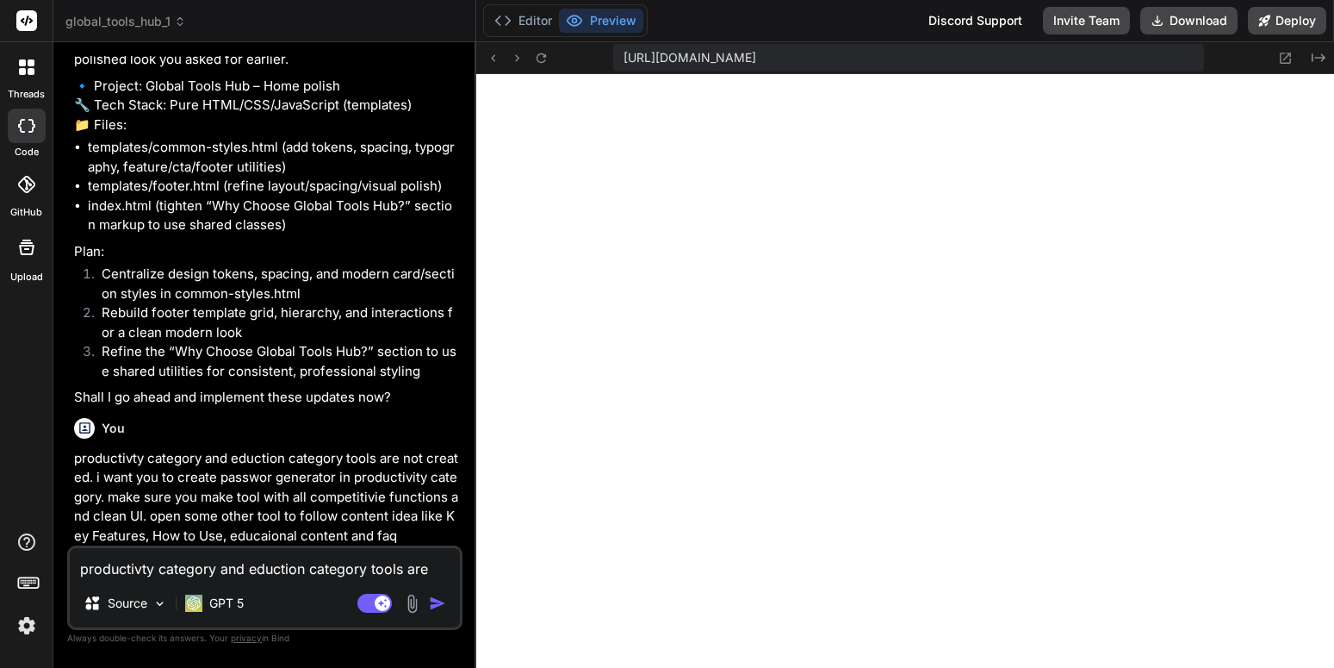
scroll to position [6475, 0]
click at [227, 606] on p "GPT 5" at bounding box center [226, 602] width 34 height 17
type textarea "x"
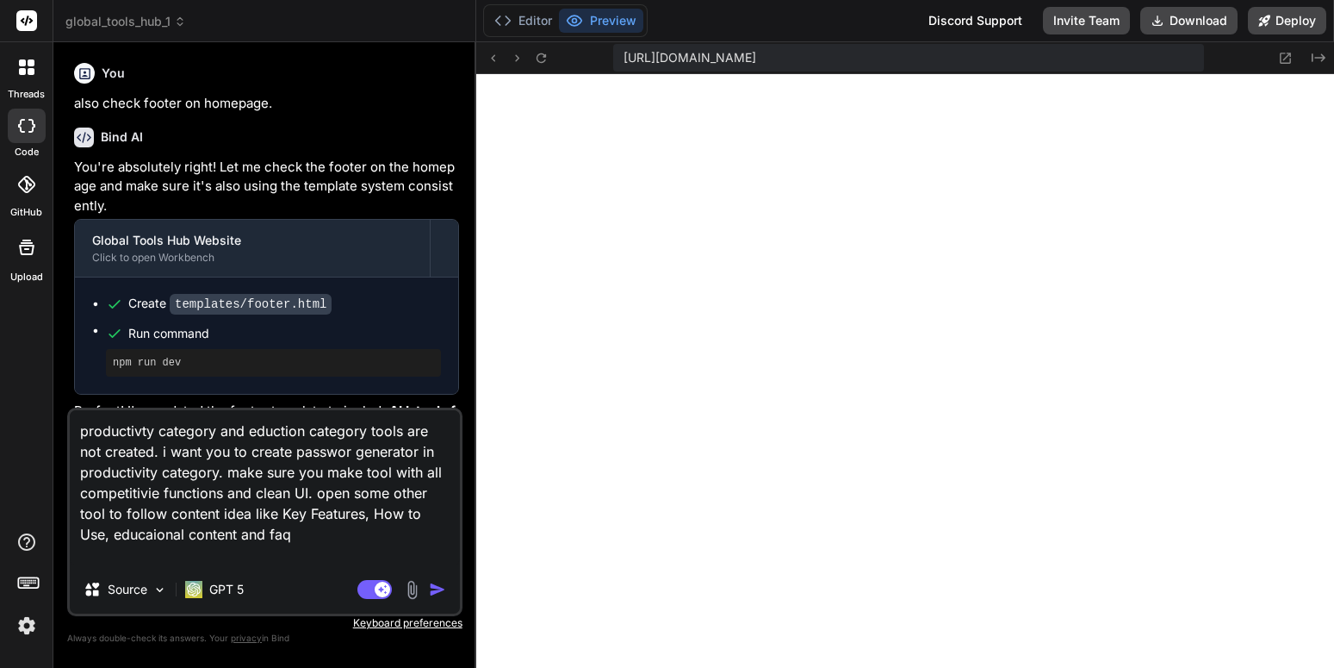
scroll to position [606, 0]
click at [233, 594] on p "GPT 5" at bounding box center [226, 589] width 34 height 17
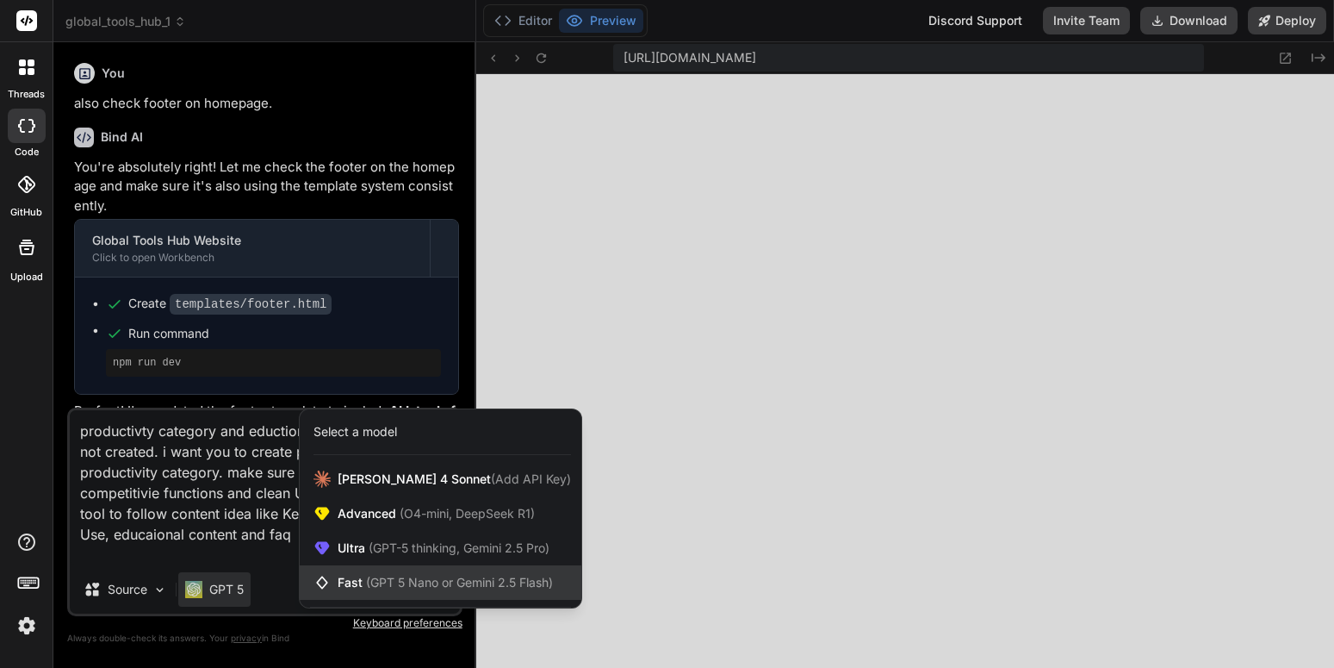
click at [368, 588] on span "(GPT 5 Nano or Gemini 2.5 Flash)" at bounding box center [459, 582] width 187 height 15
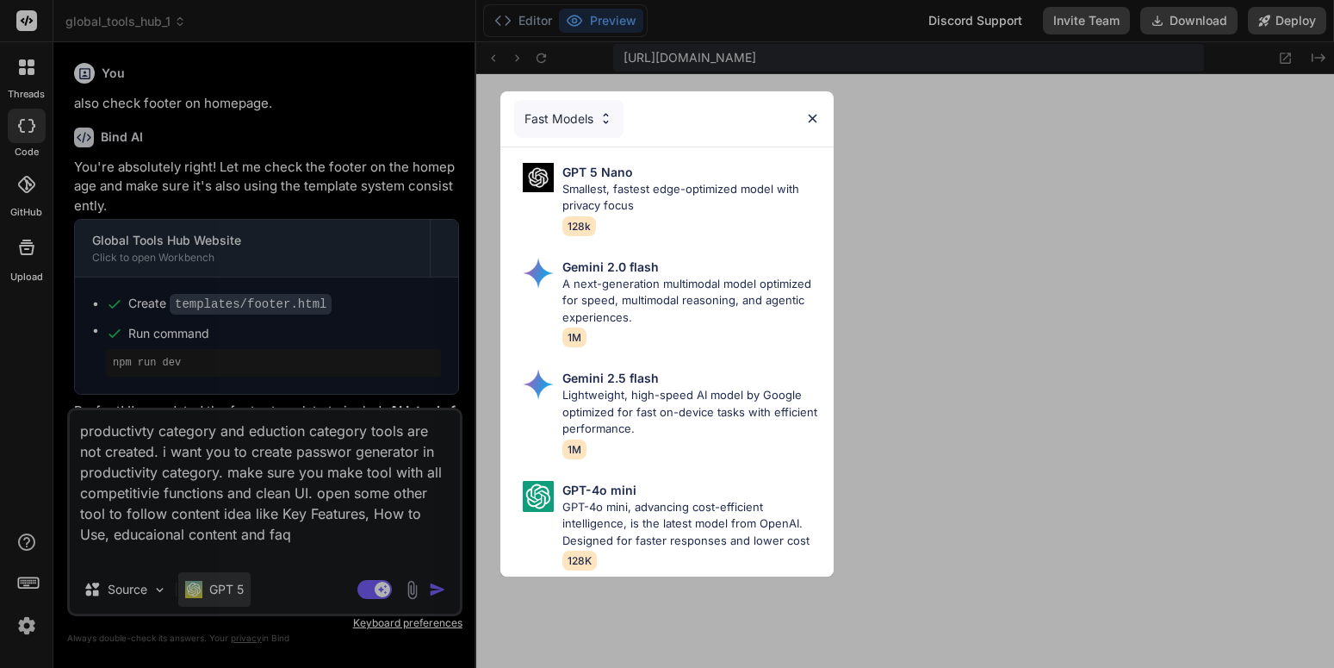
click at [233, 601] on div "Fast Models GPT 5 Nano Smallest, fastest edge-optimized model with privacy focu…" at bounding box center [667, 334] width 1334 height 668
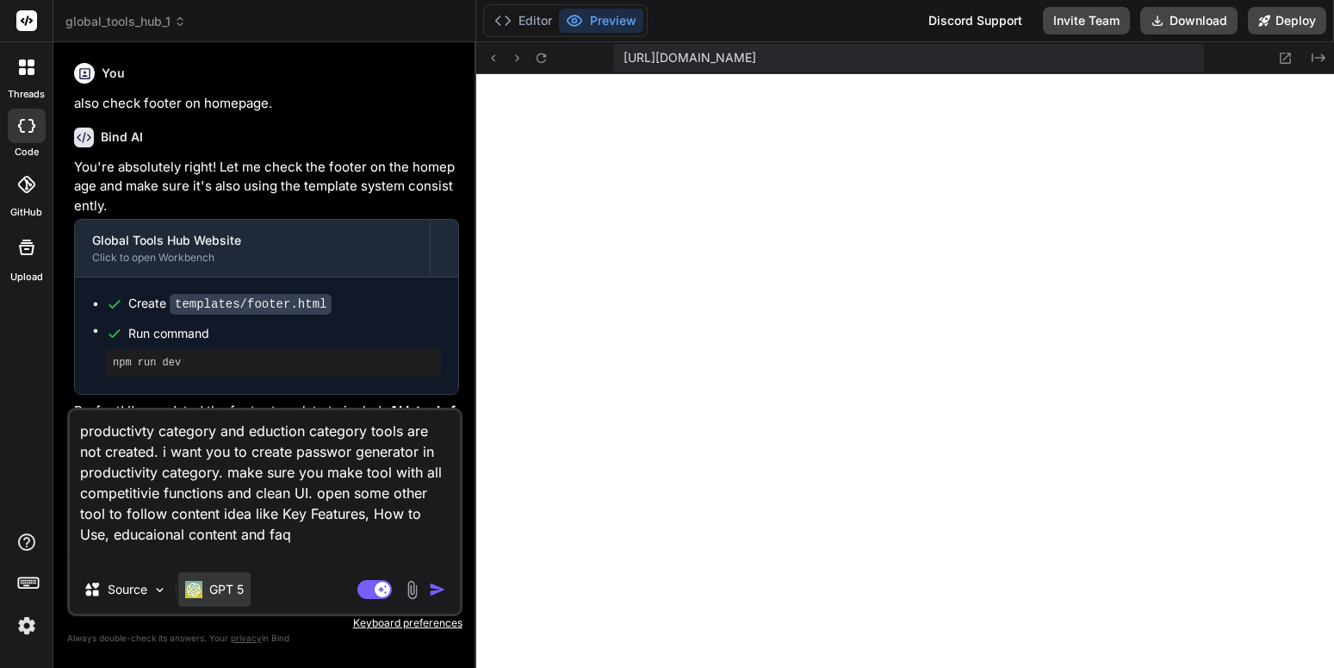
click at [234, 602] on div "GPT 5" at bounding box center [214, 589] width 72 height 34
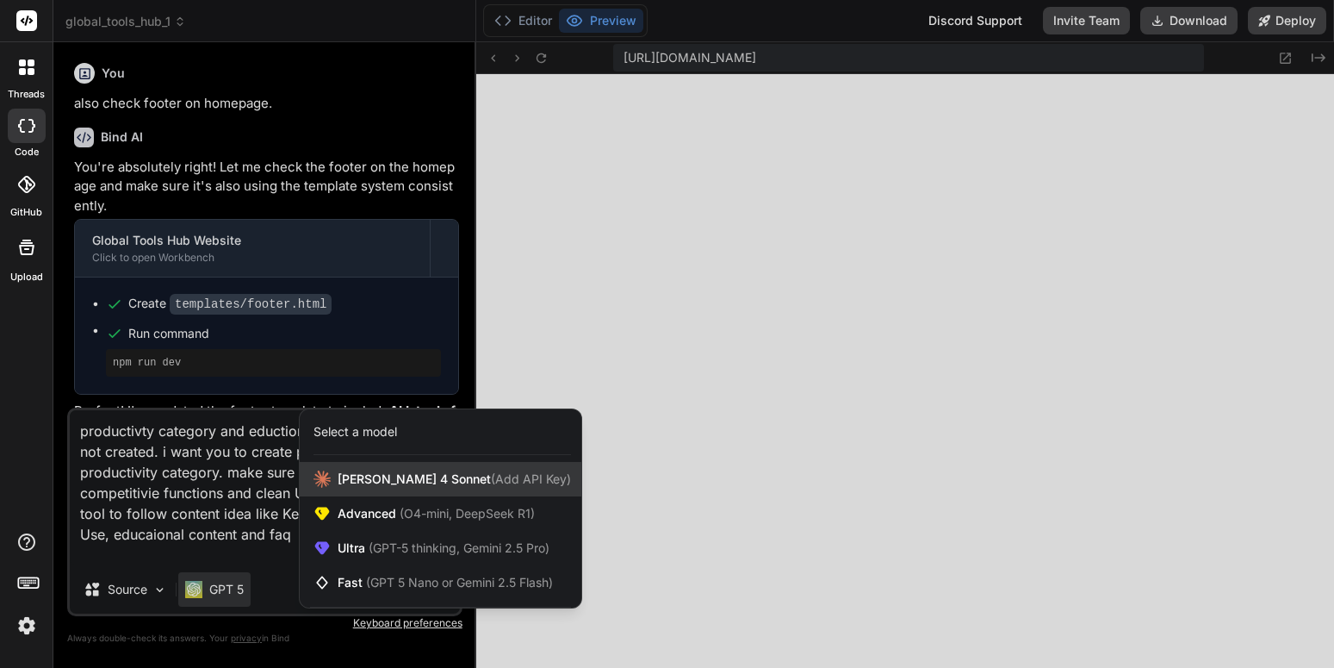
click at [491, 476] on span "(Add API Key)" at bounding box center [531, 478] width 80 height 15
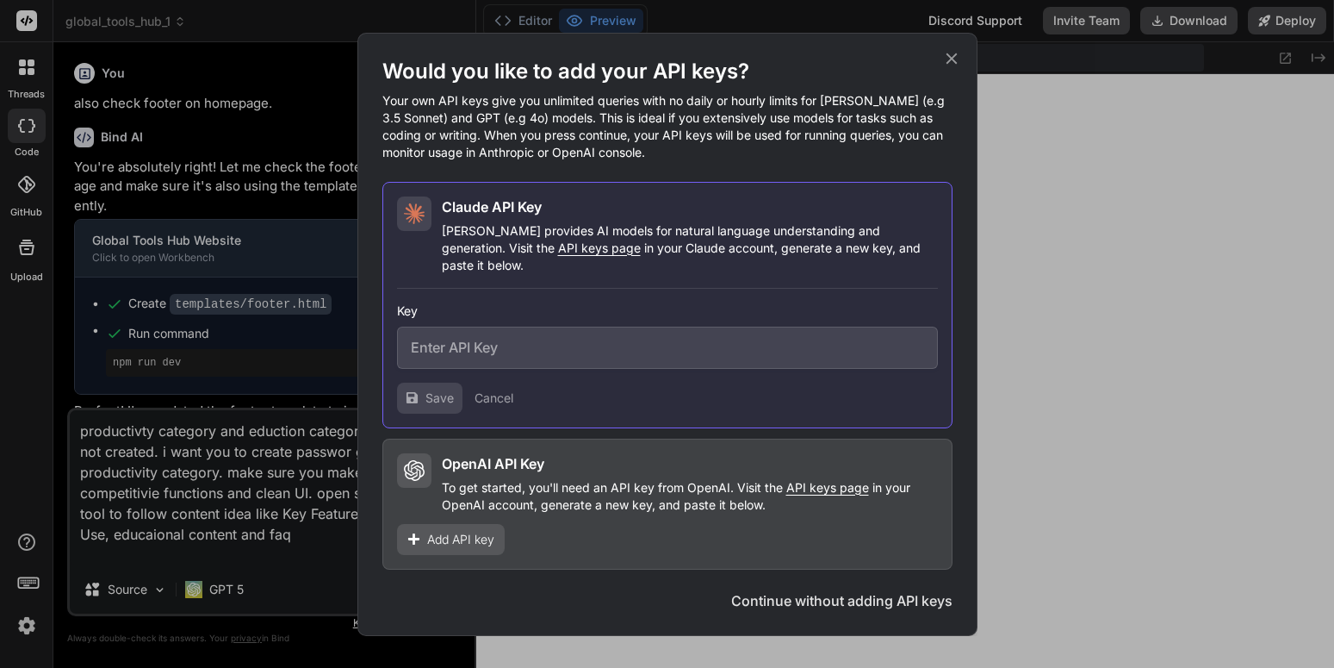
click at [917, 573] on div "Would you like to add your API keys? Your own API keys give you unlimited queri…" at bounding box center [667, 334] width 570 height 553
click at [917, 580] on div "Would you like to add your API keys? Your own API keys give you unlimited queri…" at bounding box center [667, 334] width 570 height 553
click at [912, 590] on button "Continue without adding API keys" at bounding box center [841, 600] width 221 height 21
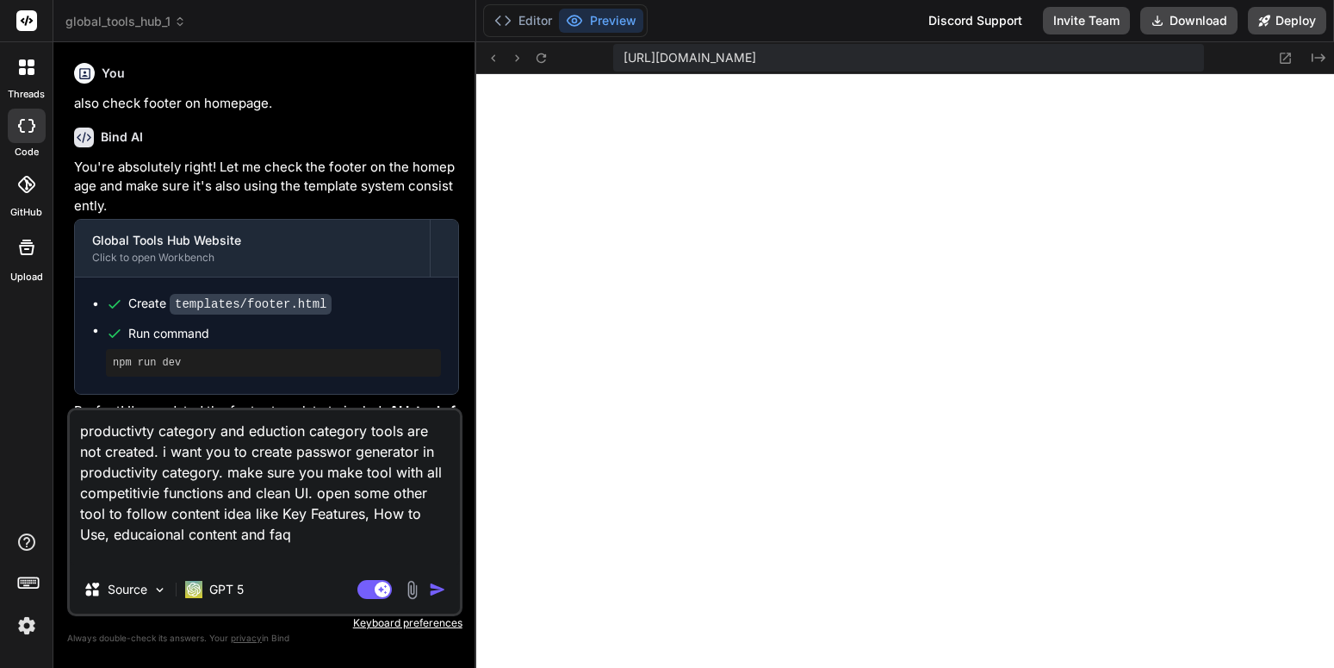
click at [444, 588] on img "button" at bounding box center [437, 589] width 17 height 17
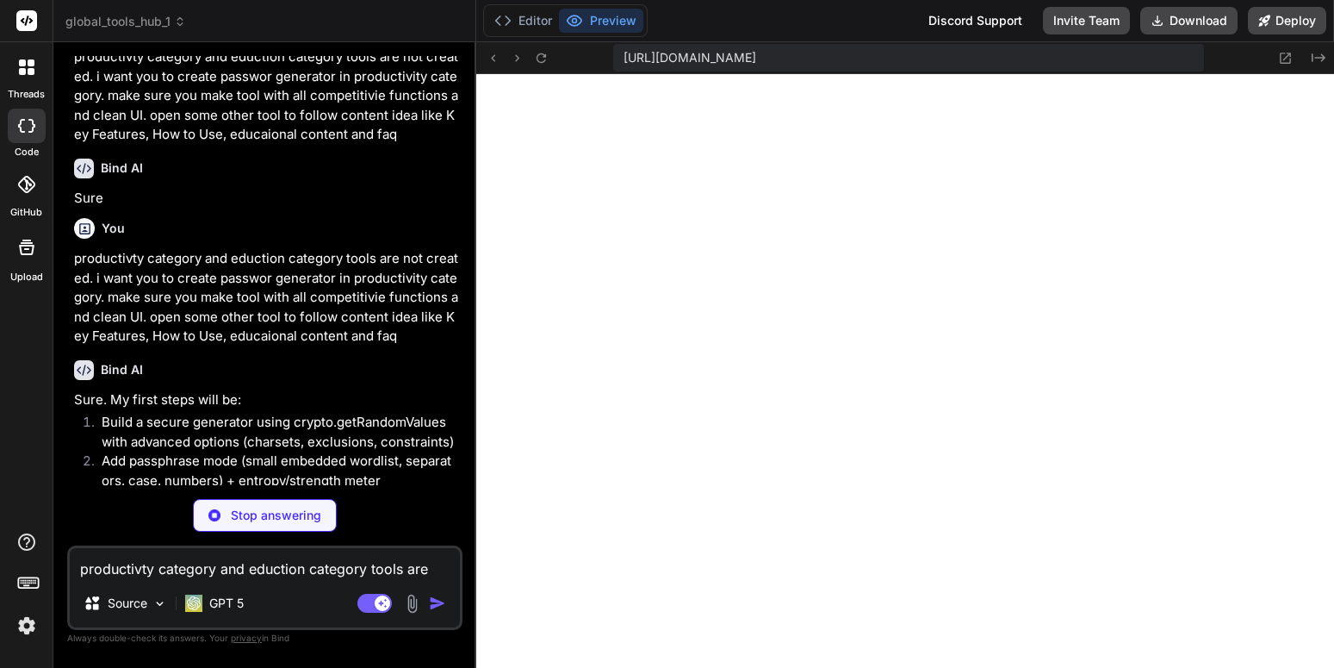
scroll to position [5339, 0]
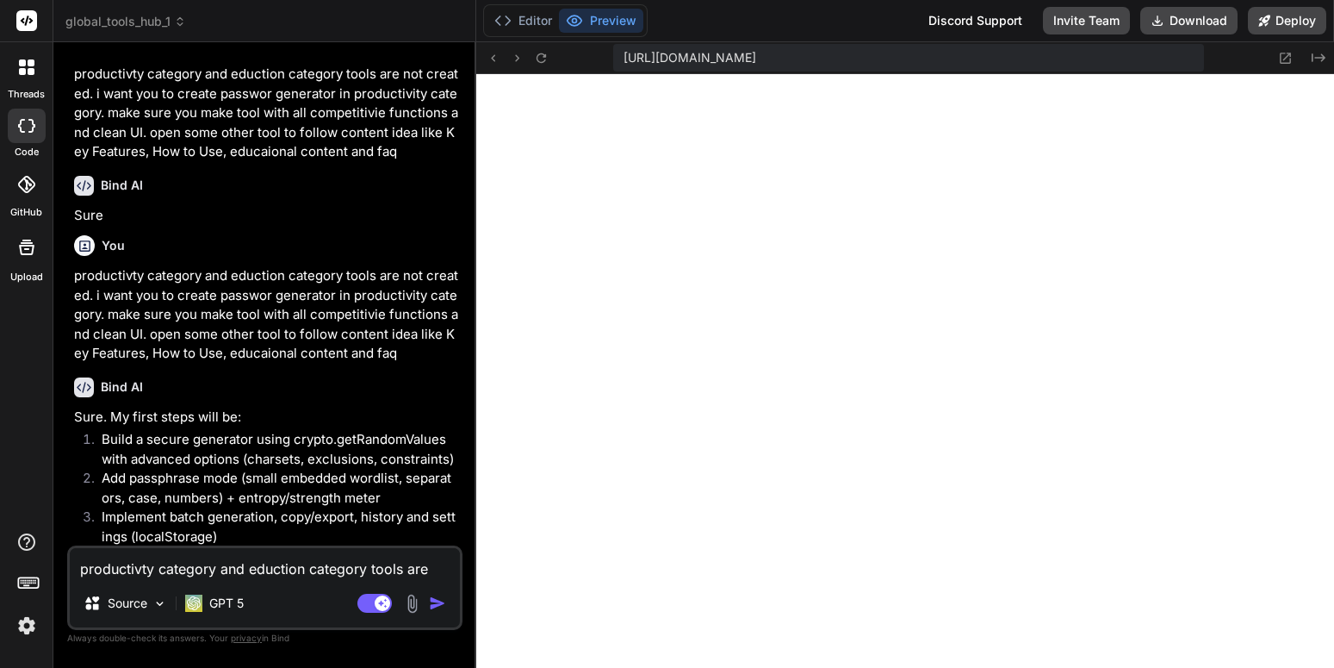
type textarea "x"
click at [228, 427] on p "Sure. My first steps will be:" at bounding box center [266, 417] width 385 height 20
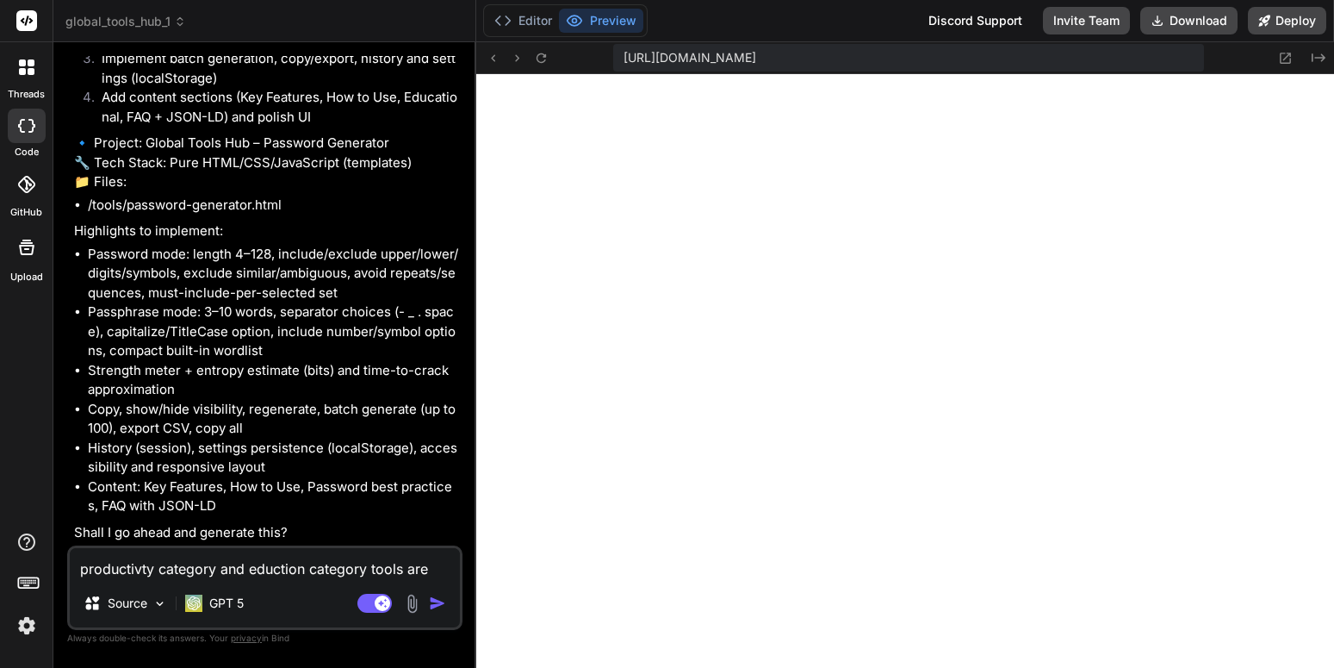
scroll to position [5914, 0]
click at [235, 578] on textarea "productivty category and eduction category tools are not created. i want you to…" at bounding box center [265, 563] width 390 height 31
type textarea "y"
type textarea "x"
type textarea "ye"
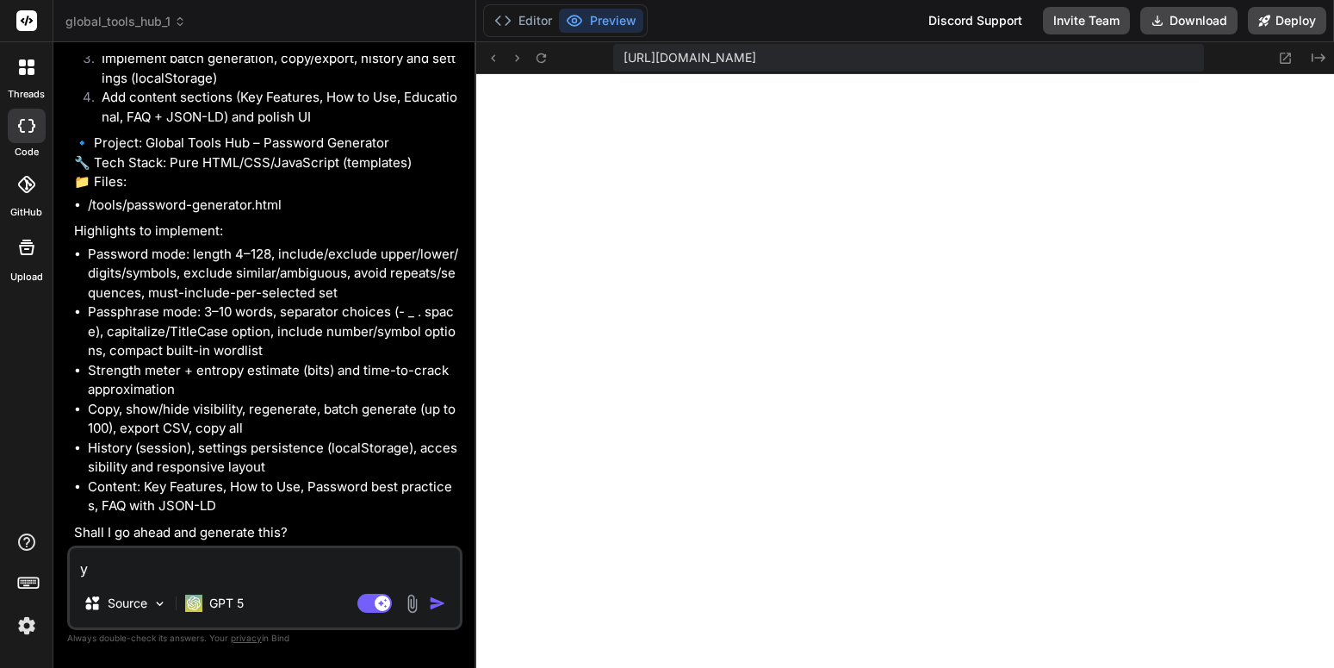
type textarea "x"
type textarea "yes"
type textarea "x"
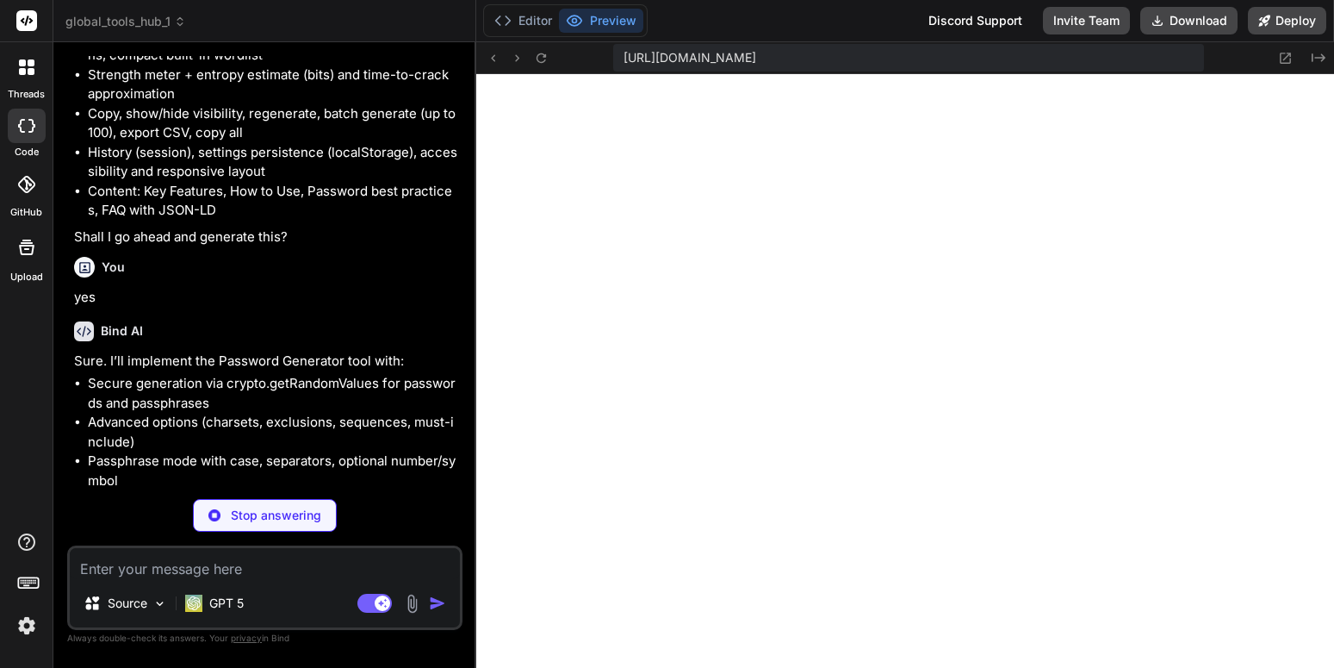
scroll to position [6076, 0]
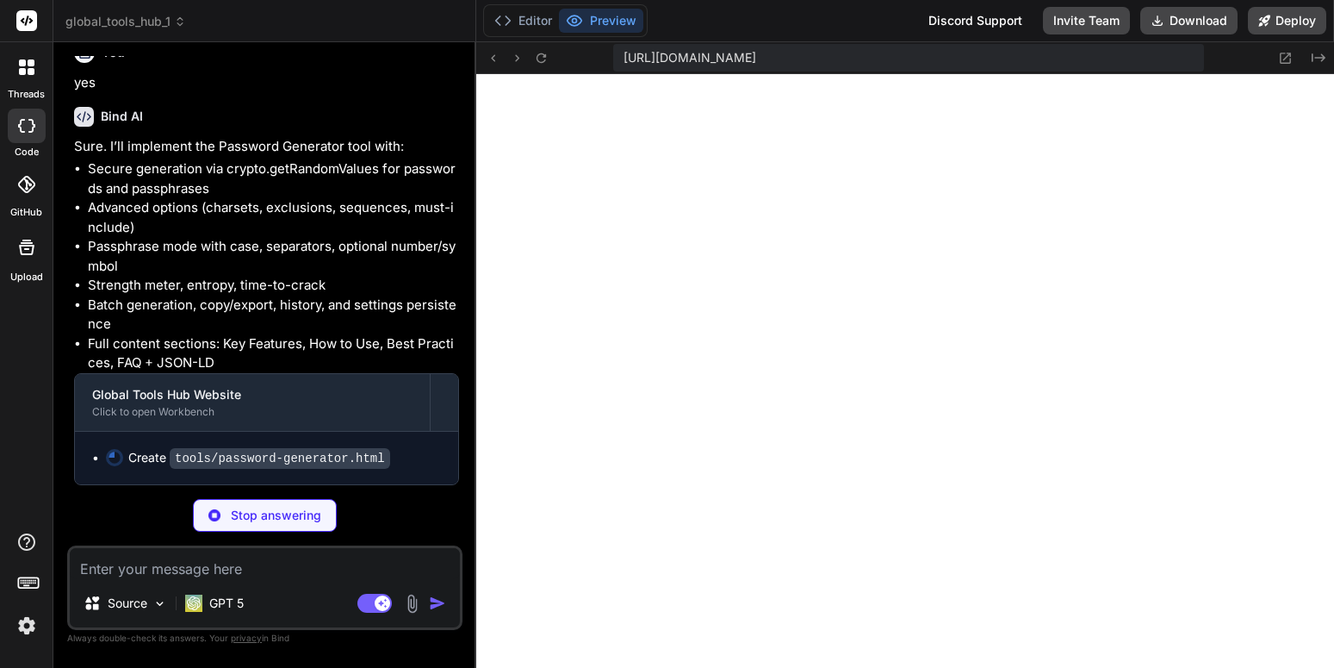
scroll to position [6424, 0]
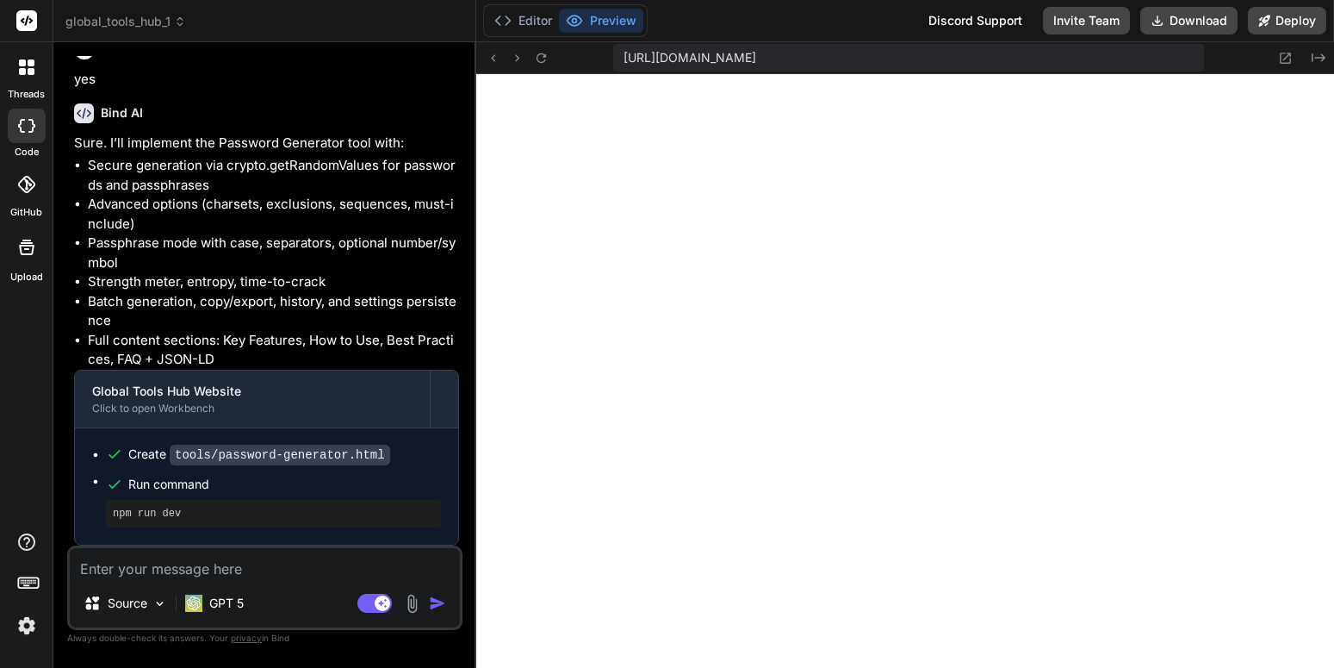
type textarea "x"
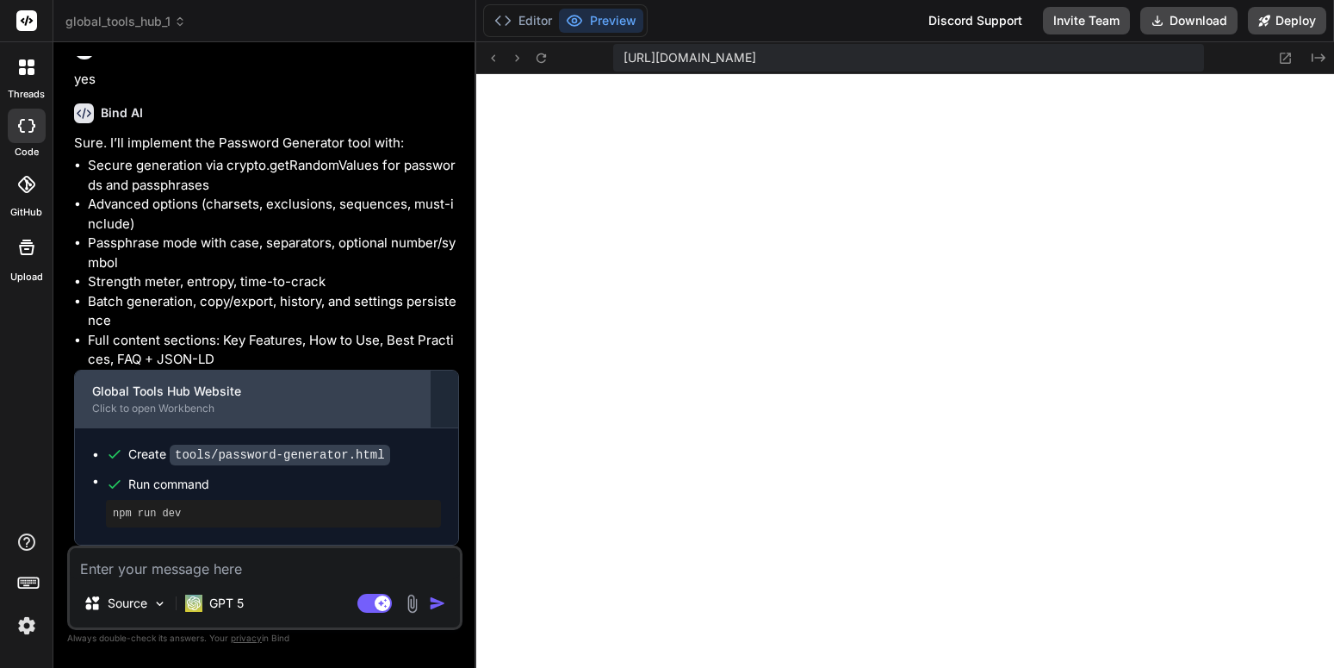
click at [409, 400] on div "Global Tools Hub Website" at bounding box center [252, 390] width 320 height 17
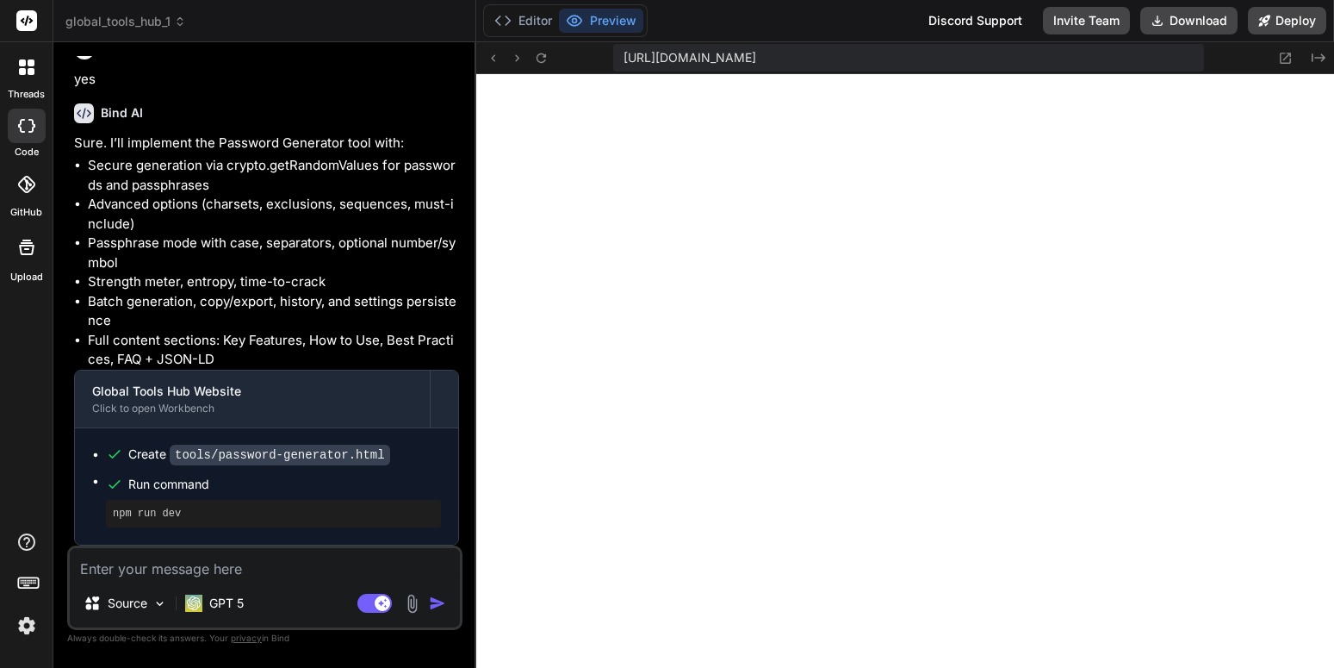
scroll to position [1228, 0]
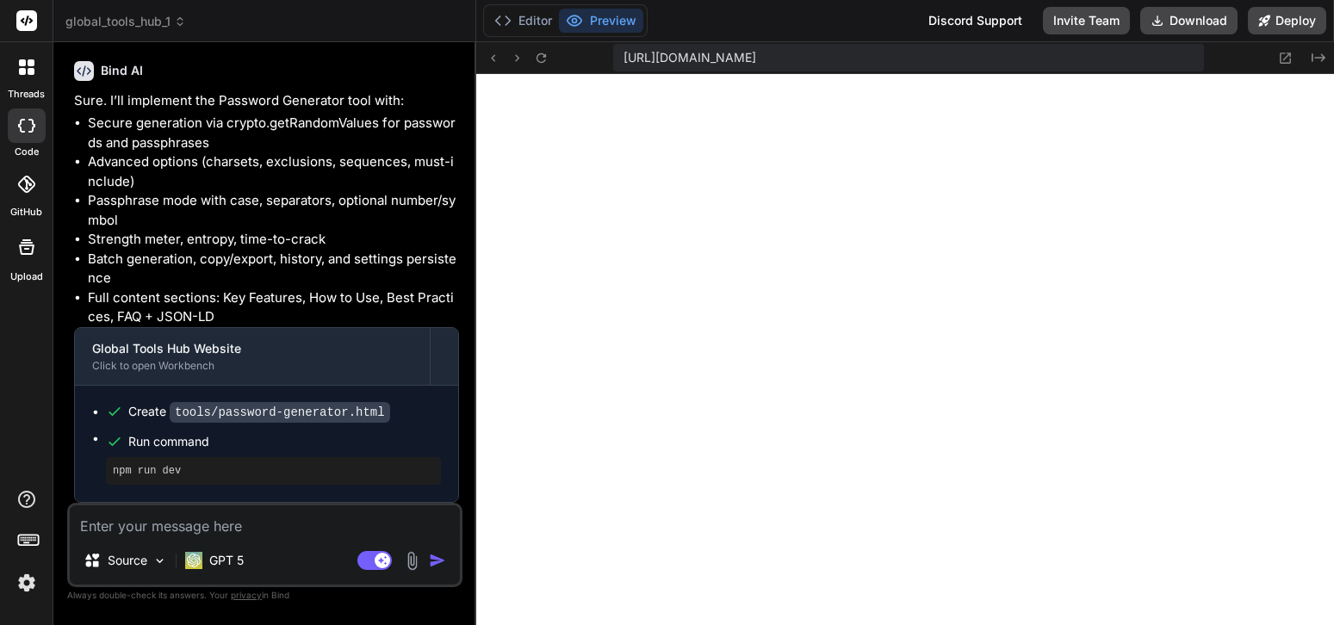
type textarea "x"
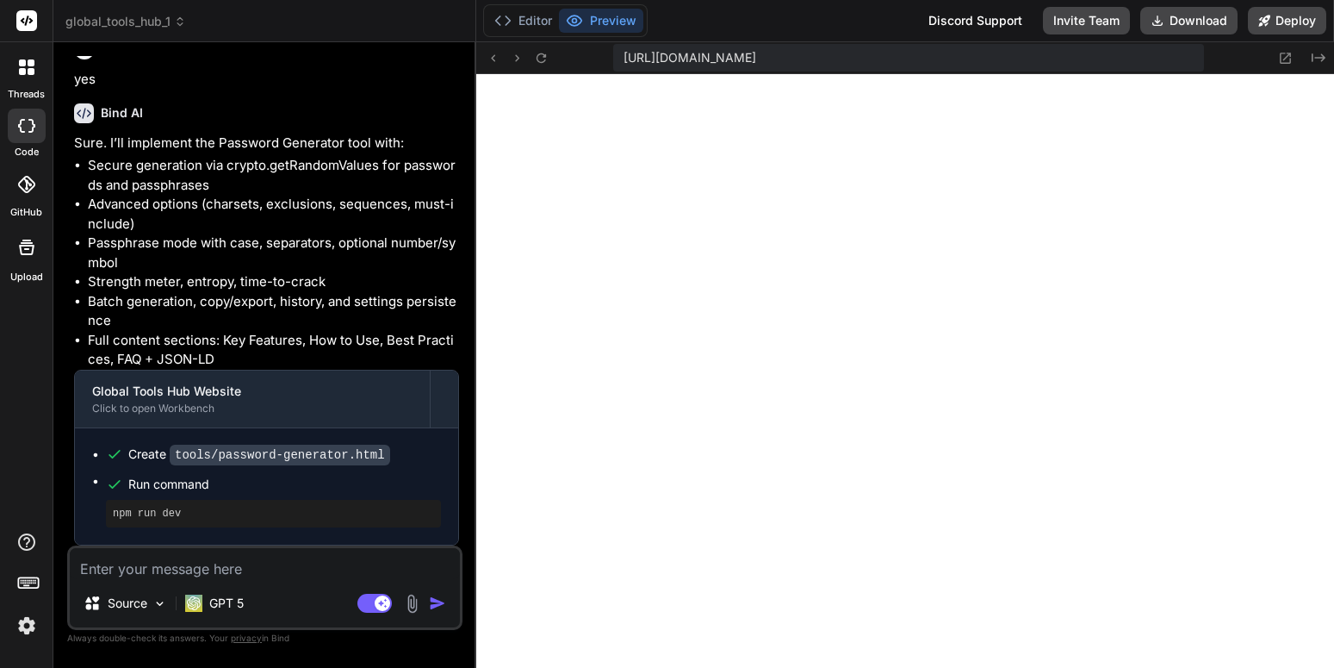
click at [302, 556] on textarea at bounding box center [265, 563] width 390 height 31
type textarea "i"
type textarea "x"
type textarea "i"
type textarea "x"
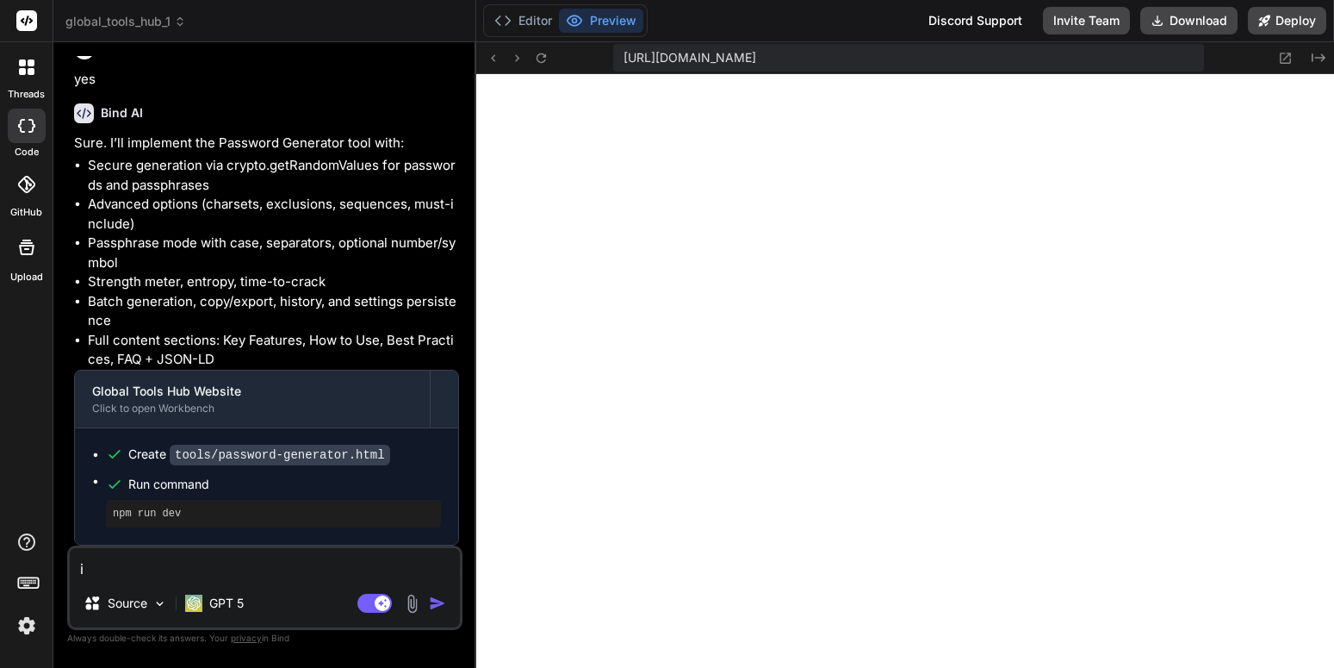
type textarea "i c"
type textarea "x"
type textarea "i ca"
type textarea "x"
type textarea "i can"
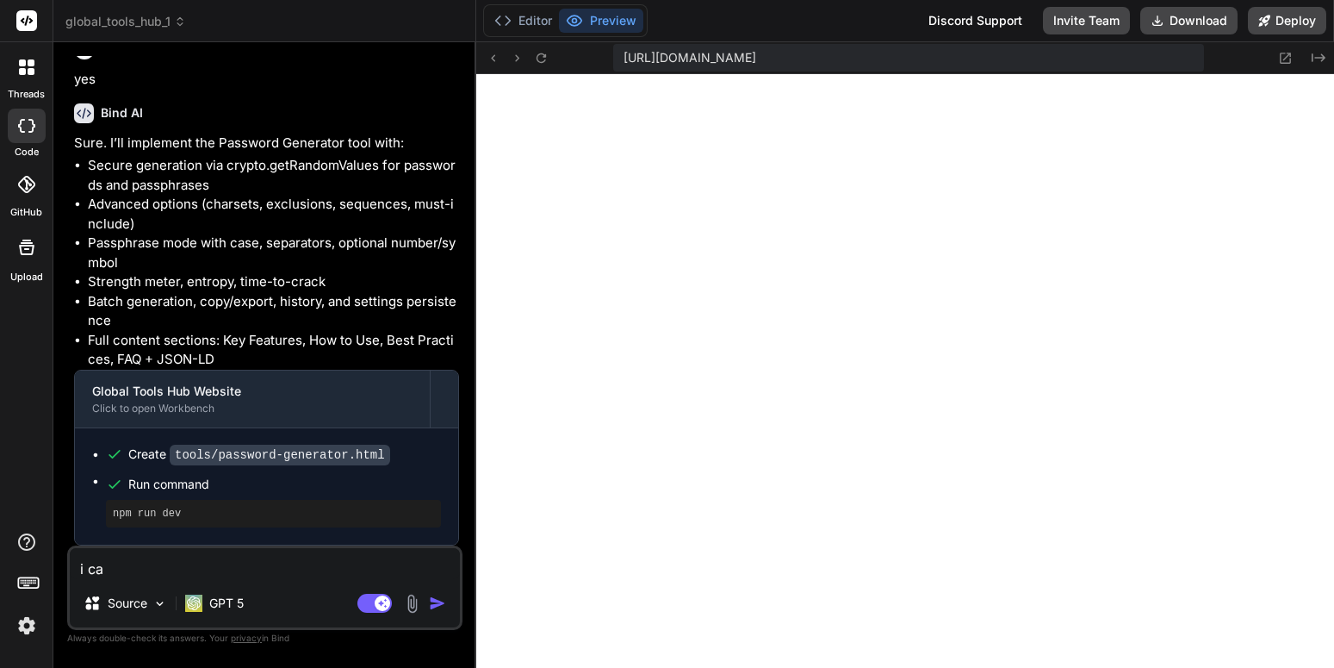
type textarea "x"
type textarea "i can"
type textarea "x"
type textarea "i can s"
type textarea "x"
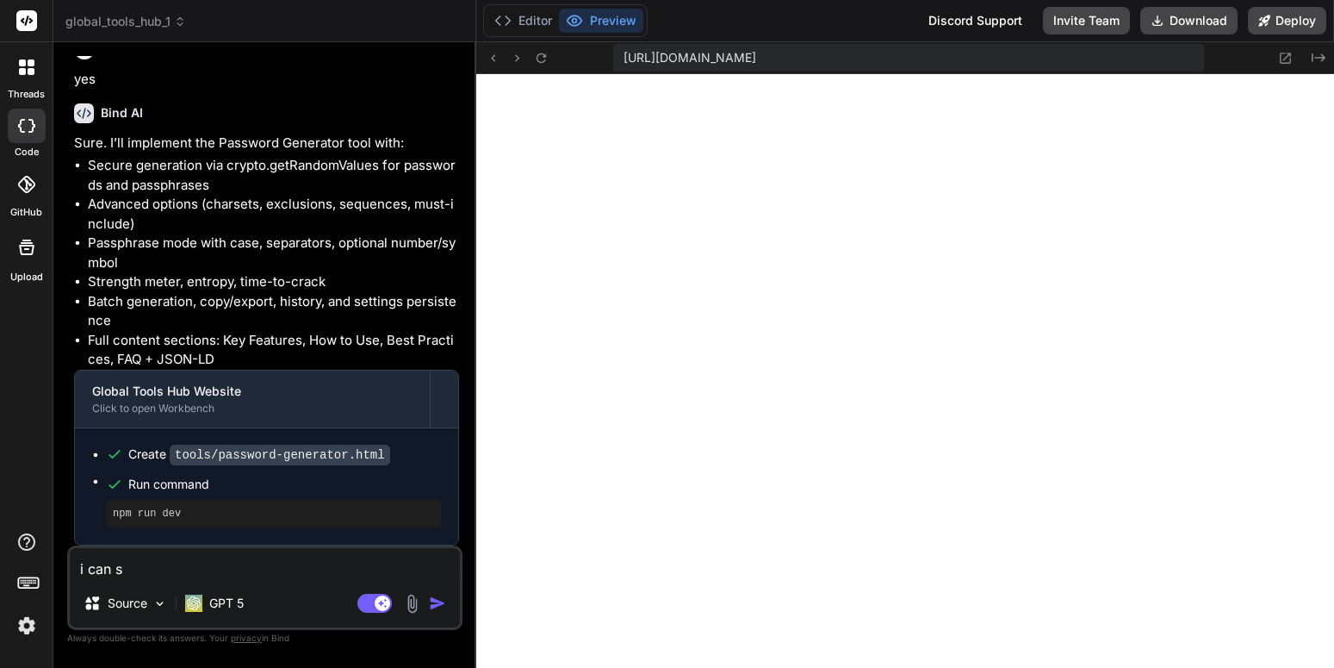
type textarea "i can se"
type textarea "x"
type textarea "i can see"
type textarea "x"
type textarea "i can see"
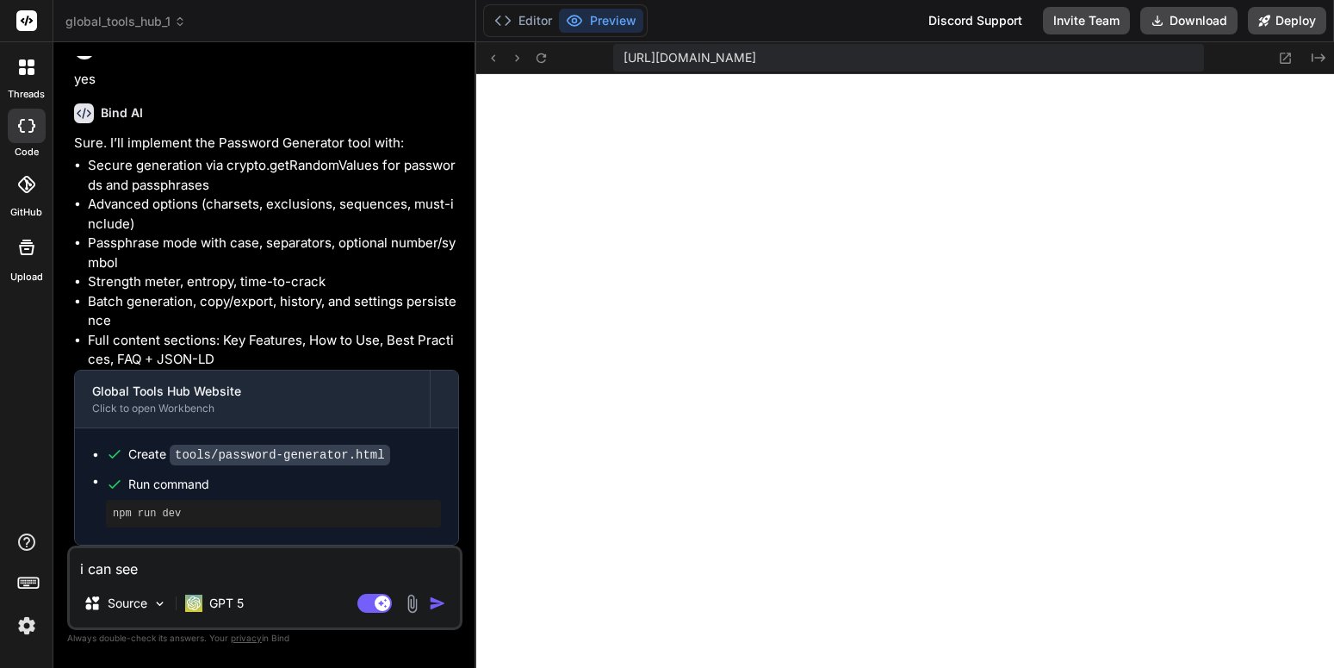
type textarea "x"
type textarea "i can see c"
type textarea "x"
type textarea "i can see co"
type textarea "x"
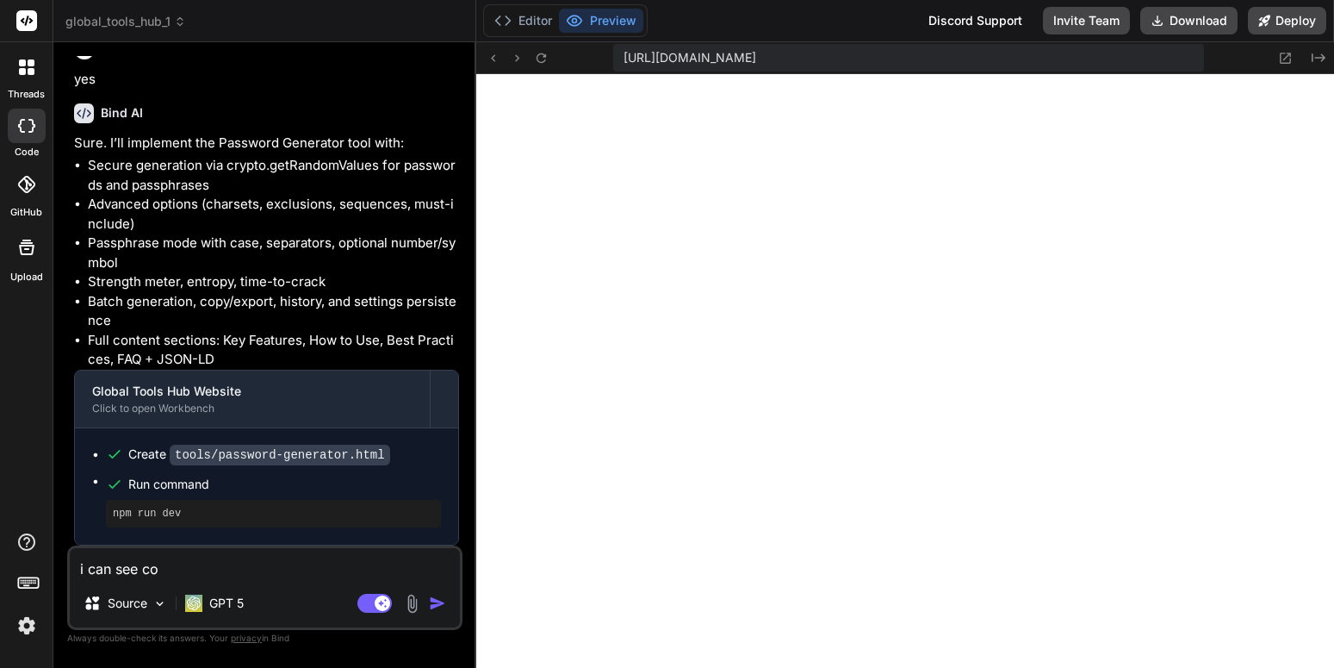
type textarea "i can see con"
type textarea "x"
type textarea "i can see co"
type textarea "x"
type textarea "i can see c"
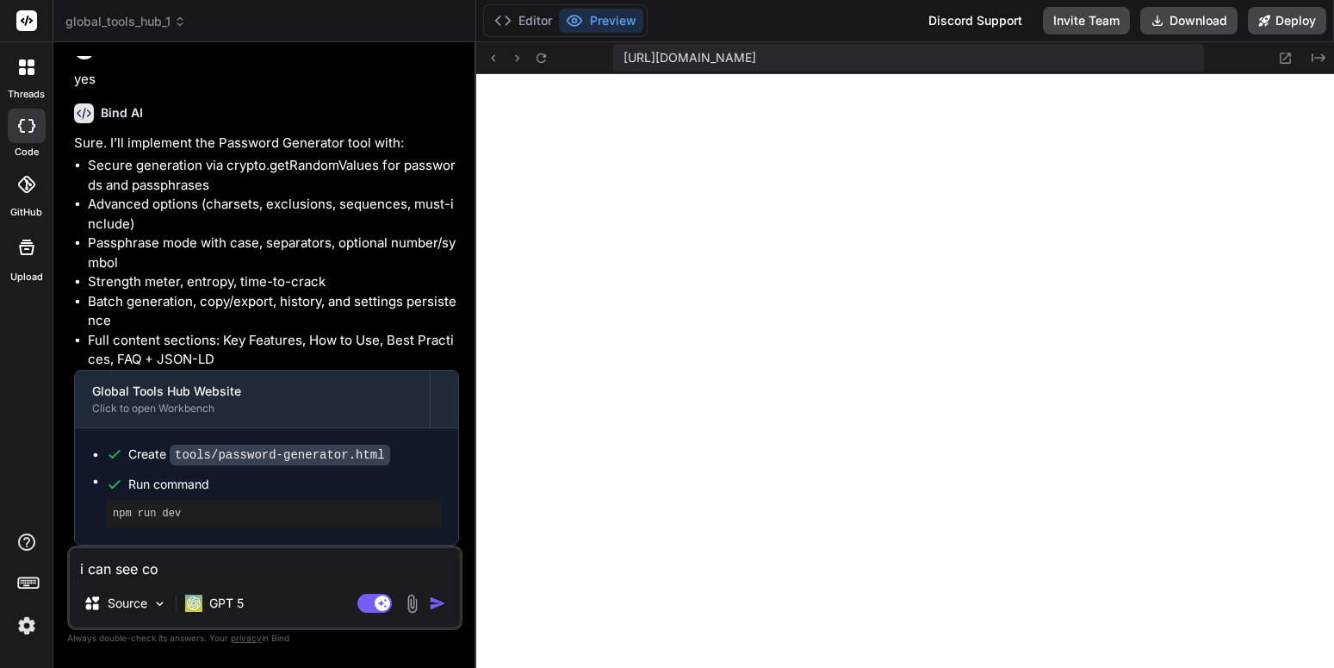
type textarea "x"
type textarea "i can see"
type textarea "x"
type textarea "i can see y"
type textarea "x"
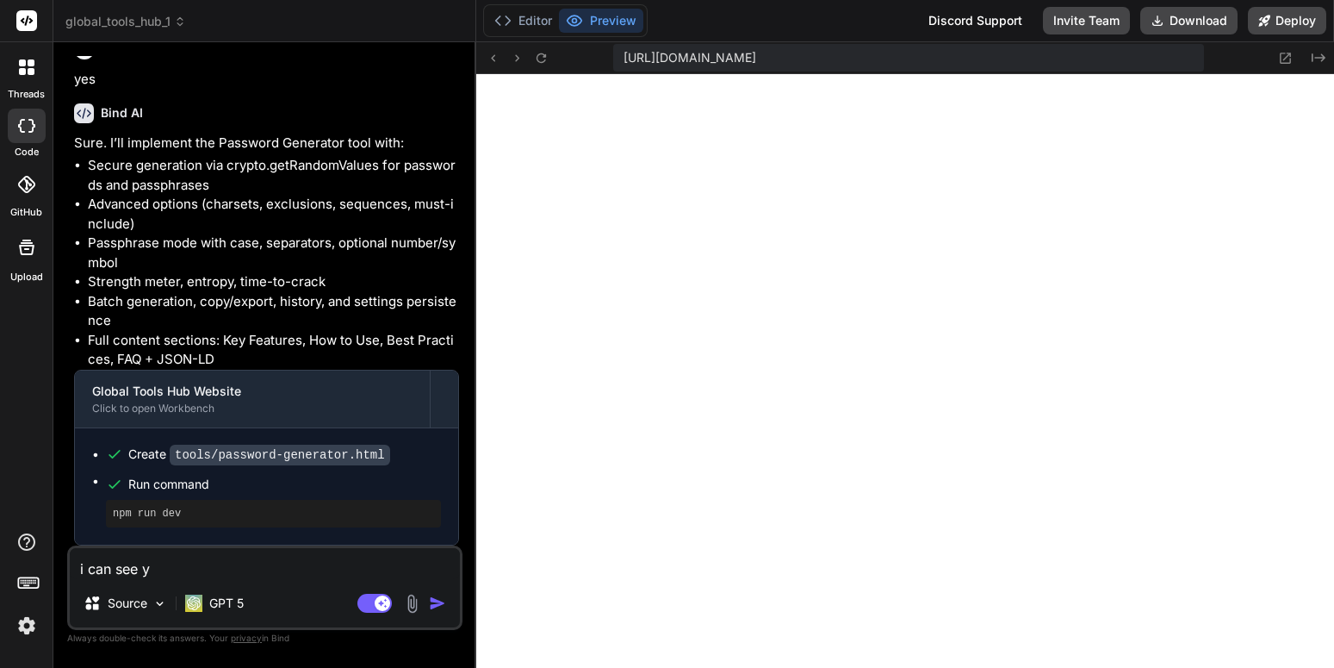
type textarea "i can see yo"
type textarea "x"
type textarea "i can see you"
type textarea "x"
type textarea "i can see you"
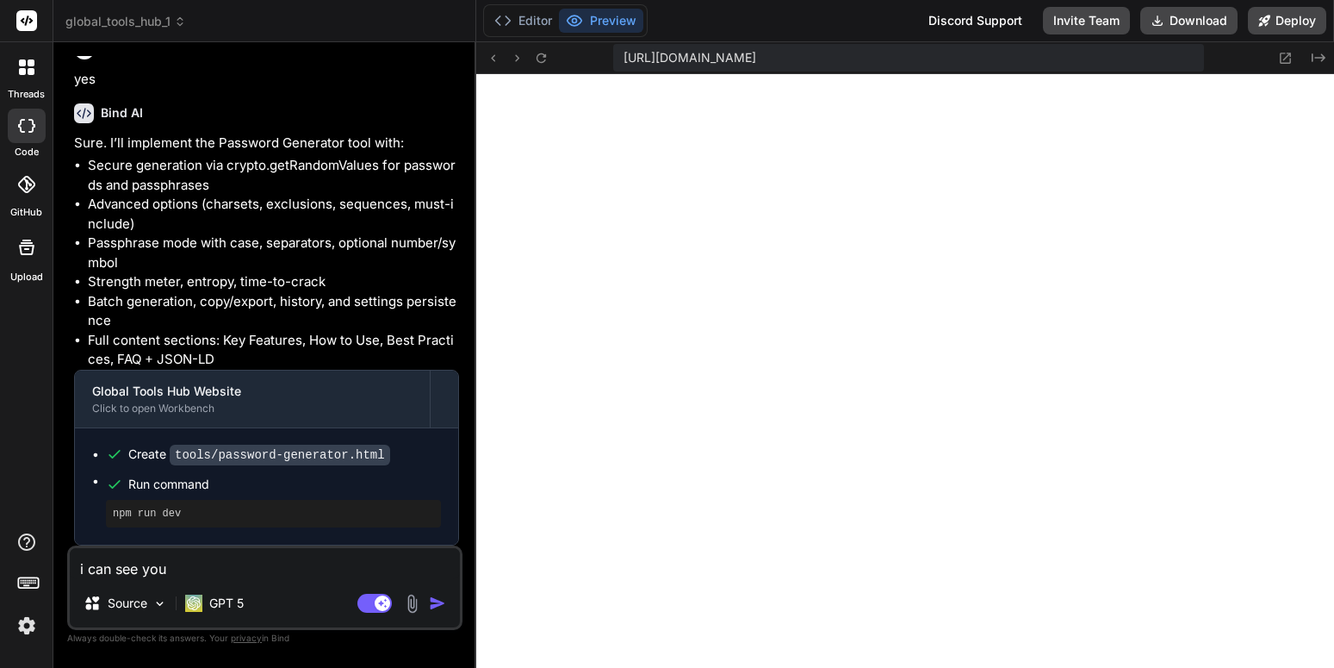
type textarea "x"
type textarea "i can see you c"
type textarea "x"
type textarea "i can see you cr"
type textarea "x"
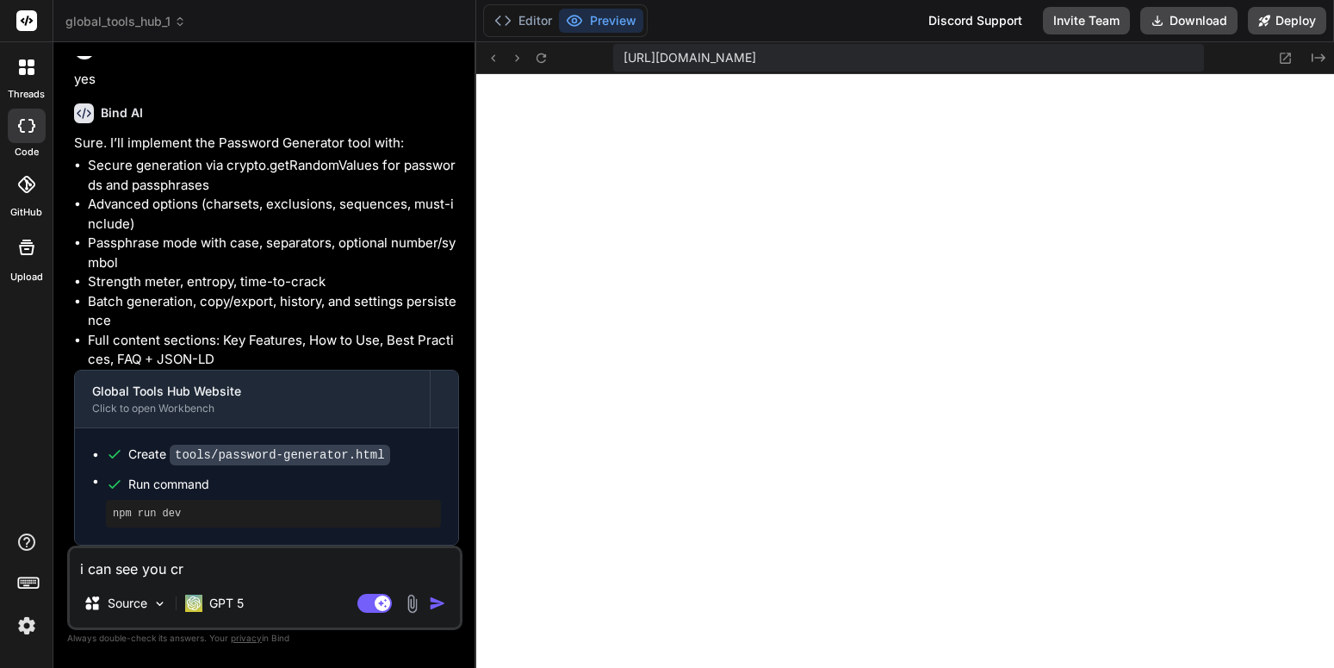
type textarea "i can see you cre"
type textarea "x"
type textarea "i can see you crea"
type textarea "x"
type textarea "i can see you creat"
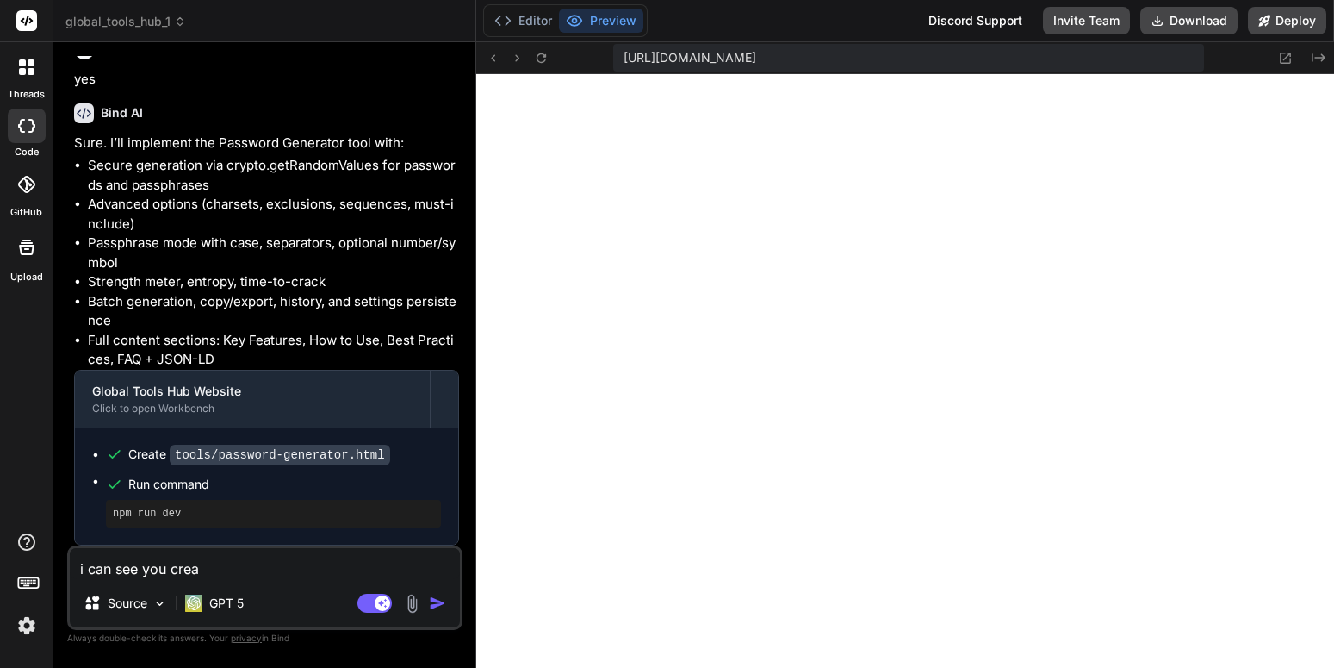
type textarea "x"
type textarea "i can see you create"
type textarea "x"
type textarea "i can see you created"
type textarea "x"
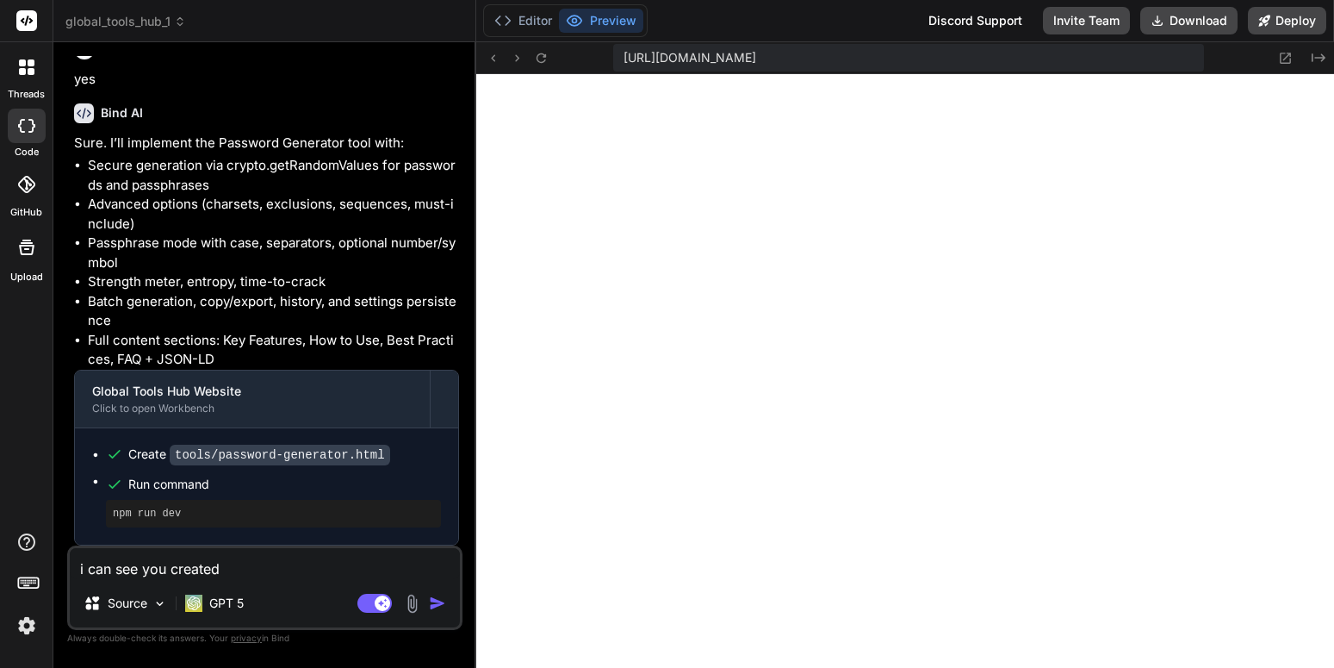
type textarea "i can see you created"
type textarea "x"
type textarea "i can see you created p"
type textarea "x"
type textarea "i can see you created pa"
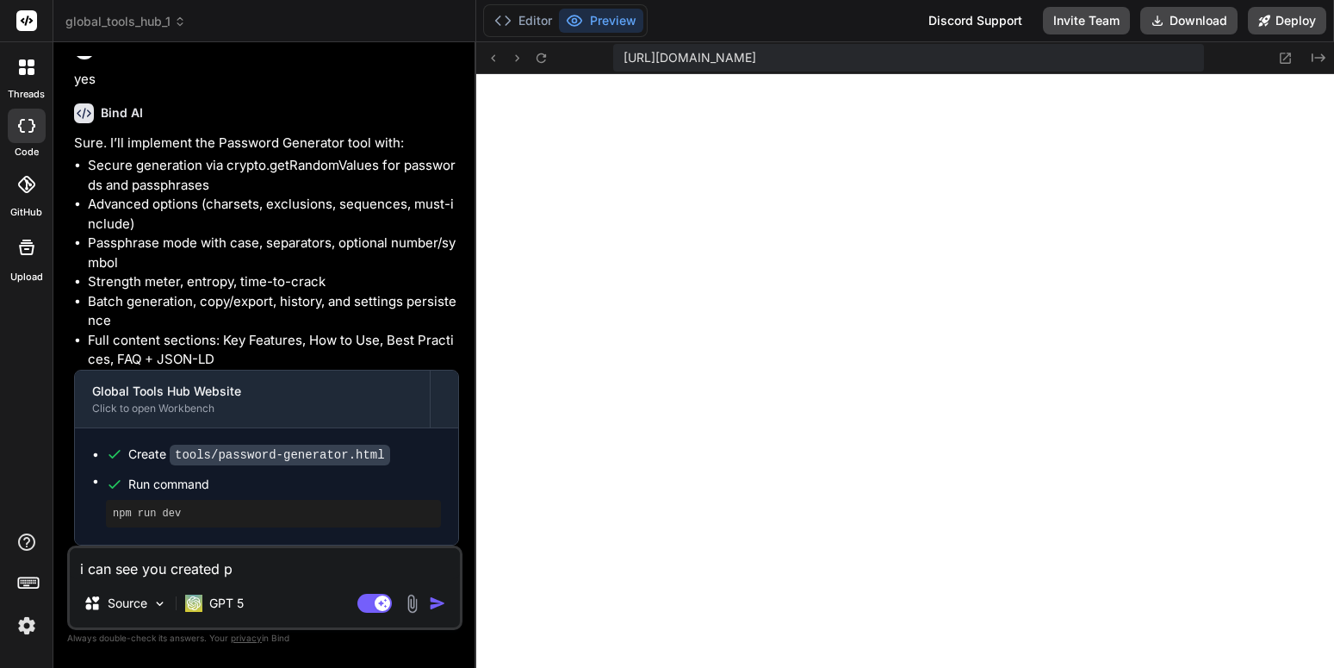
type textarea "x"
type textarea "i can see you created pas"
type textarea "x"
type textarea "i can see you created pass"
type textarea "x"
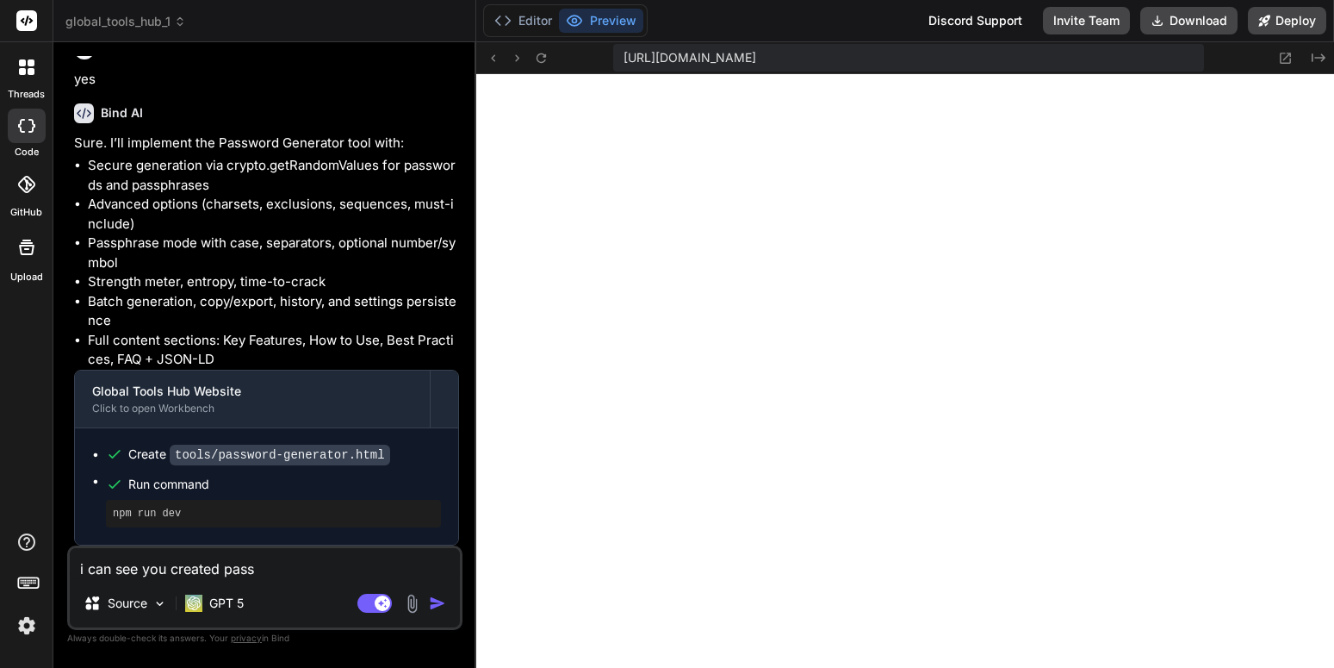
type textarea "i can see you created passw"
type textarea "x"
type textarea "i can see you created passwo"
type textarea "x"
type textarea "i can see you created passwor"
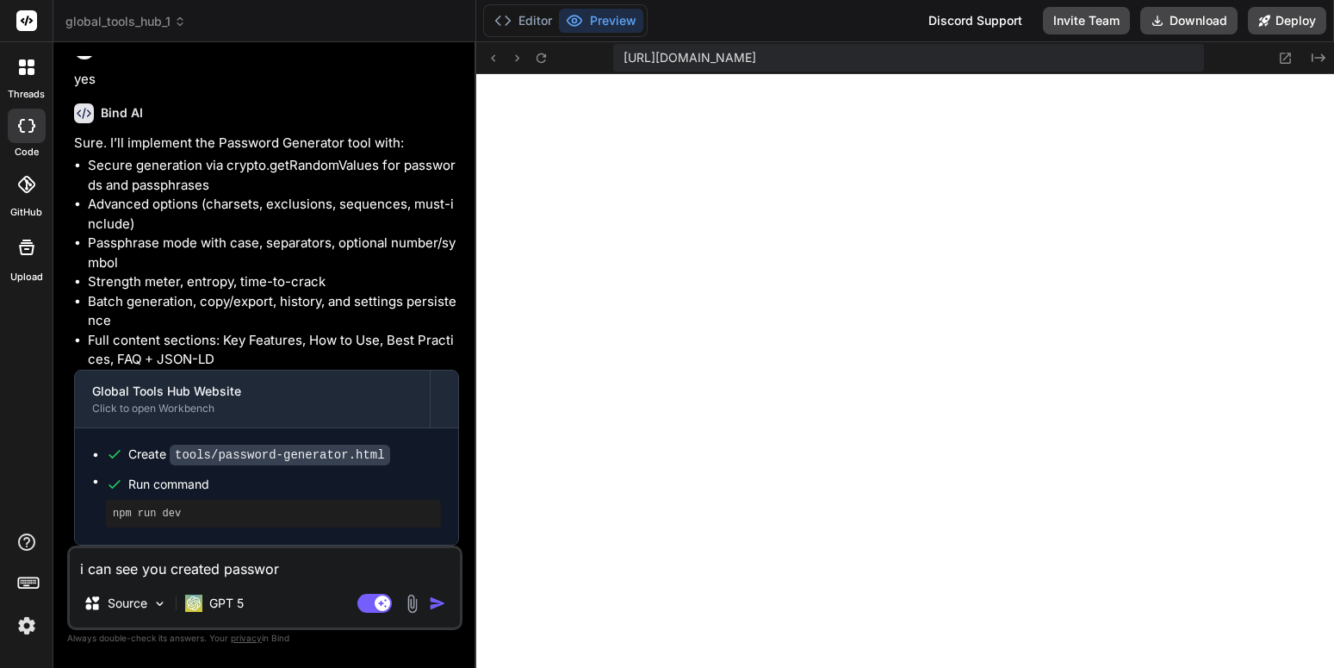
type textarea "x"
type textarea "i can see you created password"
type textarea "x"
type textarea "i can see you created password"
type textarea "x"
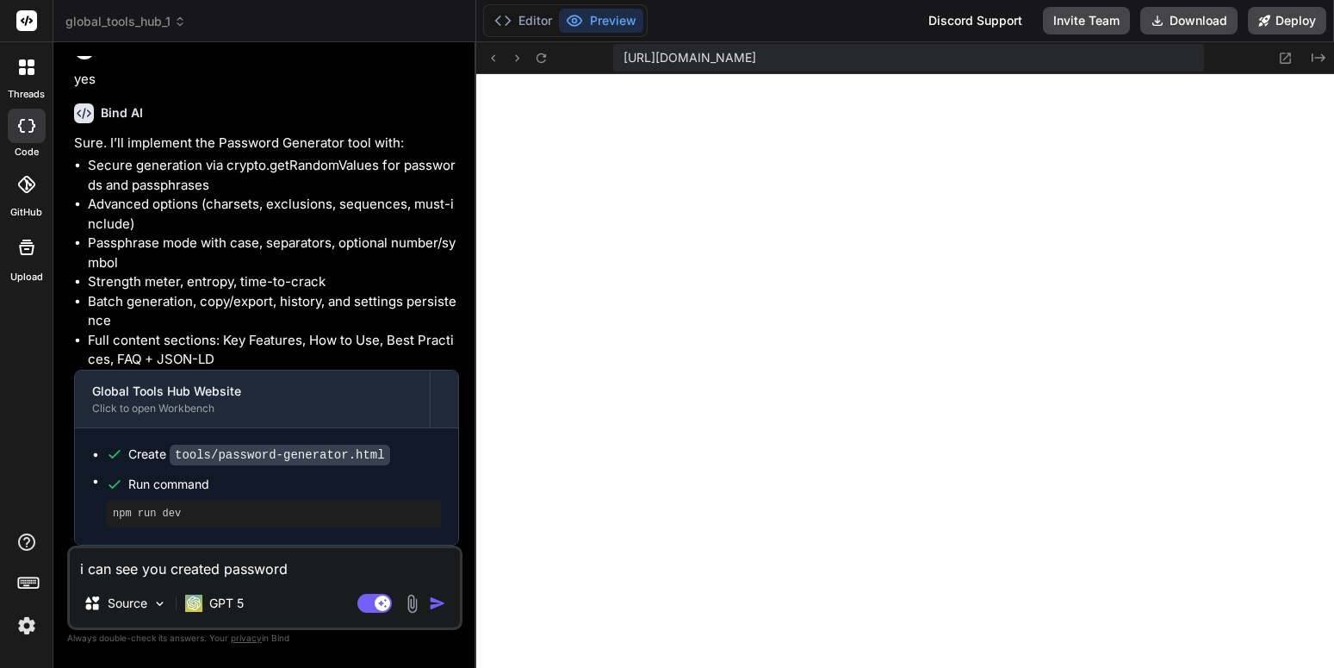
type textarea "i can see you created password g"
type textarea "x"
type textarea "i can see you created password ge"
type textarea "x"
type textarea "i can see you created password gen"
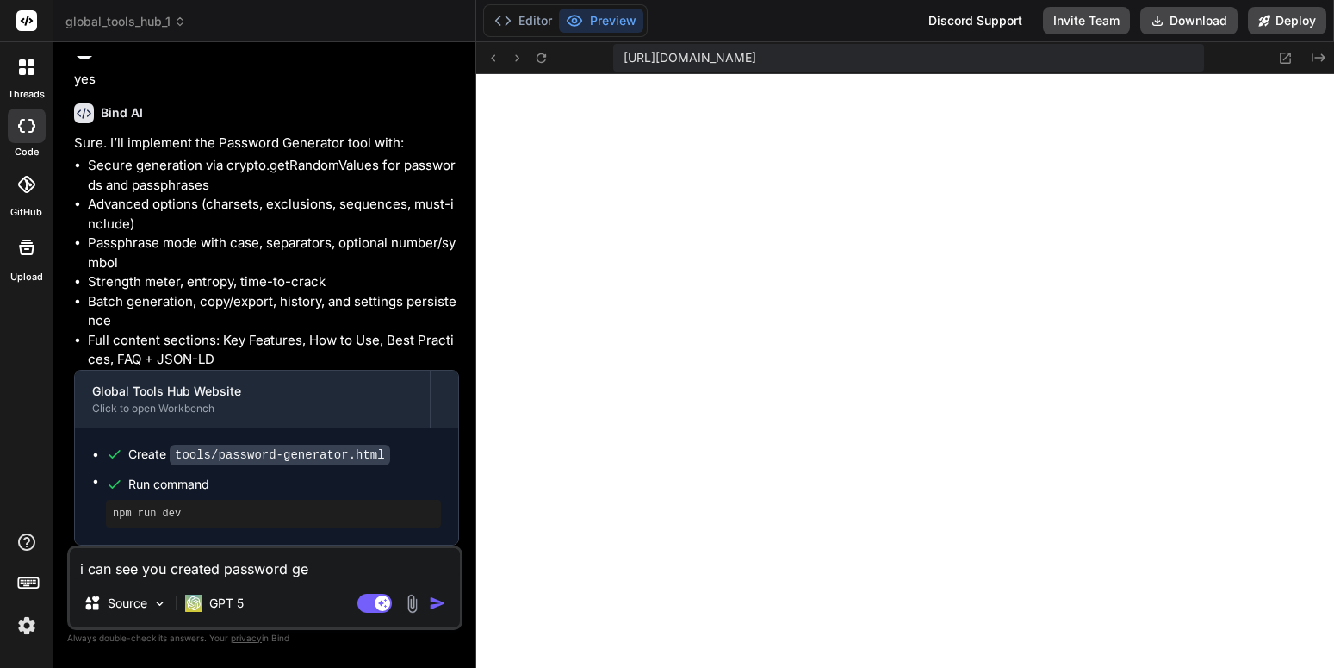
type textarea "x"
type textarea "i can see you created password gene"
type textarea "x"
type textarea "i can see you created password gener"
type textarea "x"
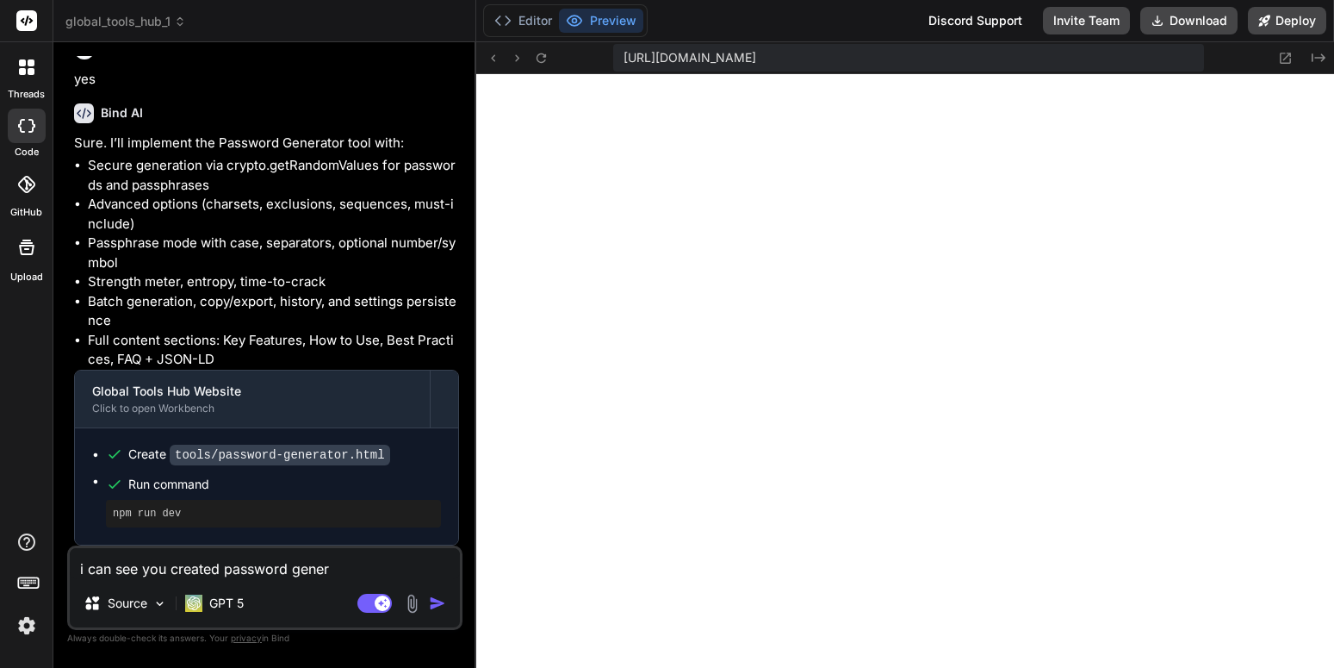
type textarea "i can see you created password genera"
type textarea "x"
type textarea "i can see you created password generat"
type textarea "x"
type textarea "i can see you created password generato"
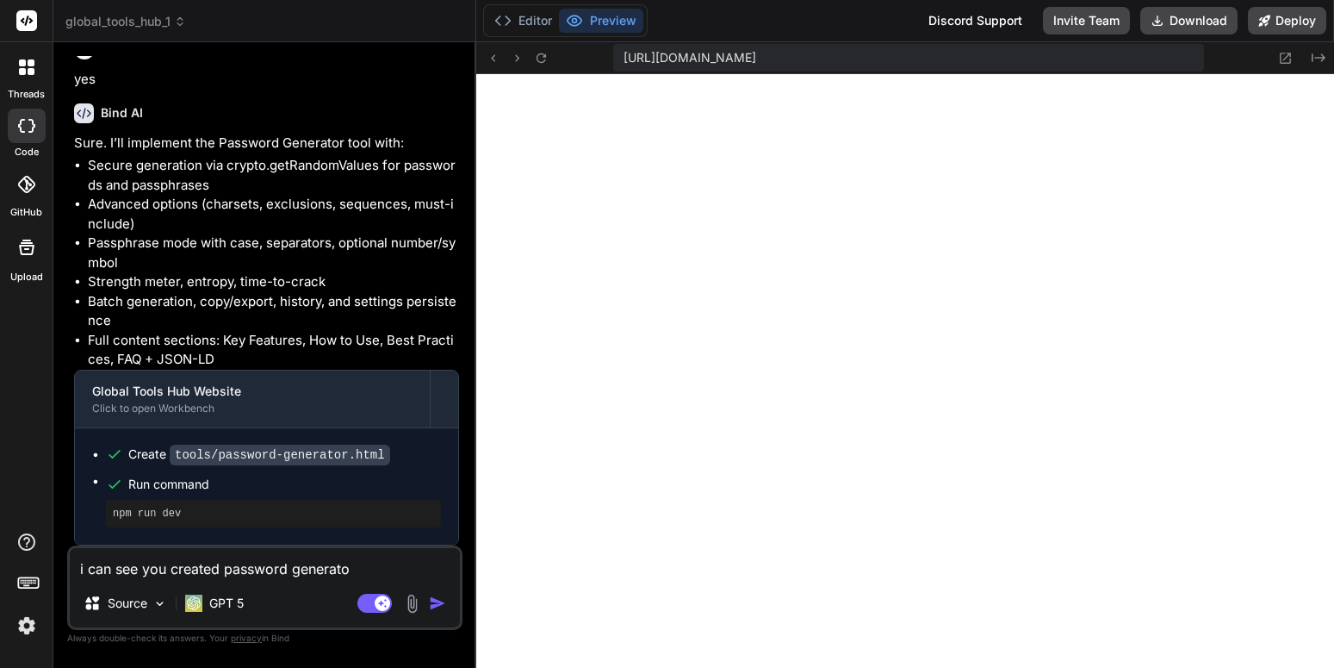
type textarea "x"
type textarea "i can see you created password generator"
type textarea "x"
type textarea "i can see you created password generatore"
type textarea "x"
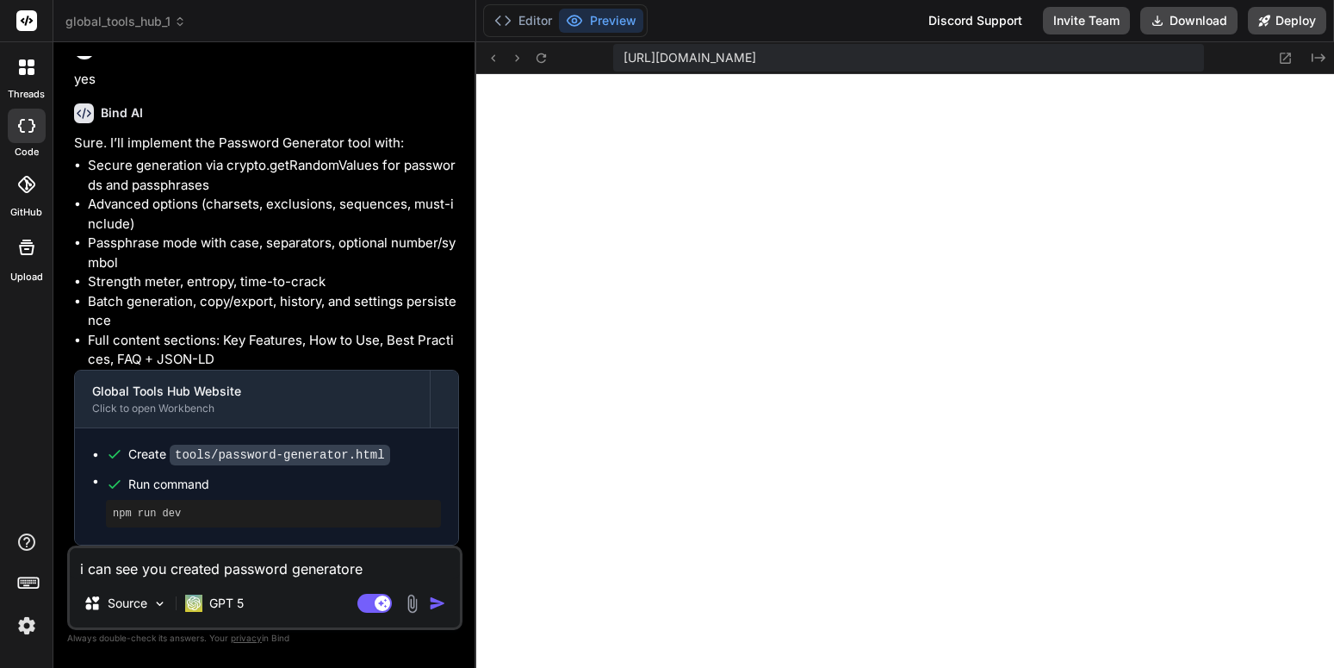
type textarea "i can see you created password generator"
type textarea "x"
type textarea "i can see you created password generator"
type textarea "x"
type textarea "i can see you created password generator a"
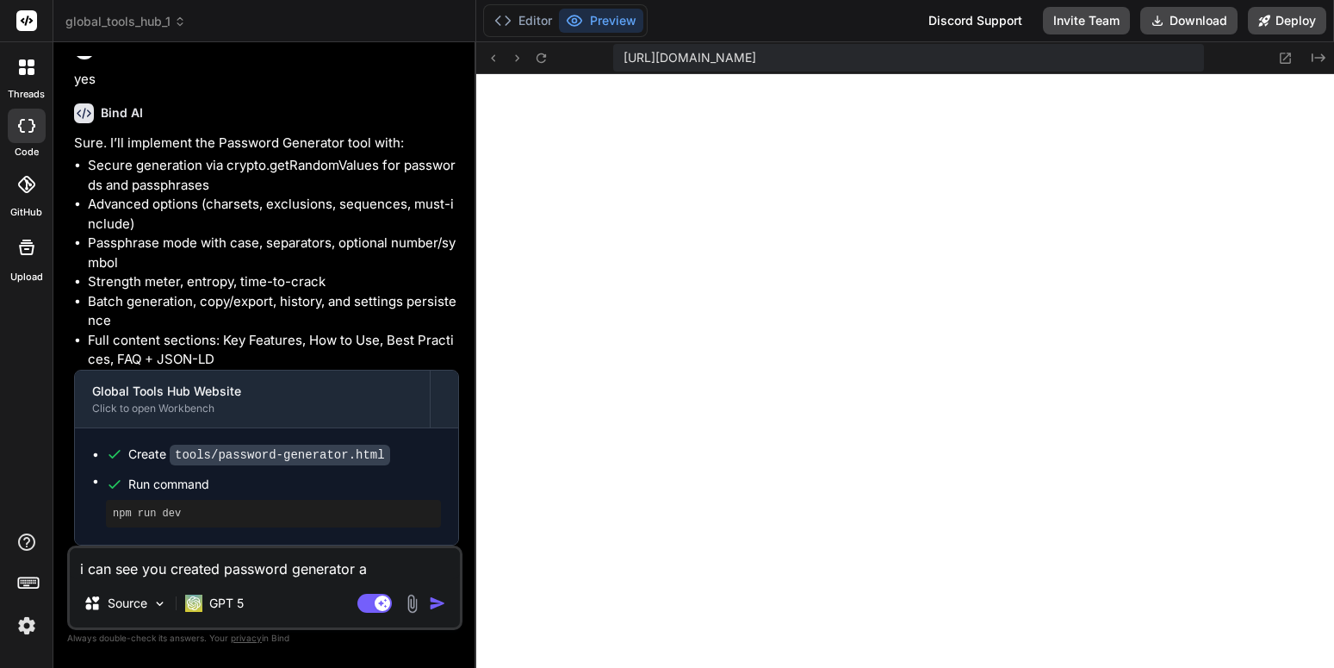
type textarea "x"
type textarea "i can see you created password generator an"
type textarea "x"
type textarea "i can see you created password generator and"
type textarea "x"
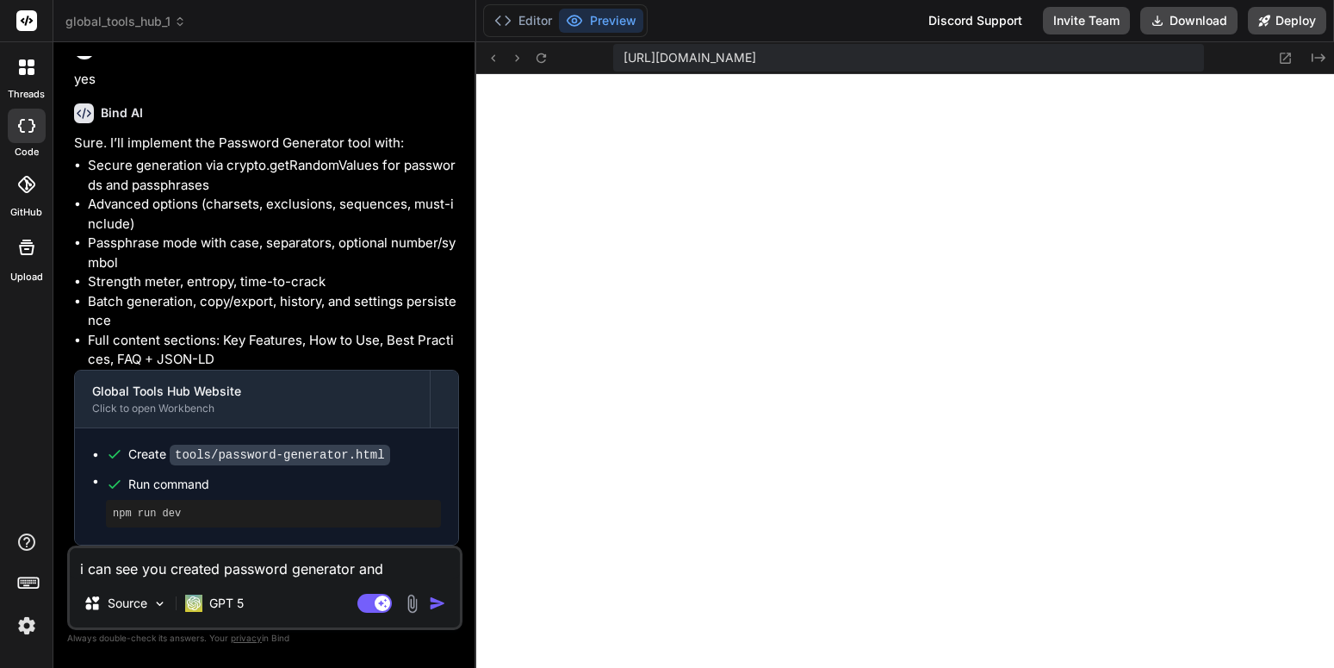
type textarea "i can see you created password generator and"
type textarea "x"
type textarea "i can see you created password generator and t"
type textarea "x"
type textarea "i can see you created password generator and"
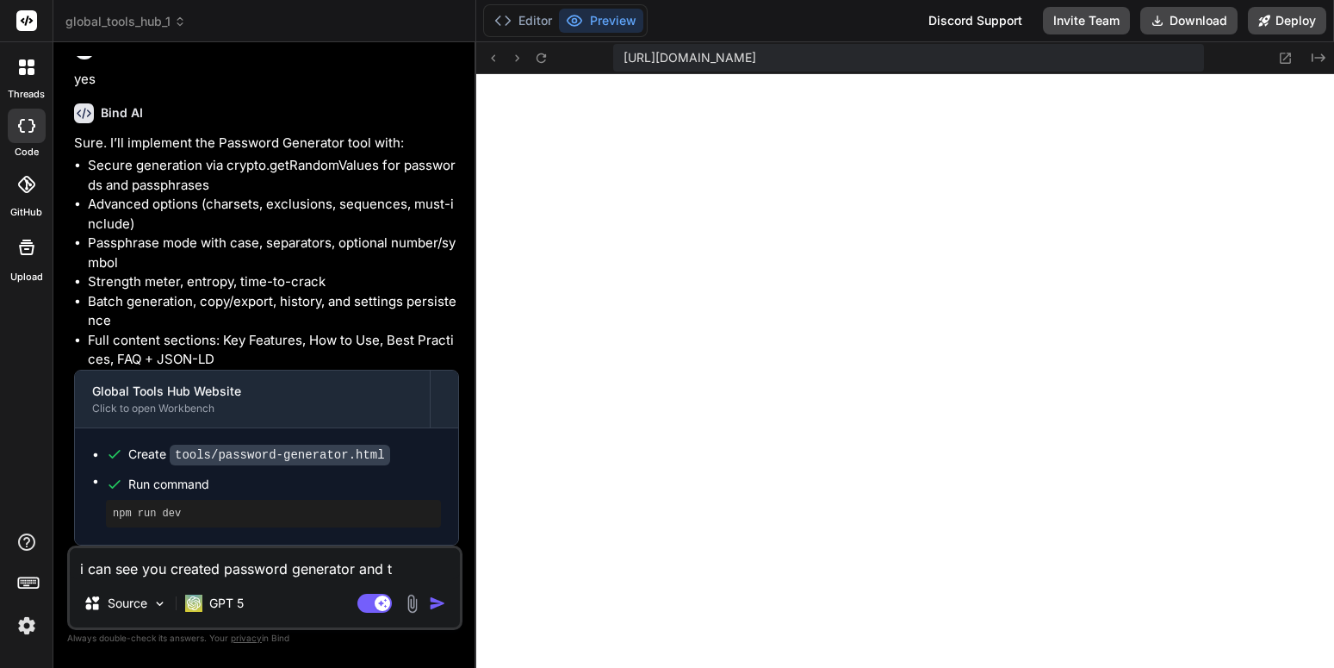
type textarea "x"
type textarea "i can see you created password generator and i"
type textarea "x"
type textarea "i can see you created password generator and is"
type textarea "x"
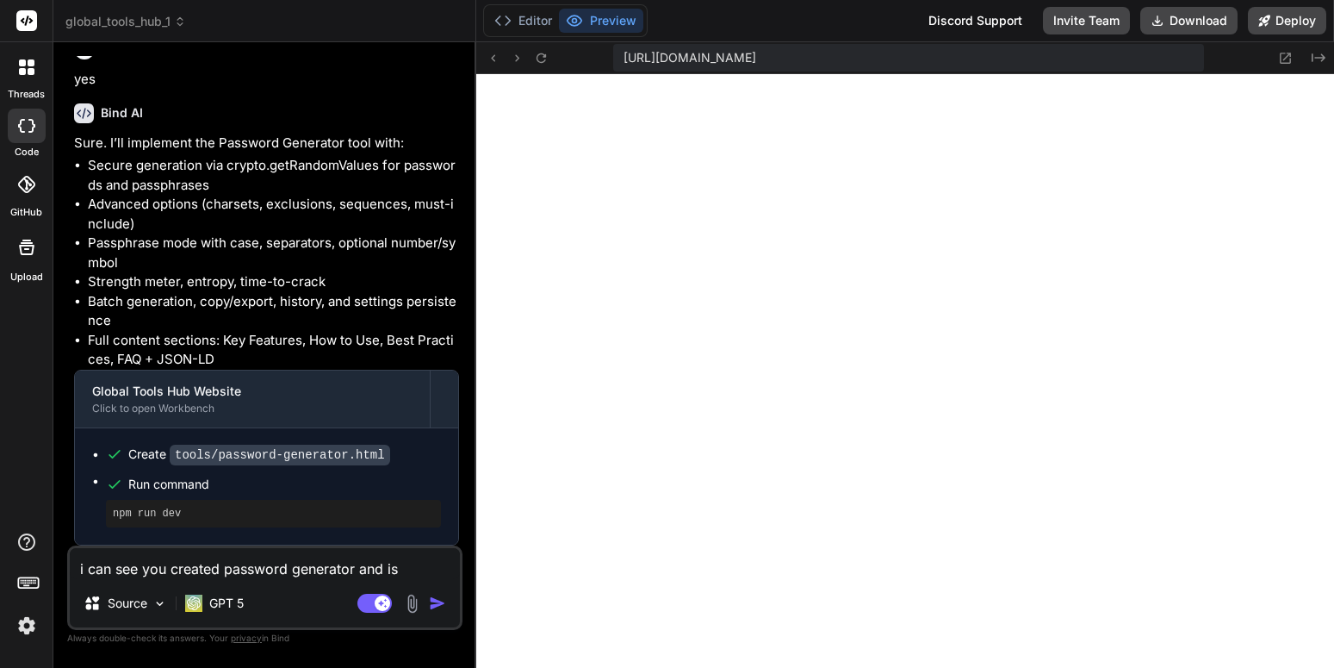
type textarea "i can see you created password generator and ist"
type textarea "x"
type textarea "i can see you created password generator and ist"
type textarea "x"
type textarea "i can see you created password generator and ist"
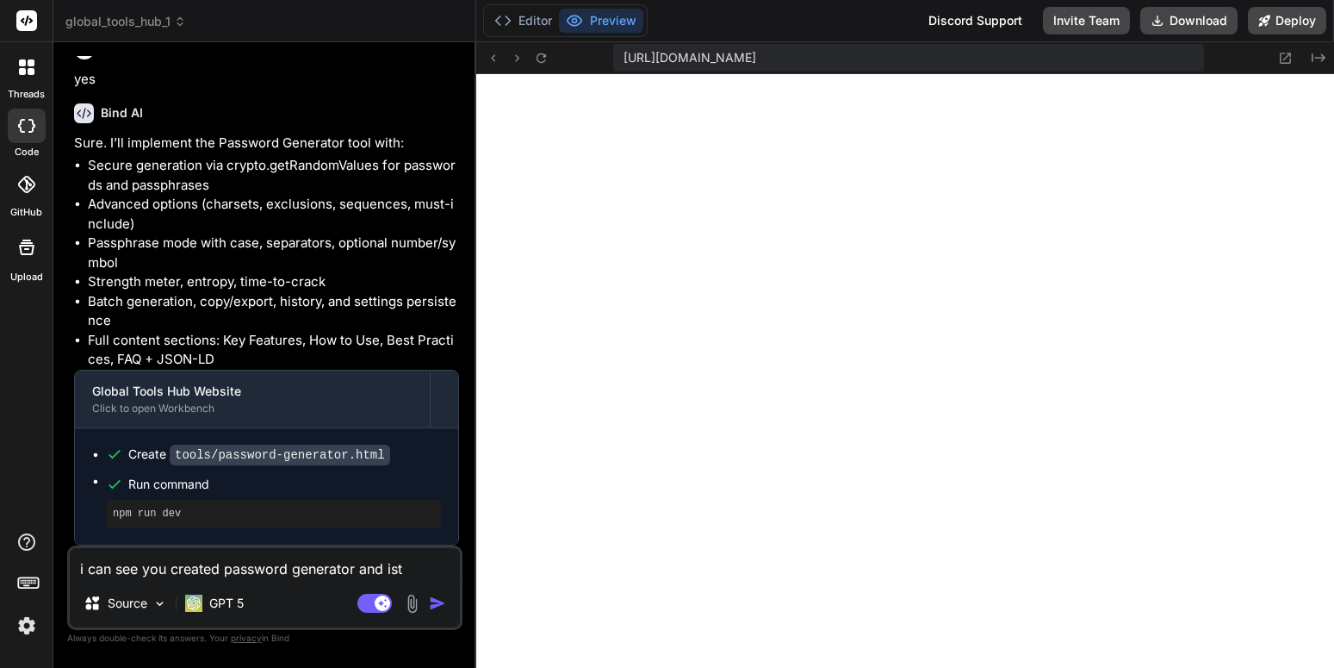
type textarea "x"
type textarea "i can see you created password generator and is"
type textarea "x"
type textarea "i can see you created password generator and i"
type textarea "x"
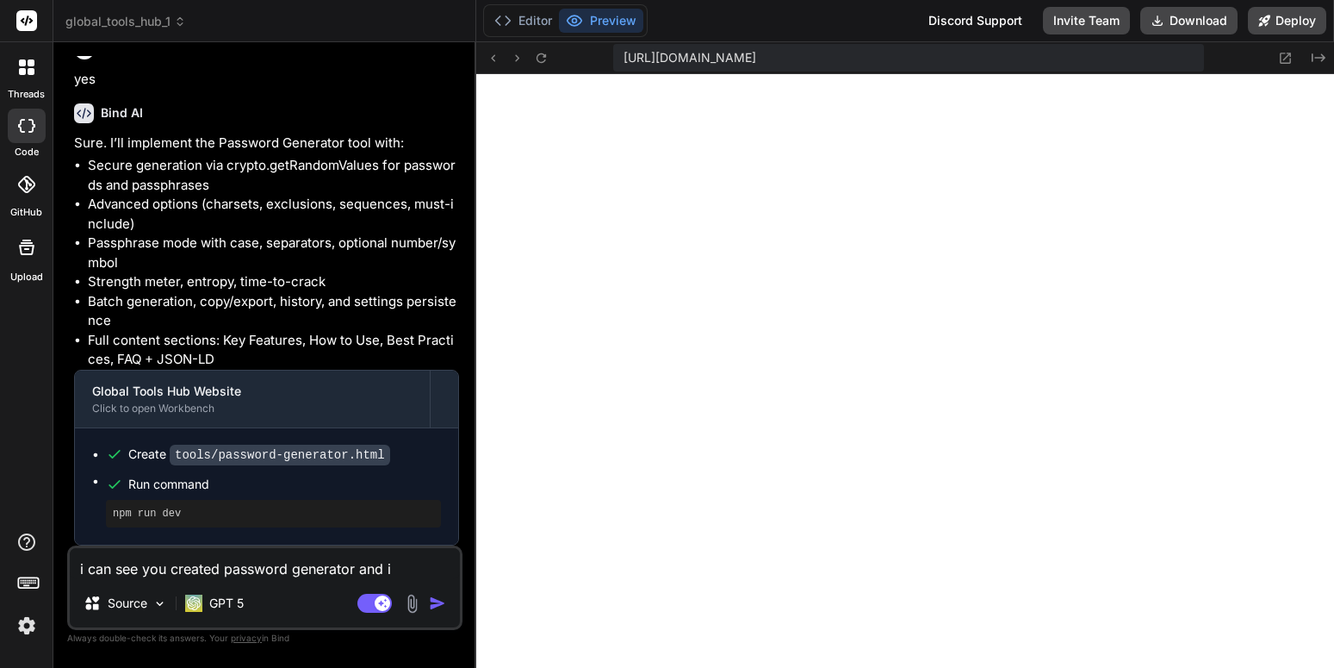
type textarea "i can see you created password generator and it"
type textarea "x"
type textarea "i can see you created password generator and its"
type textarea "x"
type textarea "i can see you created password generator and its"
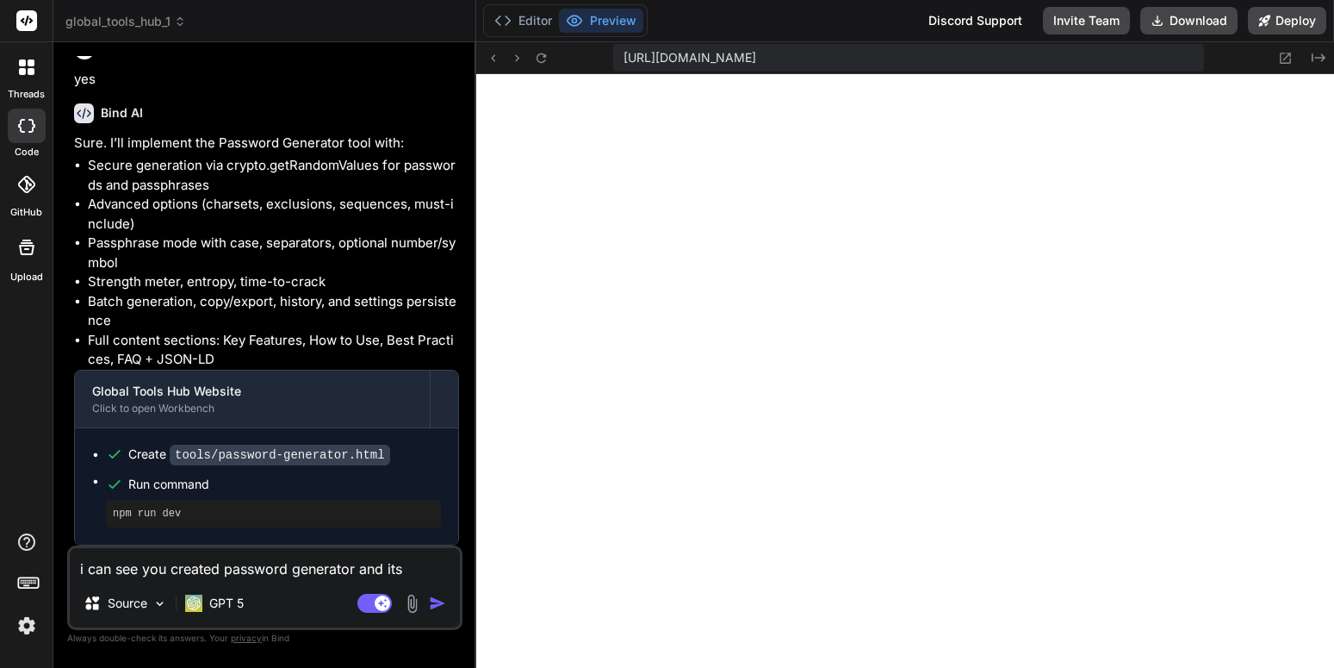
type textarea "x"
type textarea "i can see you created password generator and its w"
type textarea "x"
type textarea "i can see you created password generator and its wo"
type textarea "x"
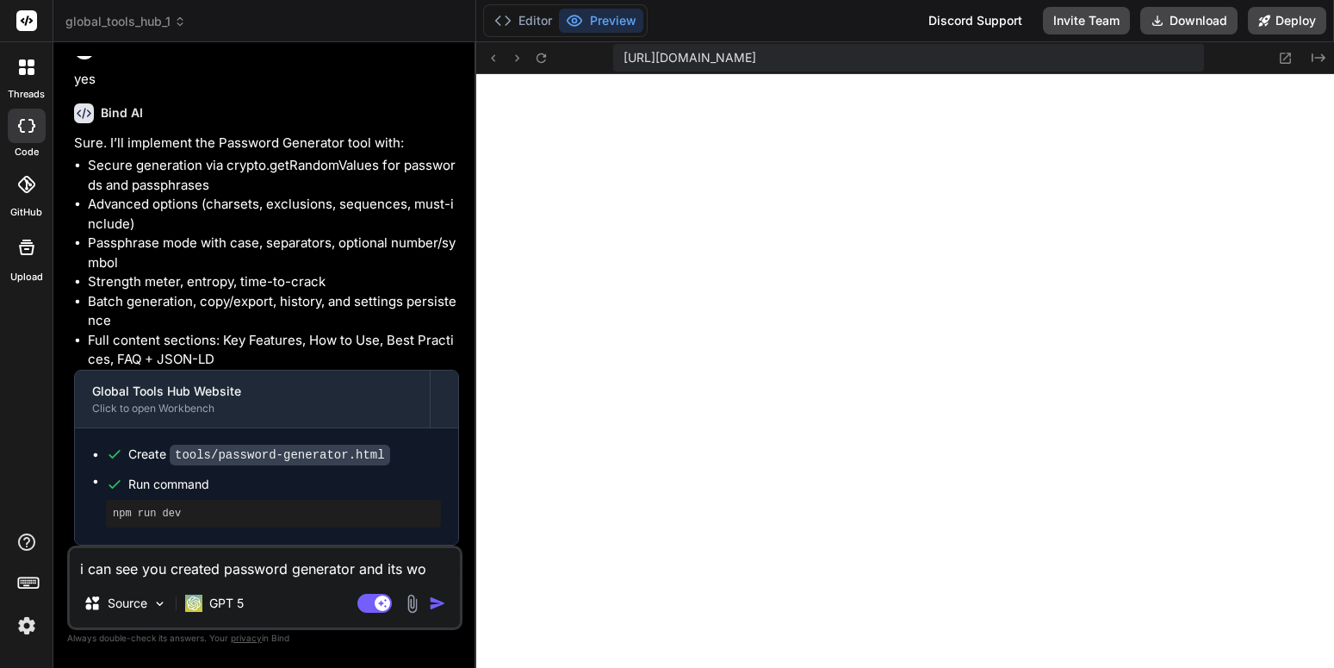
type textarea "i can see you created password generator and its wor"
type textarea "x"
type textarea "i can see you created password generator and its work"
type textarea "x"
type textarea "i can see you created password generator and its workni"
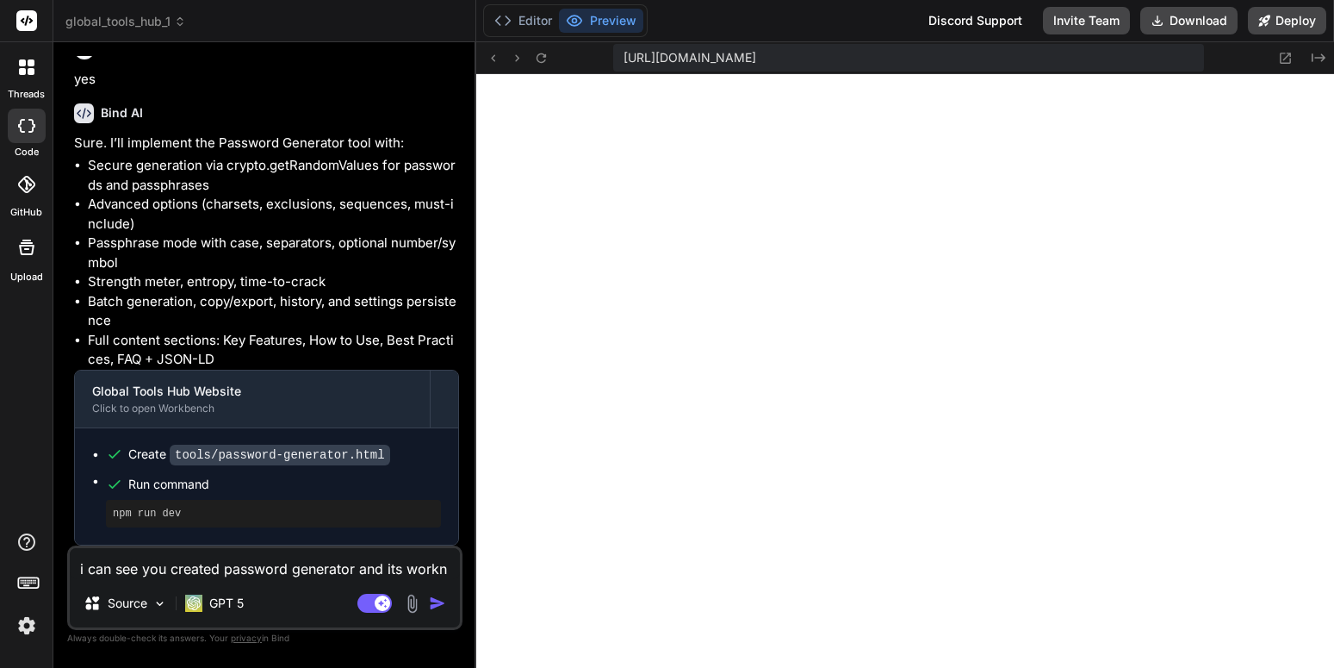
type textarea "x"
type textarea "i can see you created password generator and its worknig"
type textarea "x"
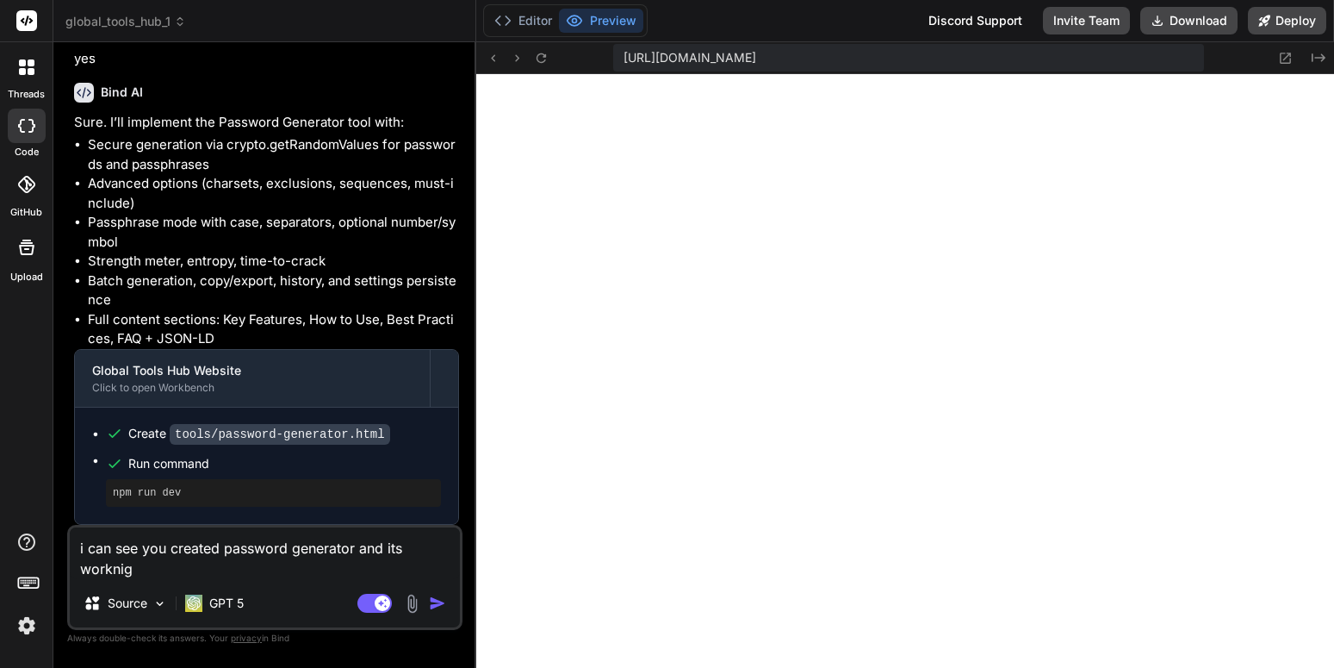
type textarea "i can see you created password generator and its worknig"
type textarea "x"
type textarea "i can see you created password generator and its worknig f"
type textarea "x"
type textarea "i can see you created password generator and its worknig fi"
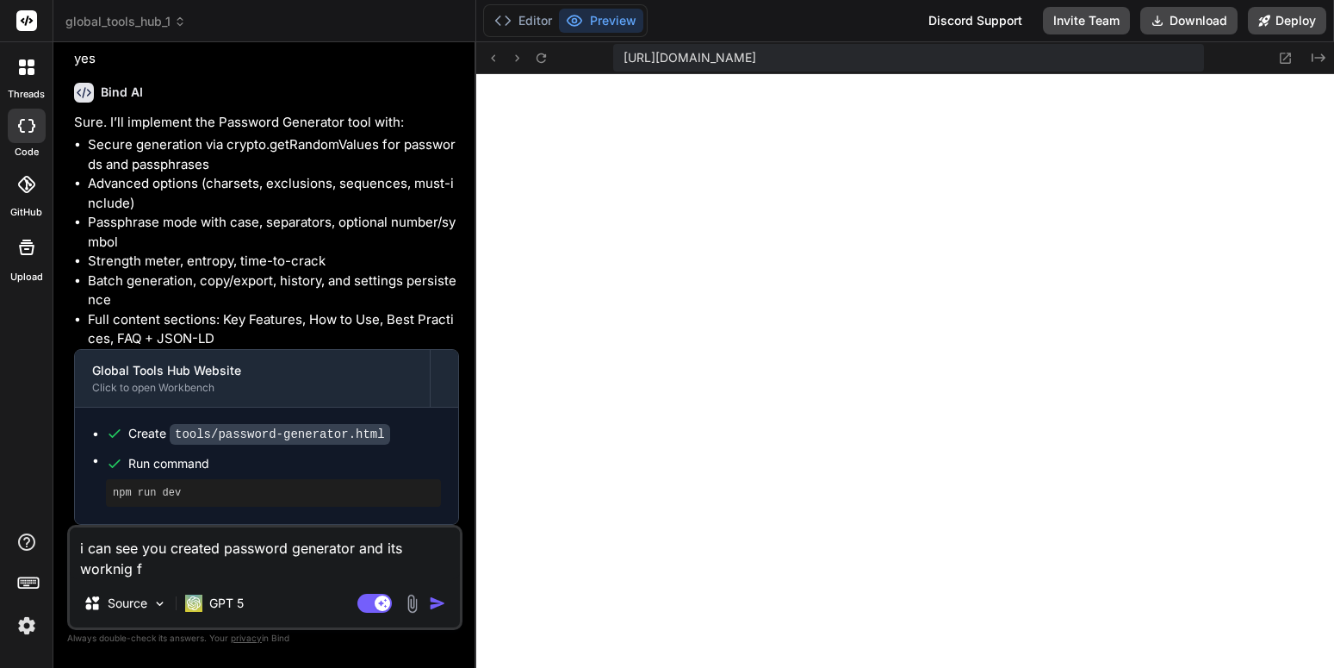
type textarea "x"
type textarea "i can see you created password generator and its worknig fin"
type textarea "x"
type textarea "i can see you created password generator and its worknig fine"
type textarea "x"
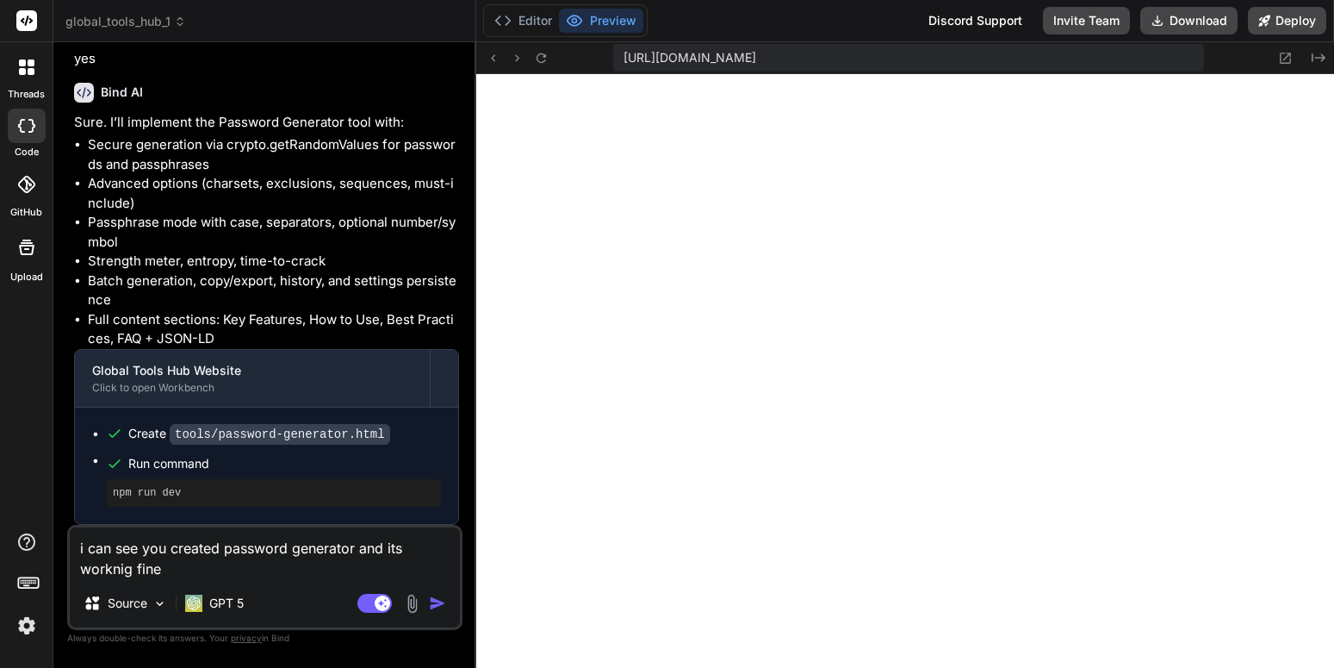
type textarea "i can see you created password generator and its worknig fine."
type textarea "x"
type textarea "i can see you created password generator and its worknig fine."
type textarea "x"
type textarea "i can see you created password generator and its worknig fine. b"
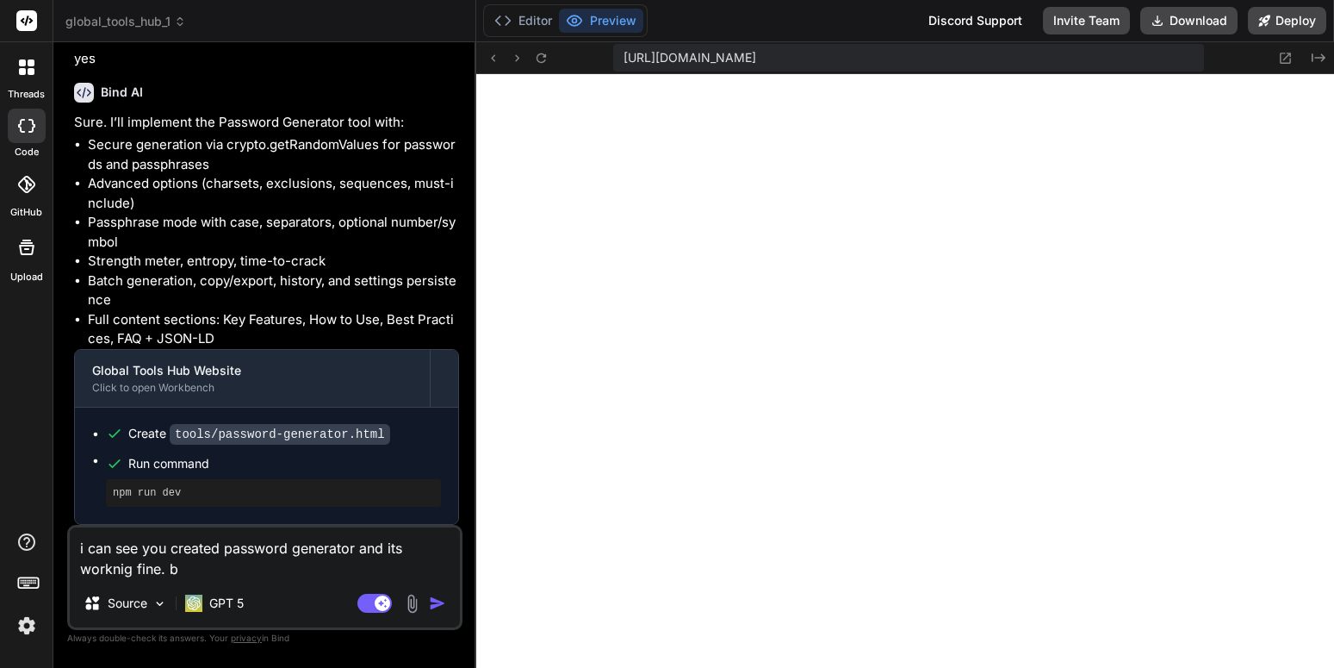
type textarea "x"
type textarea "i can see you created password generator and its worknig fine. bu"
type textarea "x"
type textarea "i can see you created password generator and its worknig fine. but"
type textarea "x"
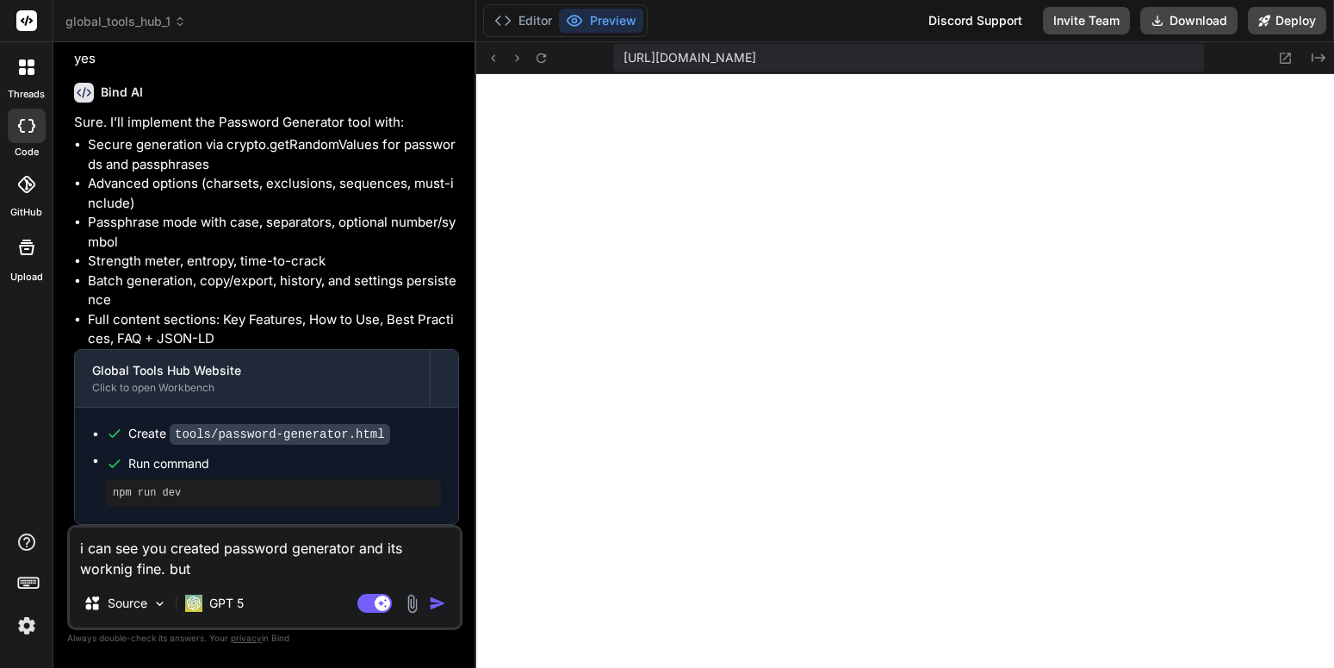
type textarea "i can see you created password generator and its worknig fine. but"
type textarea "x"
type textarea "i can see you created password generator and its worknig fine. but c"
type textarea "x"
type textarea "i can see you created password generator and its worknig fine. but co"
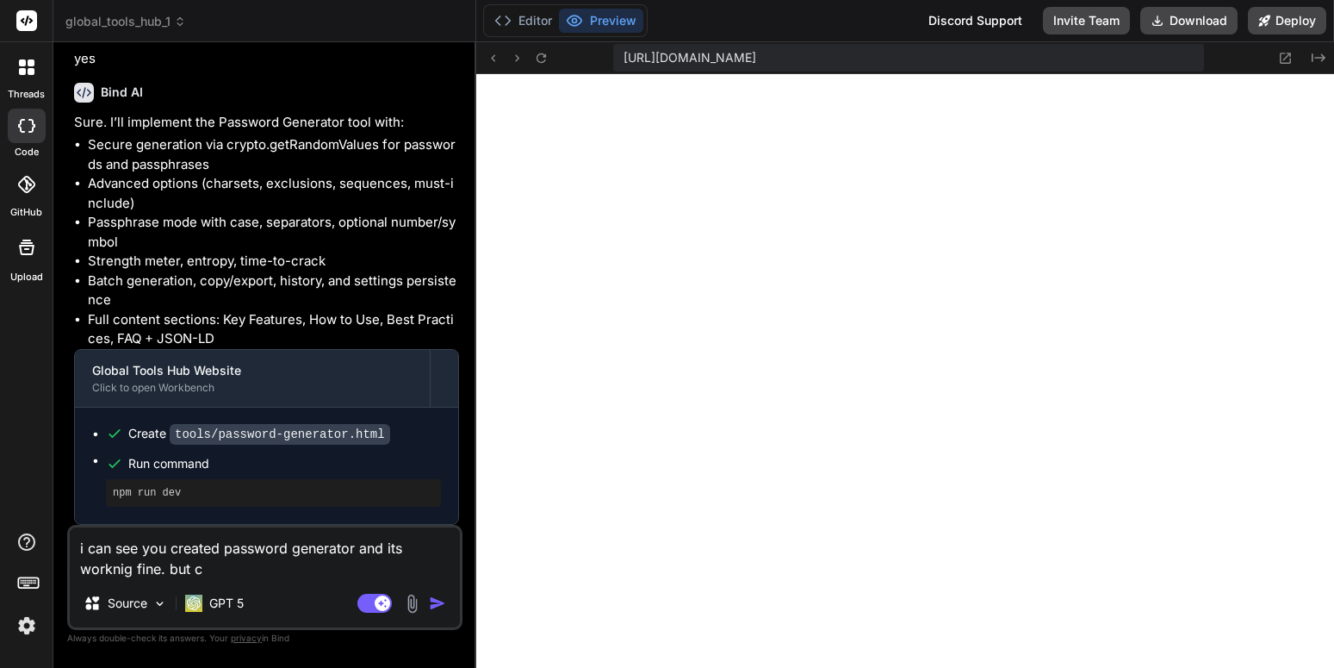
type textarea "x"
type textarea "i can see you created password generator and its worknig fine. but con"
type textarea "x"
type textarea "i can see you created password generator and its worknig fine. but cont"
type textarea "x"
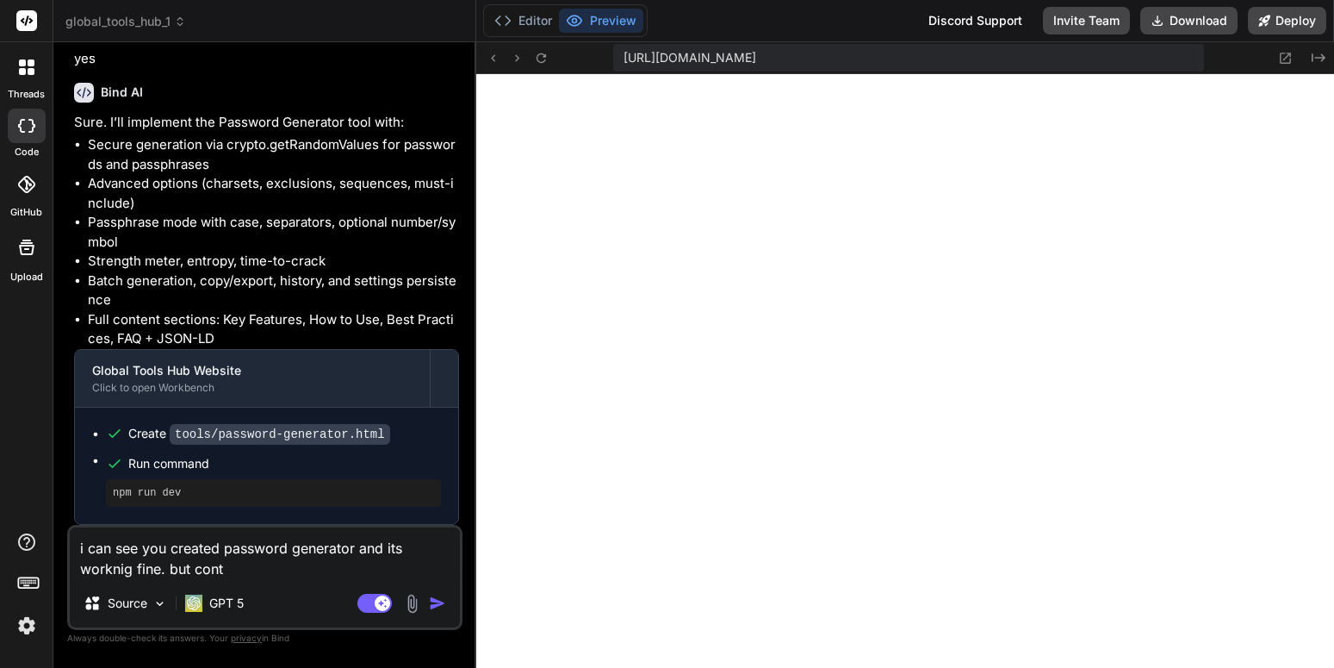
type textarea "i can see you created password generator and its worknig fine. but [PERSON_NAME]"
type textarea "x"
type textarea "i can see you created password generator and its worknig fine. but conten"
type textarea "x"
type textarea "i can see you created password generator and its worknig fine. but content"
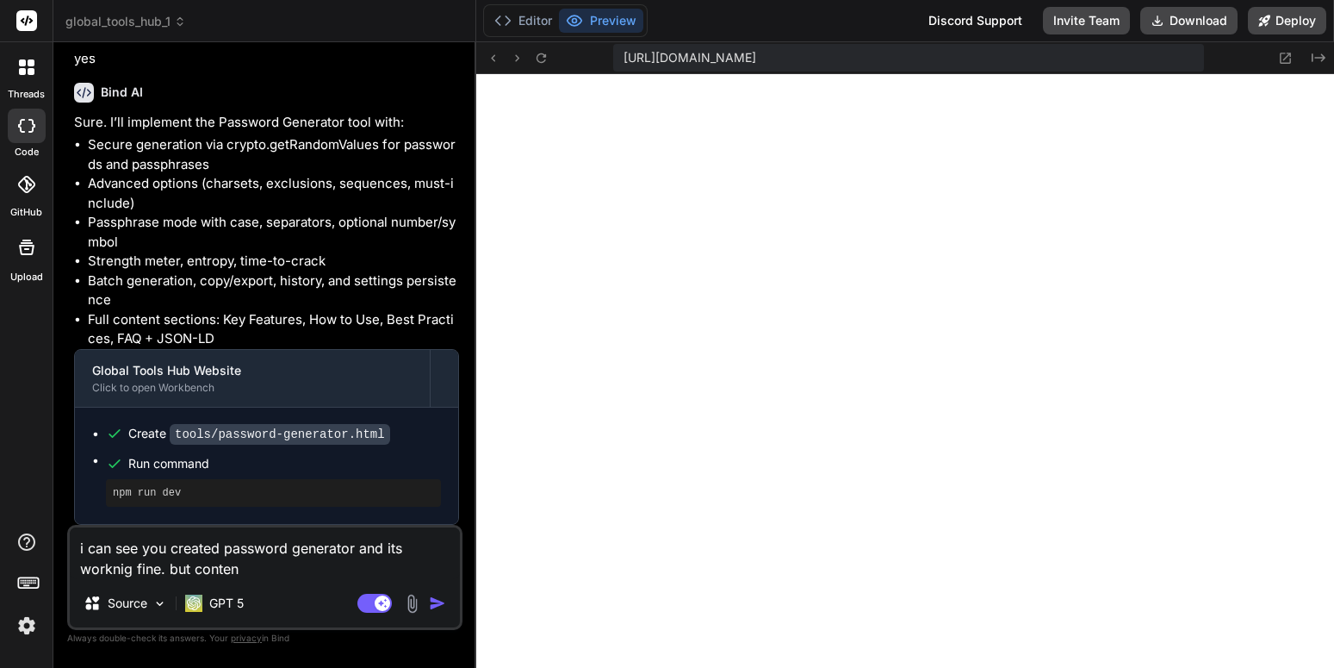
type textarea "x"
type textarea "i can see you created password generator and its worknig fine. but content"
type textarea "x"
type textarea "i can see you created password generator and its worknig fine. but content i"
type textarea "x"
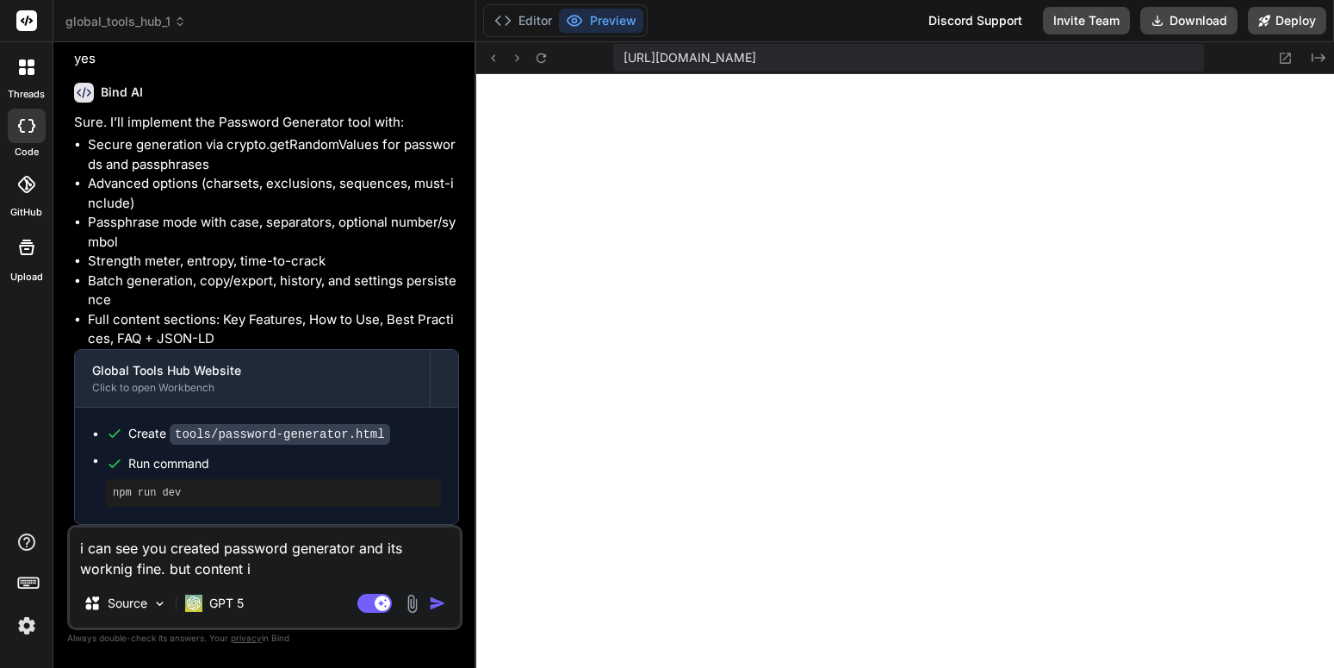
type textarea "i can see you created password generator and its worknig fine. but content is"
type textarea "x"
type textarea "i can see you created password generator and its worknig fine. but content is"
type textarea "x"
type textarea "i can see you created password generator and its worknig fine. but content is n"
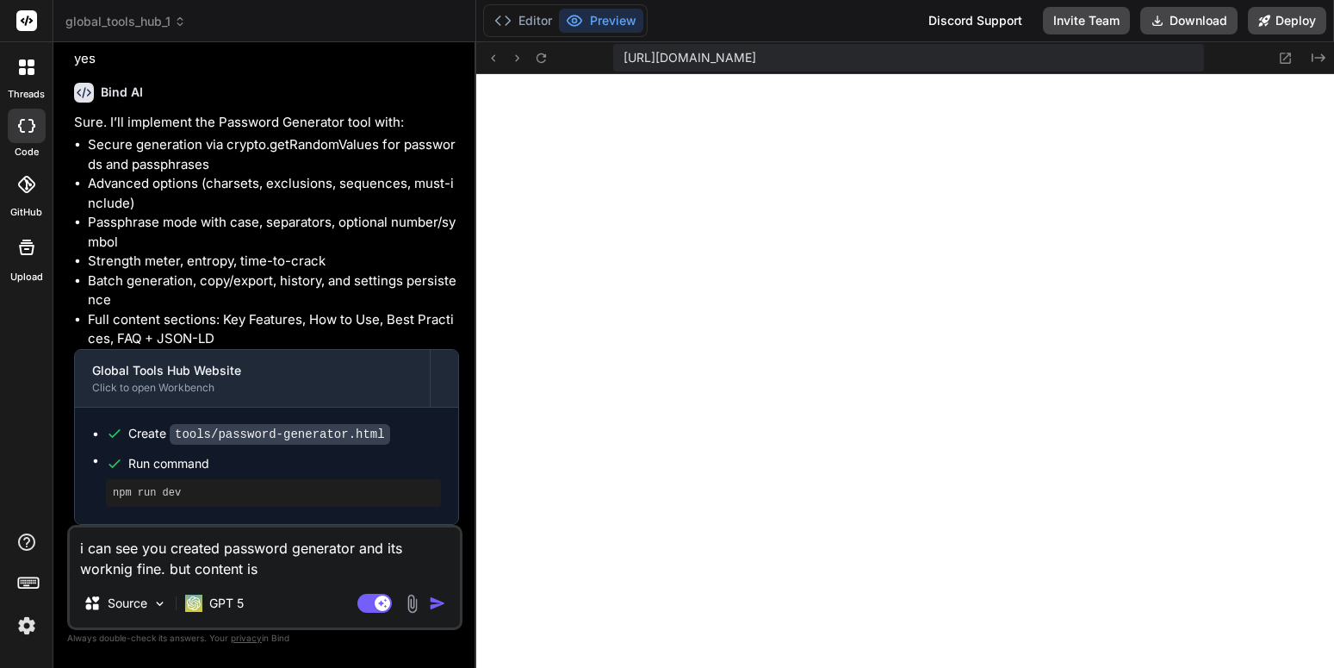
type textarea "x"
type textarea "i can see you created password generator and its worknig fine. but content is no"
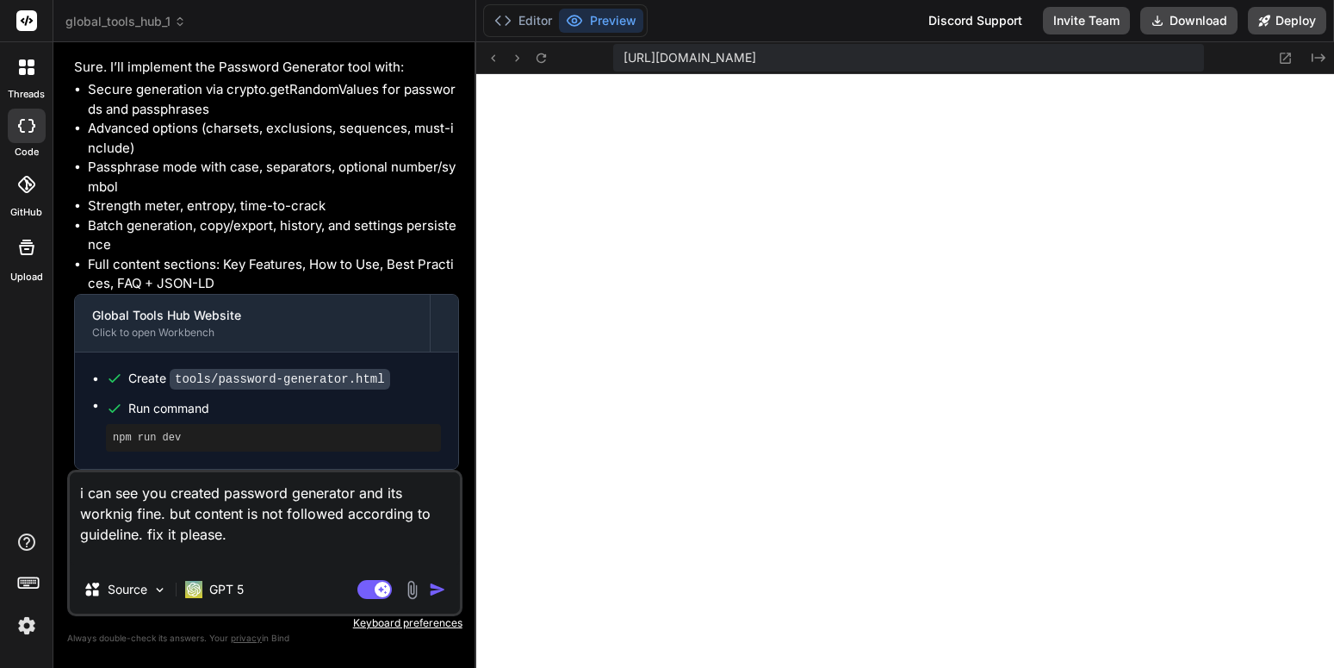
click at [417, 216] on li "Strength meter, entropy, time-to-crack" at bounding box center [273, 206] width 371 height 20
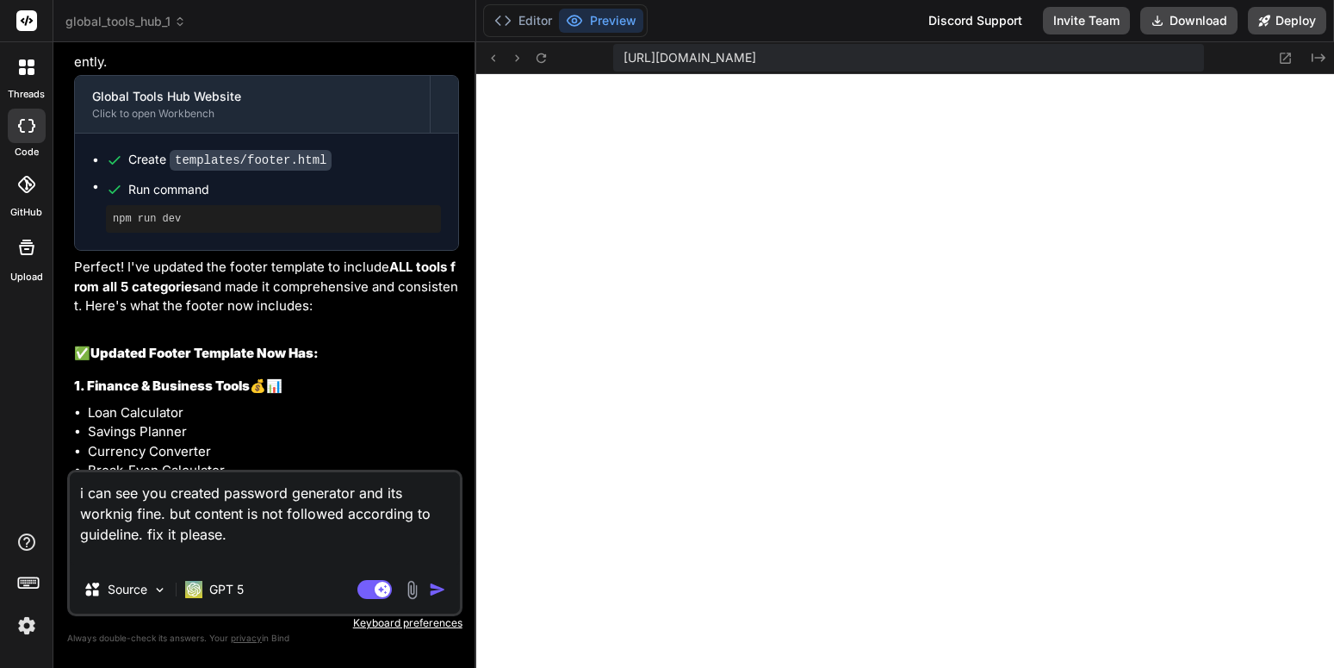
scroll to position [0, 0]
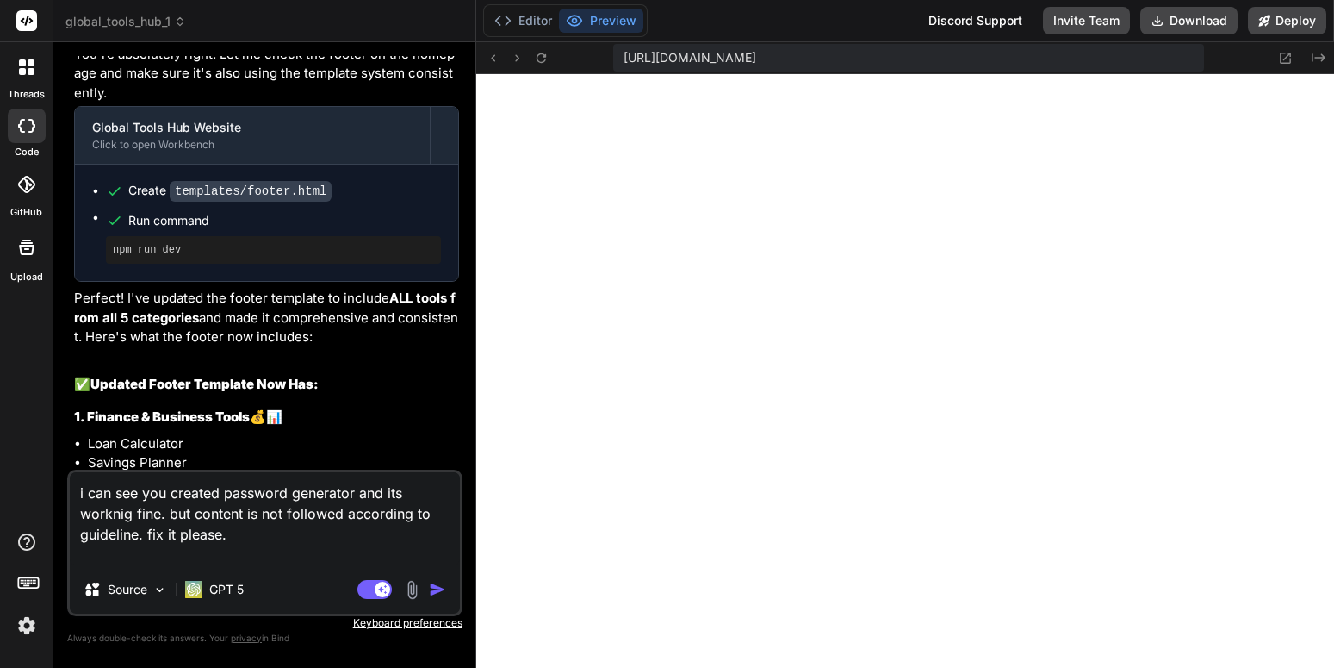
scroll to position [155, 0]
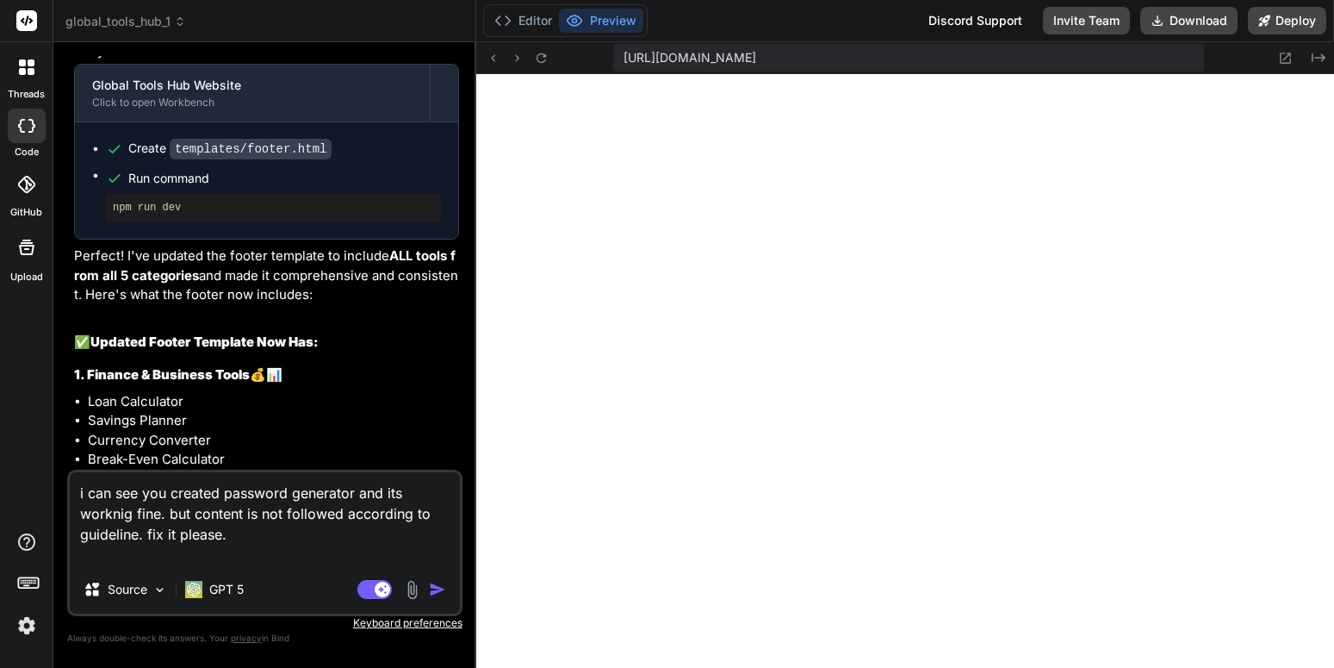
click at [359, 312] on div "You're absolutely right! Let me check the footer on the homepage and make sure …" at bounding box center [266, 670] width 385 height 1334
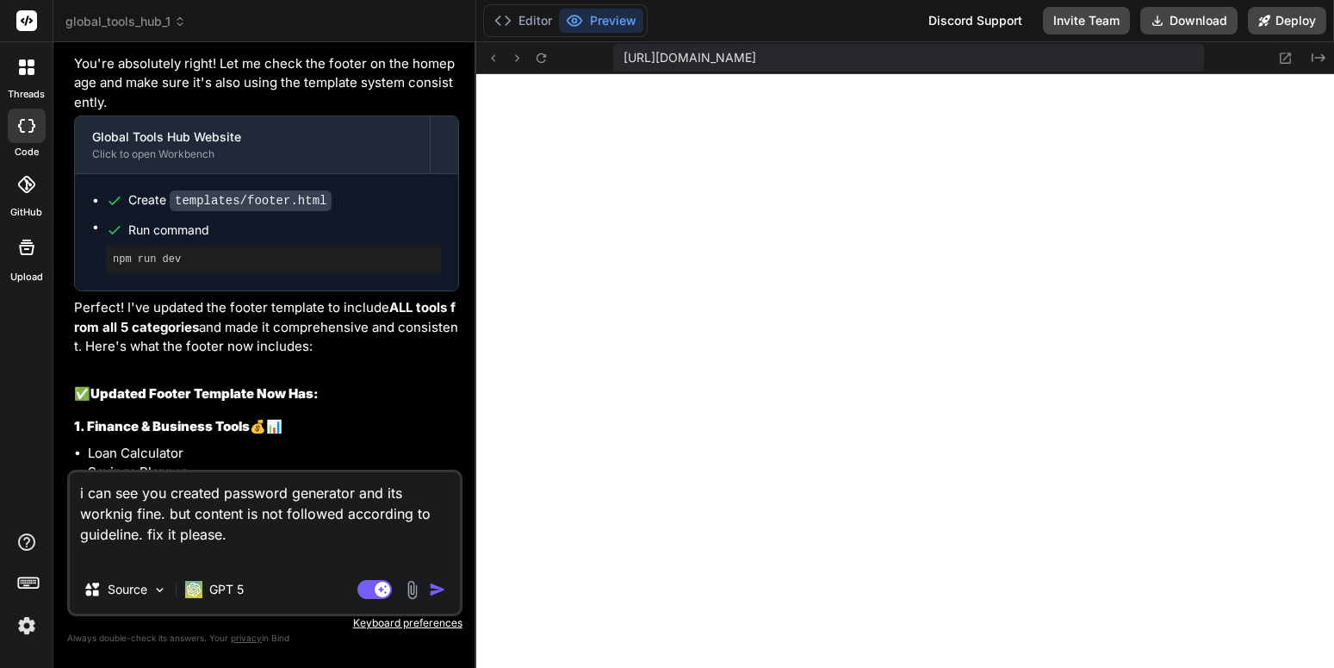
scroll to position [0, 0]
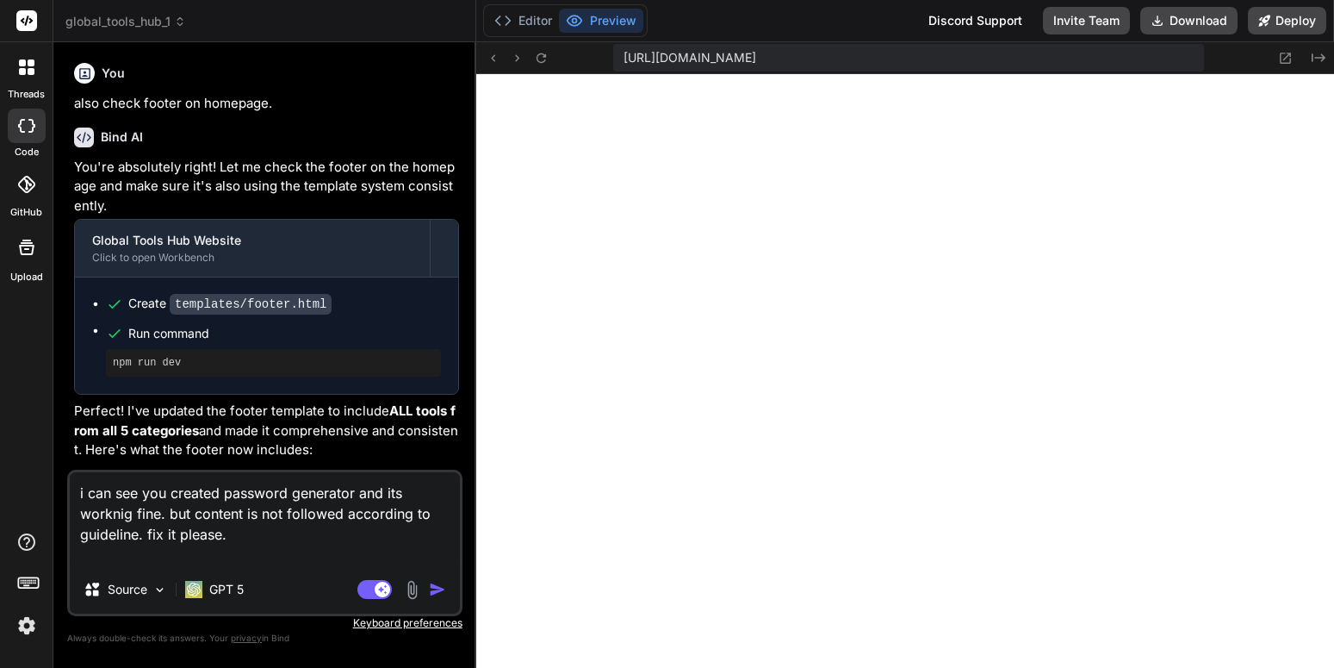
click at [290, 535] on textarea "i can see you created password generator and its worknig fine. but content is n…" at bounding box center [265, 518] width 390 height 93
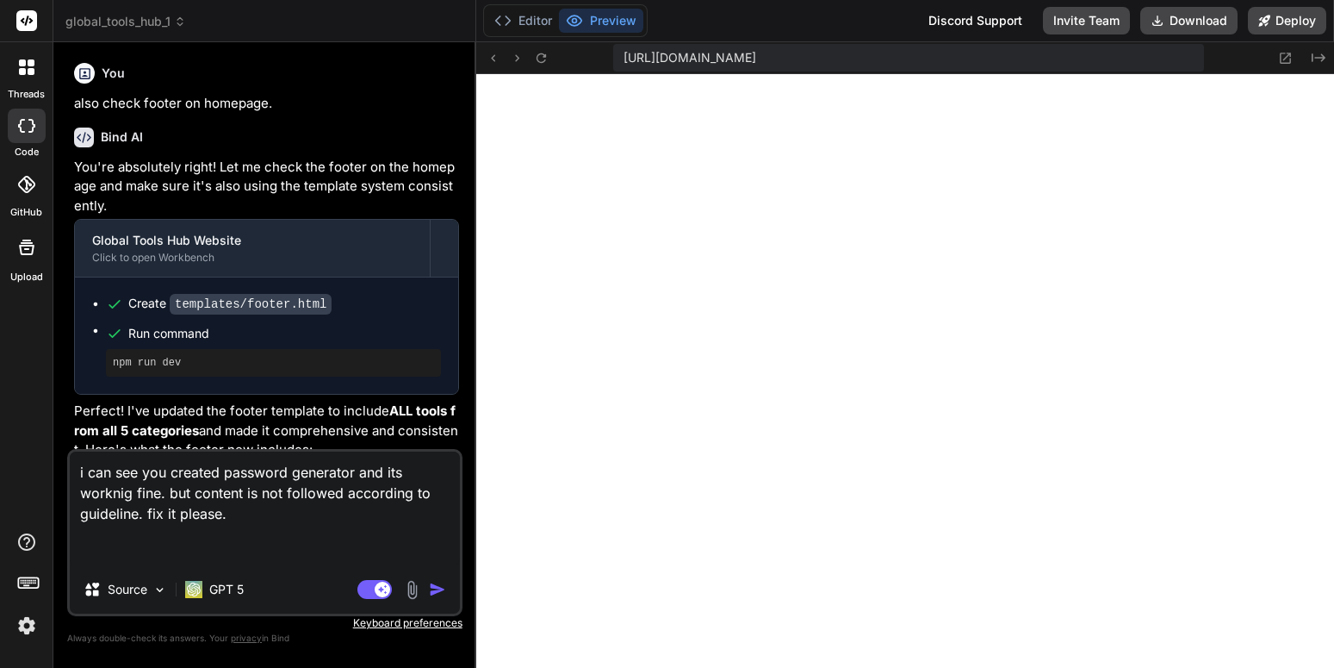
click at [283, 519] on textarea "i can see you created password generator and its worknig fine. but content is n…" at bounding box center [265, 508] width 390 height 114
paste textarea "H1, intro, features, how-to, ~1000-word SEO content stub, example calc, FAQ wit…"
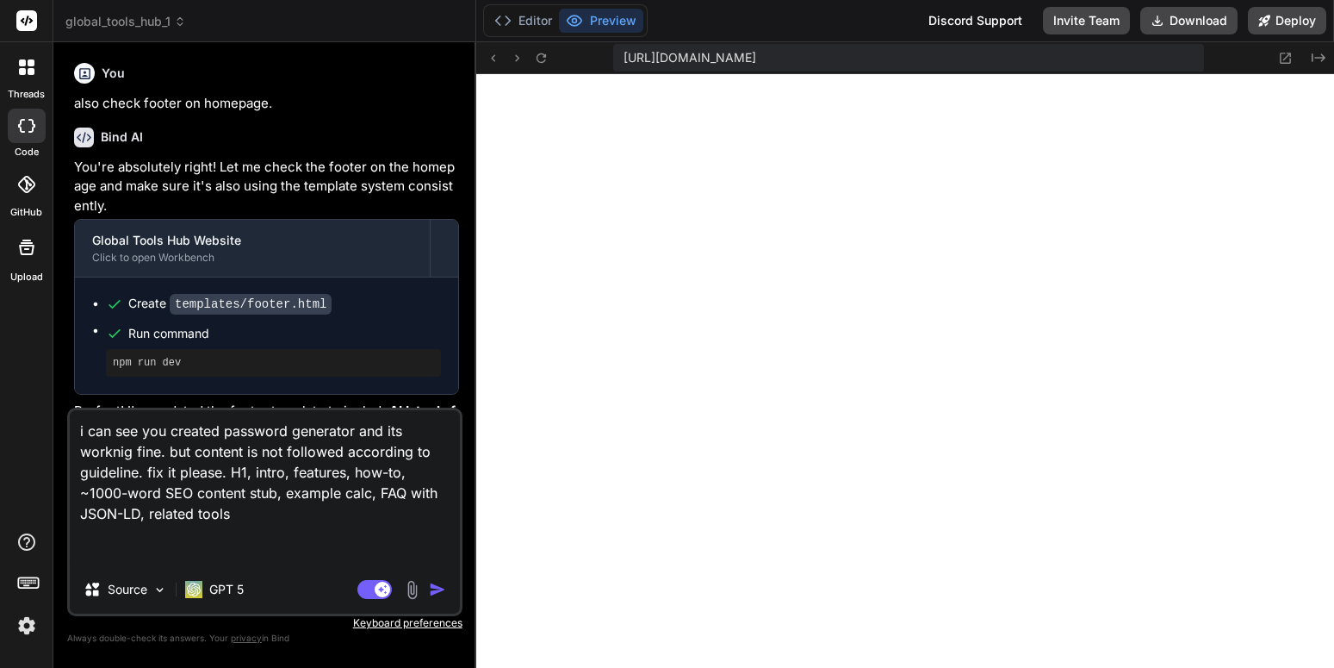
click at [438, 593] on img "button" at bounding box center [437, 589] width 17 height 17
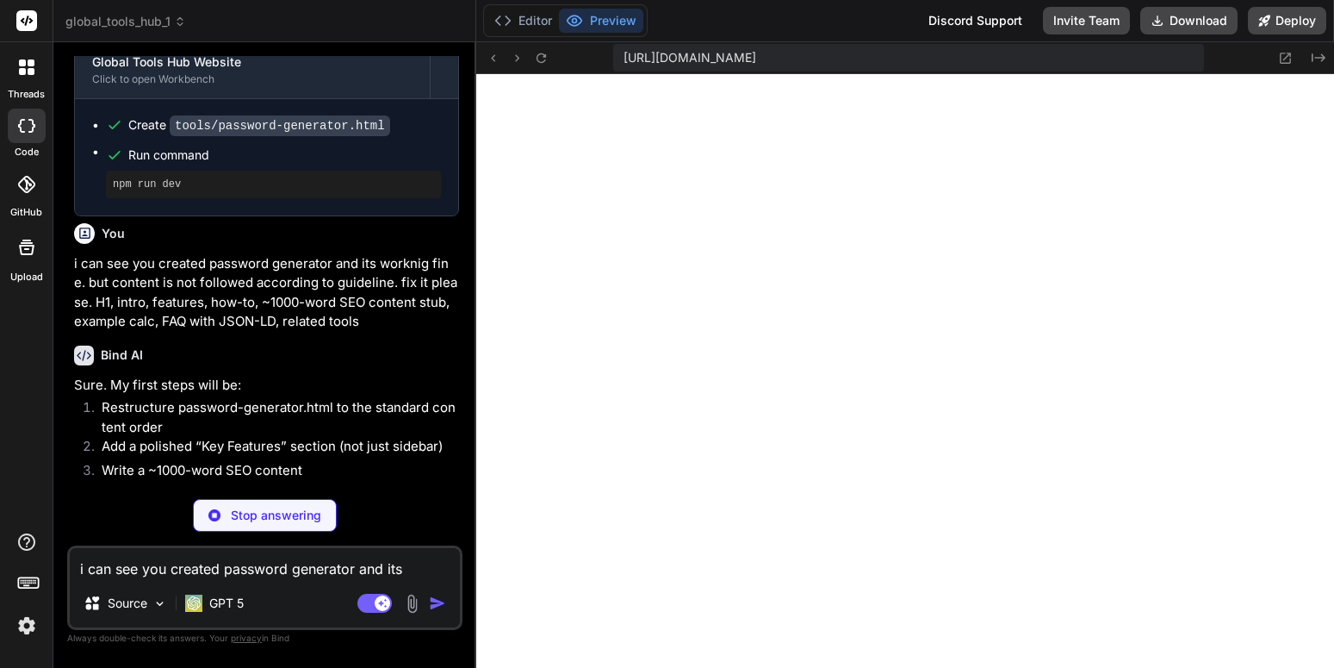
scroll to position [6647, 0]
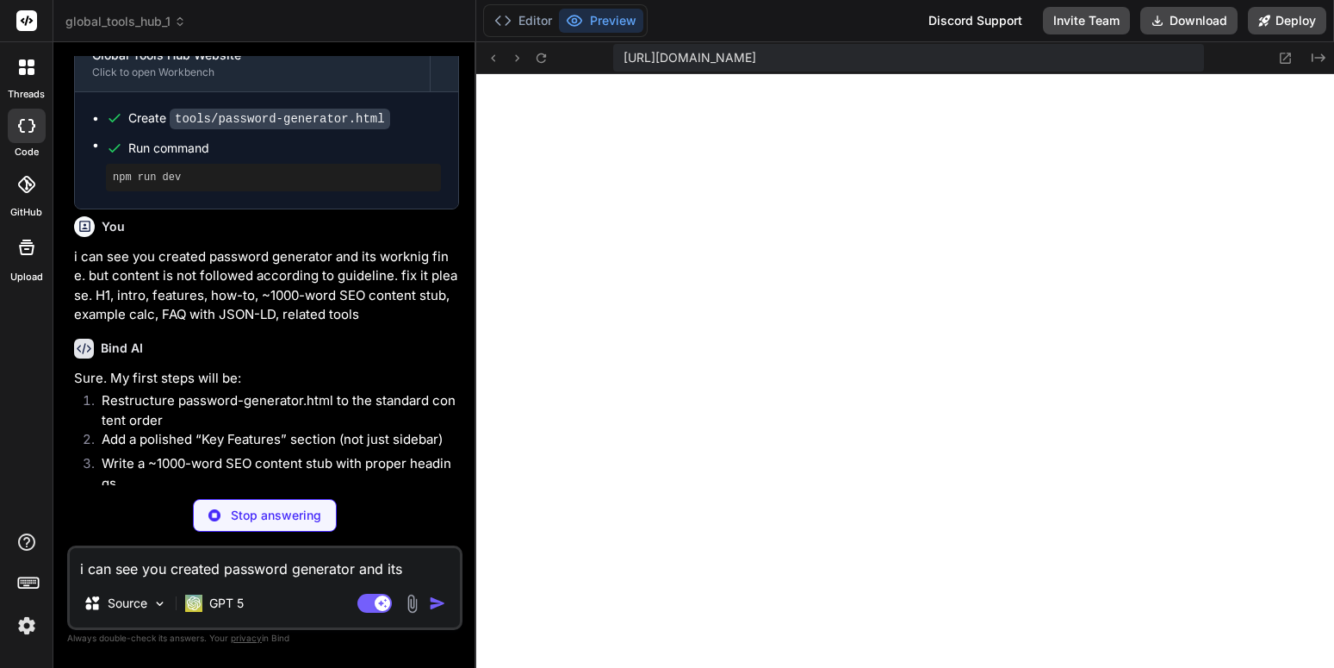
click at [343, 449] on div "Bind AI Sure. My first steps will be: Restructure password-generator.html to th…" at bounding box center [266, 461] width 385 height 272
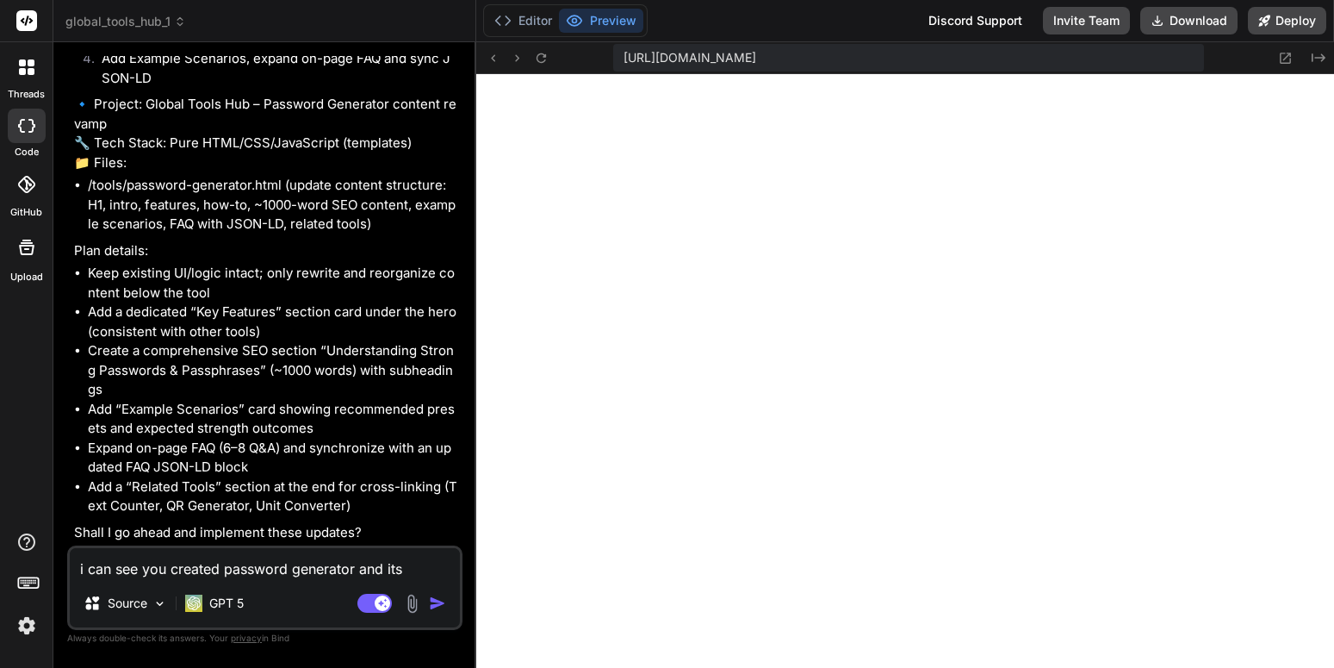
scroll to position [7188, 0]
click at [351, 569] on textarea "i can see you created password generator and its worknig fine. but content is n…" at bounding box center [265, 563] width 390 height 31
click at [430, 610] on img "button" at bounding box center [437, 602] width 17 height 17
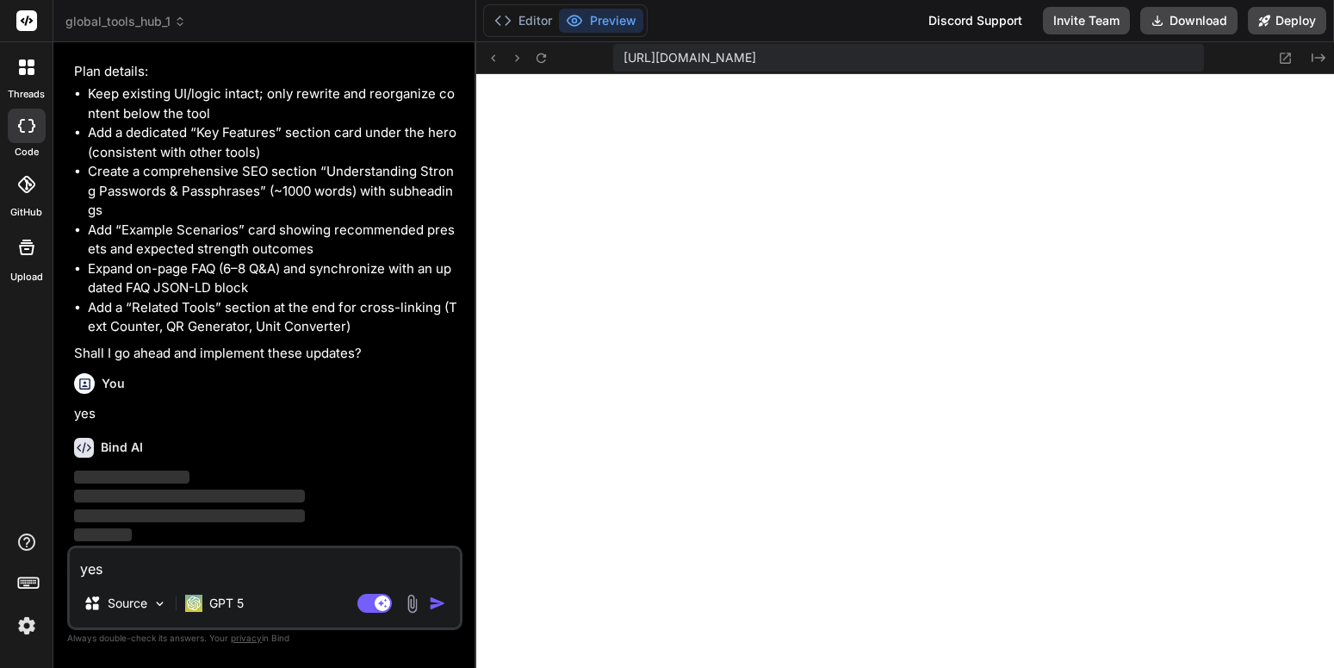
scroll to position [1277, 0]
click at [544, 62] on icon at bounding box center [541, 57] width 9 height 9
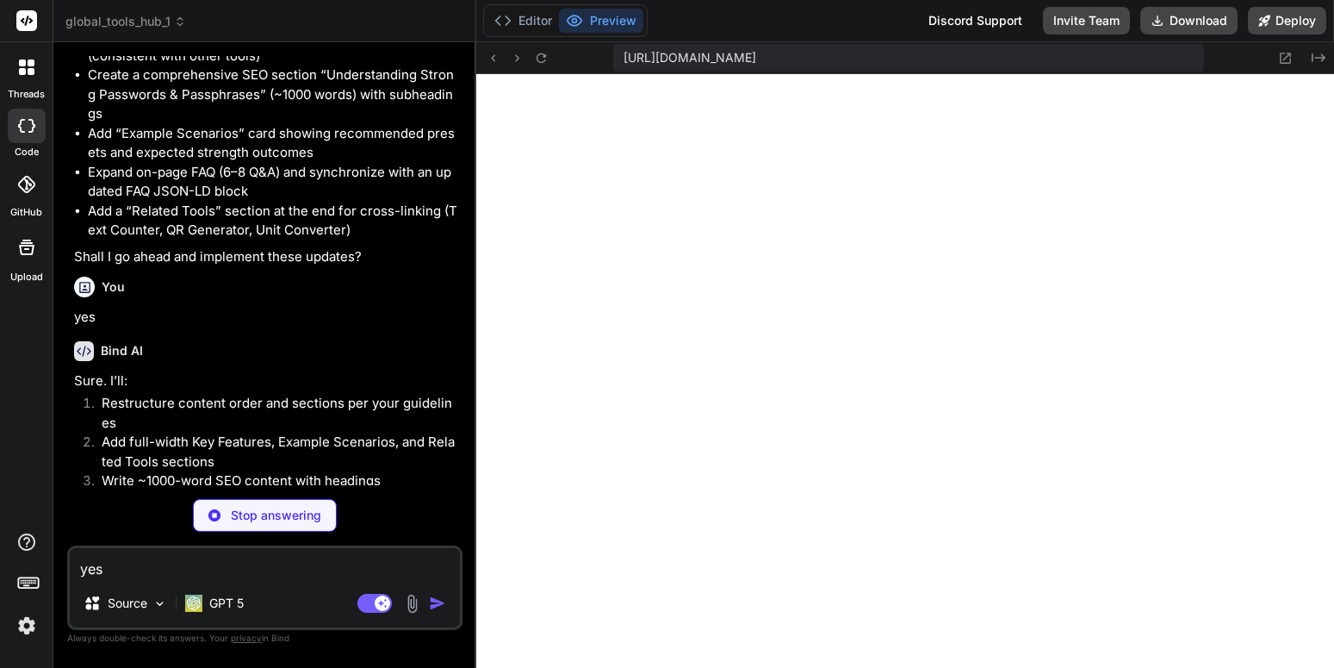
scroll to position [7349, 0]
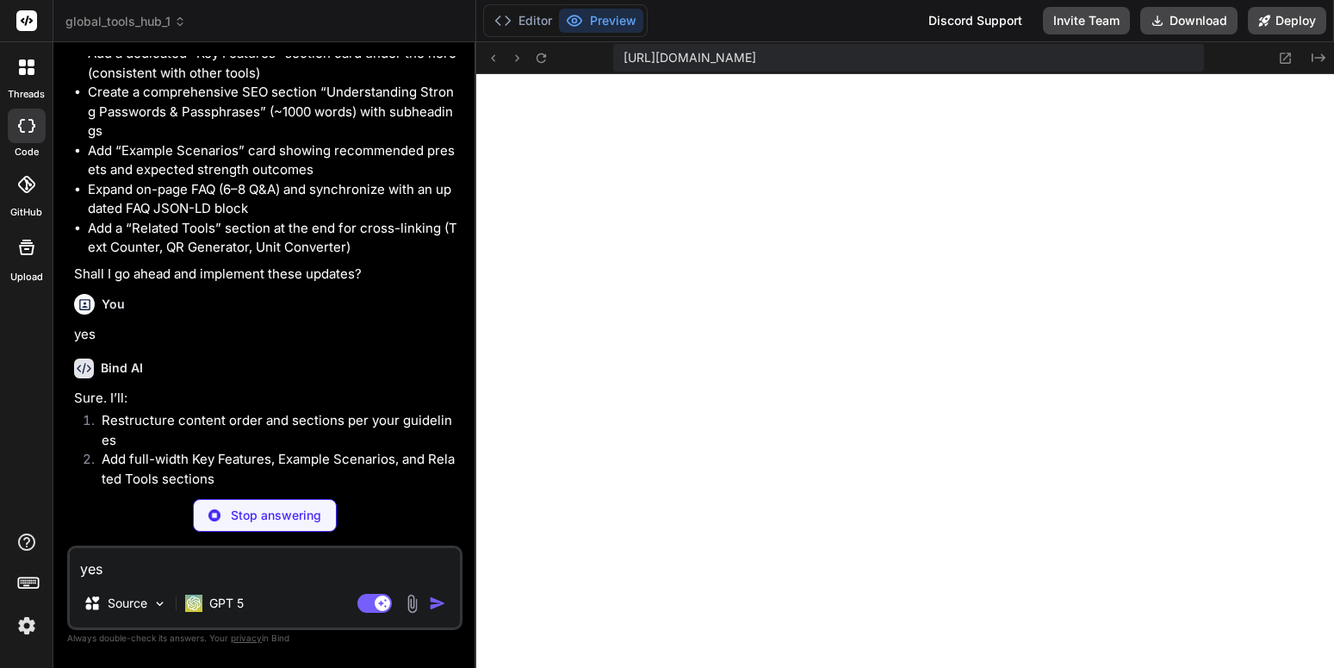
click at [243, 258] on li "Add a “Related Tools” section at the end for cross-linking (Text Counter, QR Ge…" at bounding box center [273, 238] width 371 height 39
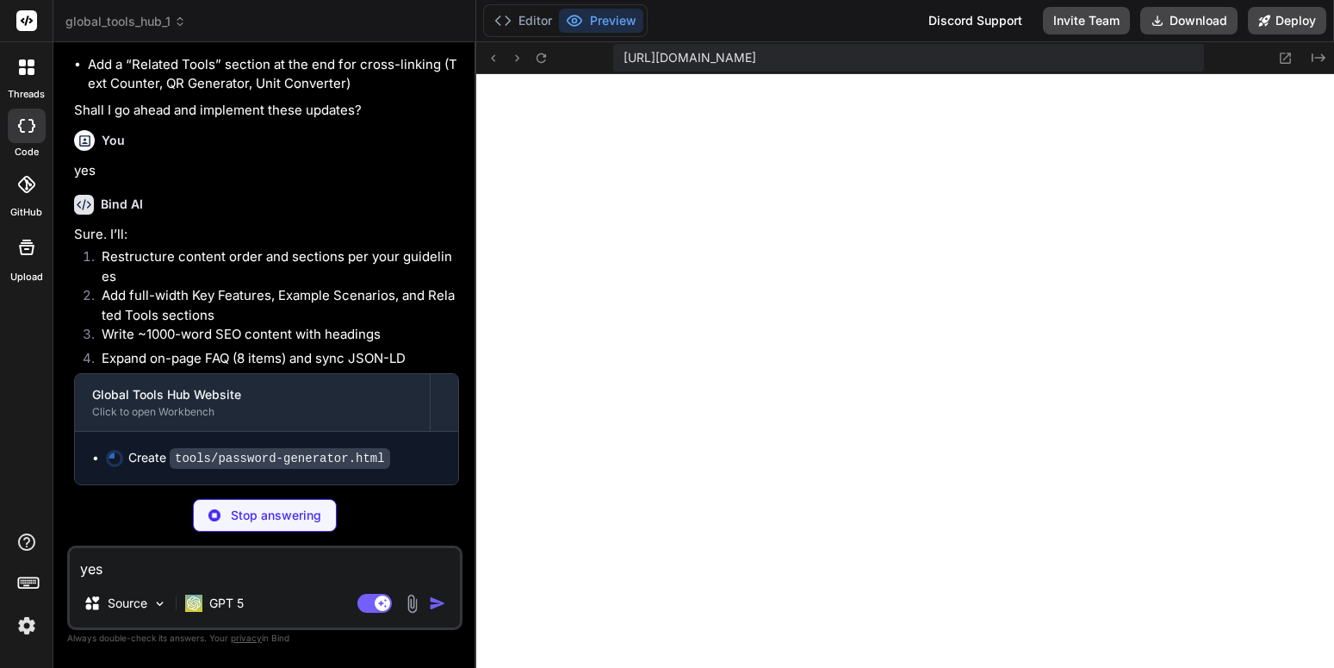
scroll to position [7610, 0]
click at [407, 447] on div "Create tools/password-generator.html" at bounding box center [266, 458] width 383 height 53
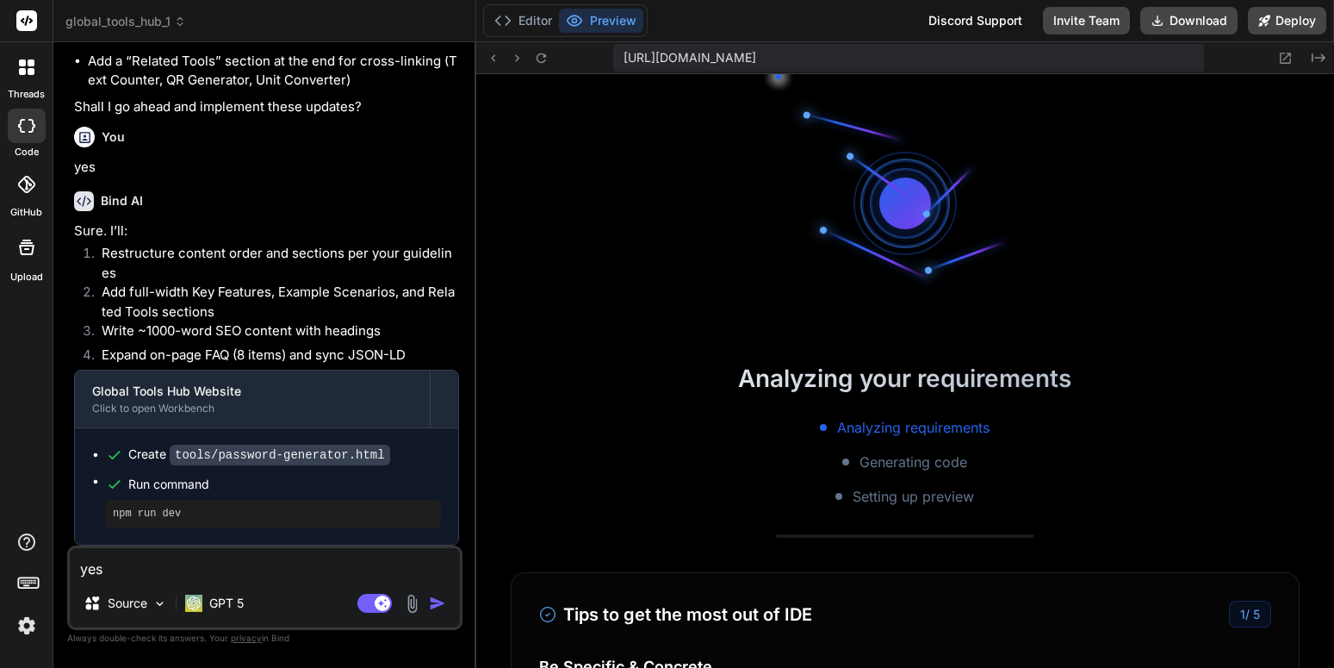
scroll to position [2226, 0]
